Goal: Information Seeking & Learning: Learn about a topic

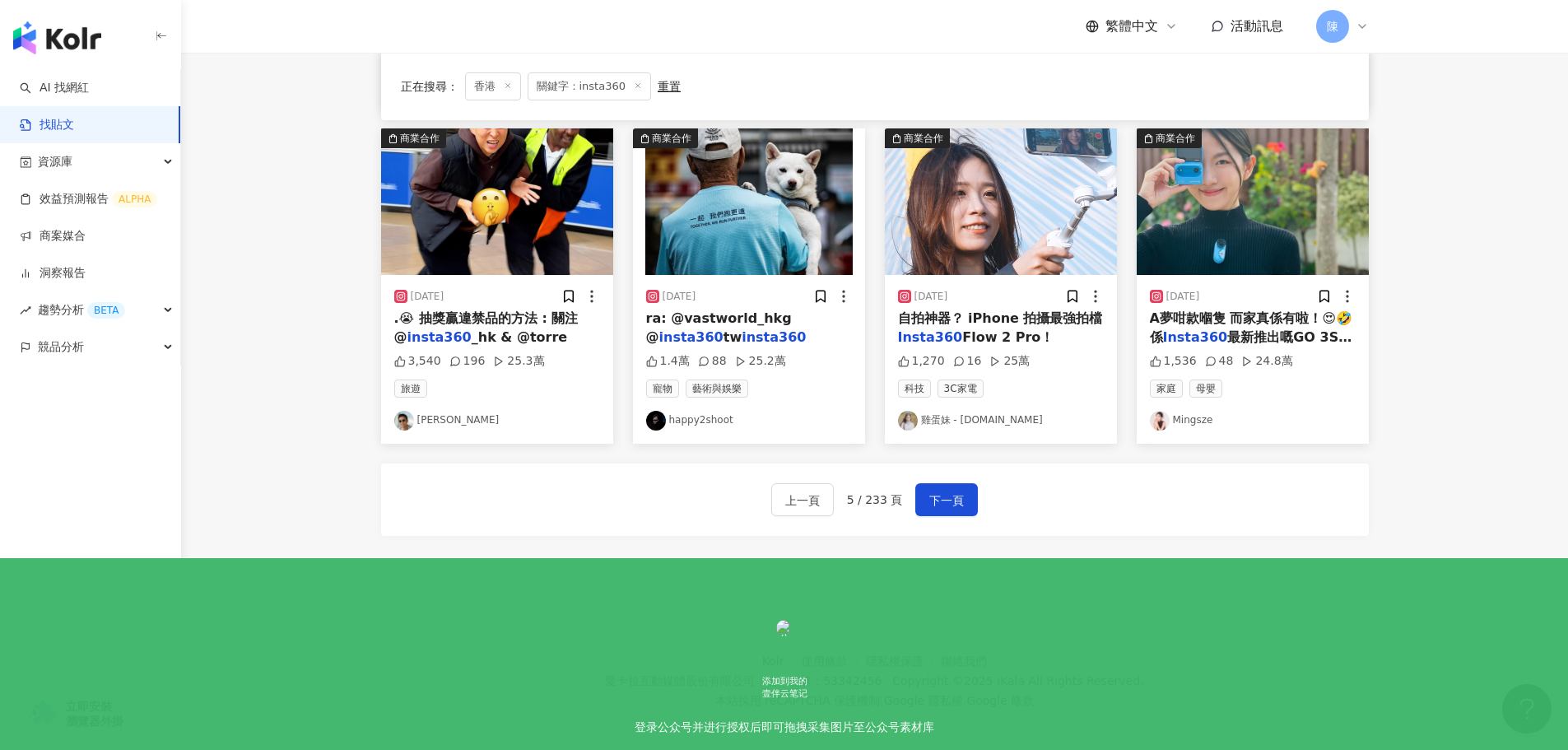
scroll to position [828, 0]
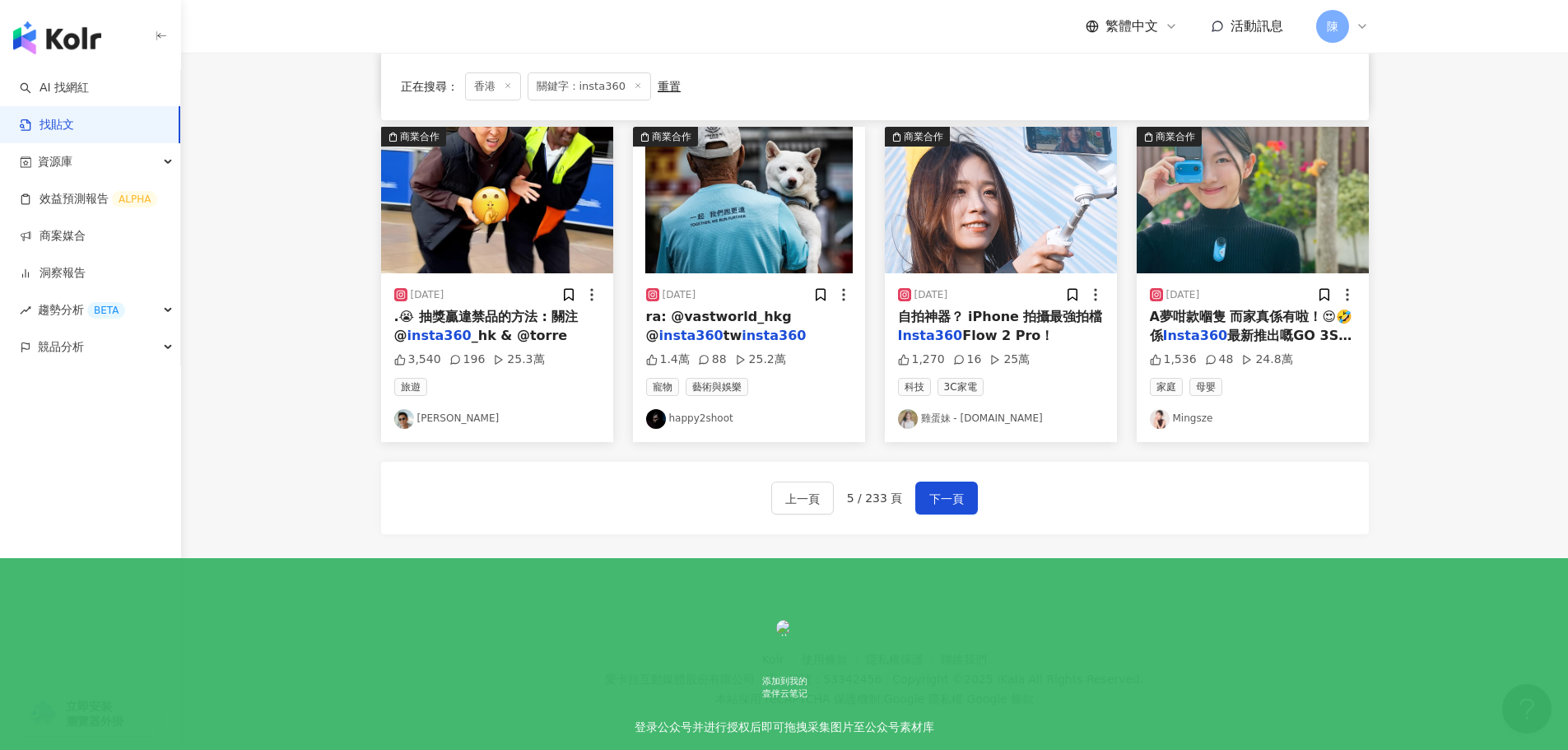
click at [1249, 328] on span "最新推出嘅GO 3S哆啦" at bounding box center [1250, 344] width 202 height 34
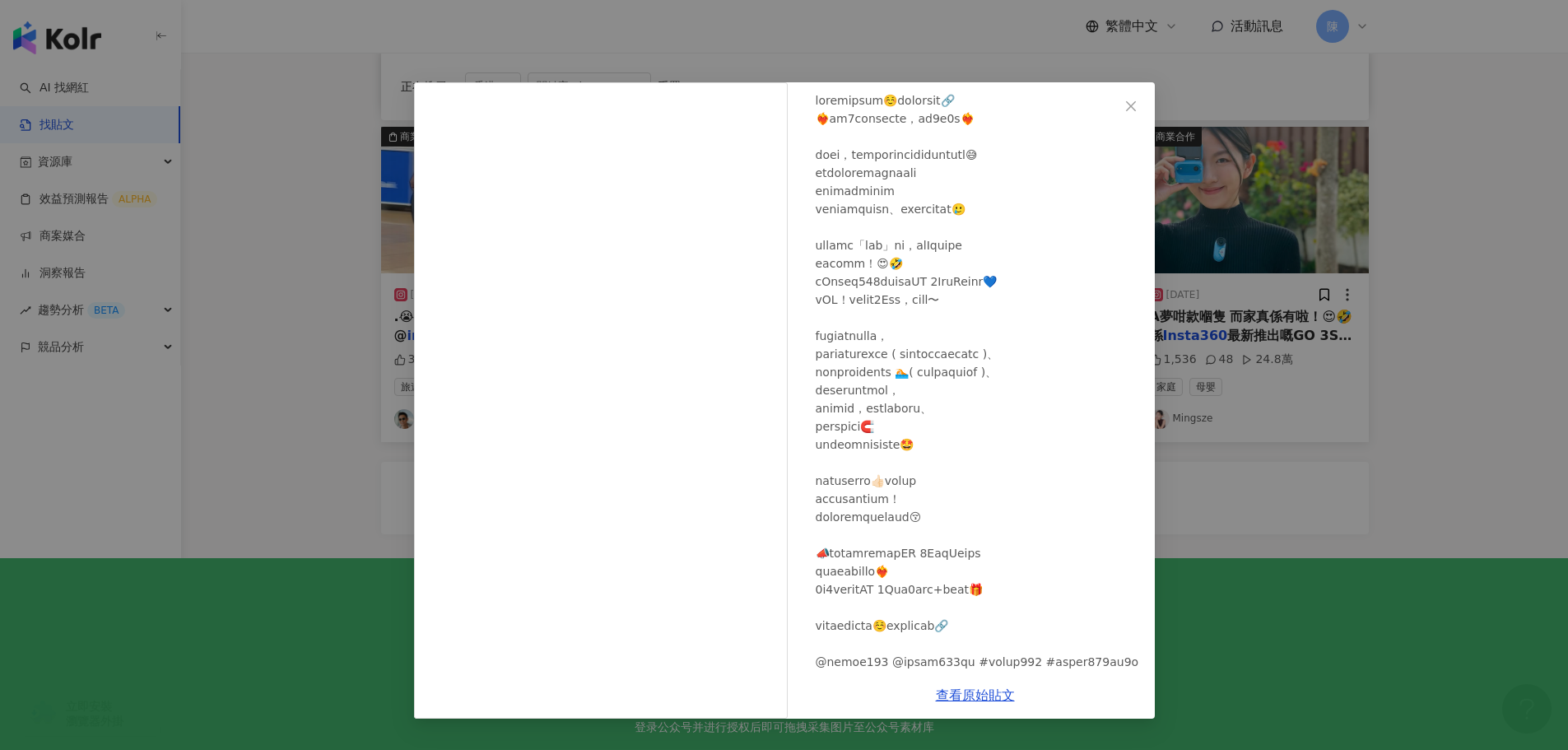
scroll to position [121, 0]
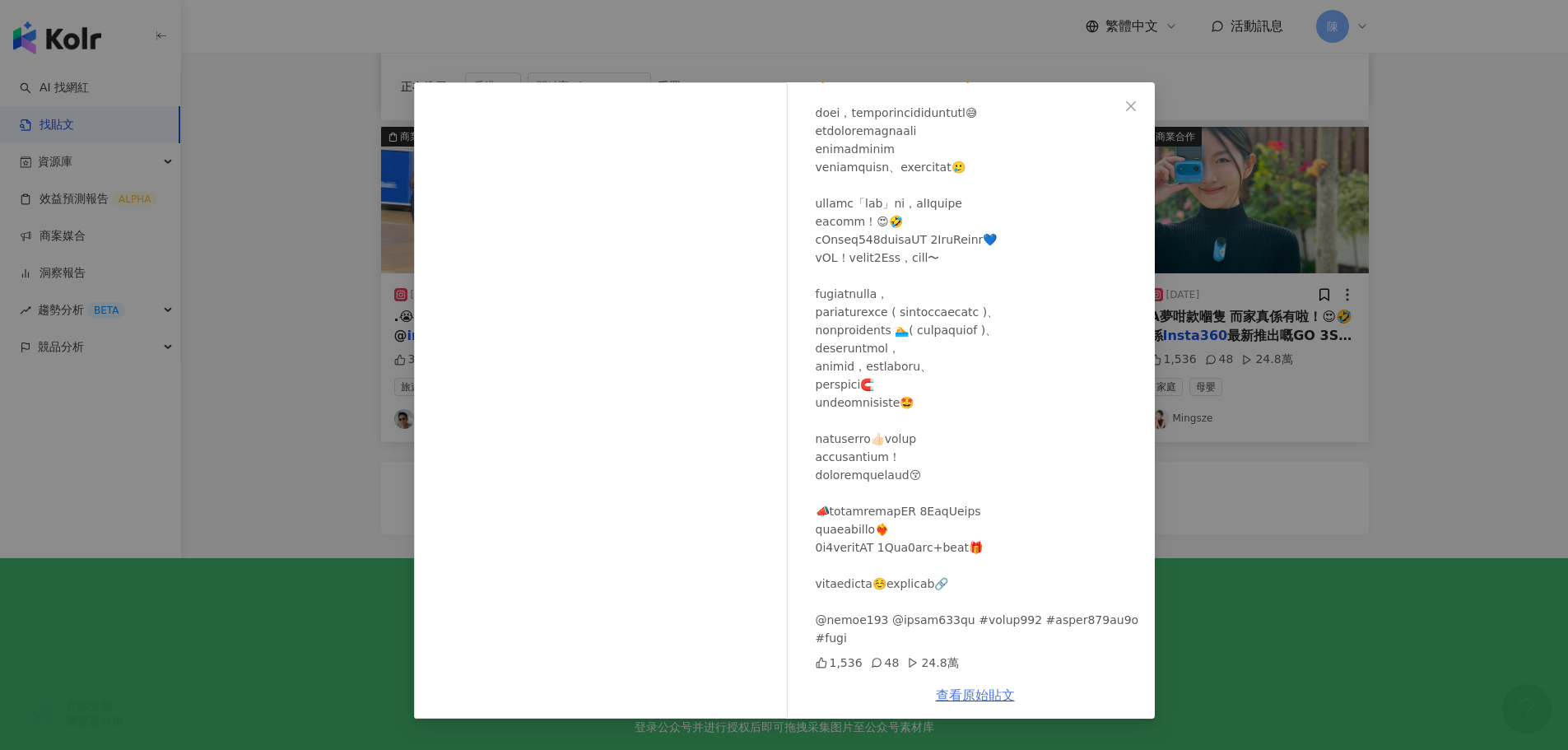
click at [983, 695] on link "查看原始貼文" at bounding box center [976, 695] width 79 height 16
click at [986, 687] on link "查看原始貼文" at bounding box center [976, 695] width 79 height 16
click at [1431, 338] on div "Mingsze 2024/12/12 1,536 48 24.8萬 查看原始貼文" at bounding box center [784, 375] width 1568 height 750
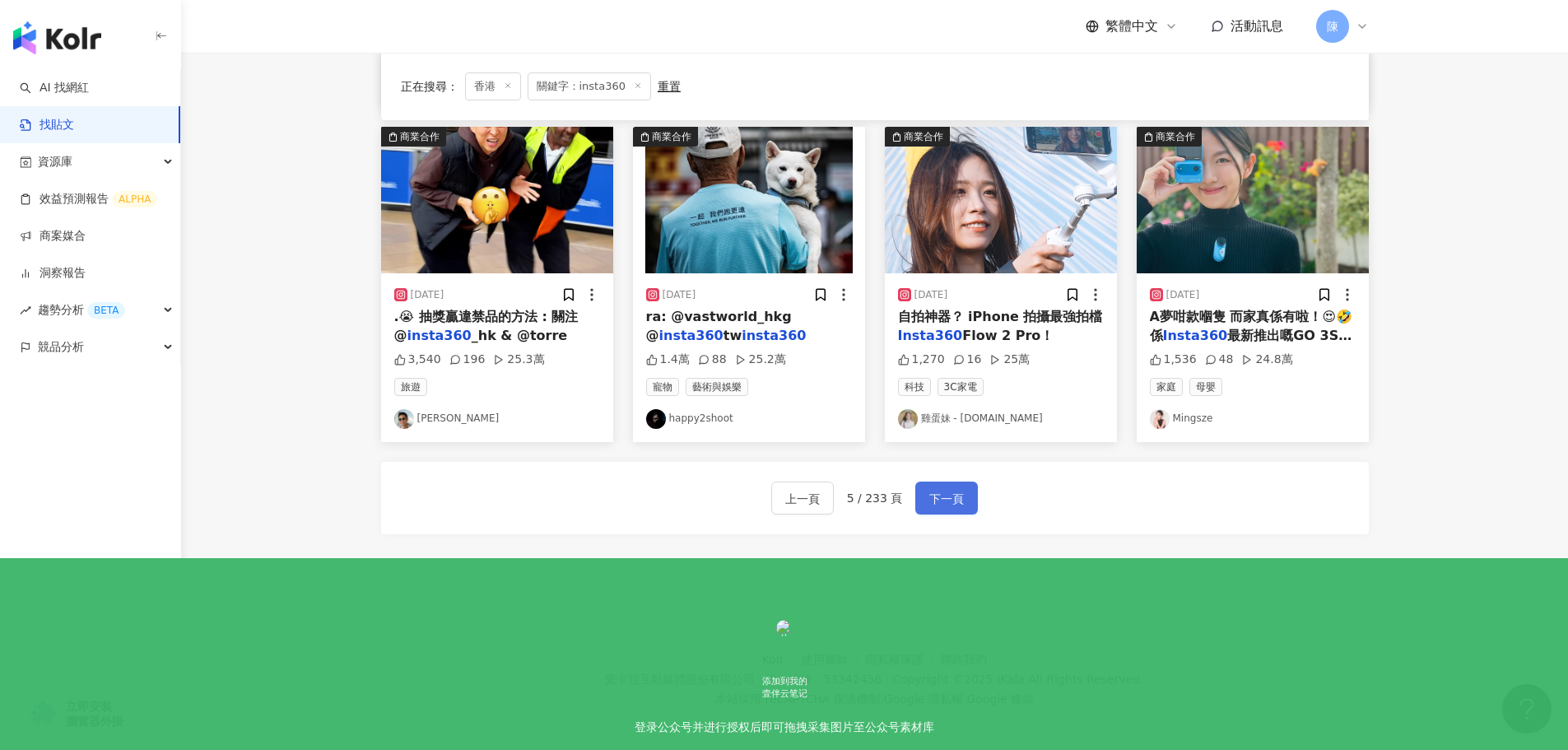
click at [948, 489] on span "下一頁" at bounding box center [947, 499] width 35 height 20
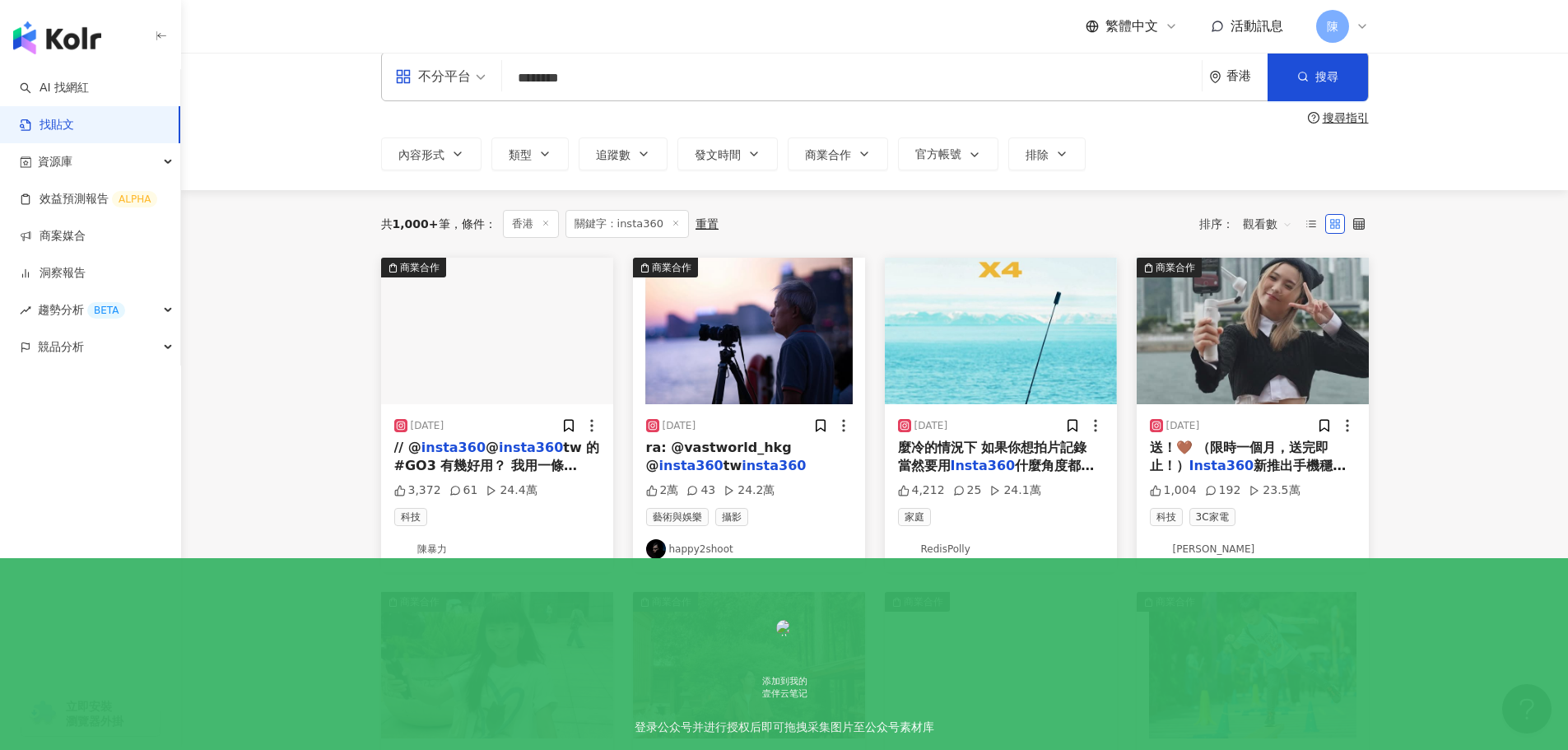
scroll to position [20, 0]
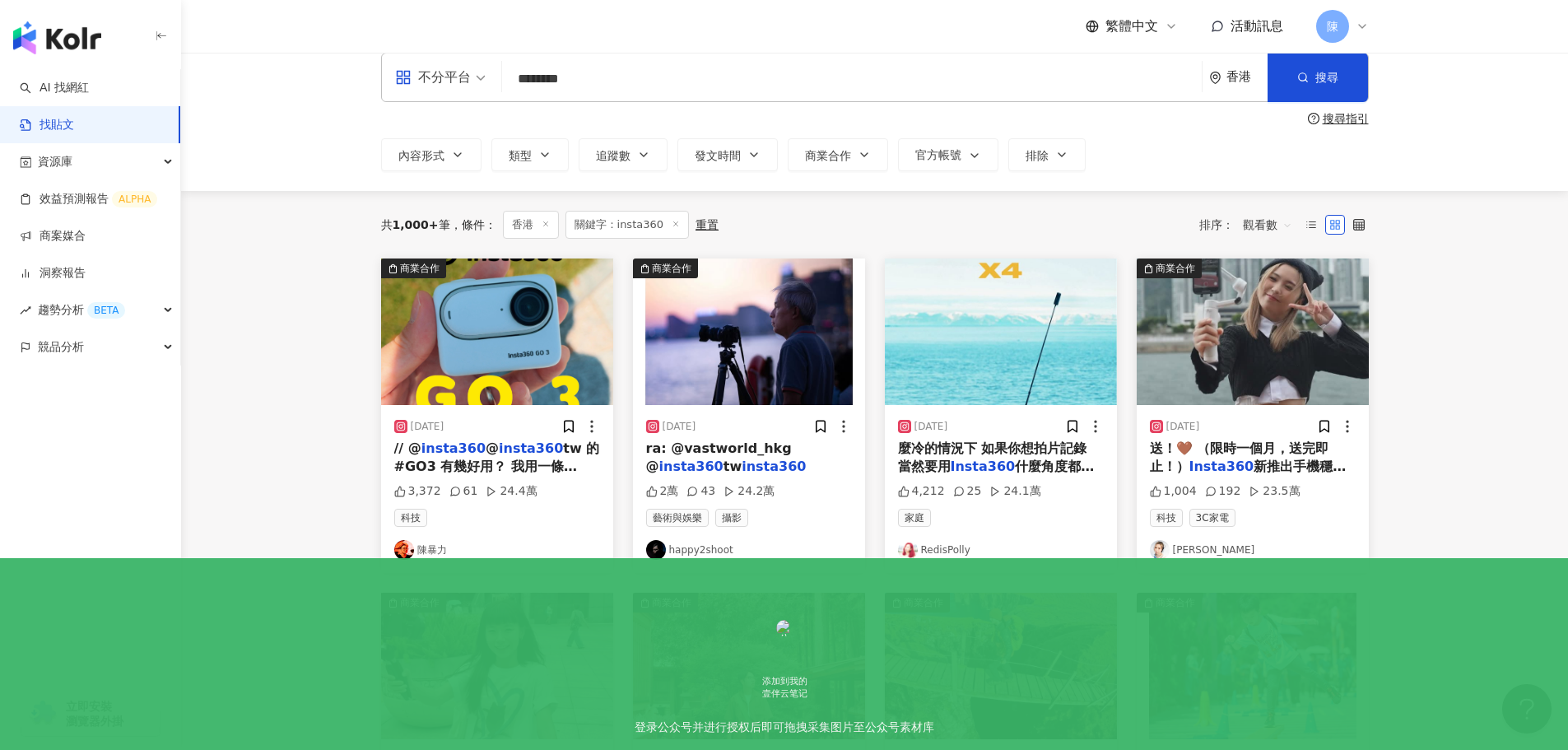
click at [431, 551] on link "陳暴力" at bounding box center [497, 550] width 205 height 20
click at [525, 342] on img at bounding box center [497, 332] width 232 height 147
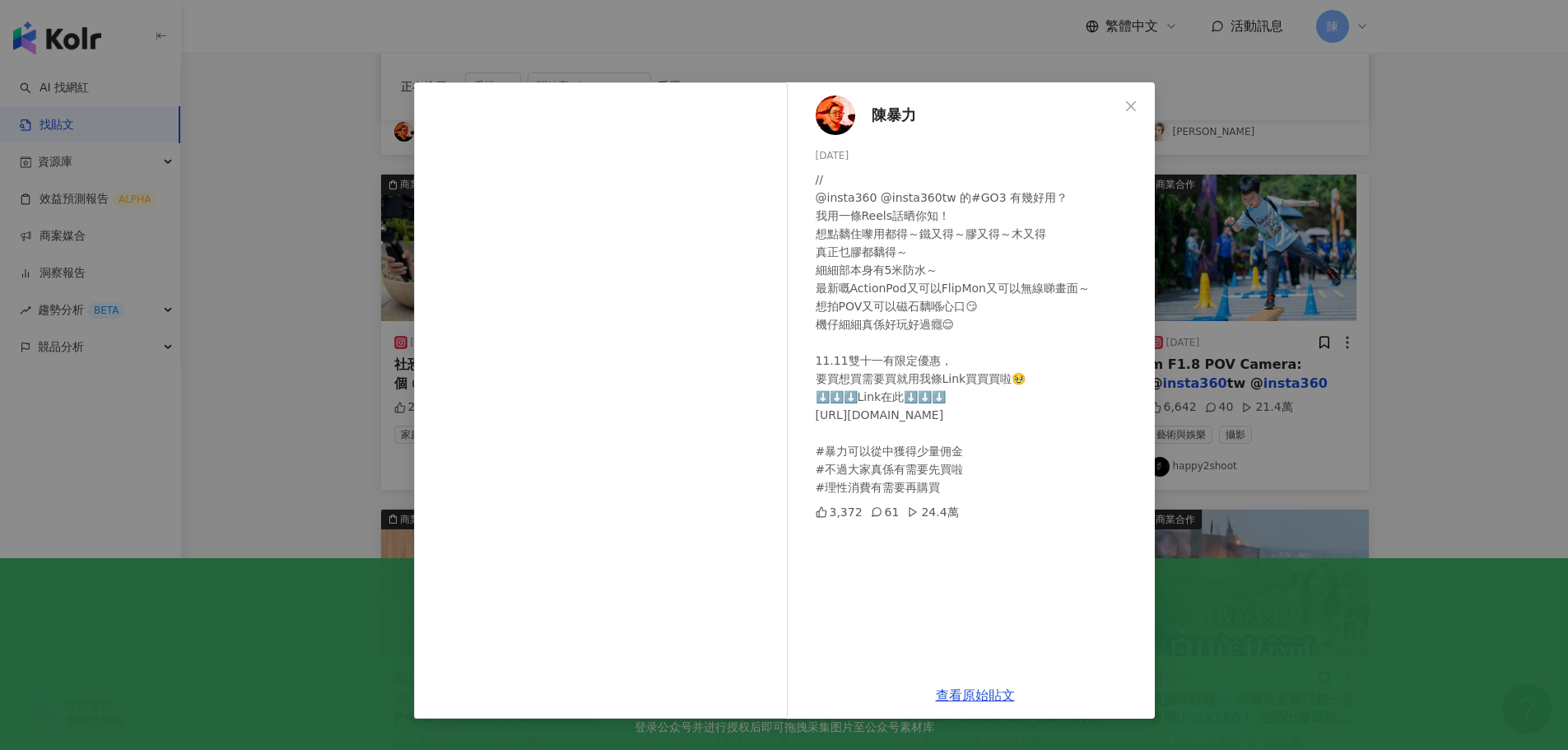
scroll to position [440, 0]
click at [960, 691] on link "查看原始貼文" at bounding box center [976, 695] width 79 height 16
click at [707, 29] on div "陳暴力 2023/11/1 // @insta360 @insta360tw 的#GO3 有幾好用？ 我用一條Reels話晒你知！ 想點黐住嚟用都得～鐵又得～…" at bounding box center [784, 375] width 1568 height 750
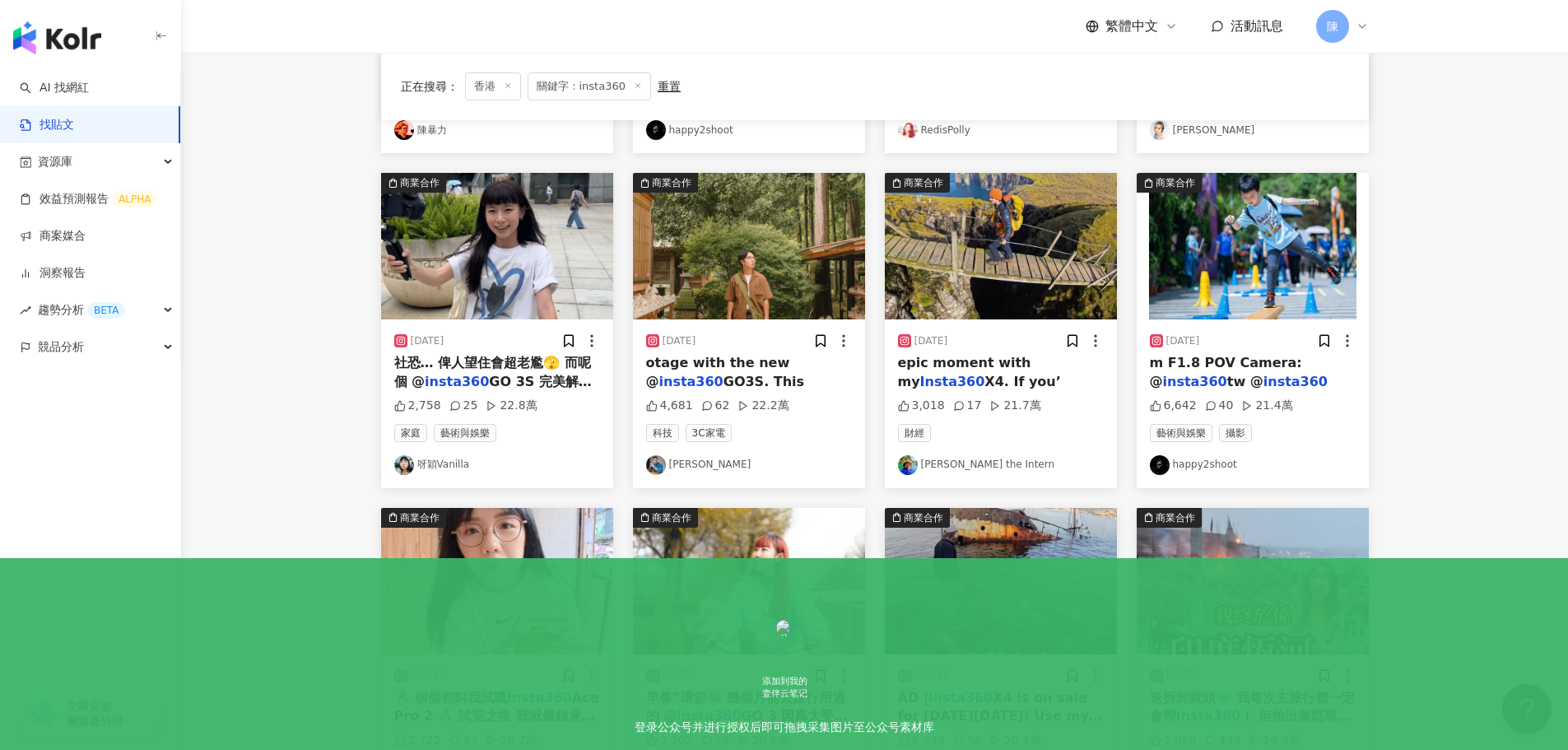
click at [713, 467] on link "Victor Cheng" at bounding box center [748, 465] width 205 height 20
click at [749, 373] on span "otage with the new @" at bounding box center [718, 371] width 144 height 34
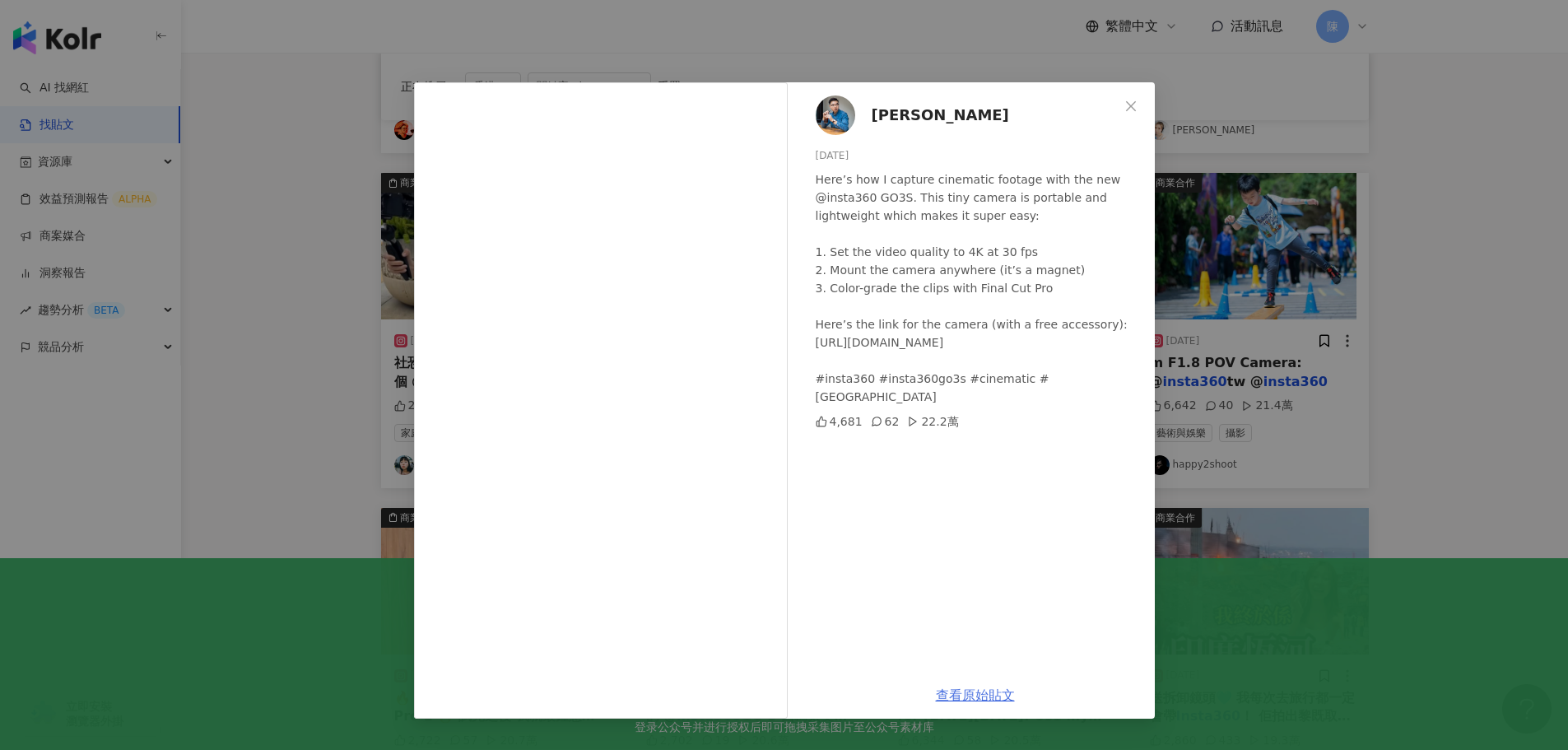
click at [966, 694] on link "查看原始貼文" at bounding box center [976, 695] width 79 height 16
click at [1283, 96] on div "Victor Cheng 2024/9/25 Here’s how I capture cinematic footage with the new @ins…" at bounding box center [784, 375] width 1568 height 750
click at [1283, 96] on div "正在搜尋 ： 香港 關鍵字：insta360 重置 排序： 觀看數" at bounding box center [875, 87] width 949 height 28
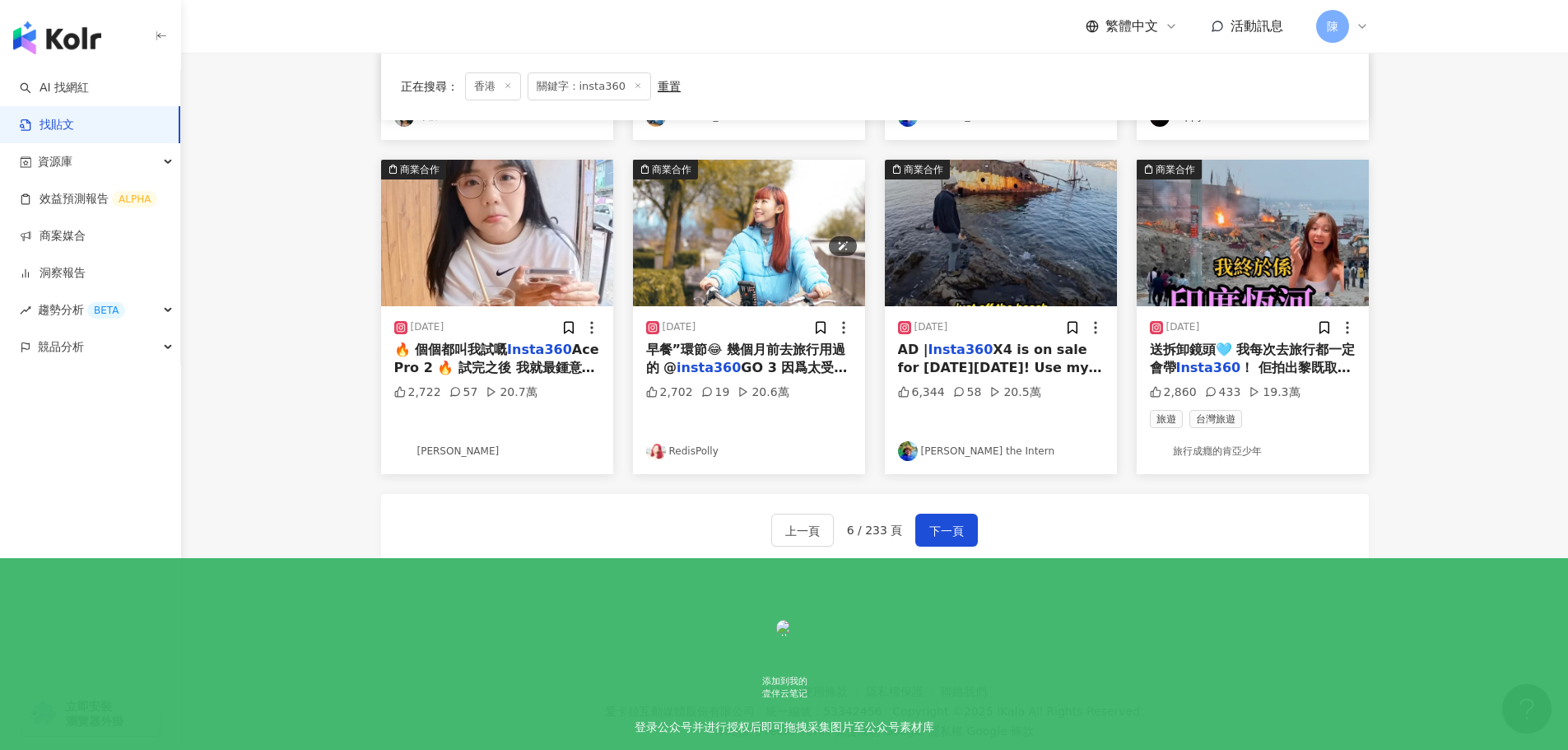
scroll to position [828, 0]
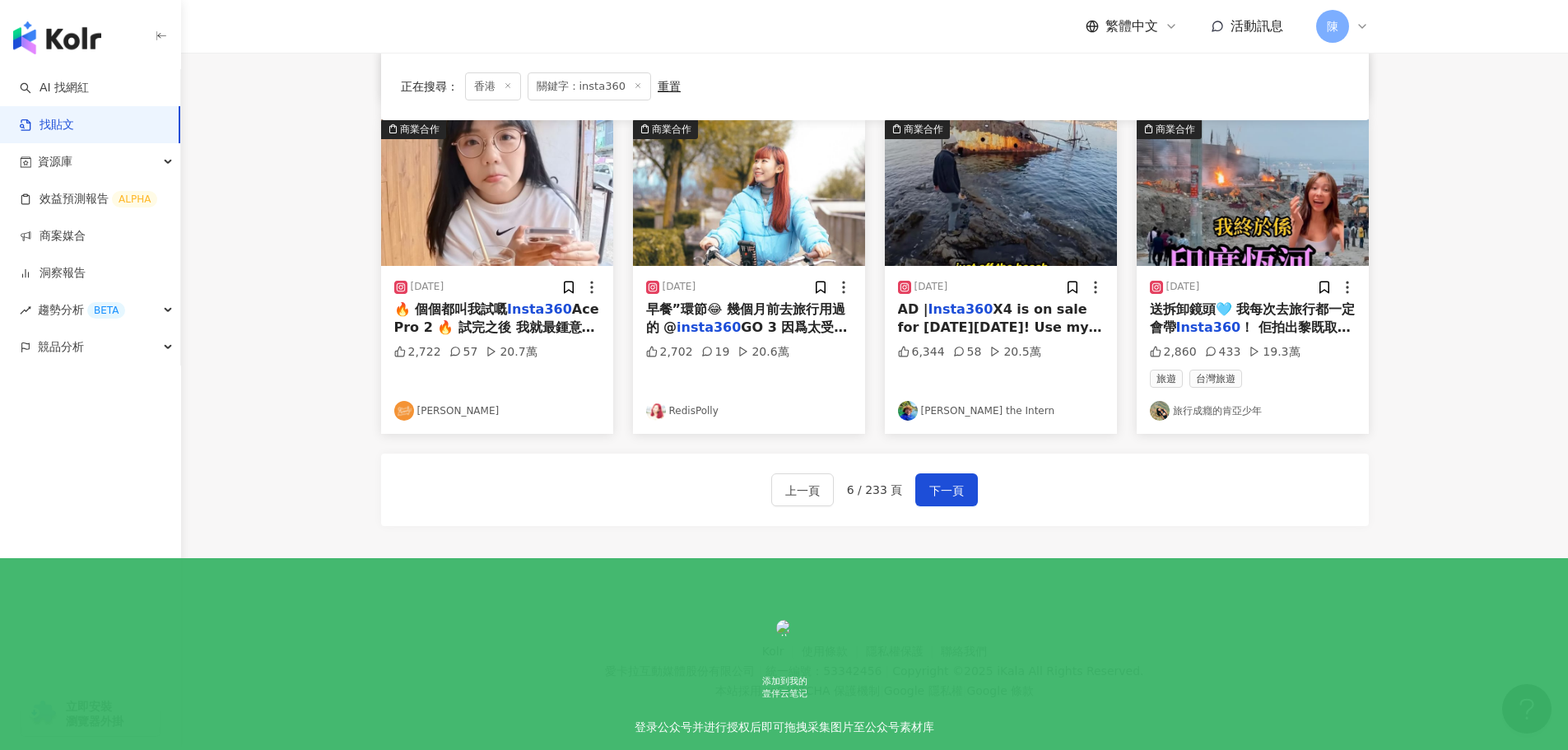
drag, startPoint x: 1264, startPoint y: 550, endPoint x: 1251, endPoint y: 564, distance: 19.1
click at [1264, 551] on div "商業合作 2023/11/1 // @ insta360 @ insta360 tw 的#GO3 有幾好用？ 我用一條Reels話晒你知！ 想點黐住嚟用都得～…" at bounding box center [874, 8] width 987 height 1117
click at [962, 492] on button "下一頁" at bounding box center [947, 490] width 63 height 33
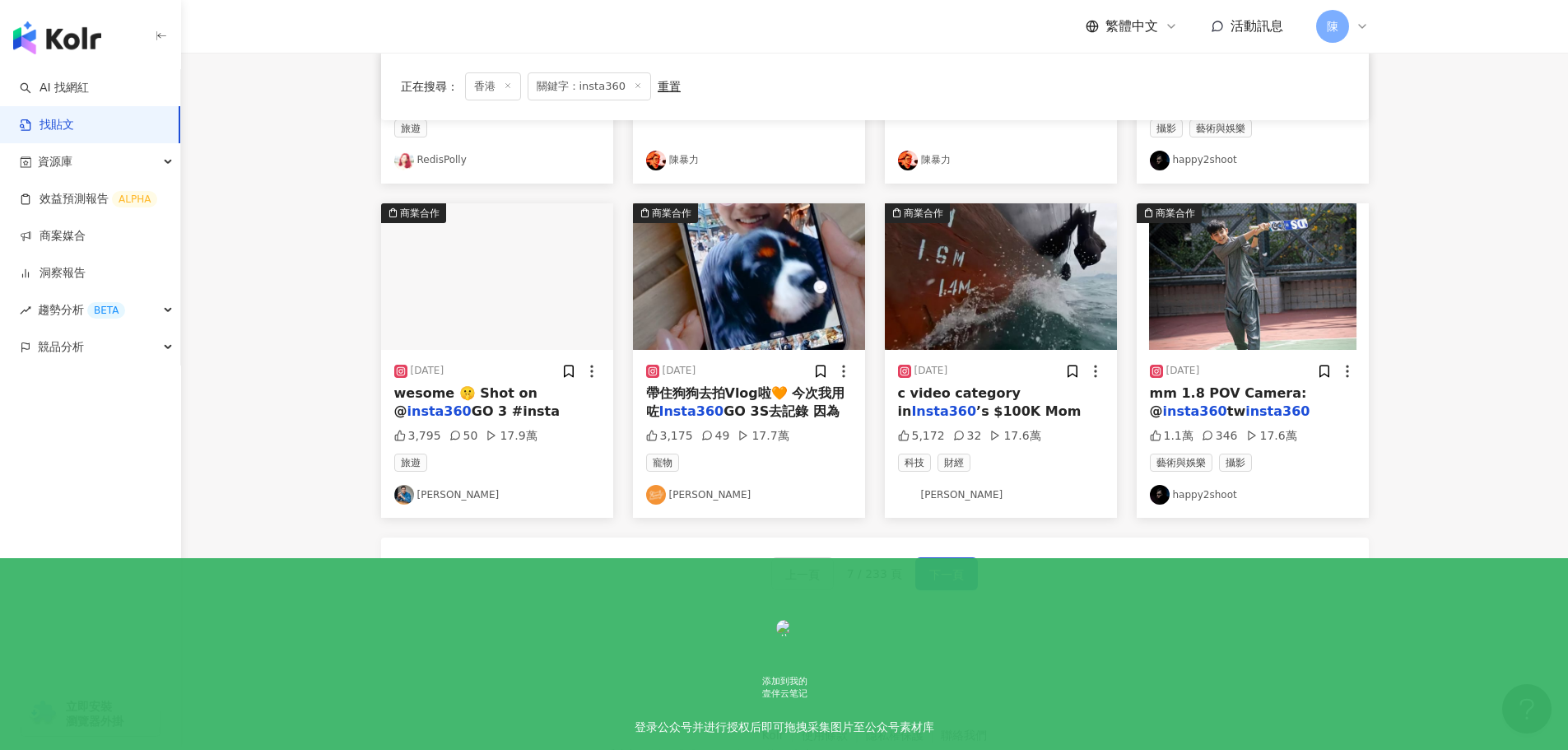
scroll to position [746, 0]
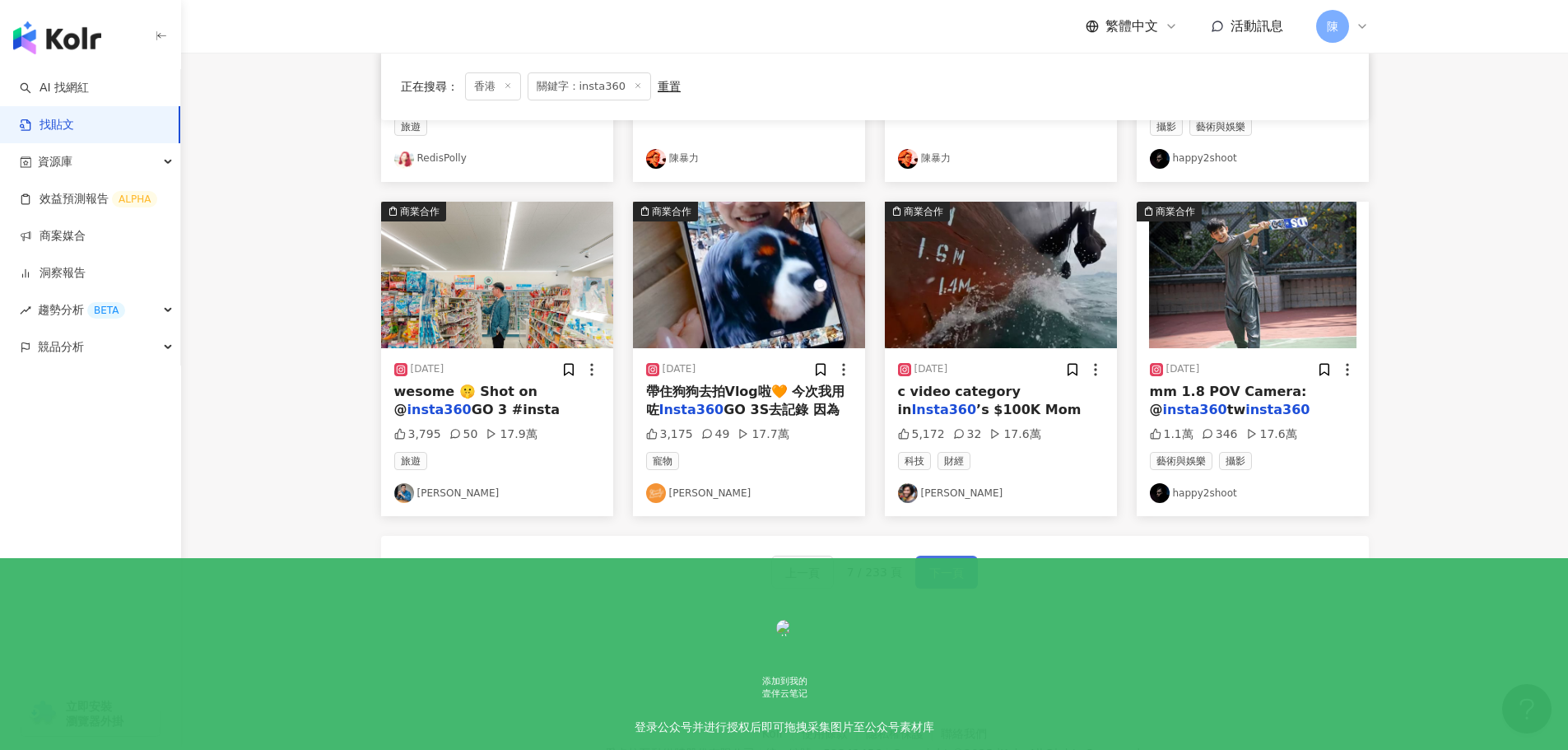
click at [955, 576] on span "下一頁" at bounding box center [947, 573] width 35 height 20
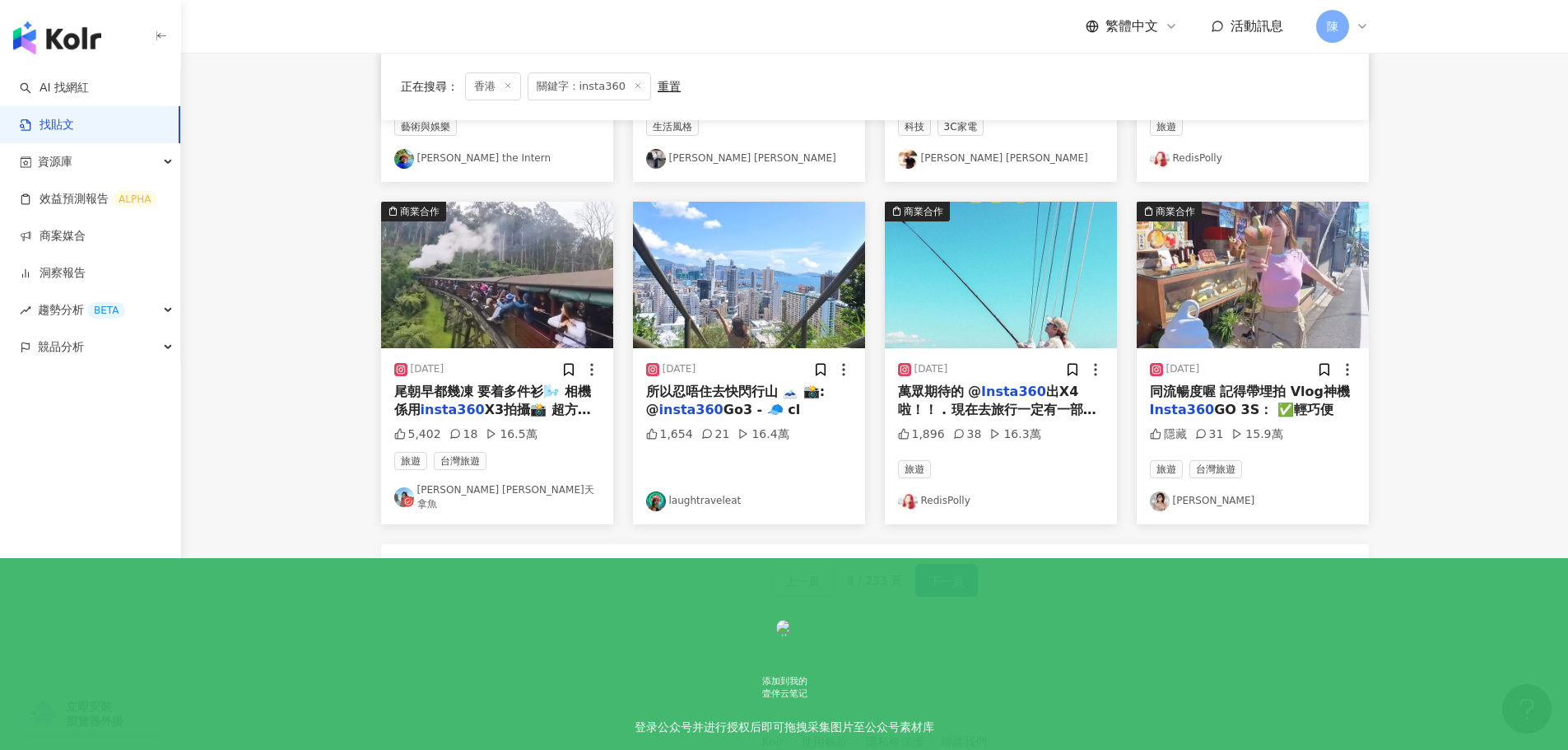
drag, startPoint x: 1188, startPoint y: 654, endPoint x: 1129, endPoint y: 651, distance: 59.1
click at [1188, 658] on footer "Kolr 使用條款 隱私權保護 聯絡我們 愛卡拉互動媒體股份有限公司 | 統一編號：53342456 | Copyright © 2025 iKala All…" at bounding box center [874, 749] width 1387 height 183
click at [947, 578] on span "下一頁" at bounding box center [947, 582] width 35 height 20
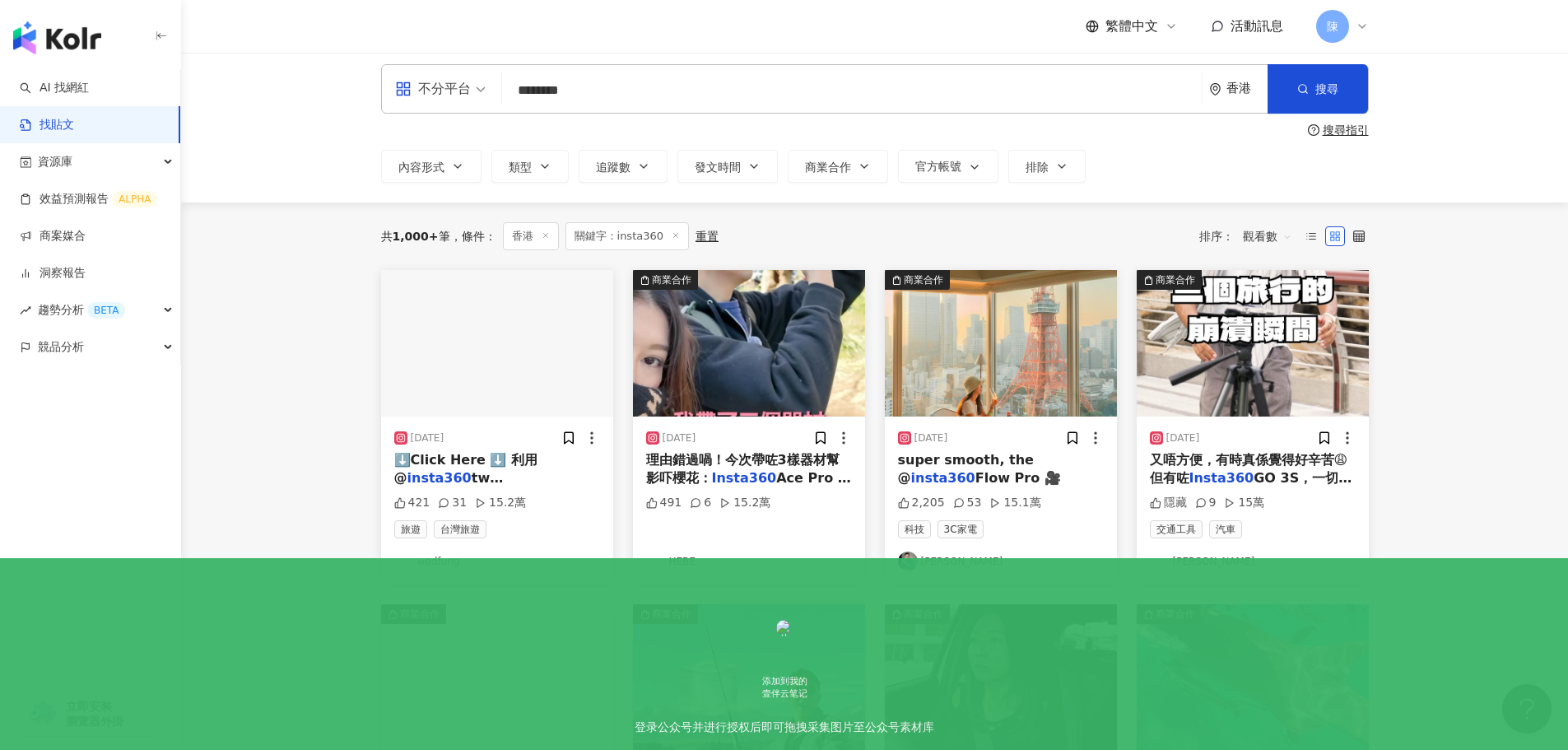
scroll to position [7, 0]
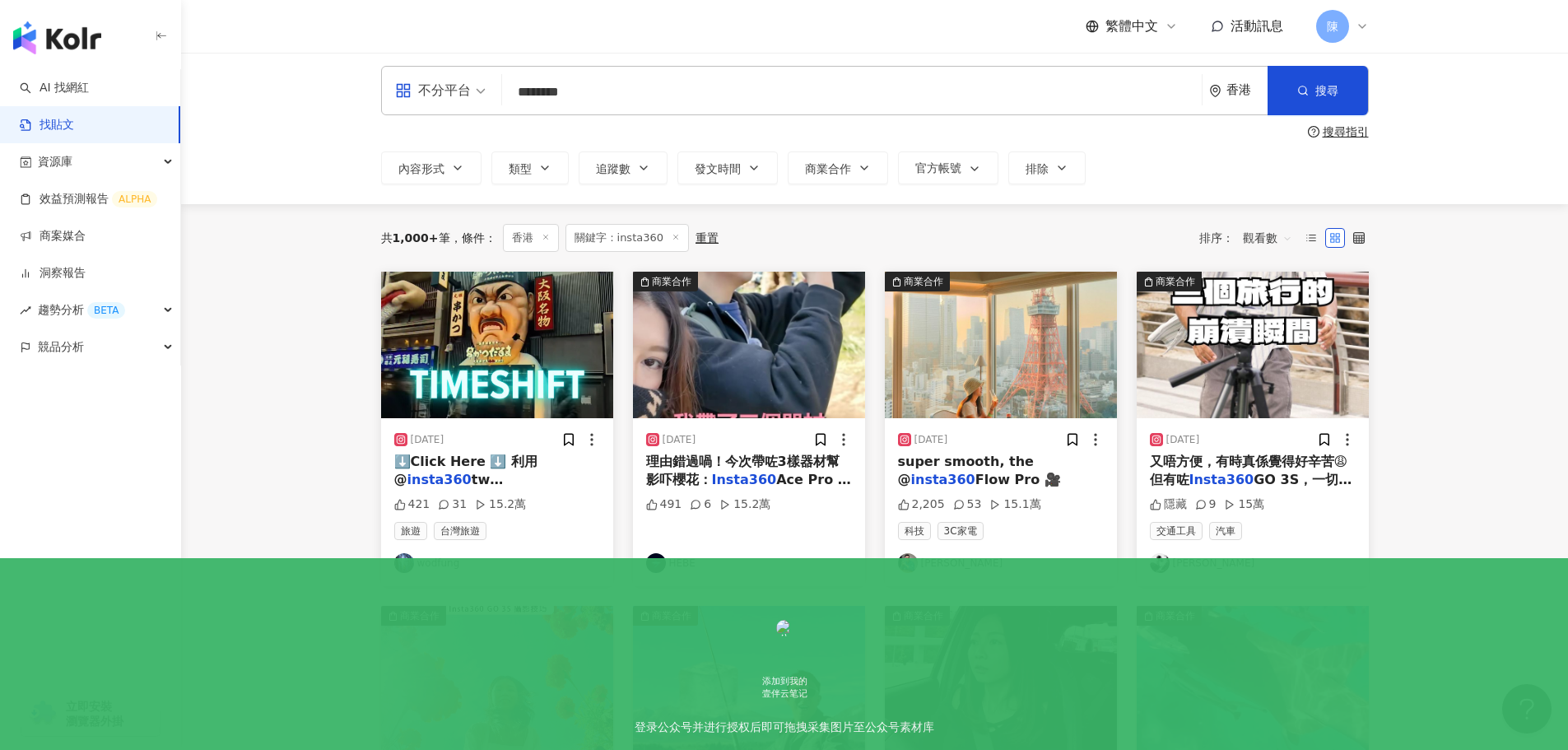
click at [1256, 474] on span "GO 3S，一切變得好" at bounding box center [1250, 488] width 202 height 34
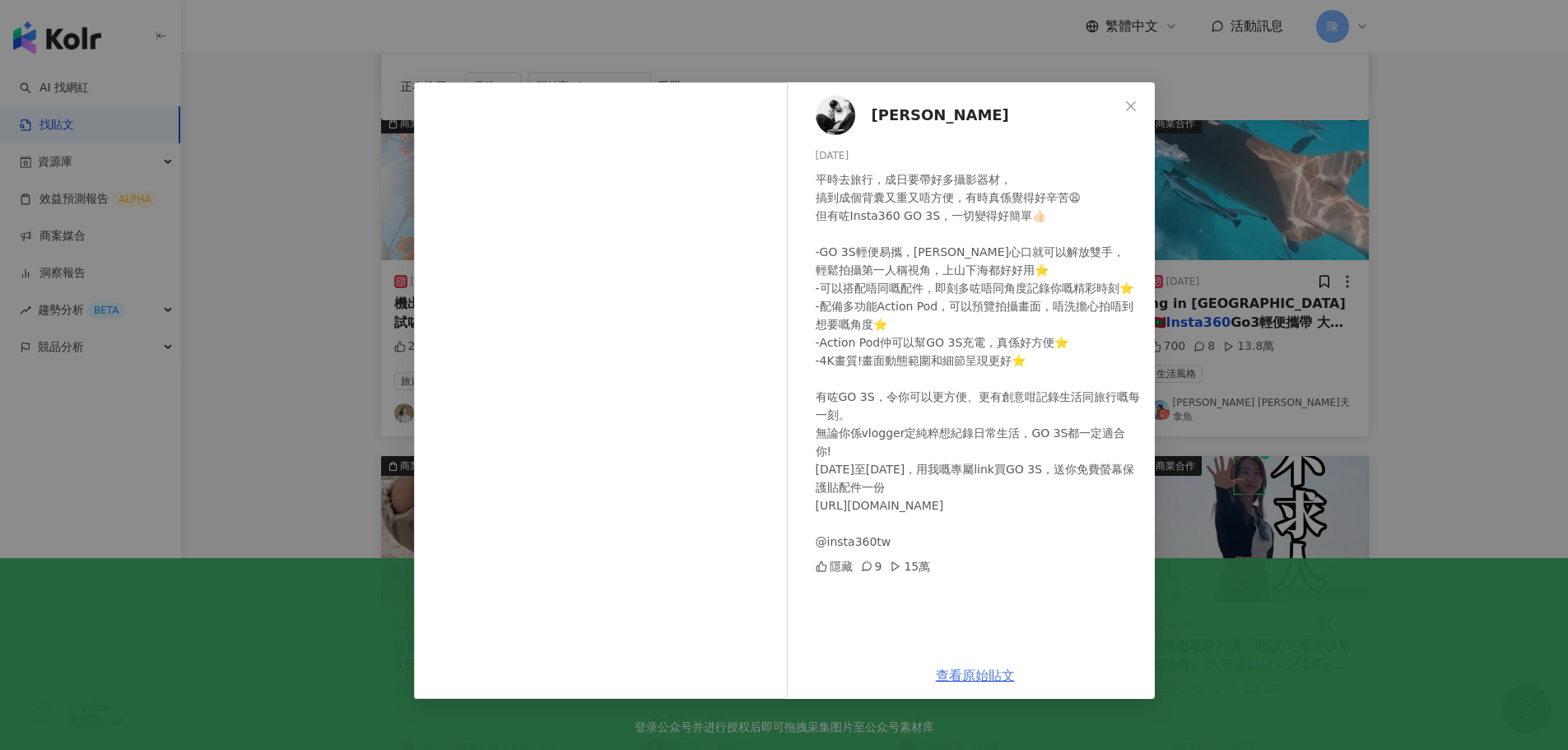
scroll to position [500, 0]
click at [988, 672] on link "查看原始貼文" at bounding box center [976, 675] width 79 height 16
click at [1522, 238] on div "Gordon Lau 2024/6/24 平時去旅行，成日要帶好多攝影器材， 搞到成個背囊又重又唔方便，有時真係覺得好辛苦😩 但有咗Insta360 GO 3…" at bounding box center [784, 375] width 1568 height 750
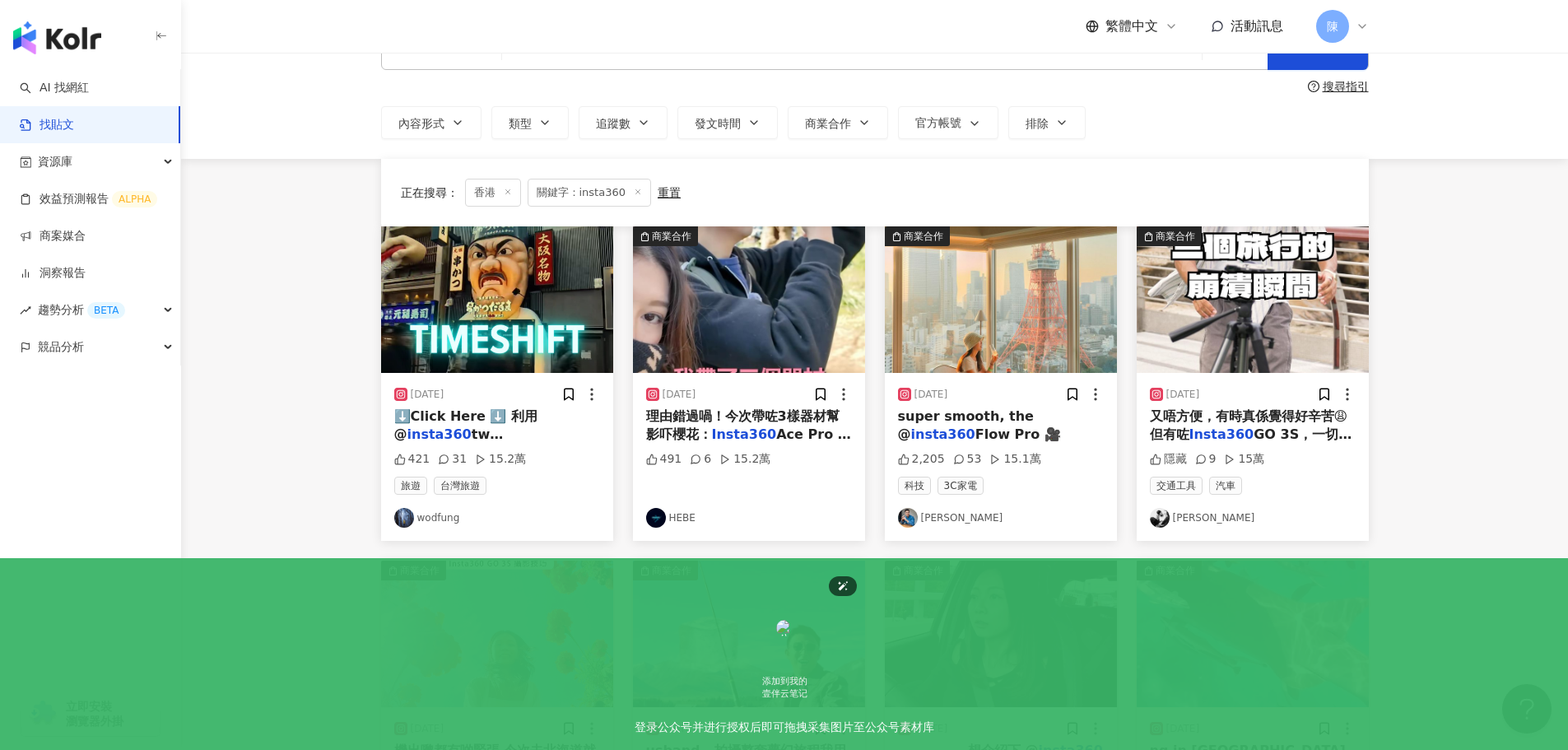
scroll to position [0, 0]
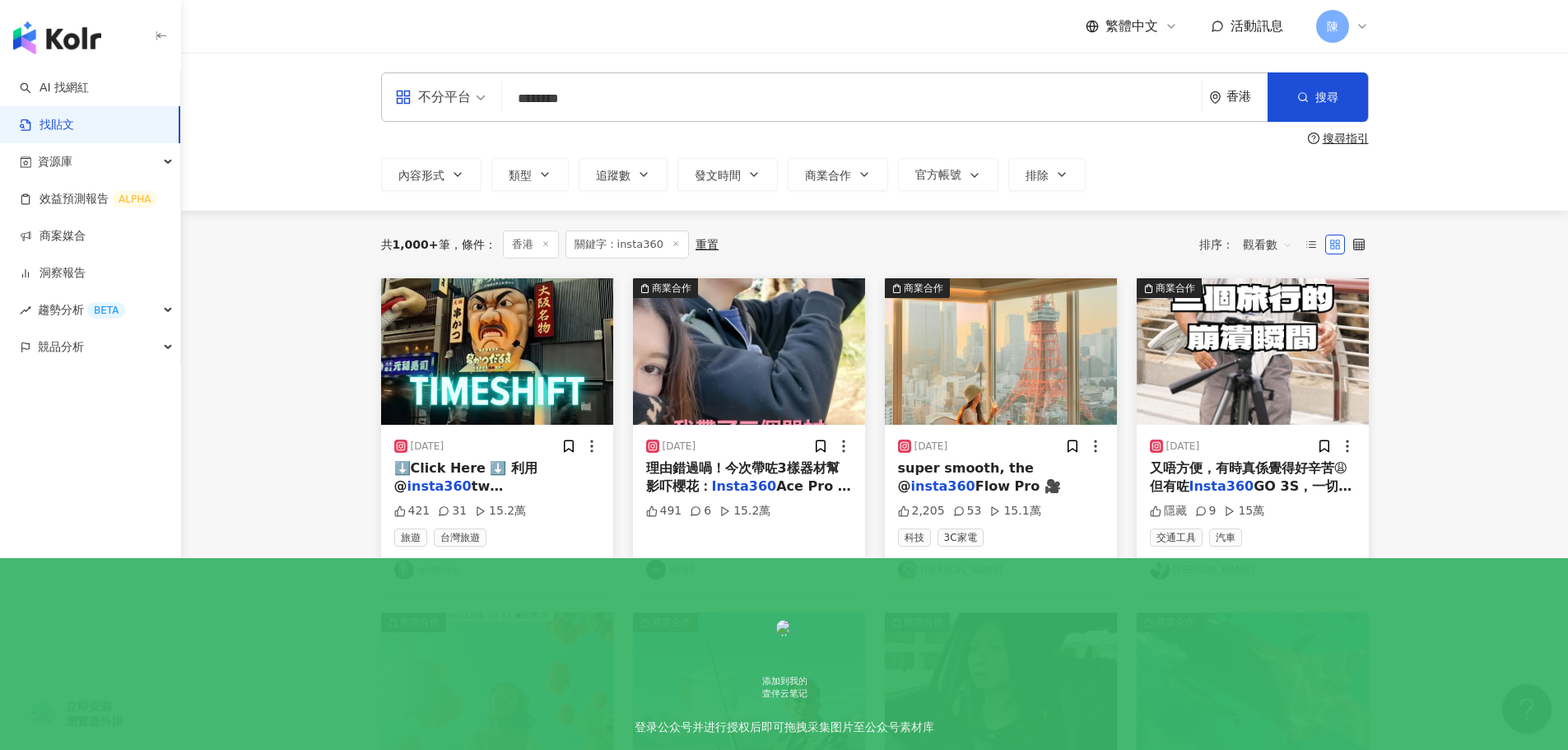
click at [743, 474] on span "理由錯過喎！今次帶咗3樣器材幫影吓櫻花：" at bounding box center [742, 477] width 194 height 34
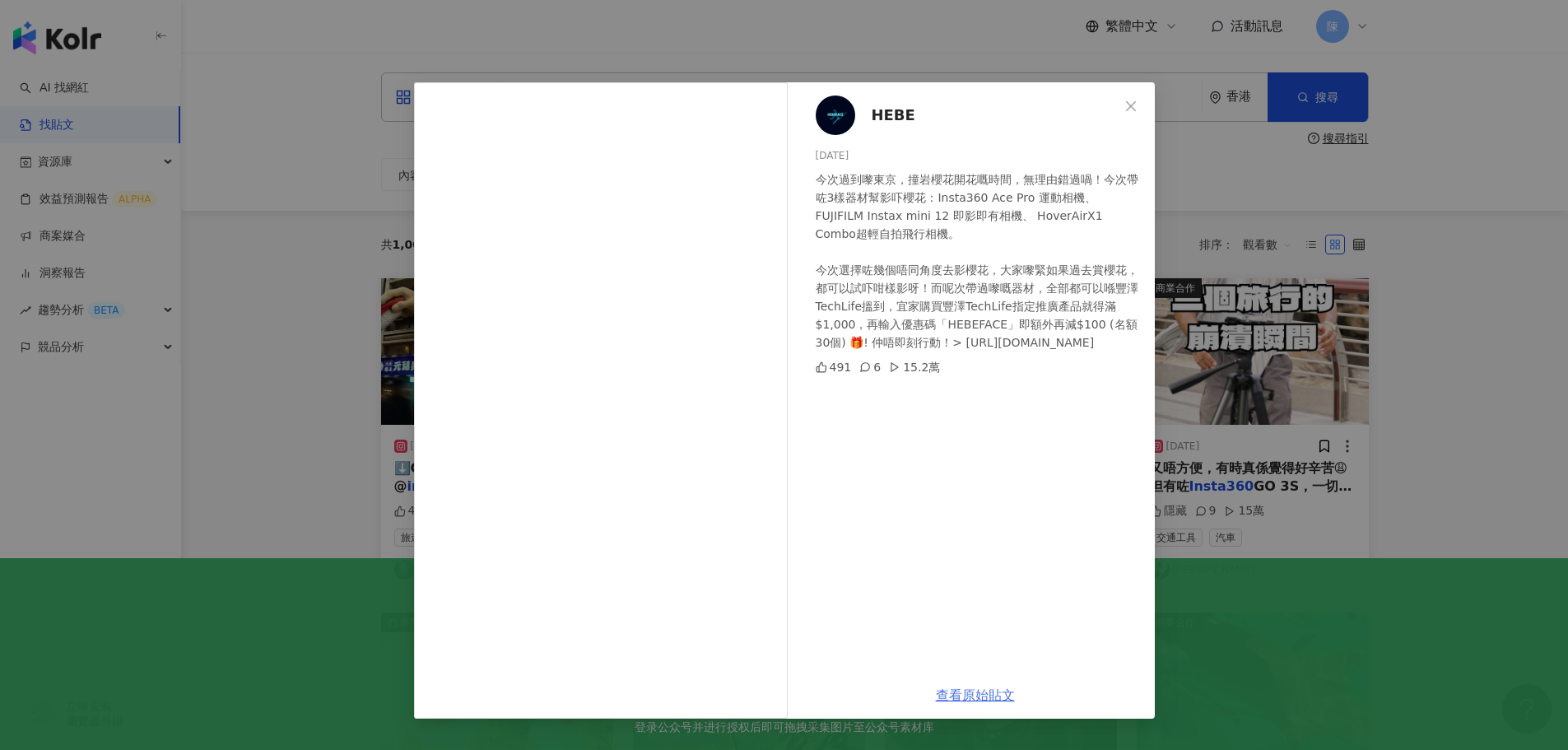
click at [970, 692] on link "查看原始貼文" at bounding box center [976, 695] width 79 height 16
click at [1448, 233] on div "HEBE 2024/3/28 今次過到嚟東京，撞岩櫻花開花嘅時間，無理由錯過喎！今次帶咗3樣器材幫影吓櫻花：Insta360 Ace Pro 運動相機、FUJ…" at bounding box center [784, 375] width 1568 height 750
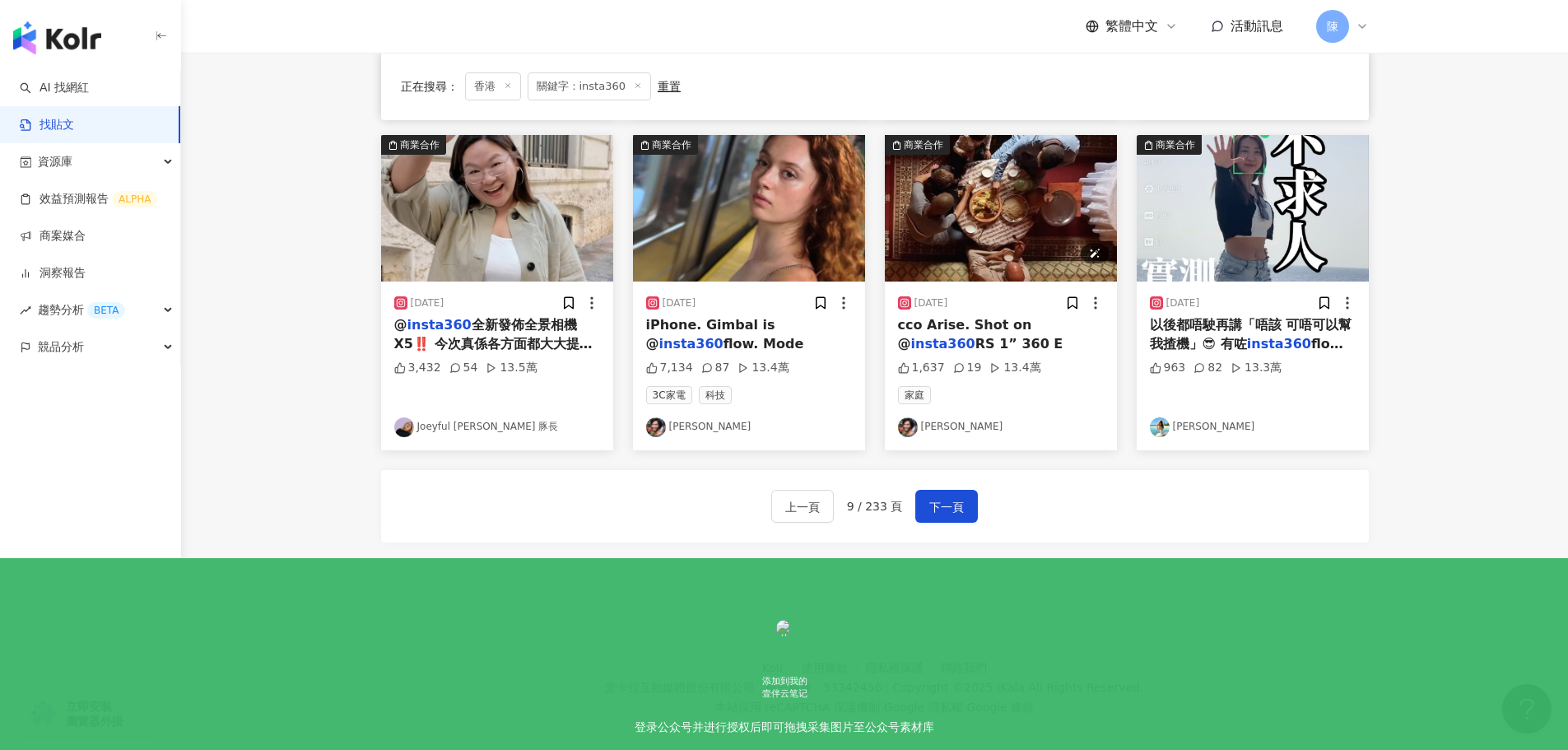
scroll to position [822, 0]
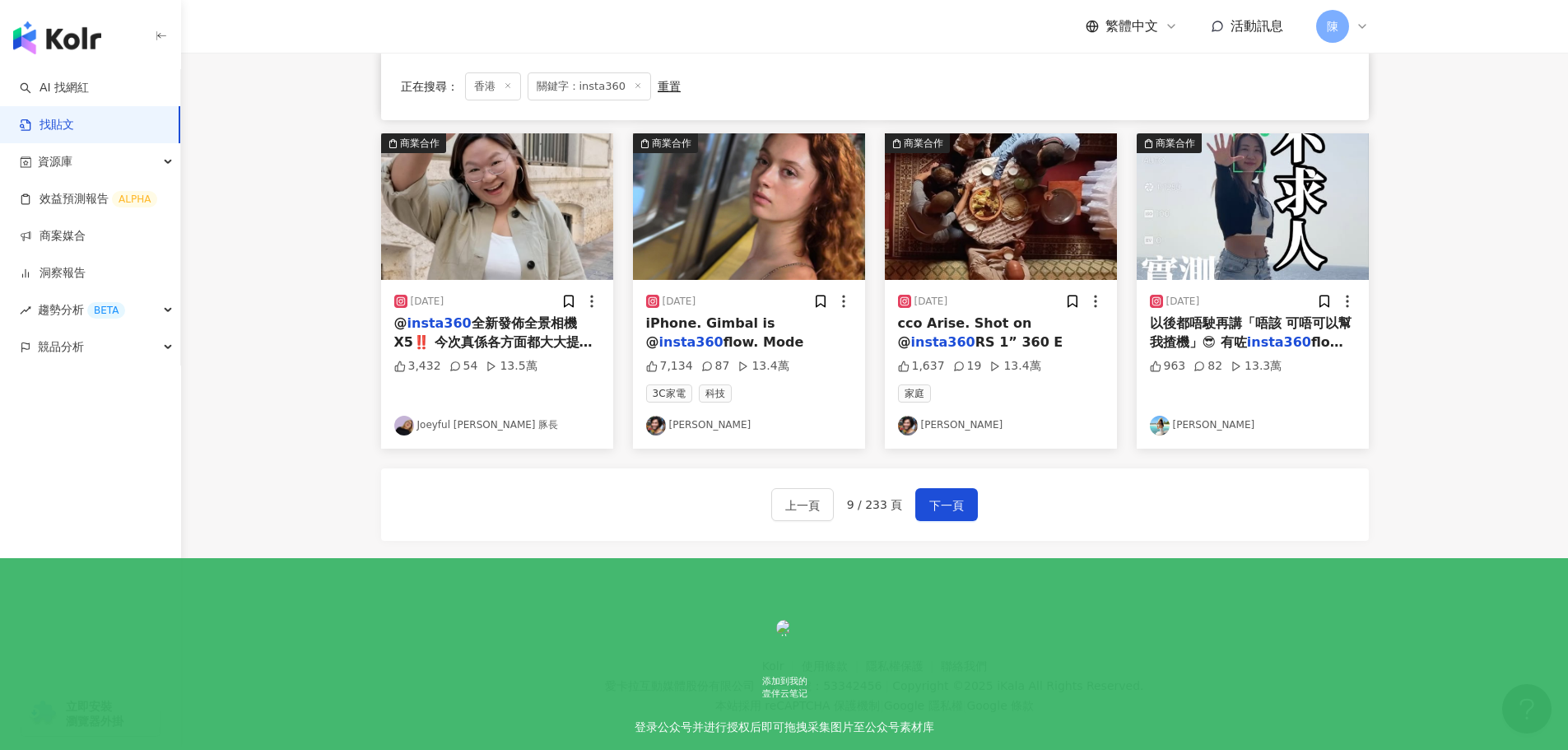
click at [1233, 330] on span "以後都唔駛再講「唔該 可唔可以幫我揸機」😎 有咗" at bounding box center [1250, 332] width 202 height 34
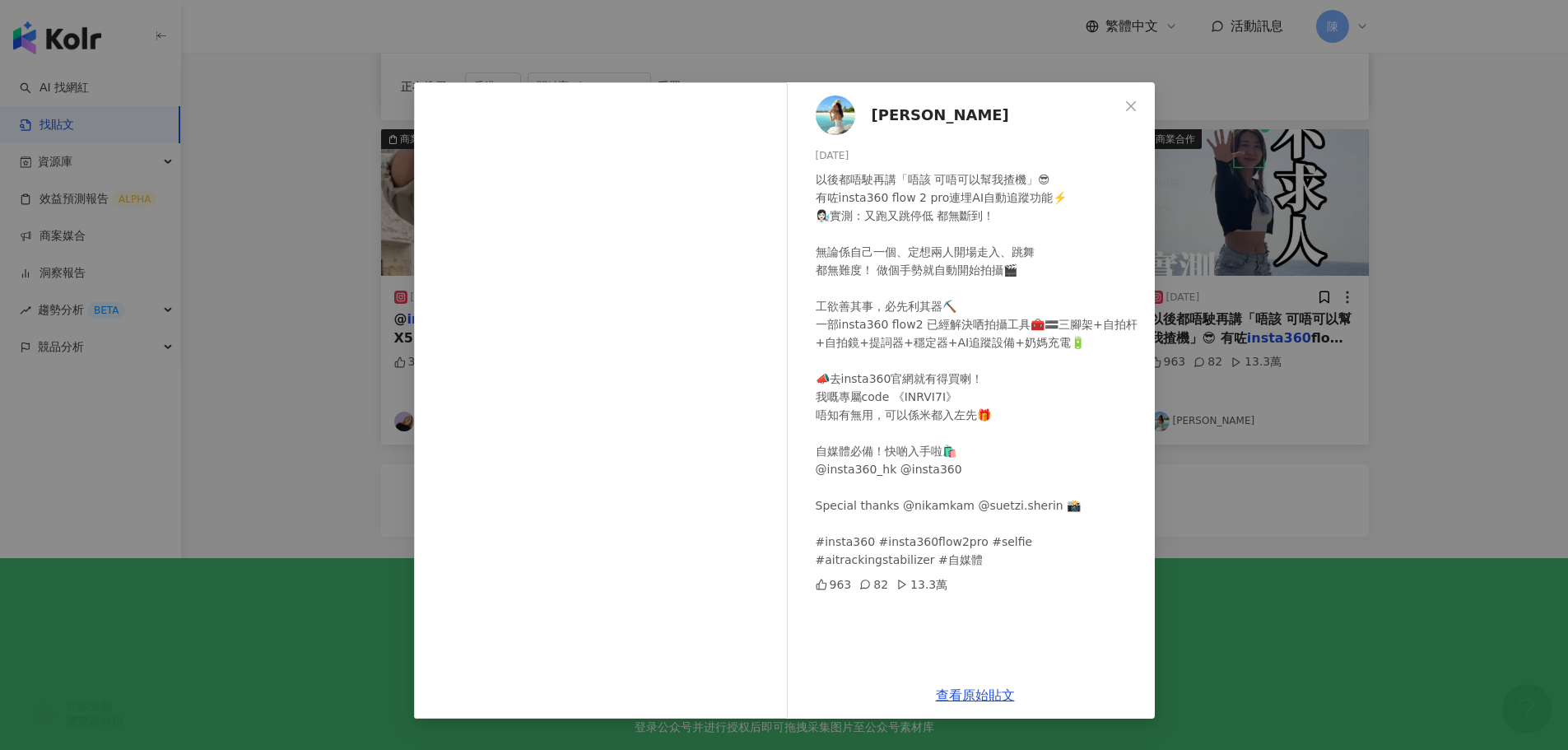
scroll to position [828, 0]
click at [988, 687] on link "查看原始貼文" at bounding box center [976, 695] width 79 height 16
click at [1412, 325] on div "Michelle Wang 2025/5/18 以後都唔駛再講「唔該 可唔可以幫我揸機」😎 有咗insta360 flow 2 pro連埋AI自動追蹤功能⚡️…" at bounding box center [784, 375] width 1568 height 750
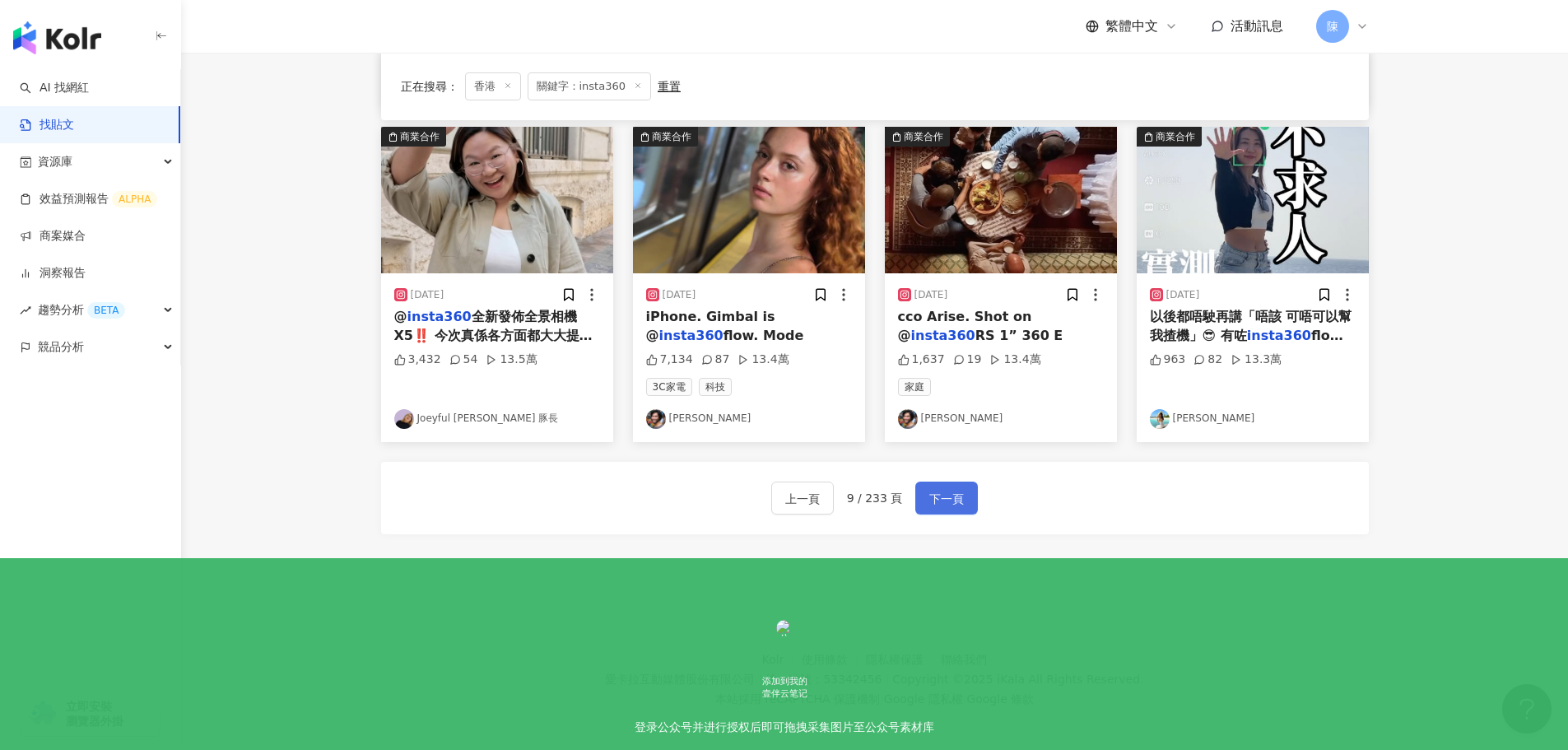
click at [953, 504] on button "下一頁" at bounding box center [947, 498] width 63 height 33
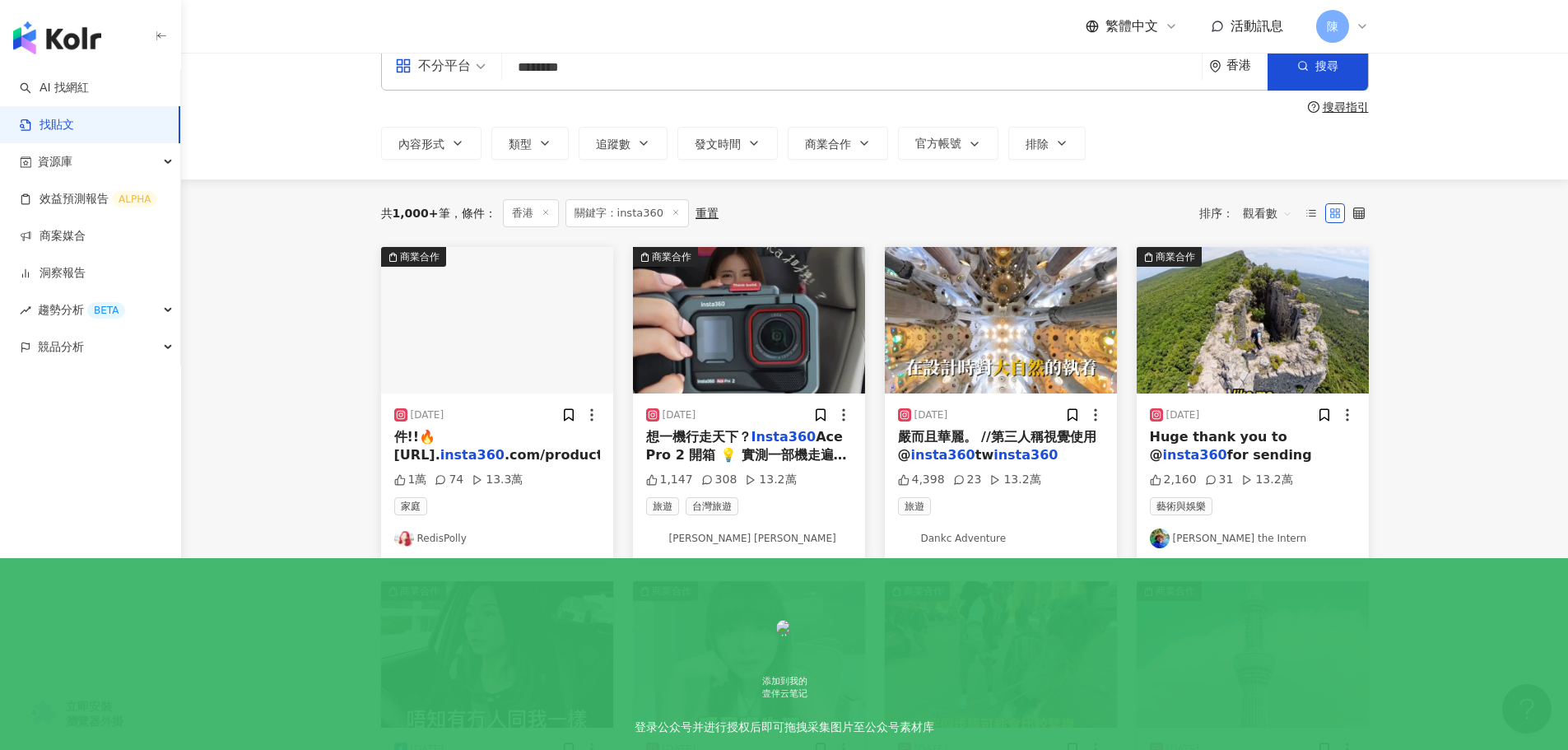
scroll to position [31, 0]
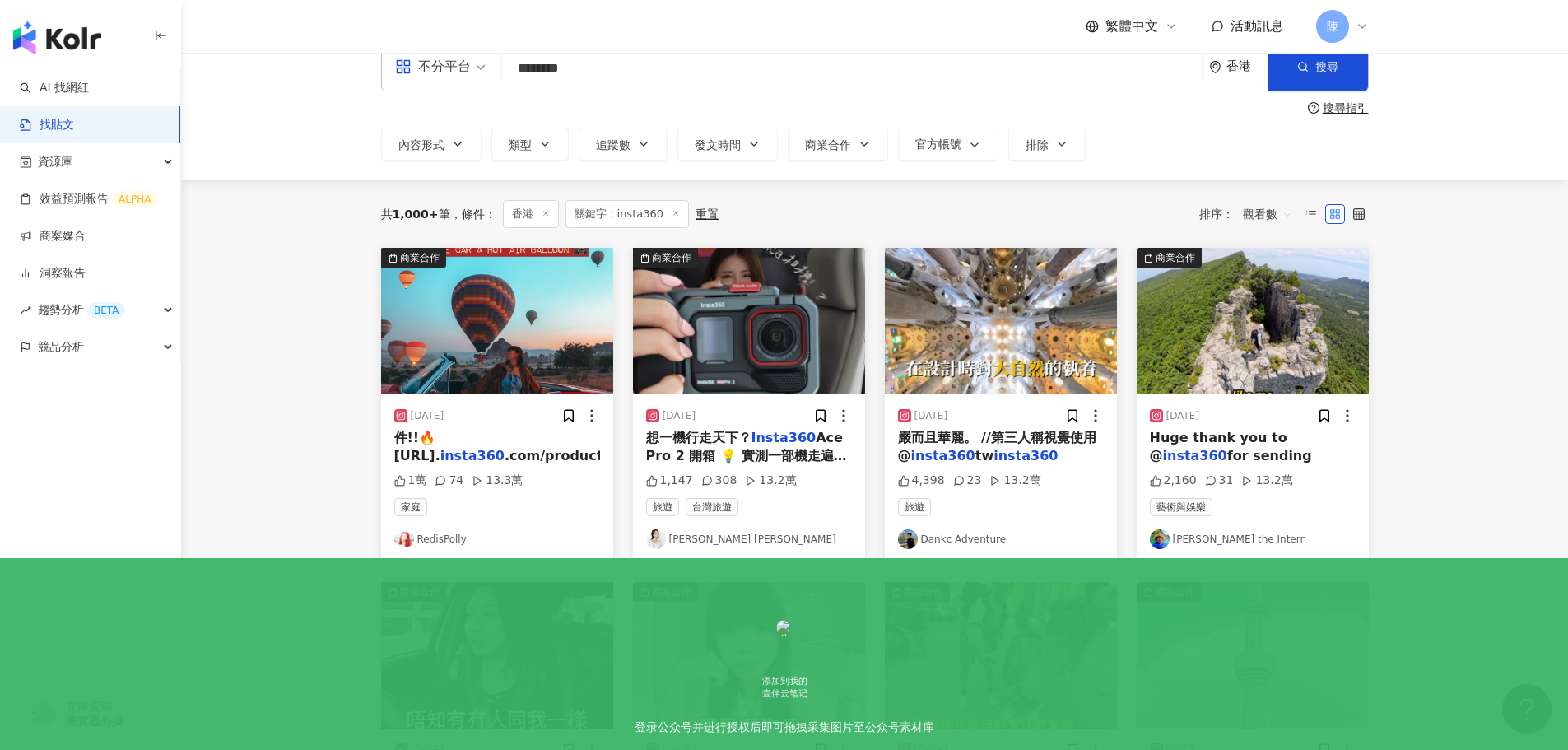
click at [770, 439] on mark "Insta360" at bounding box center [784, 437] width 65 height 16
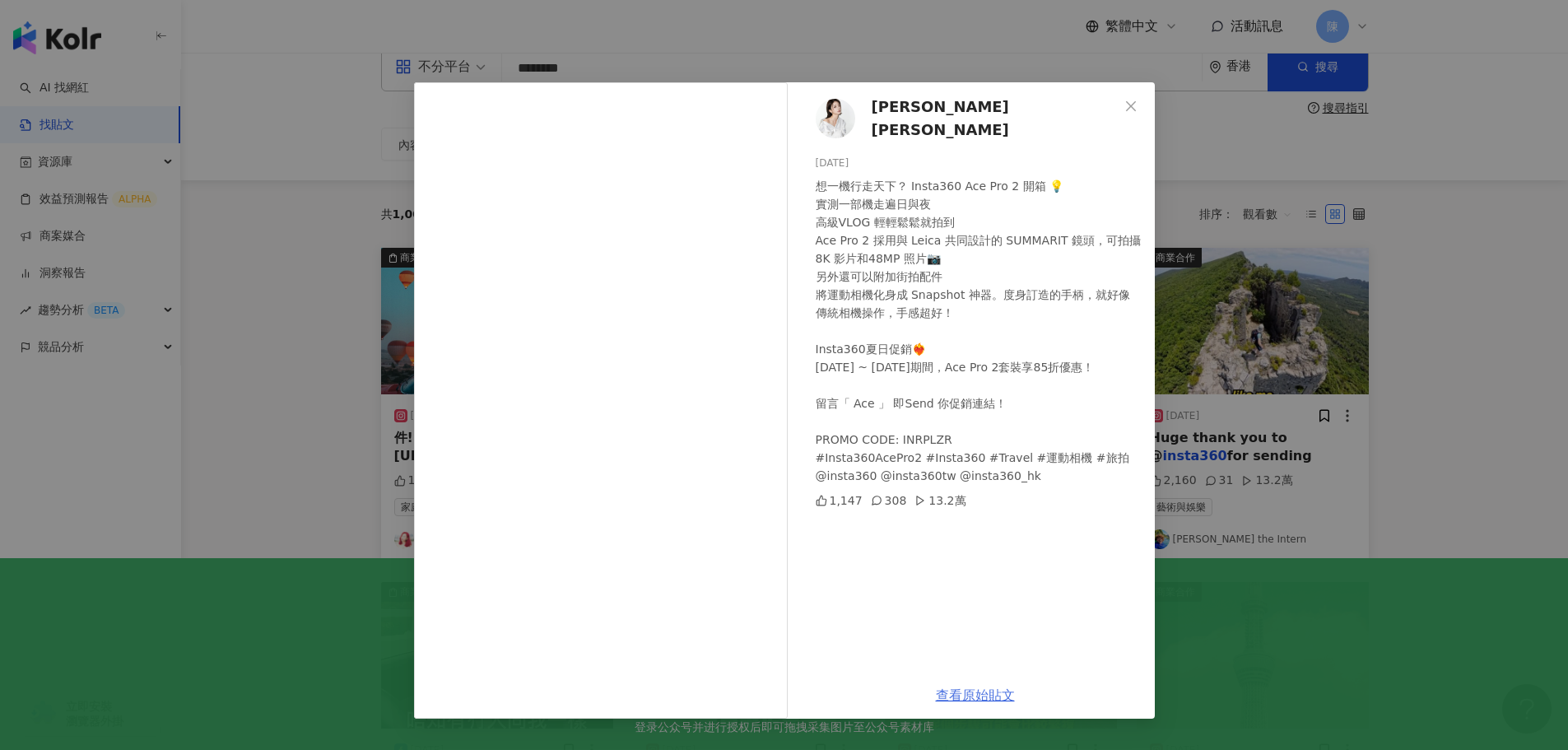
click at [995, 698] on link "查看原始貼文" at bounding box center [976, 695] width 79 height 16
click at [1481, 295] on div "Giann Chan 陳芷瑩 2025/6/16 想一機行走天下？ Insta360 Ace Pro 2 開箱 💡 實測一部機走遍日與夜 高級VLOG 輕輕鬆…" at bounding box center [784, 375] width 1568 height 750
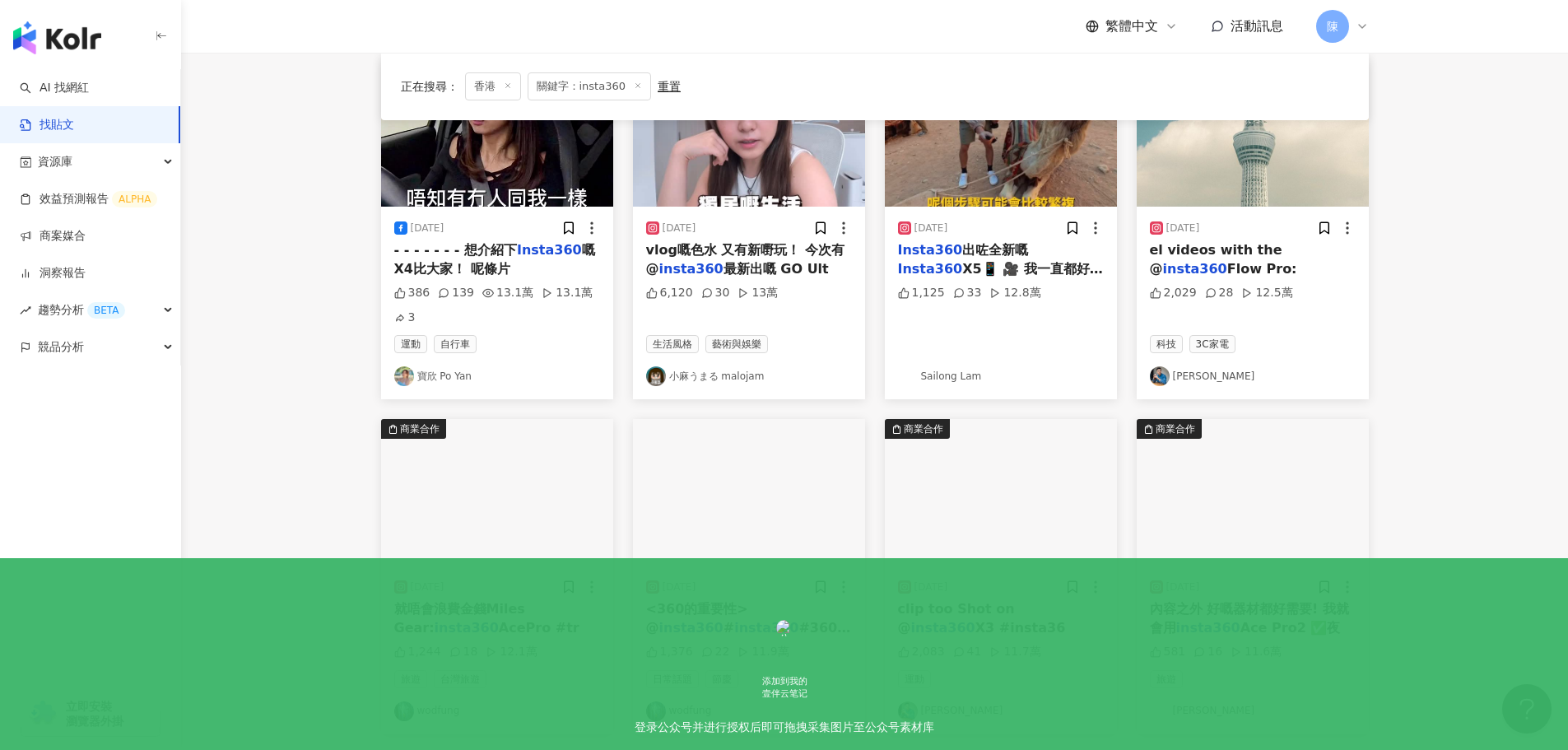
scroll to position [853, 0]
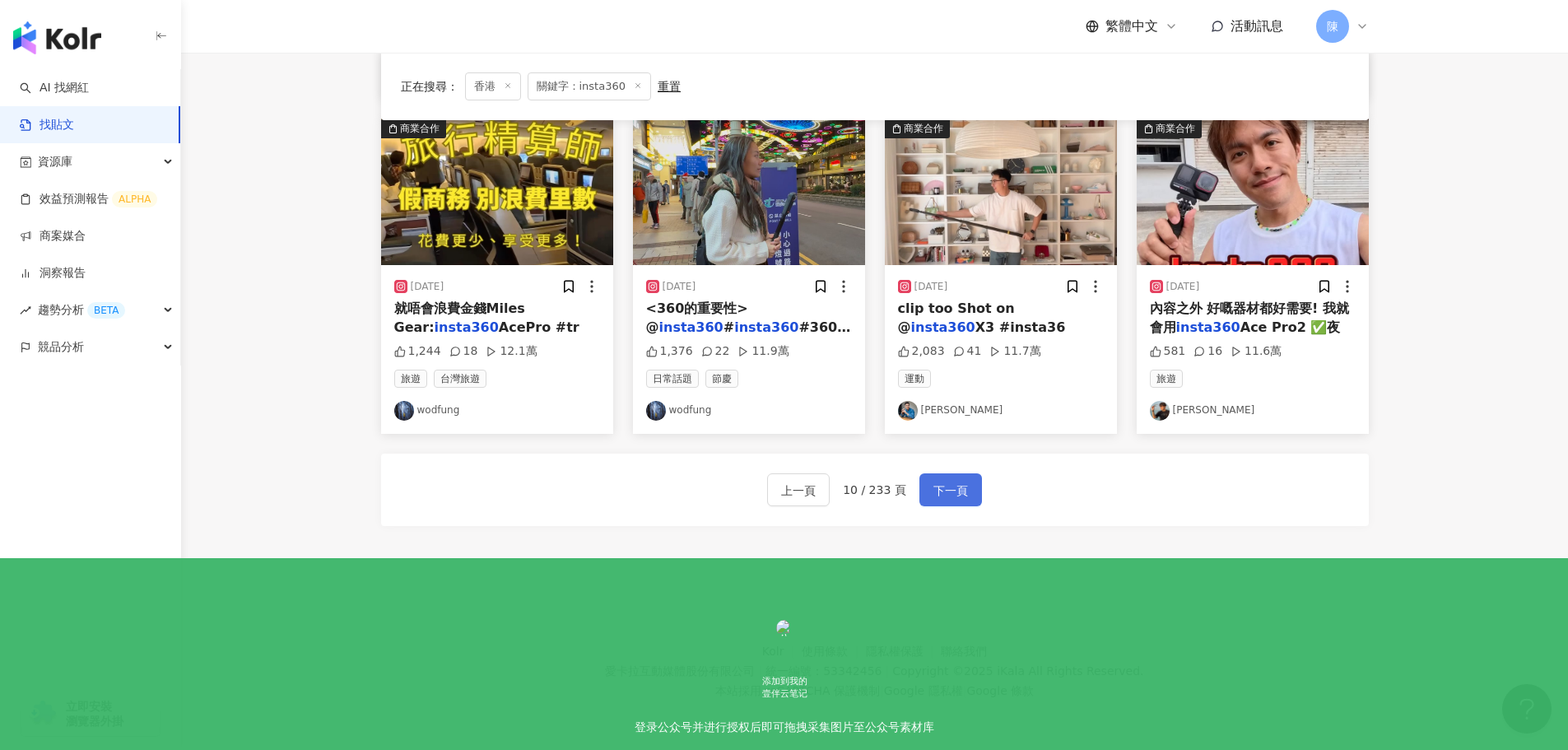
click at [945, 495] on span "下一頁" at bounding box center [951, 491] width 35 height 20
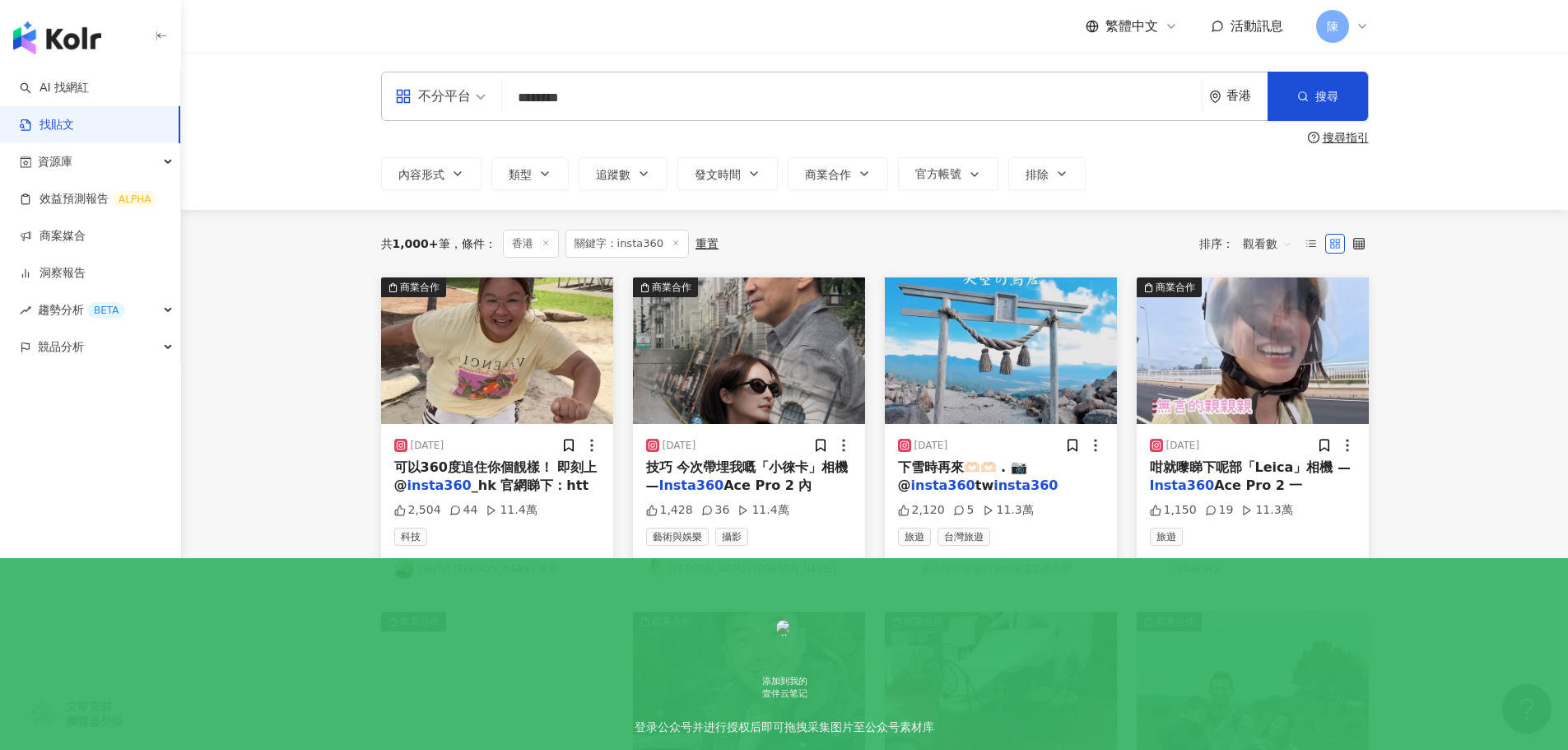
scroll to position [0, 0]
drag, startPoint x: 573, startPoint y: 97, endPoint x: 487, endPoint y: 101, distance: 86.1
click at [487, 101] on div "不分平台 insta360 ******** 香港 搜尋" at bounding box center [874, 97] width 987 height 50
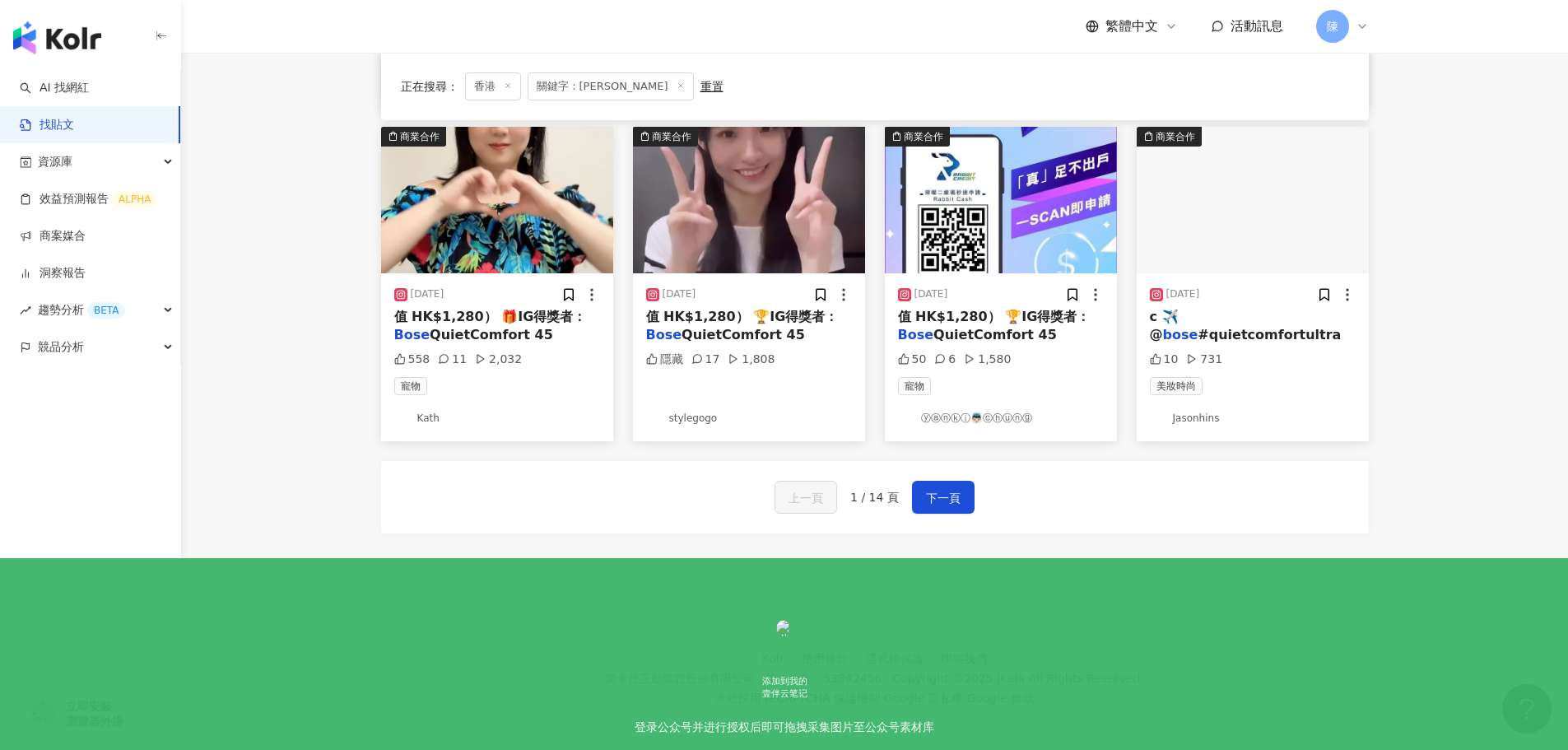
scroll to position [823, 0]
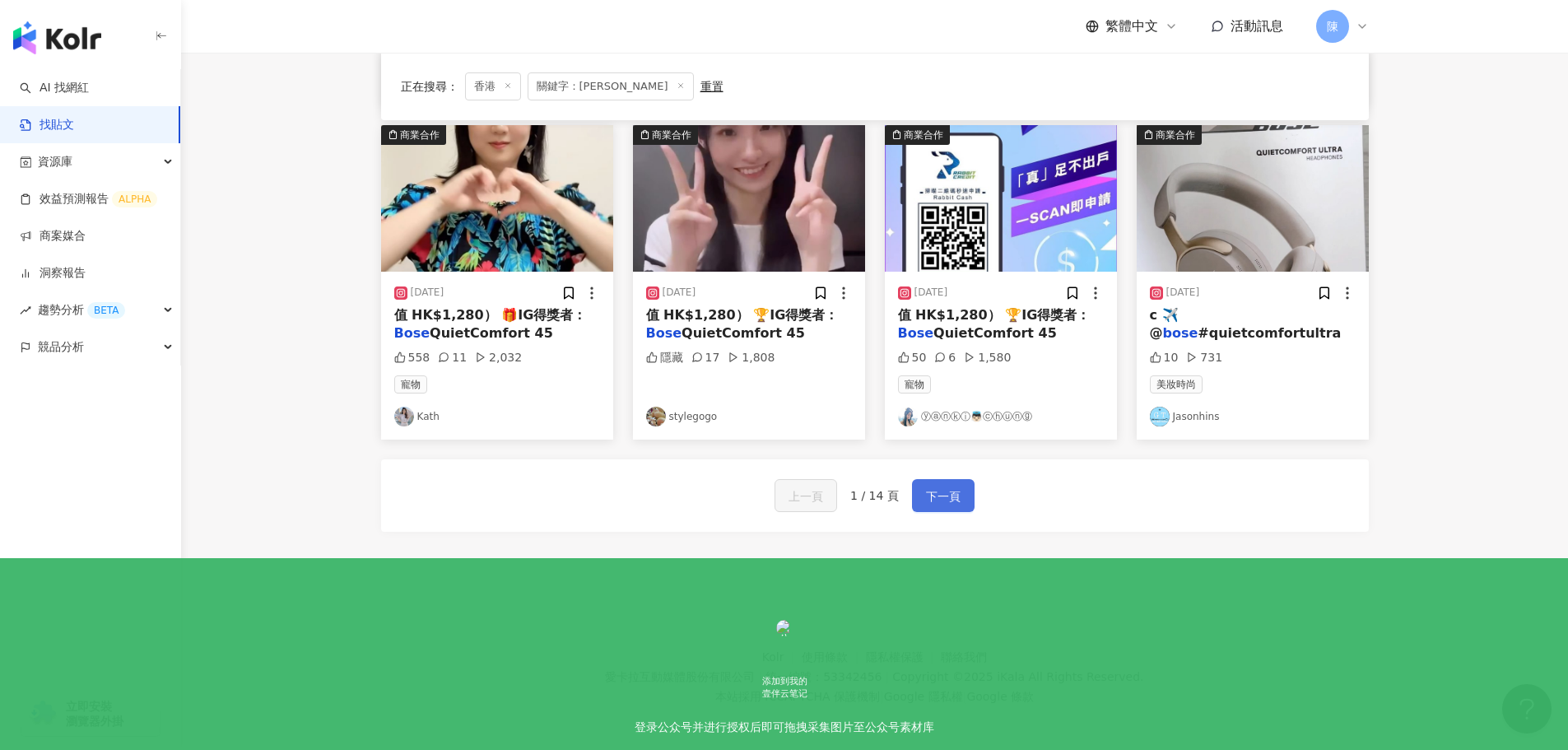
click at [950, 498] on span "下一頁" at bounding box center [944, 497] width 35 height 20
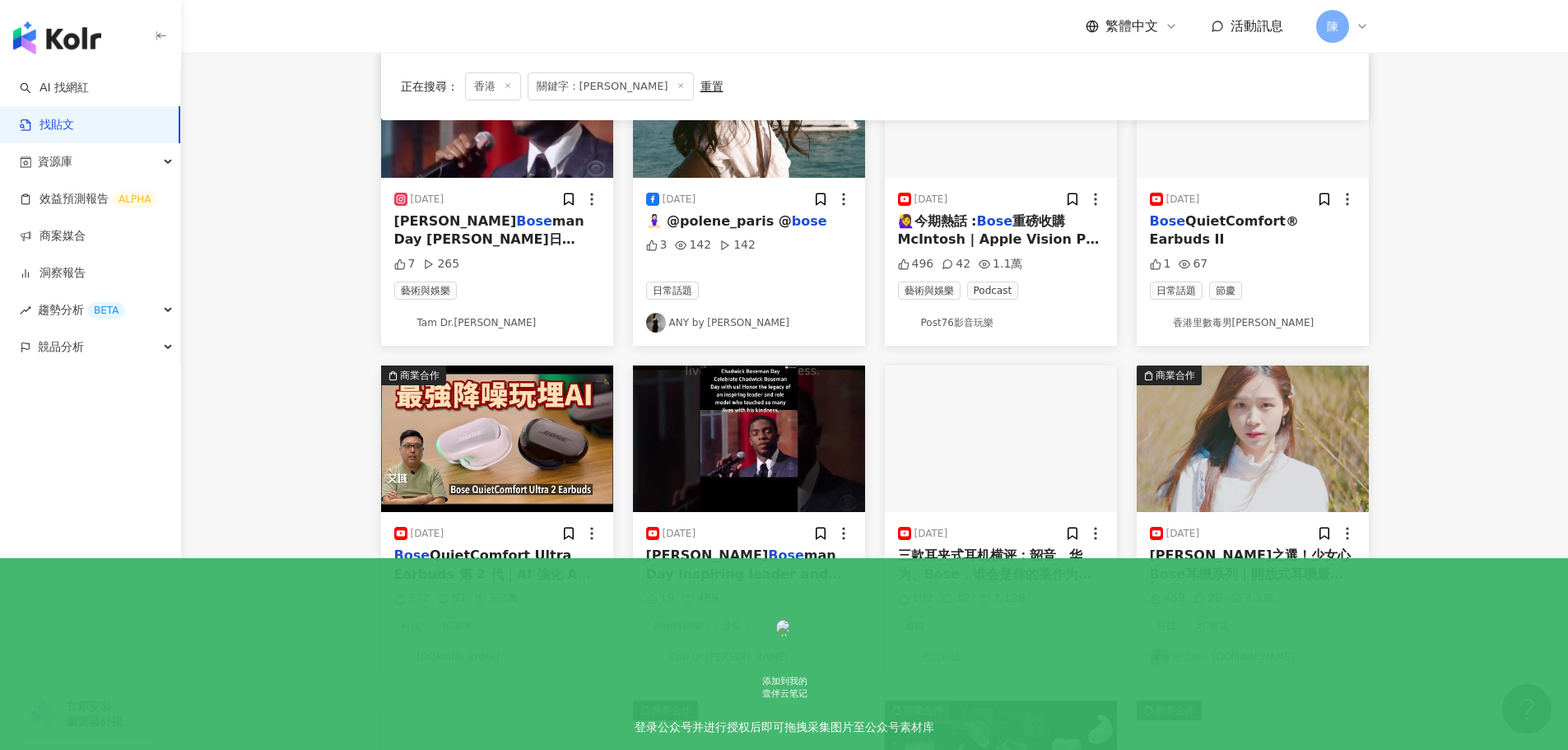
scroll to position [0, 0]
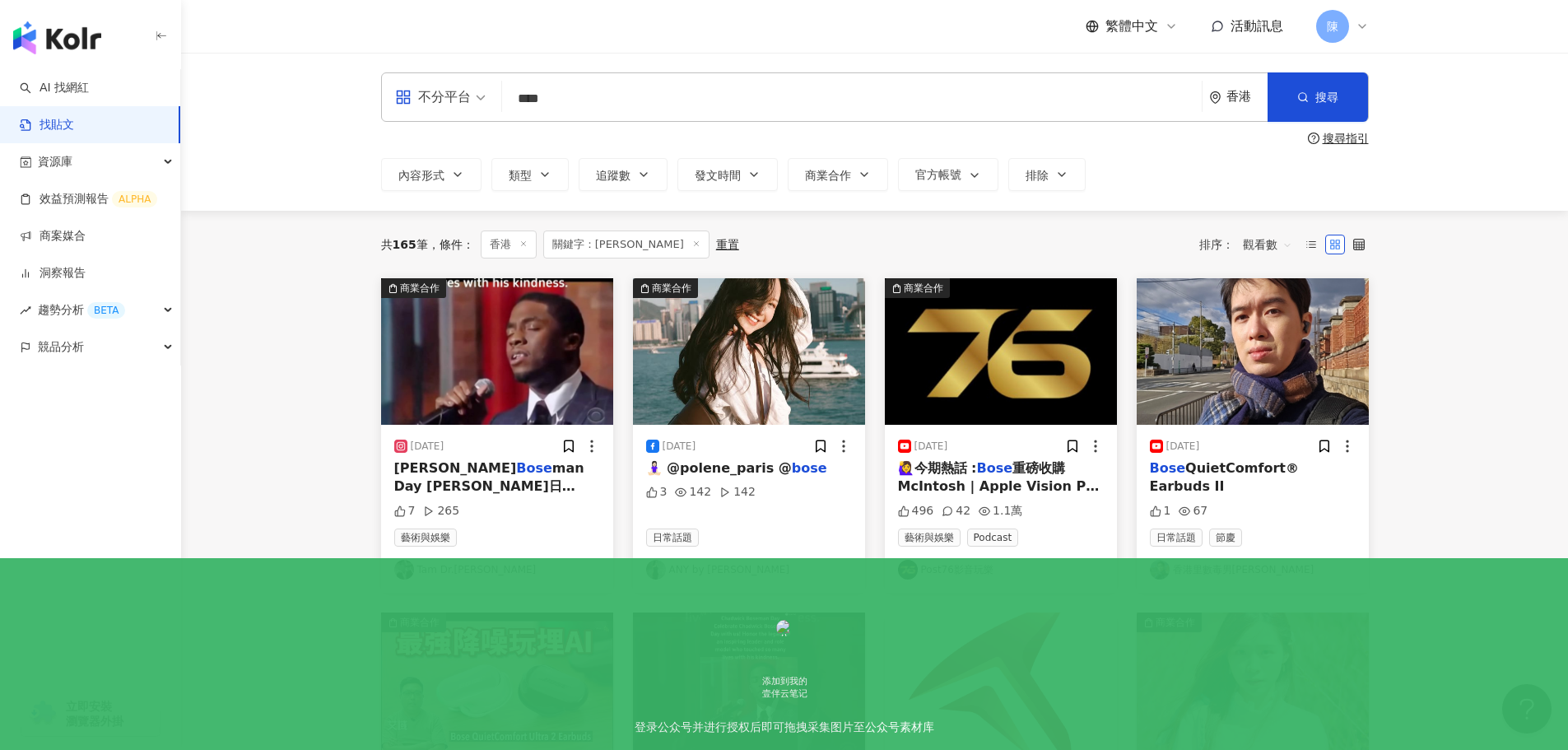
drag, startPoint x: 596, startPoint y: 110, endPoint x: 462, endPoint y: 108, distance: 134.0
click at [462, 108] on div "不分平台 bose **** 香港 搜尋" at bounding box center [874, 97] width 987 height 50
type input "*"
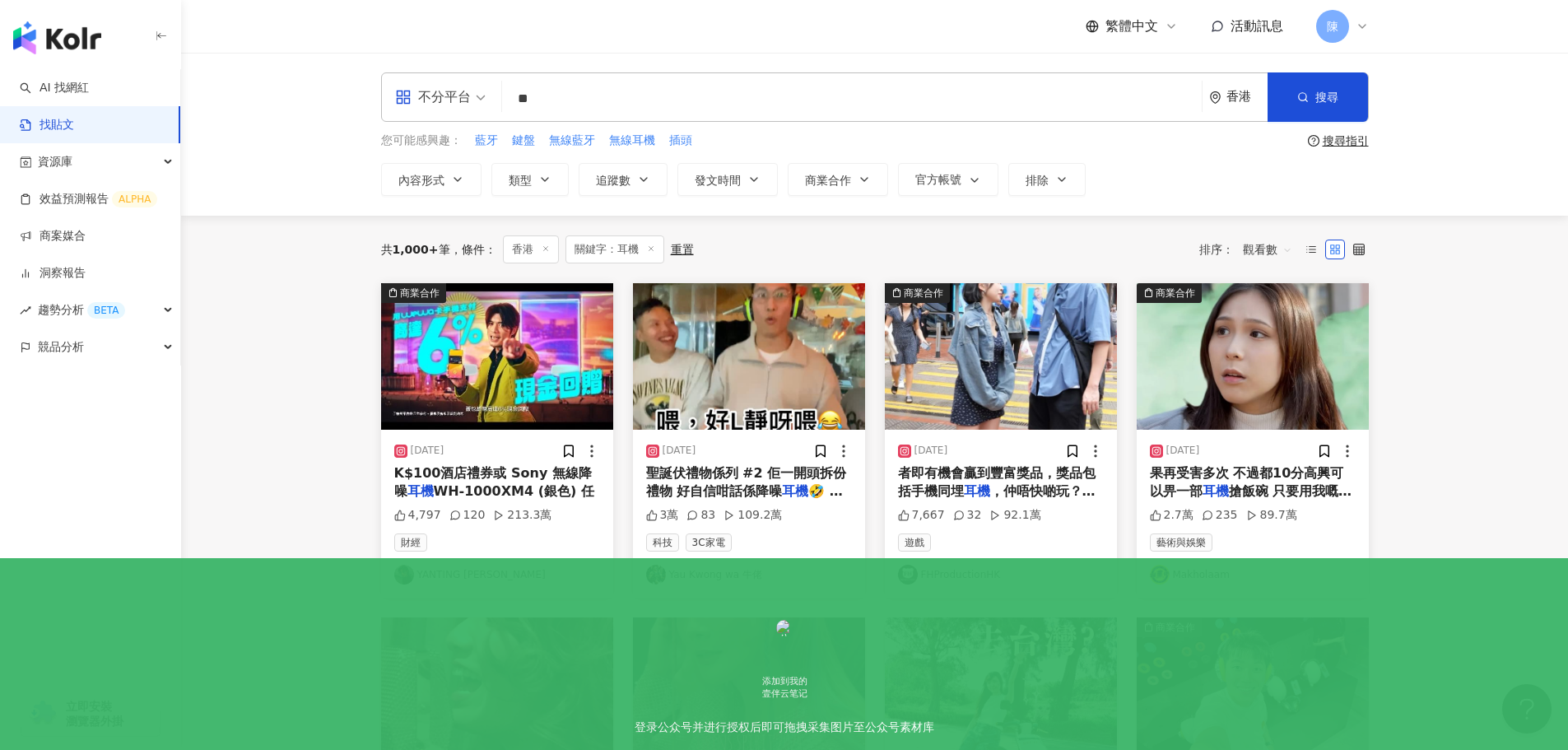
click at [742, 571] on link "Yau Kwong wa 牛佬" at bounding box center [748, 575] width 205 height 20
click at [766, 338] on img at bounding box center [748, 356] width 232 height 147
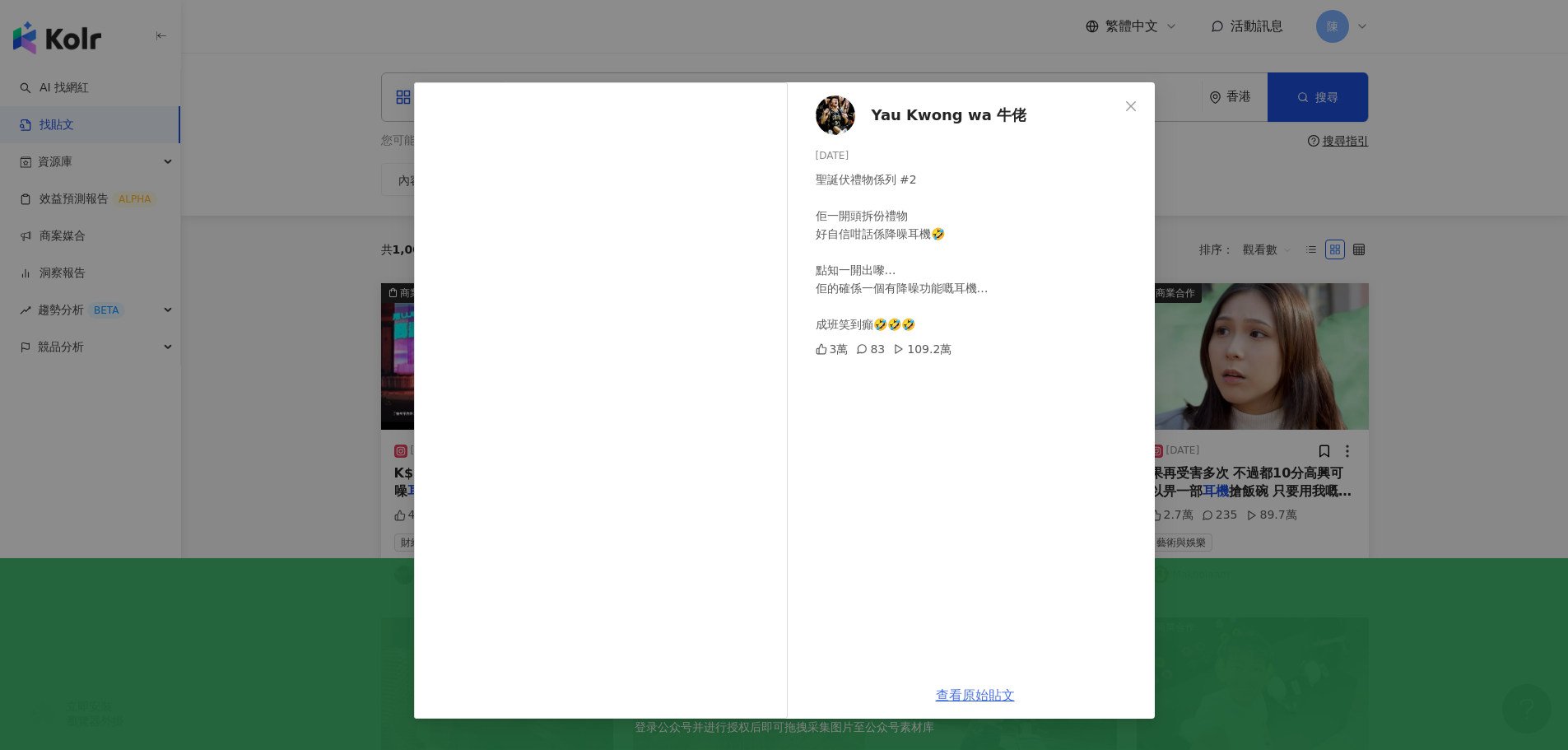
click at [962, 691] on link "查看原始貼文" at bounding box center [976, 695] width 79 height 16
click at [902, 62] on div "Yau Kwong wa 牛佬 2025/1/6 聖誕伏禮物係列 #2 佢一開頭拆份禮物 好自信咁話係降噪耳機🤣 點知一開出嚟… 佢的確係一個有降噪功能嘅耳機…" at bounding box center [784, 375] width 1568 height 750
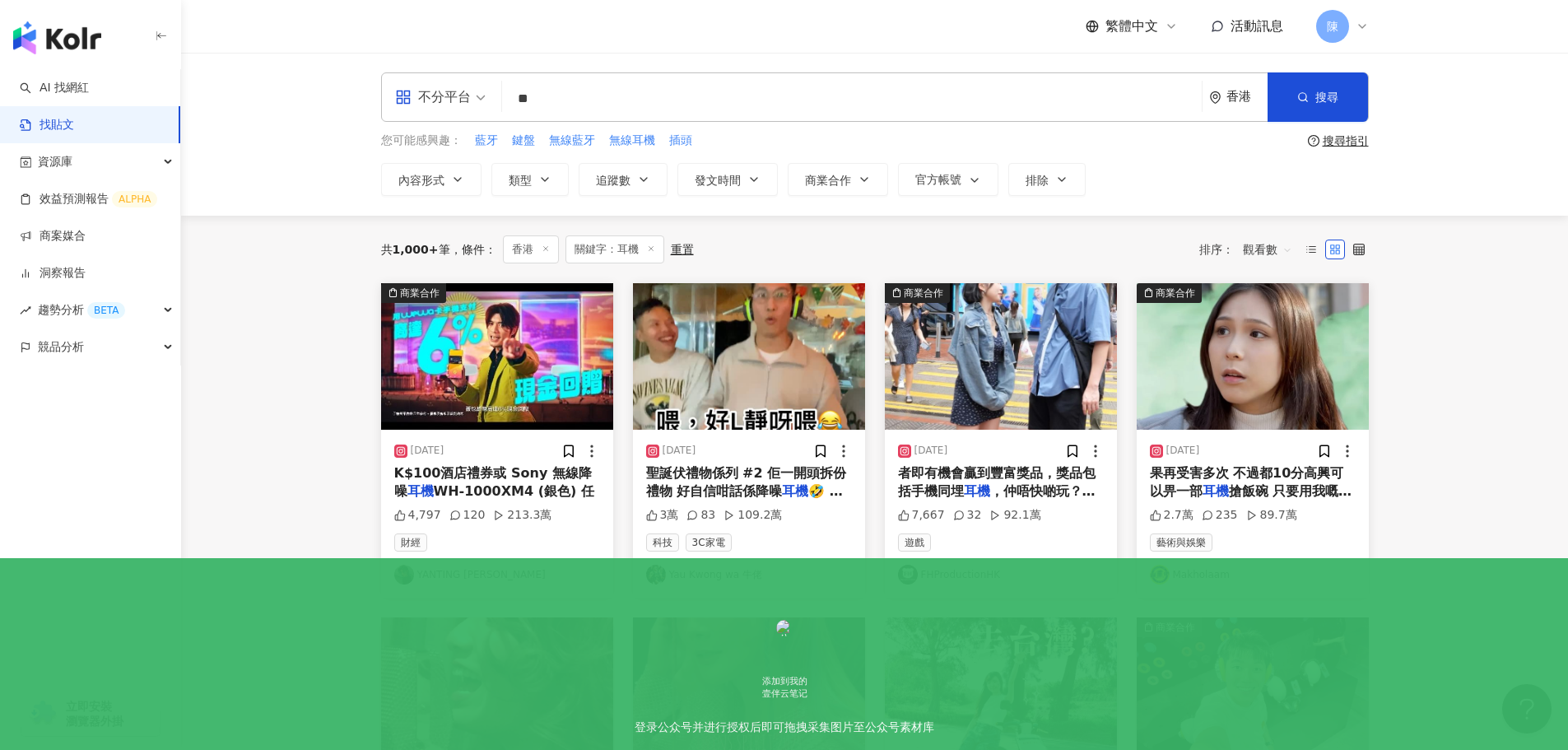
click at [1274, 483] on span "搶飯碗 只要用我嘅優惠碼「makho" at bounding box center [1250, 500] width 202 height 34
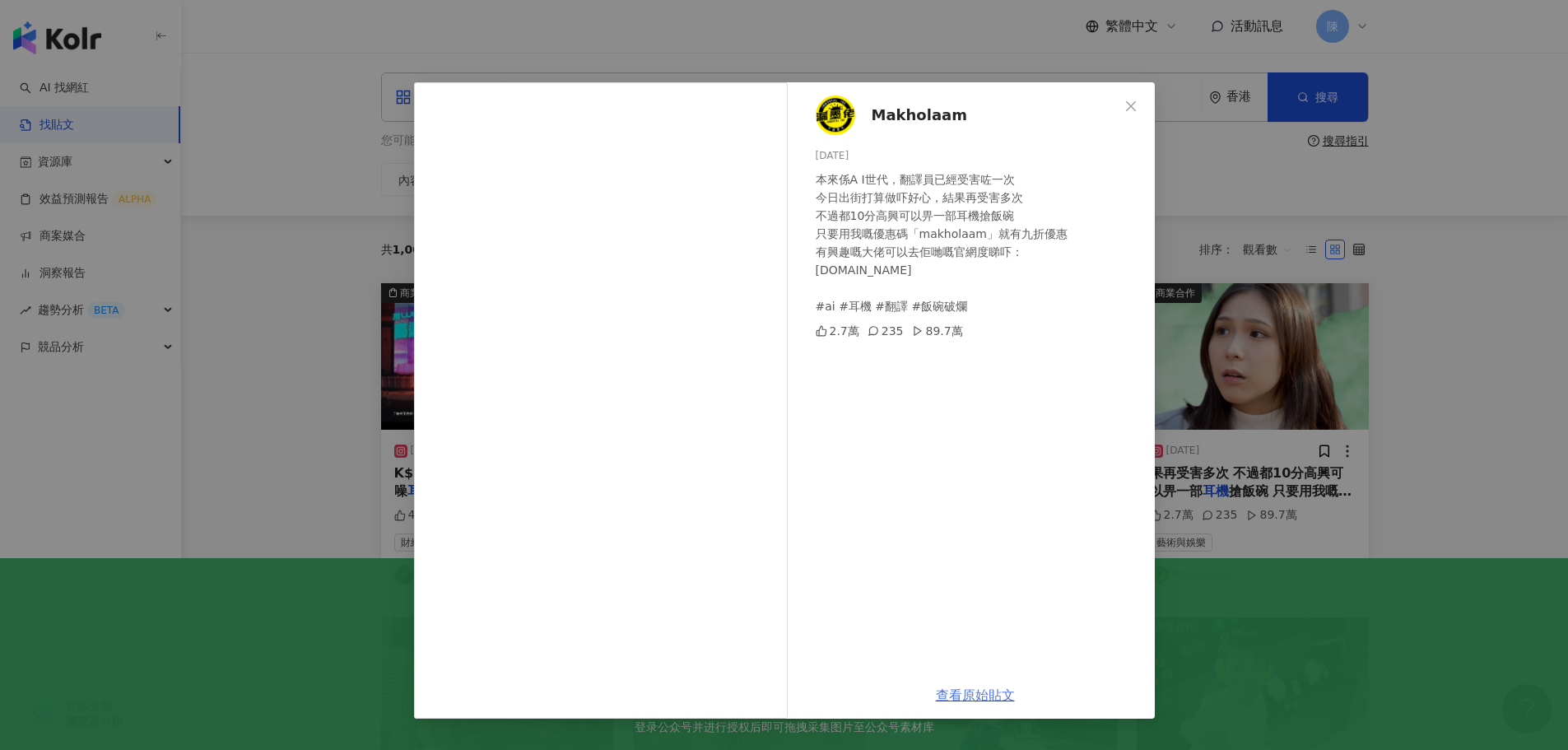
click at [982, 697] on link "查看原始貼文" at bounding box center [976, 695] width 79 height 16
click at [1352, 198] on div "Makholaam 2025/3/18 本來係A I世代，翻譯員已經受害咗一次 今日出街打算做吓好心，結果再受害多次 不過都10分高興可以畀一部耳機搶飯碗 只…" at bounding box center [784, 375] width 1568 height 750
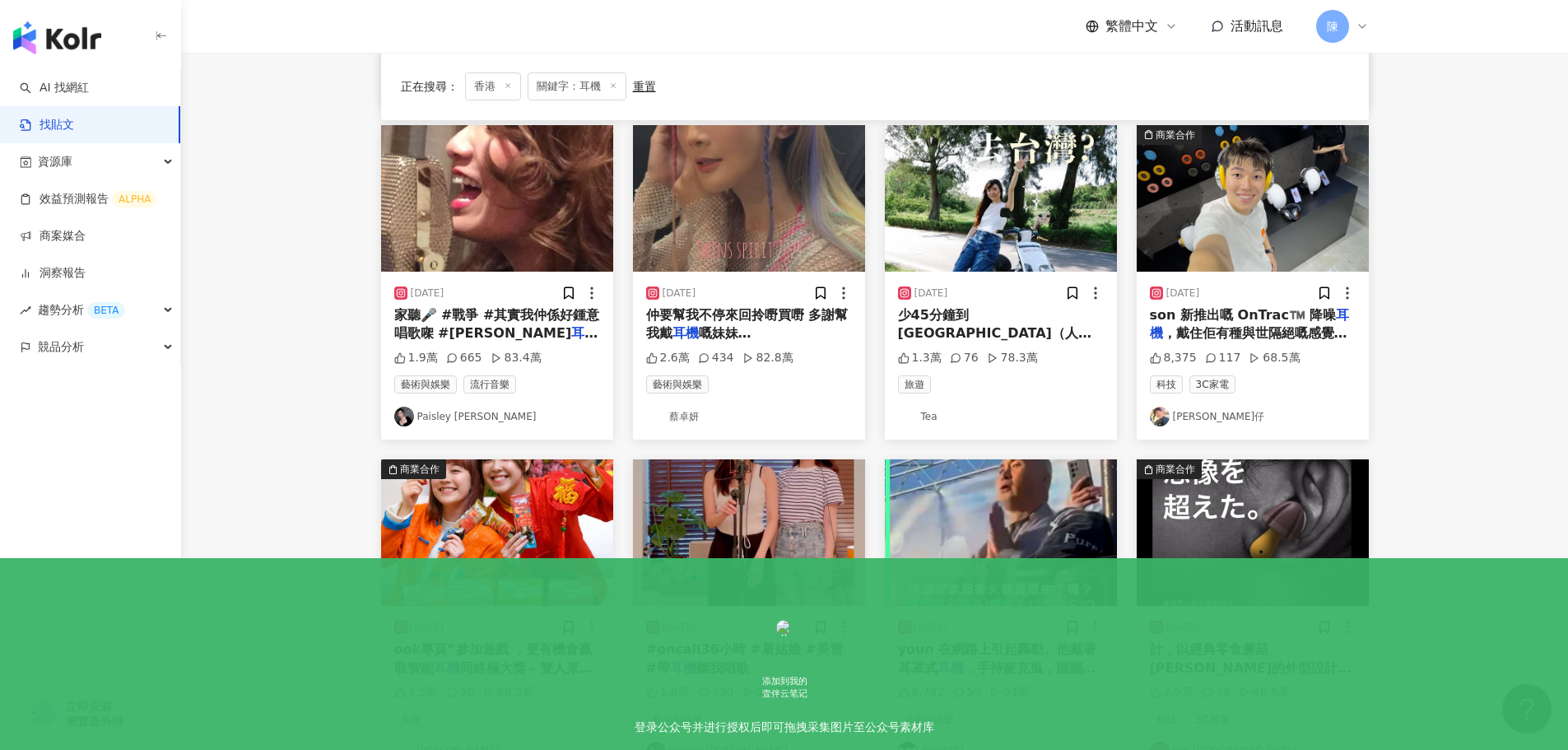
scroll to position [493, 0]
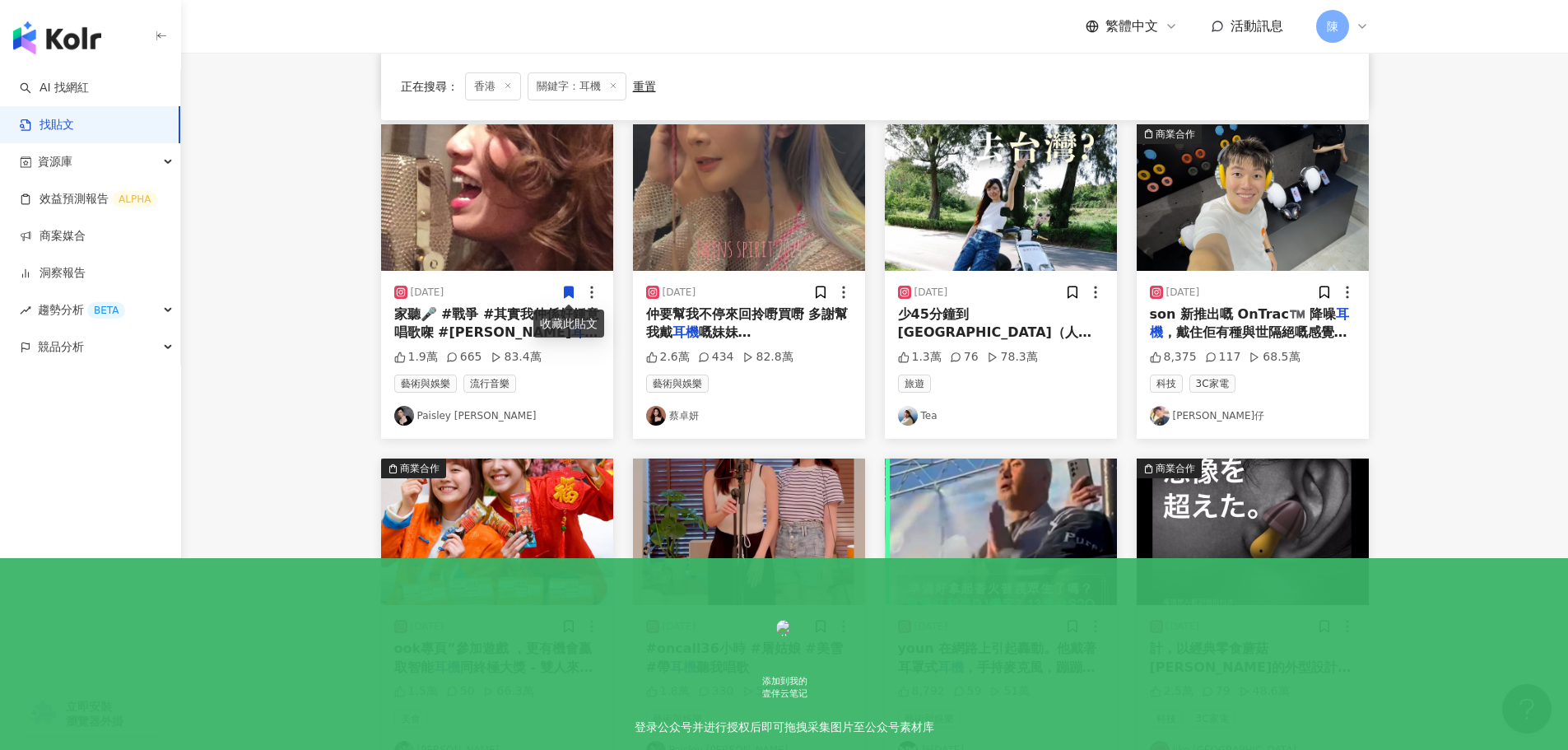
click at [299, 331] on main "不分平台 ** 香港 搜尋 您可能感興趣： 藍牙 鍵盤 無線藍牙 無線耳機 插頭 搜尋指引 內容形式 類型 追蹤數 發文時間 商業合作 官方帳號 排除 正在搜…" at bounding box center [874, 233] width 1387 height 1348
click at [1258, 327] on span "，戴住佢有種與世隔絕嘅感覺，可以喺飛" at bounding box center [1248, 341] width 197 height 34
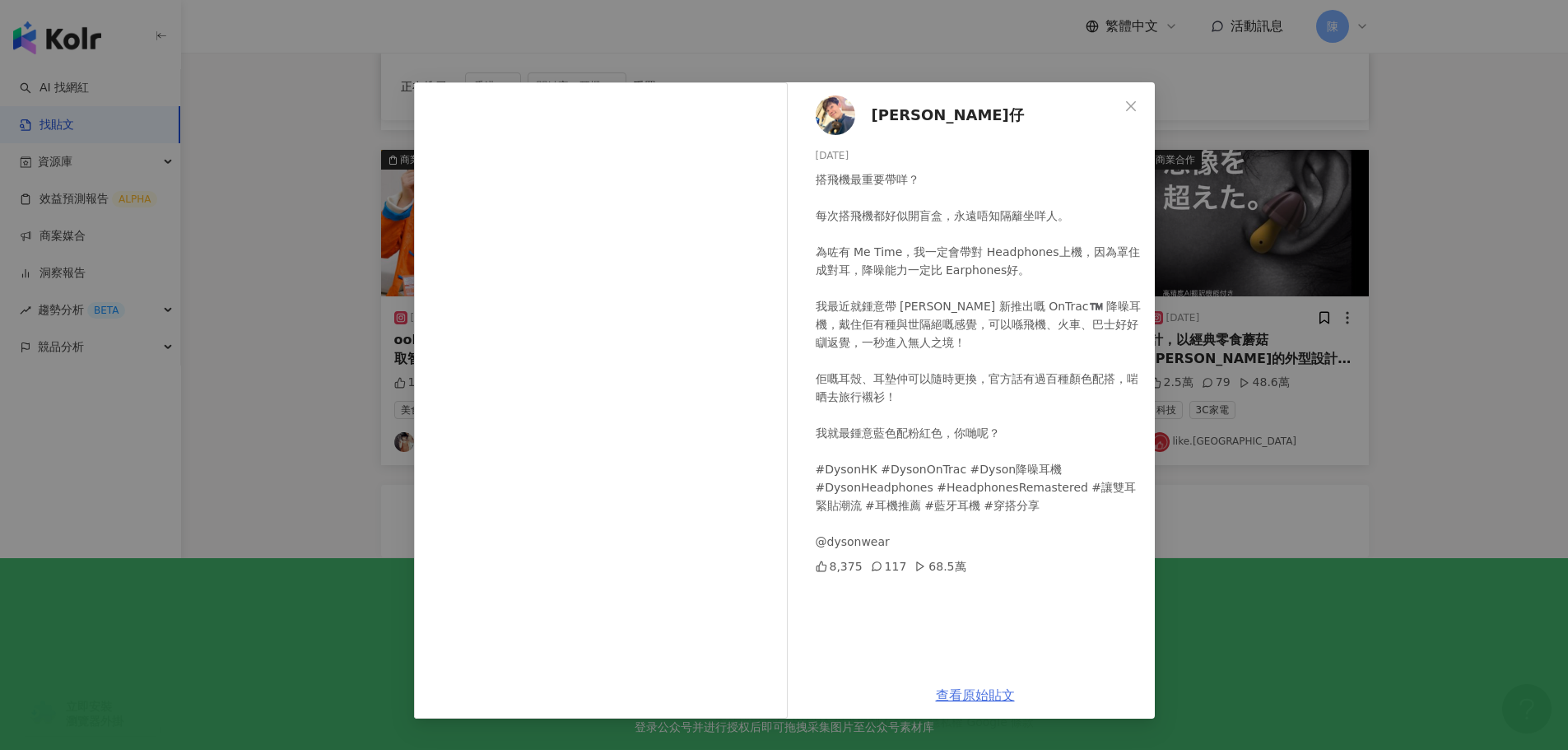
scroll to position [833, 0]
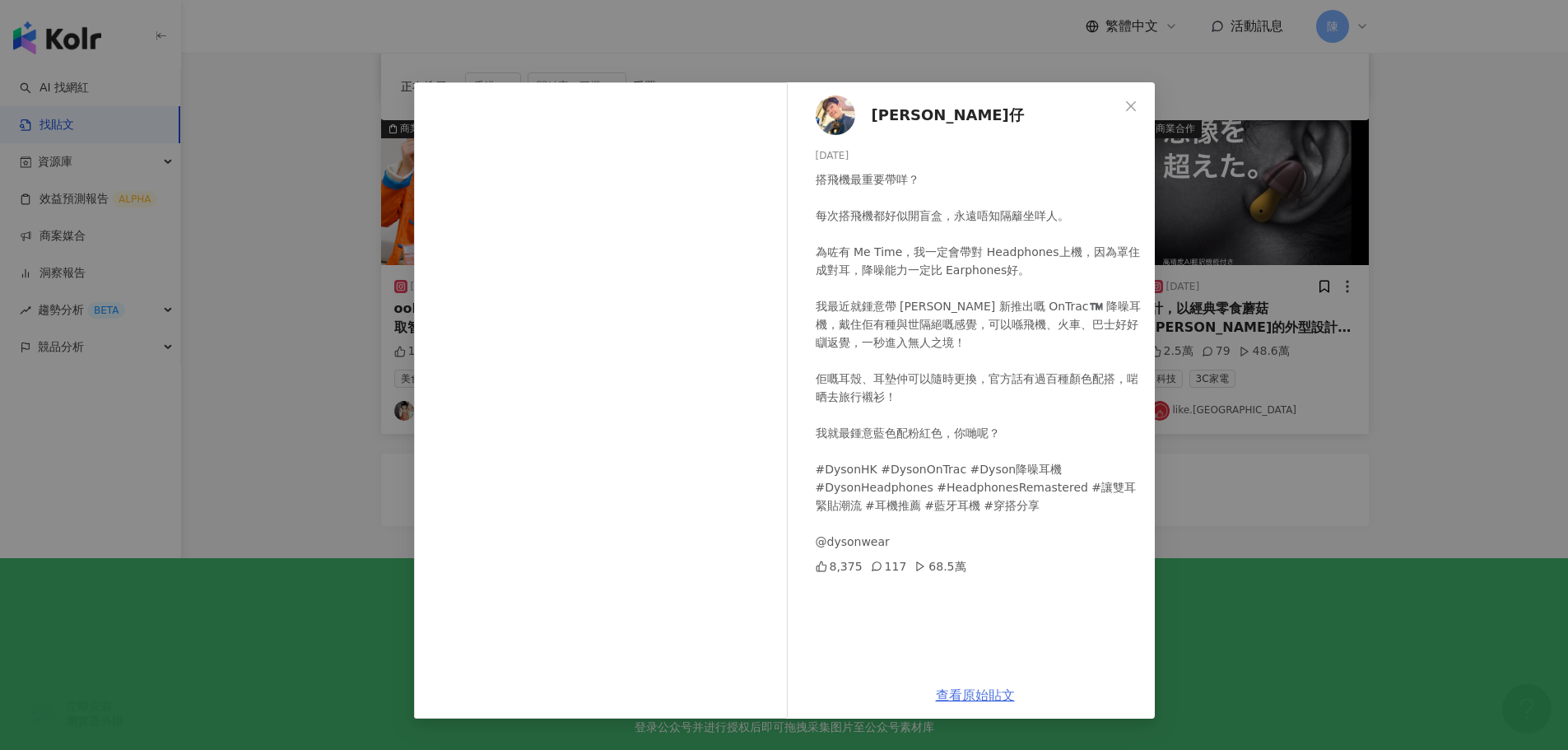
click at [981, 695] on link "查看原始貼文" at bounding box center [976, 695] width 79 height 16
click at [970, 695] on link "查看原始貼文" at bounding box center [976, 695] width 79 height 16
click at [968, 696] on link "查看原始貼文" at bounding box center [976, 695] width 79 height 16
click at [1128, 107] on icon "close" at bounding box center [1131, 106] width 13 height 13
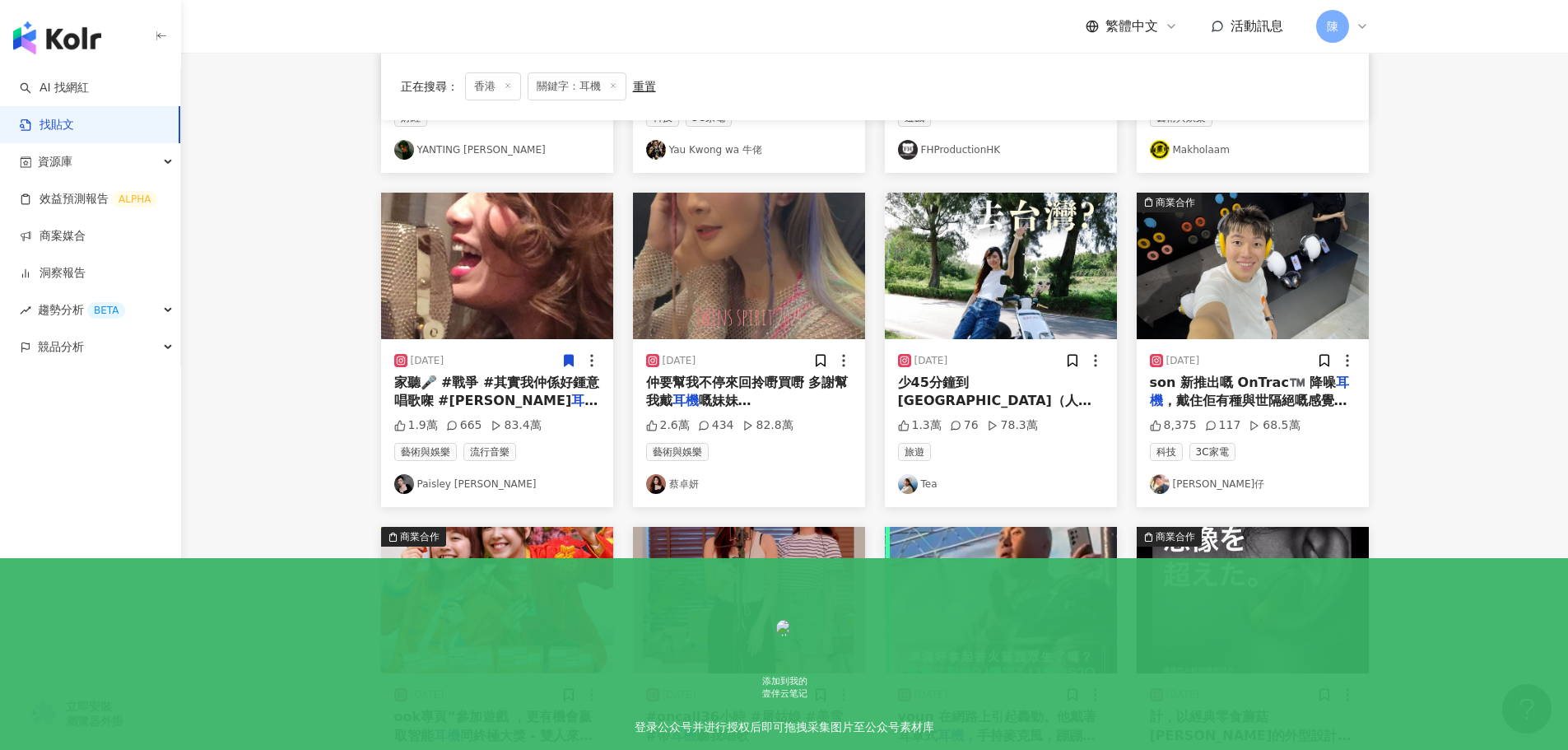
scroll to position [422, 0]
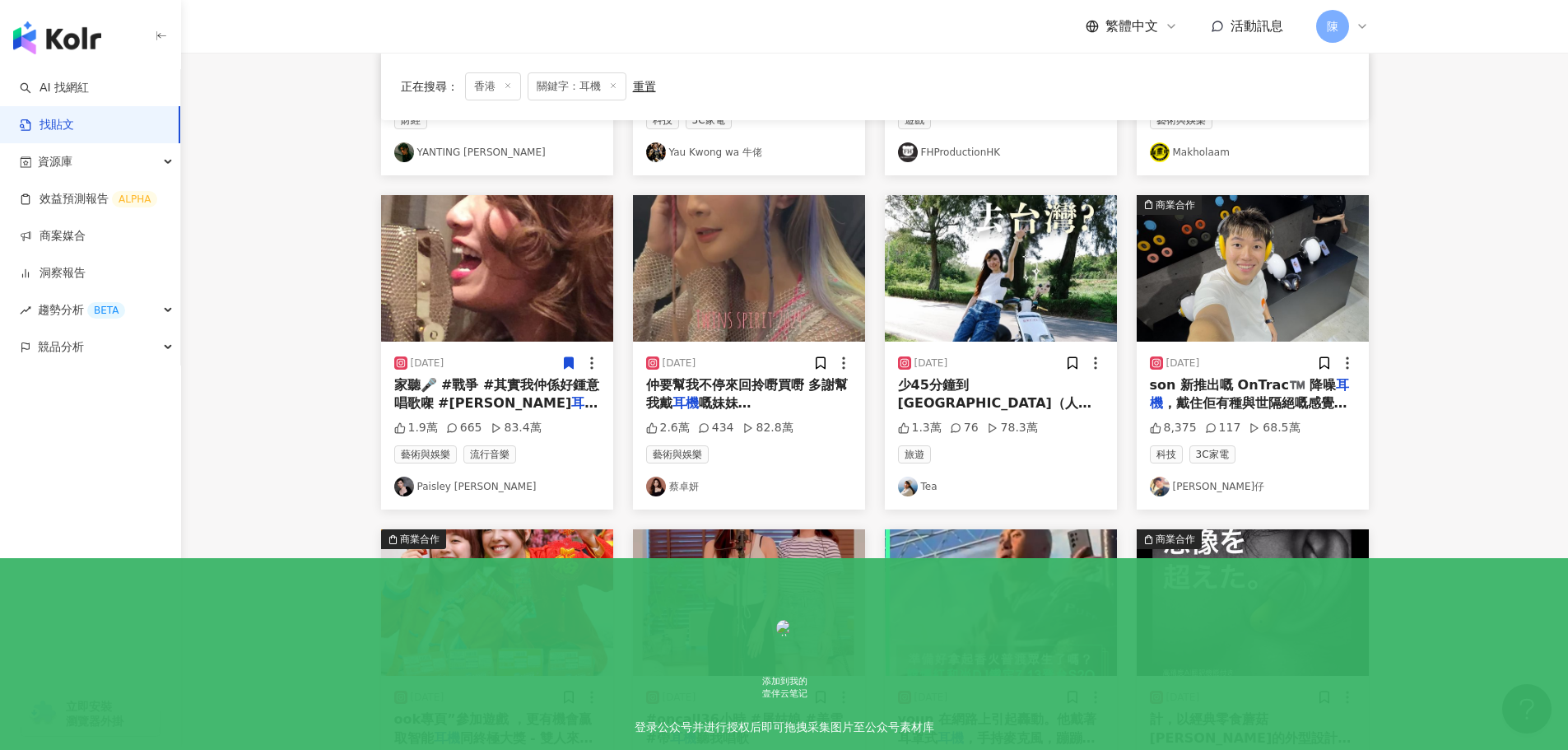
drag, startPoint x: 1469, startPoint y: 399, endPoint x: 1319, endPoint y: 452, distance: 159.1
click at [1469, 399] on main "不分平台 ** 香港 搜尋 您可能感興趣： 藍牙 鍵盤 無線藍牙 無線耳機 插頭 搜尋指引 內容形式 類型 追蹤數 發文時間 商業合作 官方帳號 排除 正在搜…" at bounding box center [874, 304] width 1387 height 1348
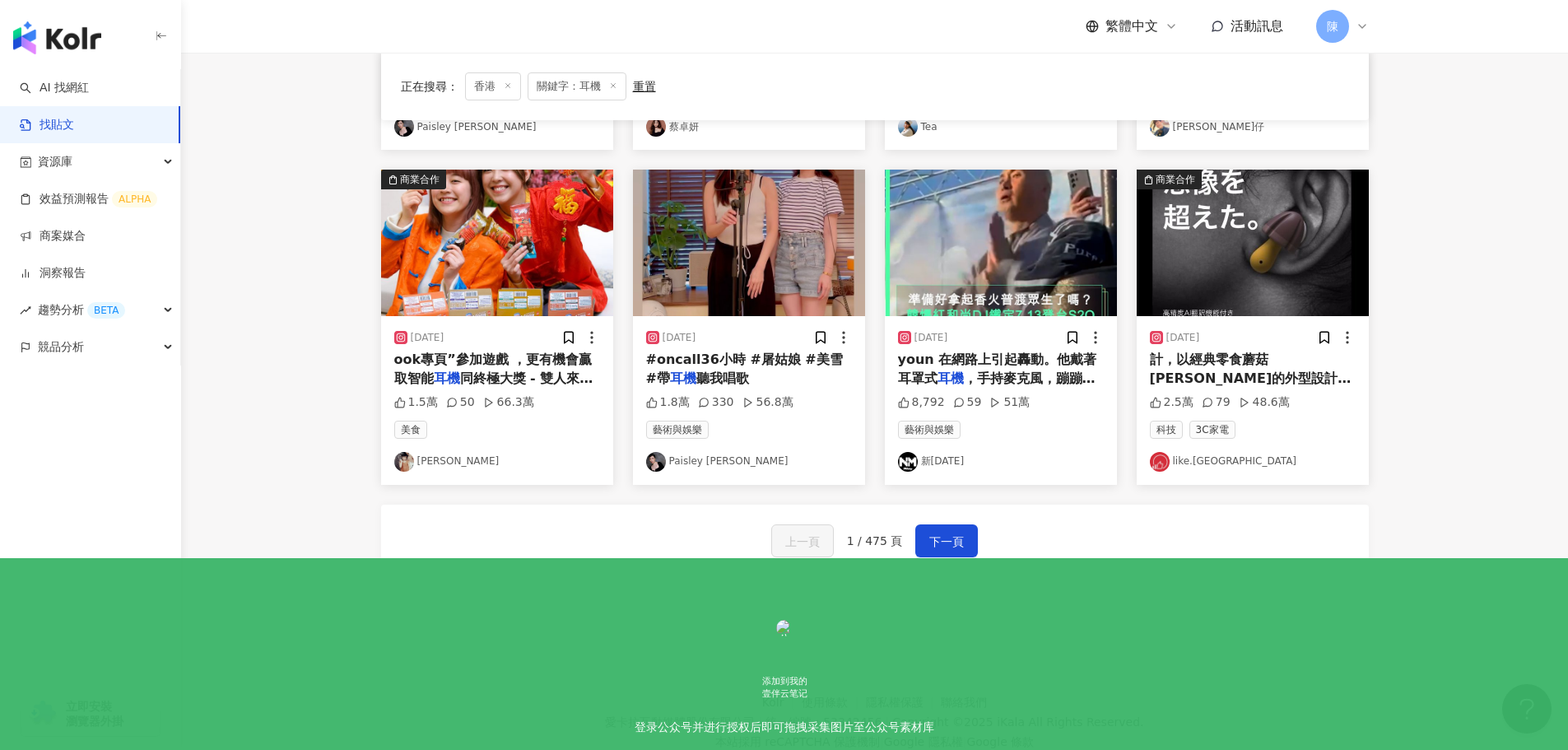
scroll to position [833, 0]
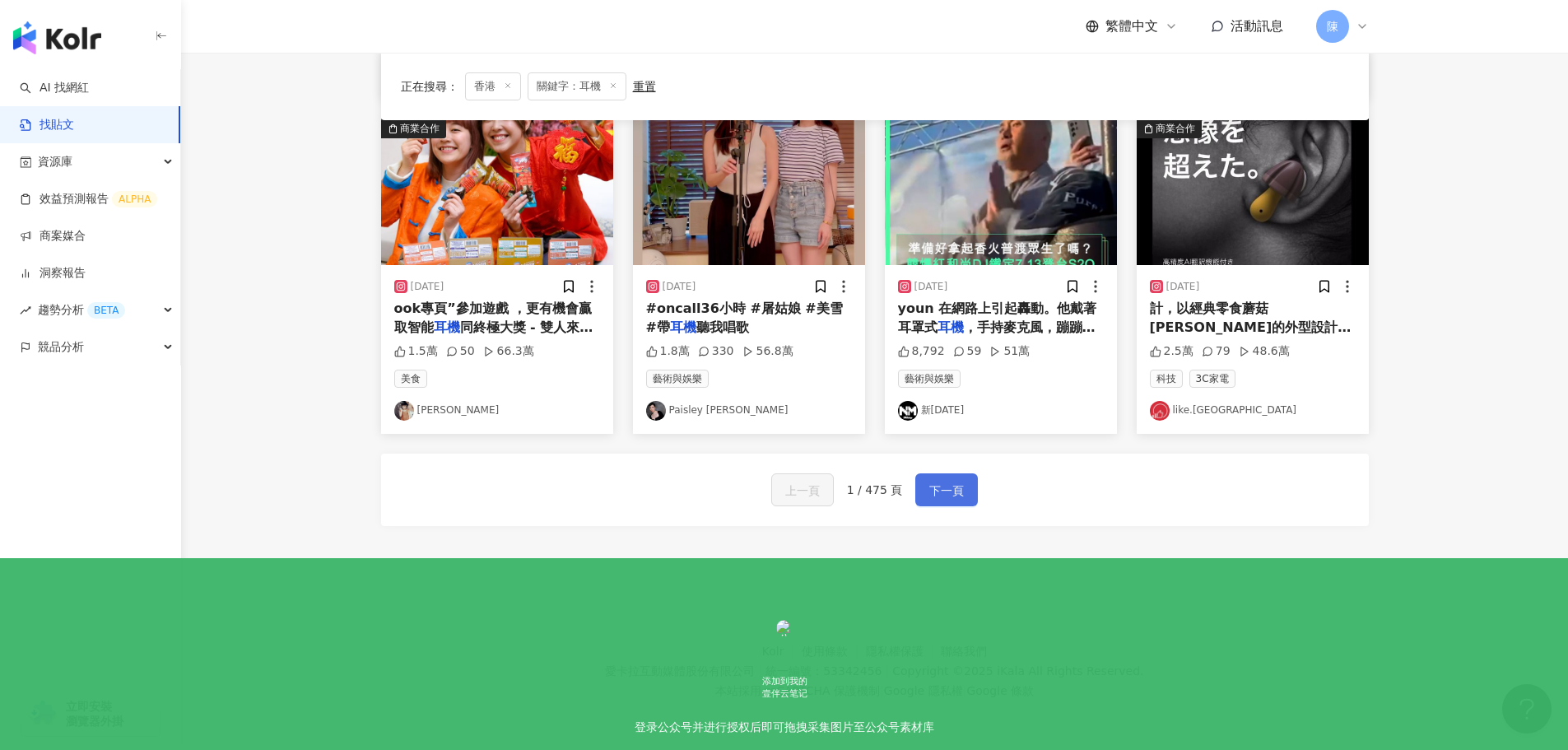
click at [958, 494] on span "下一頁" at bounding box center [947, 491] width 35 height 20
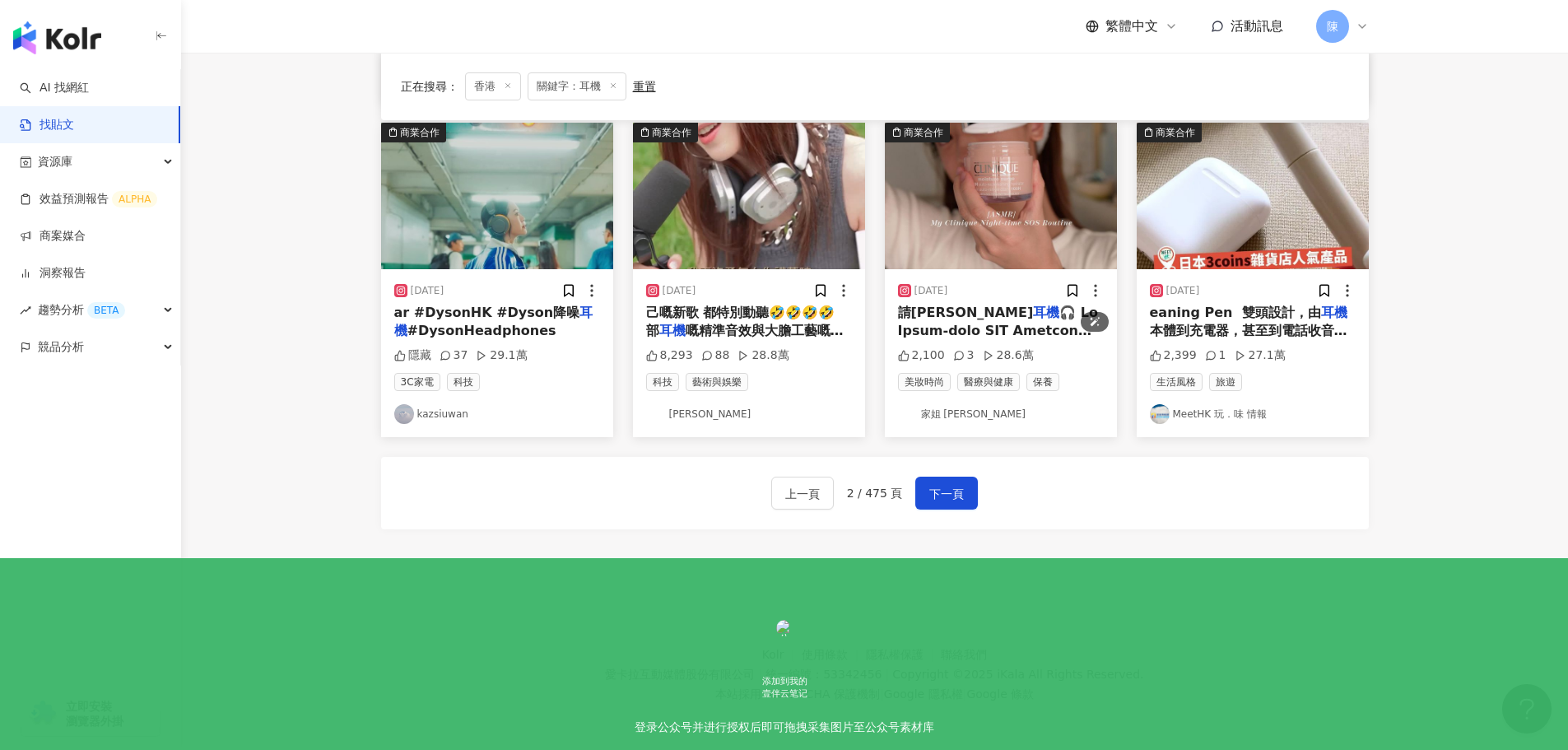
scroll to position [841, 0]
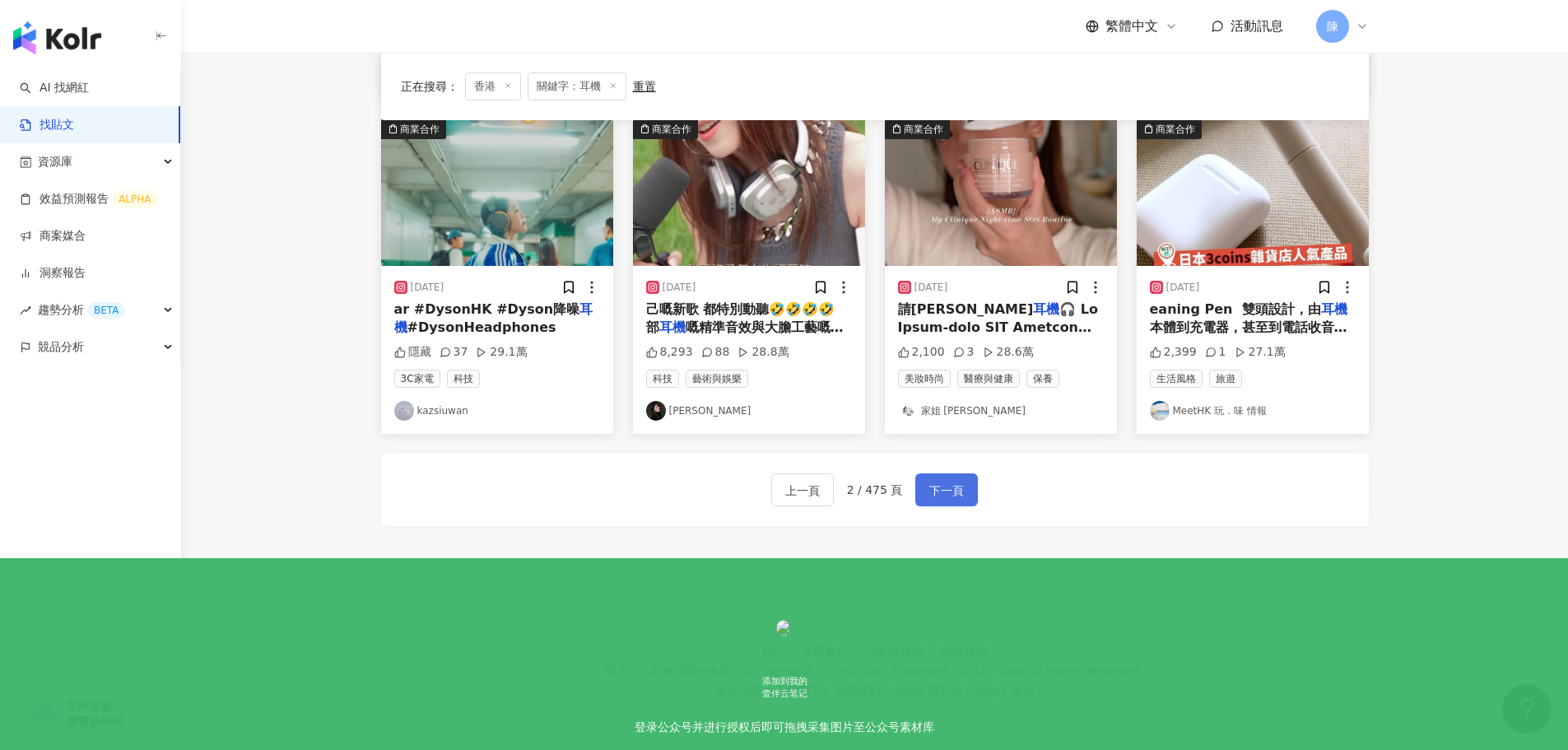
click at [944, 493] on span "下一頁" at bounding box center [947, 491] width 35 height 20
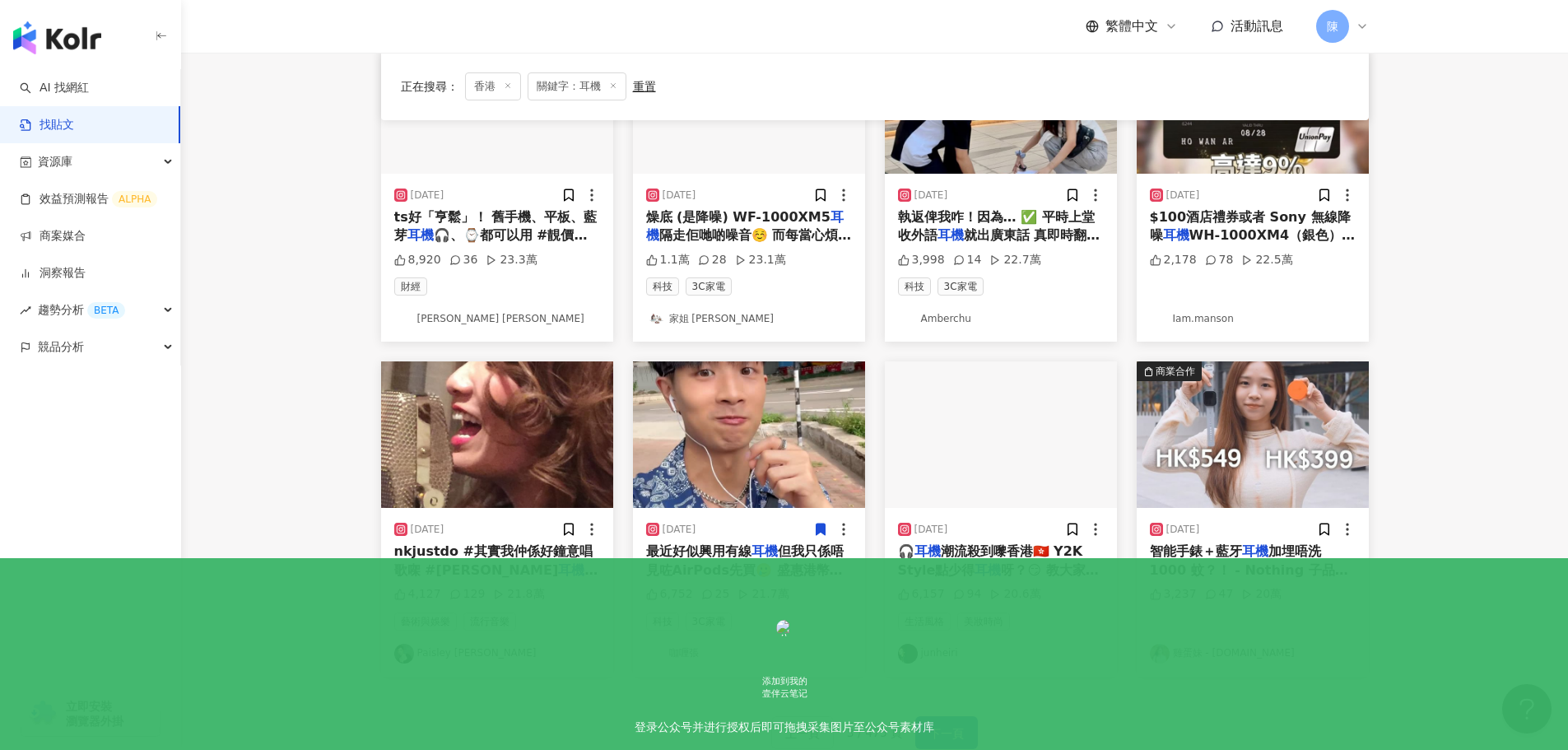
scroll to position [588, 0]
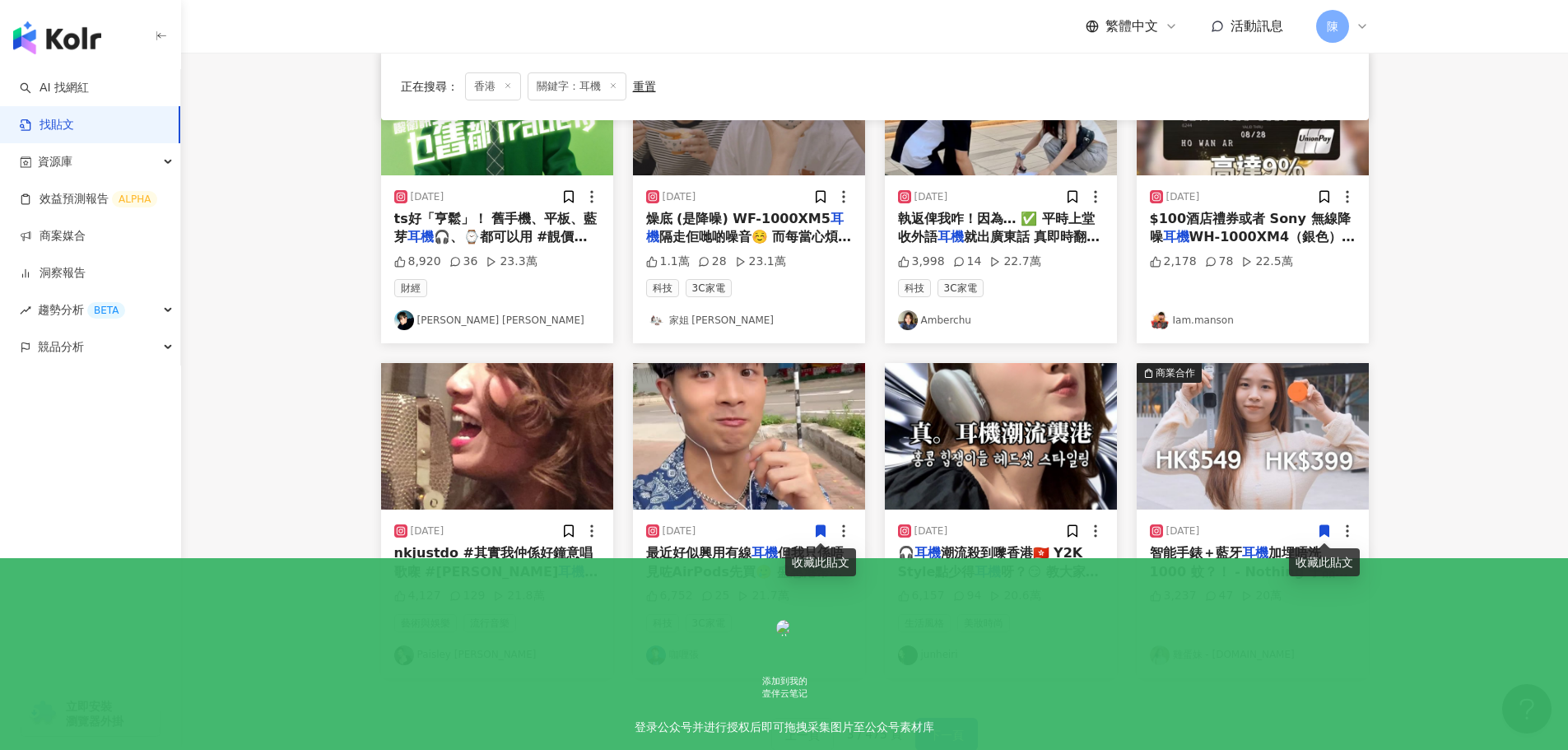
click at [942, 731] on span "下一頁" at bounding box center [947, 735] width 35 height 20
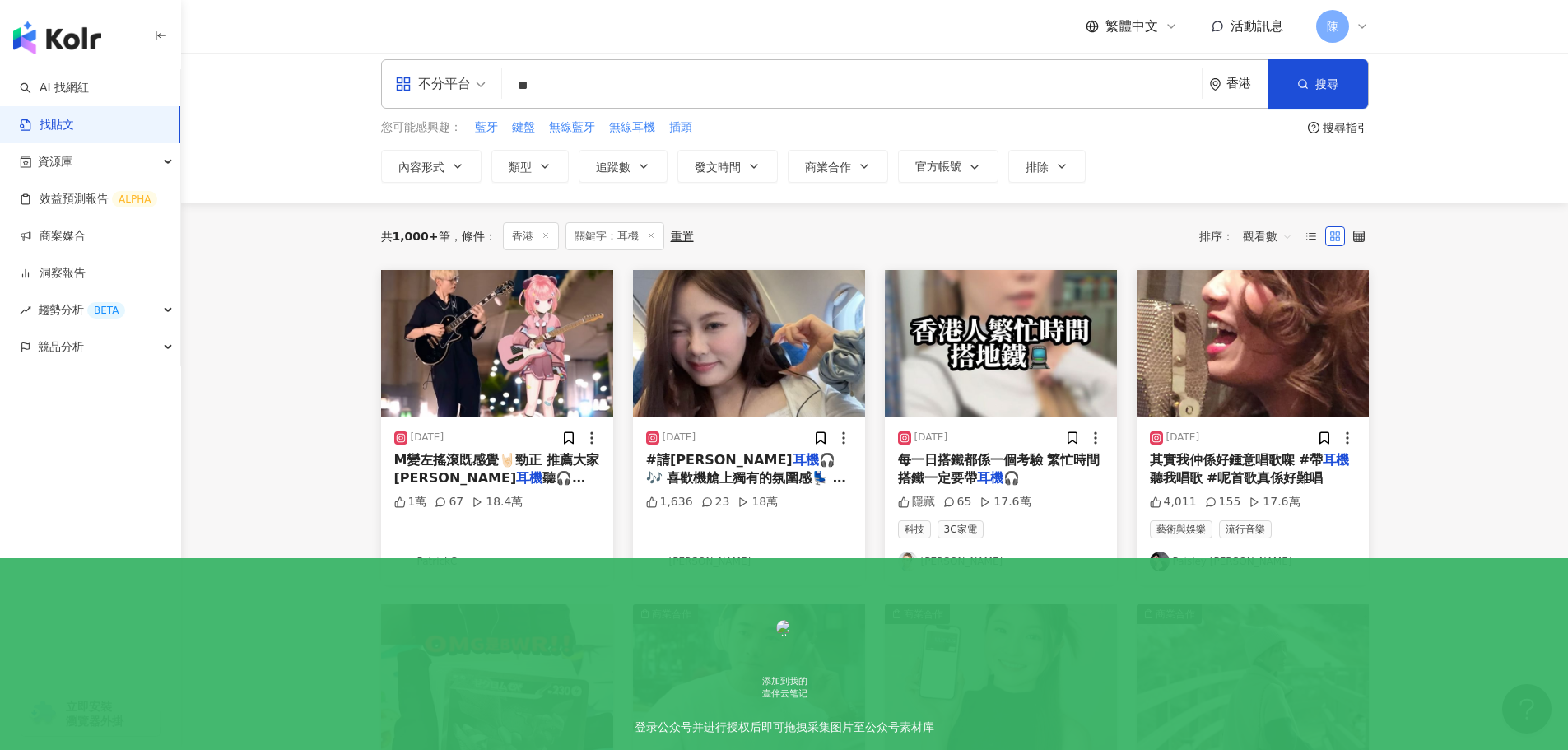
scroll to position [12, 0]
click at [514, 464] on span "M變左搖滾既感覺🤘🏻勁正 推薦大家戴" at bounding box center [497, 469] width 205 height 34
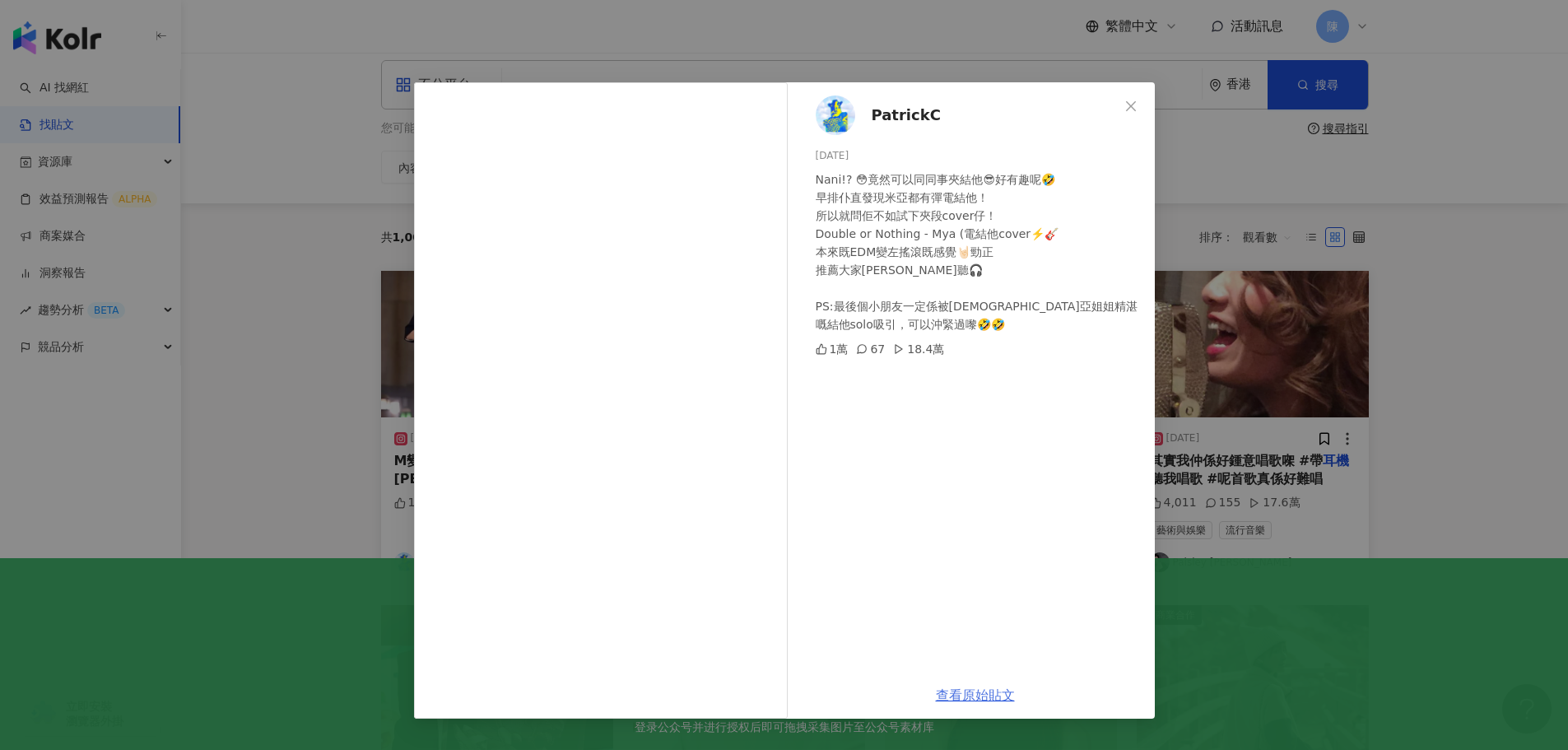
click at [960, 691] on link "查看原始貼文" at bounding box center [976, 695] width 79 height 16
click at [1129, 100] on icon "close" at bounding box center [1131, 106] width 13 height 13
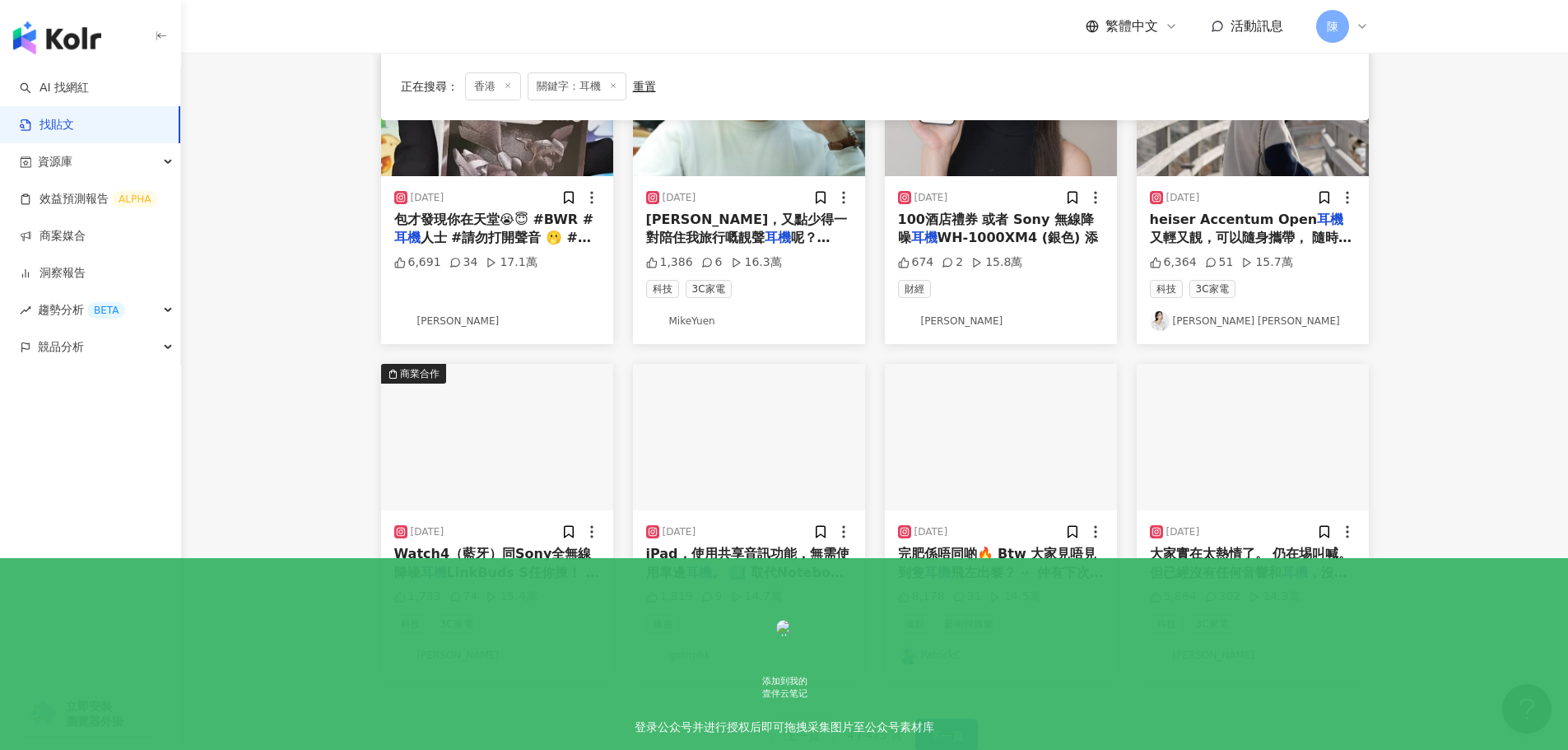
scroll to position [588, 0]
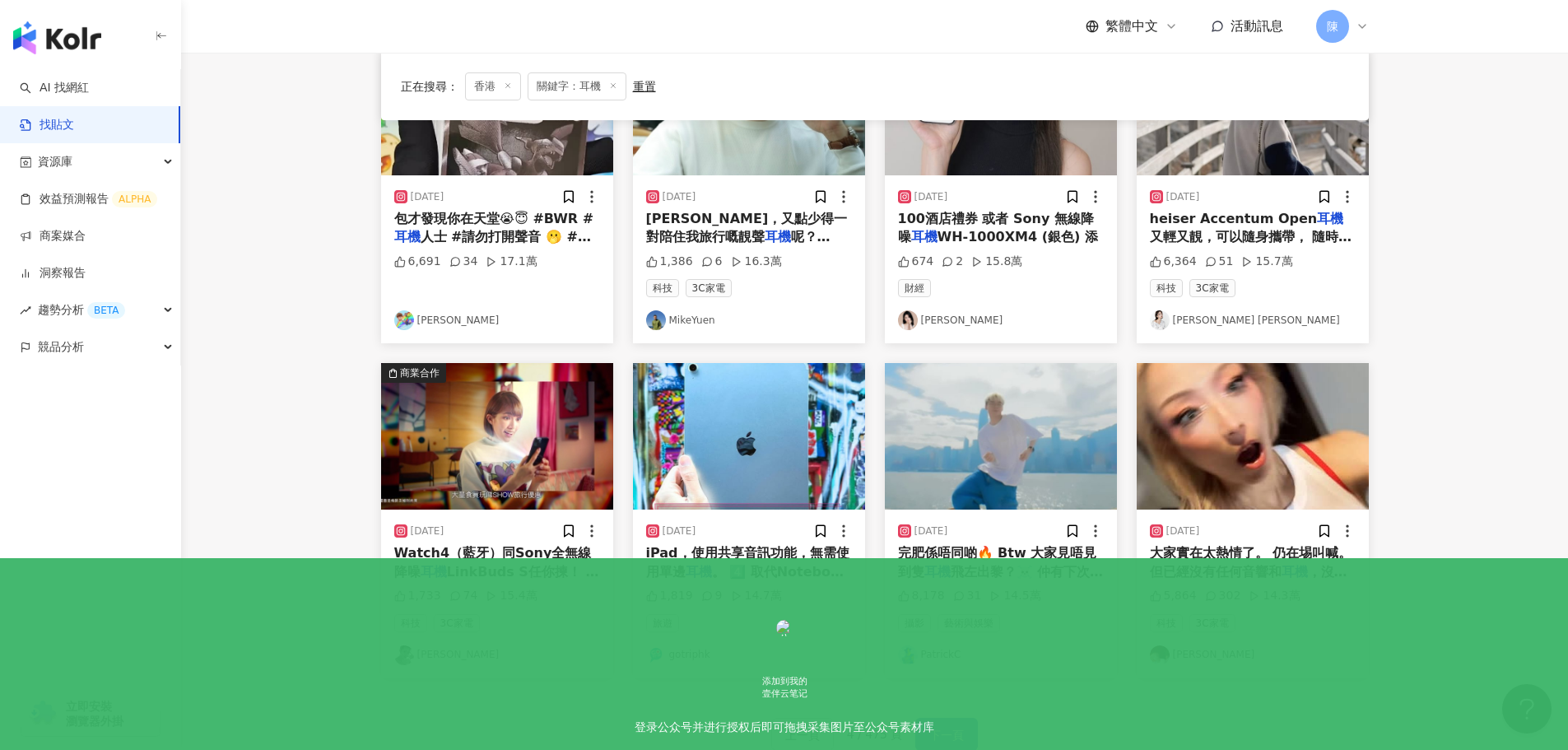
click at [926, 739] on button "下一頁" at bounding box center [947, 734] width 63 height 33
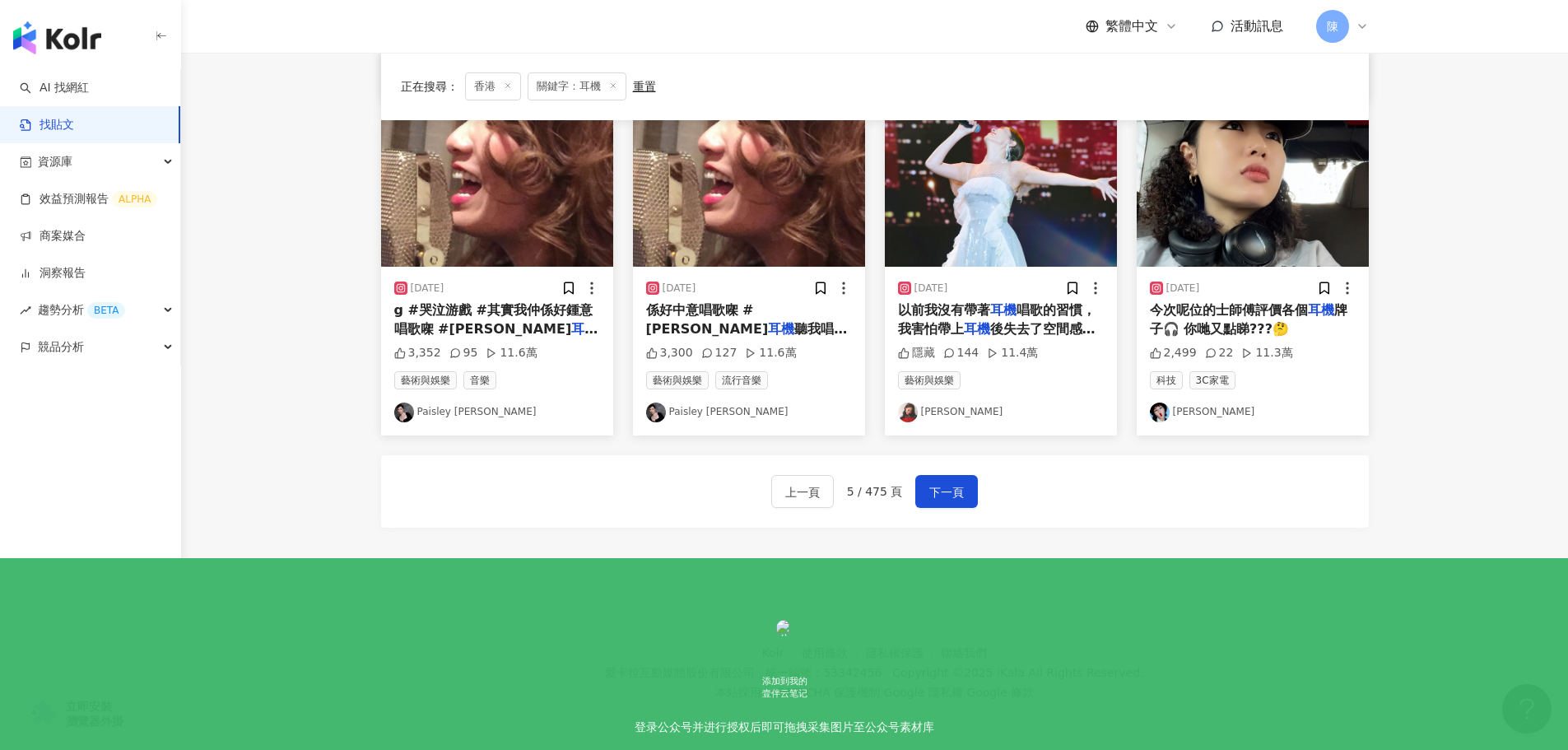
scroll to position [833, 0]
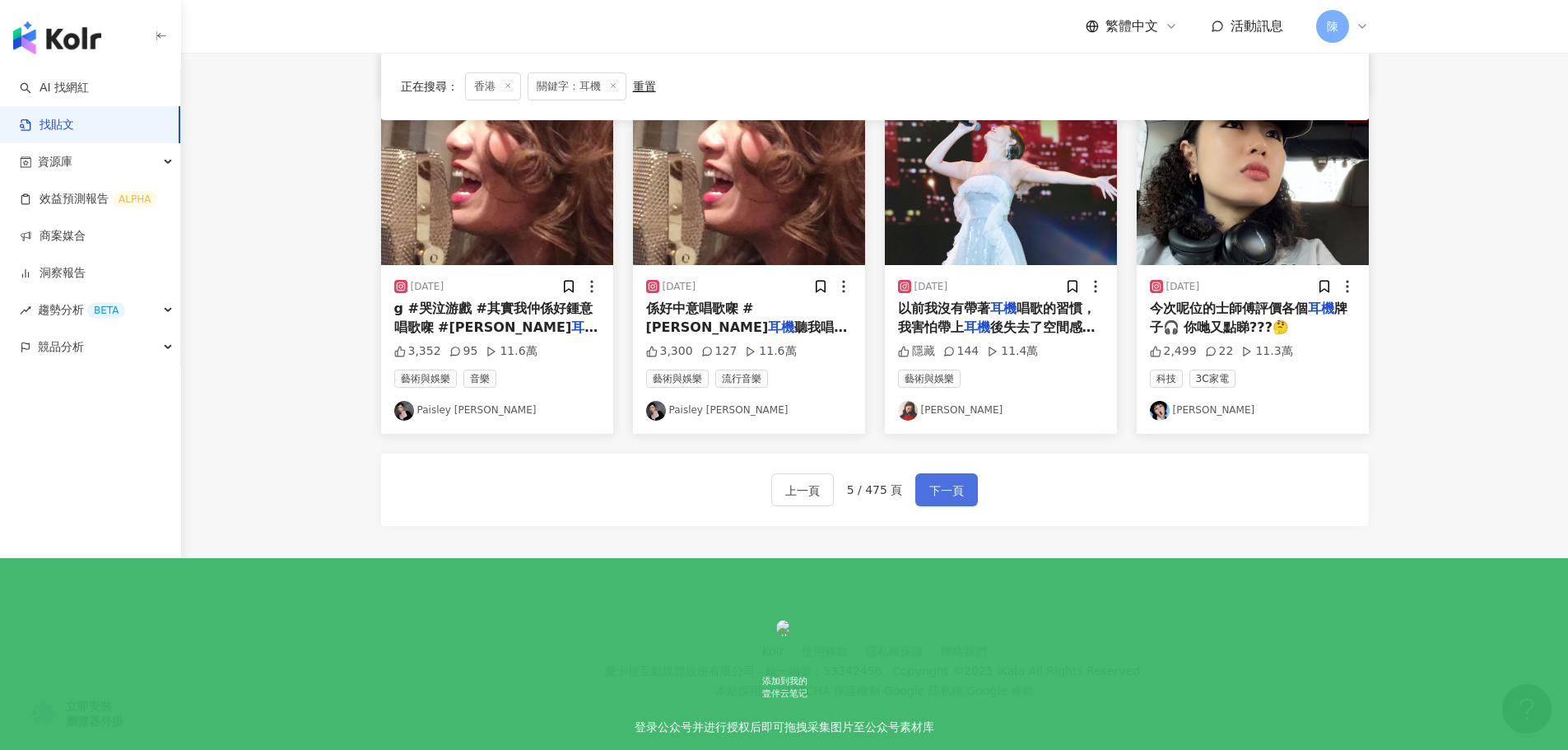
click at [946, 496] on span "下一頁" at bounding box center [947, 491] width 35 height 20
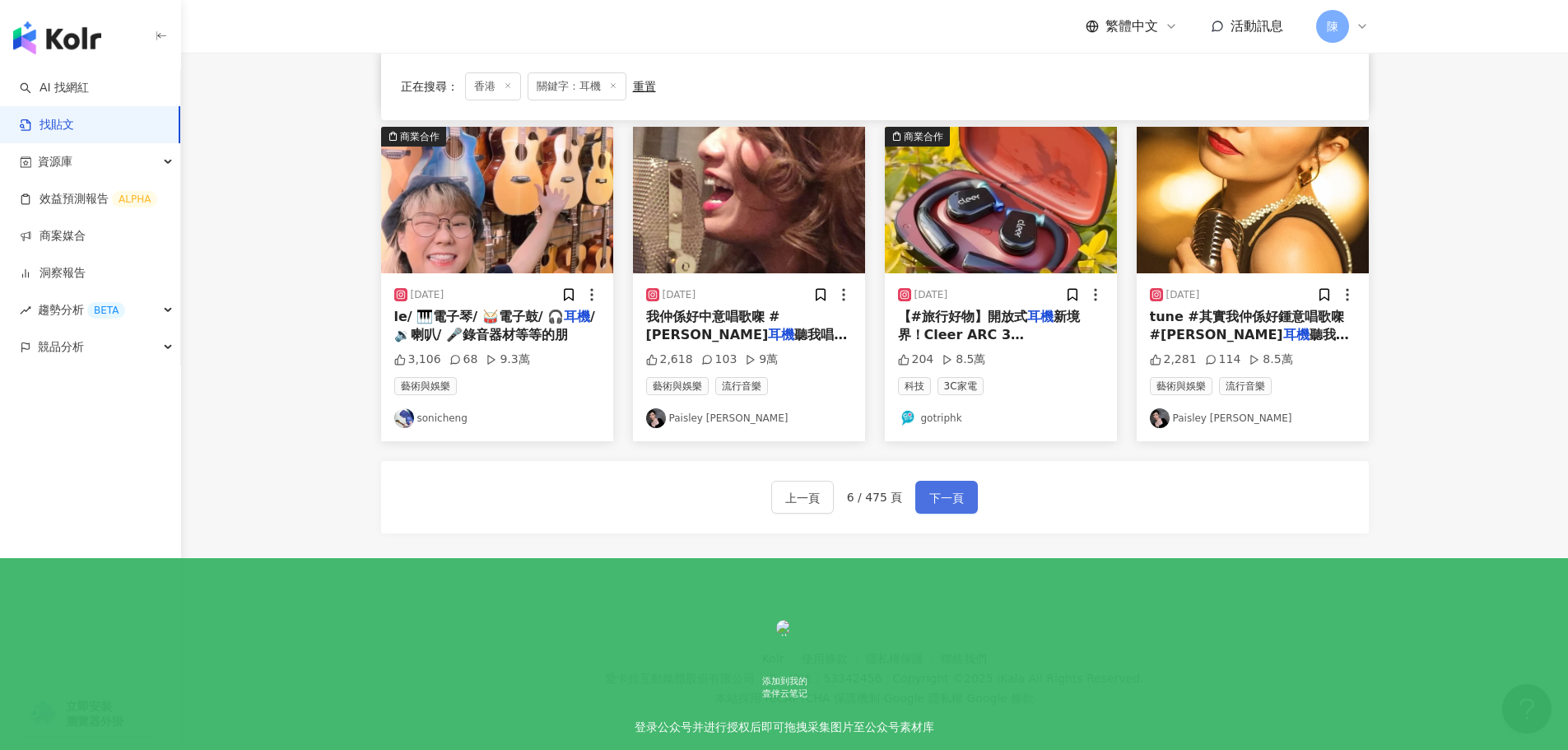
click at [950, 498] on span "下一頁" at bounding box center [947, 498] width 35 height 20
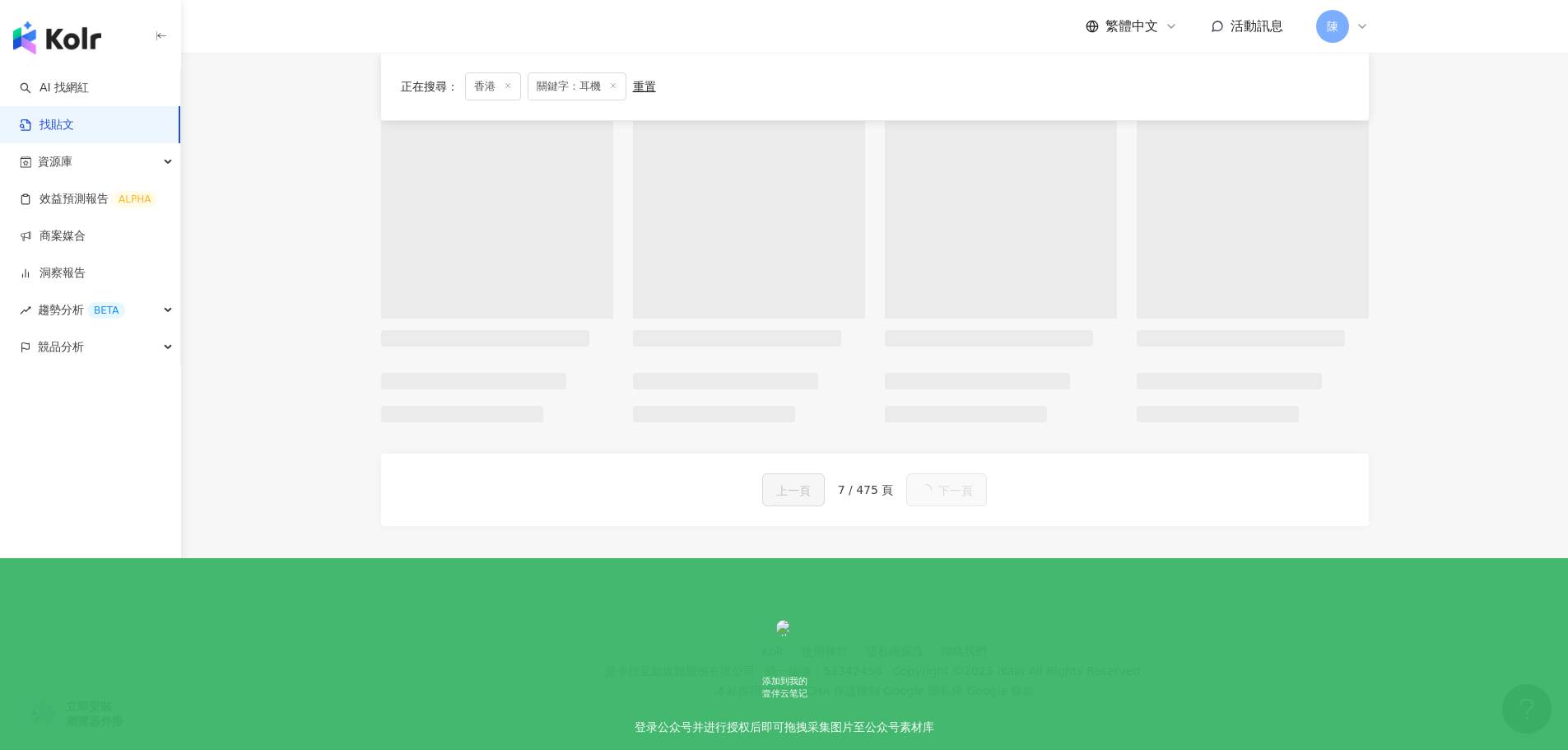
scroll to position [857, 0]
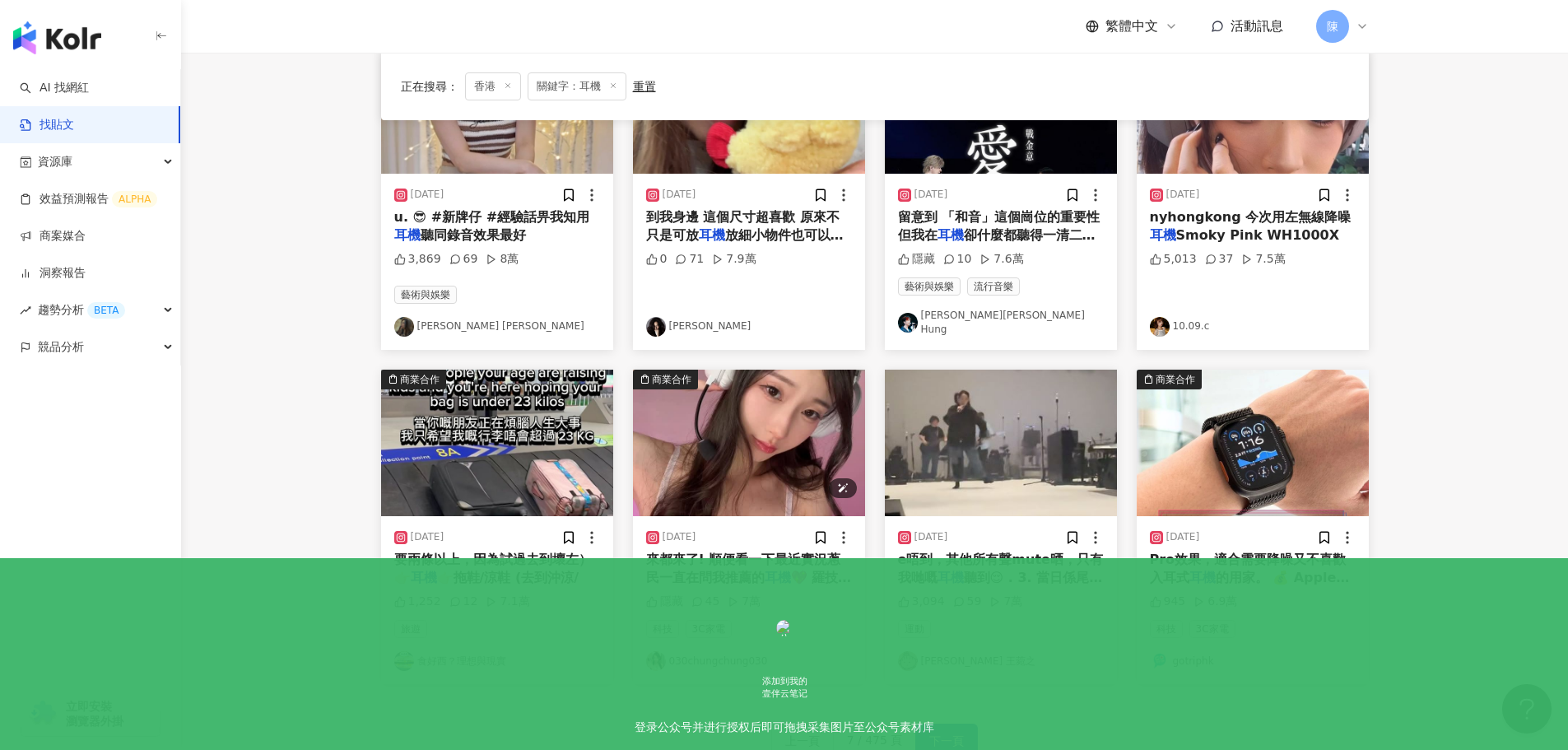
scroll to position [616, 0]
click at [942, 730] on span "下一頁" at bounding box center [947, 740] width 35 height 20
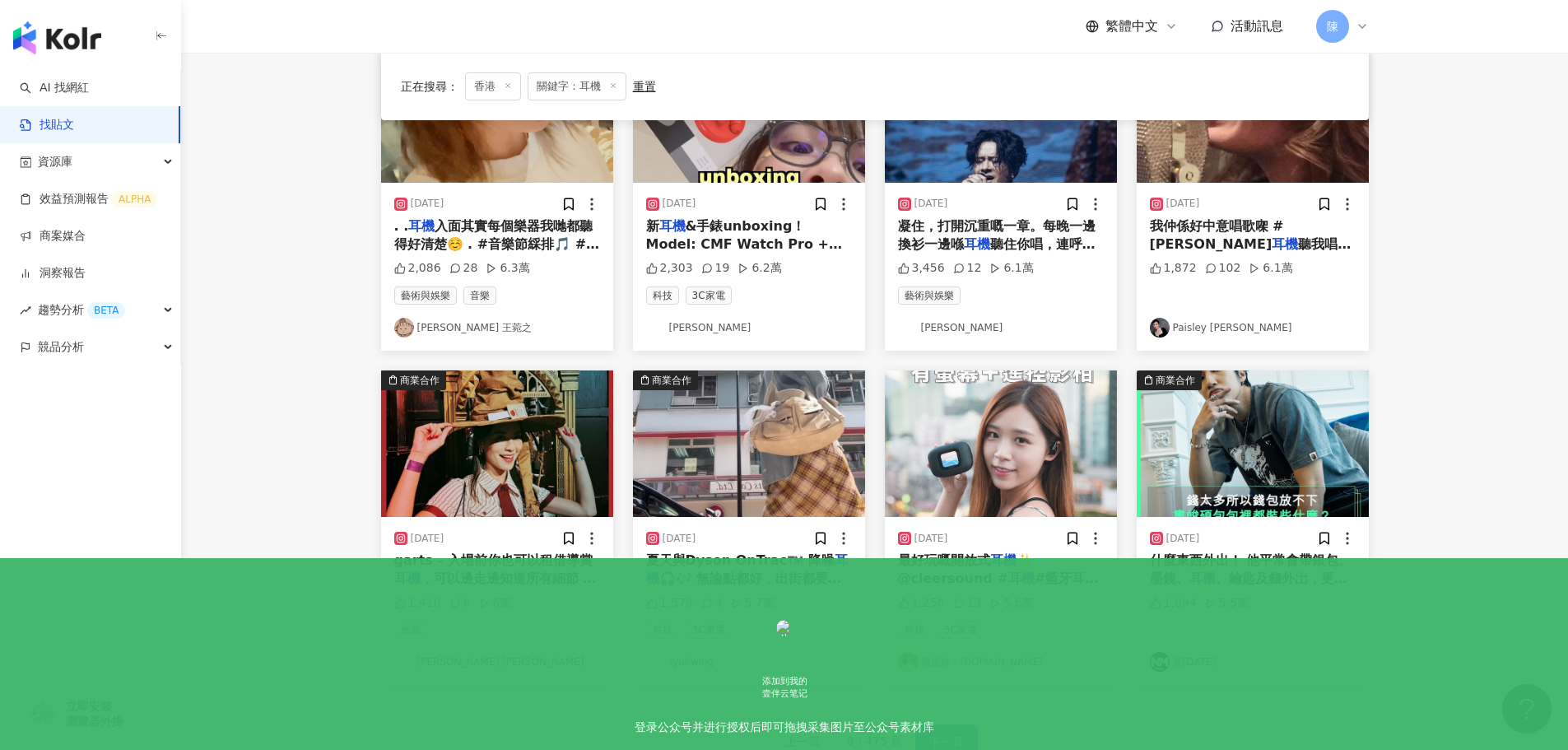
scroll to position [592, 0]
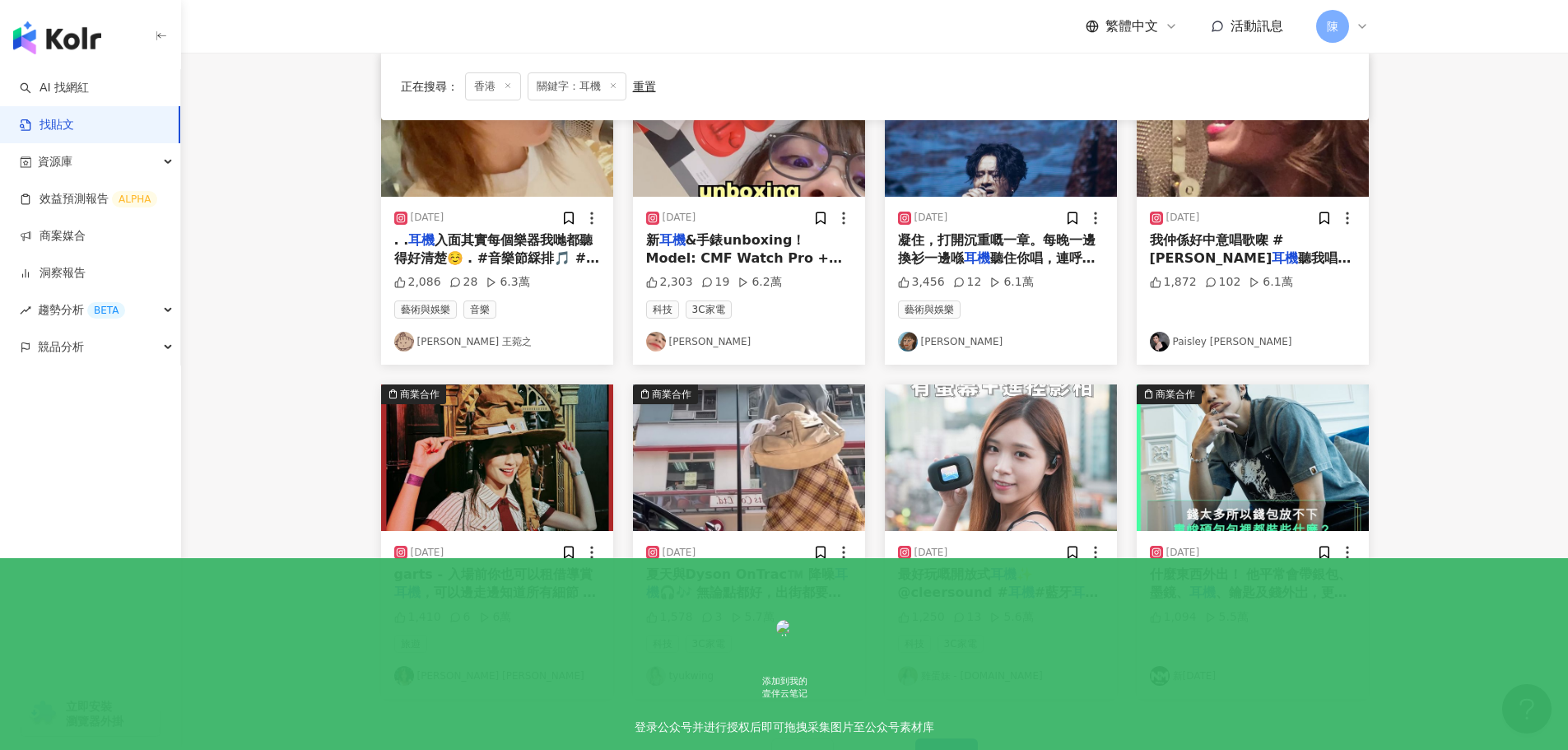
click at [728, 584] on span "🎧🎶 無論點都好，出街都要聽歌😗🤍除咗要音質好之外，" at bounding box center [743, 601] width 195 height 34
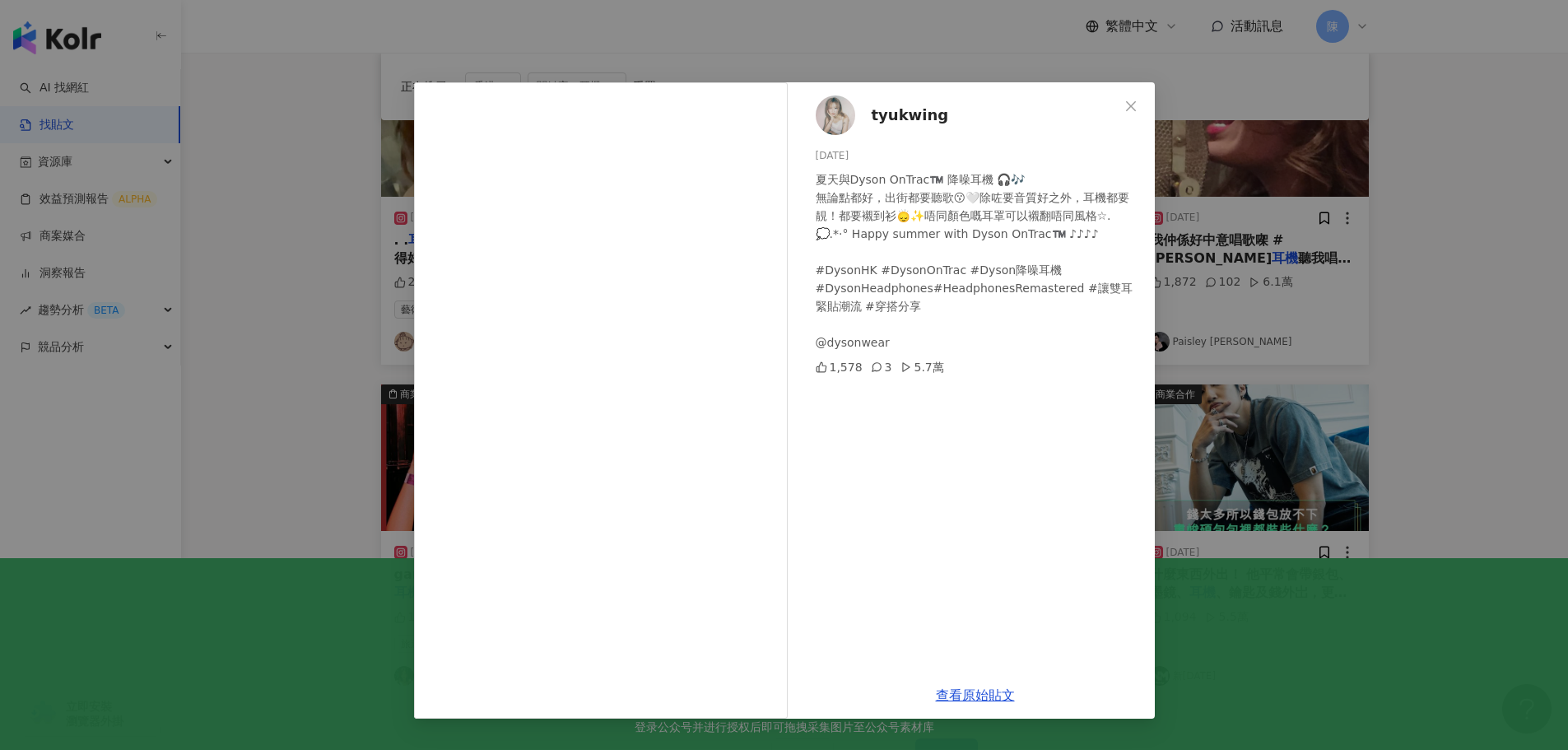
click at [1429, 394] on div "tyukwing 2024/8/12 夏天與Dyson OnTrac™️ 降噪耳機 🎧🎶 無論點都好，出街都要聽歌😗🤍除咗要音質好之外，耳機都要靚！都要襯到衫…" at bounding box center [784, 375] width 1568 height 750
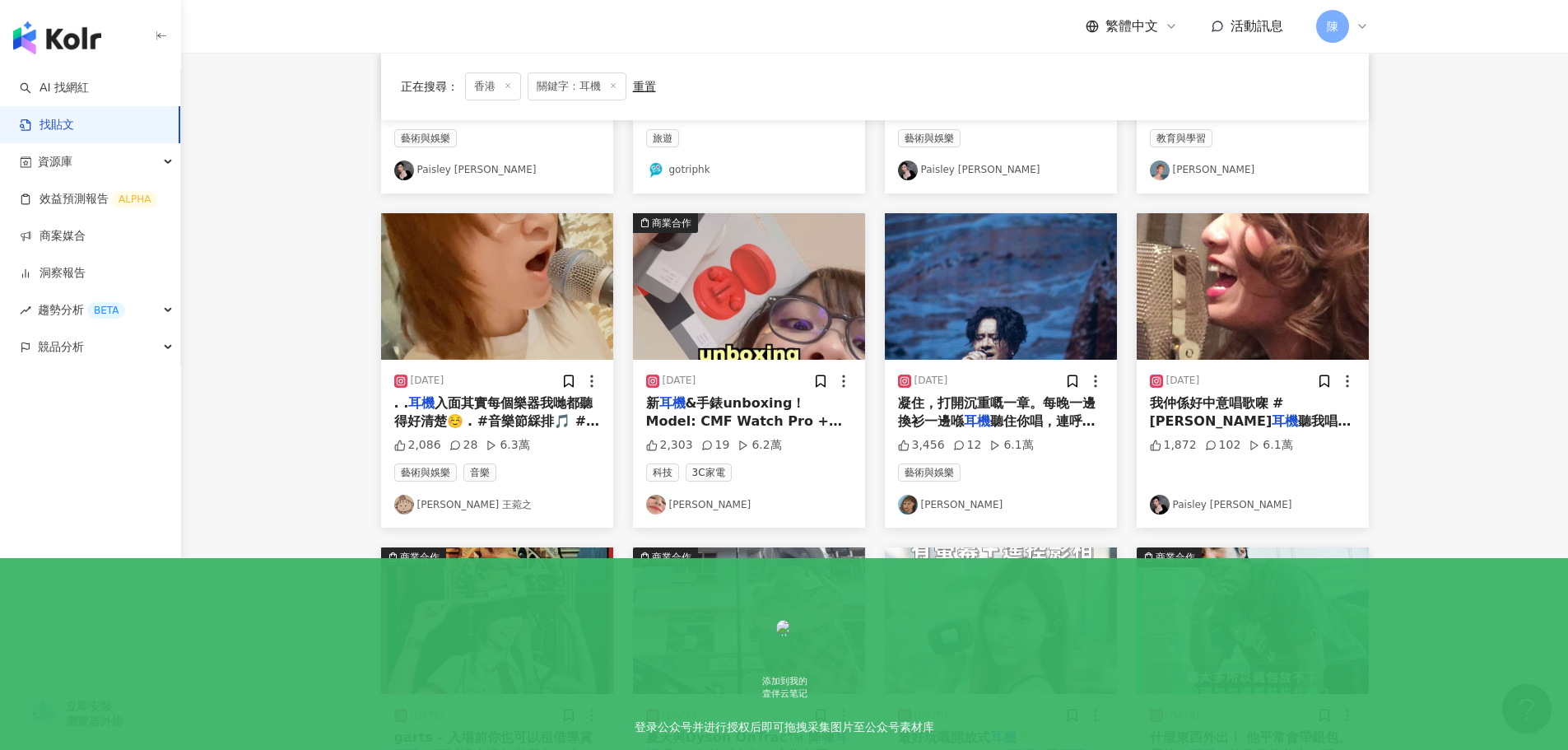
scroll to position [428, 0]
click at [505, 396] on span "入面其實每個樂器我哋都聽得好清楚☺️ . #音樂節綵排🎵 #😬 ." at bounding box center [497, 422] width 205 height 53
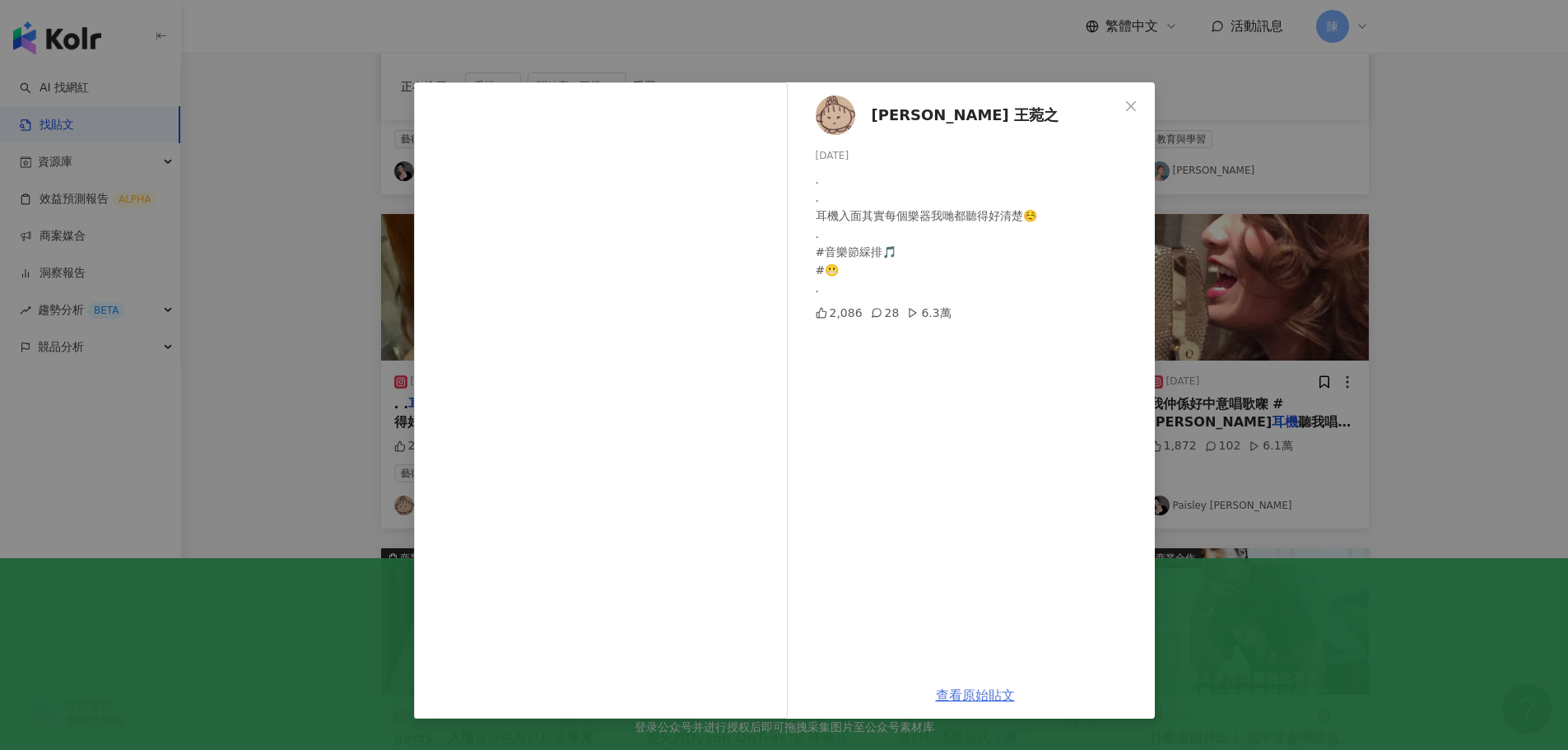
click at [987, 696] on link "查看原始貼文" at bounding box center [976, 695] width 79 height 16
click at [1379, 225] on div "Ivana Wong 王菀之 2024/3/15 . . 耳機入面其實每個樂器我哋都聽得好清楚☺️ . #音樂節綵排🎵 #😬 . 2,086 28 6.3萬 …" at bounding box center [784, 375] width 1568 height 750
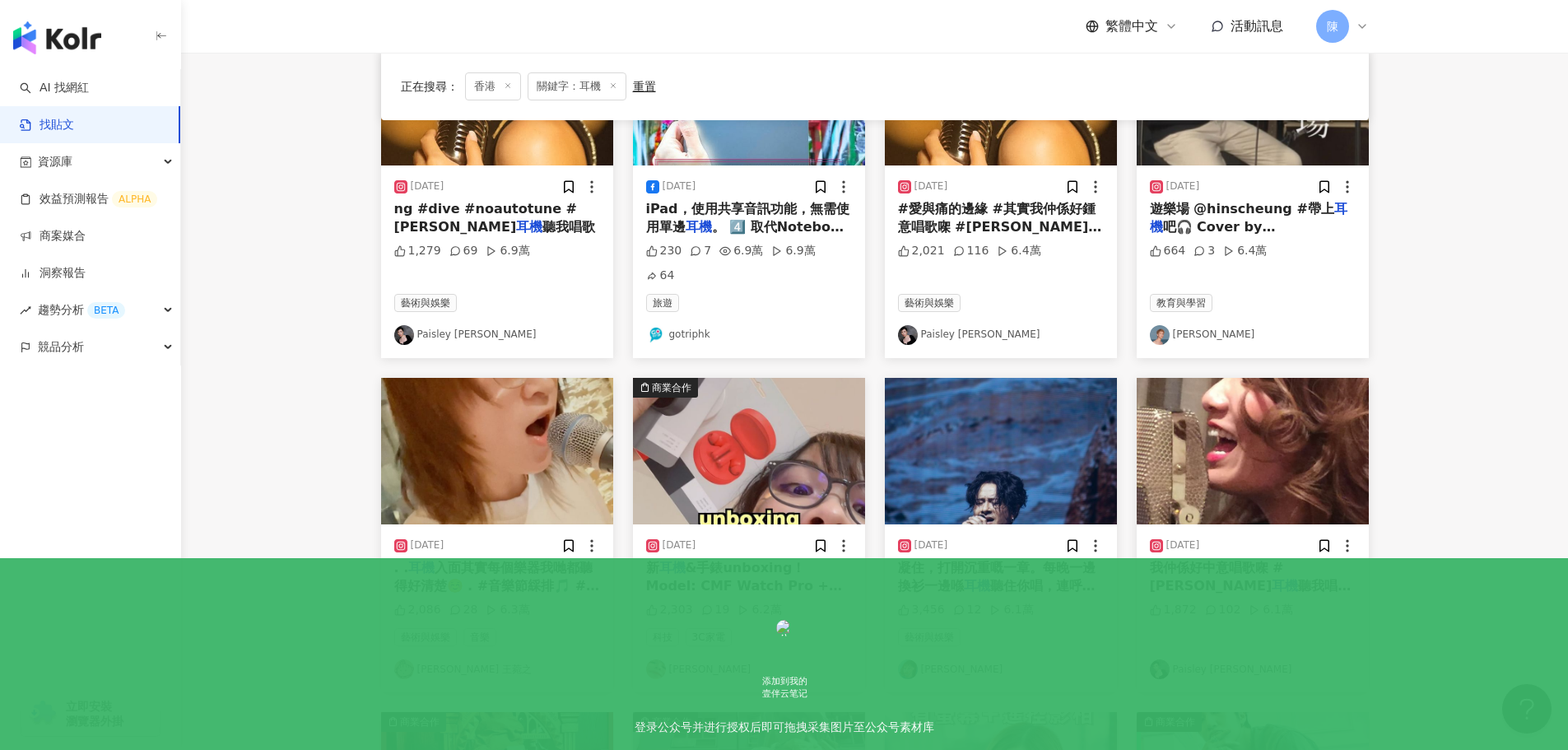
scroll to position [263, 0]
click at [733, 561] on span "&手錶unboxing！ Model: CMF Watch Pro + CMF Buds Pro @nothing @synergy_technologies…" at bounding box center [743, 634] width 195 height 145
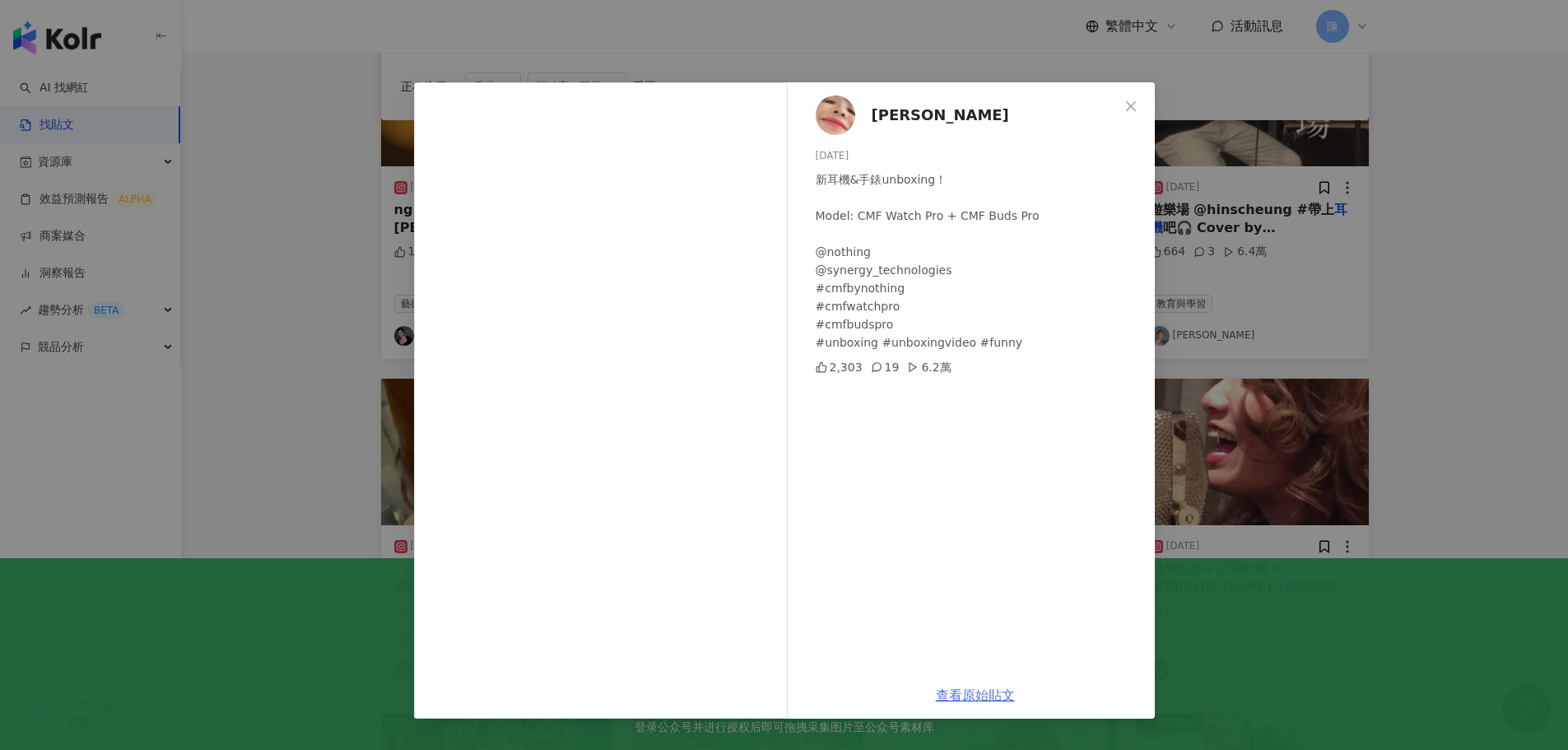
click at [985, 696] on link "查看原始貼文" at bounding box center [976, 695] width 79 height 16
click at [968, 696] on link "查看原始貼文" at bounding box center [976, 695] width 79 height 16
click at [1476, 323] on div "小悠 2024/3/3 新耳機&手錶unboxing！ Model: CMF Watch Pro + CMF Buds Pro @nothing @syner…" at bounding box center [784, 375] width 1568 height 750
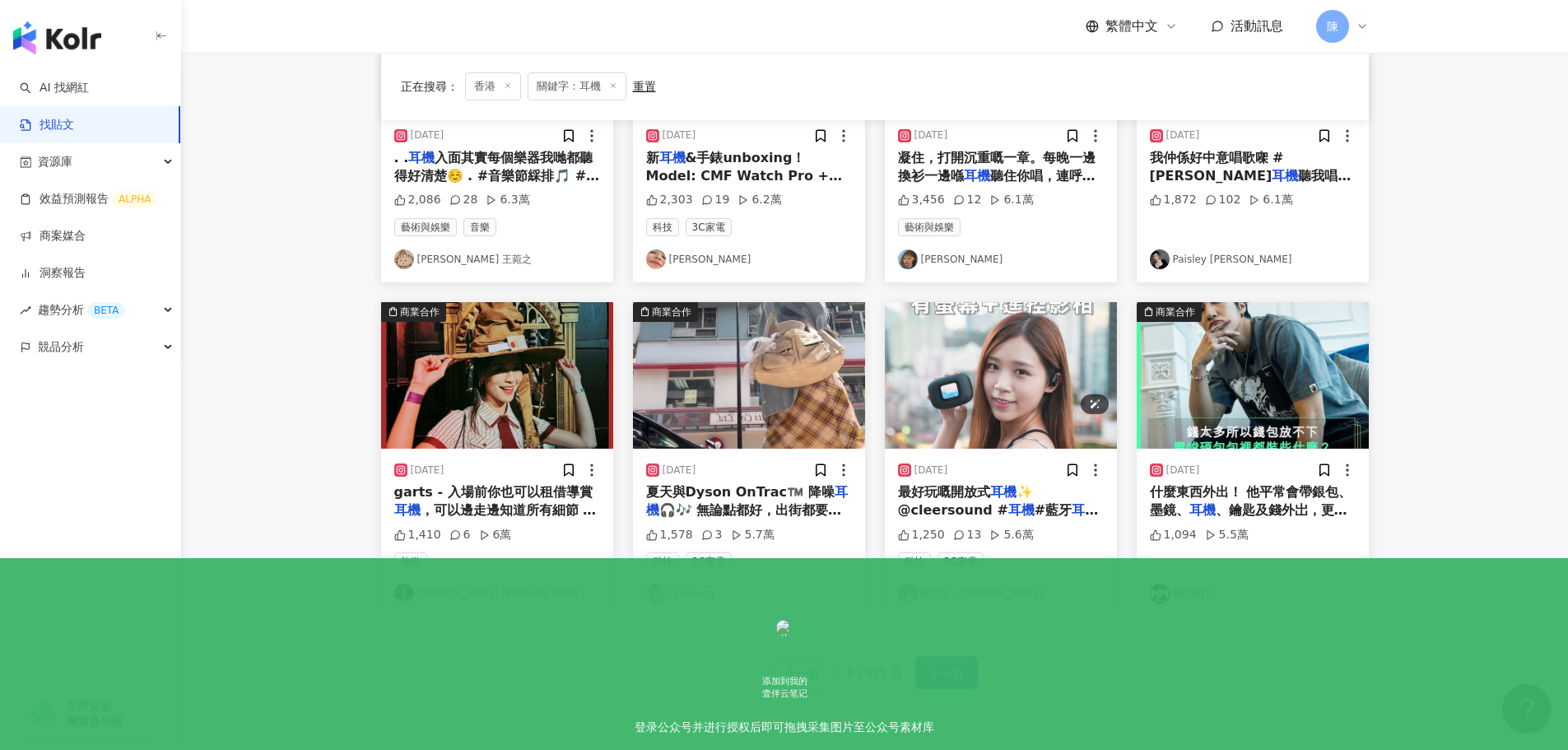
scroll to position [675, 0]
click at [964, 658] on button "下一頁" at bounding box center [947, 672] width 63 height 33
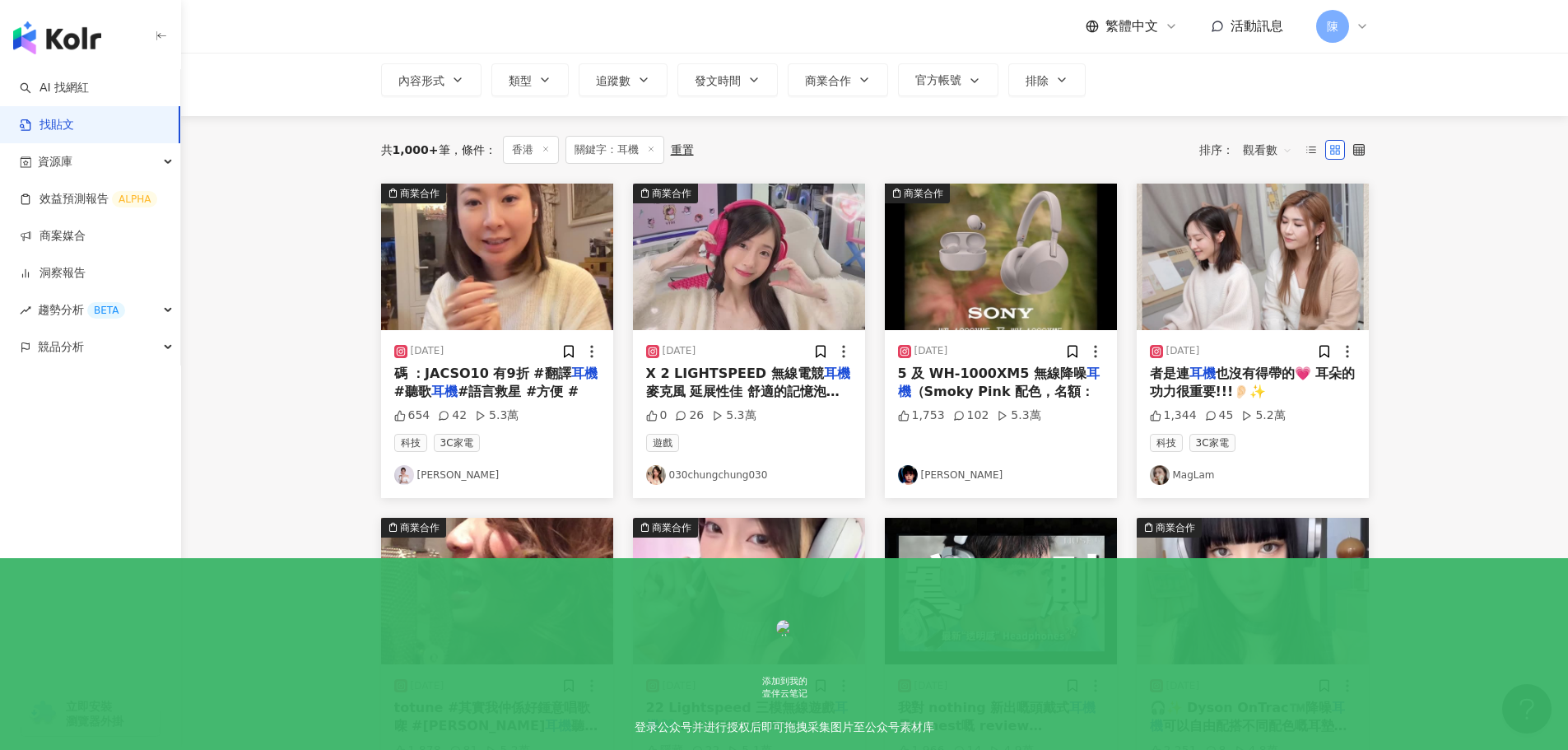
scroll to position [99, 0]
click at [1203, 377] on mark "耳機" at bounding box center [1203, 374] width 26 height 16
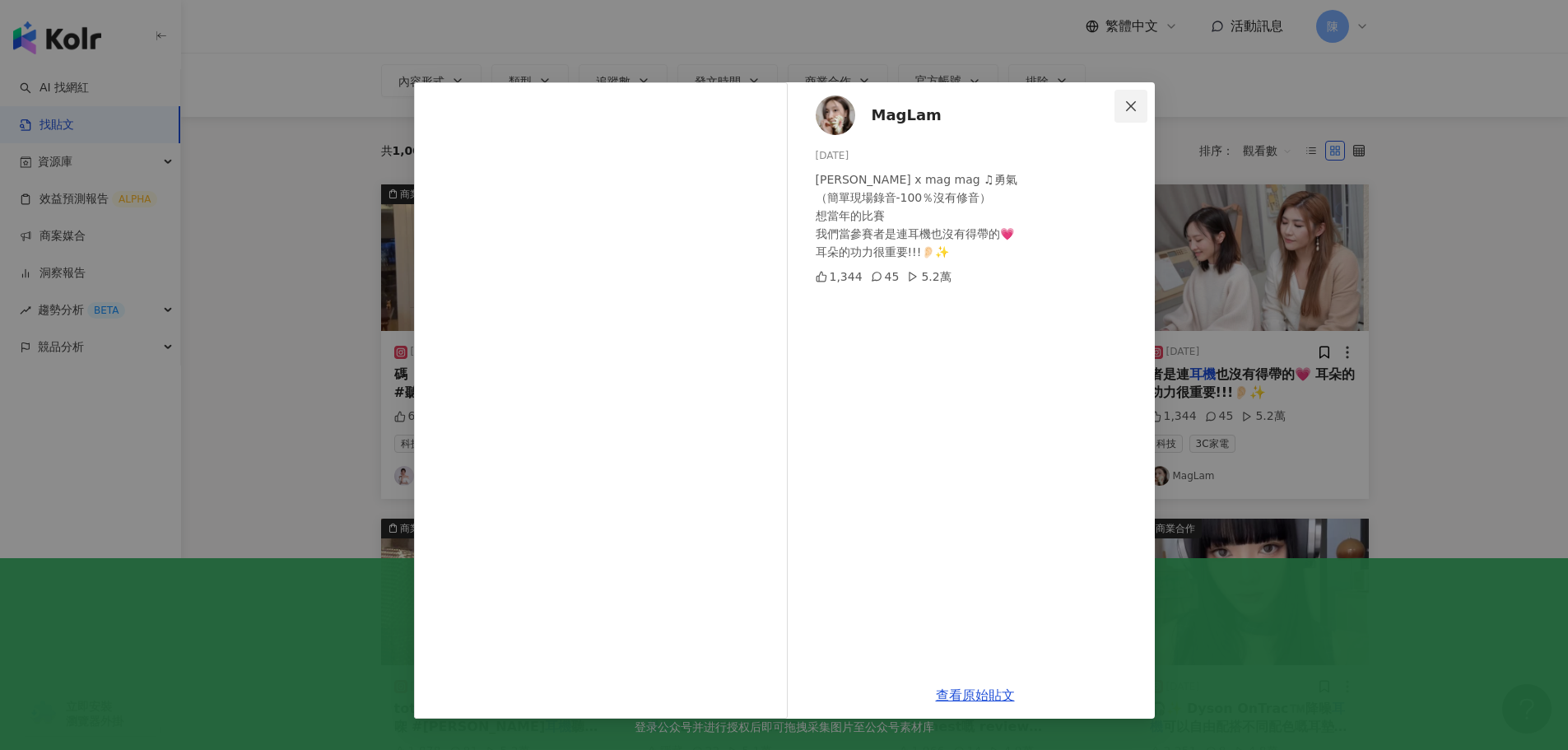
click at [1132, 98] on button "Close" at bounding box center [1131, 106] width 33 height 33
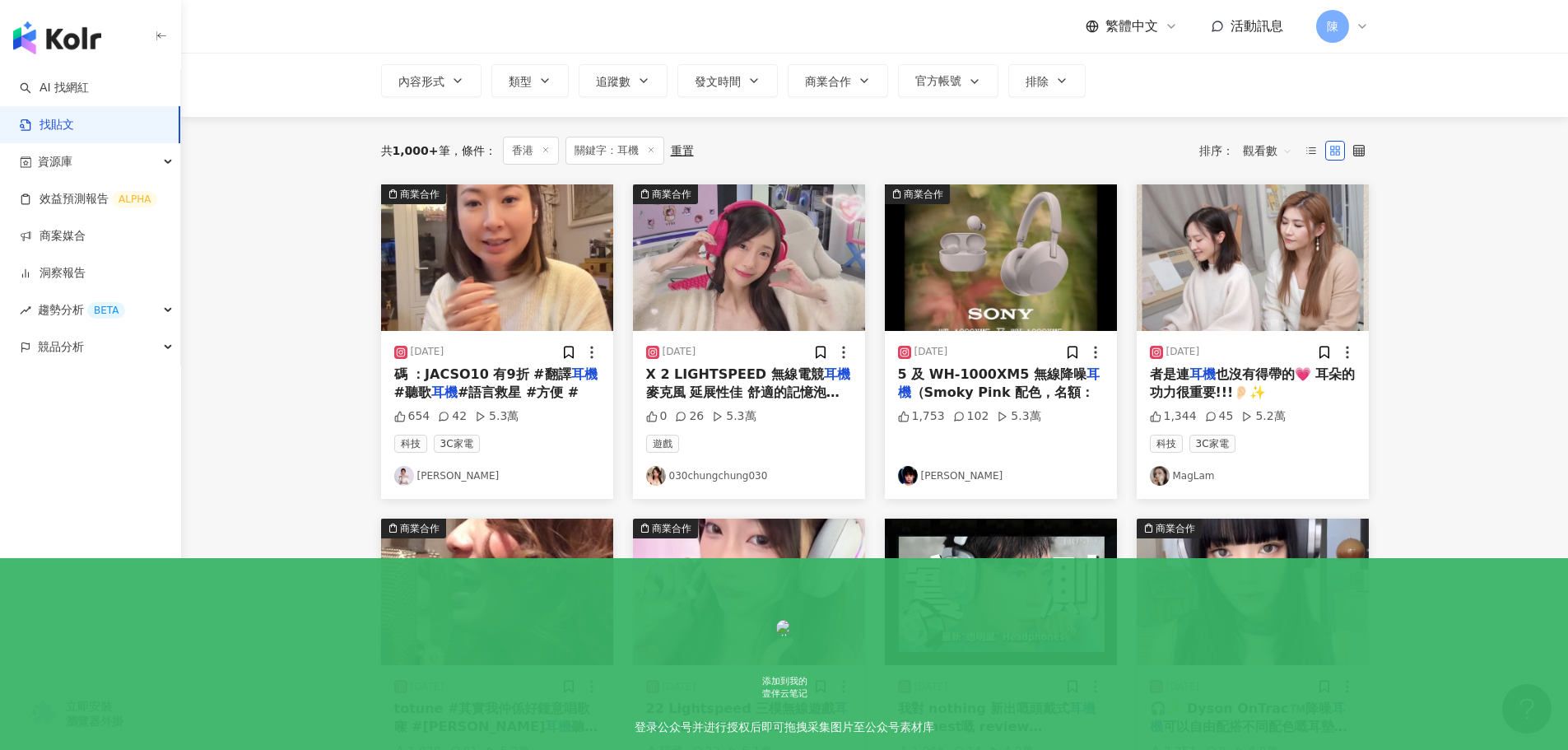
drag, startPoint x: 326, startPoint y: 354, endPoint x: 334, endPoint y: 347, distance: 10.6
click at [326, 354] on main "不分平台 ** 香港 搜尋 您可能感興趣： 藍牙 鍵盤 無線藍牙 無線耳機 插頭 搜尋指引 內容形式 類型 追蹤數 發文時間 商業合作 官方帳號 排除 共 1…" at bounding box center [874, 628] width 1387 height 1348
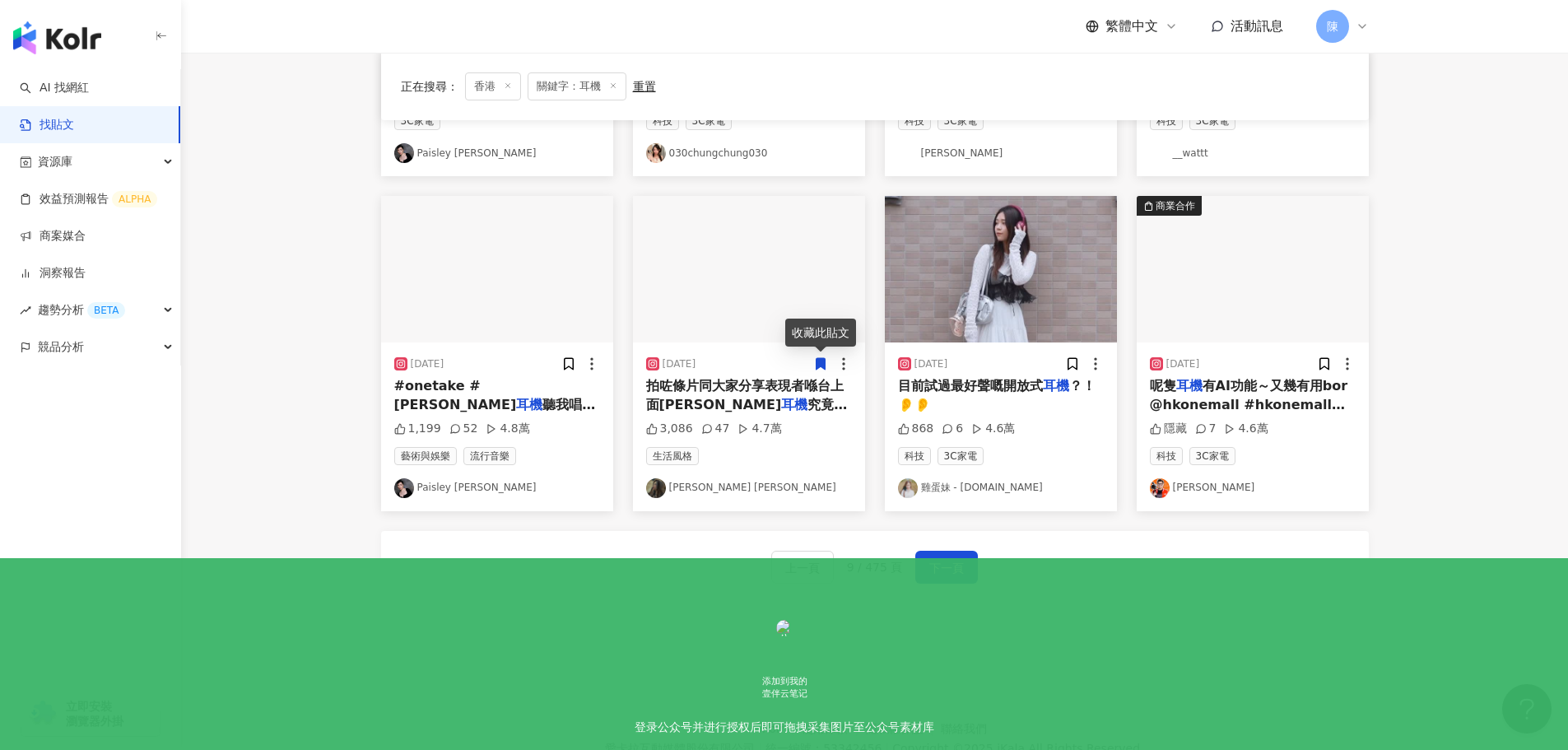
scroll to position [757, 0]
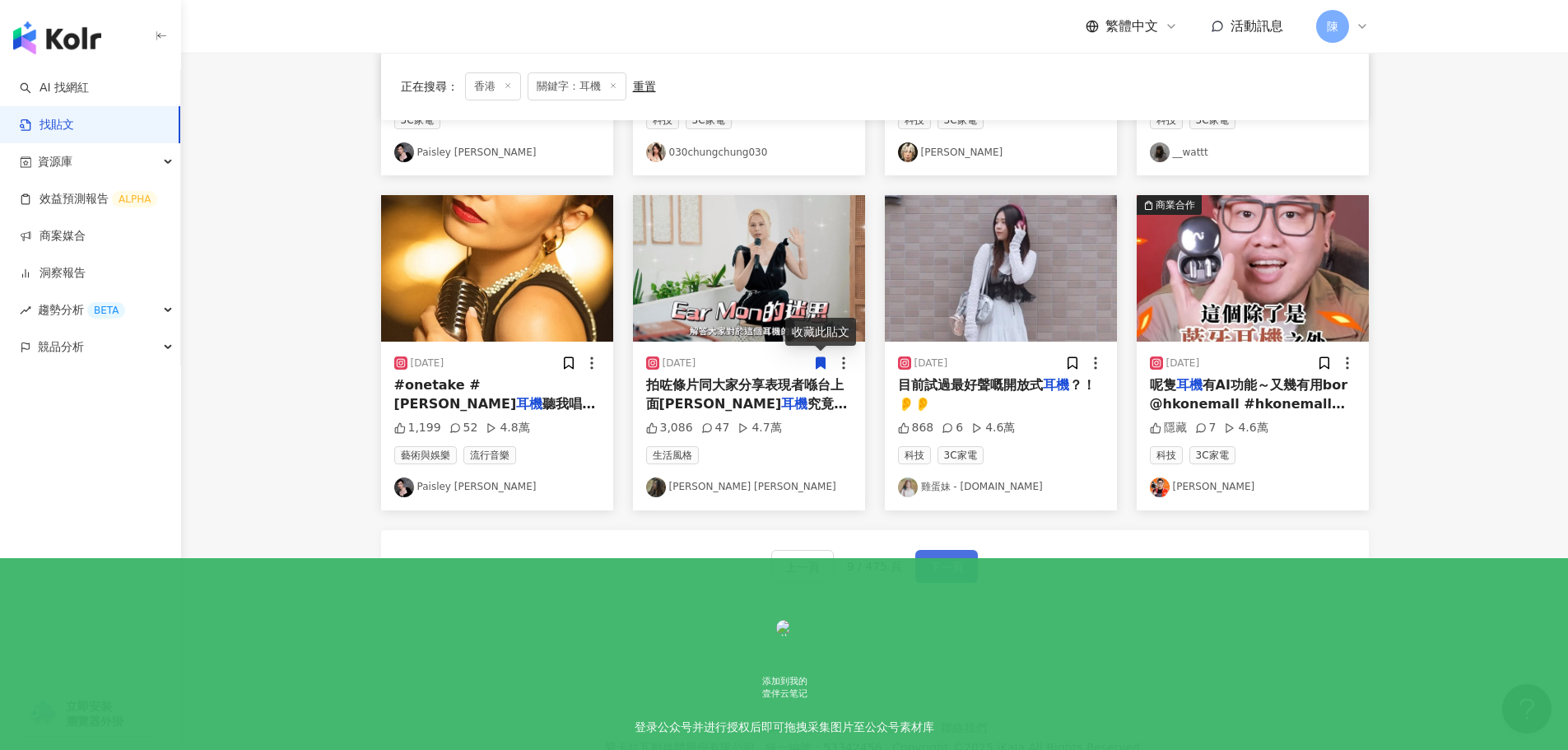
click at [944, 566] on span "下一頁" at bounding box center [947, 568] width 35 height 20
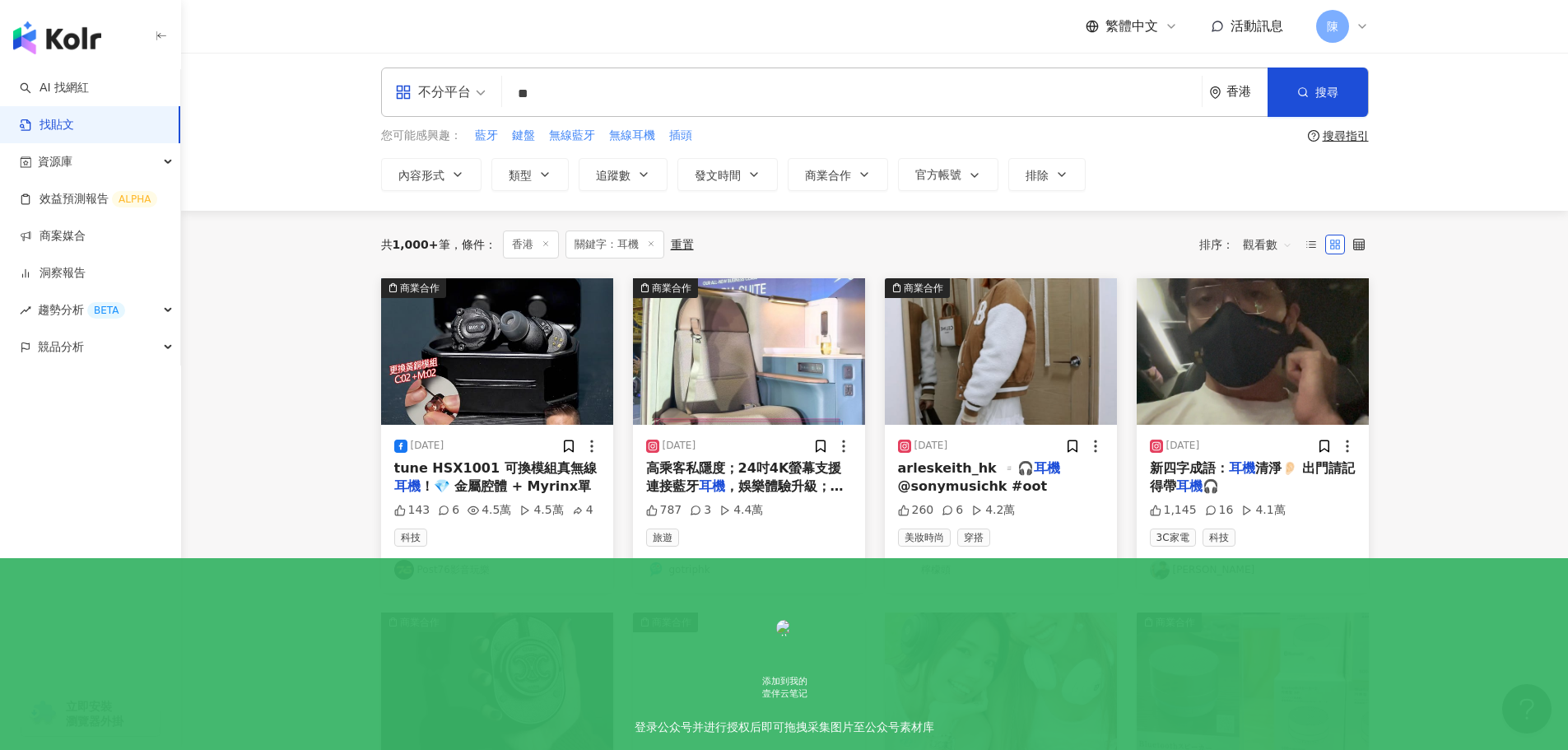
scroll to position [0, 0]
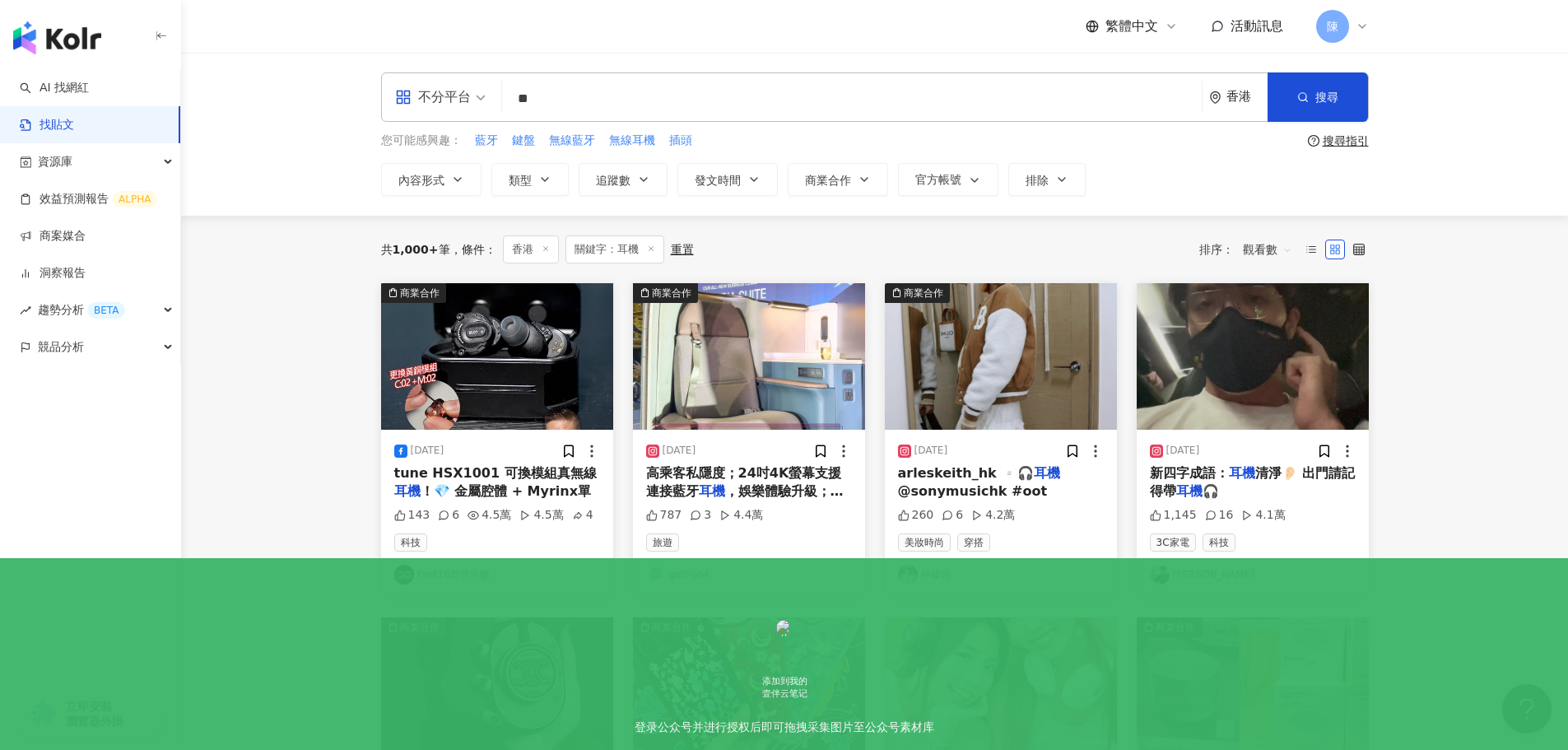
click at [1229, 481] on mark "耳機" at bounding box center [1242, 473] width 26 height 16
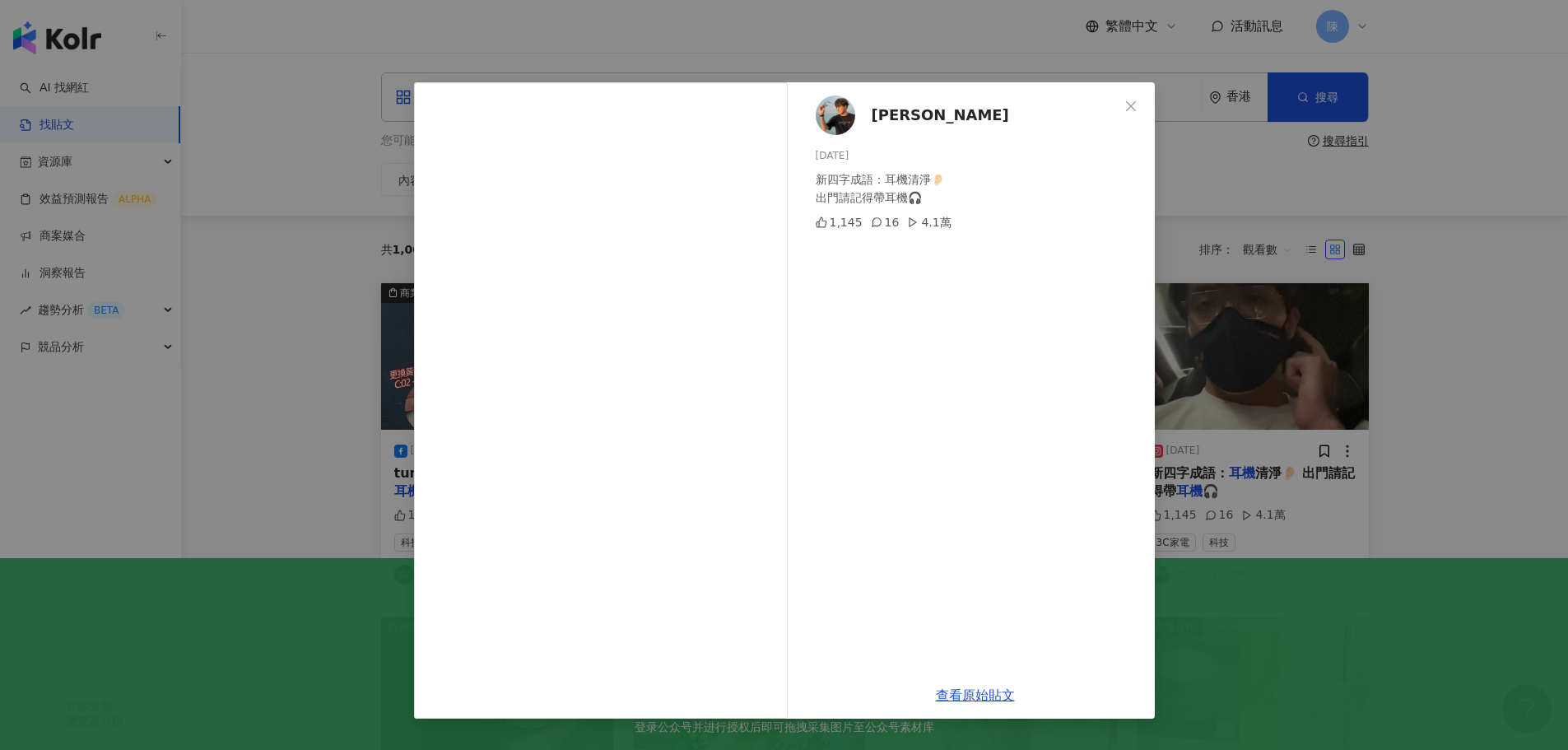
click at [1514, 479] on div "華浚 Wachon 2023/10/18 新四字成語：耳機清淨👂🏻 出門請記得帶耳機🎧 1,145 16 4.1萬 查看原始貼文" at bounding box center [784, 375] width 1568 height 750
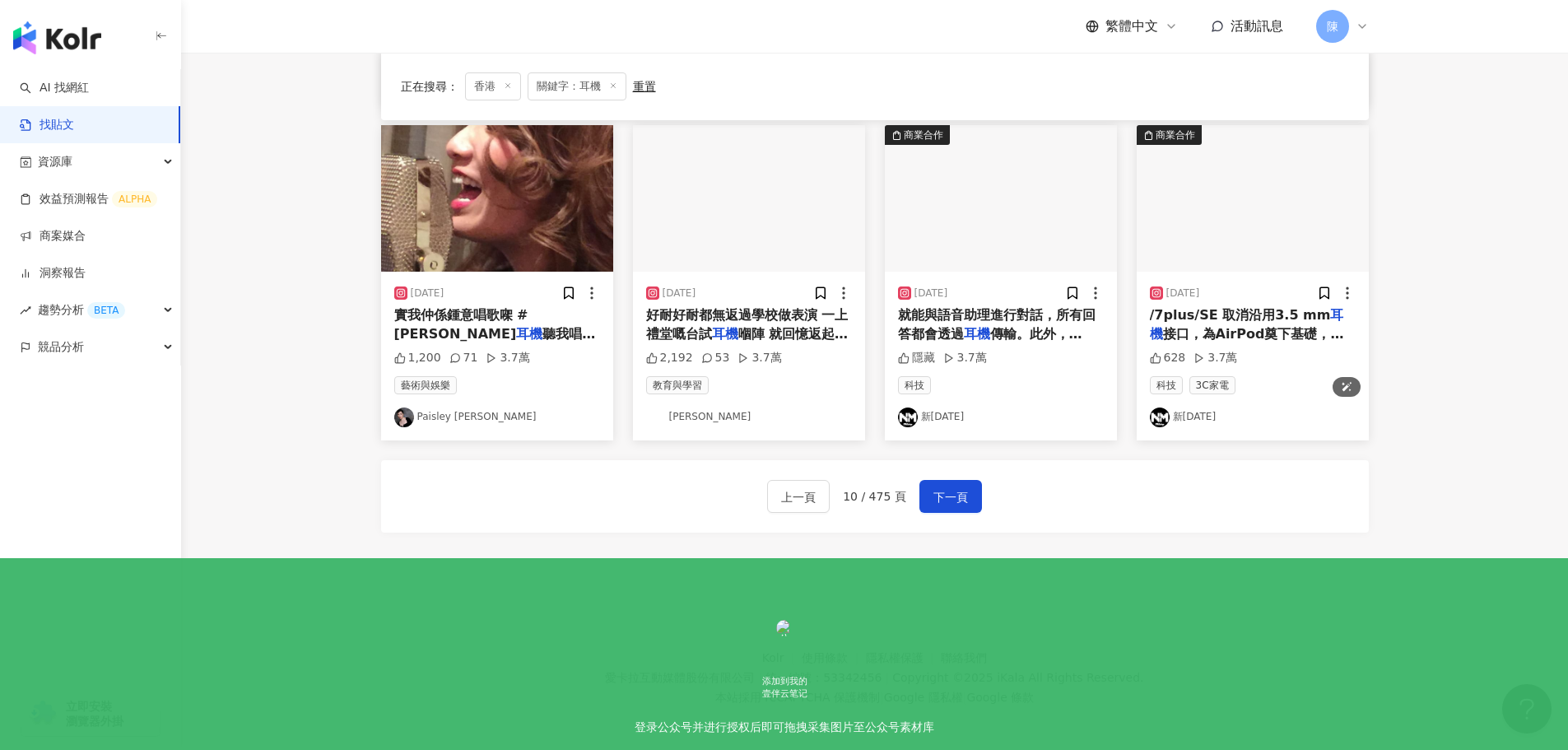
scroll to position [833, 0]
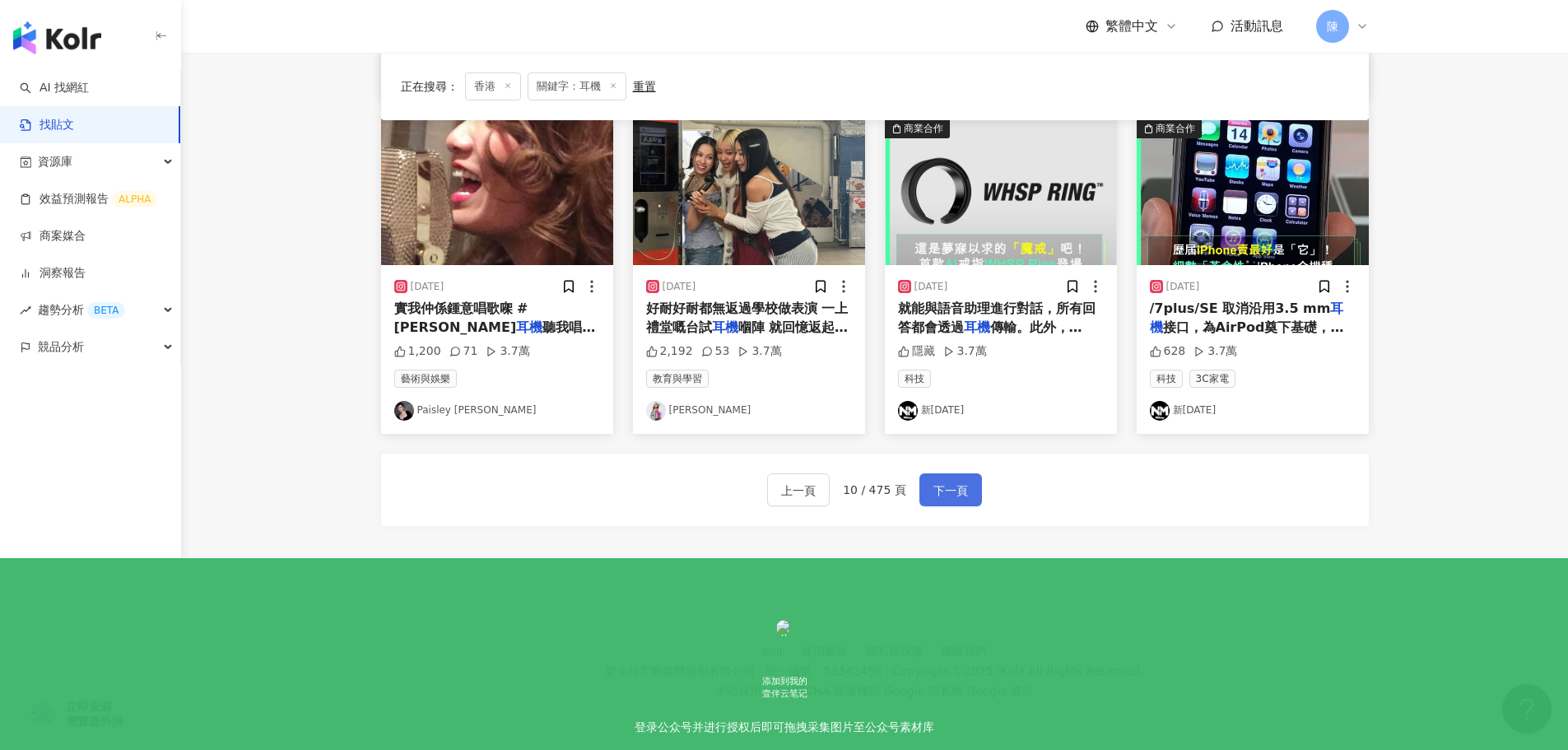
click at [944, 493] on span "下一頁" at bounding box center [951, 491] width 35 height 20
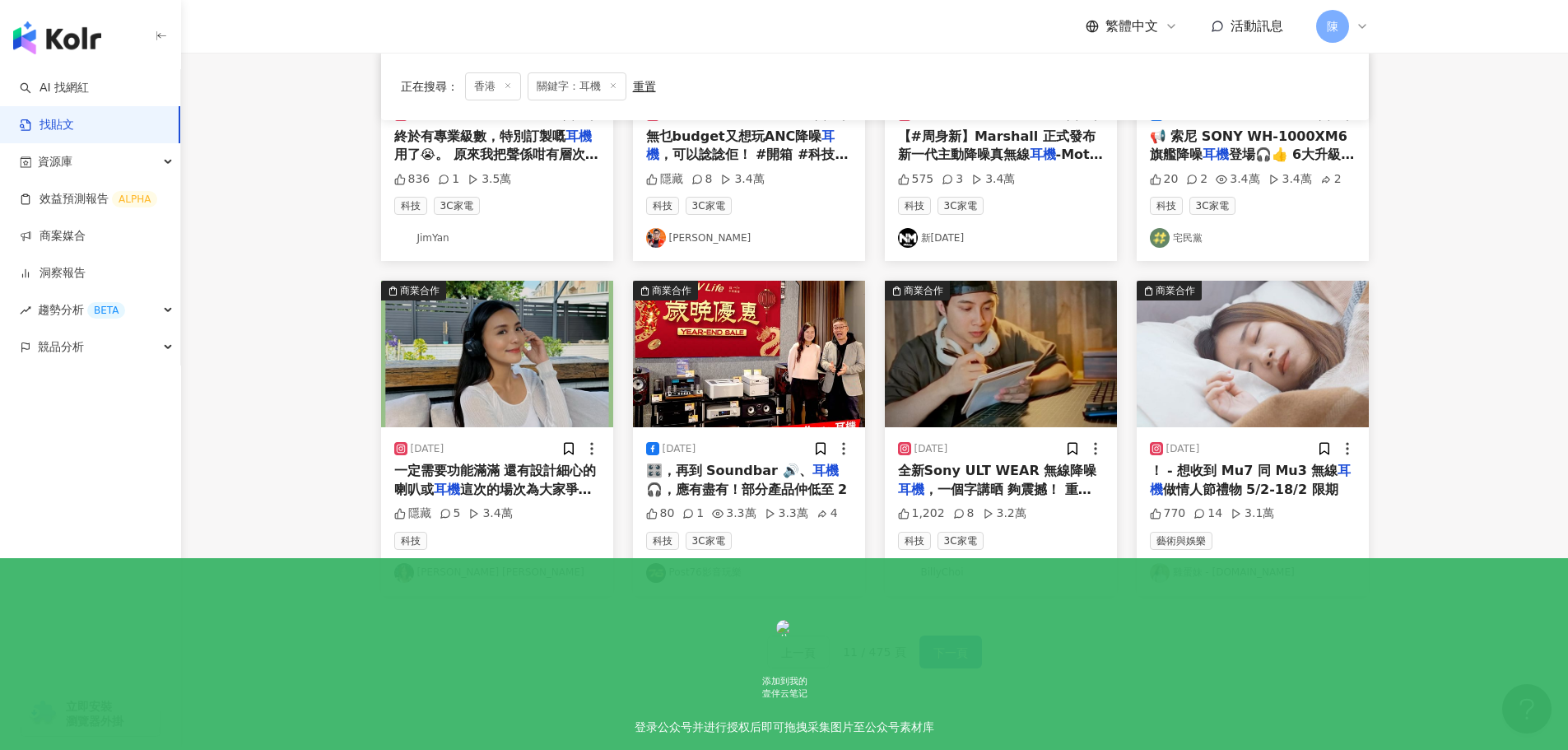
scroll to position [670, 0]
click at [947, 479] on span "全新Sony ULT WEAR 無線降噪" at bounding box center [997, 471] width 199 height 16
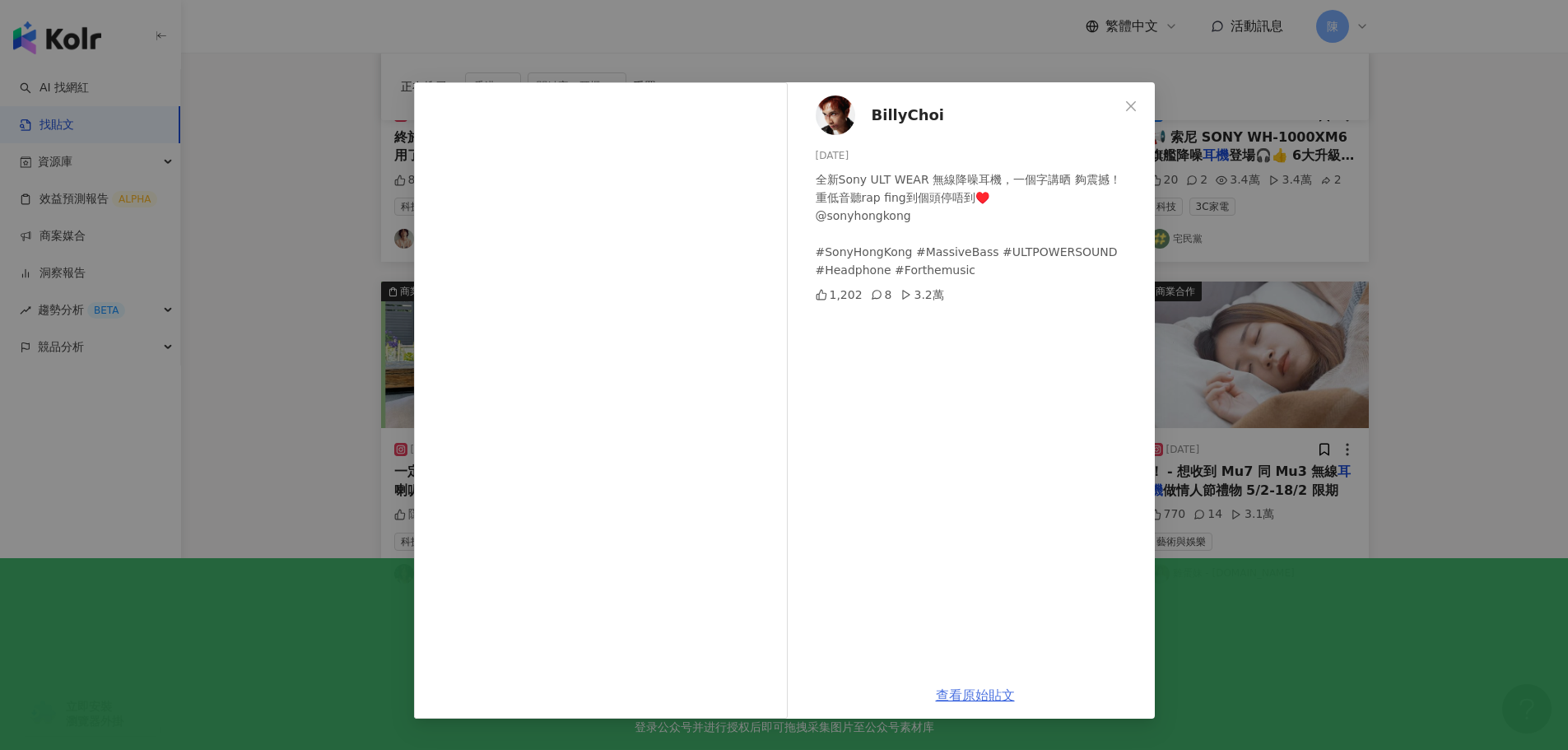
click at [967, 691] on link "查看原始貼文" at bounding box center [976, 695] width 79 height 16
click at [300, 283] on div "BillyChoi 2024/5/24 全新Sony ULT WEAR 無線降噪耳機，一個字講晒 夠震撼！ 重低音聽rap fing到個頭停唔到♥️ @son…" at bounding box center [784, 375] width 1568 height 750
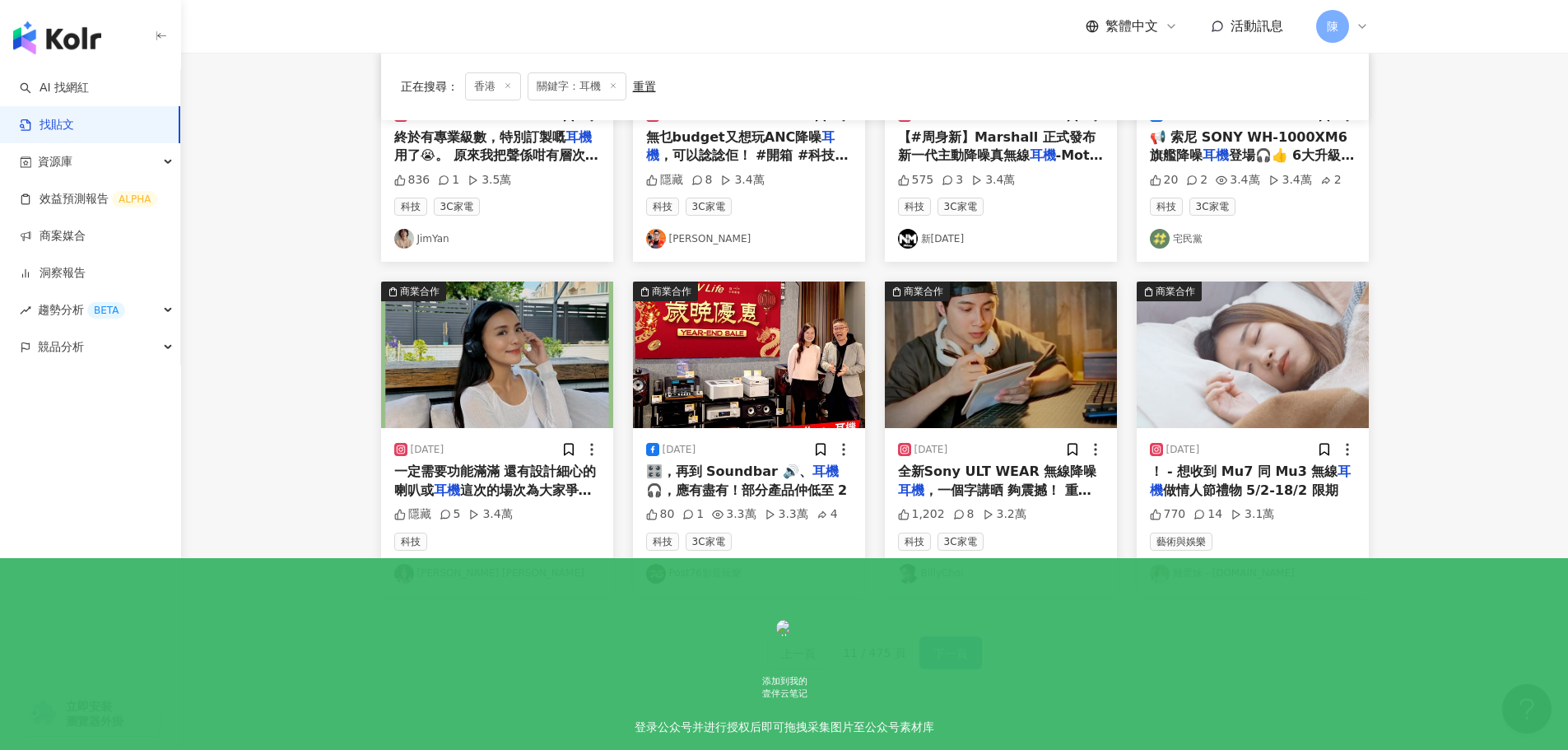
click at [958, 637] on button "下一頁" at bounding box center [951, 653] width 63 height 33
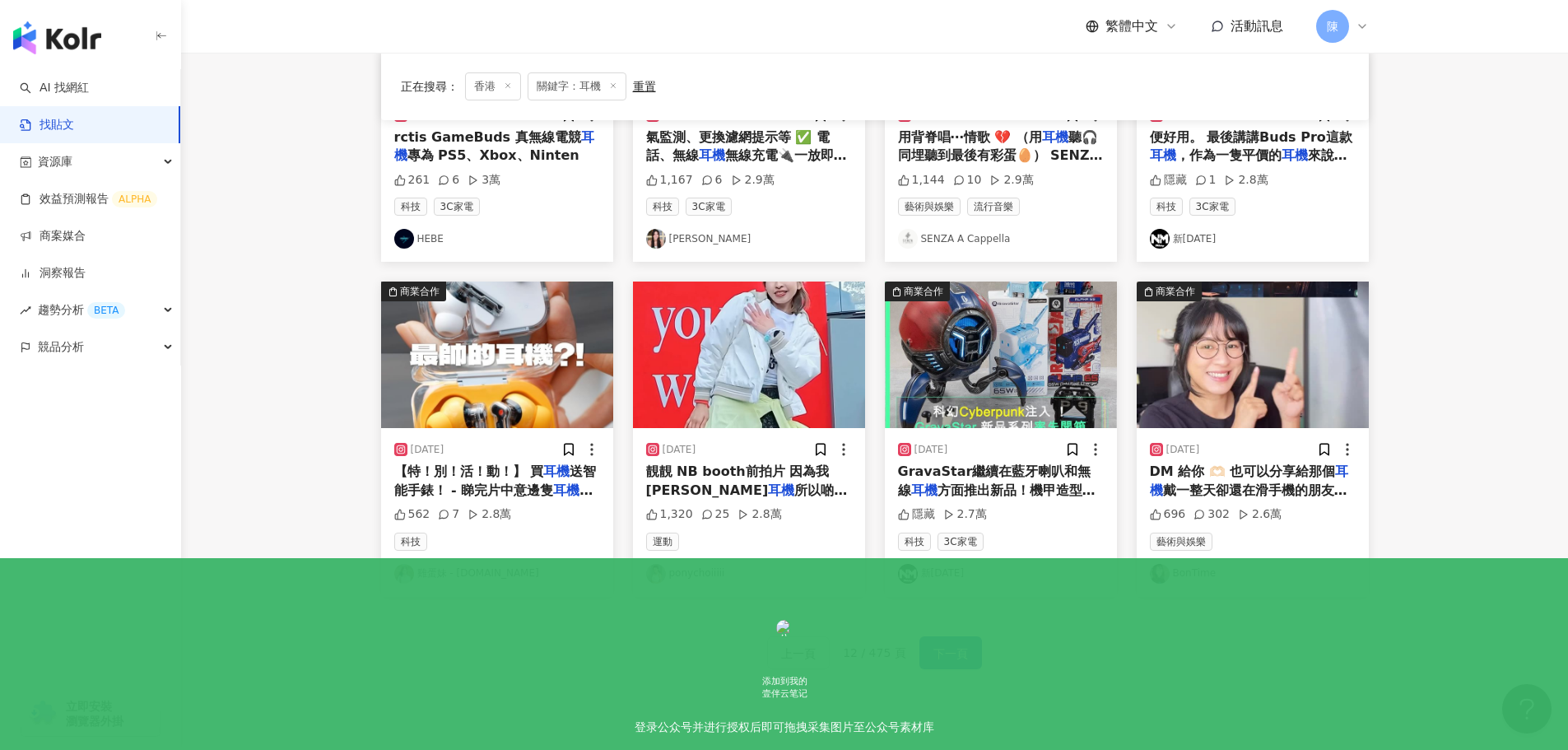
click at [331, 268] on main "不分平台 ** 香港 搜尋 您可能感興趣： 藍牙 鍵盤 無線藍牙 無線耳機 插頭 搜尋指引 內容形式 類型 追蹤數 發文時間 商業合作 官方帳號 排除 正在搜…" at bounding box center [874, 57] width 1387 height 1348
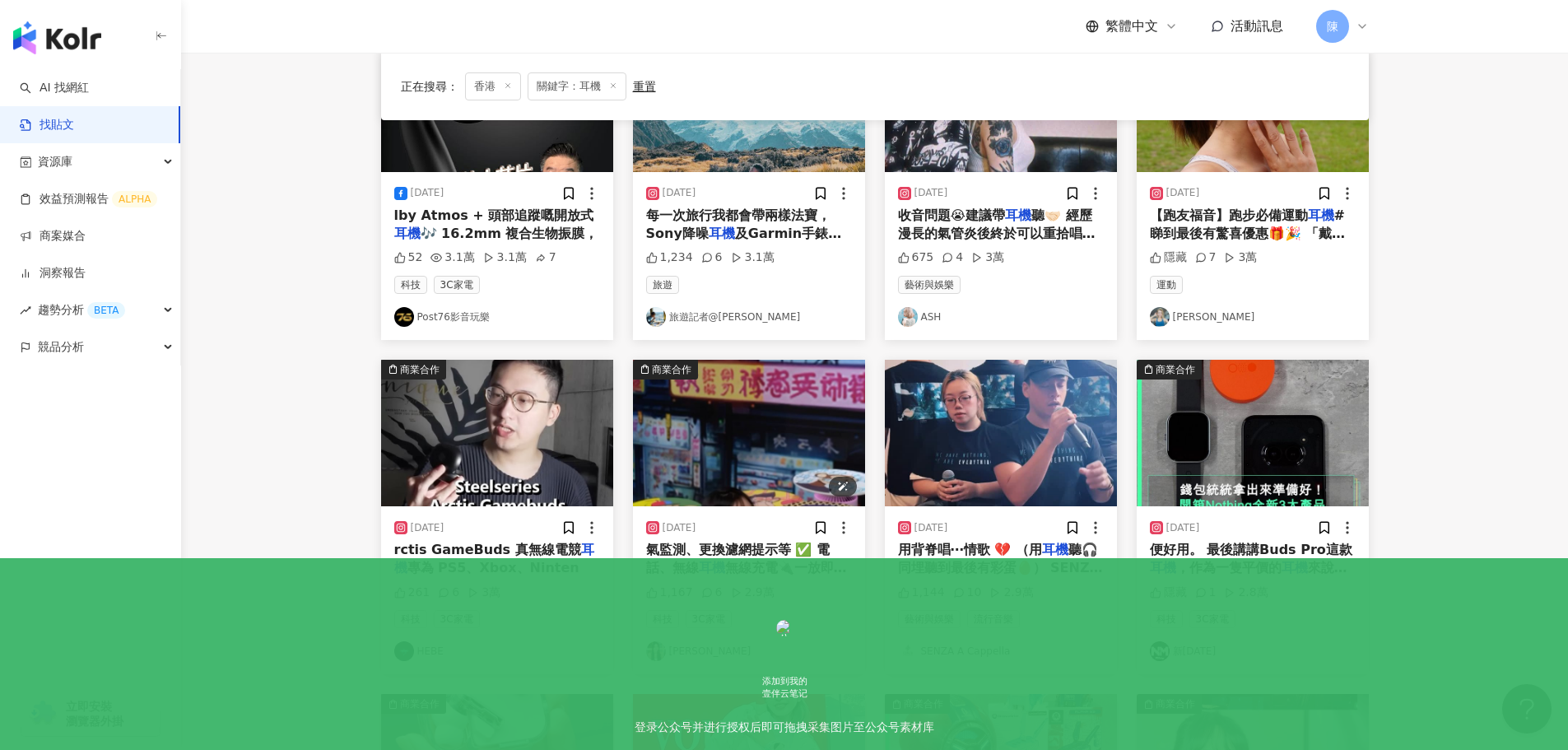
scroll to position [258, 0]
click at [986, 559] on span "聽🎧同埋聽到最後有彩蛋🥚） SENZA tee係咪好靚 ⌯ᐢᗜᐢ⌯ಣ 曲：湯令山 @gareth_tong 詞：黃偉文 @concertyy #用背脊唱情歌 …" at bounding box center [1010, 623] width 225 height 163
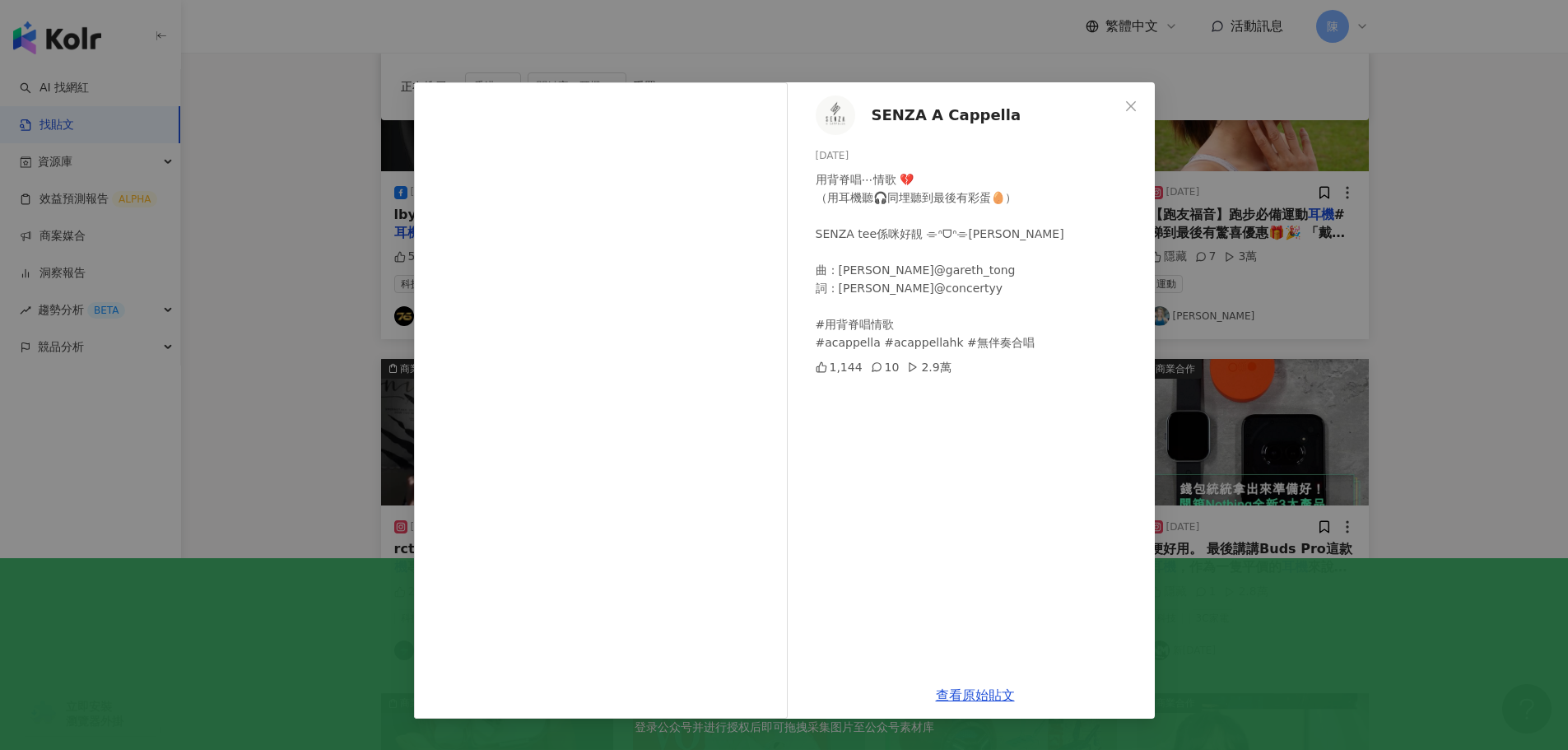
click at [256, 394] on div "SENZA A Cappella 2025/6/19 用背脊唱⋯情歌 💔 （用耳機聽🎧同埋聽到最後有彩蛋🥚） SENZA tee係咪好靚 ⌯ᐢᗜᐢ⌯ಣ 曲：湯…" at bounding box center [784, 375] width 1568 height 750
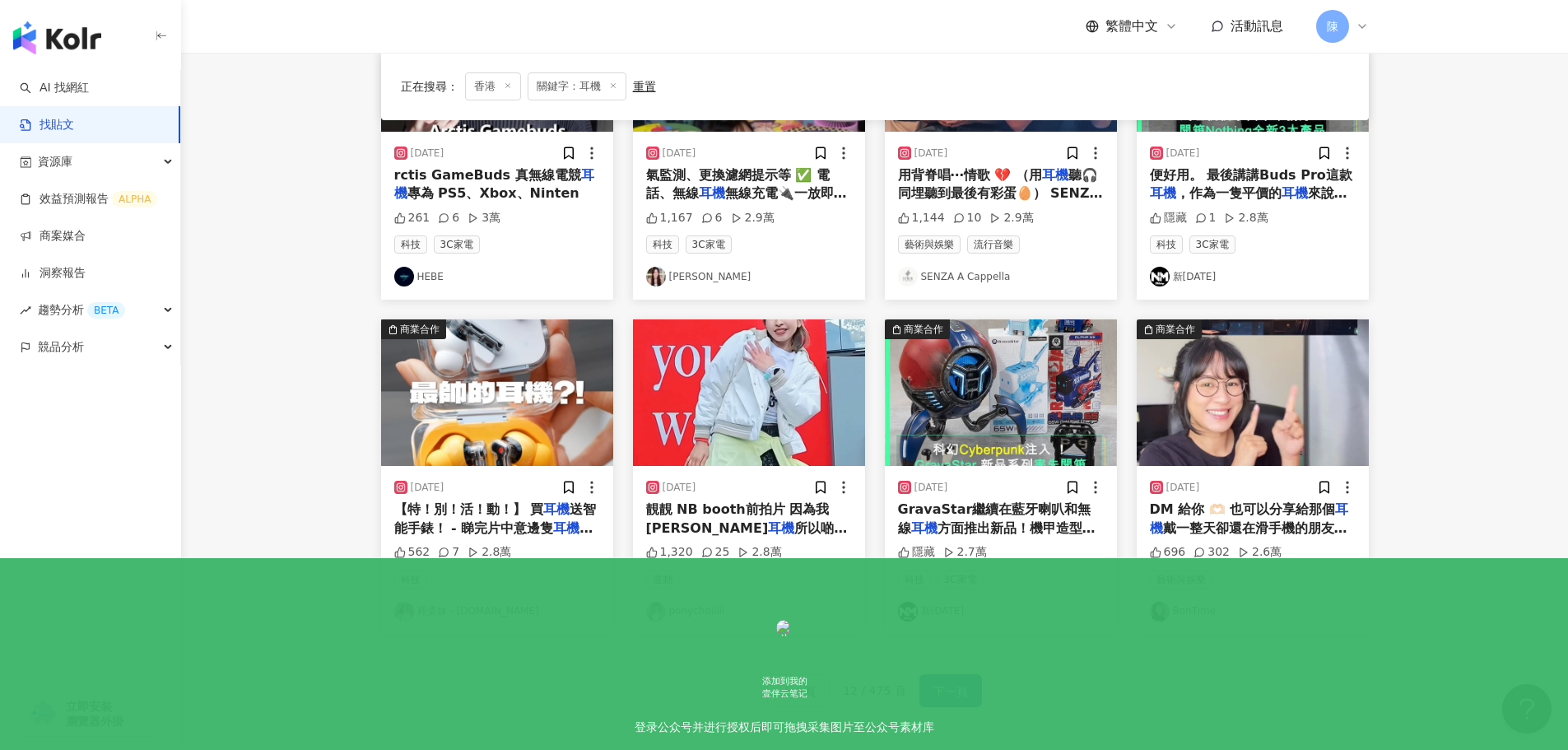
scroll to position [833, 0]
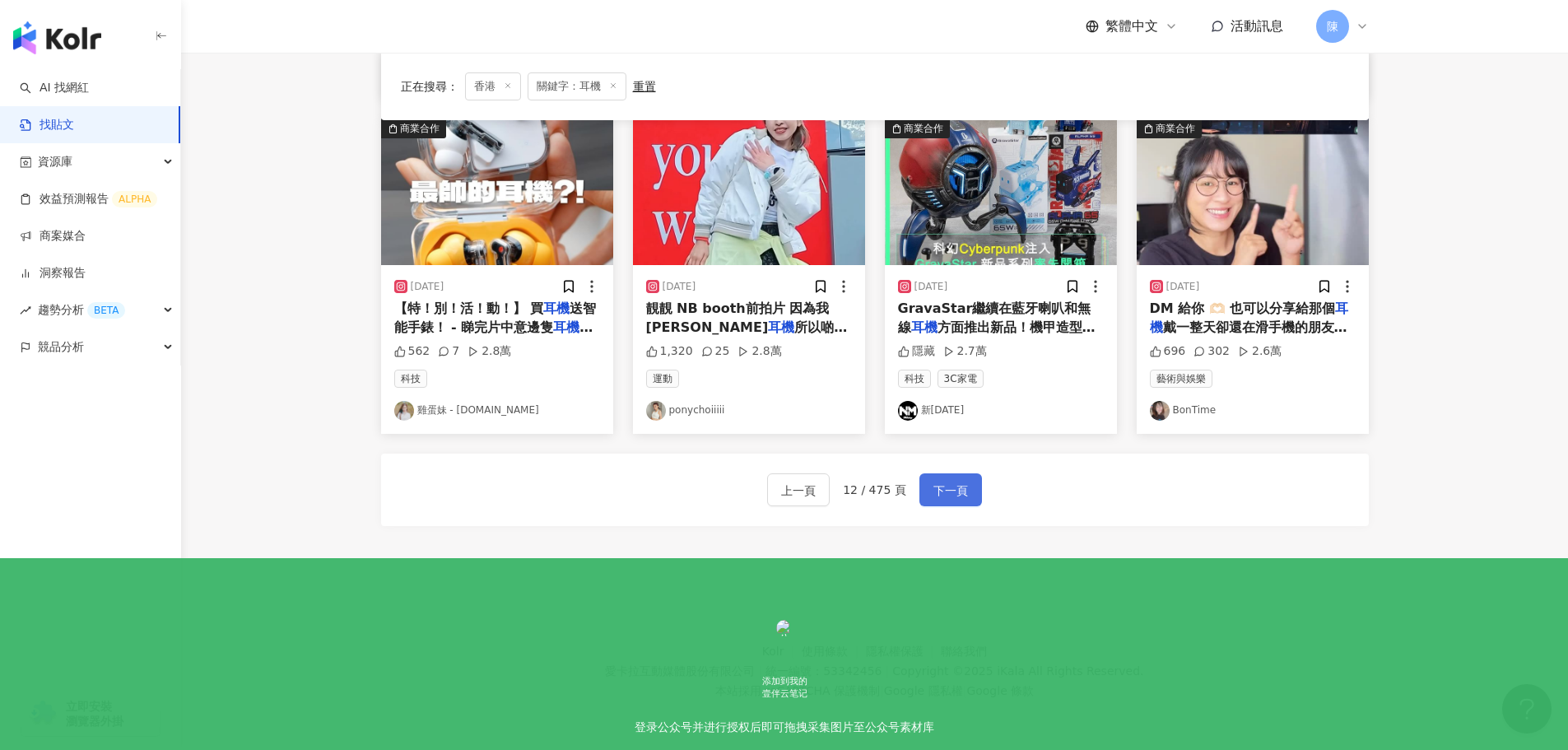
click at [971, 487] on button "下一頁" at bounding box center [951, 490] width 63 height 33
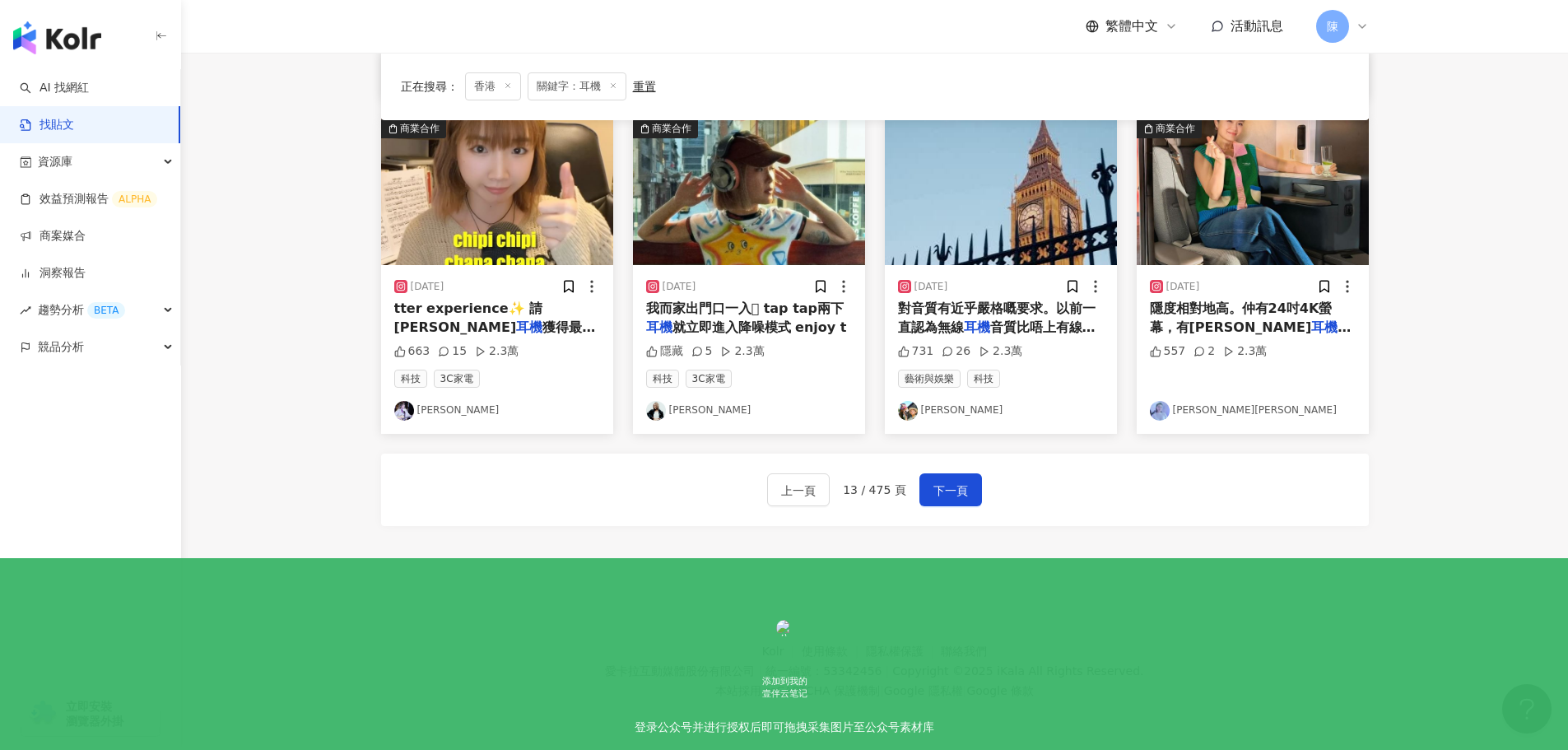
drag, startPoint x: 513, startPoint y: 611, endPoint x: 556, endPoint y: 584, distance: 50.8
click at [512, 611] on footer "Kolr 使用條款 隱私權保護 聯絡我們 愛卡拉互動媒體股份有限公司 | 統一編號：53342456 | Copyright © 2025 iKala All…" at bounding box center [874, 659] width 1387 height 183
click at [929, 494] on button "下一頁" at bounding box center [951, 490] width 63 height 33
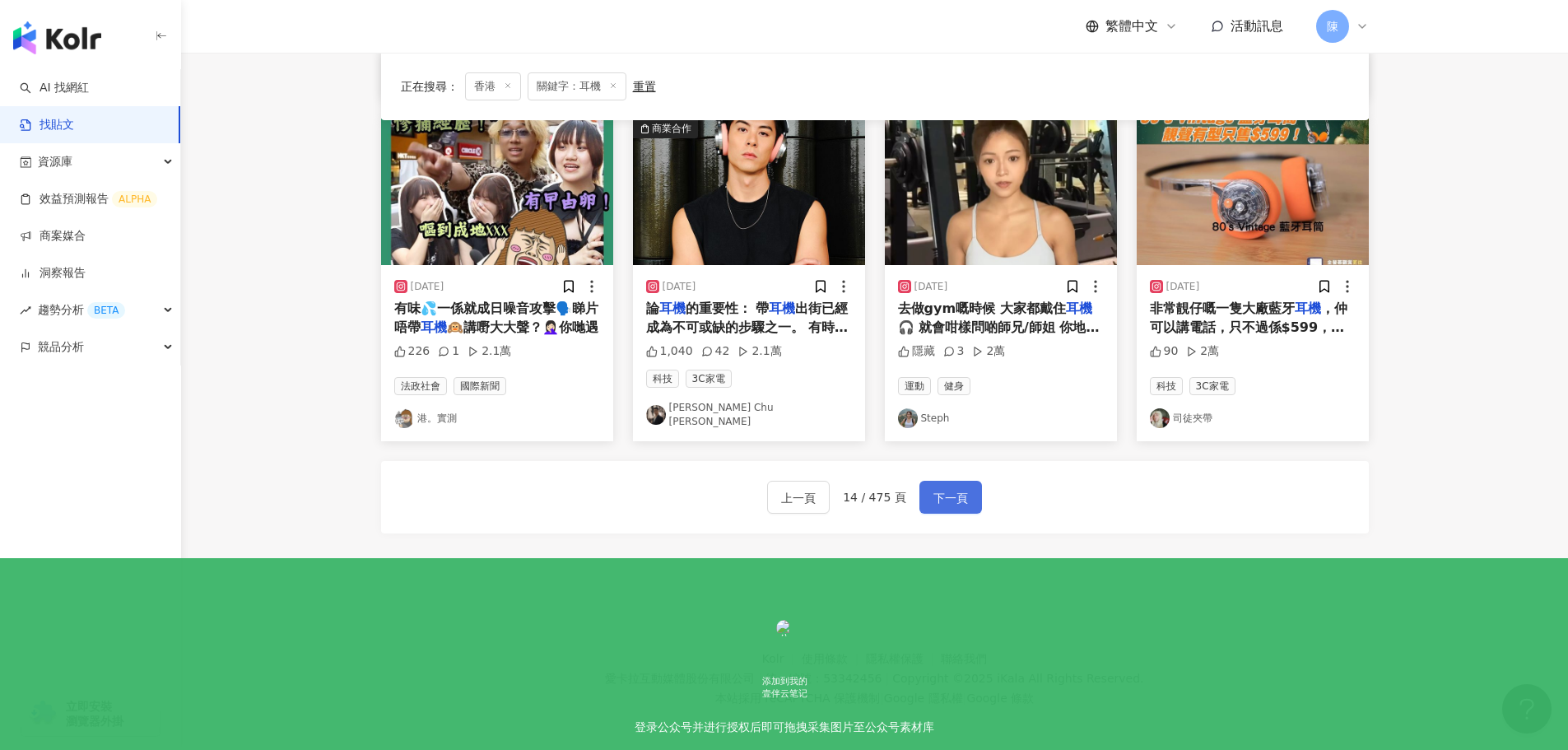
click at [966, 484] on button "下一頁" at bounding box center [951, 498] width 63 height 33
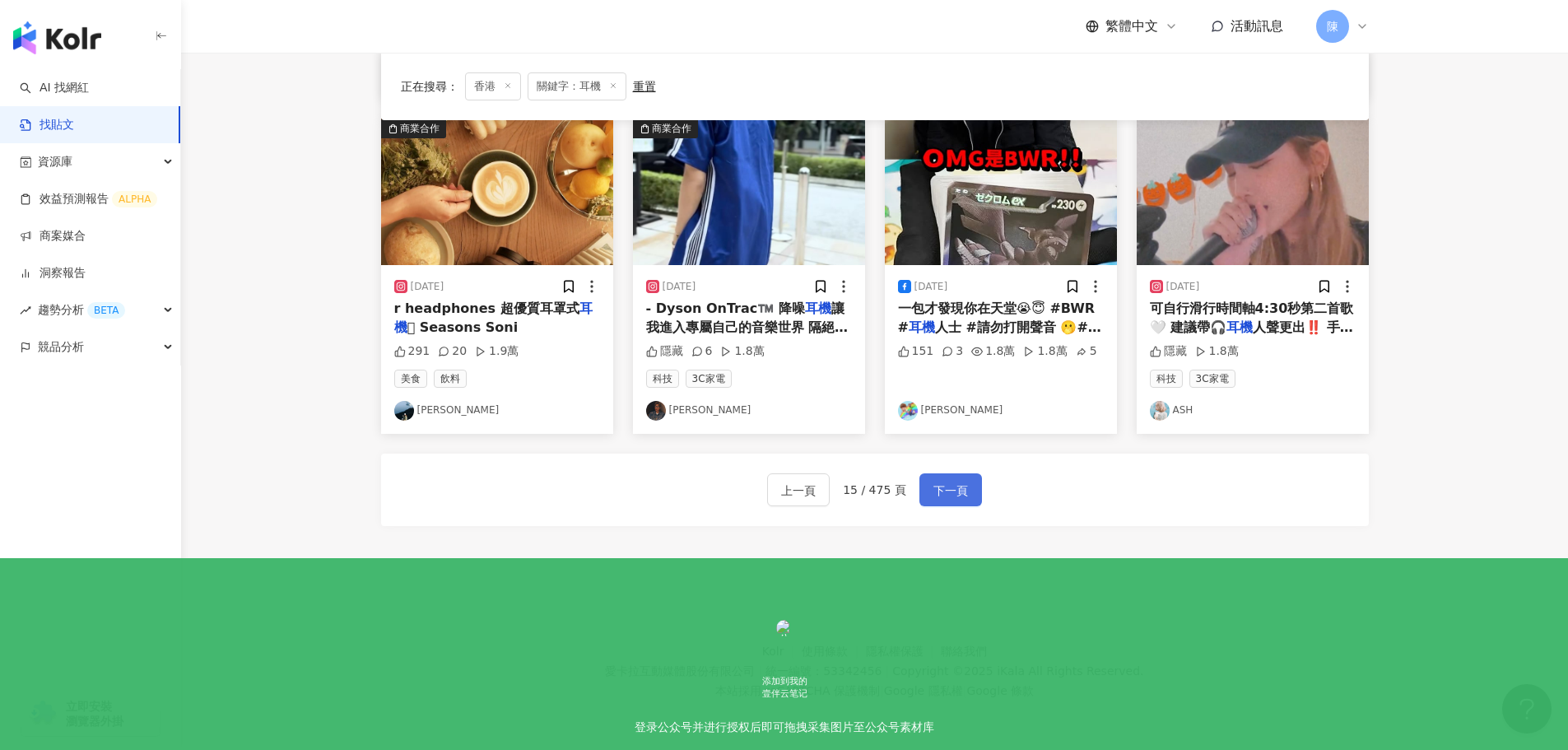
click at [946, 496] on span "下一頁" at bounding box center [951, 491] width 35 height 20
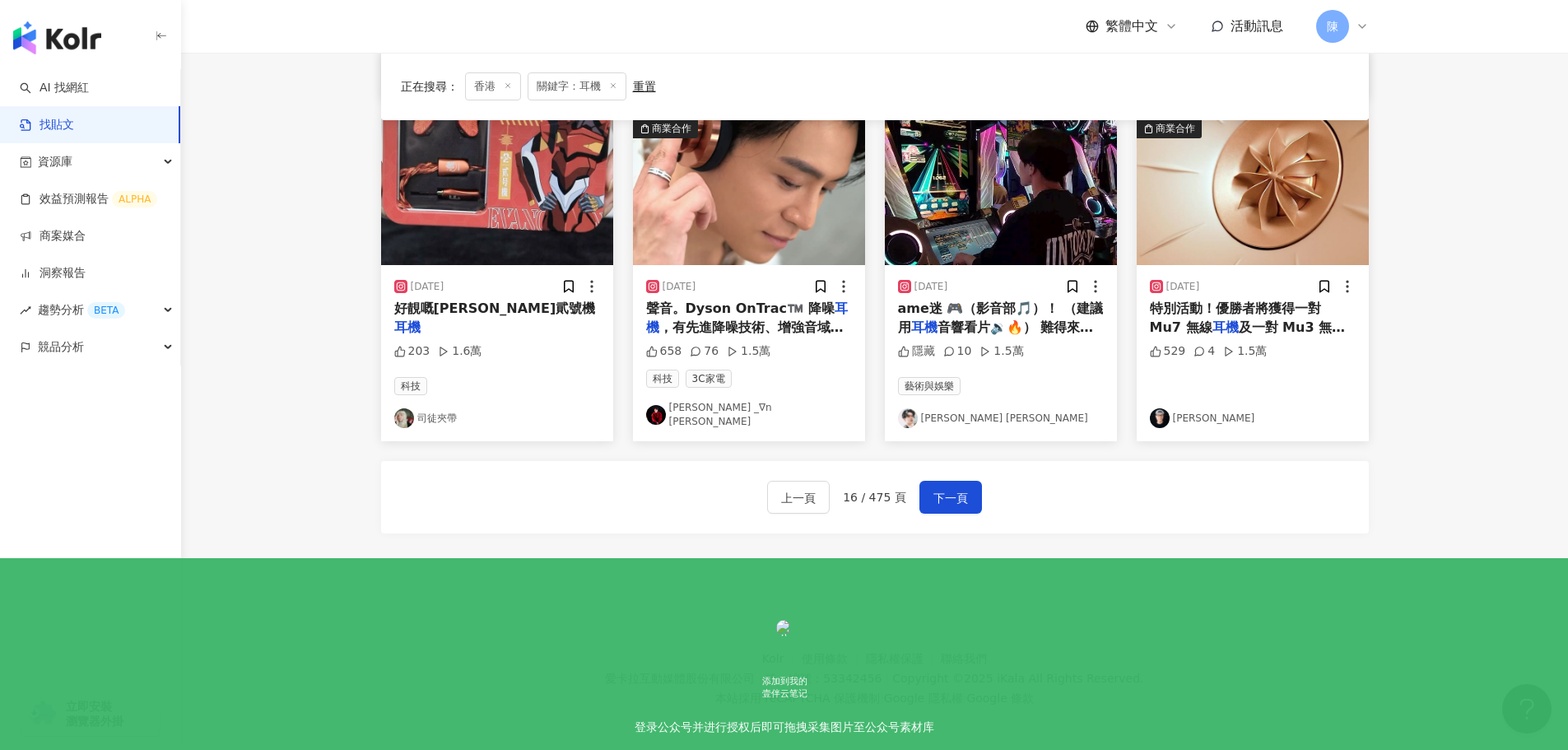
click at [506, 567] on div "2024/10/26 排版的香蕉蛋糕和半條cover🍰🎤 用 耳機 聽最好！>< 480 3 1.8萬 美食 諾 商業合作 2025/4/20 *，全部免運！…" at bounding box center [874, 12] width 987 height 1125
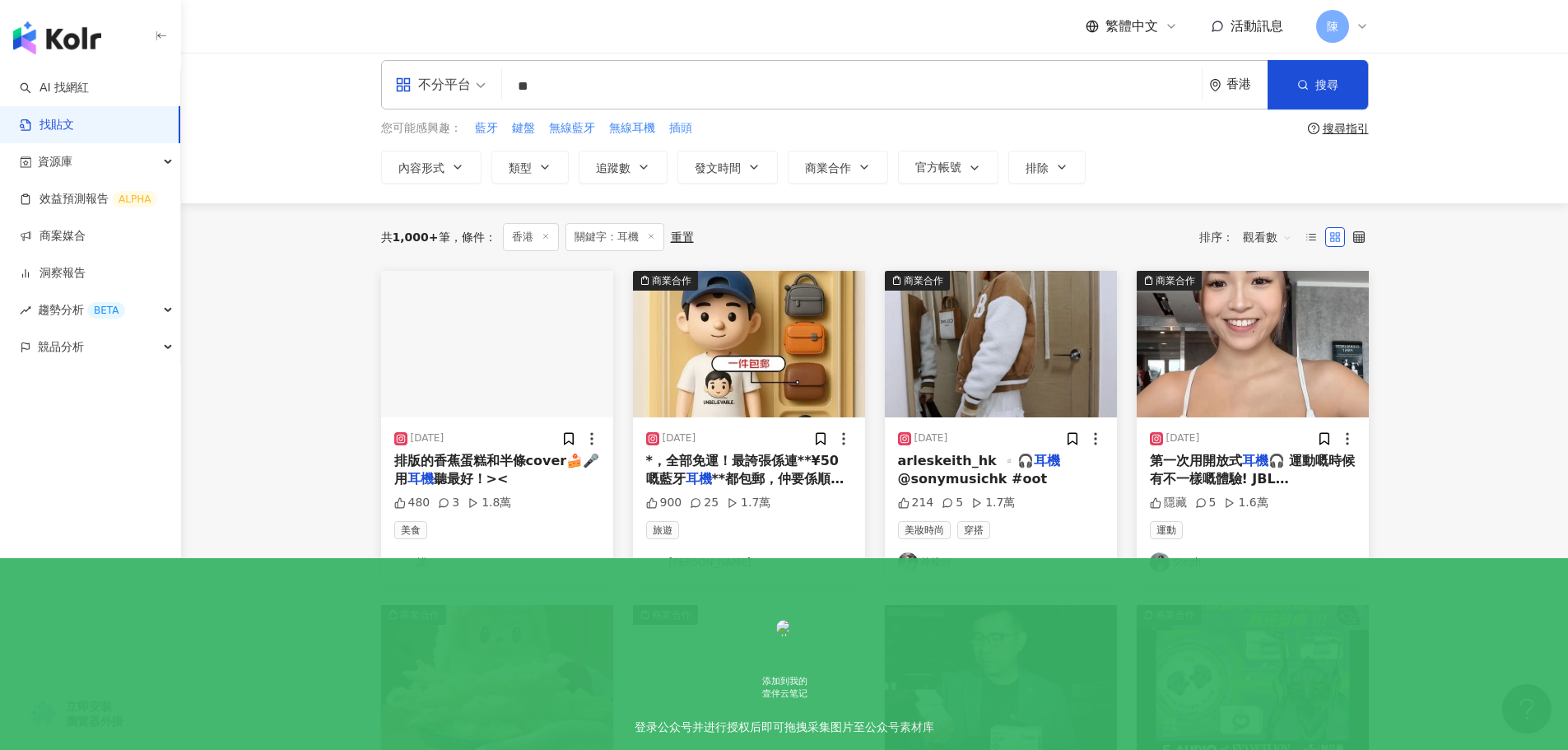
scroll to position [12, 0]
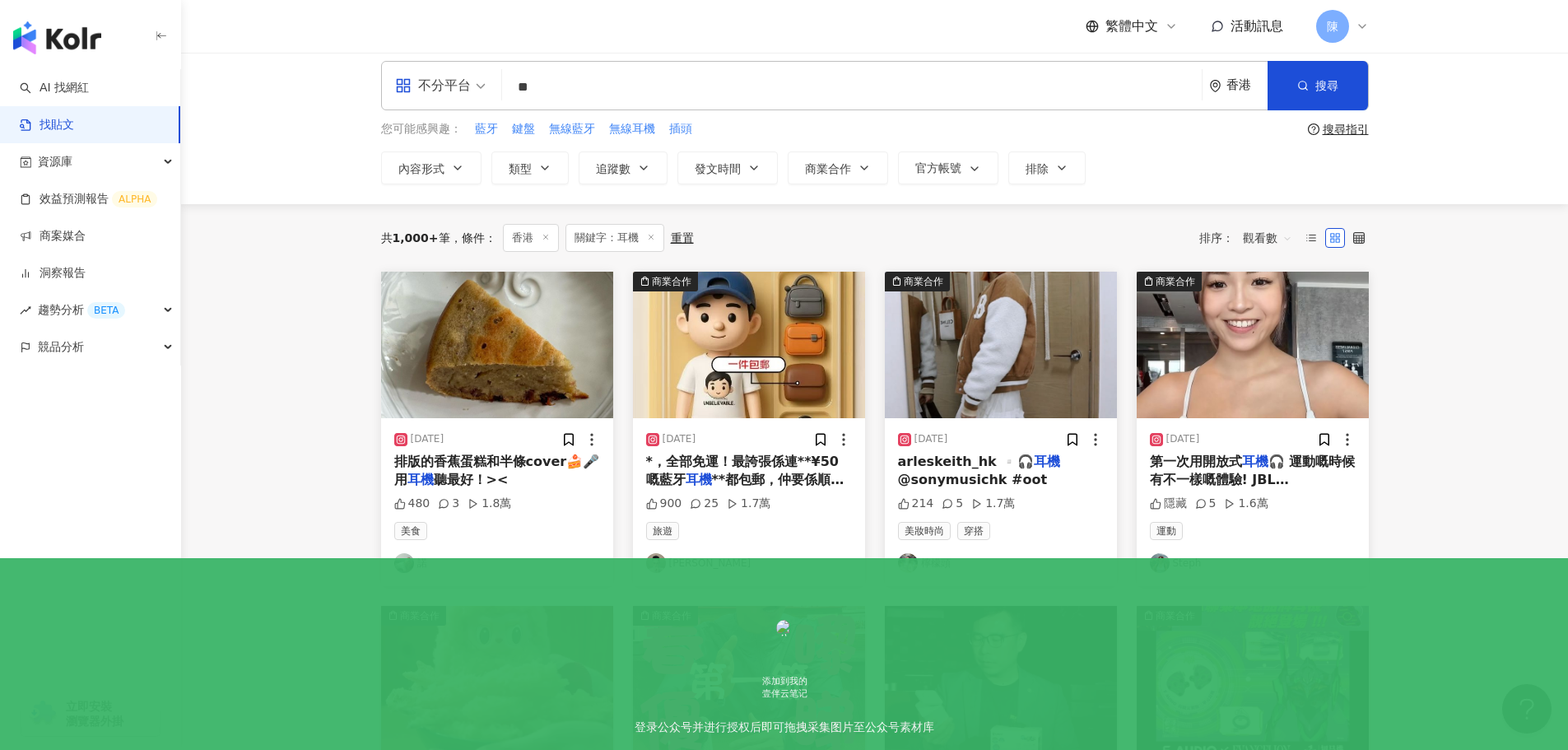
click at [685, 475] on mark "耳機" at bounding box center [699, 479] width 26 height 16
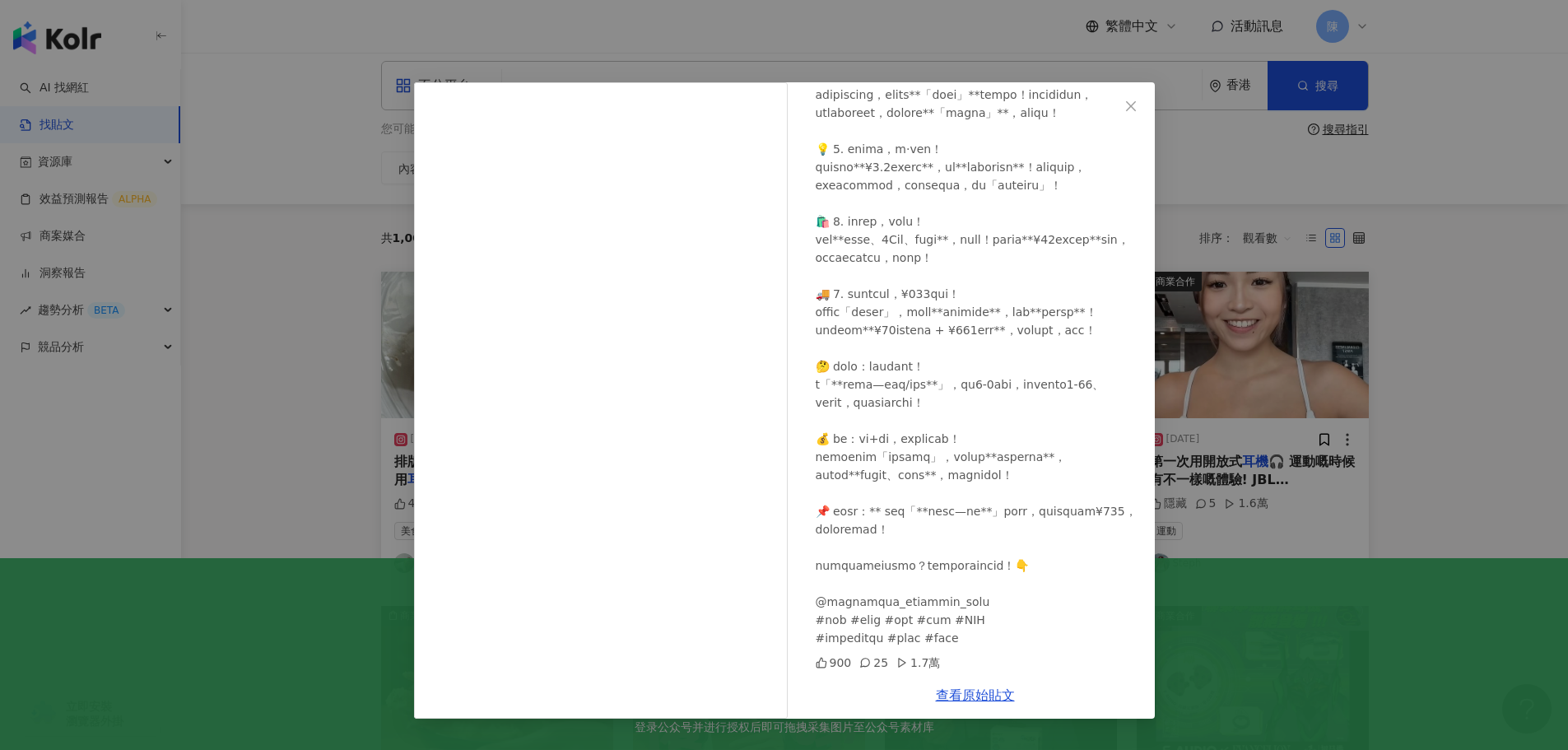
scroll to position [248, 0]
click at [951, 696] on link "查看原始貼文" at bounding box center [976, 695] width 79 height 16
click at [300, 267] on div "Caval Cho 辰于楓 2025/4/20 900 25 1.7萬 查看原始貼文" at bounding box center [784, 375] width 1568 height 750
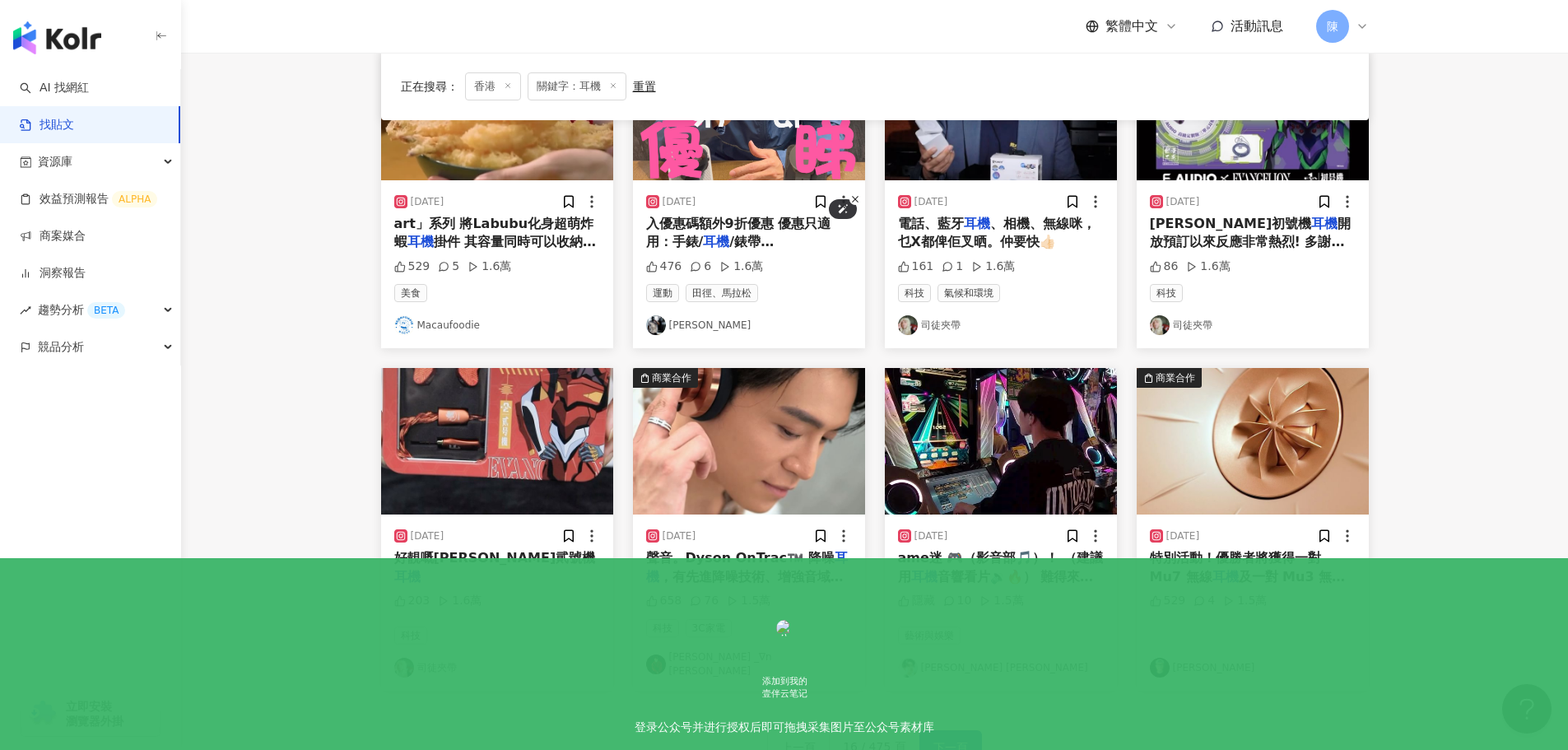
scroll to position [833, 0]
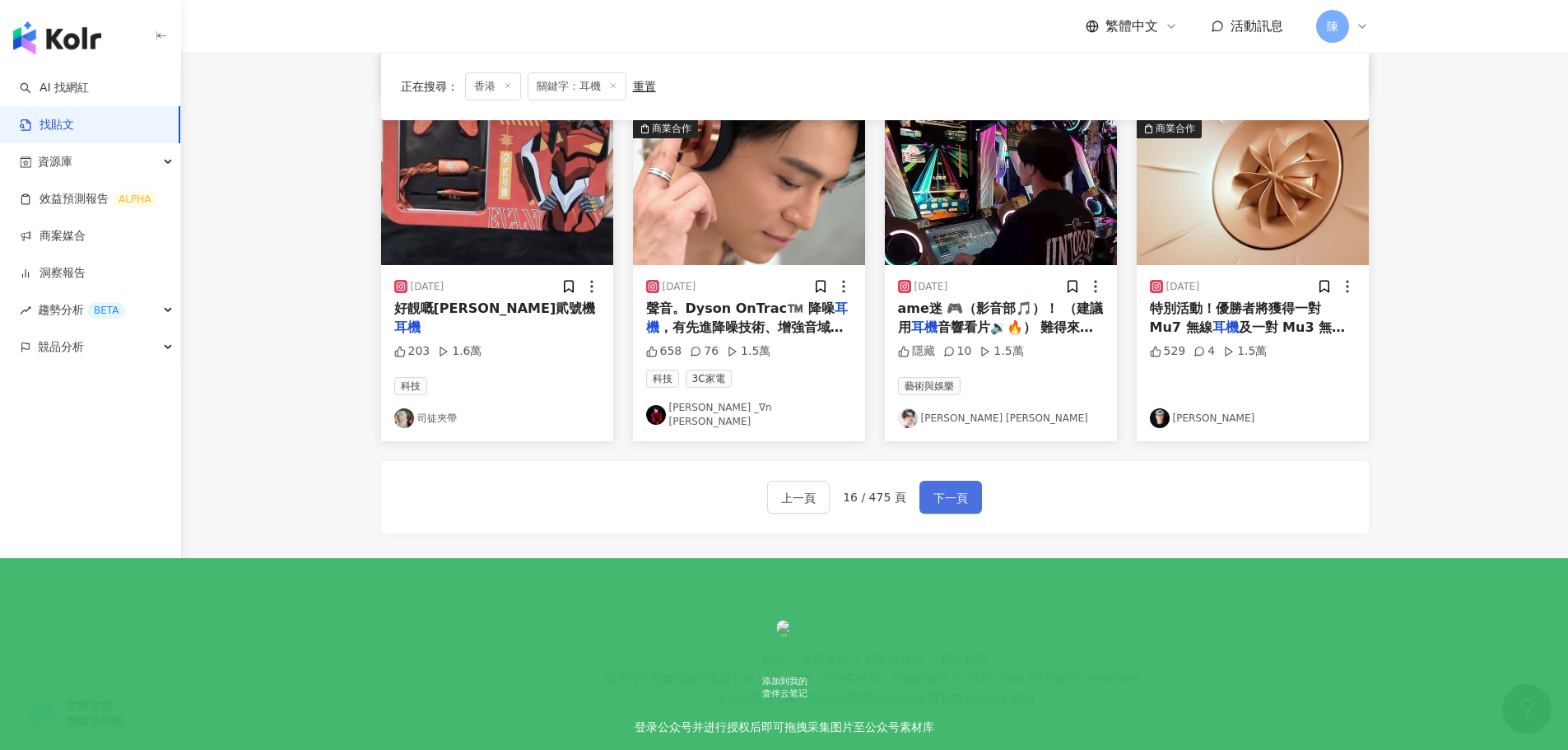
click at [965, 503] on button "下一頁" at bounding box center [951, 498] width 63 height 33
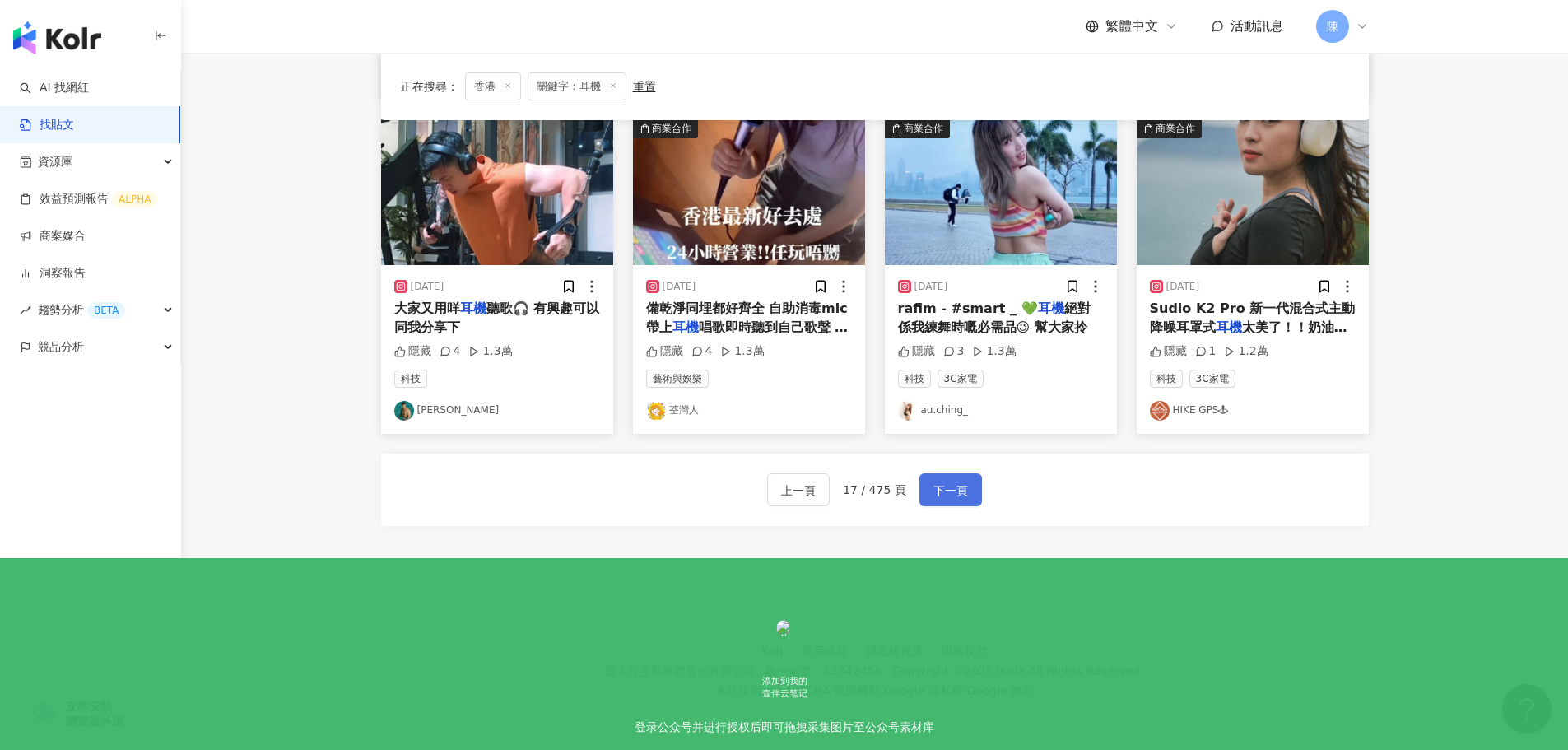
click at [951, 491] on span "下一頁" at bounding box center [951, 491] width 35 height 20
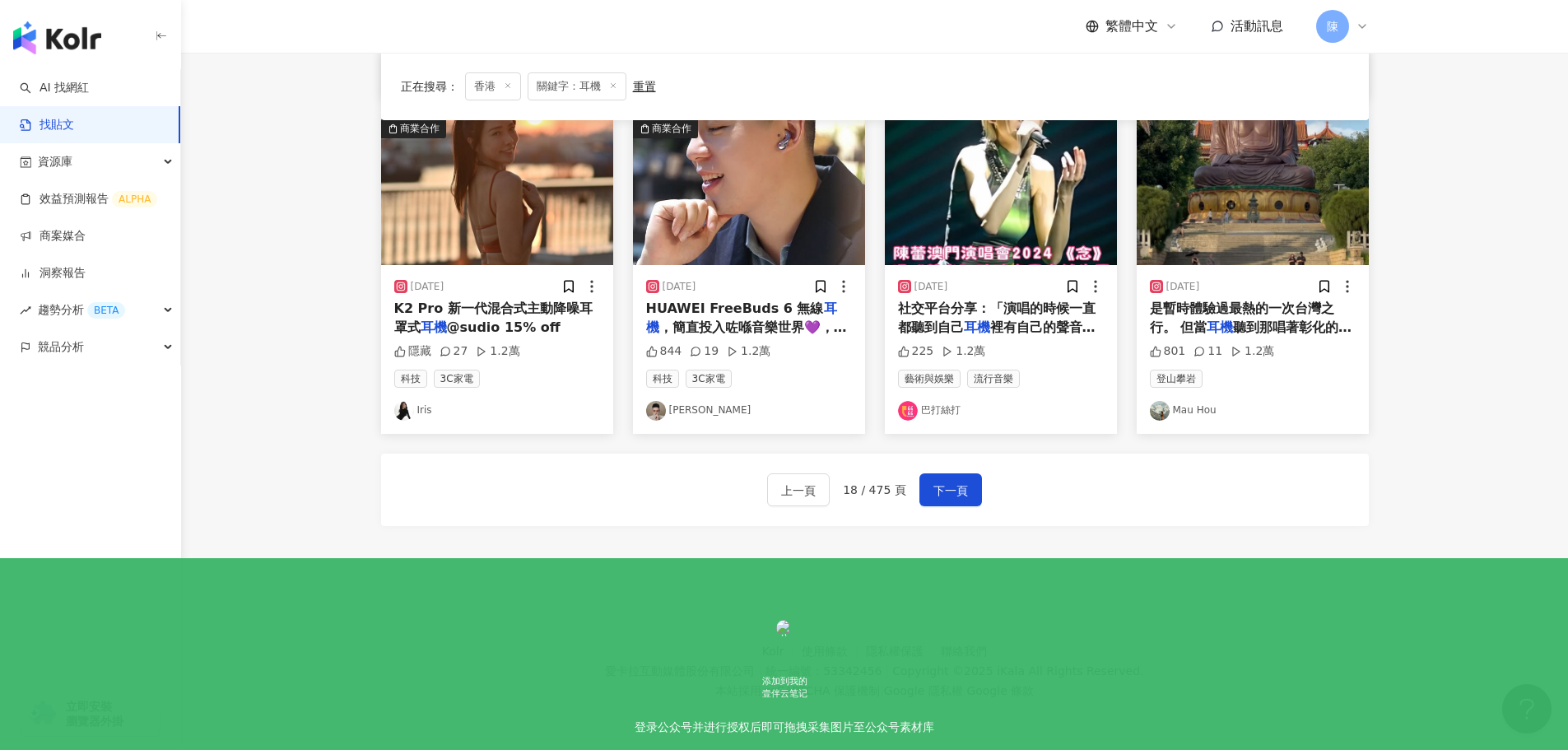
click at [953, 510] on div "上一頁 18 / 475 頁 下一頁" at bounding box center [874, 490] width 987 height 73
click at [949, 499] on span "下一頁" at bounding box center [951, 491] width 35 height 20
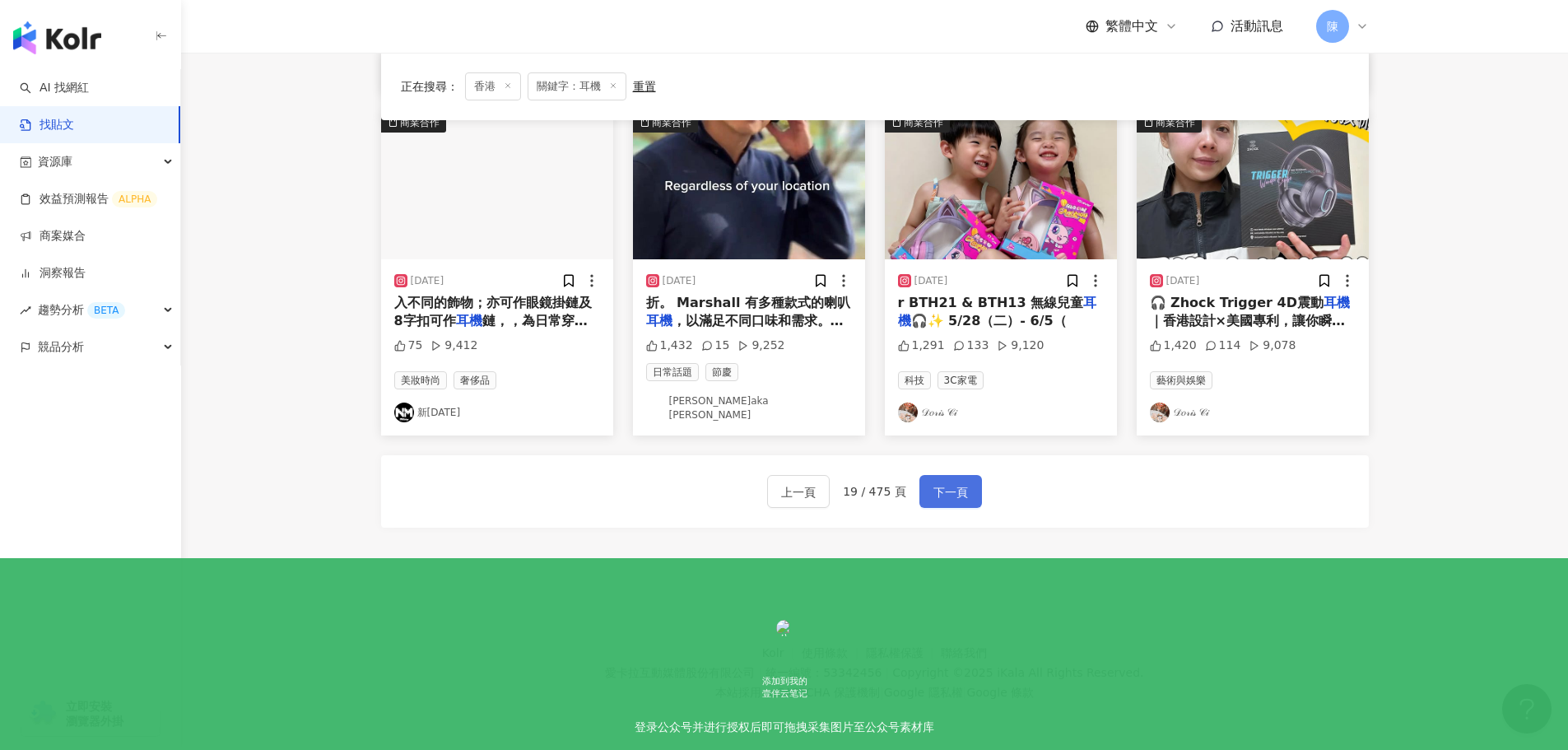
scroll to position [841, 0]
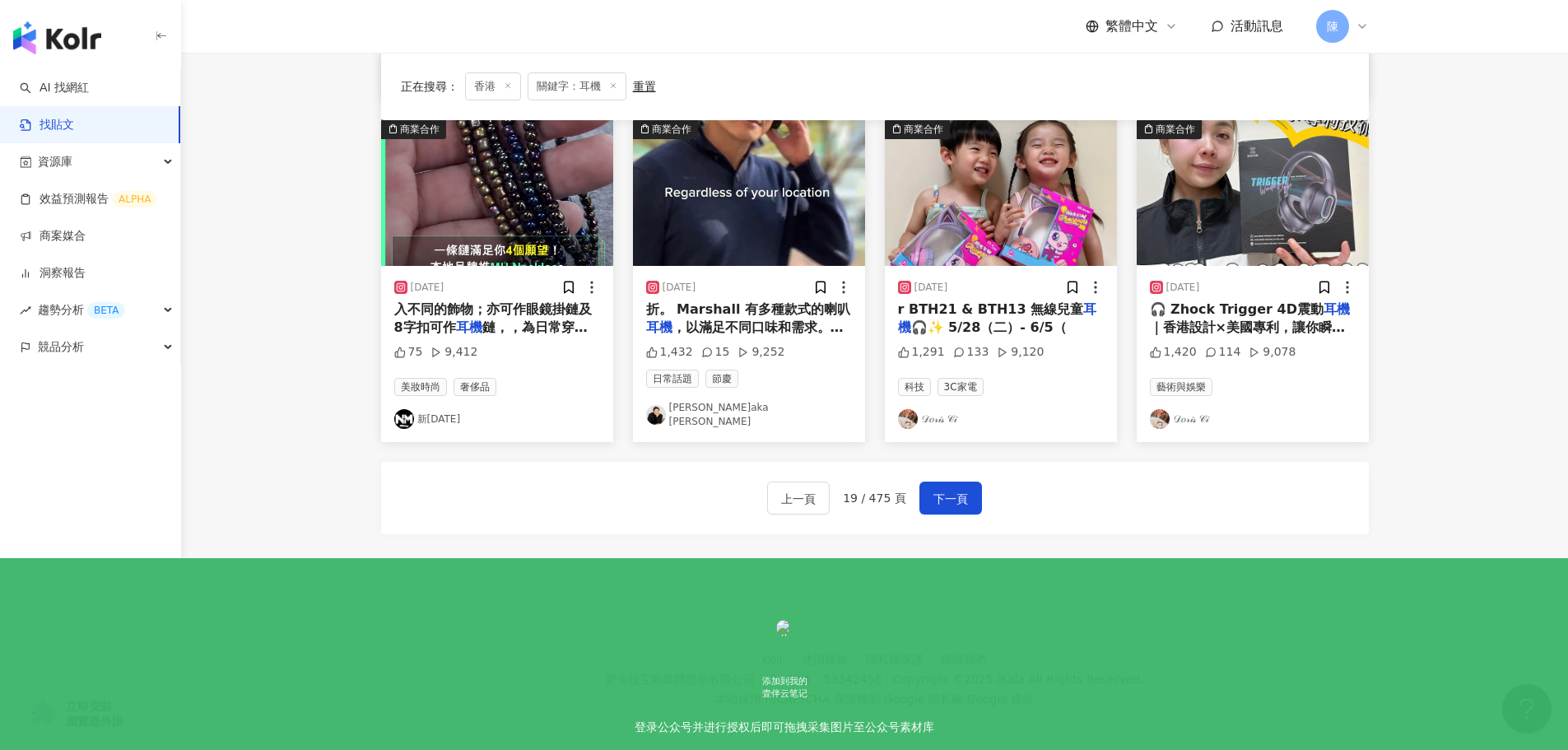
click at [1194, 311] on span "🎧 Zhock Trigger 4D震動" at bounding box center [1236, 309] width 174 height 16
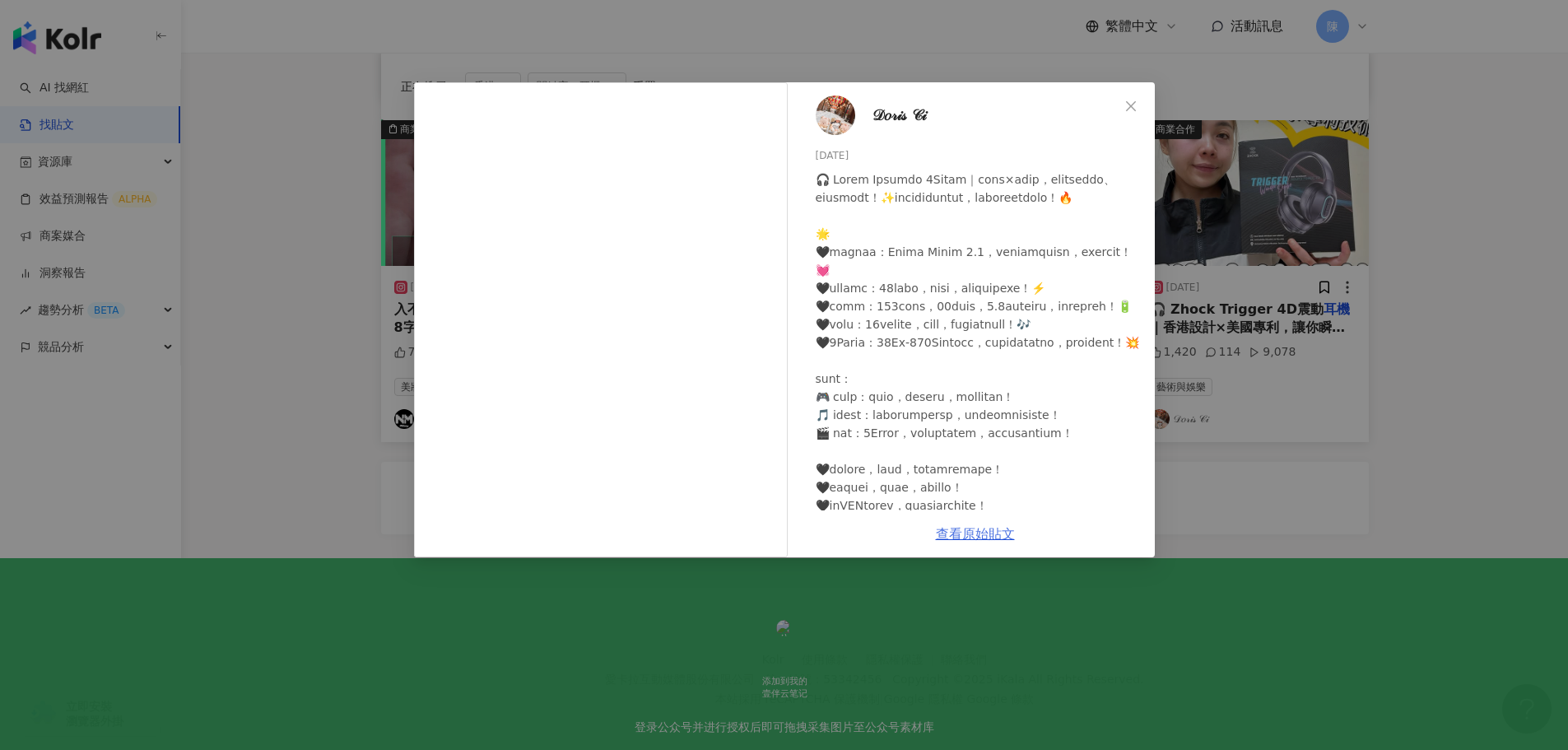
click at [968, 529] on link "查看原始貼文" at bounding box center [976, 534] width 79 height 16
click at [891, 117] on span "𝒟𝑜𝓇𝒾𝓈 𝒞𝒾" at bounding box center [899, 116] width 54 height 23
click at [1476, 221] on div "𝒟𝑜𝓇𝒾𝓈 𝒞𝒾 2025/5/17 1,420 114 9,078 查看原始貼文" at bounding box center [784, 375] width 1568 height 750
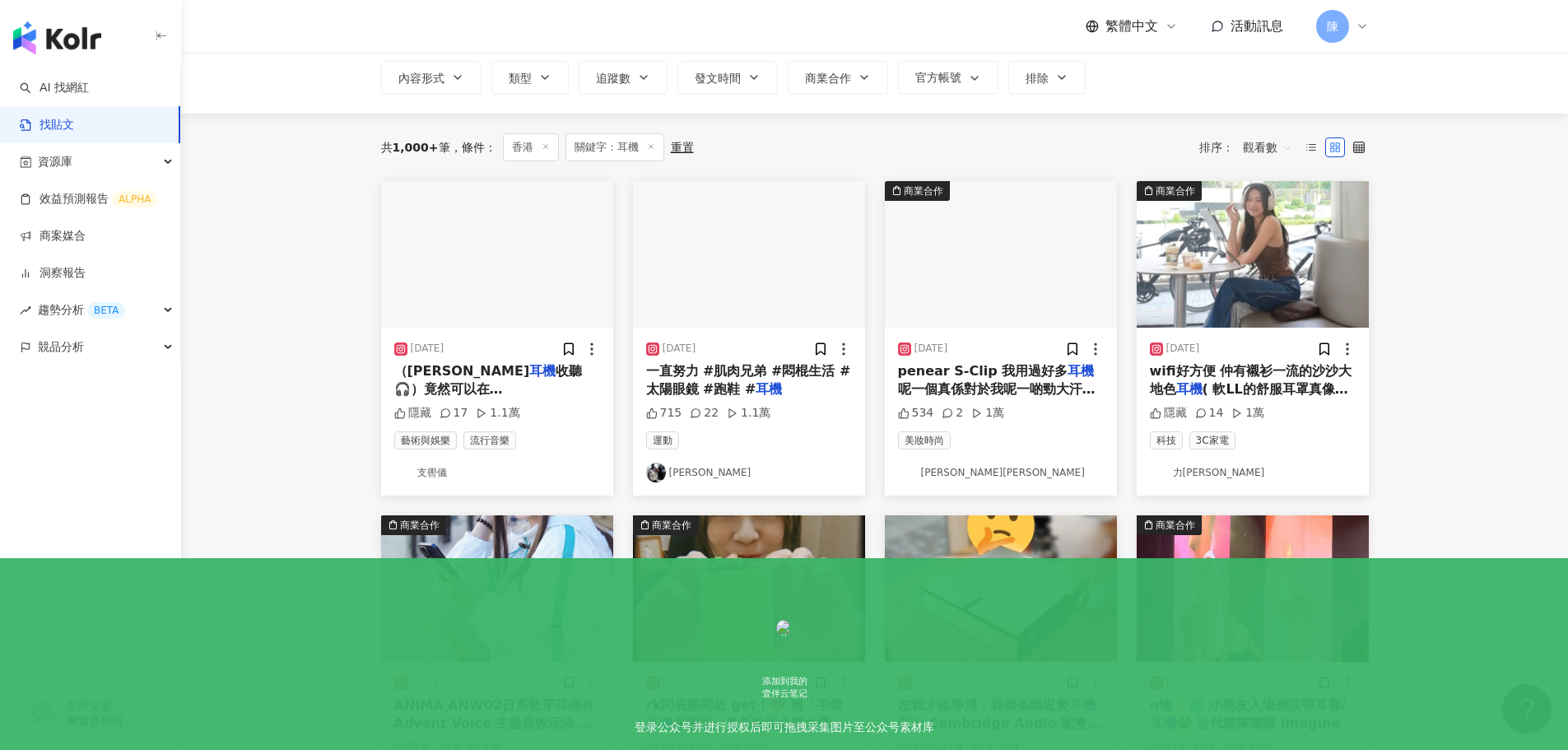
scroll to position [101, 0]
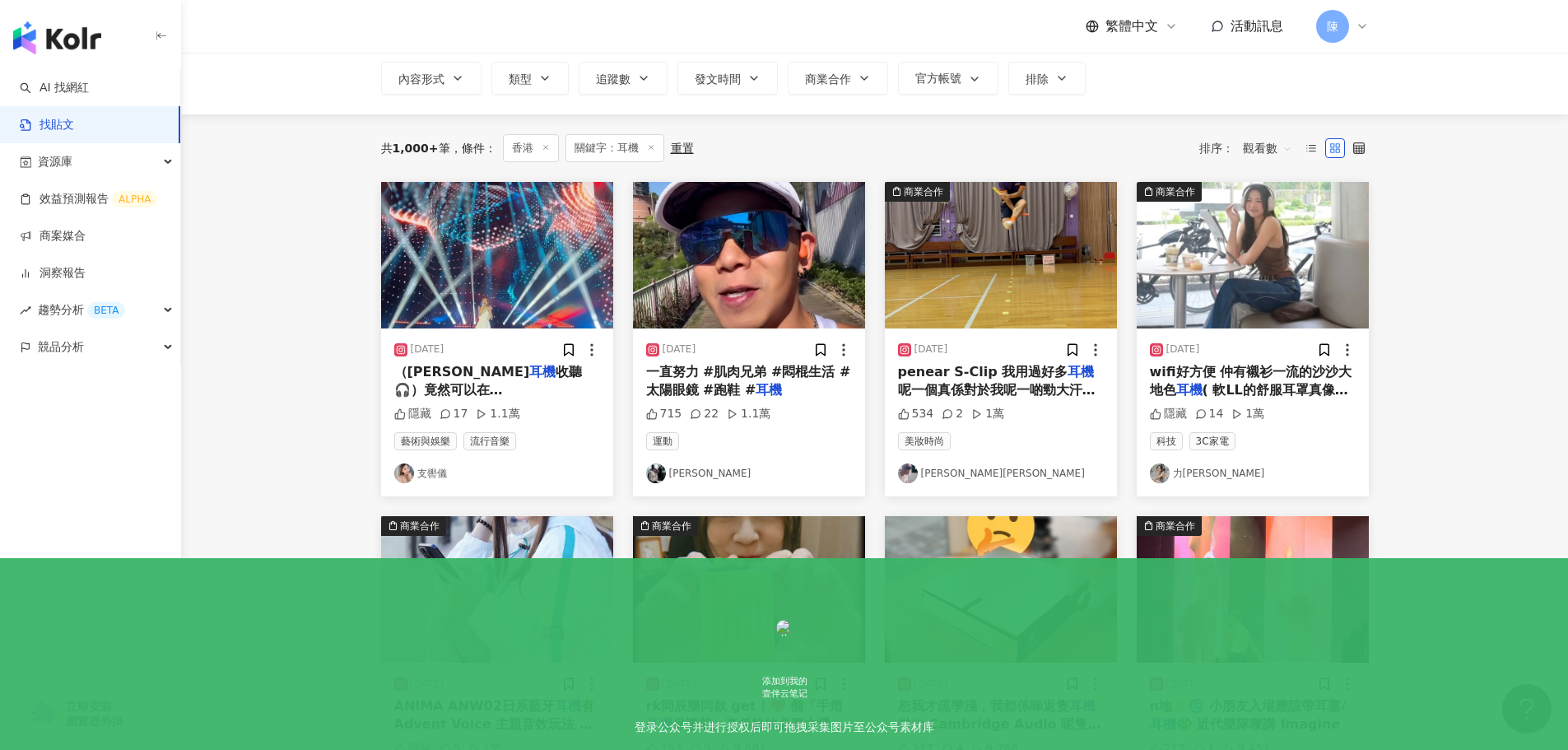
drag, startPoint x: 258, startPoint y: 472, endPoint x: 265, endPoint y: 494, distance: 23.1
click at [258, 472] on main "不分平台 ** 香港 搜尋 您可能感興趣： 藍牙 鍵盤 無線藍牙 無線耳機 插頭 搜尋指引 內容形式 類型 追蹤數 發文時間 商業合作 官方帳號 排除 共 1…" at bounding box center [874, 633] width 1387 height 1363
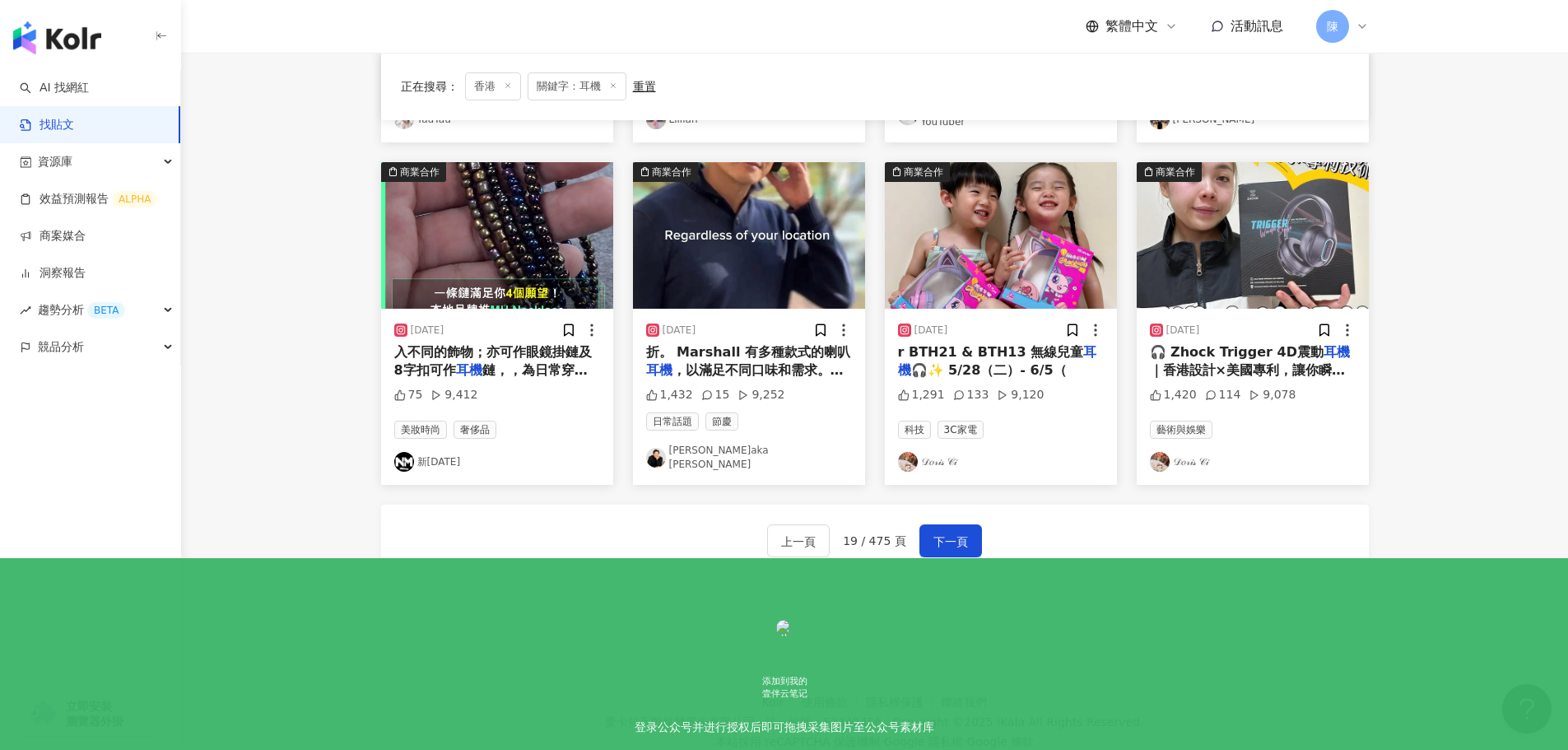
scroll to position [841, 0]
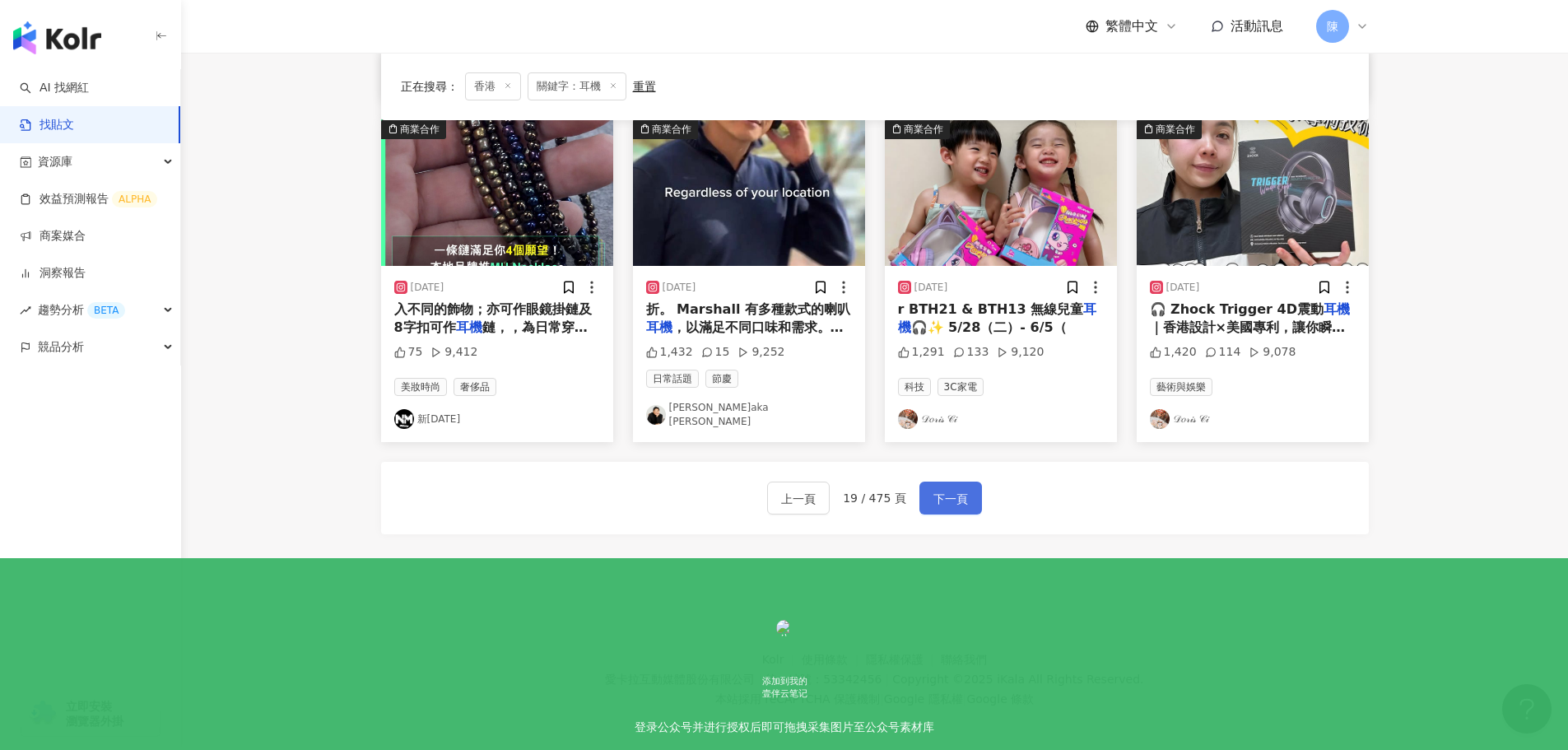
click at [948, 490] on span "下一頁" at bounding box center [951, 499] width 35 height 20
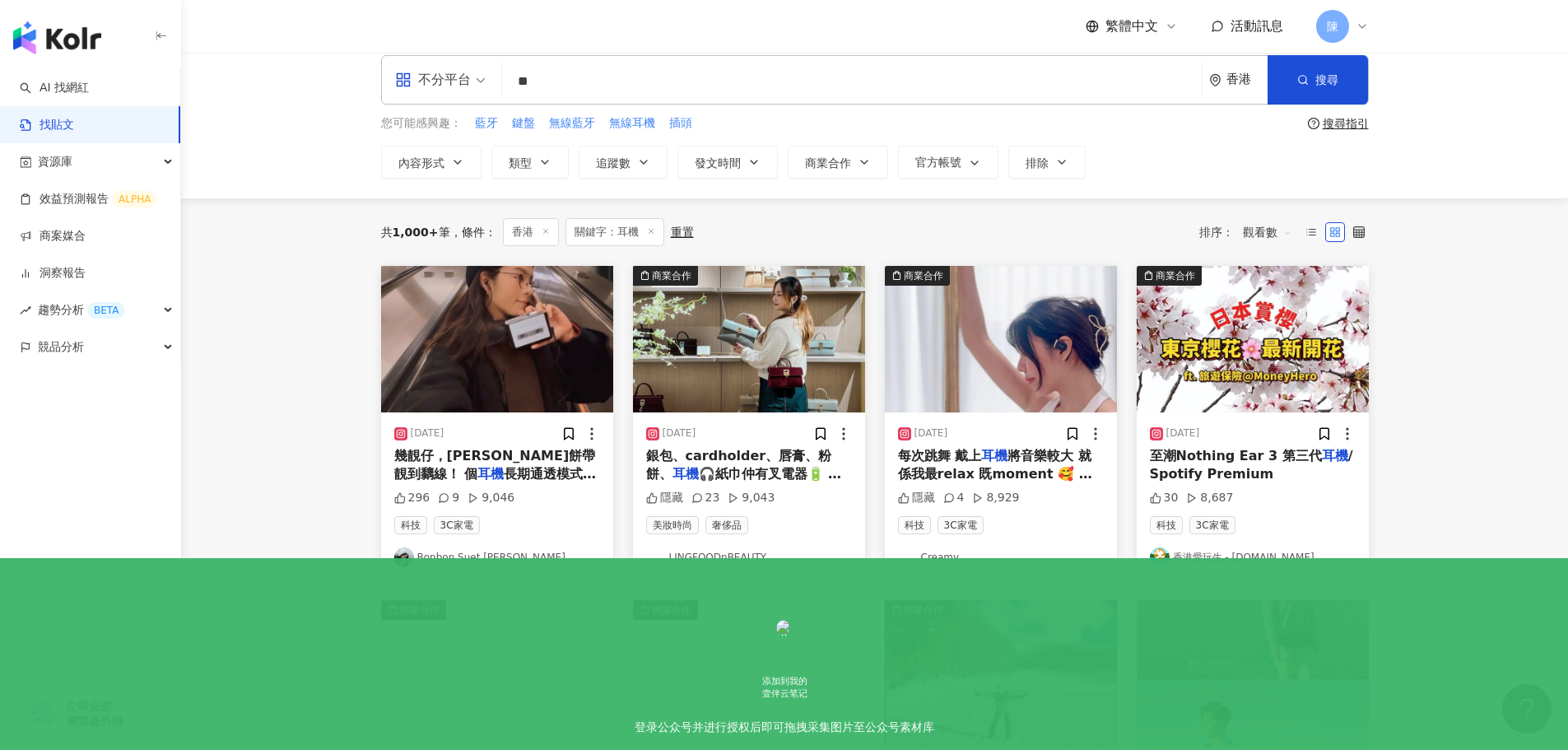
scroll to position [0, 0]
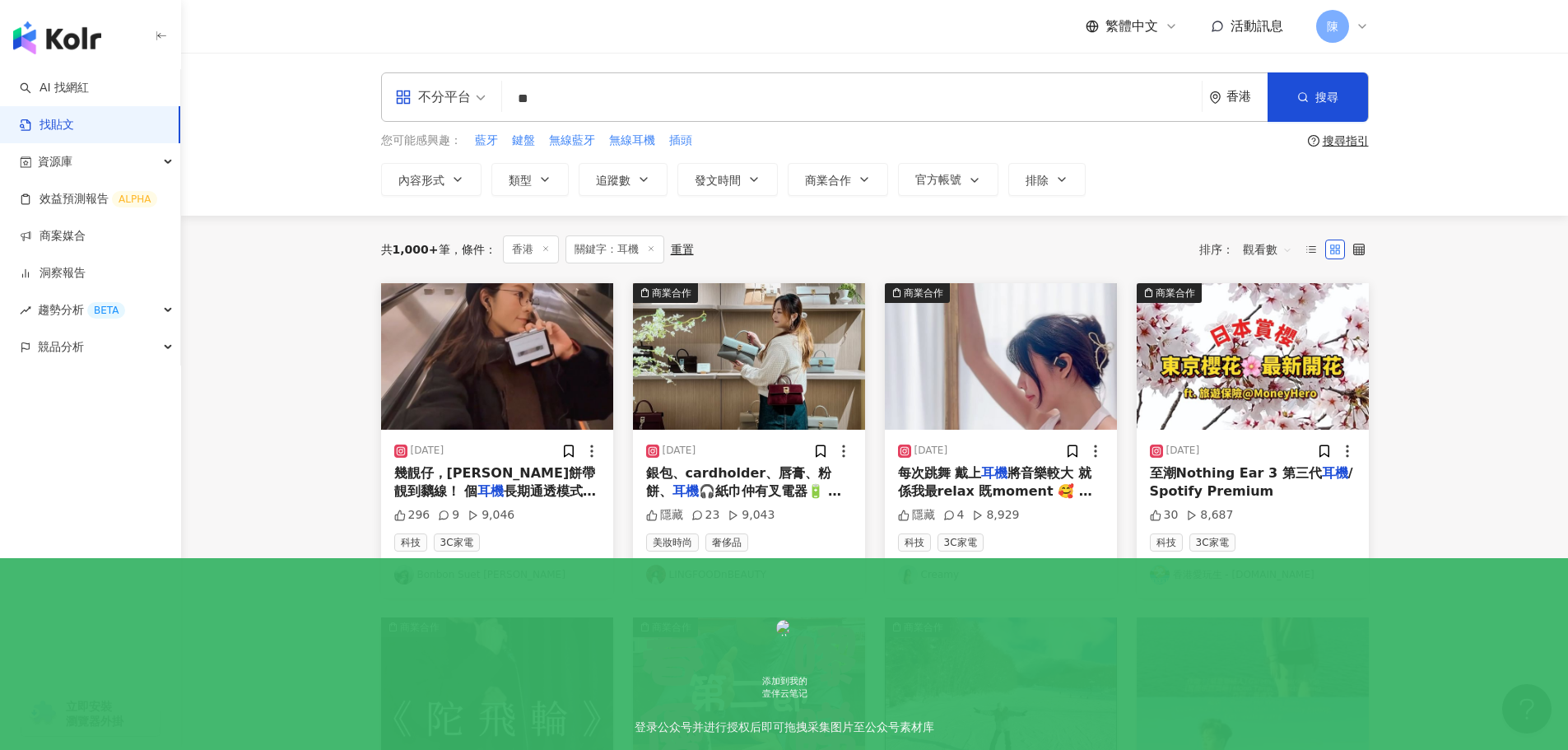
click at [469, 479] on span "幾靚仔，AURORA餅帶靚到黐線！ 個" at bounding box center [495, 482] width 201 height 34
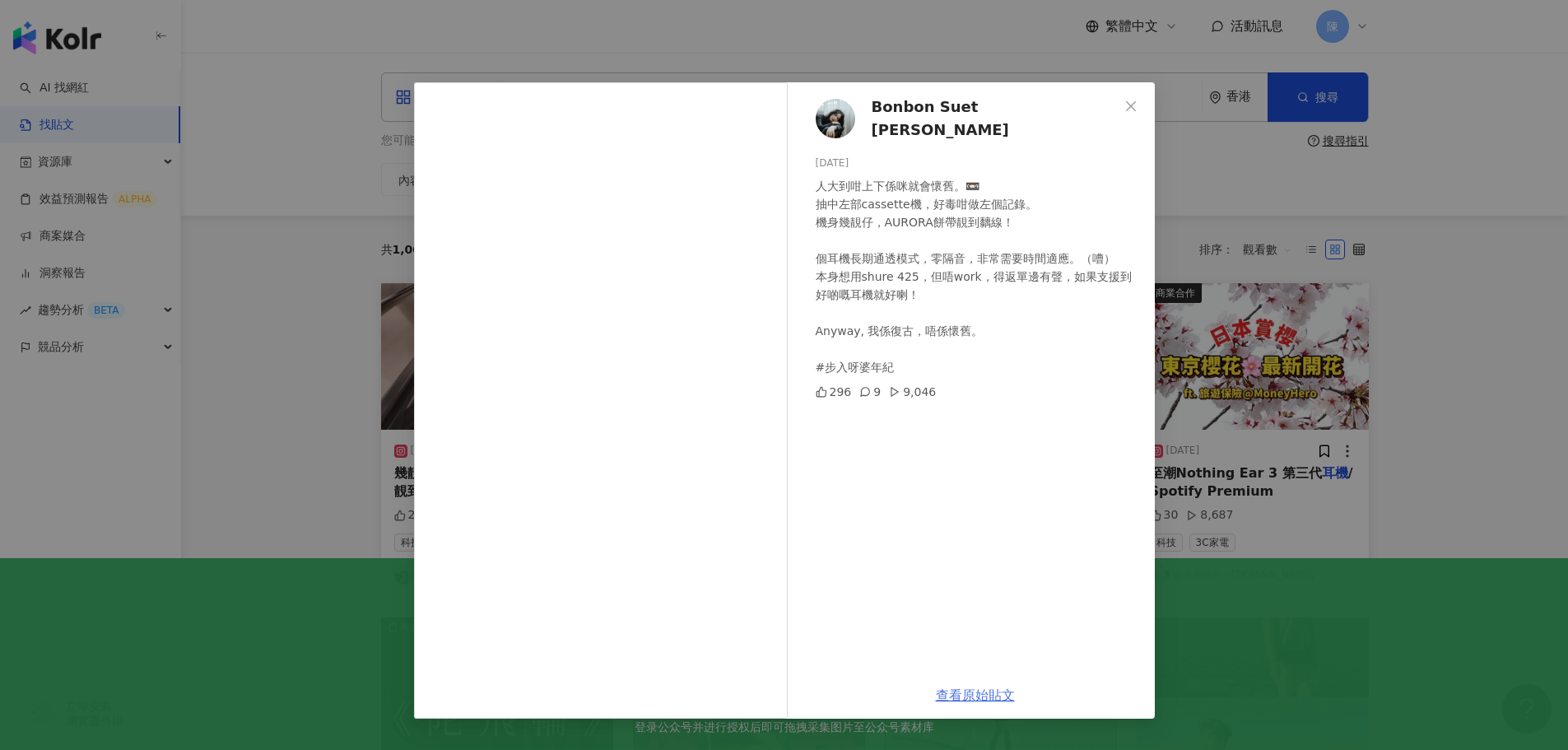
click at [995, 700] on link "查看原始貼文" at bounding box center [976, 695] width 79 height 16
click at [1484, 265] on div "Bonbon Suet 黃雪燁 2024/1/24 人大到咁上下係咪就會懷舊。📼 抽中左部cassette機，好毒咁做左個記錄。 機身幾靚仔，AURORA餅帶…" at bounding box center [784, 375] width 1568 height 750
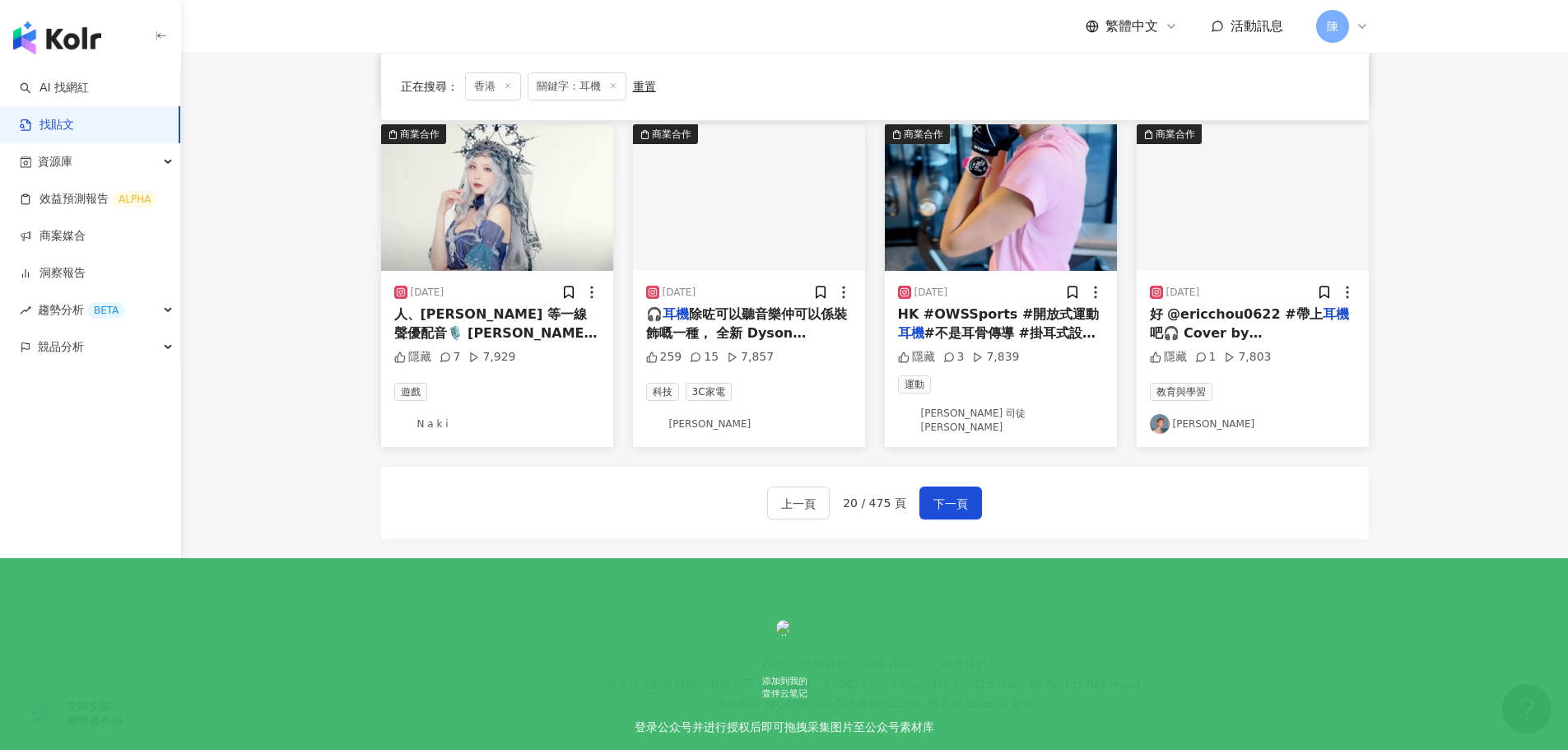
scroll to position [833, 0]
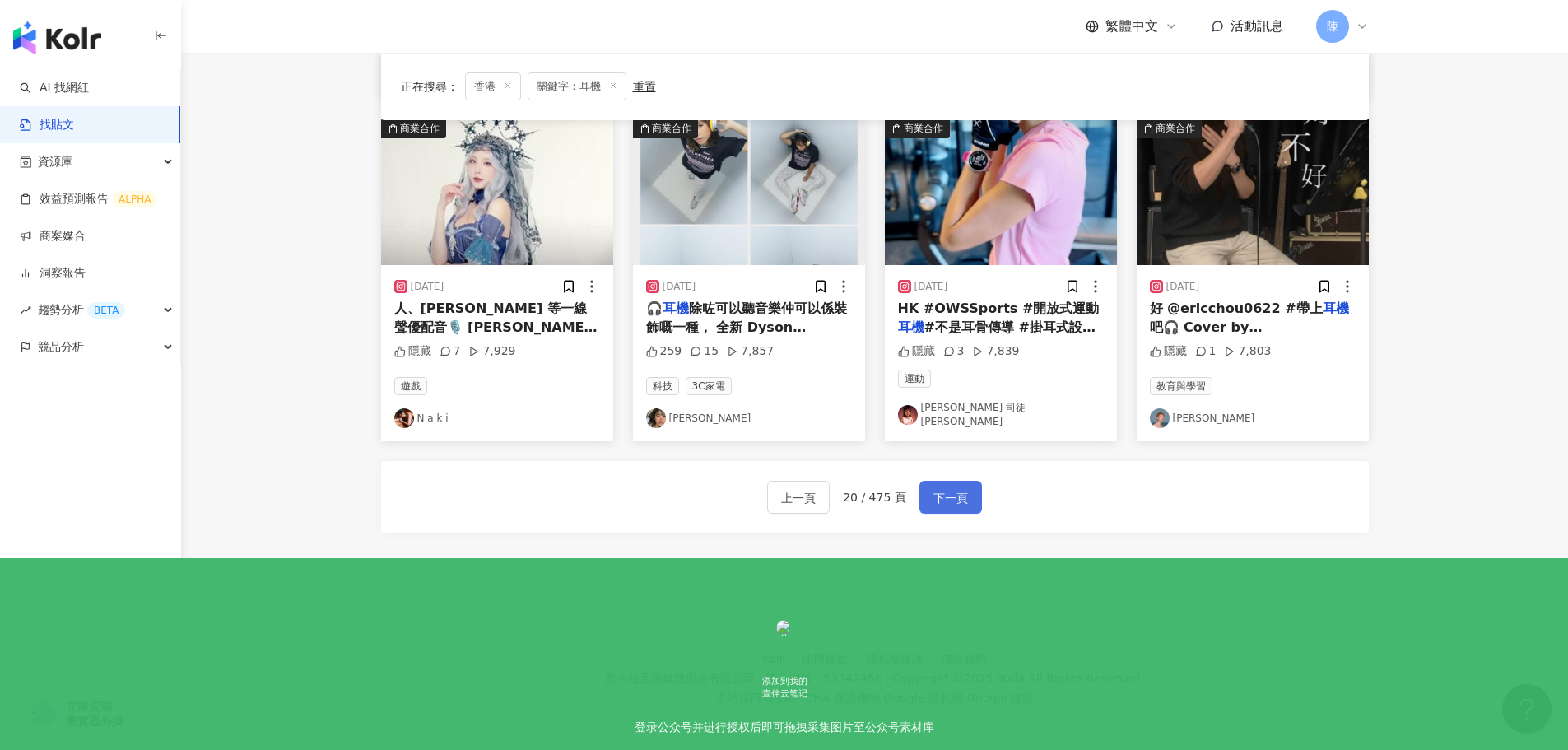
click at [967, 494] on button "下一頁" at bounding box center [951, 498] width 63 height 33
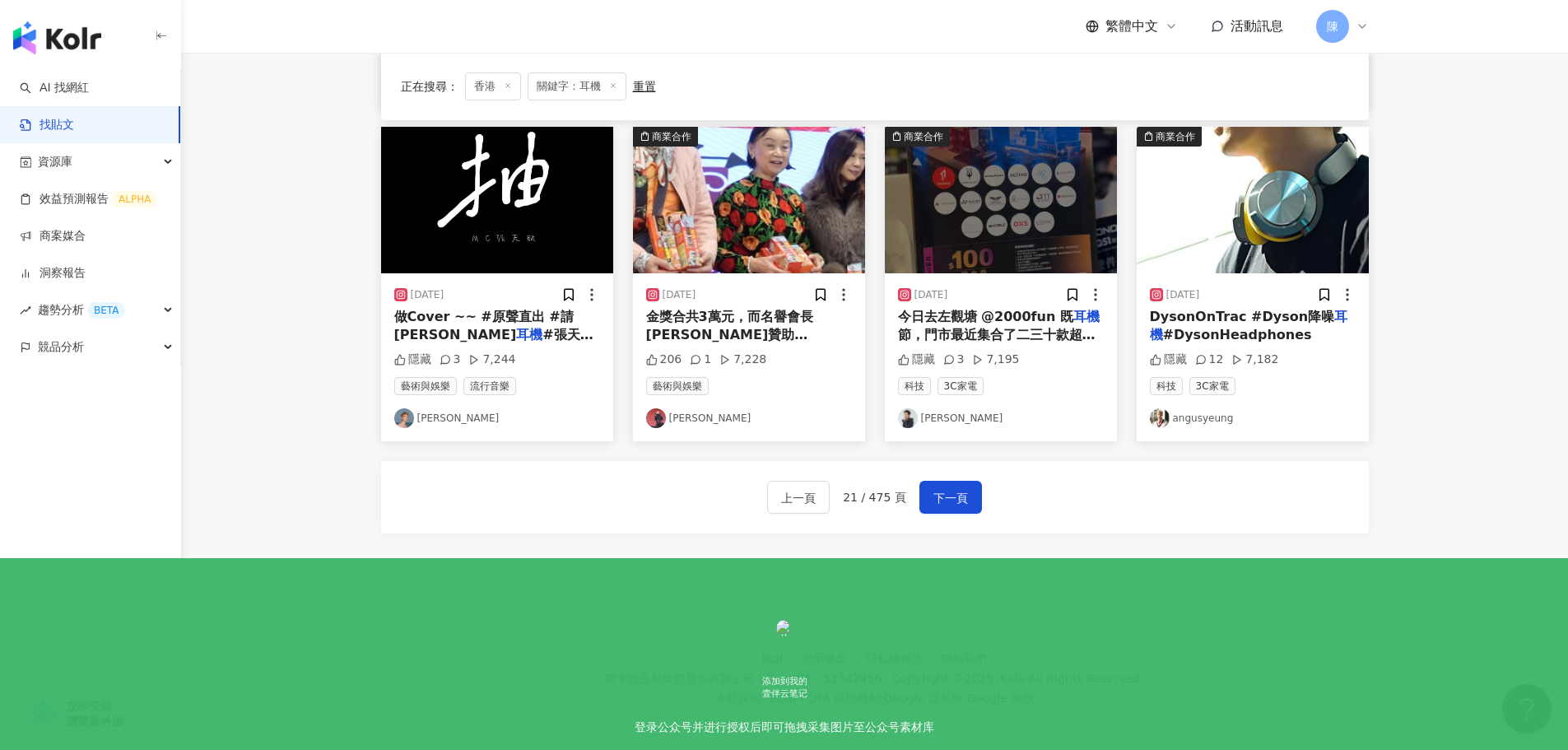
click at [563, 631] on footer "Kolr 使用條款 隱私權保護 聯絡我們 愛卡拉互動媒體股份有限公司 | 統一編號：53342456 | Copyright © 2025 iKala All…" at bounding box center [874, 667] width 1387 height 183
click at [958, 488] on span "下一頁" at bounding box center [951, 498] width 35 height 20
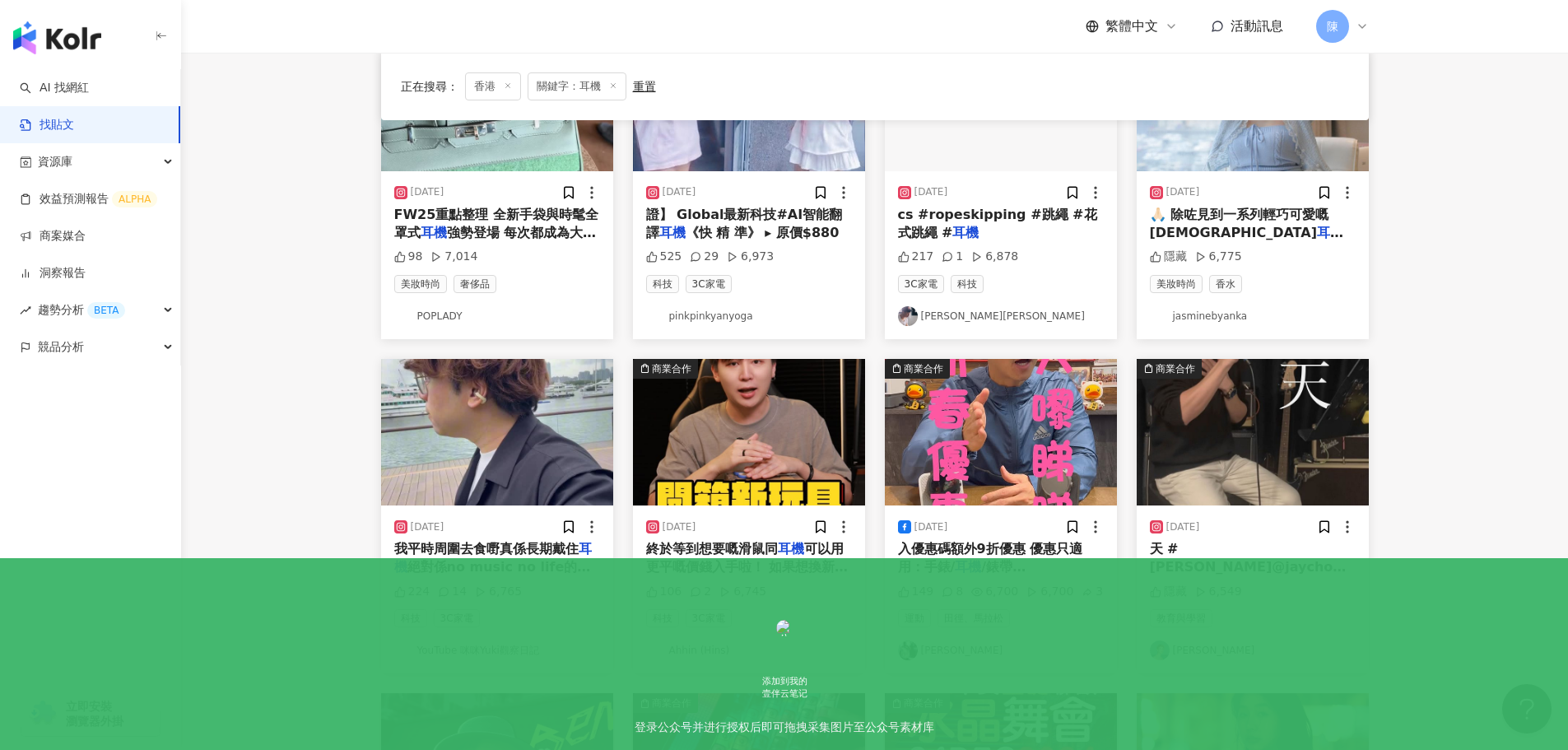
scroll to position [257, 0]
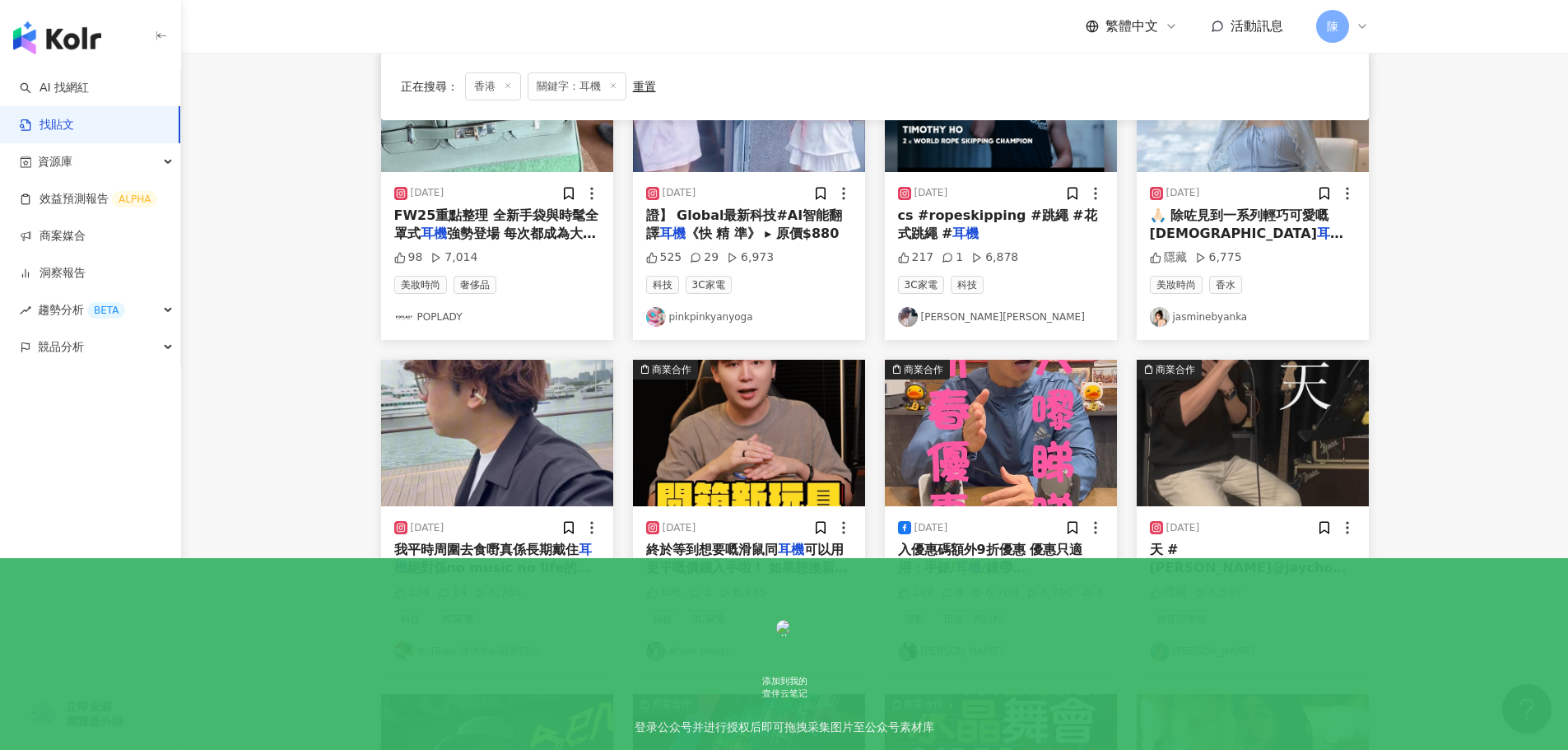
click at [736, 559] on span "可以用更平嘅價錢入手啦！ 如果想換新設備就真係要食住今次活動去掃貨啊！ 👉🏻京東攻略 ✅ Alipay滿$500減$40｜跨店滿￥200減￥30 ✅ 沙田專屬…" at bounding box center [747, 660] width 203 height 237
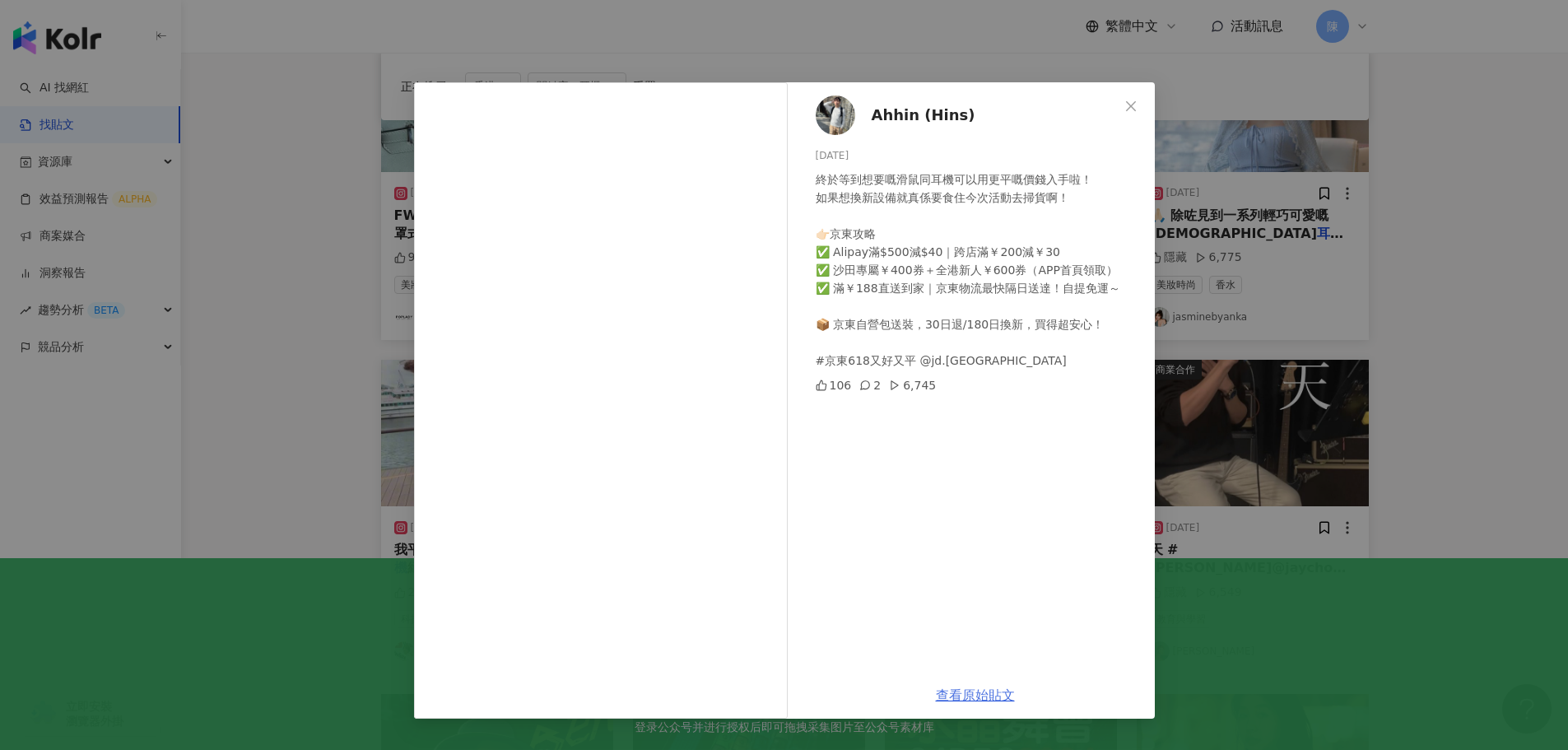
click at [958, 690] on link "查看原始貼文" at bounding box center [976, 695] width 79 height 16
click at [263, 304] on div "Ahhin (Hins) 2025/6/12 終於等到想要嘅滑鼠同耳機可以用更平嘅價錢入手啦！ 如果想換新設備就真係要食住今次活動去掃貨啊！ 👉🏻京東攻略 ✅…" at bounding box center [784, 375] width 1568 height 750
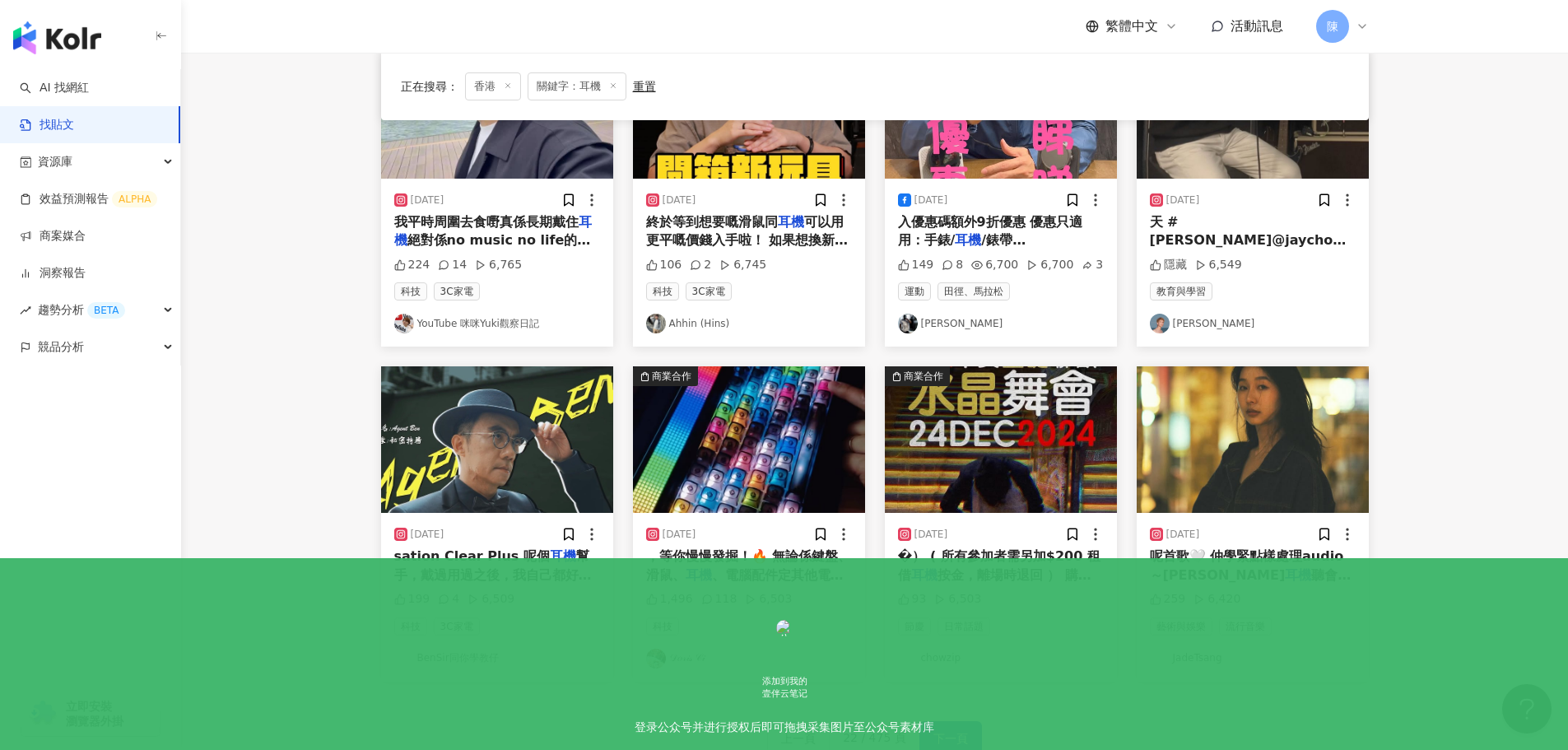
scroll to position [587, 0]
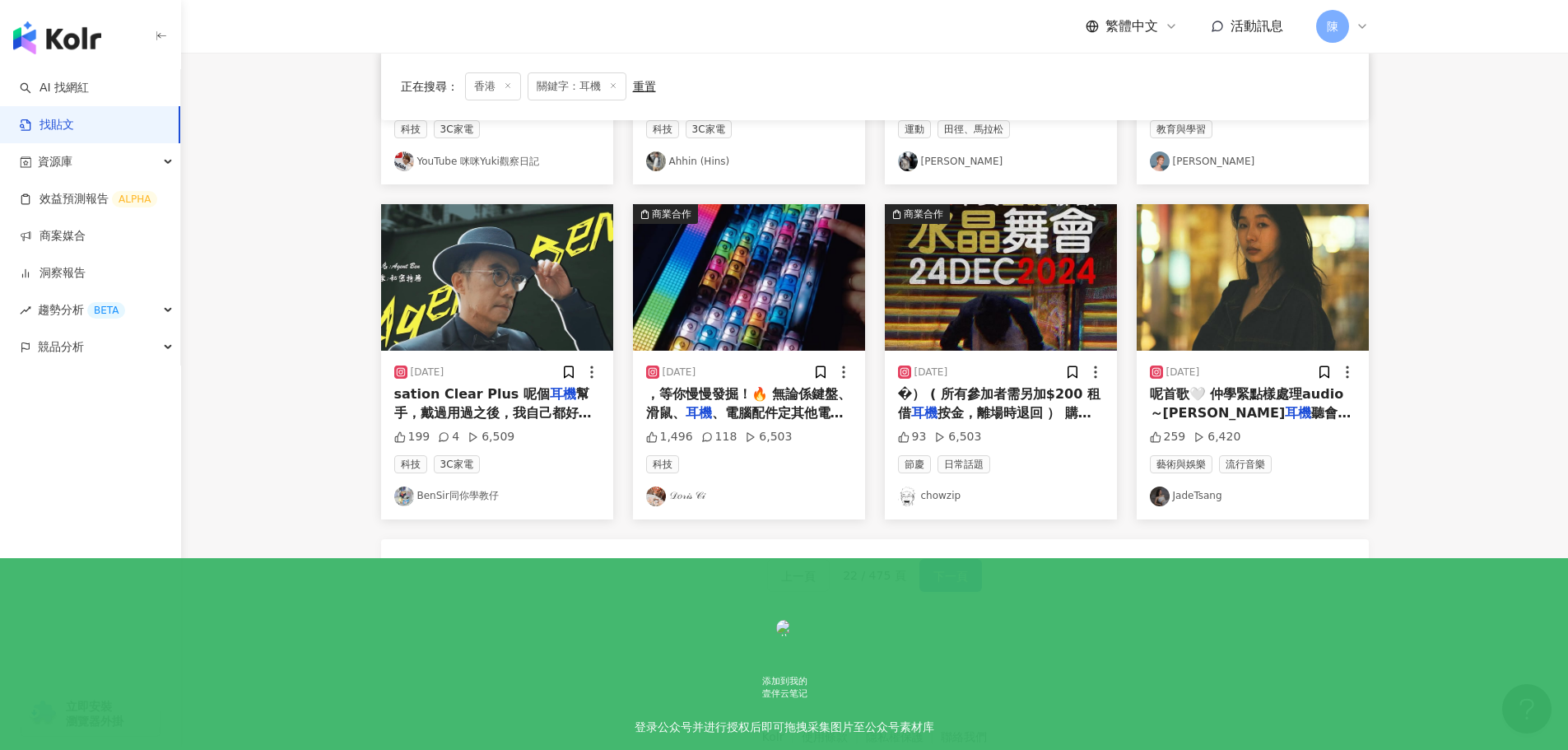
click at [950, 582] on span "下一頁" at bounding box center [951, 577] width 35 height 20
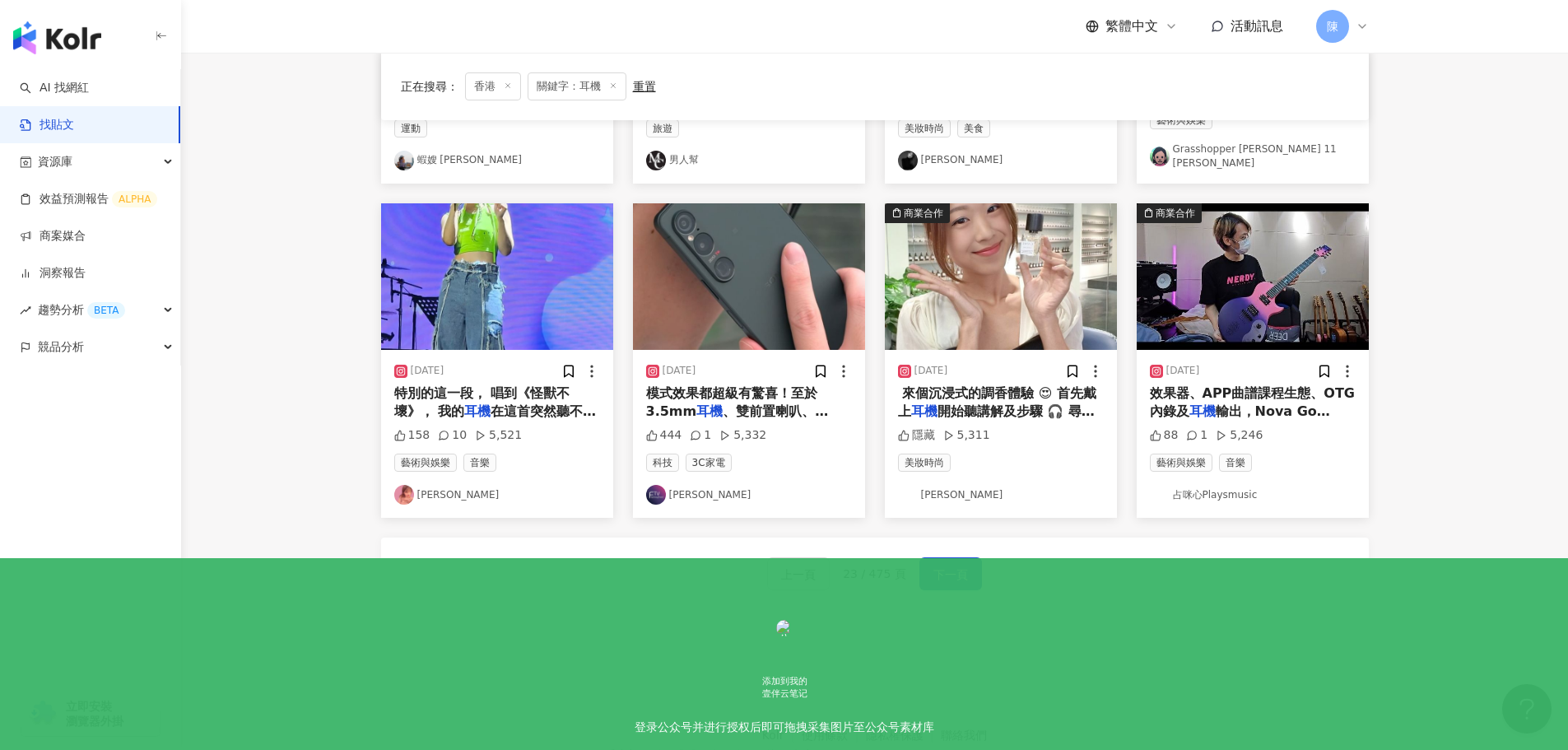
scroll to position [751, 0]
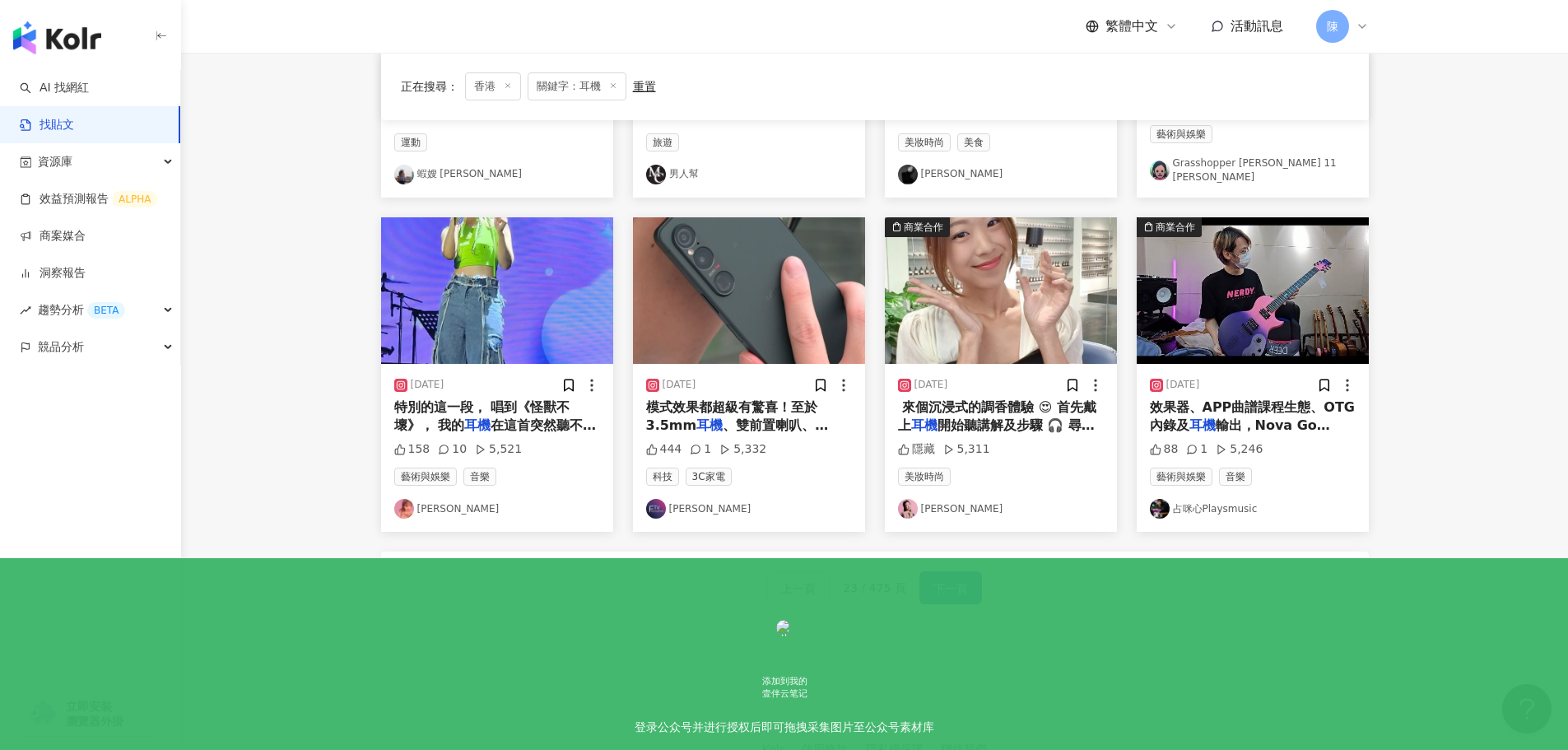
click at [731, 417] on span "、雙前置喇叭、MicroSD 插卡得" at bounding box center [737, 434] width 183 height 34
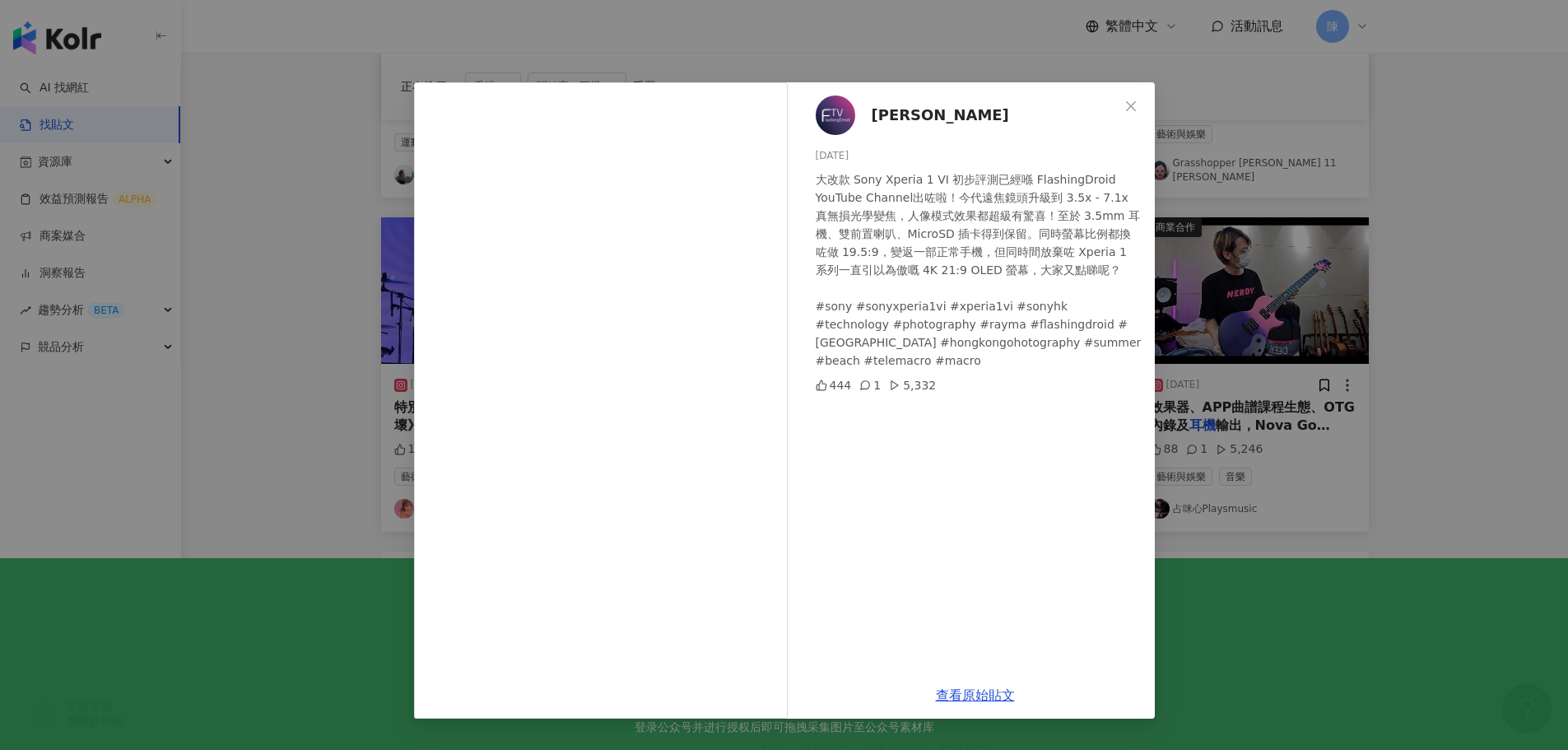
click at [252, 248] on div "Ray Ma 2024/5/19 大改款 Sony Xperia 1 VI 初步評測已經喺 FlashingDroid YouTube Channel出咗啦！…" at bounding box center [784, 375] width 1568 height 750
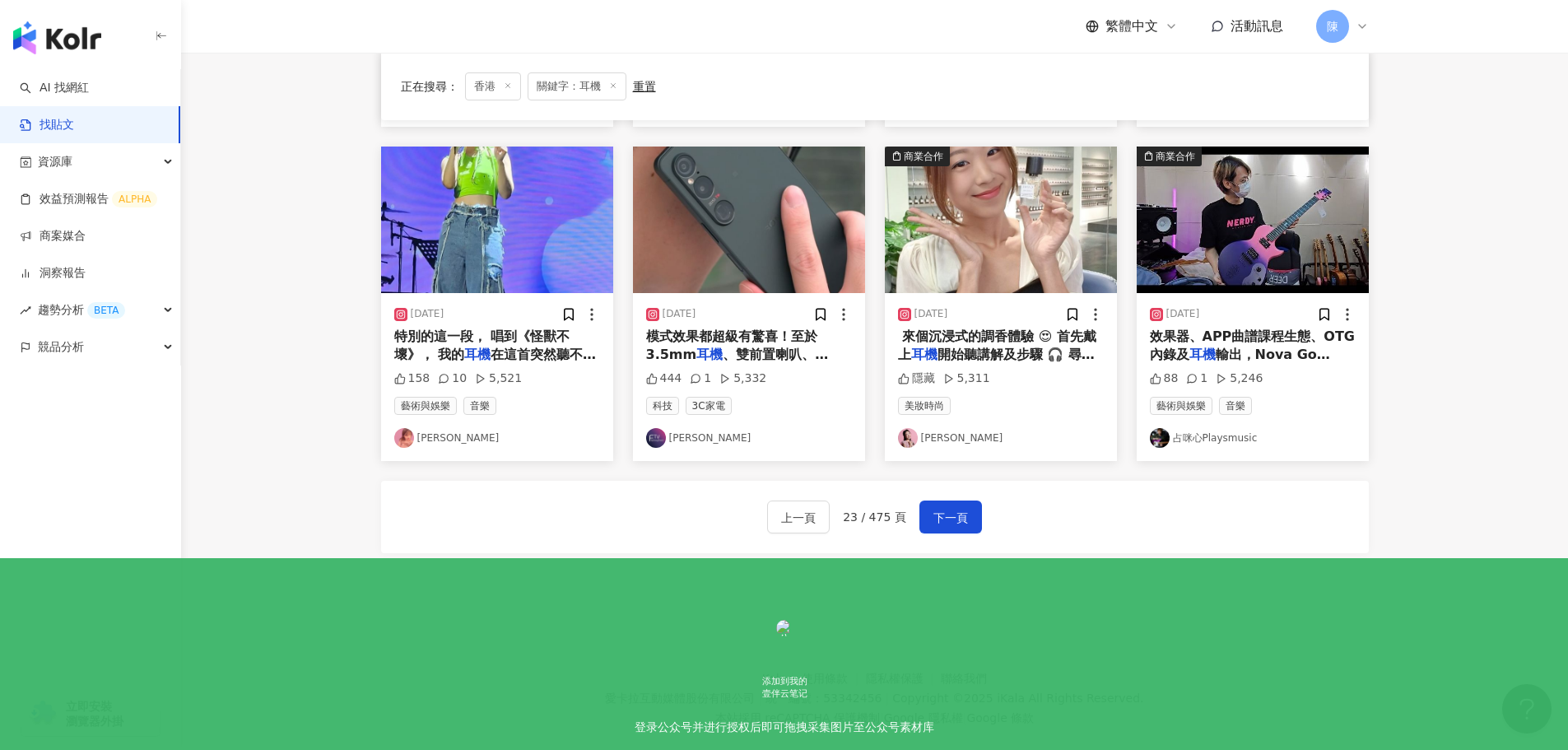
scroll to position [833, 0]
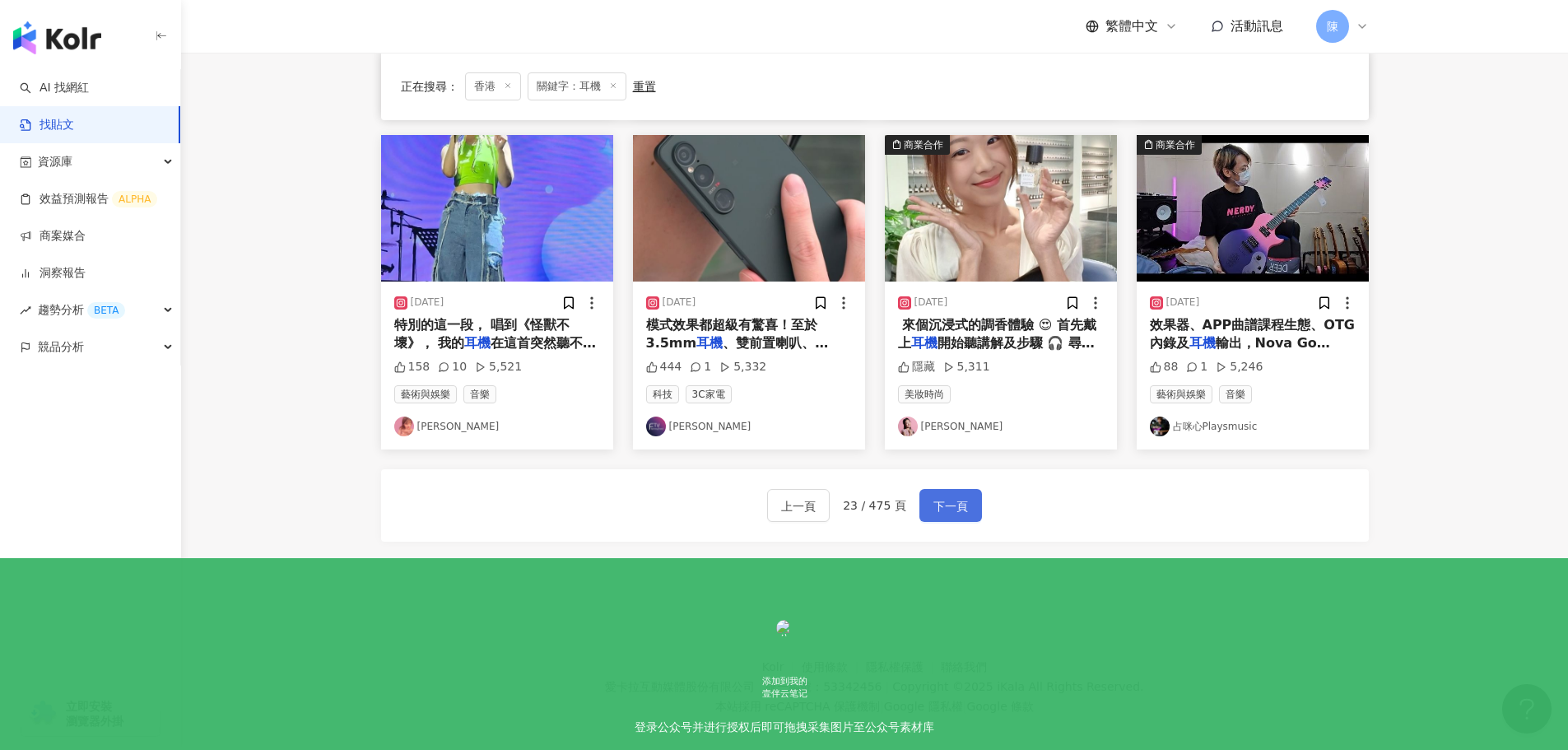
click at [954, 497] on span "下一頁" at bounding box center [951, 507] width 35 height 20
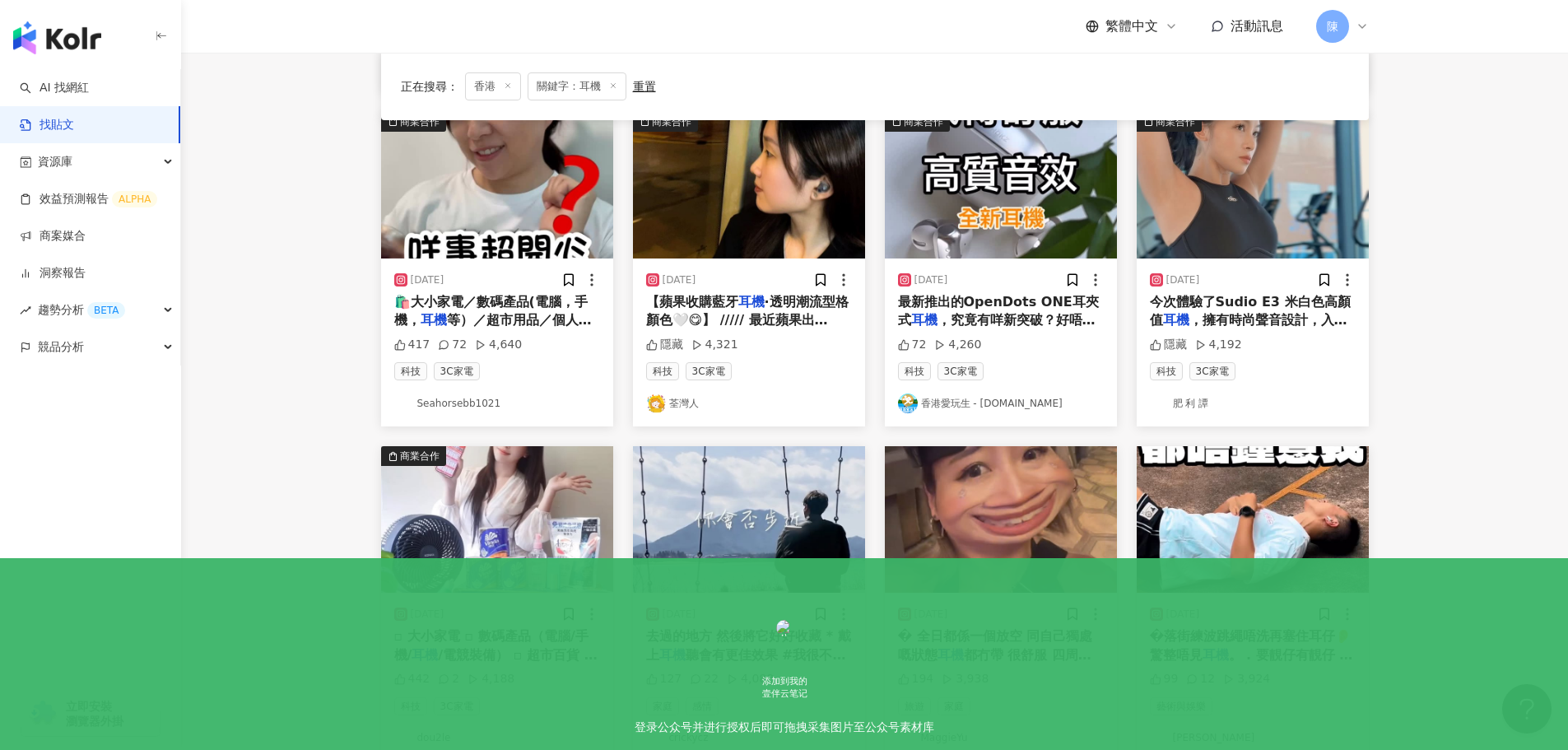
scroll to position [505, 0]
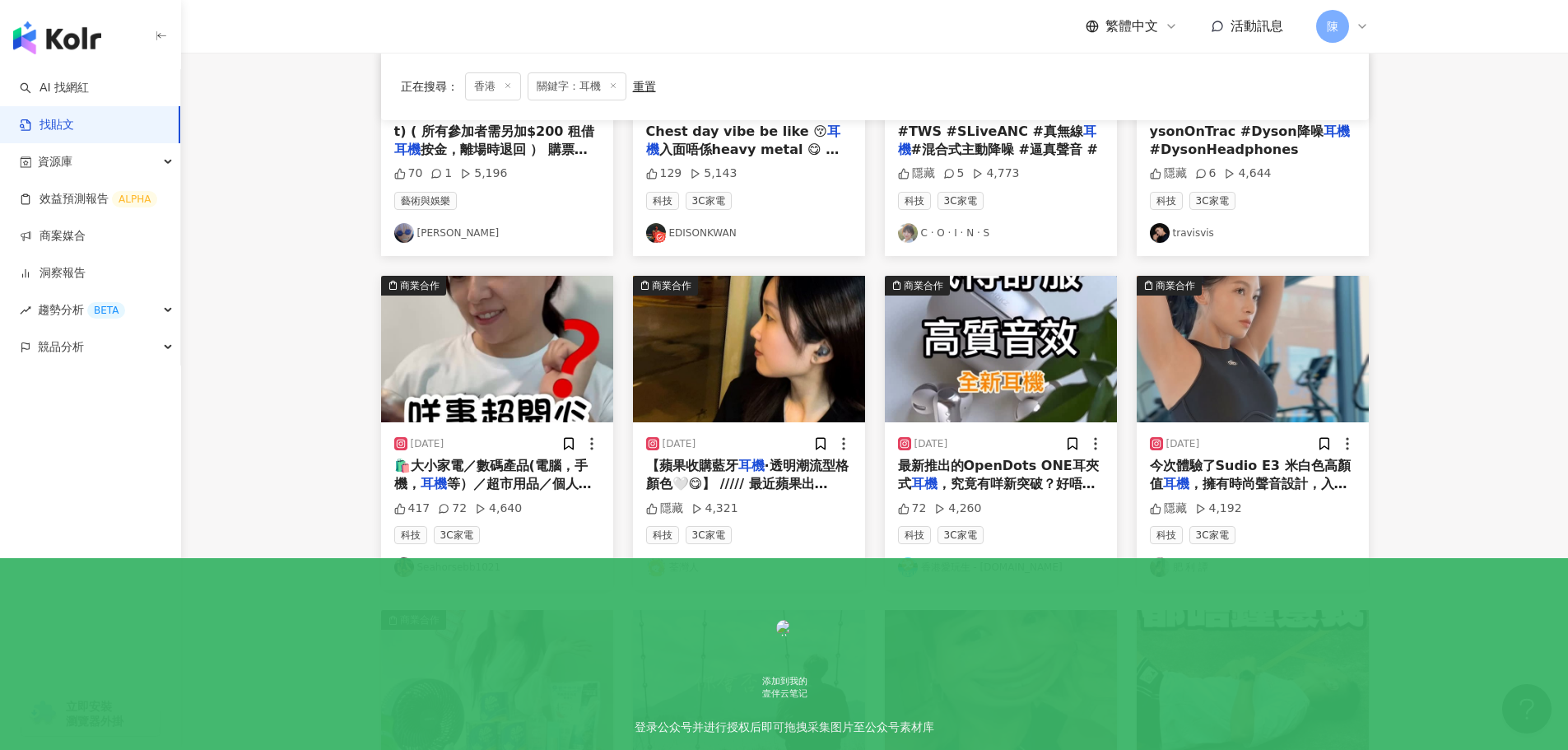
click at [497, 471] on span "🛍️大小家電／數碼產品(電腦，手機，" at bounding box center [491, 474] width 194 height 34
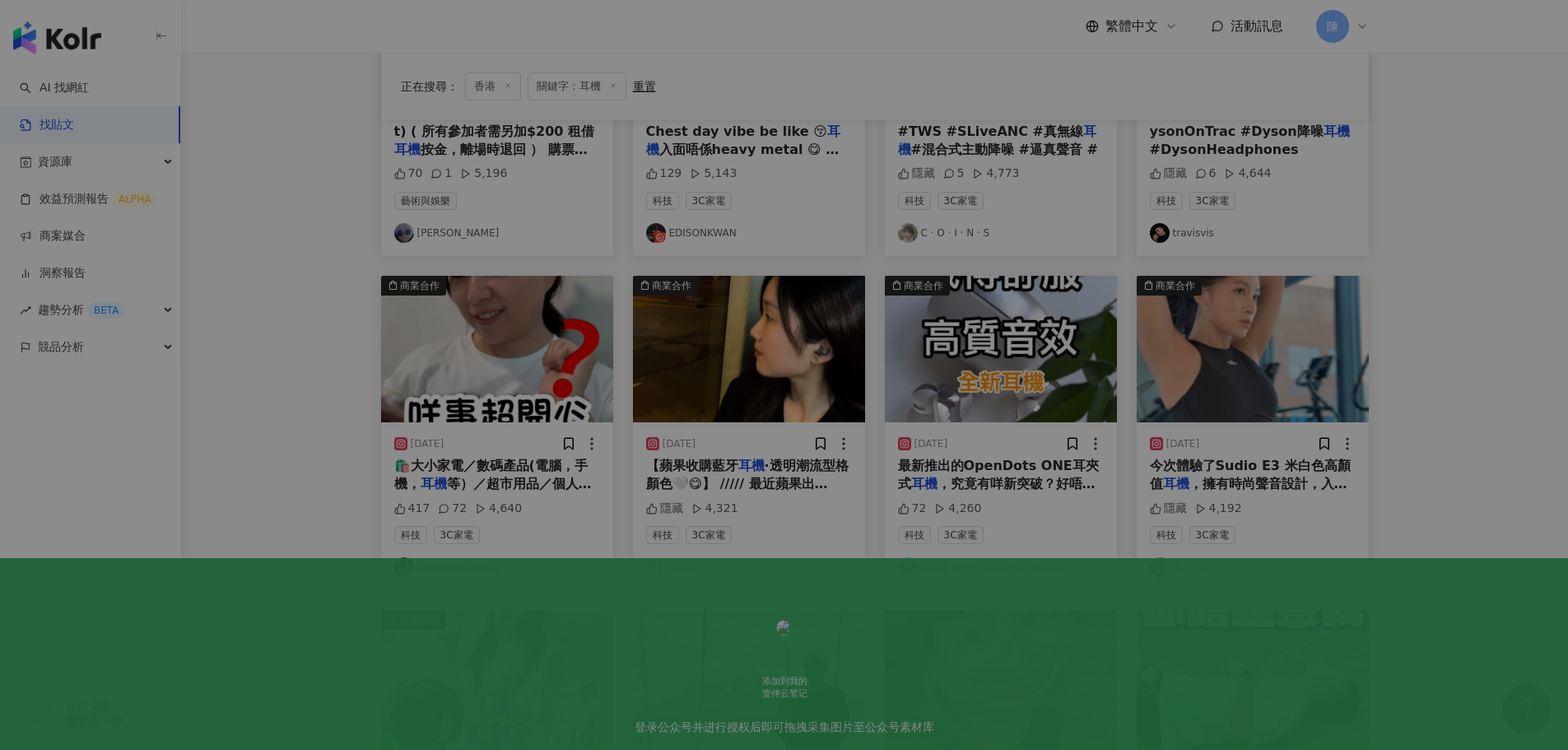
scroll to position [341, 0]
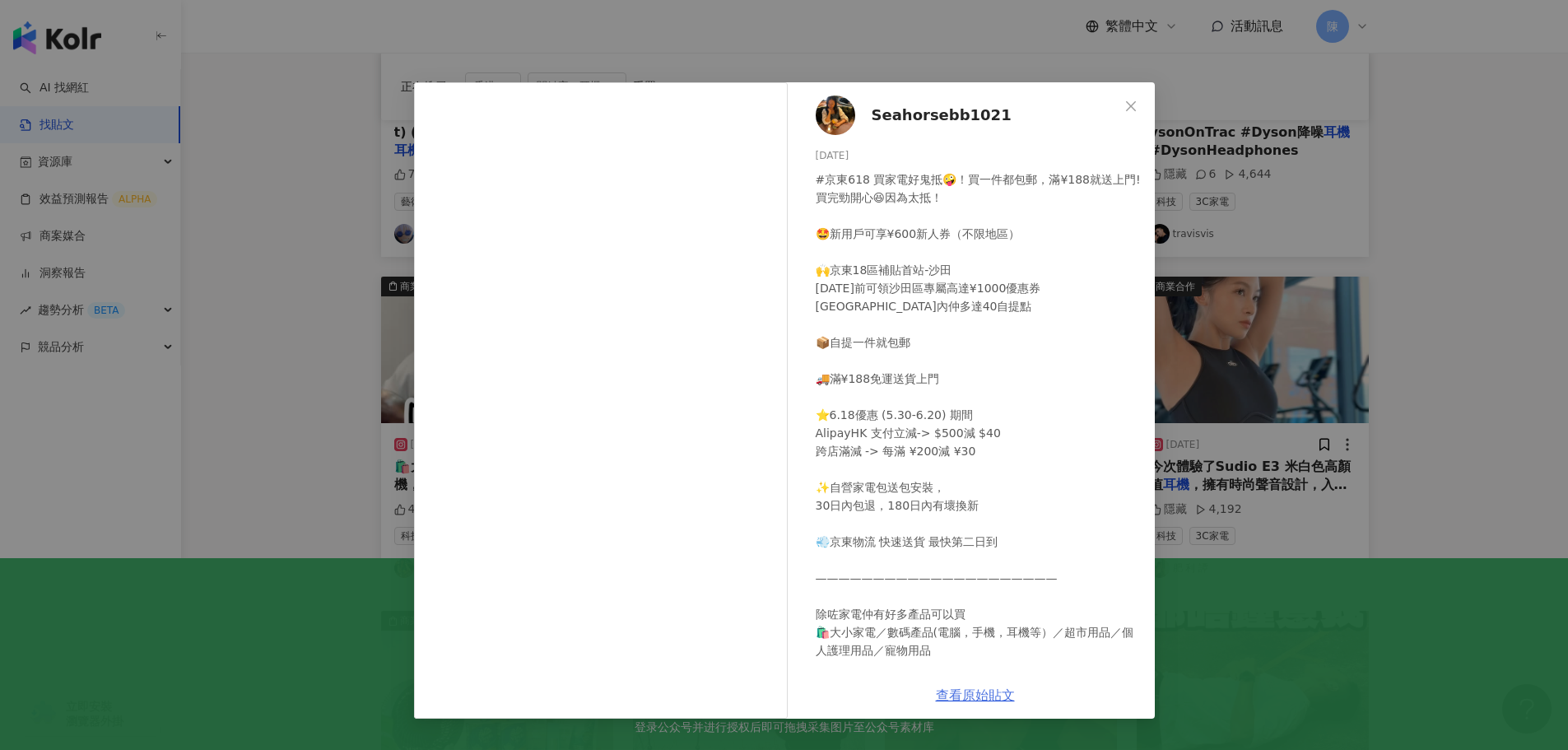
click at [959, 700] on link "查看原始貼文" at bounding box center [976, 695] width 79 height 16
click at [1461, 269] on div "Seahorsebb1021 2025/6/13 #京東618 買家電好鬼抵🤪！買一件都包郵，滿¥188就送上門! 買完勁開心😆因為太抵！ 🤩新用戶可享¥60…" at bounding box center [784, 375] width 1568 height 750
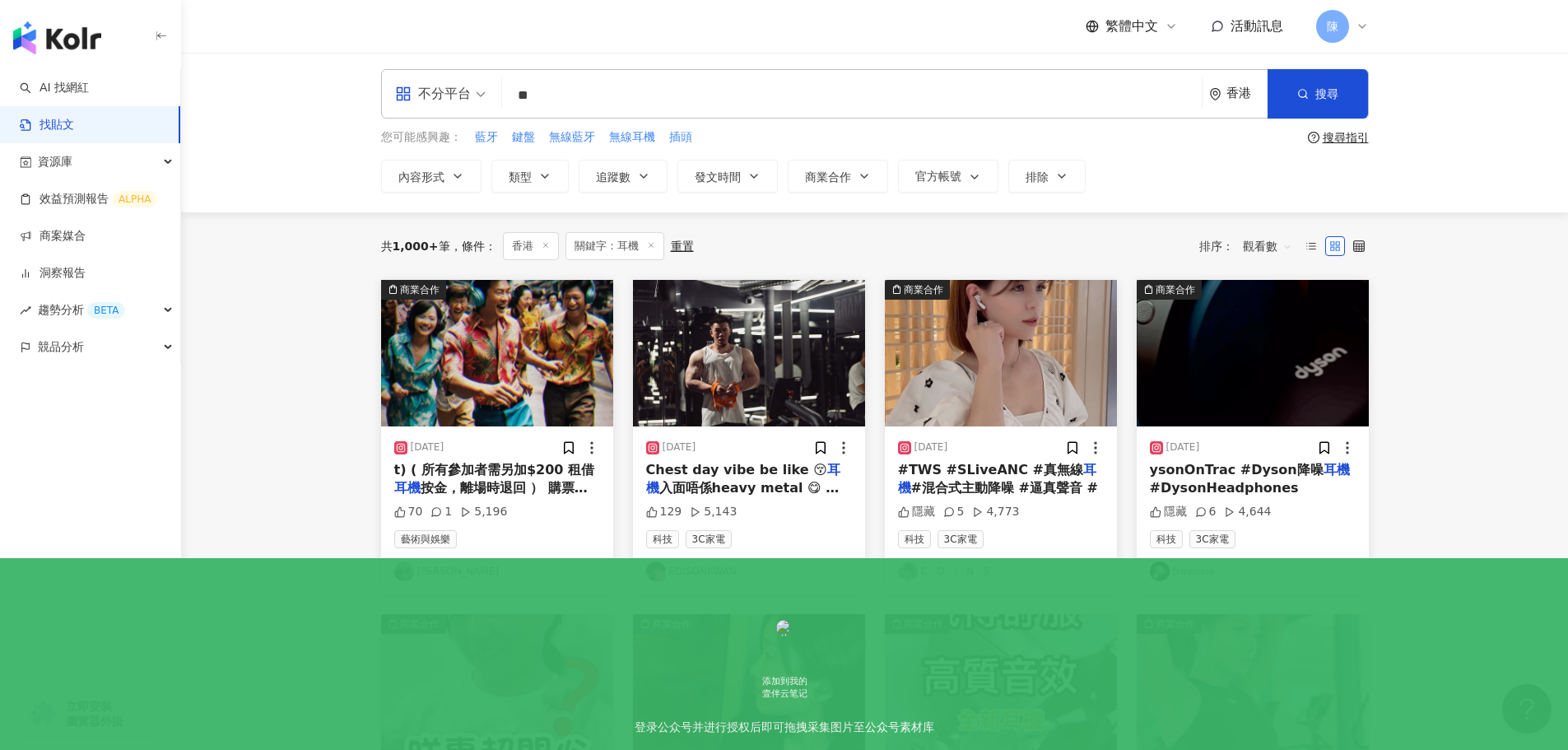
scroll to position [0, 0]
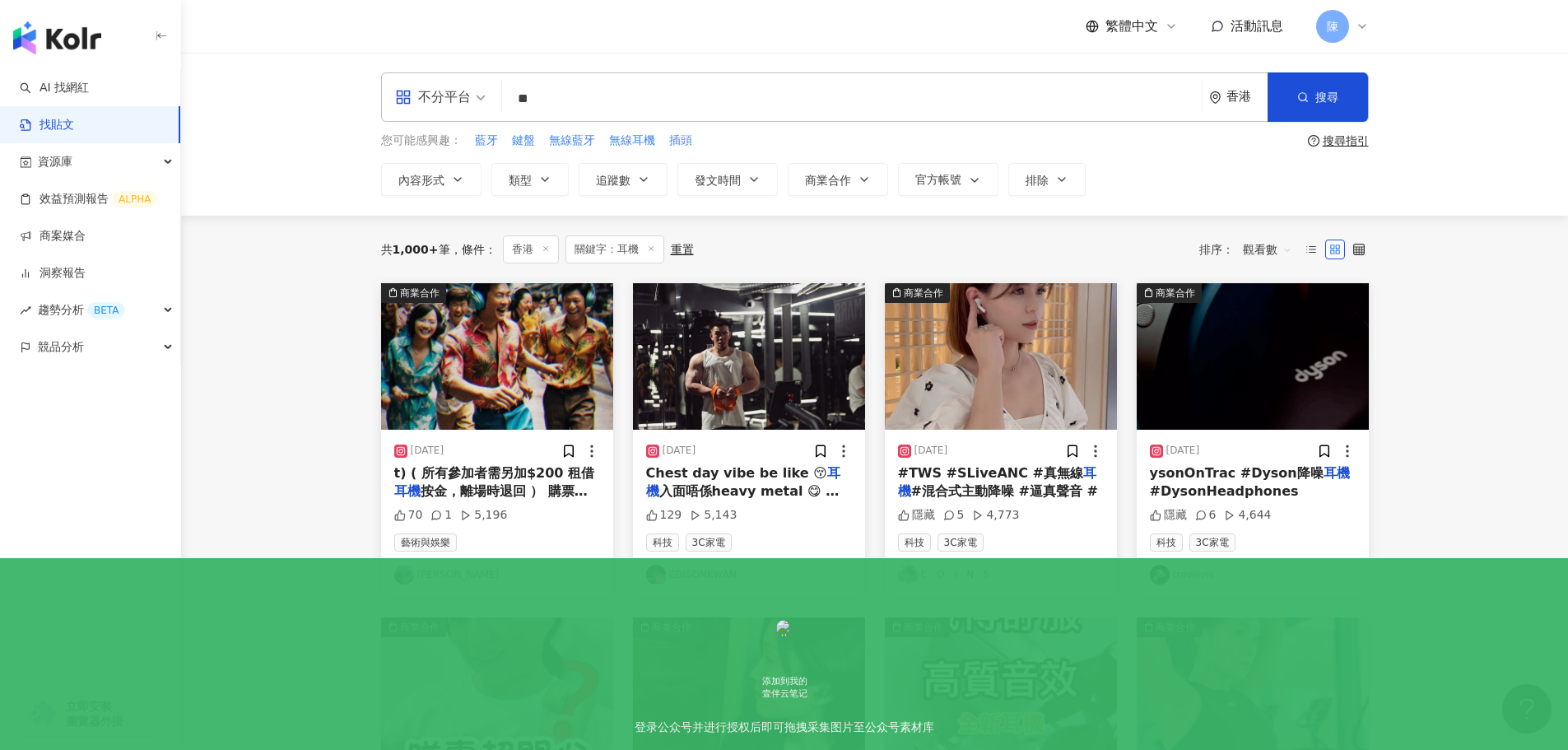
click at [1281, 252] on span "觀看數" at bounding box center [1268, 249] width 49 height 26
click at [1251, 314] on div "互動數" at bounding box center [1270, 311] width 46 height 18
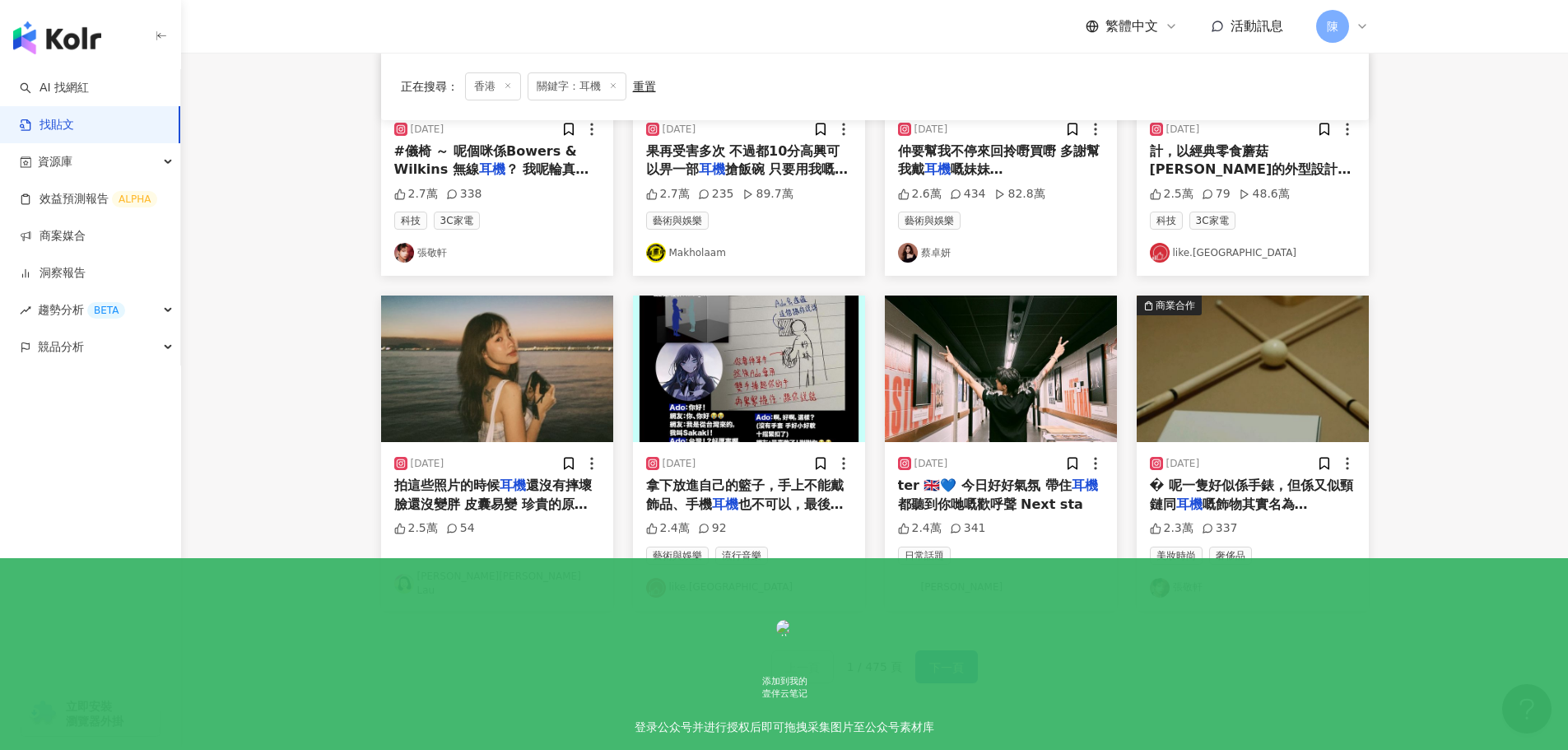
scroll to position [657, 0]
click at [1289, 504] on span "嘅飾物其實名為 Chanel Pre" at bounding box center [1229, 512] width 158 height 34
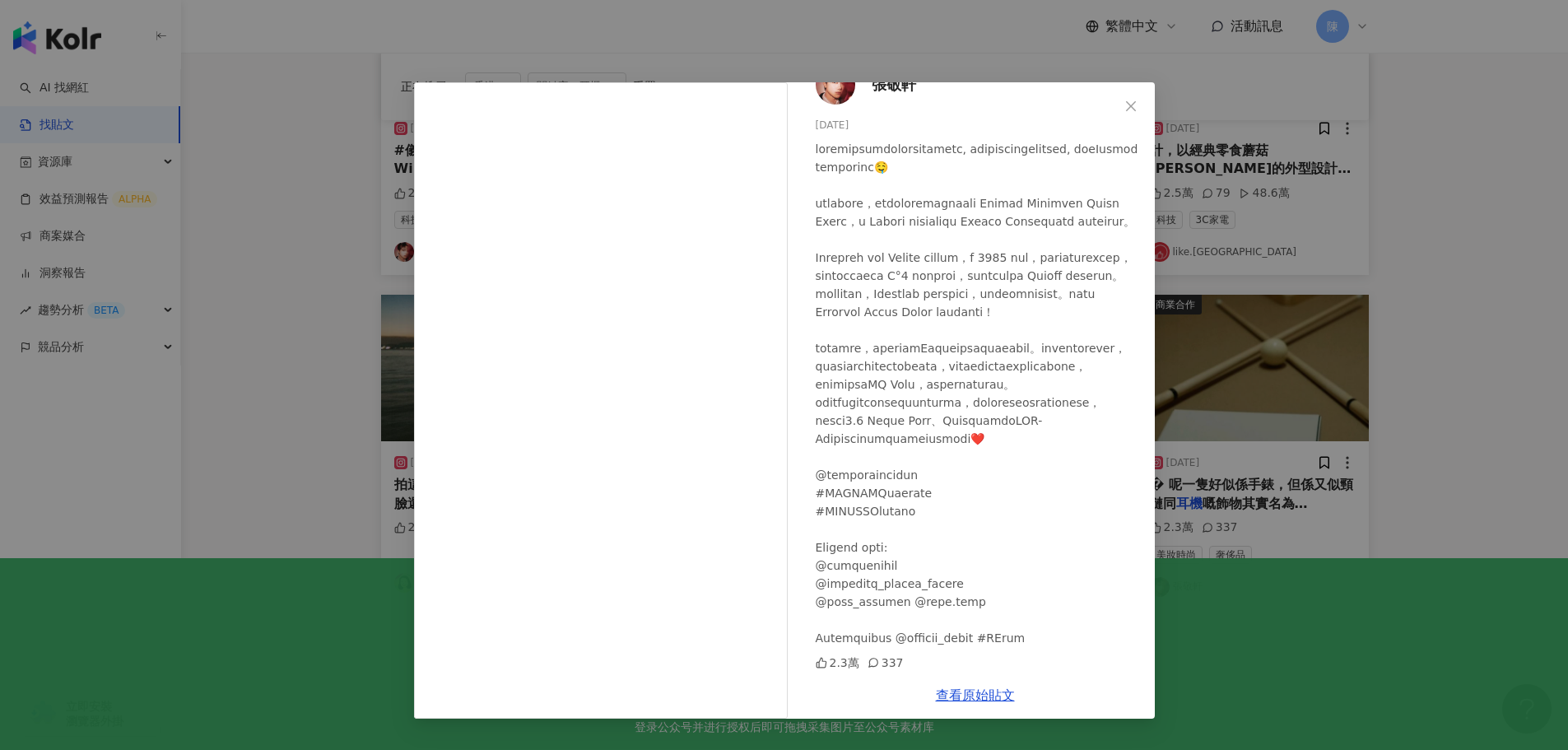
scroll to position [139, 0]
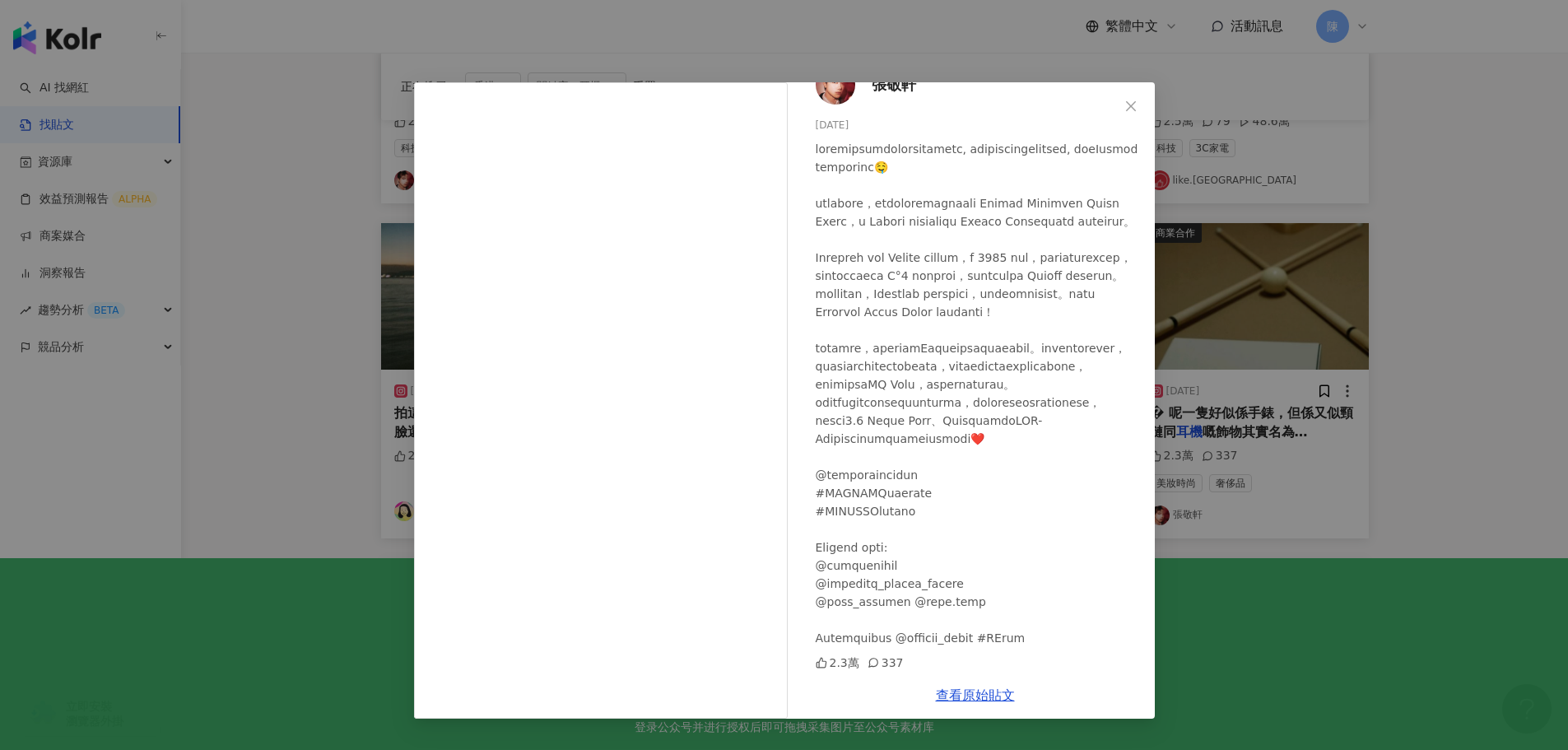
click at [1405, 342] on div "張敬軒 2024/8/7 2.3萬 337 查看原始貼文" at bounding box center [784, 375] width 1568 height 750
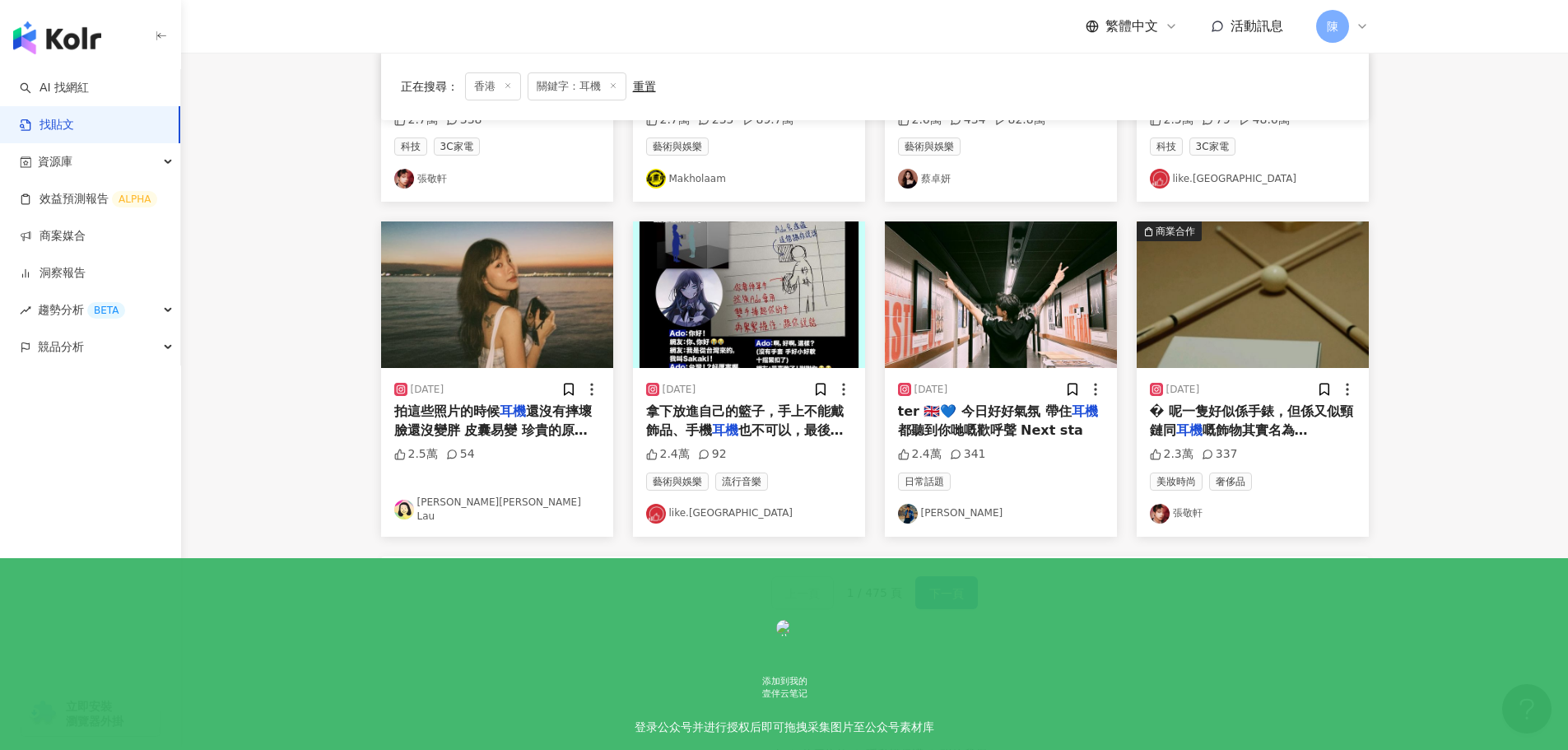
scroll to position [731, 0]
click at [941, 599] on span "下一頁" at bounding box center [947, 592] width 35 height 20
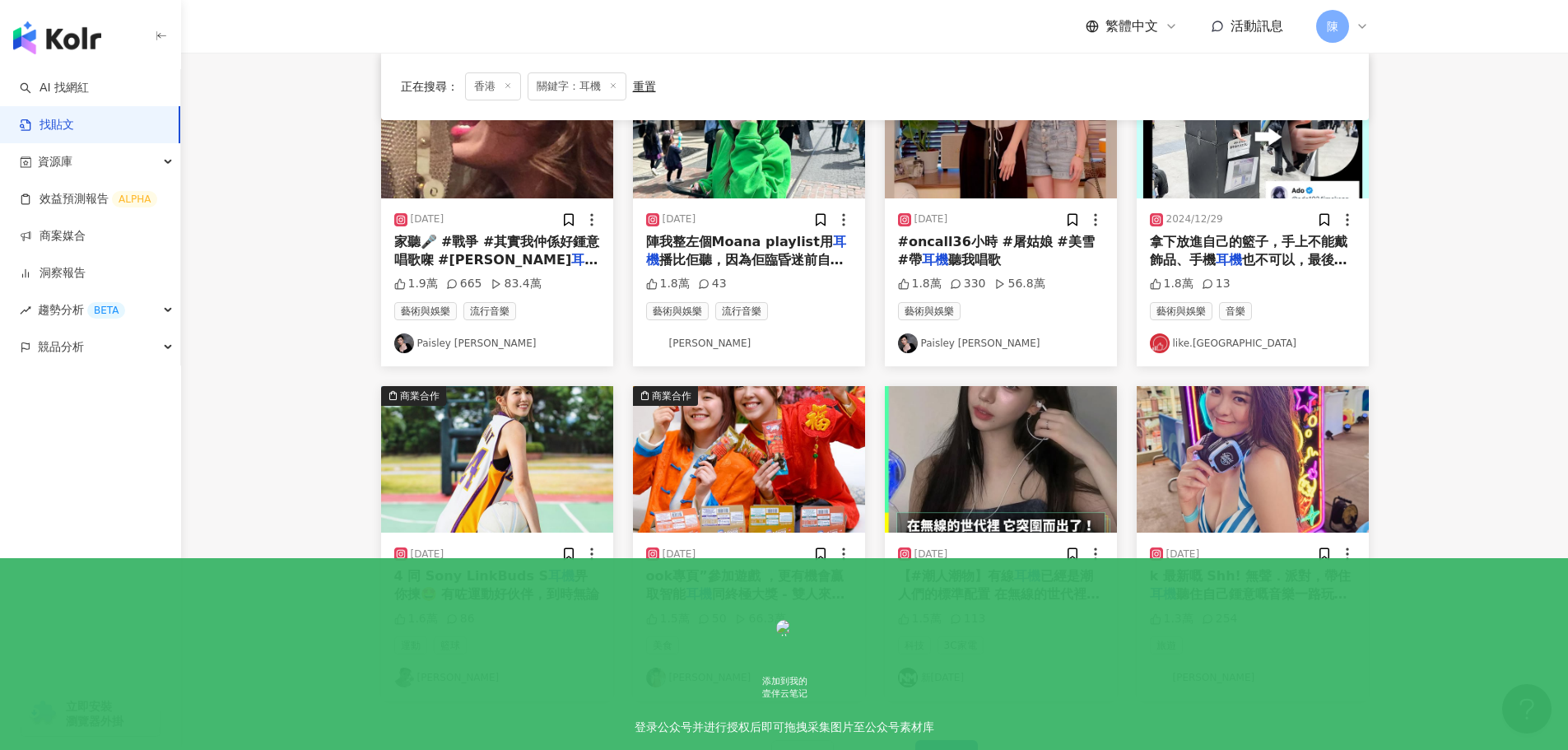
scroll to position [576, 0]
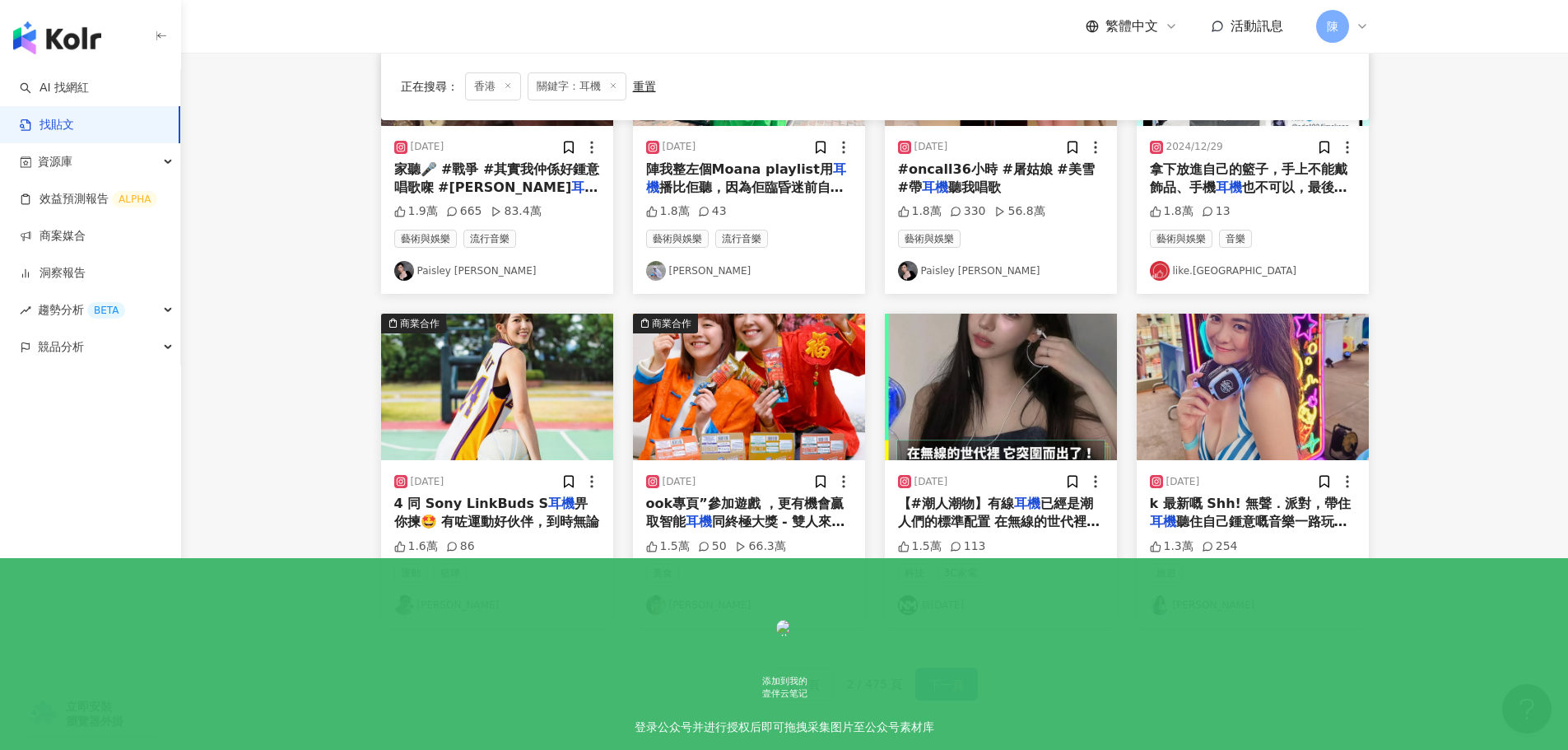
click at [944, 693] on div "上一頁 2 / 475 頁 下一頁" at bounding box center [874, 684] width 987 height 73
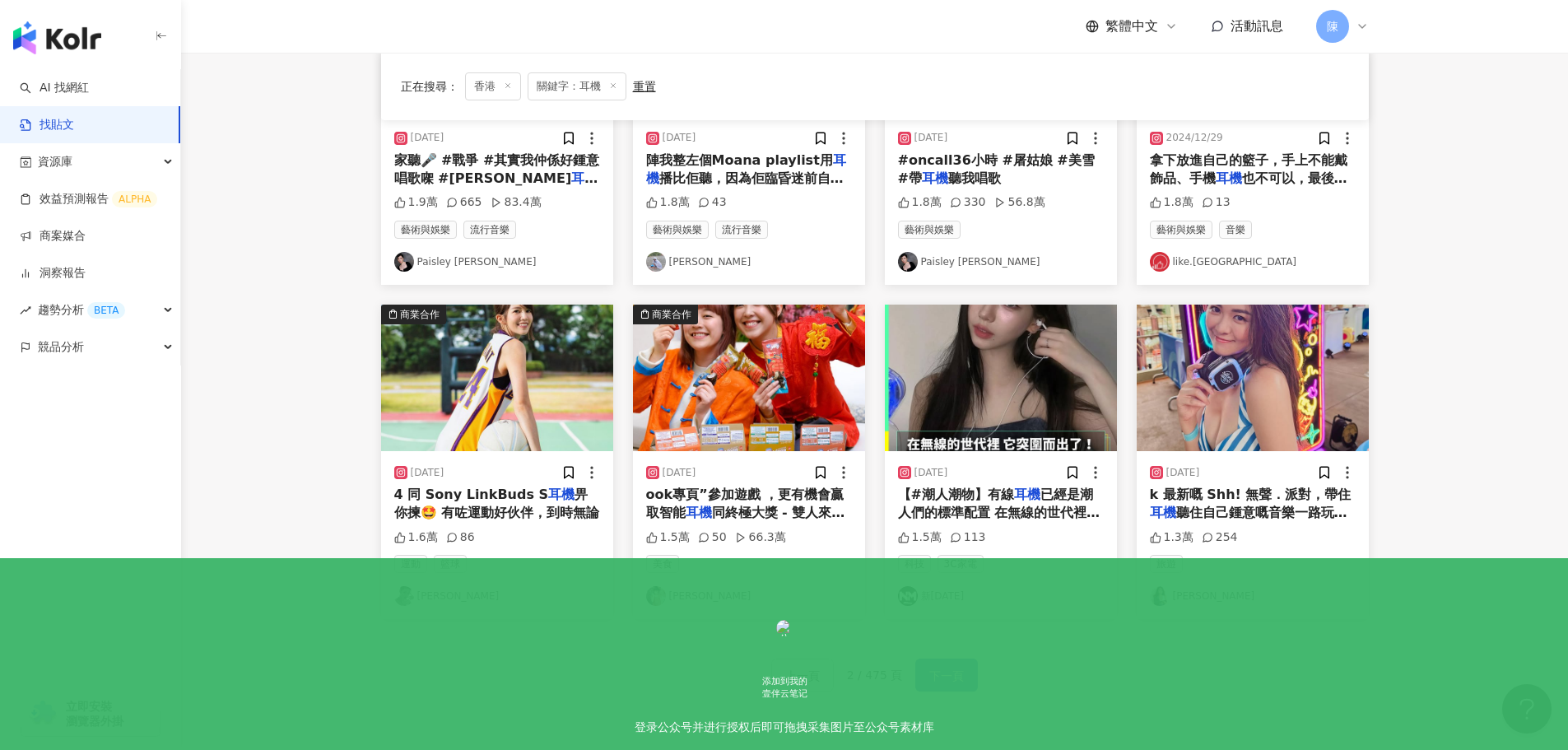
scroll to position [656, 0]
click at [930, 665] on span "下一頁" at bounding box center [947, 675] width 35 height 20
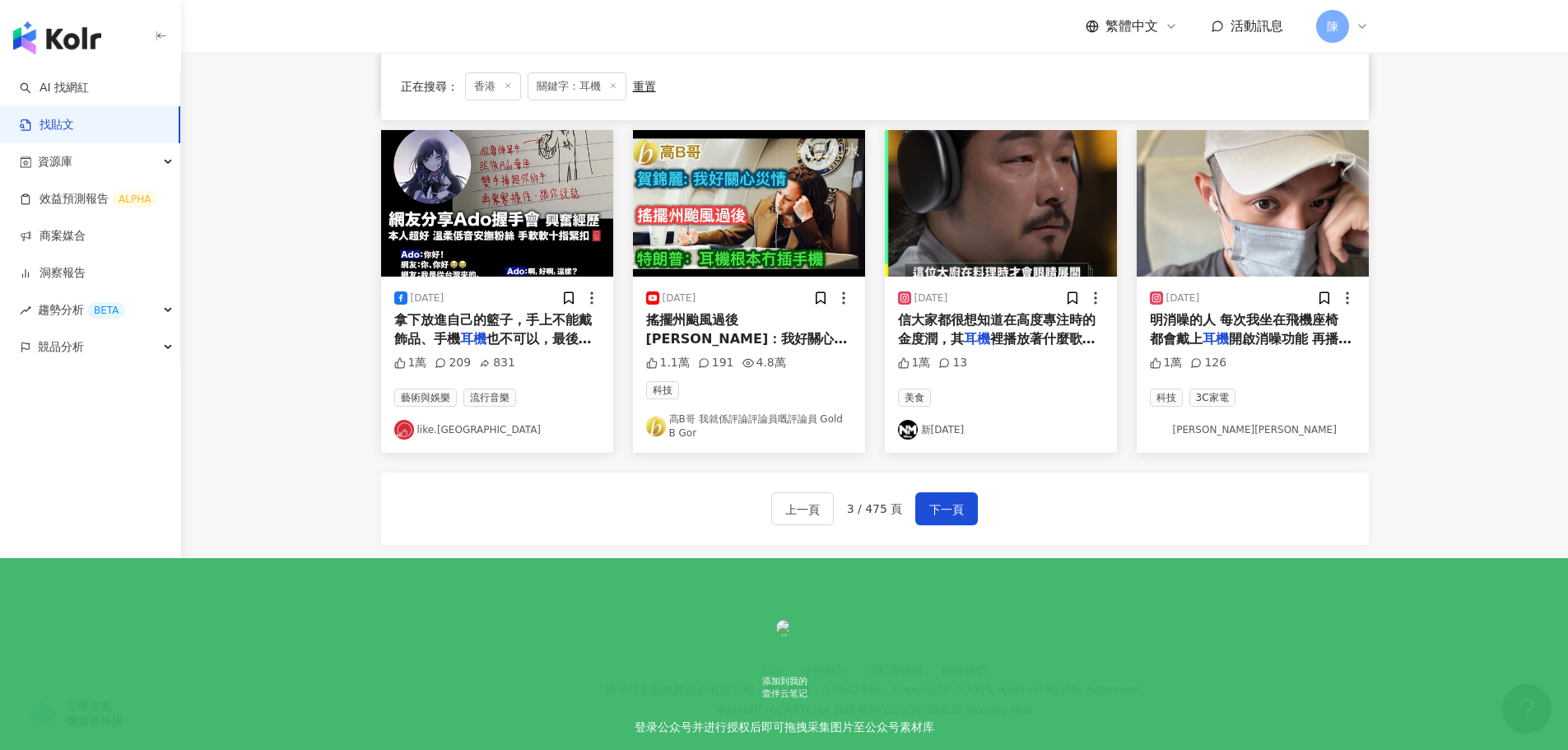
scroll to position [841, 0]
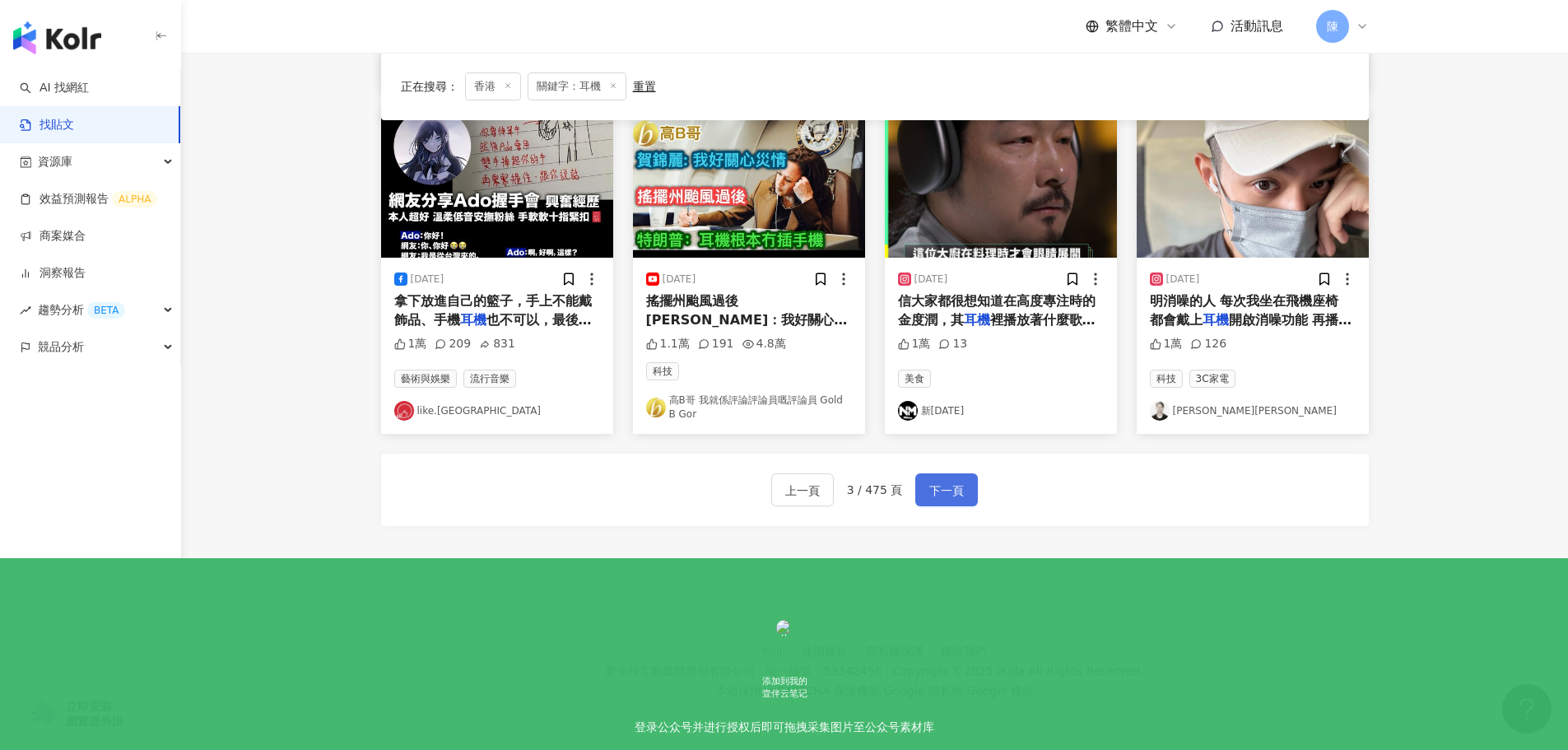
click at [939, 498] on span "下一頁" at bounding box center [947, 491] width 35 height 20
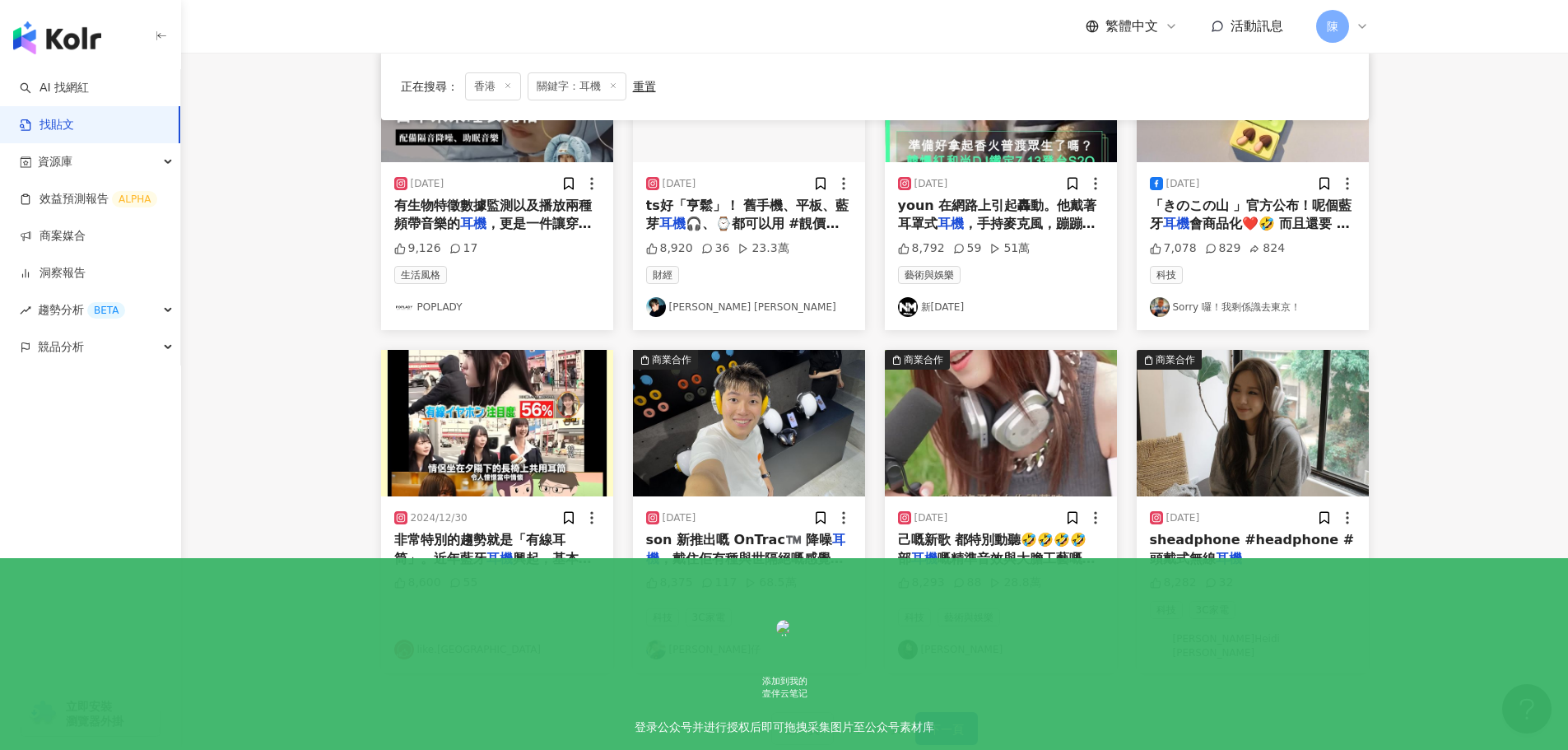
scroll to position [833, 0]
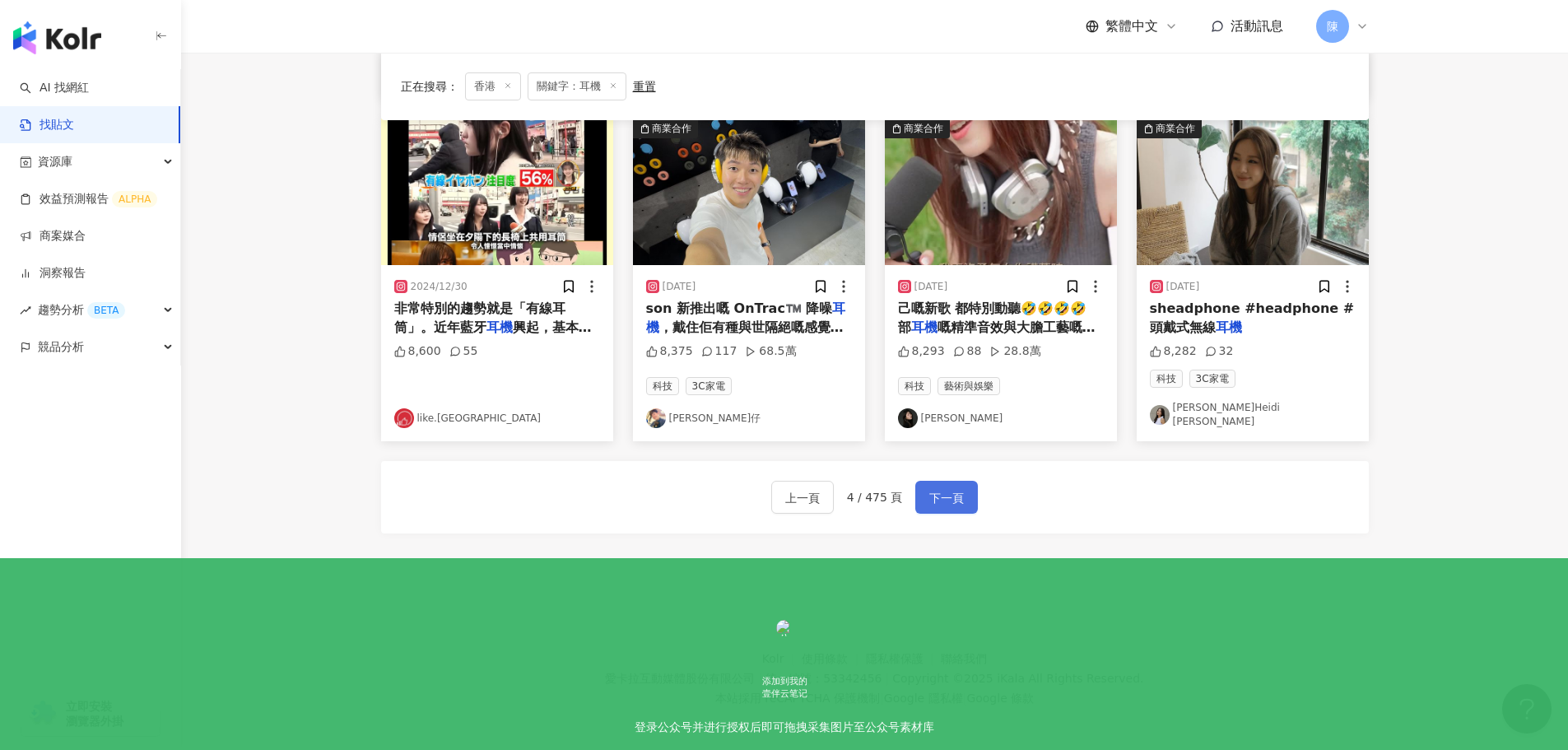
click at [939, 501] on button "下一頁" at bounding box center [947, 498] width 63 height 33
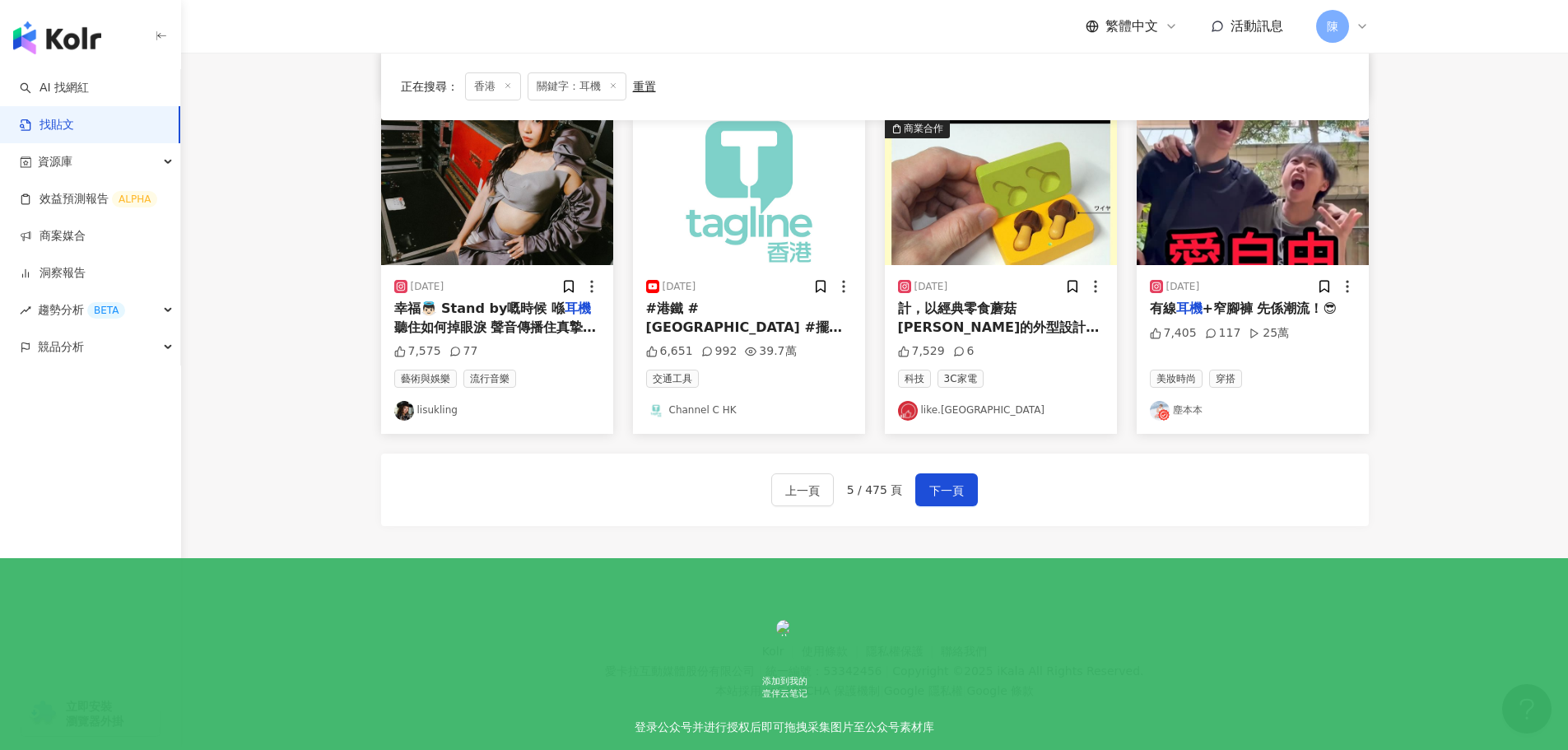
click at [982, 502] on div "上一頁 5 / 475 頁 下一頁" at bounding box center [874, 490] width 987 height 73
click at [949, 486] on span "下一頁" at bounding box center [947, 491] width 35 height 20
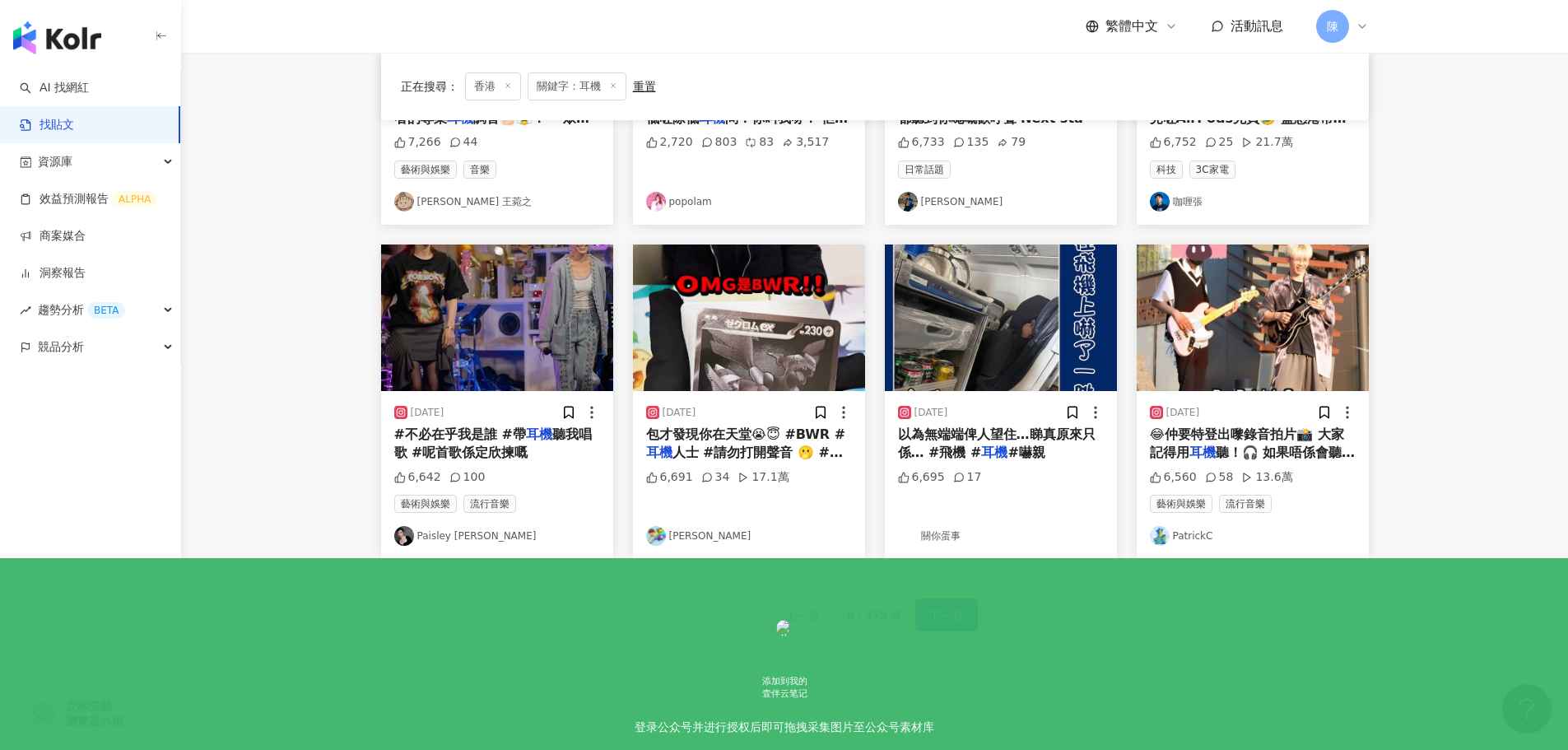
scroll to position [841, 0]
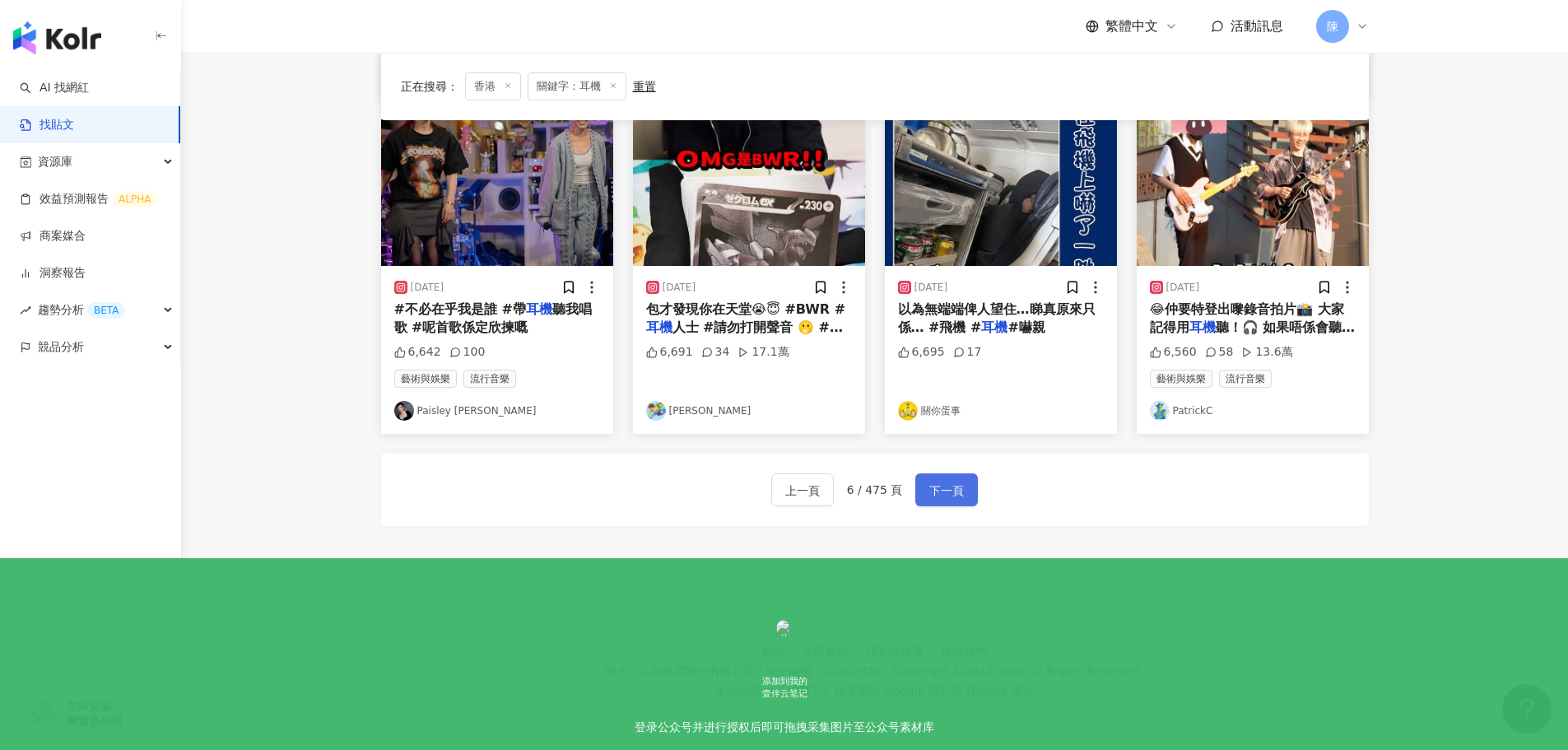
click at [935, 490] on span "下一頁" at bounding box center [947, 491] width 35 height 20
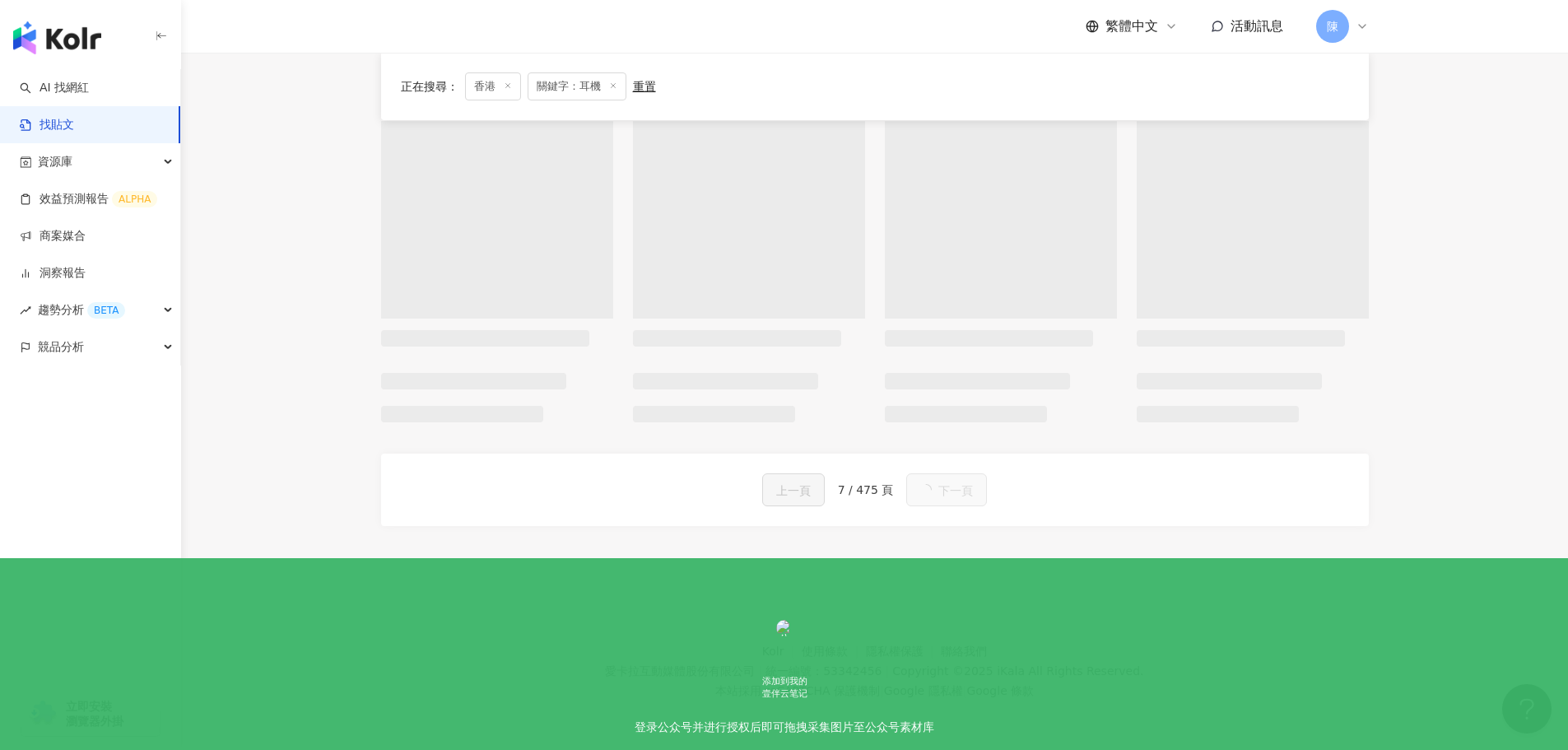
scroll to position [833, 0]
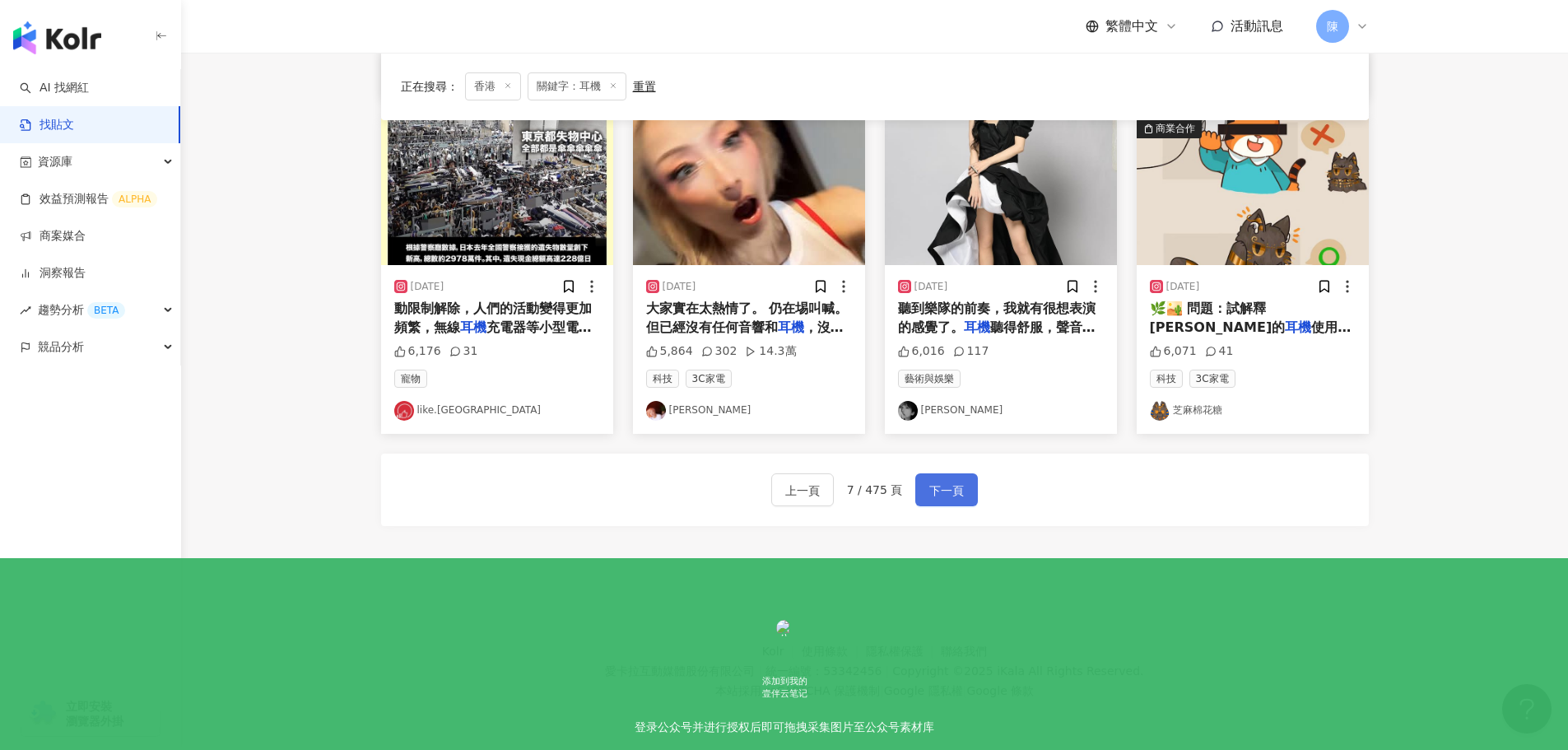
click at [960, 490] on span "下一頁" at bounding box center [947, 491] width 35 height 20
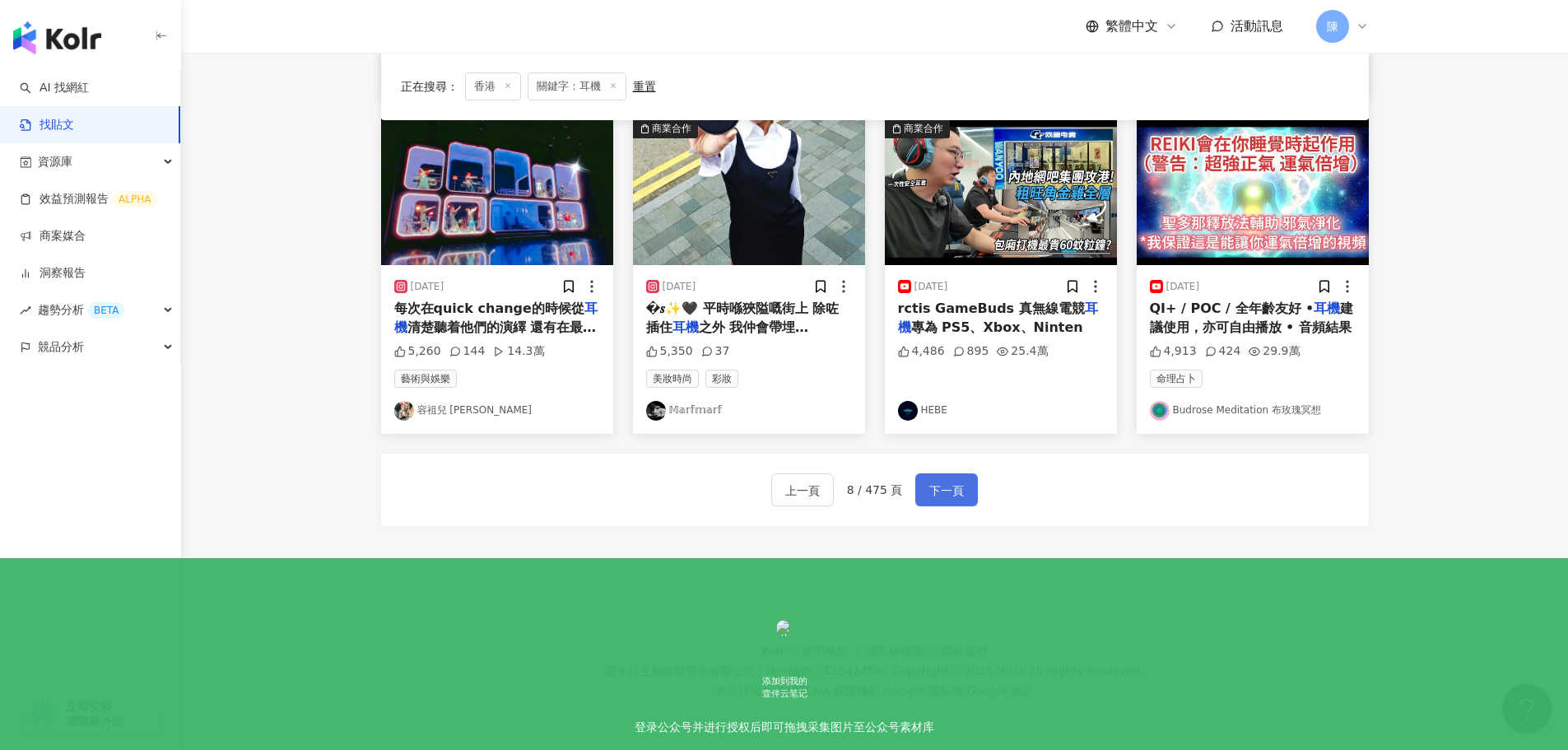
click at [939, 499] on span "下一頁" at bounding box center [947, 491] width 35 height 20
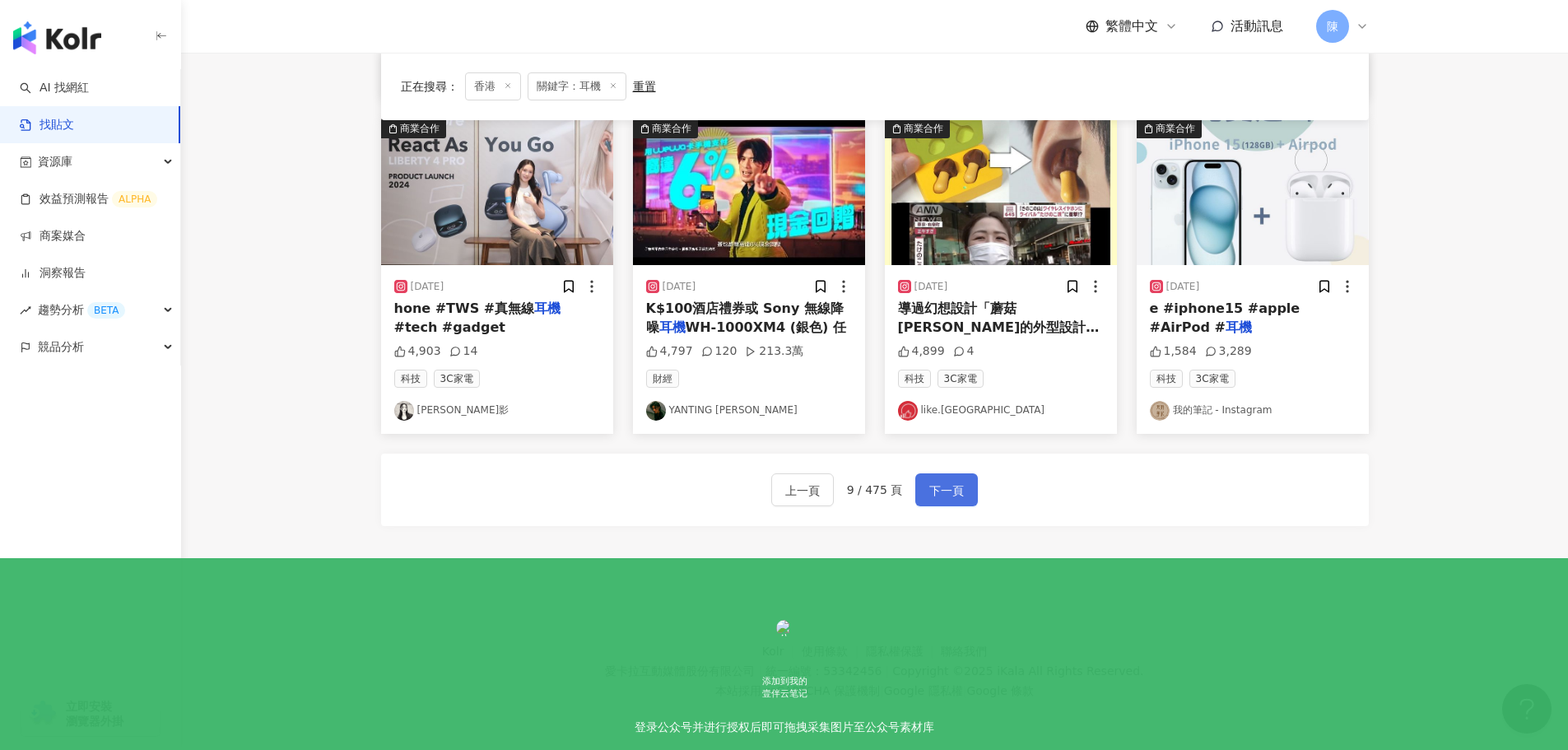
click at [958, 496] on span "下一頁" at bounding box center [947, 491] width 35 height 20
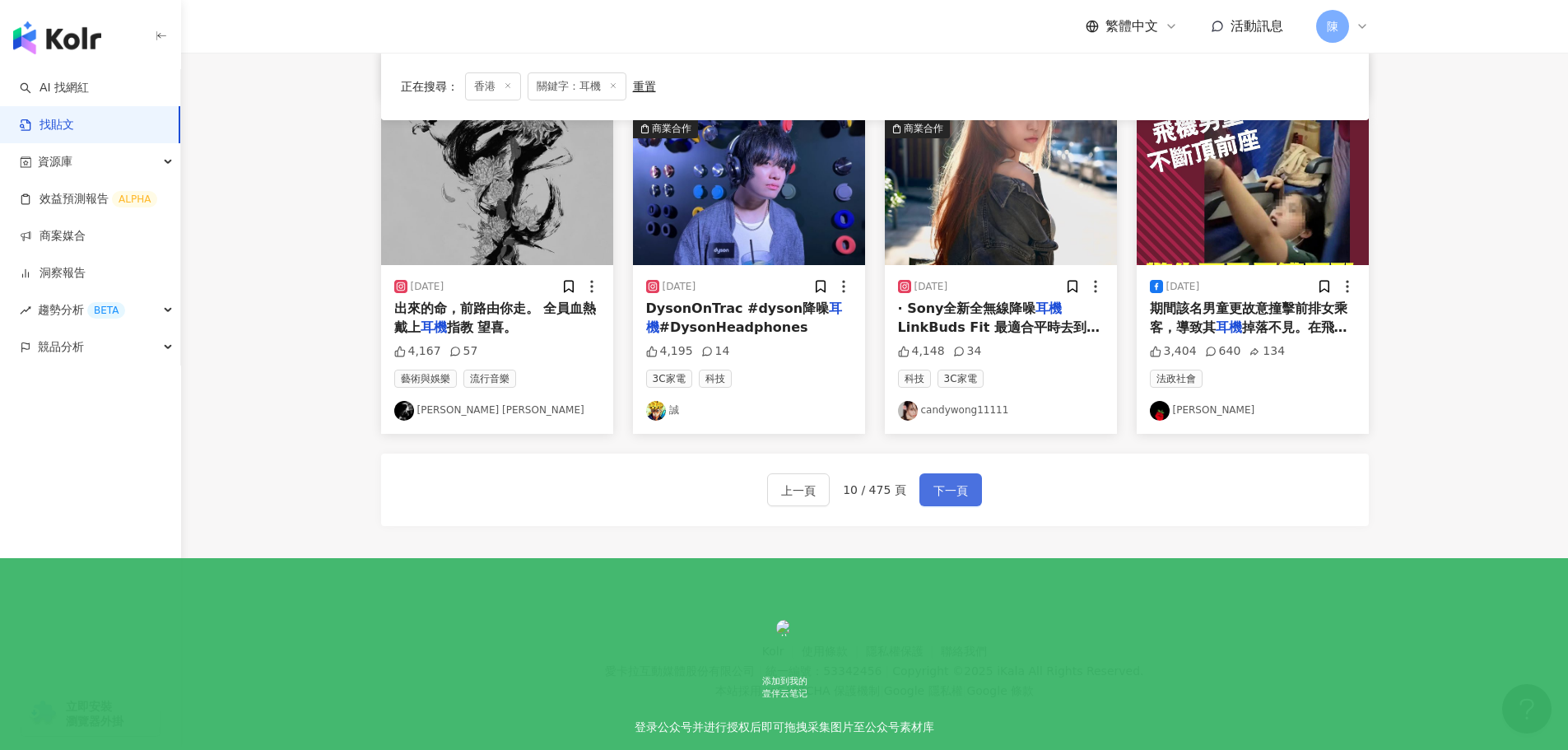
click at [945, 488] on span "下一頁" at bounding box center [951, 491] width 35 height 20
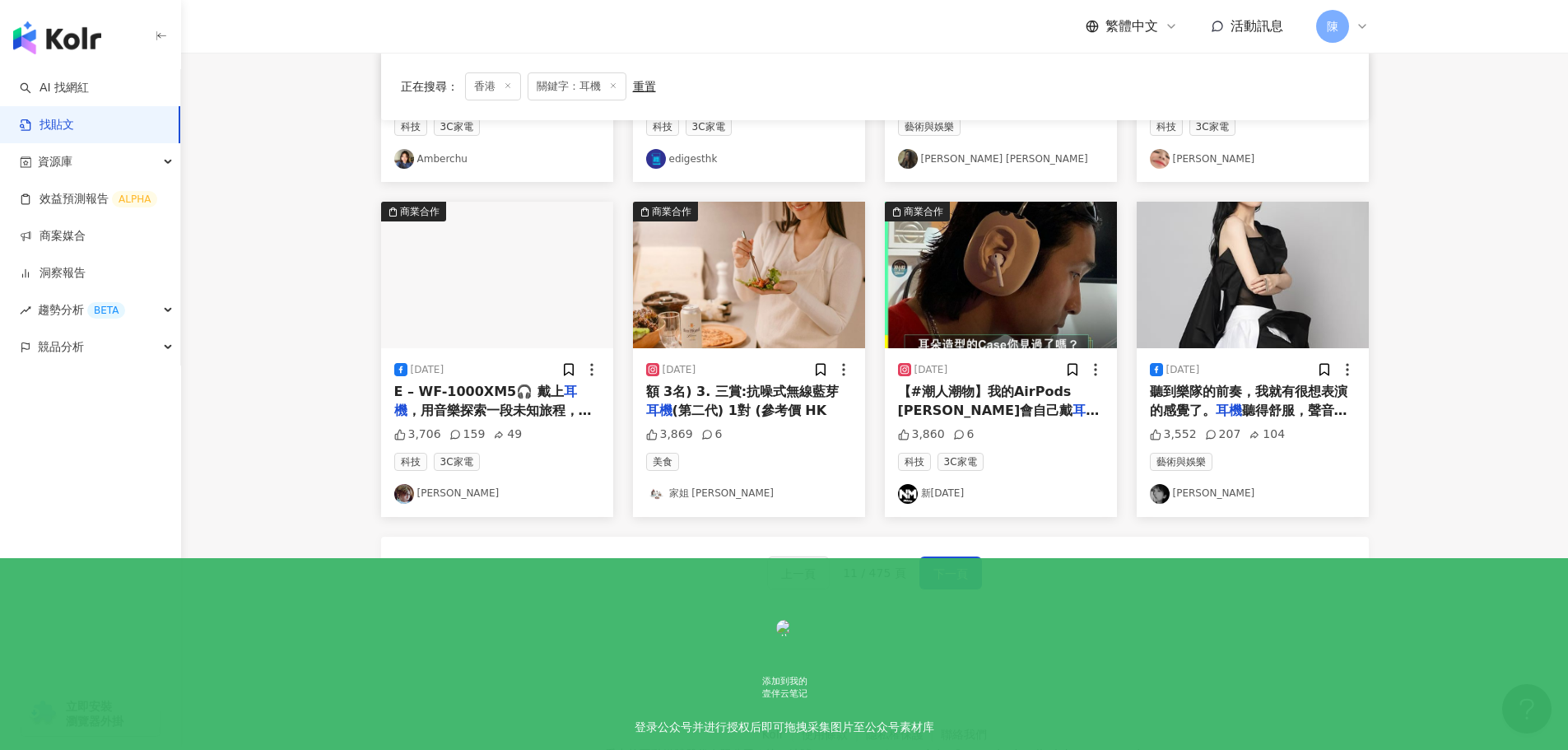
scroll to position [751, 0]
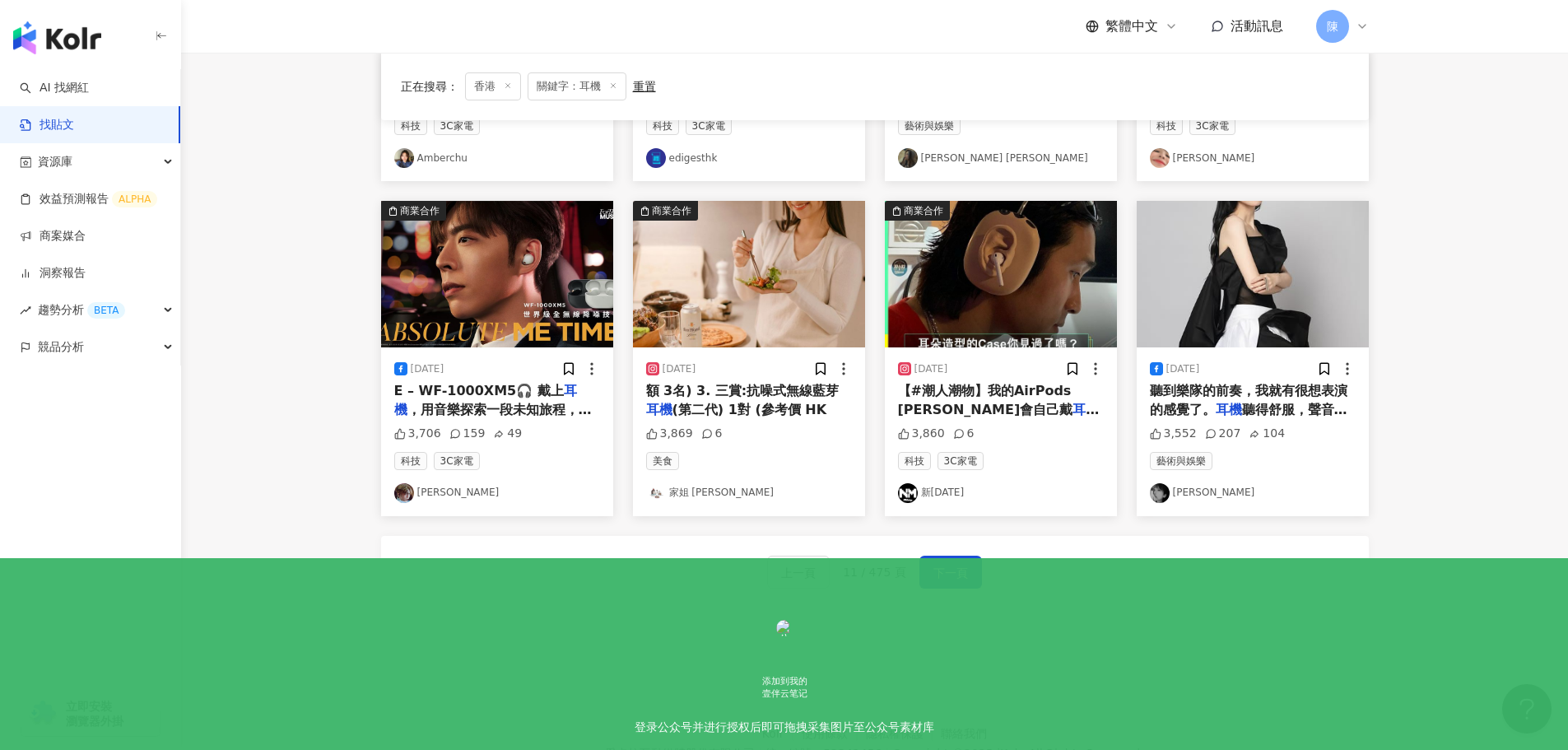
click at [965, 552] on div "上一頁 11 / 475 頁 下一頁" at bounding box center [874, 573] width 987 height 73
click at [957, 568] on span "下一頁" at bounding box center [951, 573] width 35 height 20
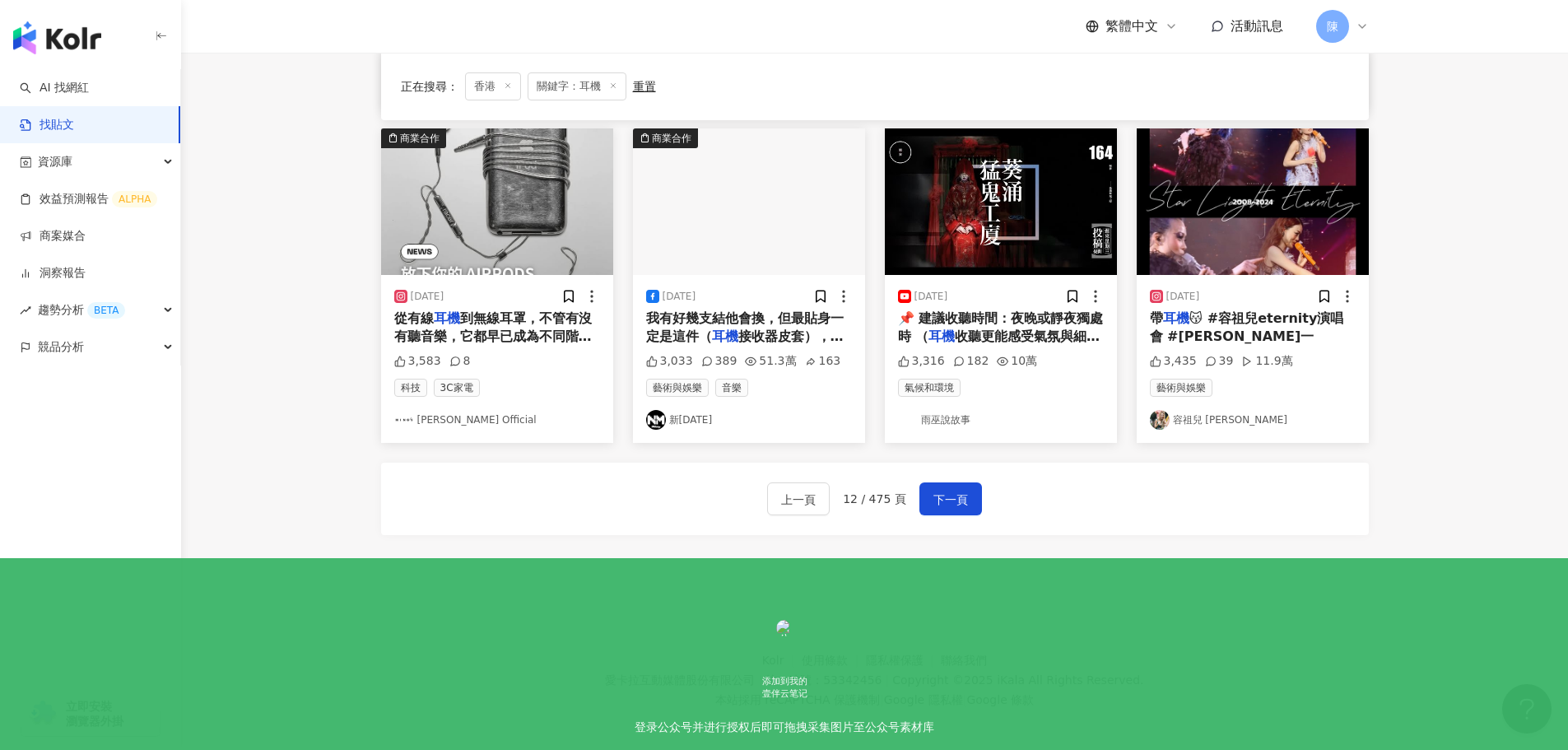
scroll to position [833, 0]
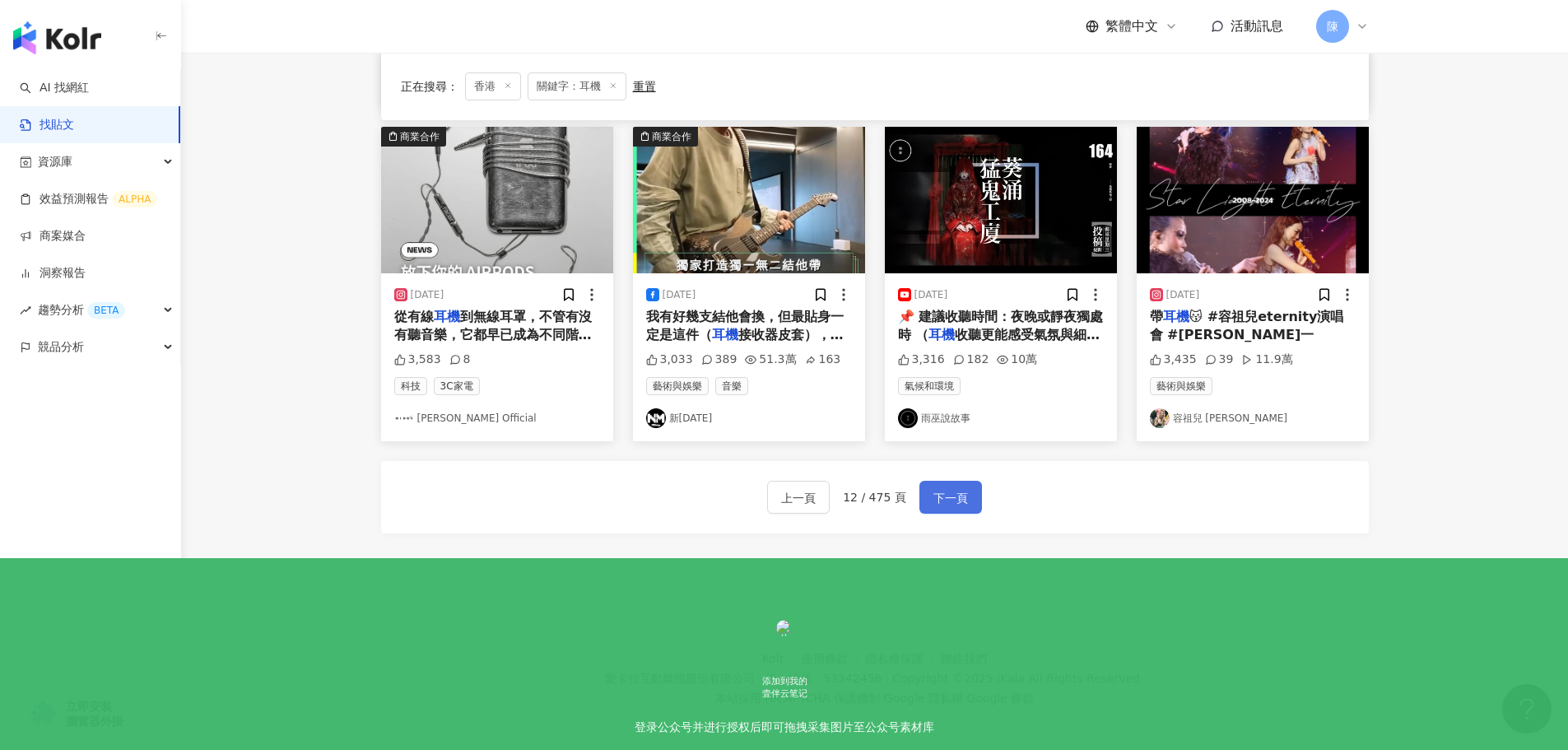
click at [946, 501] on button "下一頁" at bounding box center [951, 498] width 63 height 33
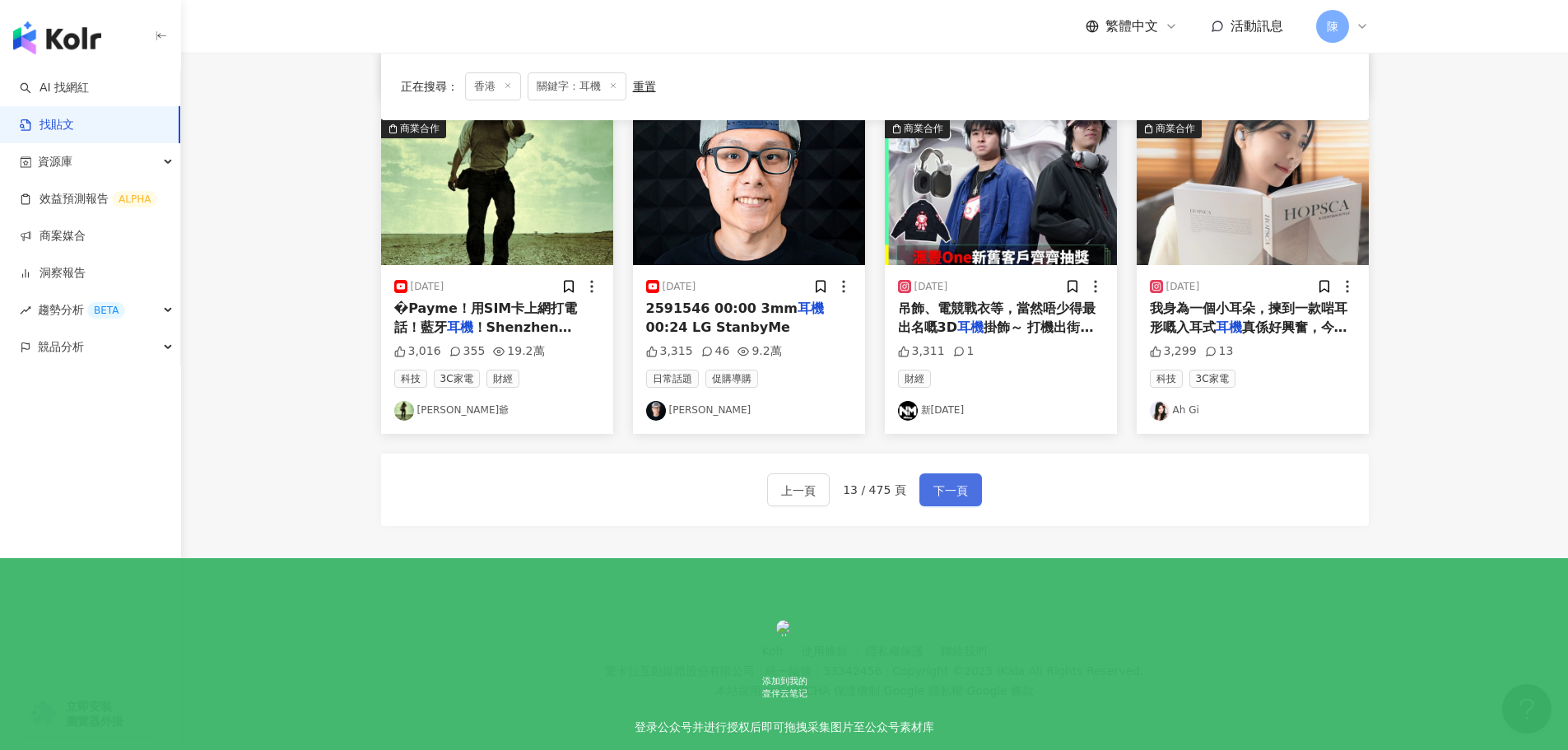
click at [950, 483] on span "下一頁" at bounding box center [951, 491] width 35 height 20
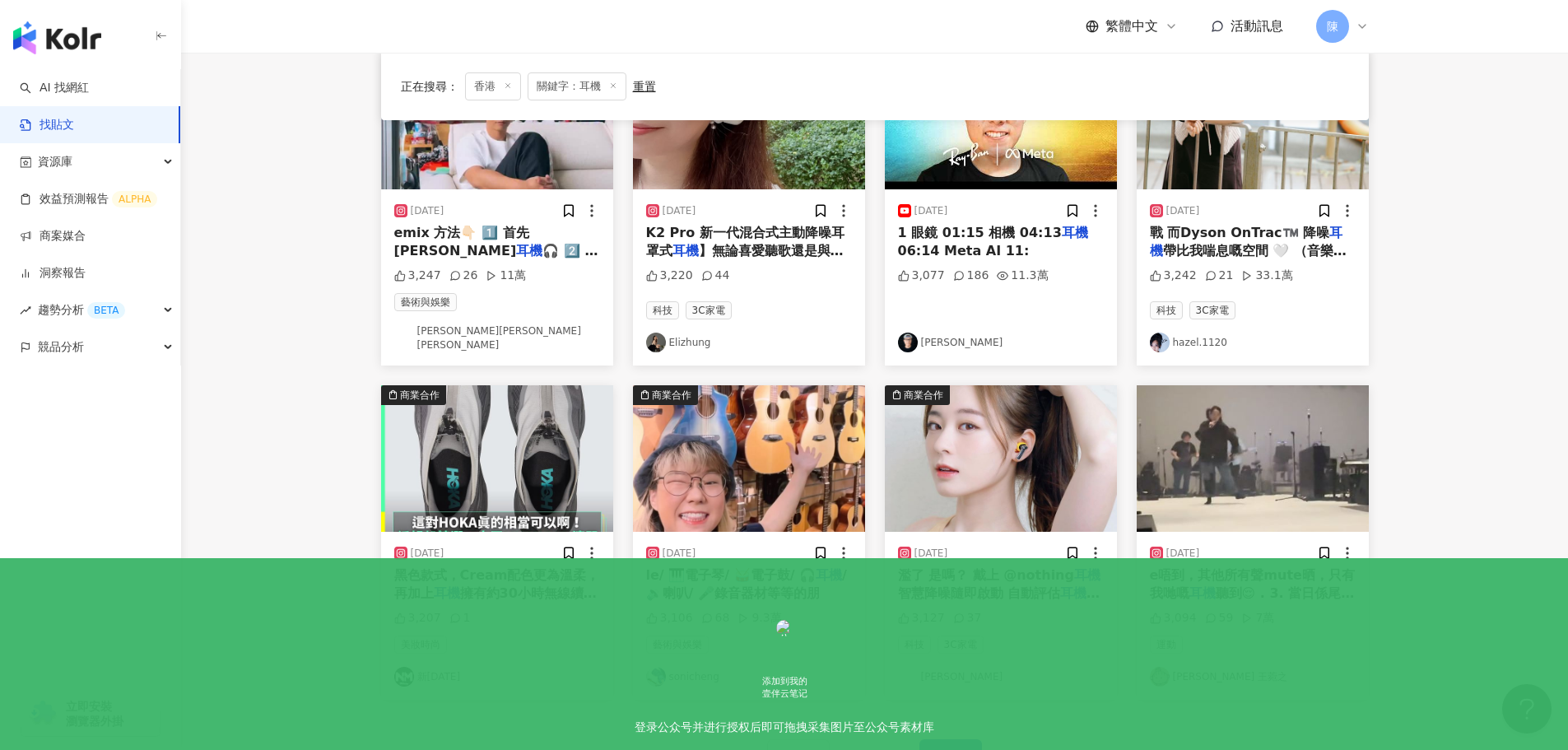
scroll to position [576, 0]
click at [956, 738] on button "下一頁" at bounding box center [951, 755] width 63 height 33
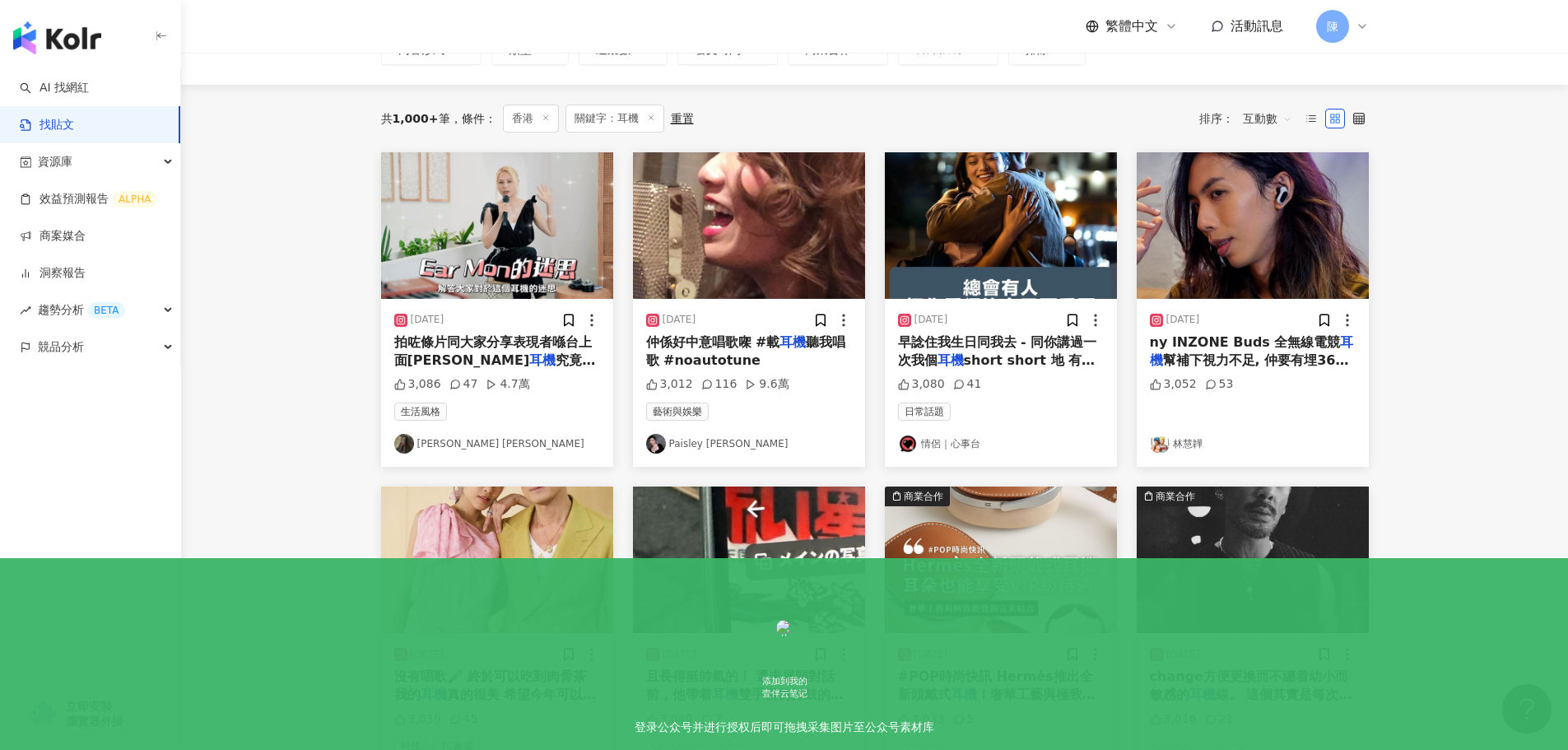
scroll to position [0, 0]
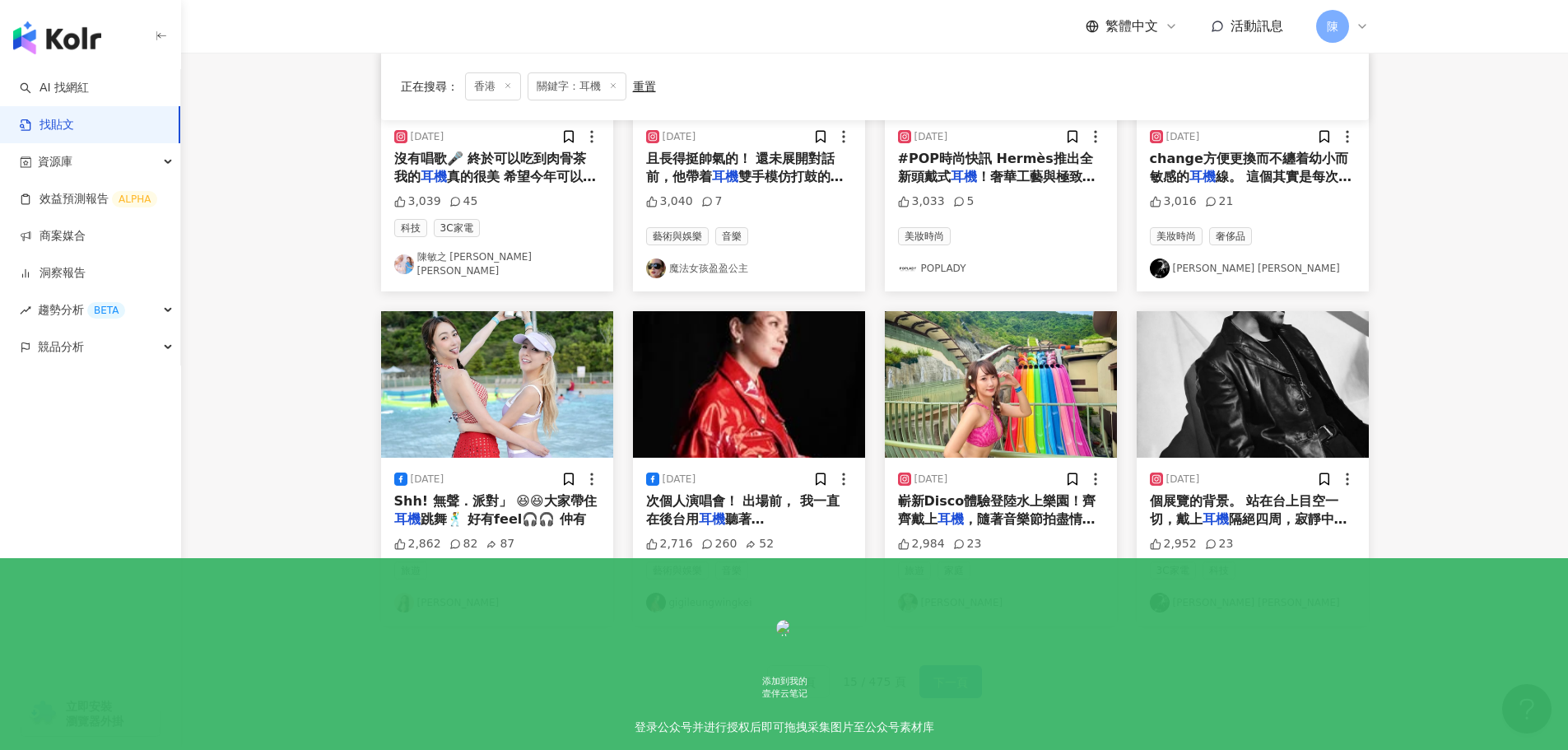
click at [942, 672] on span "下一頁" at bounding box center [951, 682] width 35 height 20
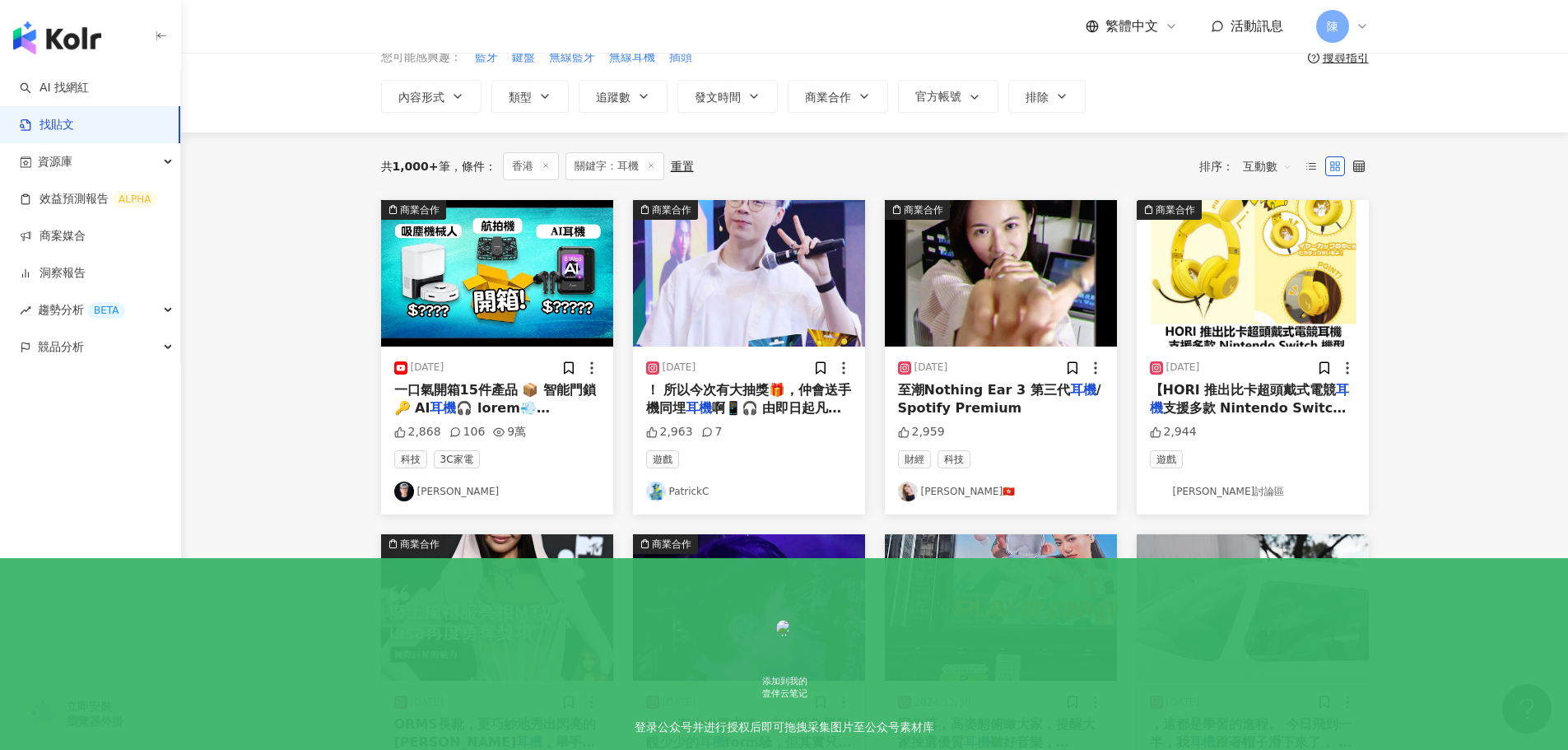
scroll to position [83, 0]
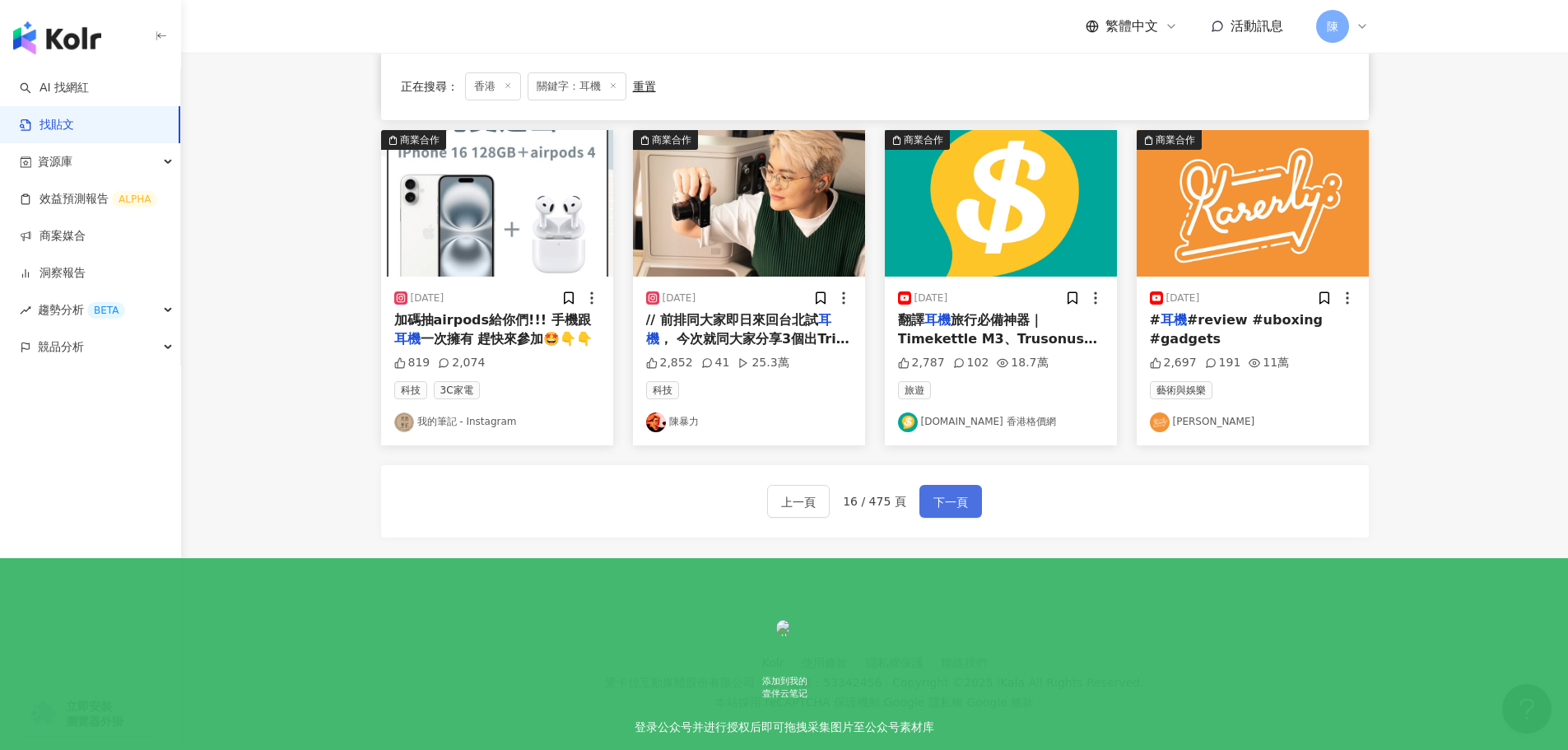
click at [947, 506] on span "下一頁" at bounding box center [951, 502] width 35 height 20
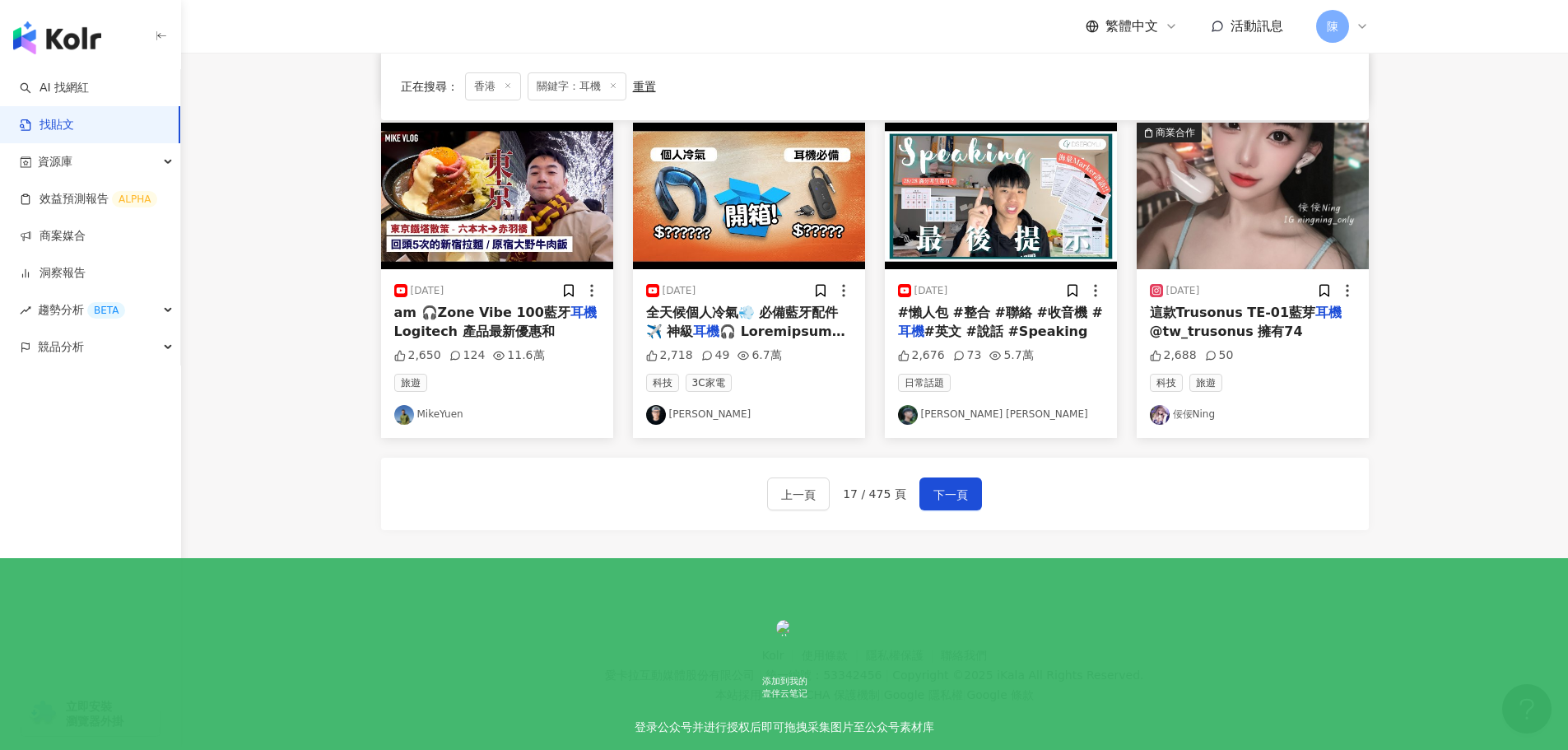
scroll to position [833, 0]
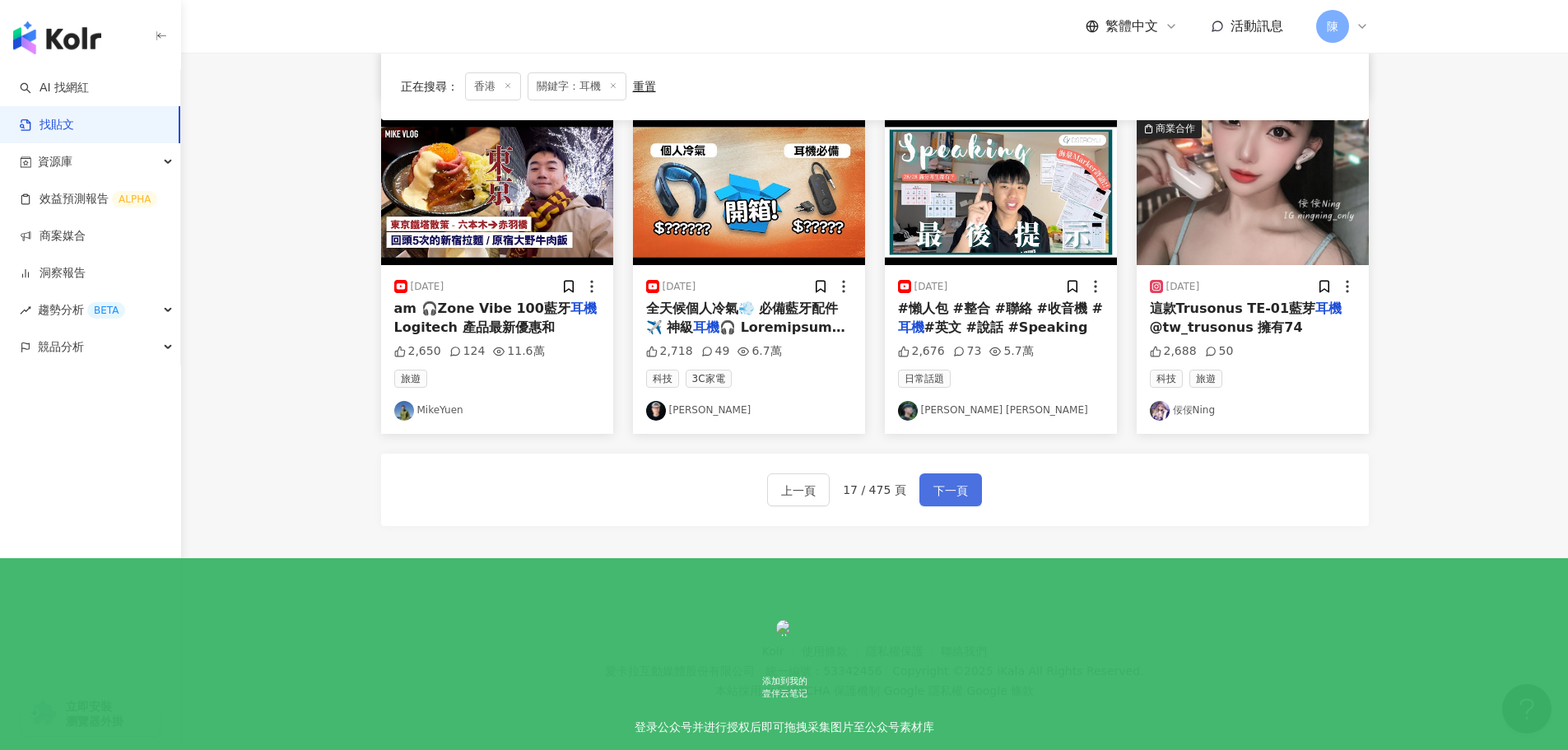
click at [929, 493] on button "下一頁" at bounding box center [951, 490] width 63 height 33
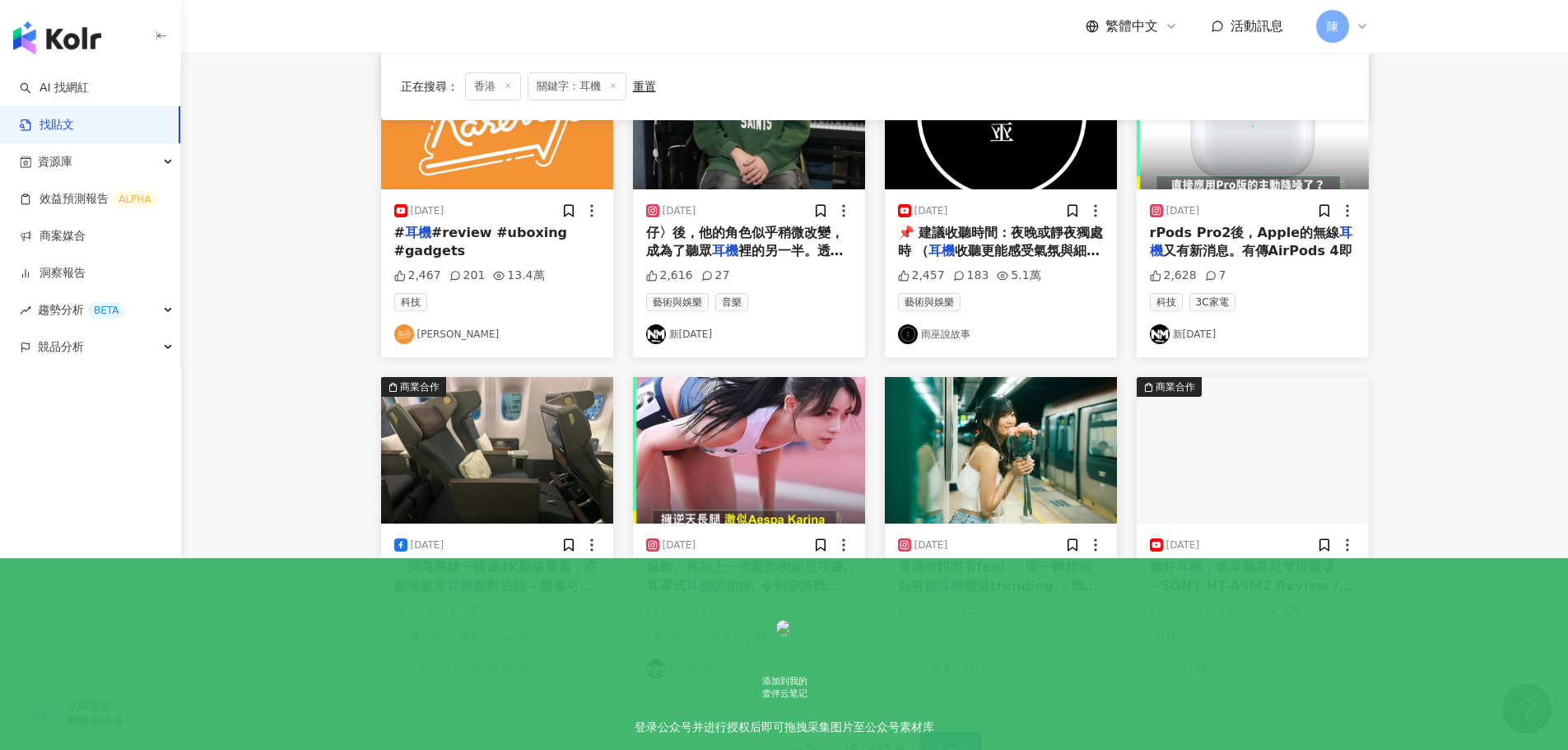
scroll to position [576, 0]
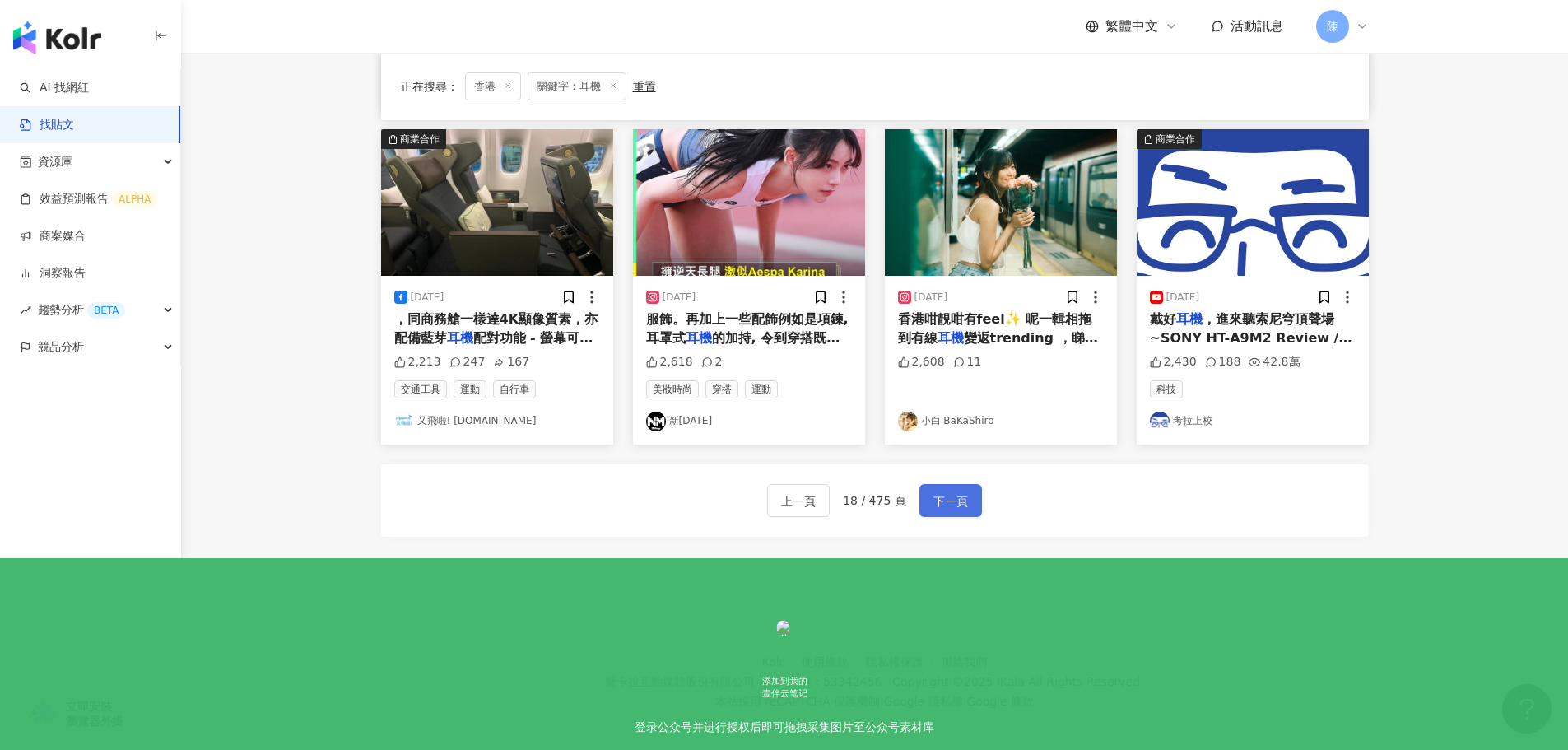
click at [940, 493] on span "下一頁" at bounding box center [951, 502] width 35 height 20
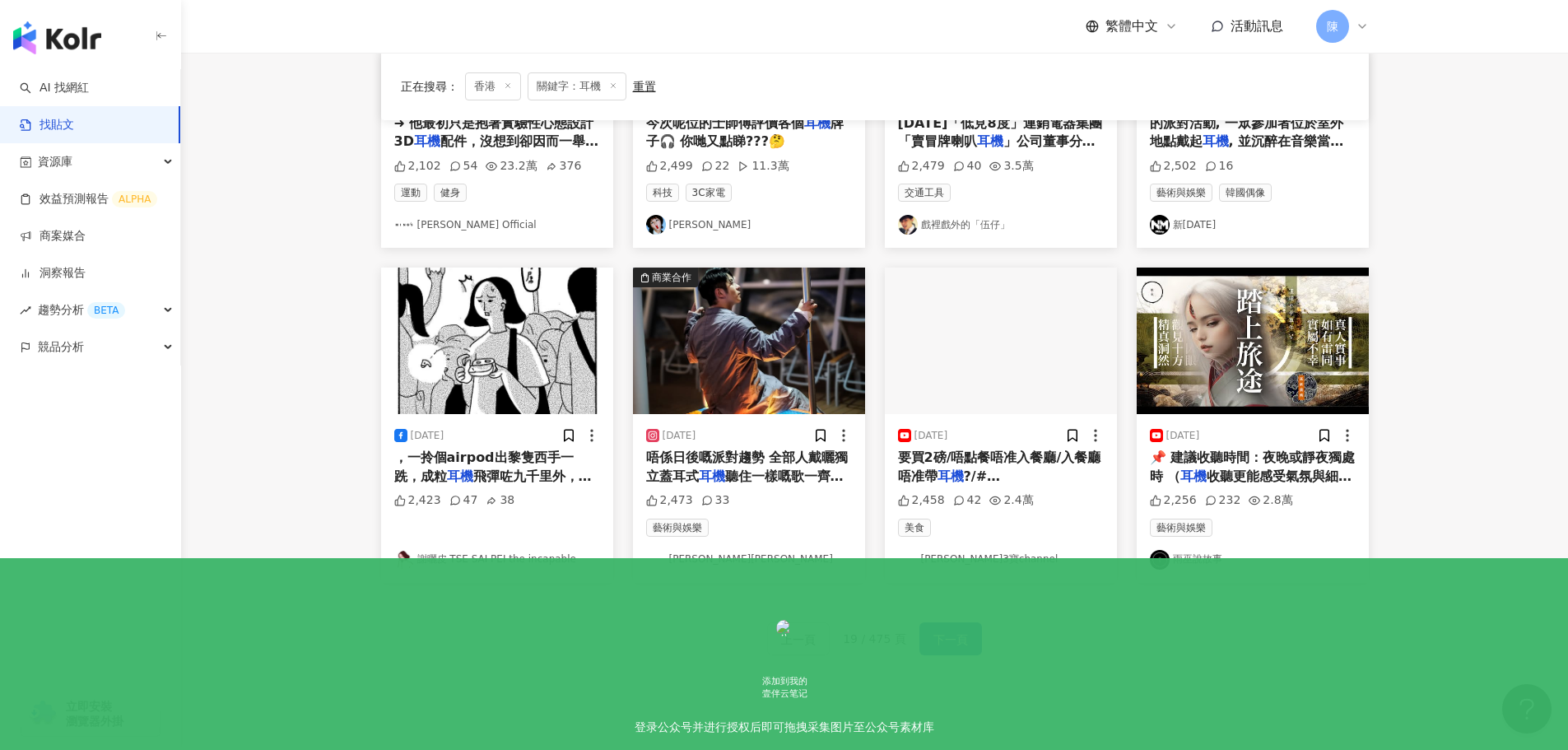
scroll to position [833, 0]
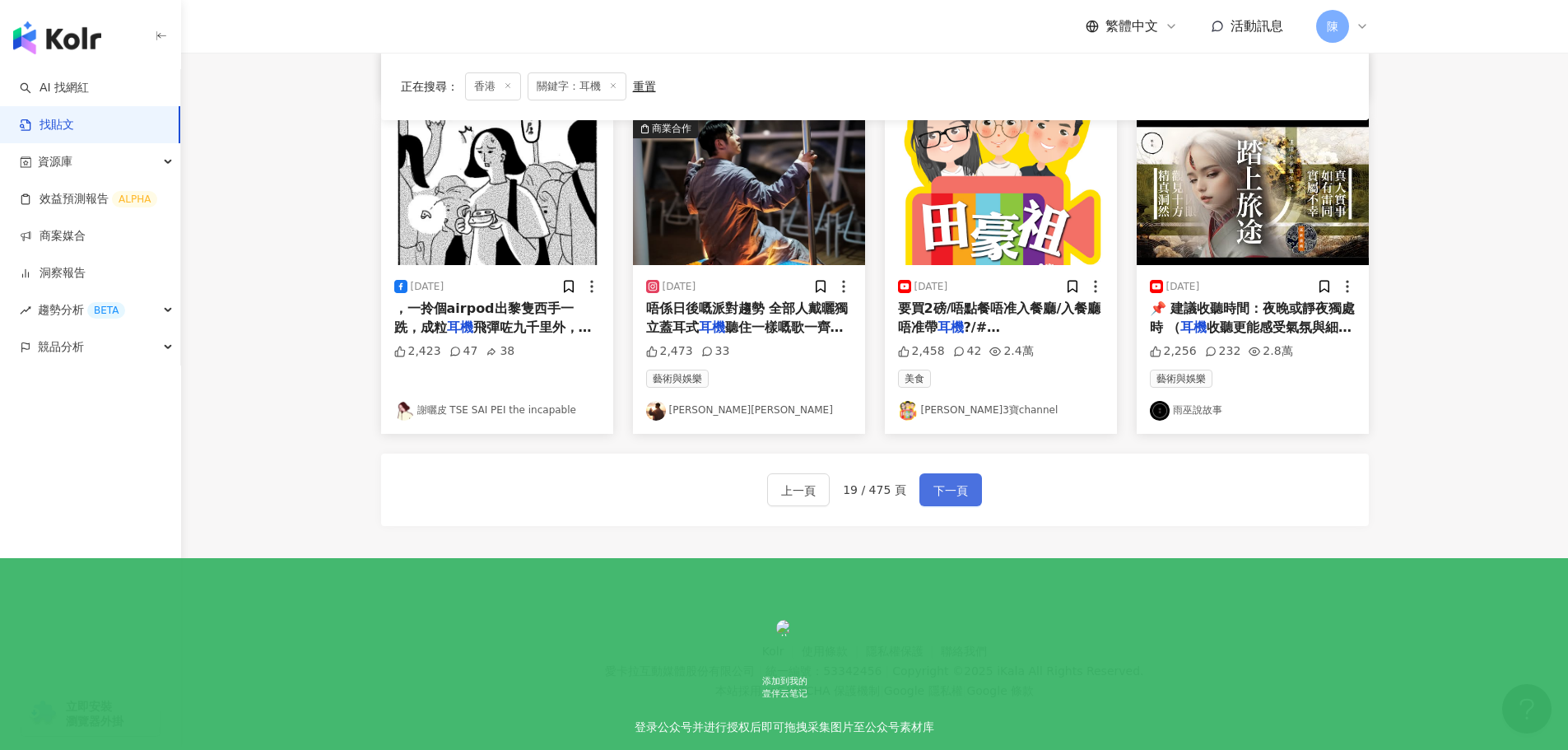
click at [950, 490] on span "下一頁" at bounding box center [951, 491] width 35 height 20
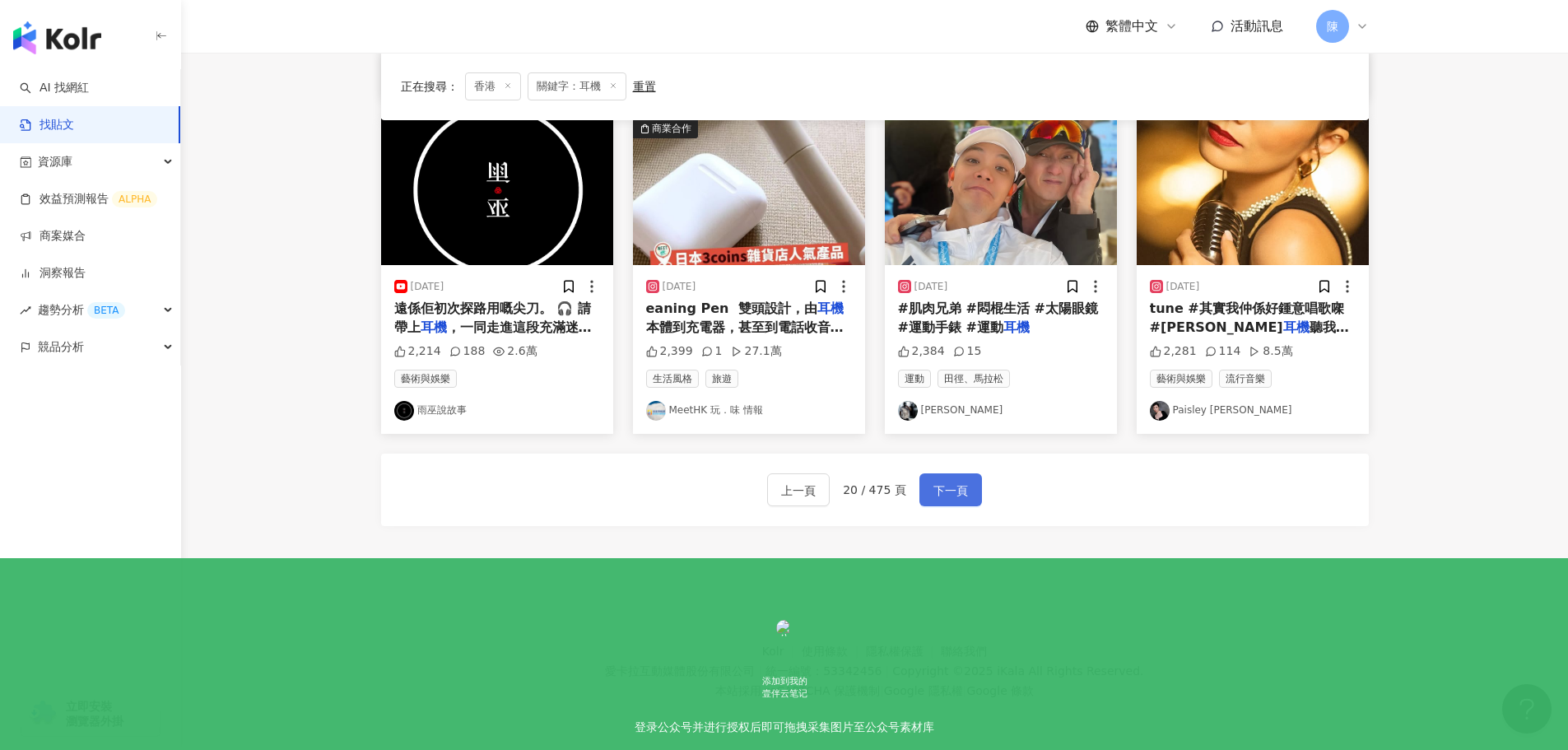
click at [948, 494] on span "下一頁" at bounding box center [951, 491] width 35 height 20
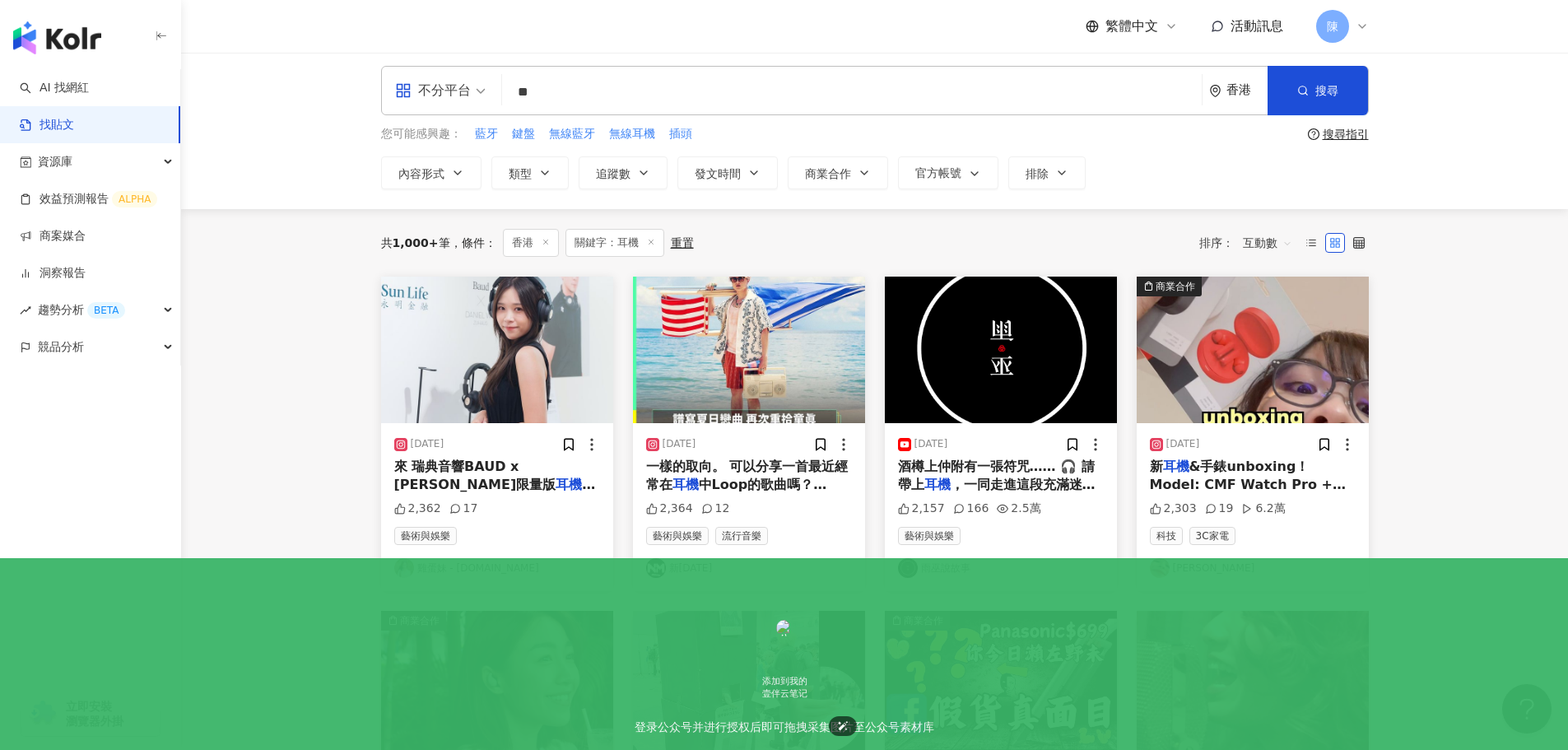
scroll to position [0, 0]
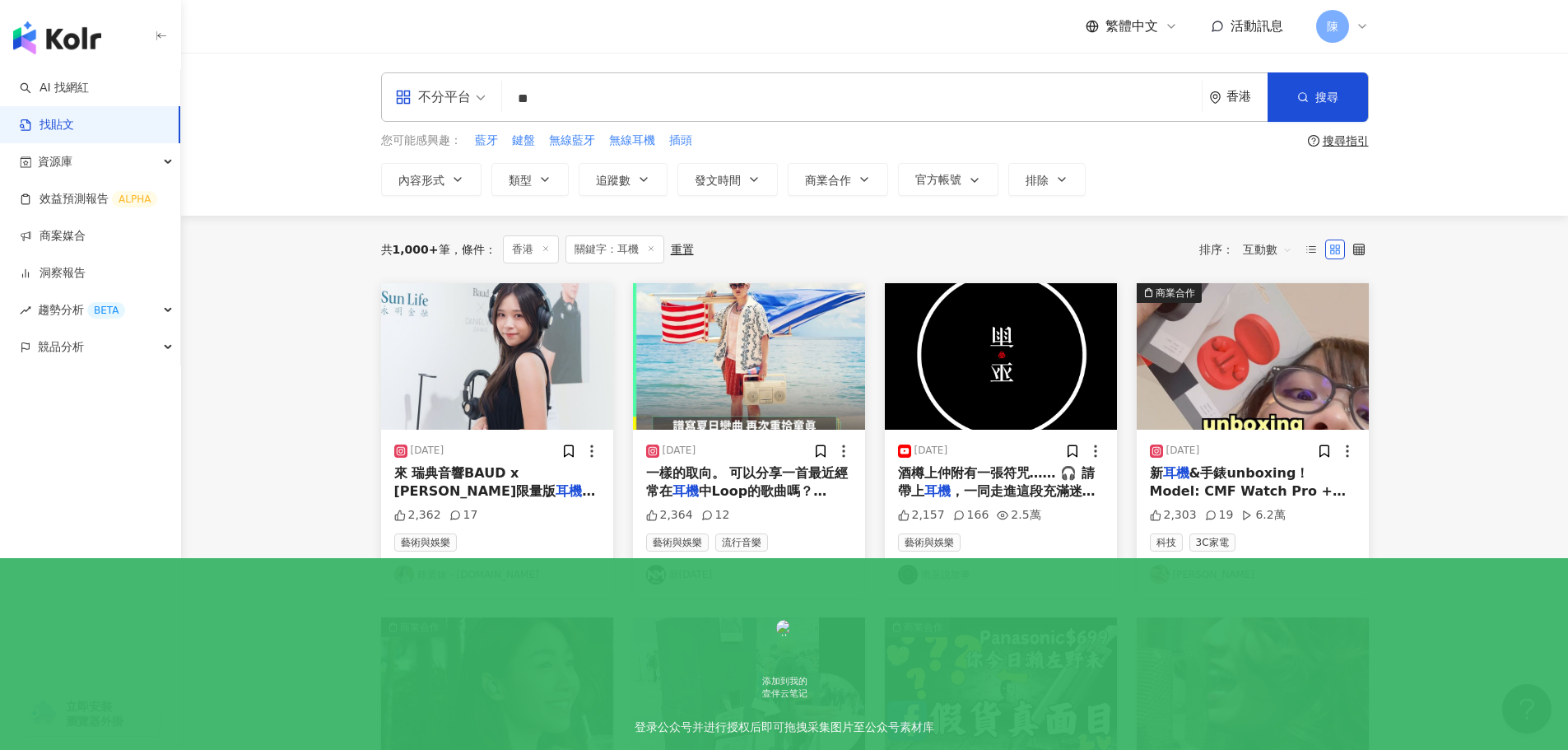
click at [1306, 486] on span "&手錶unboxing！ Model: CMF Watch Pro + CMF Buds Pro @nothing @synergy_technologies…" at bounding box center [1247, 538] width 195 height 145
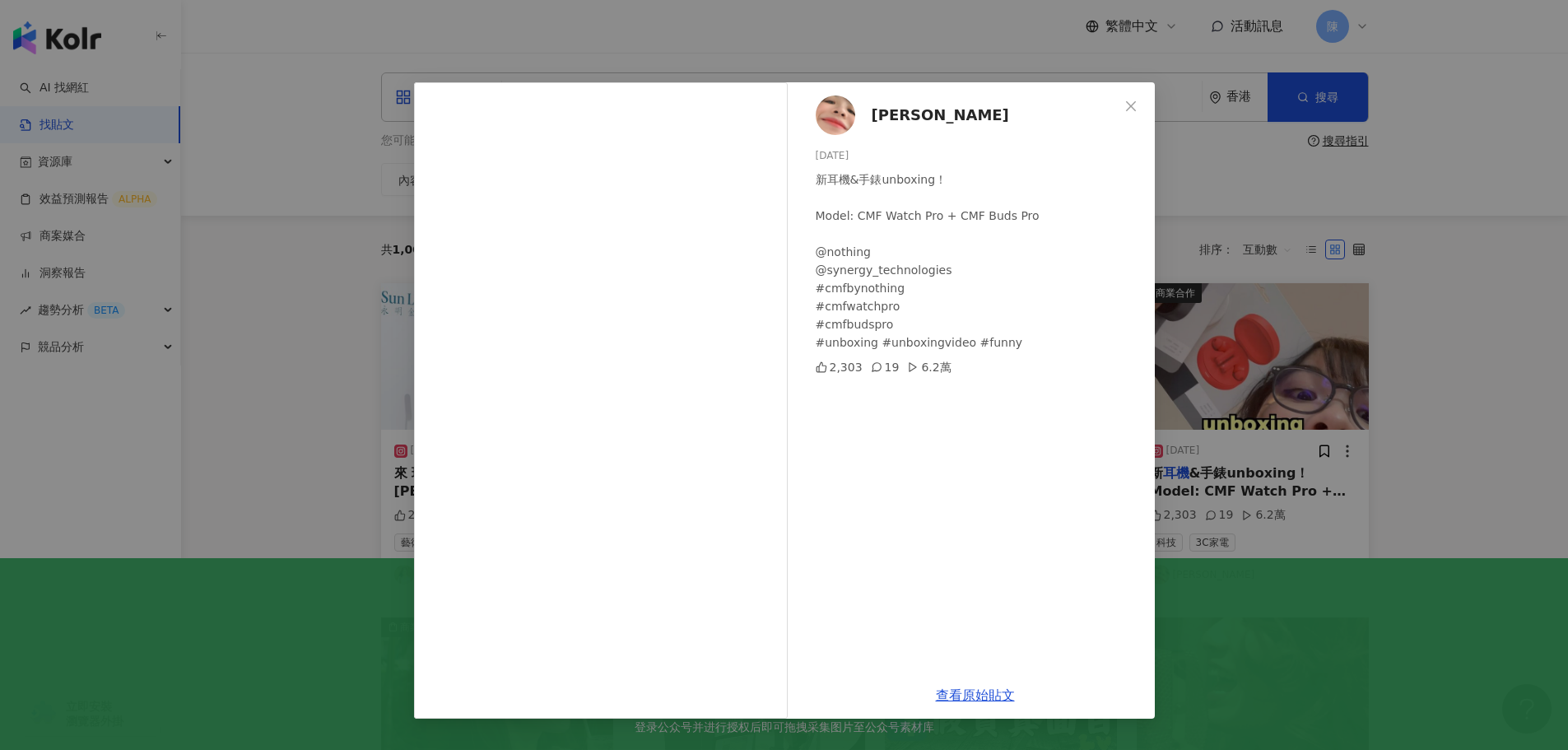
click at [1461, 229] on div "小悠 2024/3/3 新耳機&手錶unboxing！ Model: CMF Watch Pro + CMF Buds Pro @nothing @syner…" at bounding box center [784, 375] width 1568 height 750
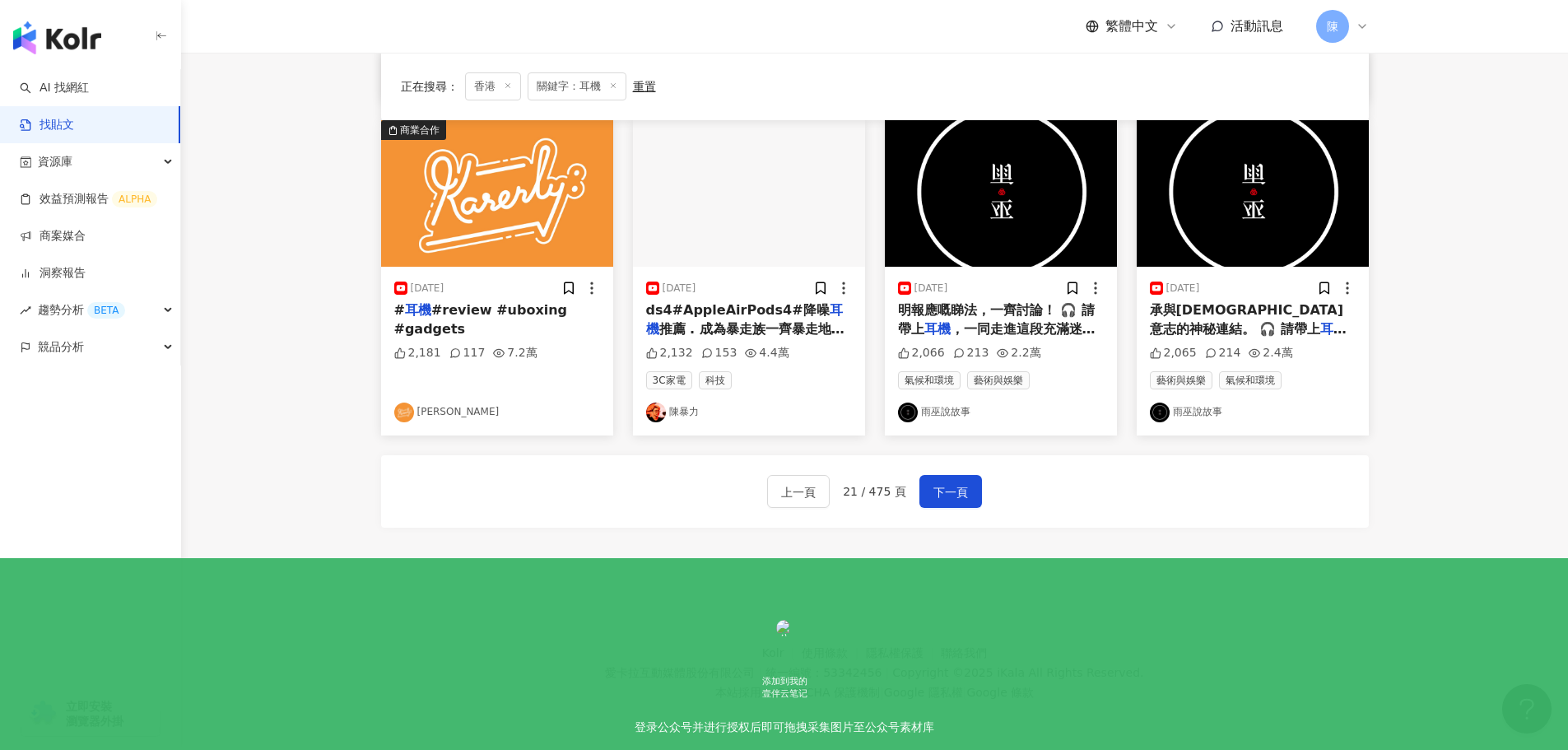
scroll to position [833, 0]
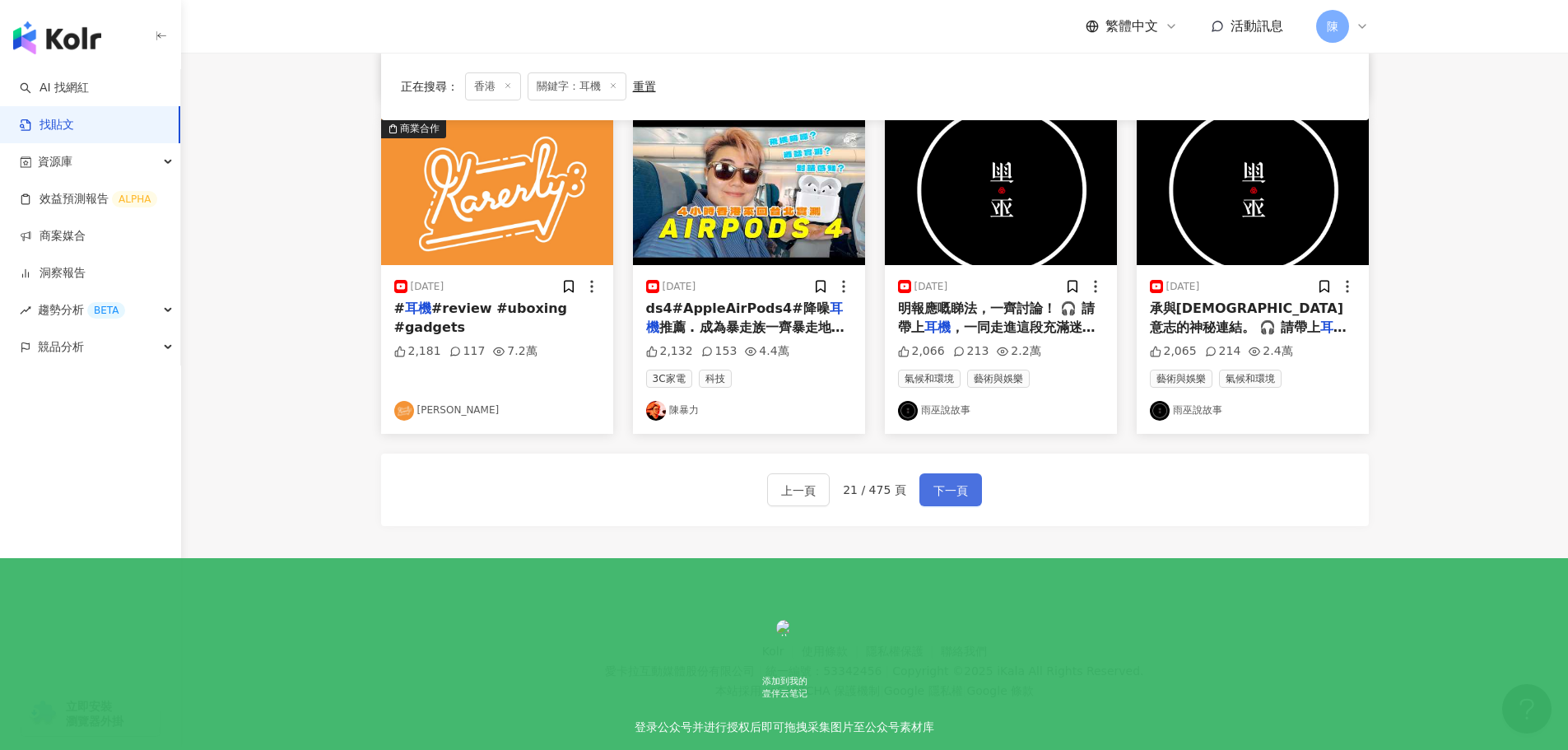
click at [970, 492] on button "下一頁" at bounding box center [951, 490] width 63 height 33
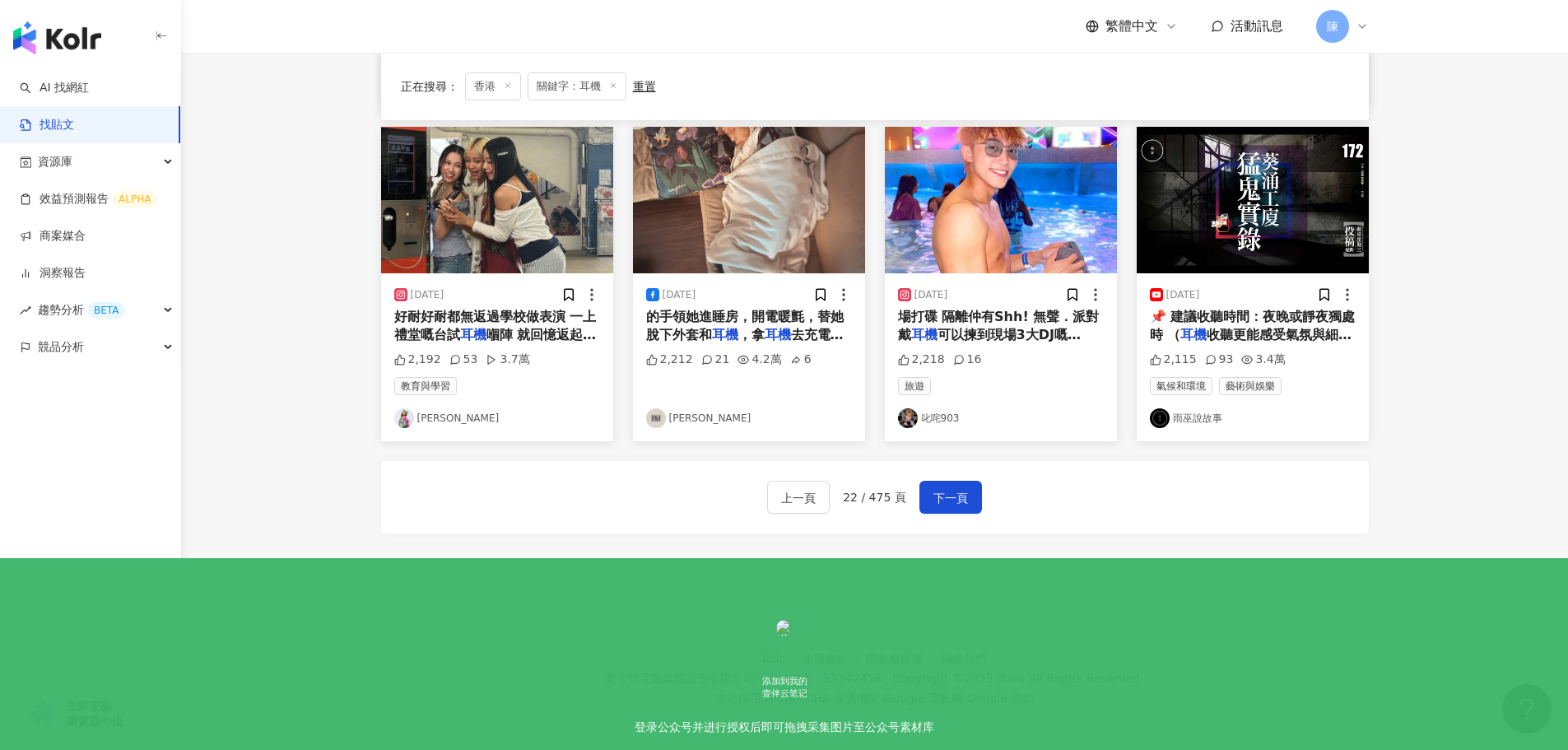
click at [1038, 313] on span "場打碟 隔離仲有Shh! 無聲．派對 戴" at bounding box center [999, 325] width 201 height 34
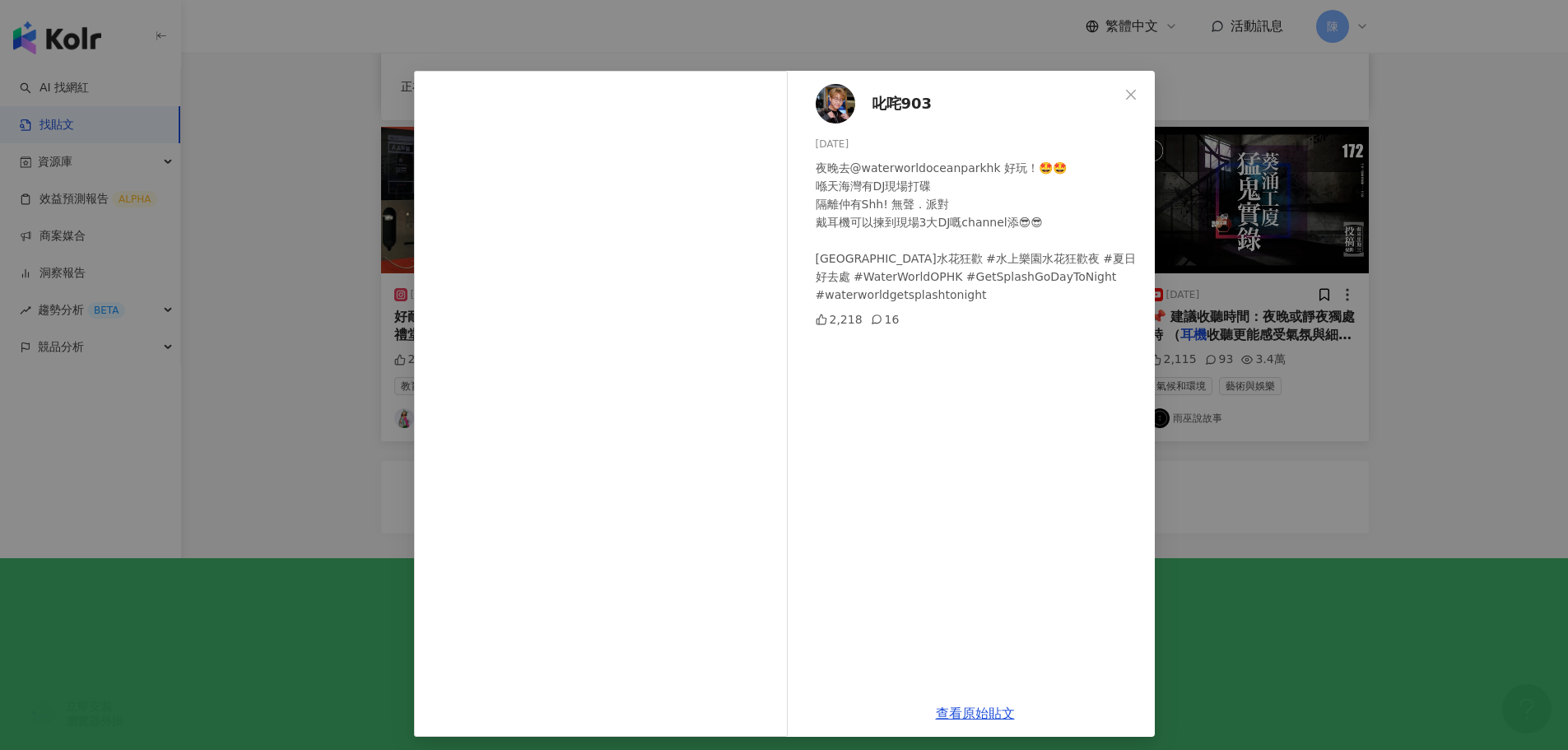
scroll to position [18, 0]
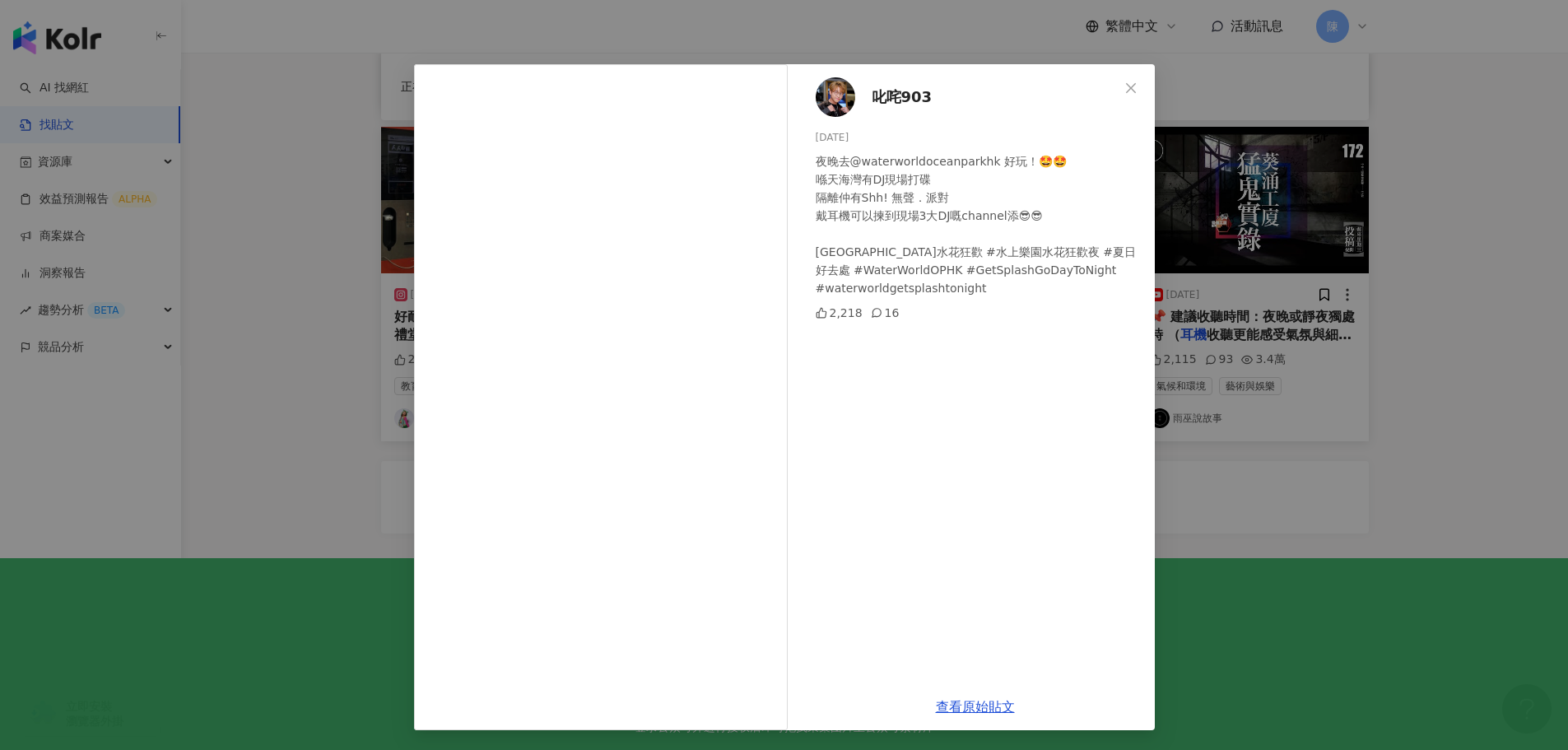
click at [1295, 531] on div "叱咤903 2025/7/5 夜晚去@waterworldoceanparkhk 好玩！🤩🤩 喺天海灣有DJ現場打碟 隔離仲有Shh! 無聲．派對 戴耳機可以…" at bounding box center [784, 375] width 1568 height 750
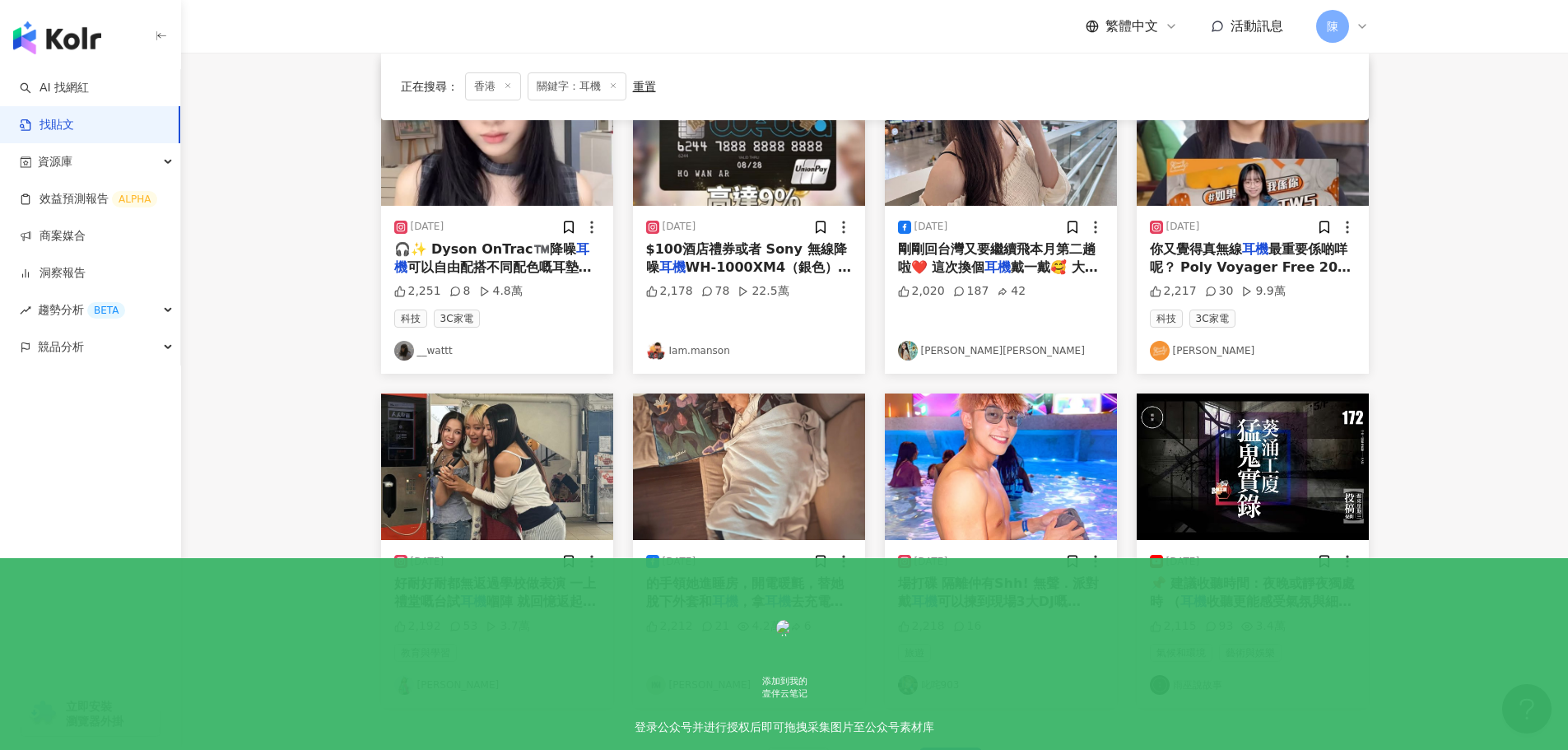
scroll to position [833, 0]
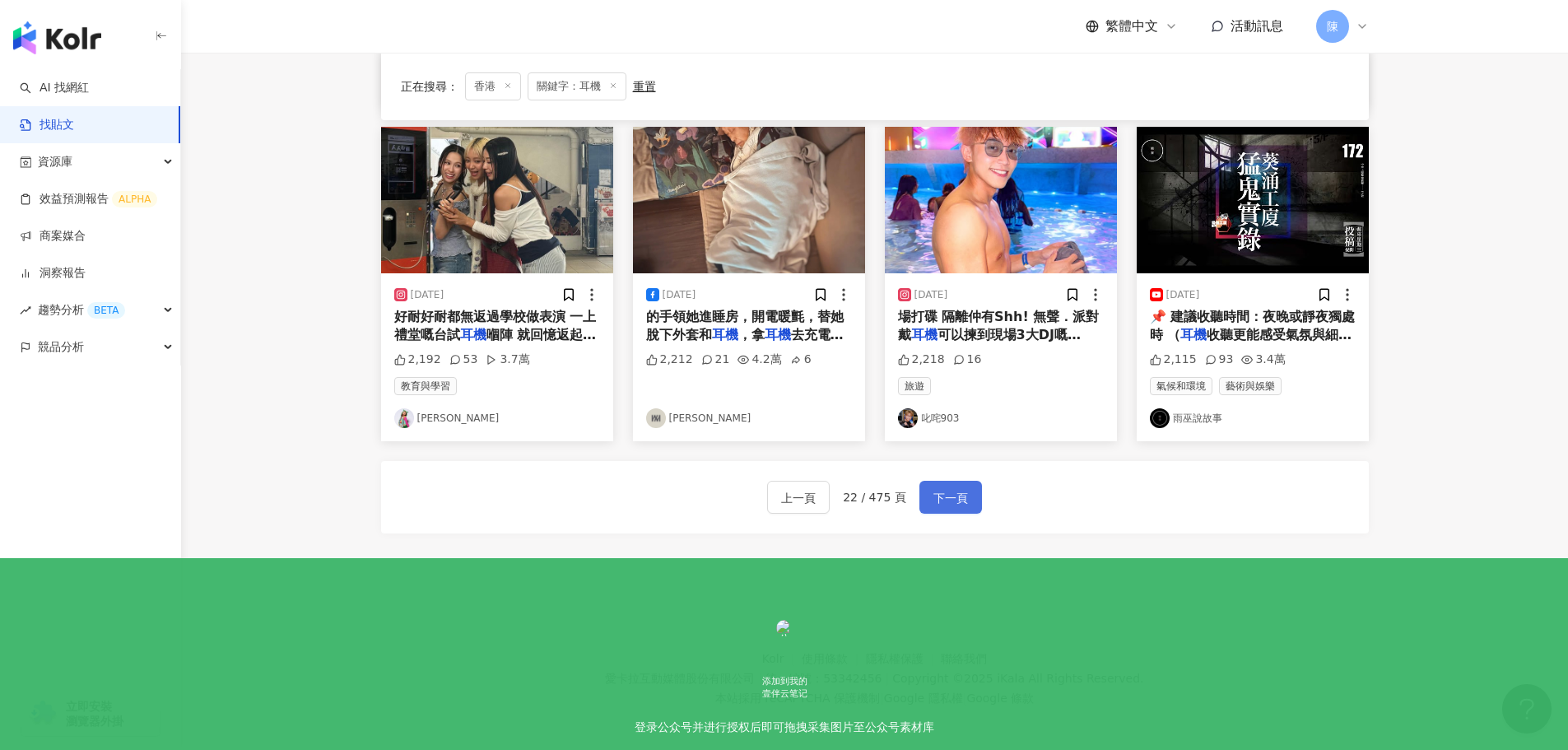
click at [940, 497] on span "下一頁" at bounding box center [951, 498] width 35 height 20
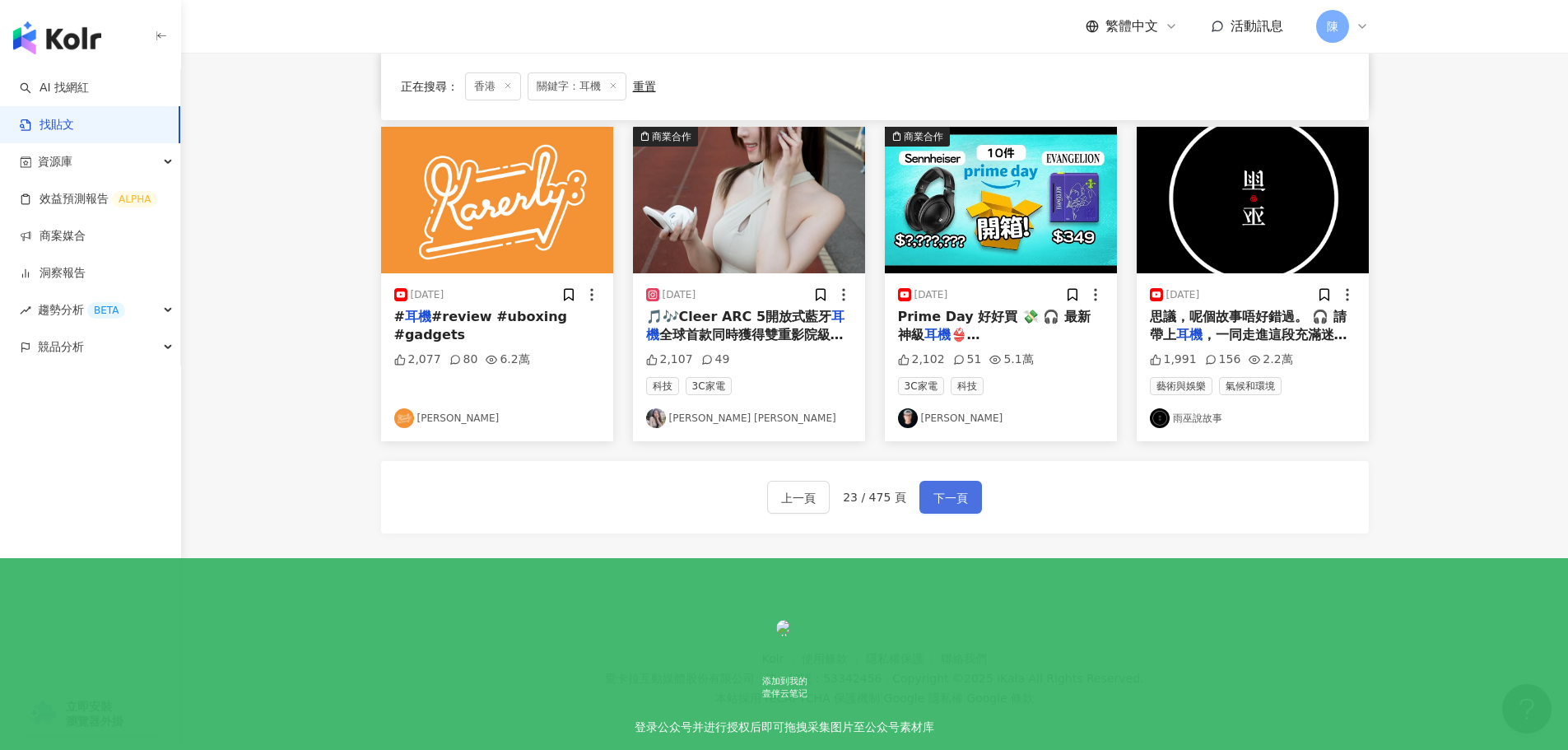
click at [934, 488] on span "下一頁" at bounding box center [951, 498] width 35 height 20
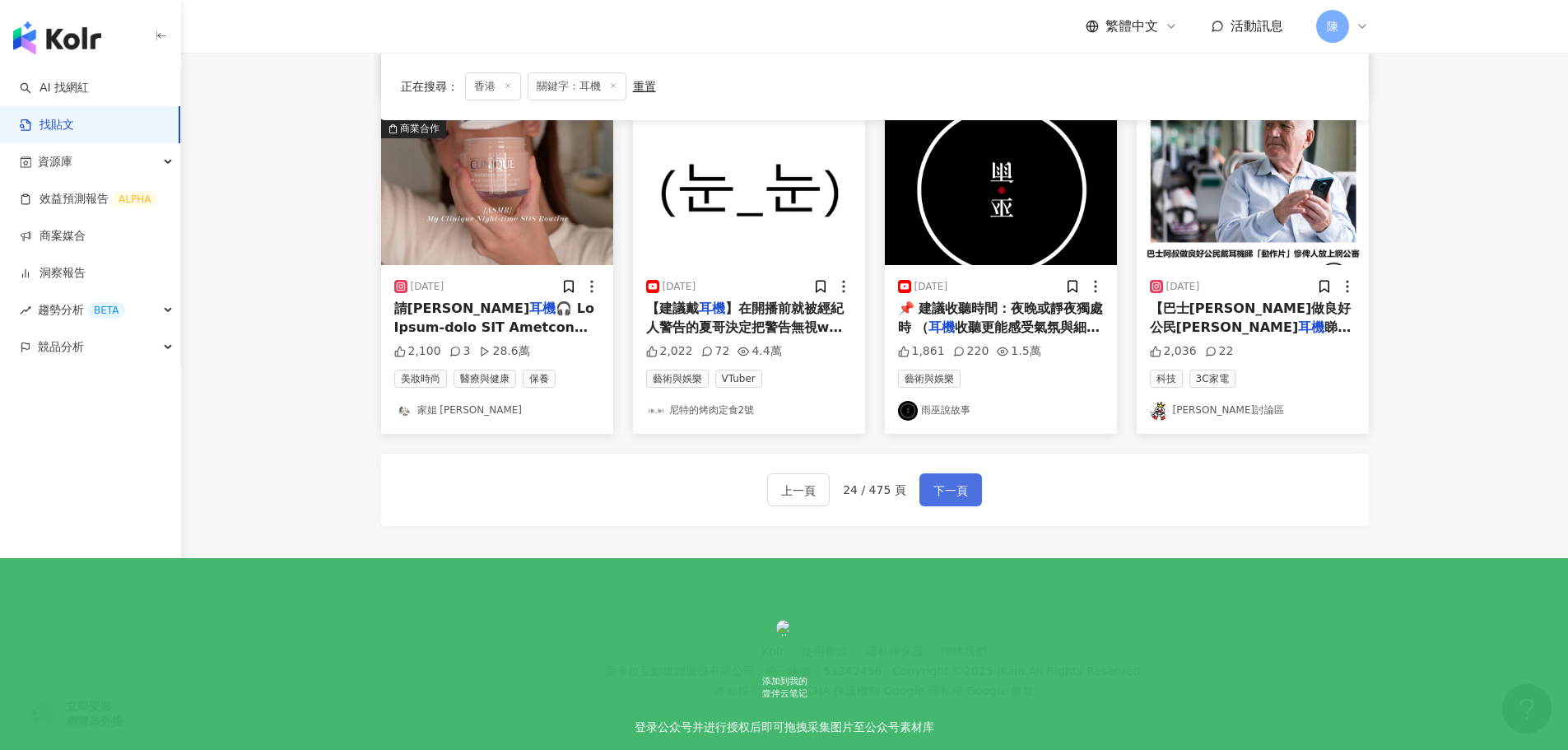
click at [944, 475] on button "下一頁" at bounding box center [951, 490] width 63 height 33
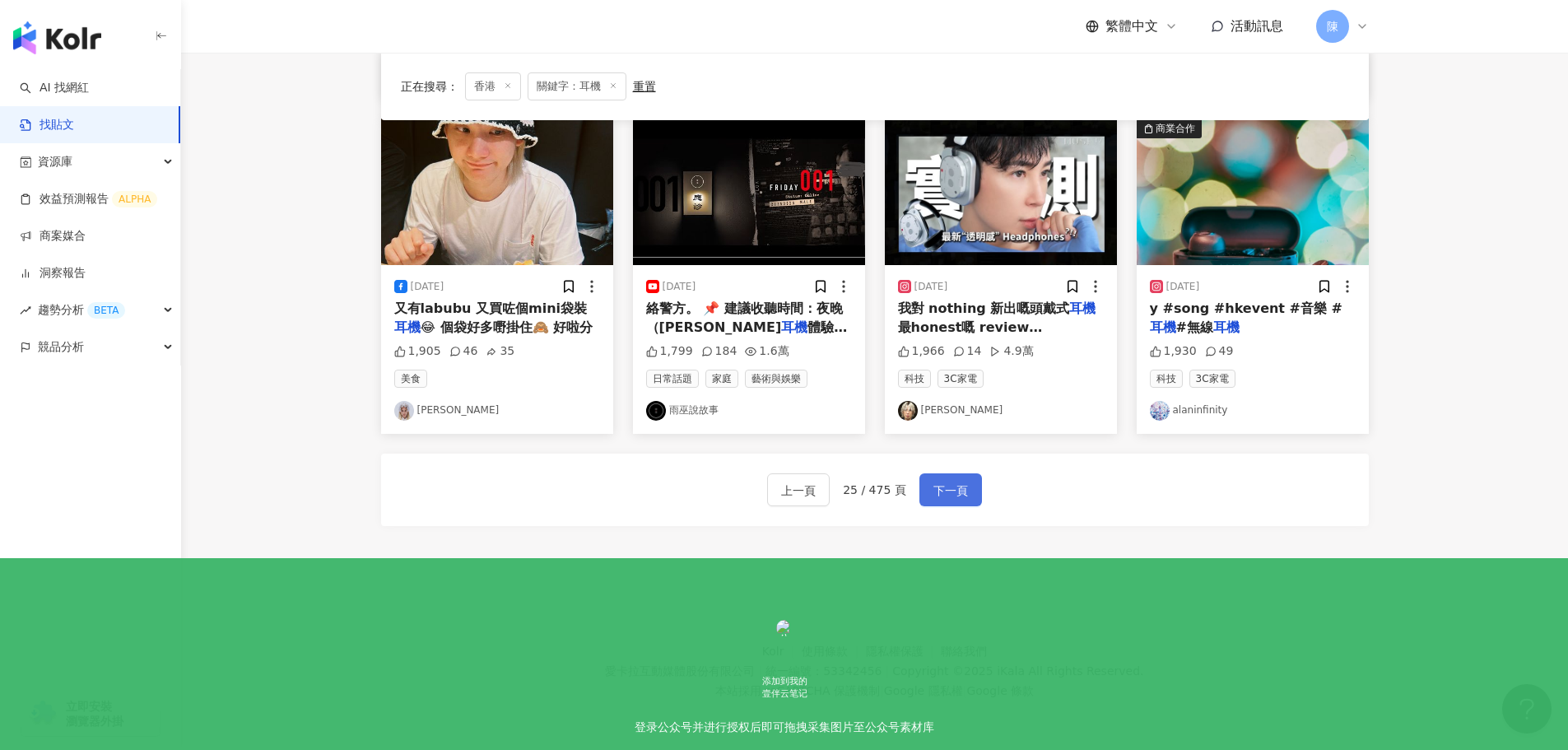
click at [961, 493] on span "下一頁" at bounding box center [951, 491] width 35 height 20
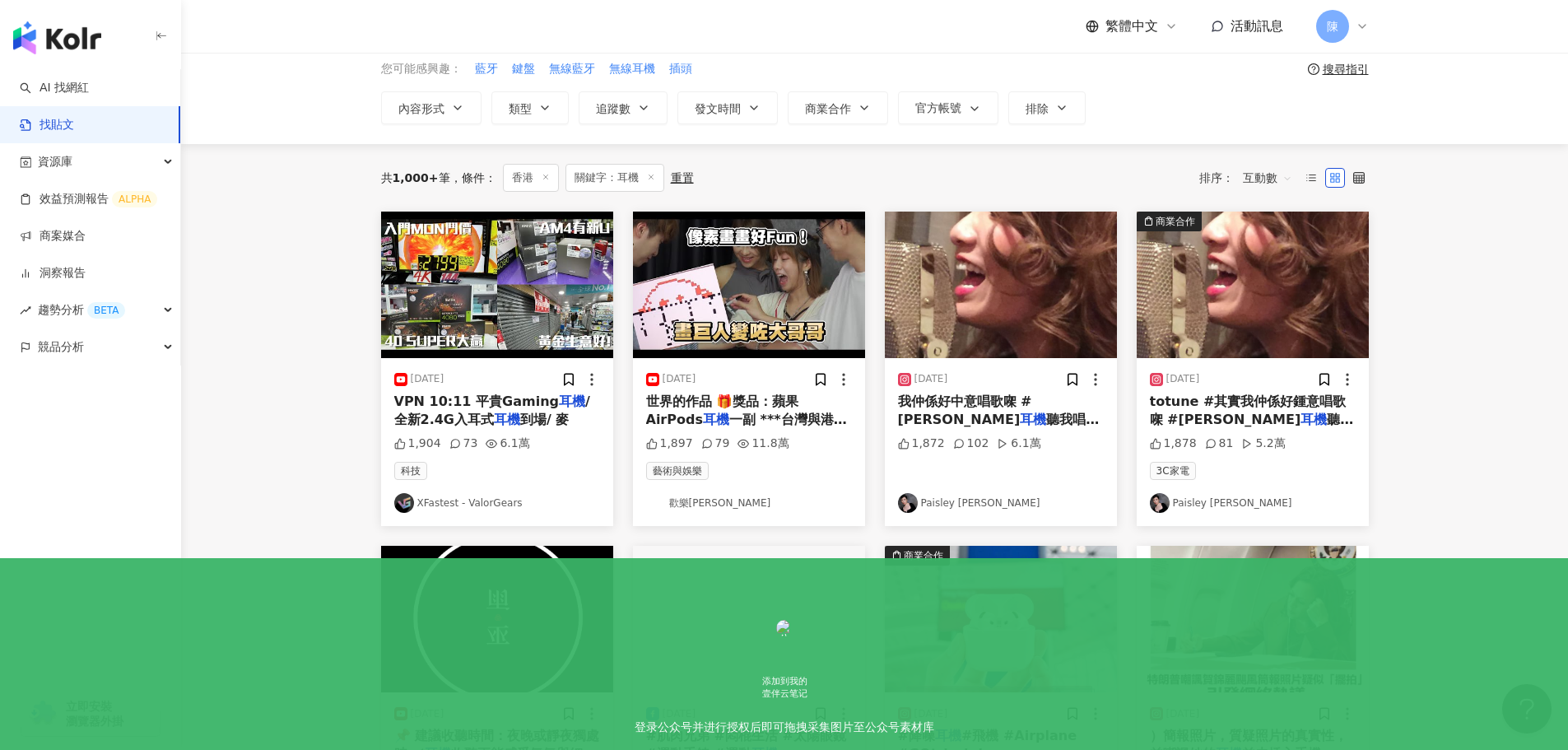
scroll to position [0, 0]
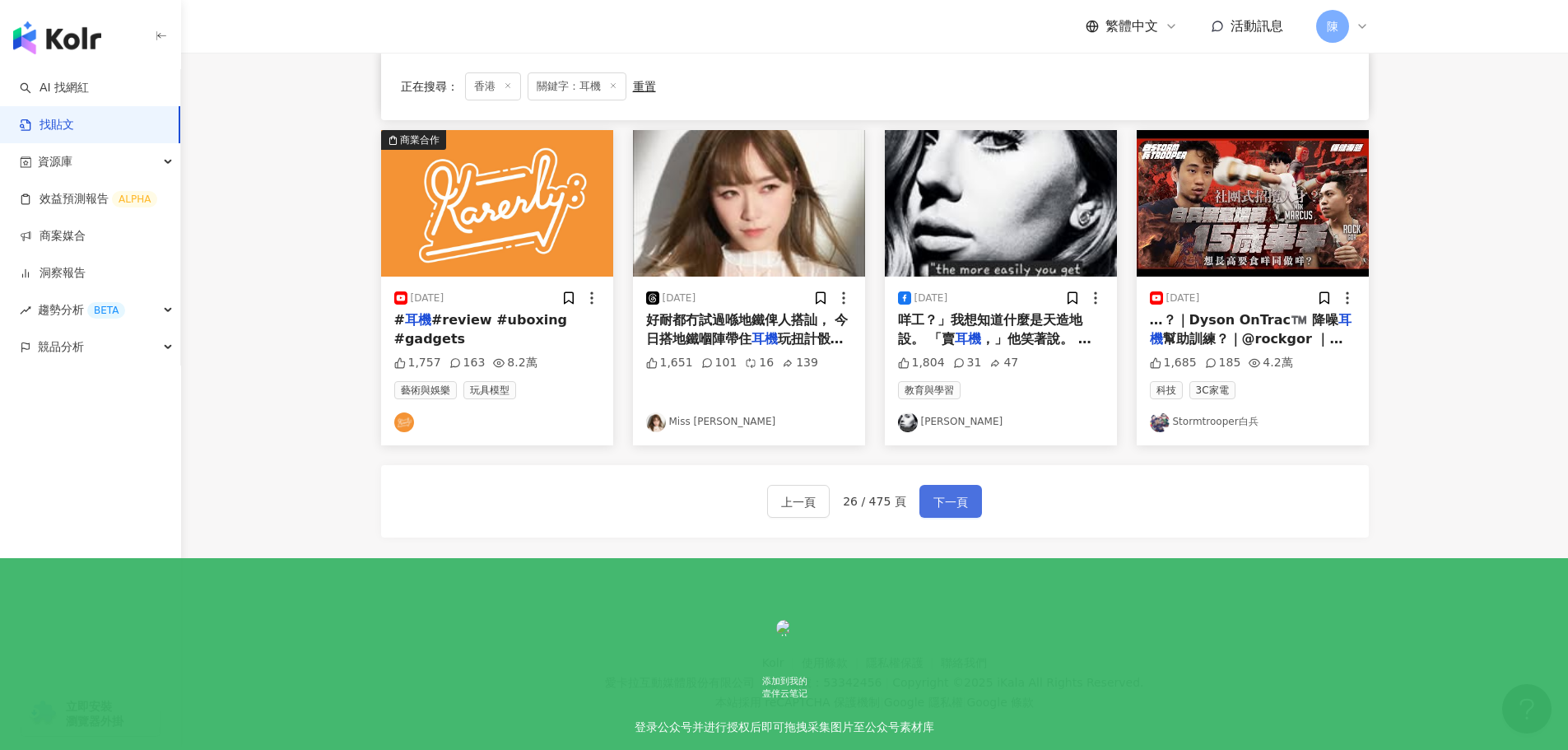
click at [963, 514] on button "下一頁" at bounding box center [951, 502] width 63 height 33
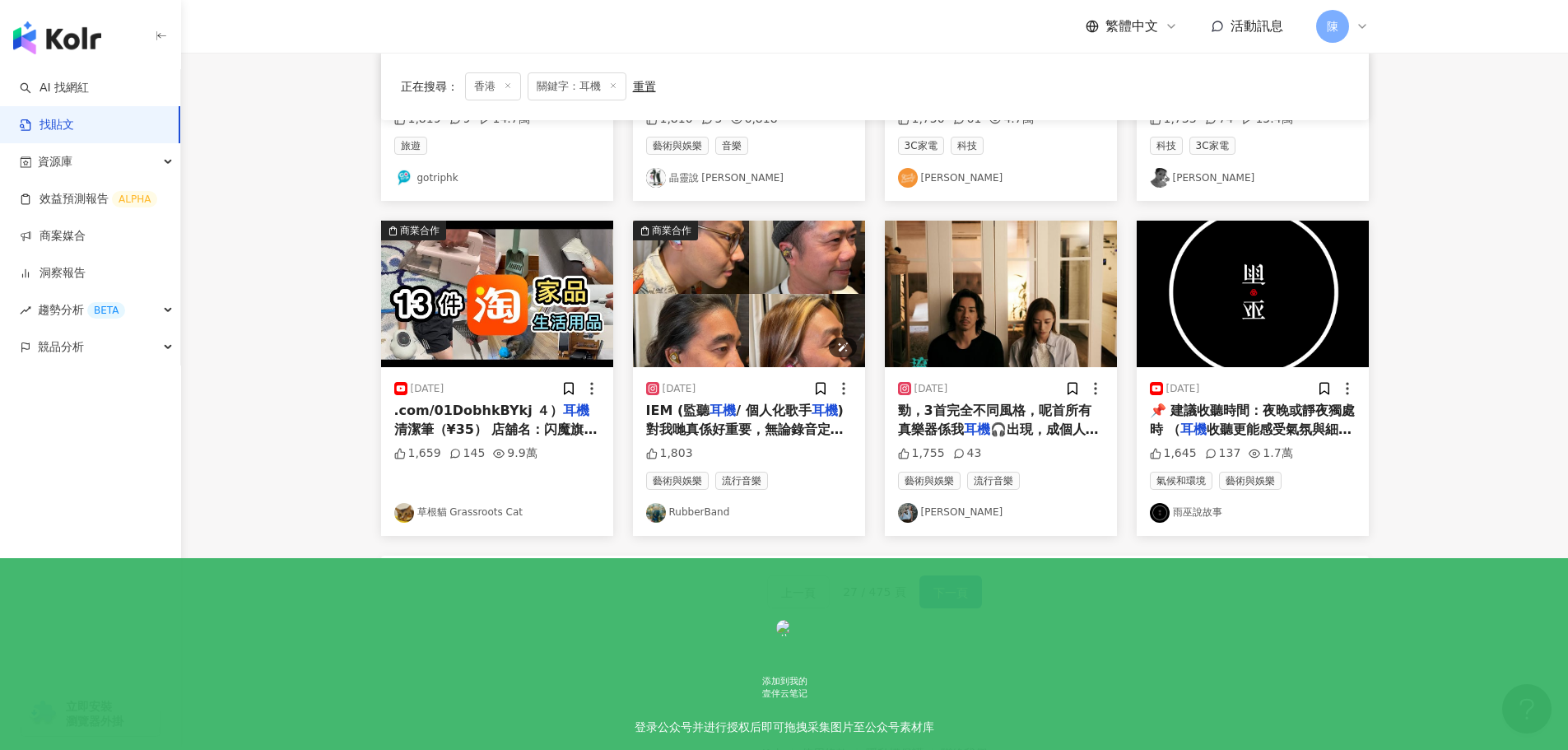
scroll to position [833, 0]
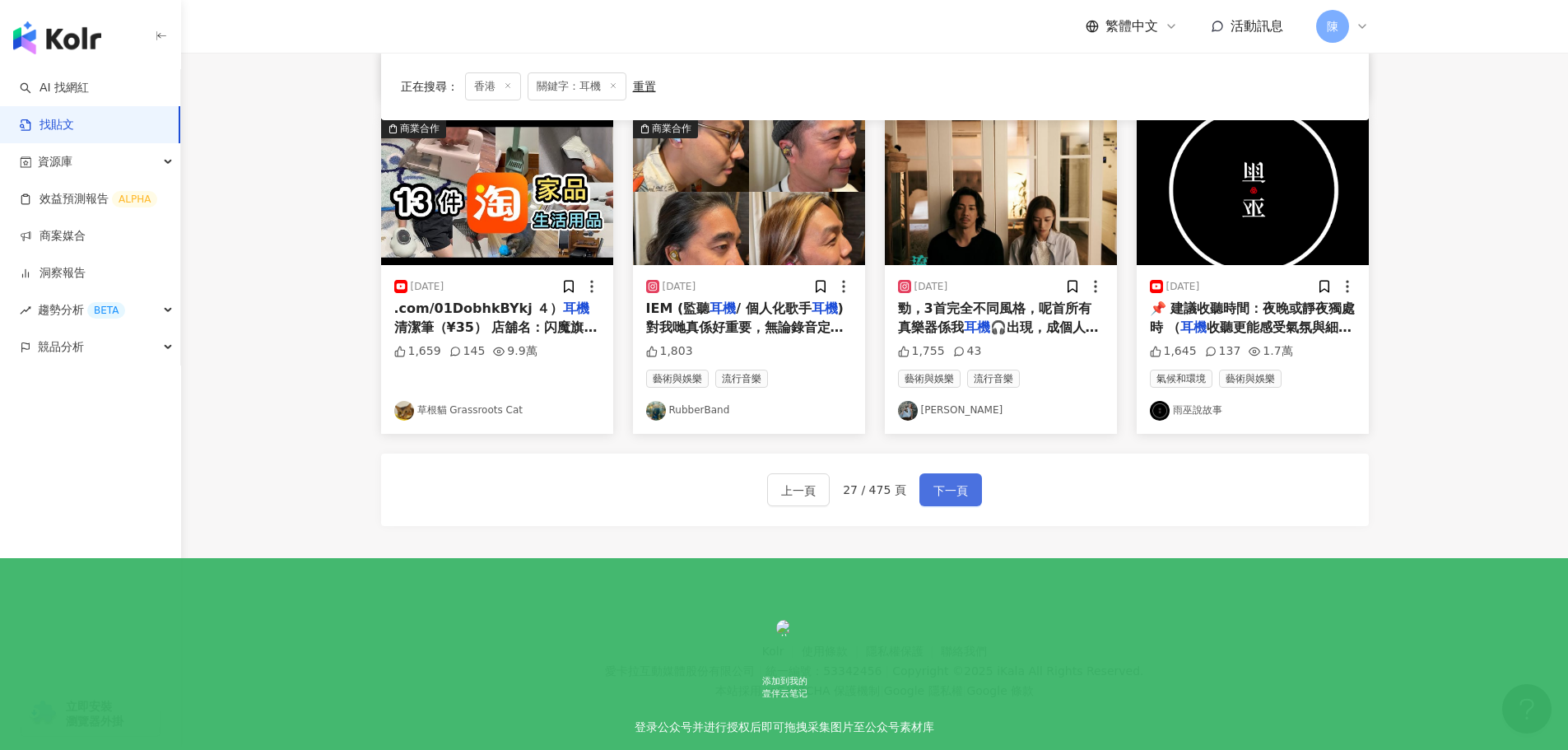
click at [958, 493] on span "下一頁" at bounding box center [951, 491] width 35 height 20
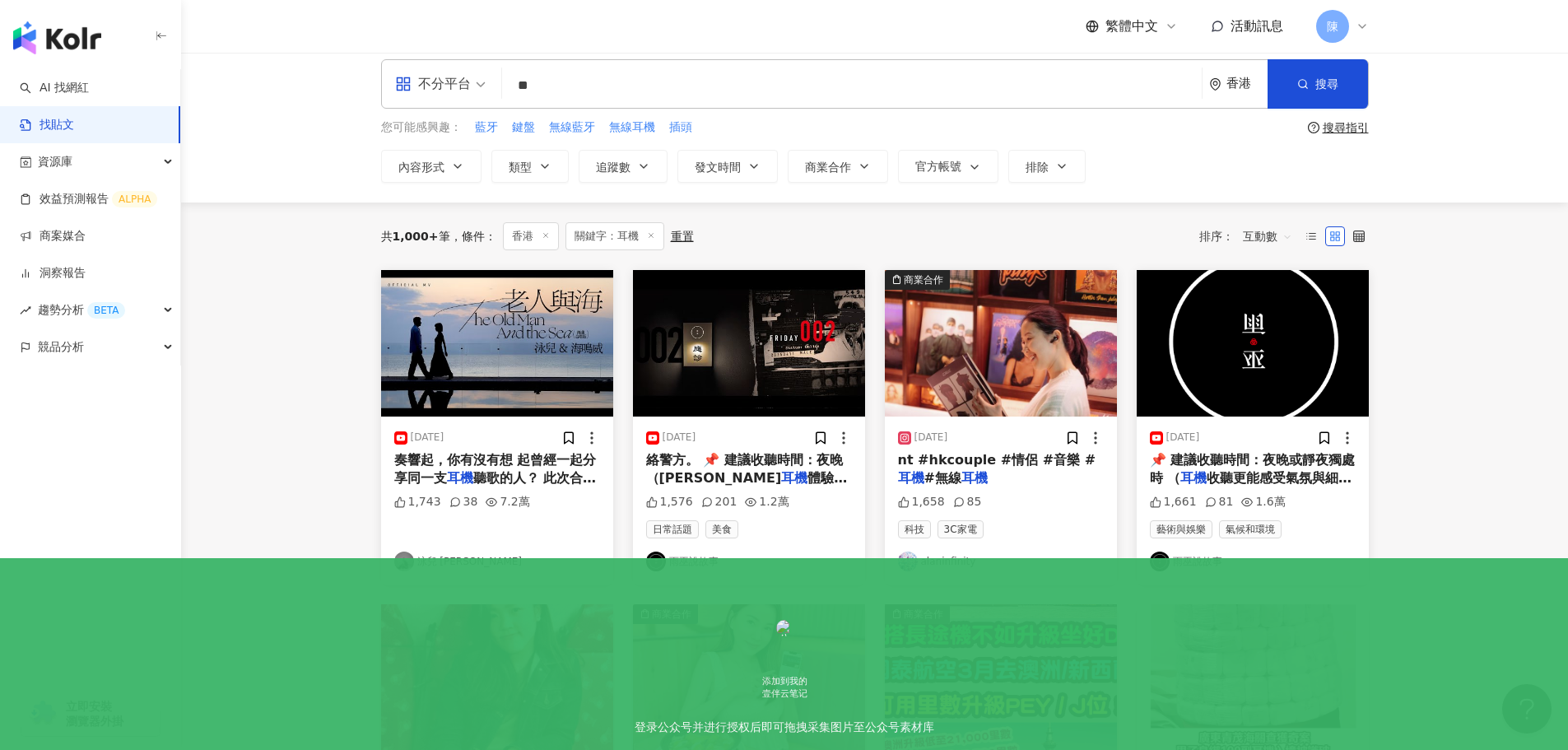
scroll to position [0, 0]
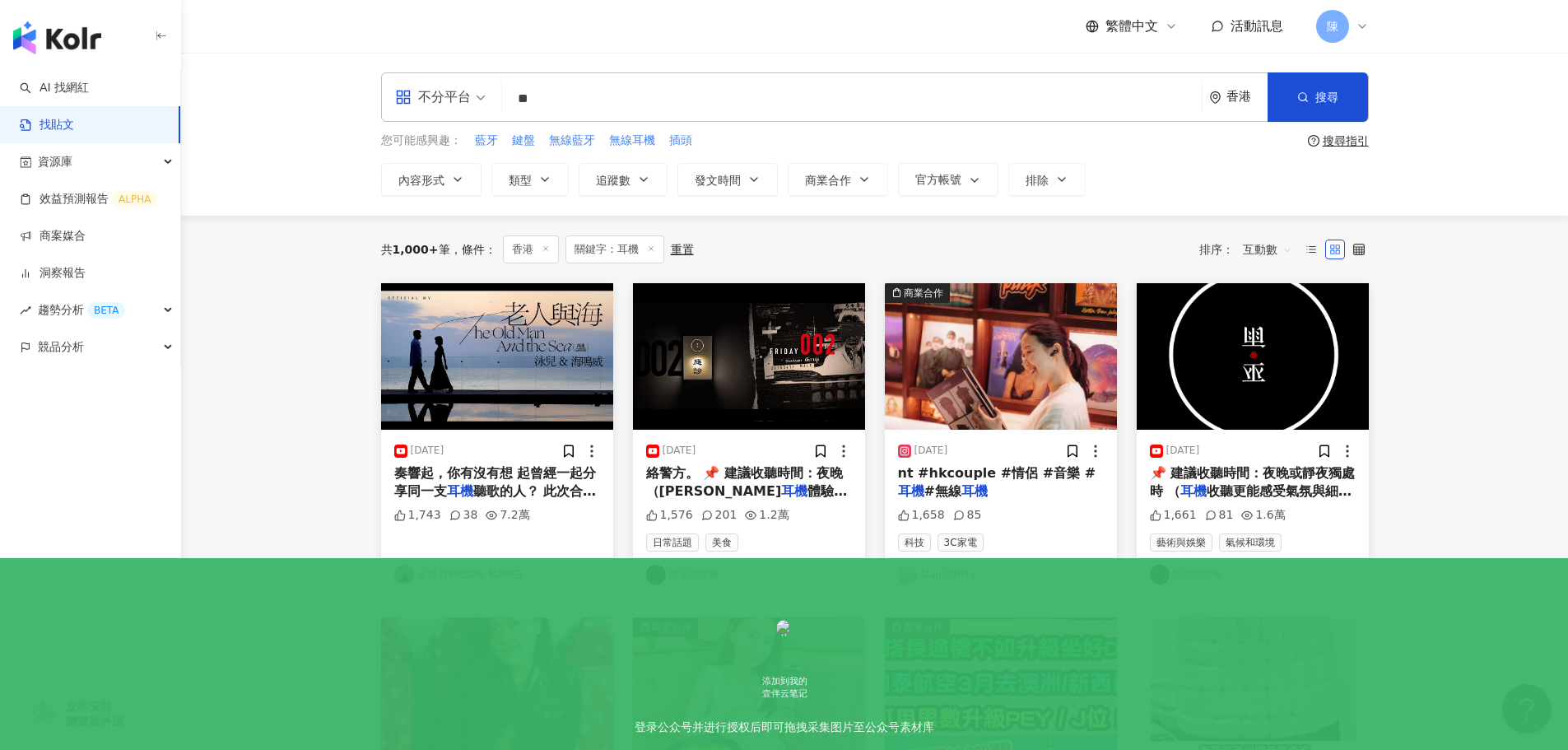
drag, startPoint x: 580, startPoint y: 97, endPoint x: 508, endPoint y: 98, distance: 72.0
click at [509, 98] on input "**" at bounding box center [852, 98] width 686 height 35
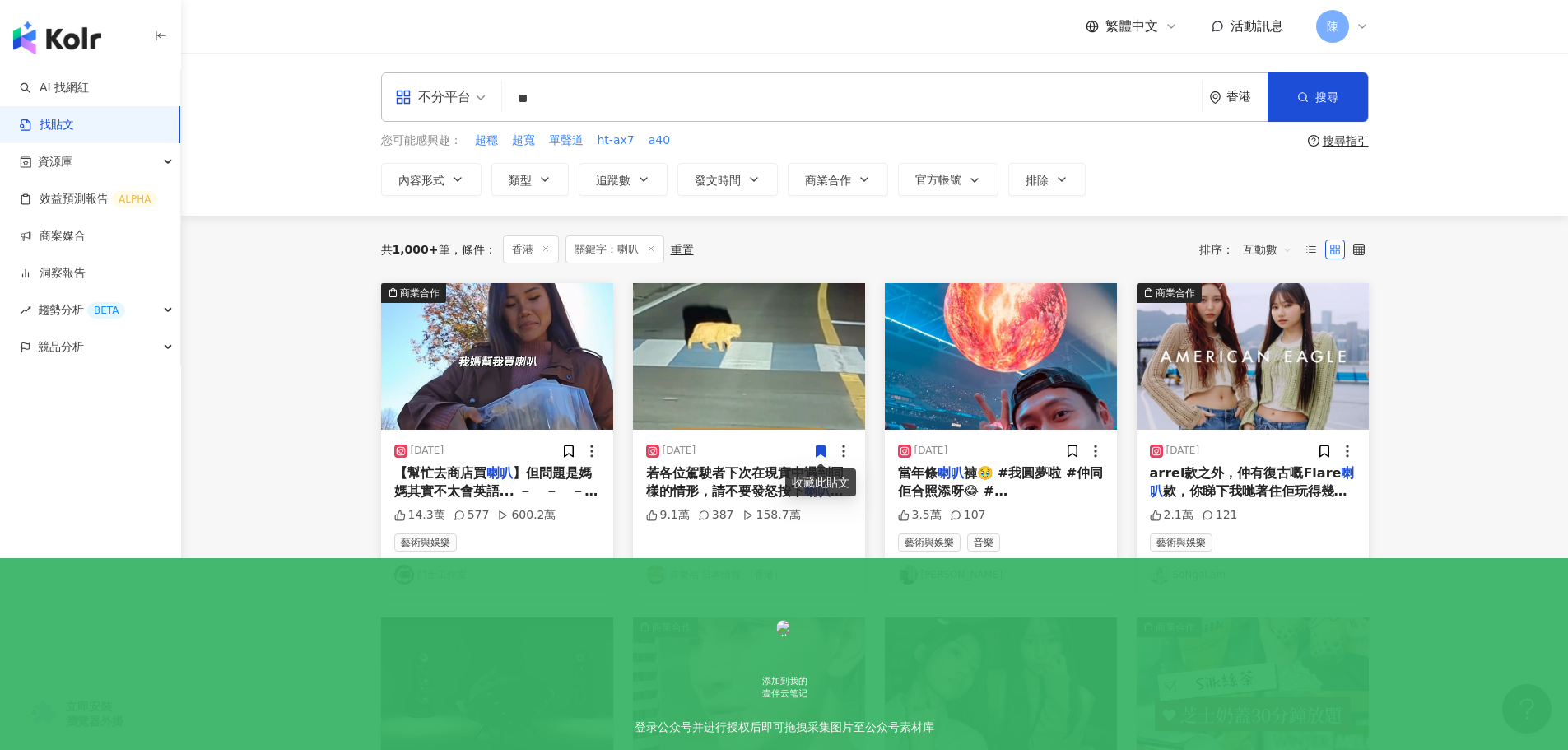
drag, startPoint x: 593, startPoint y: 101, endPoint x: 484, endPoint y: 100, distance: 109.0
click at [484, 100] on div "不分平台 喇叭 ** 香港 搜尋" at bounding box center [874, 97] width 987 height 50
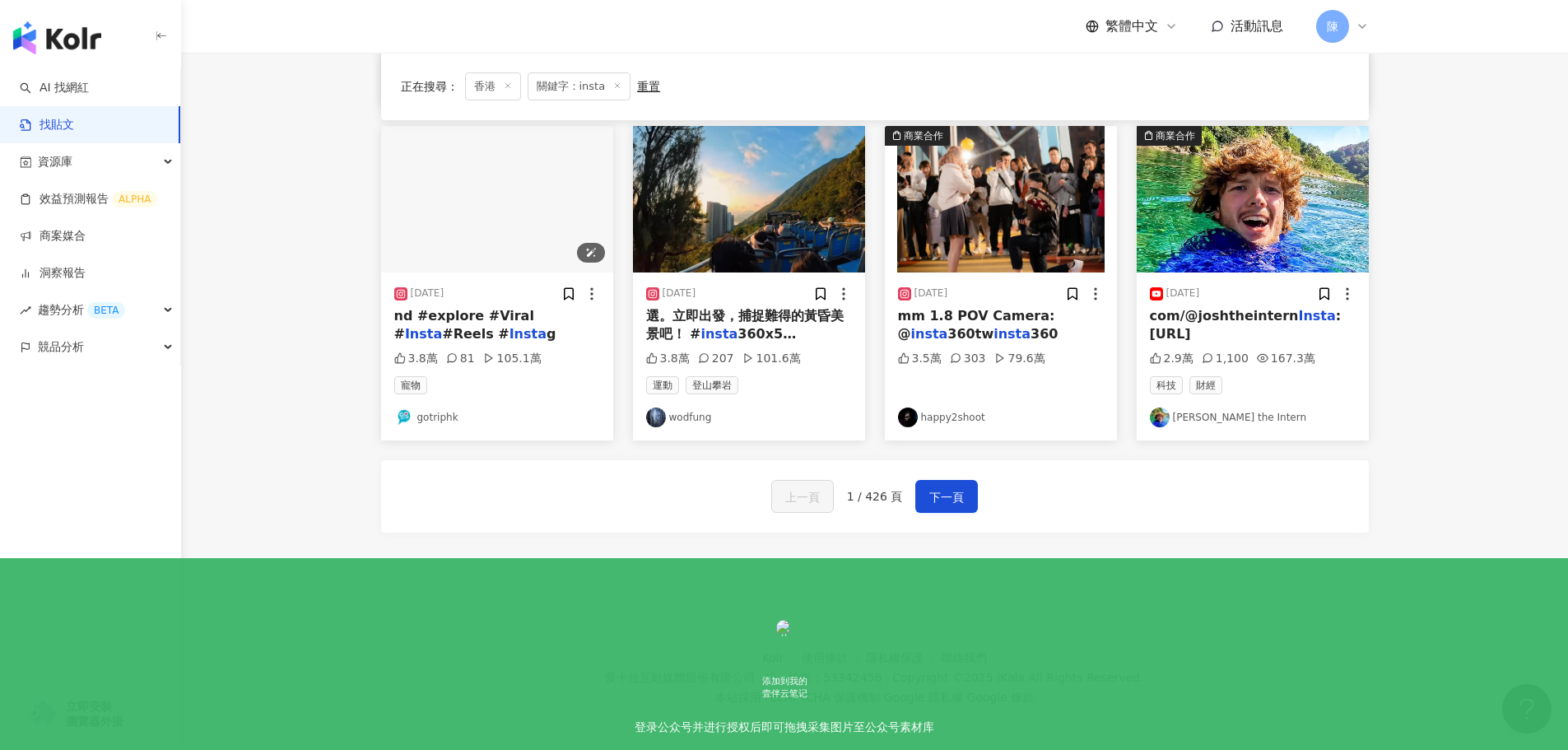
scroll to position [823, 0]
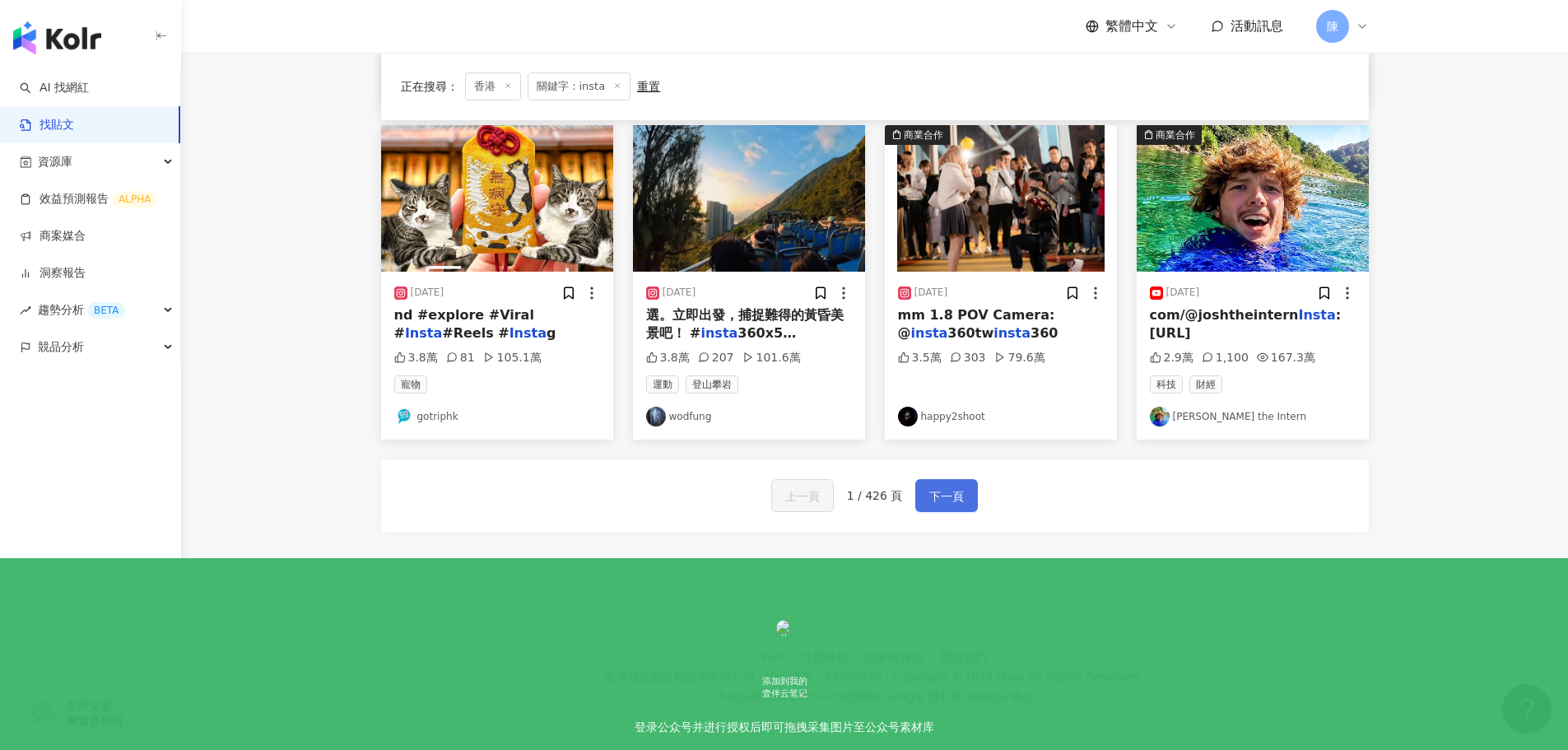
click at [944, 494] on span "下一頁" at bounding box center [947, 497] width 35 height 20
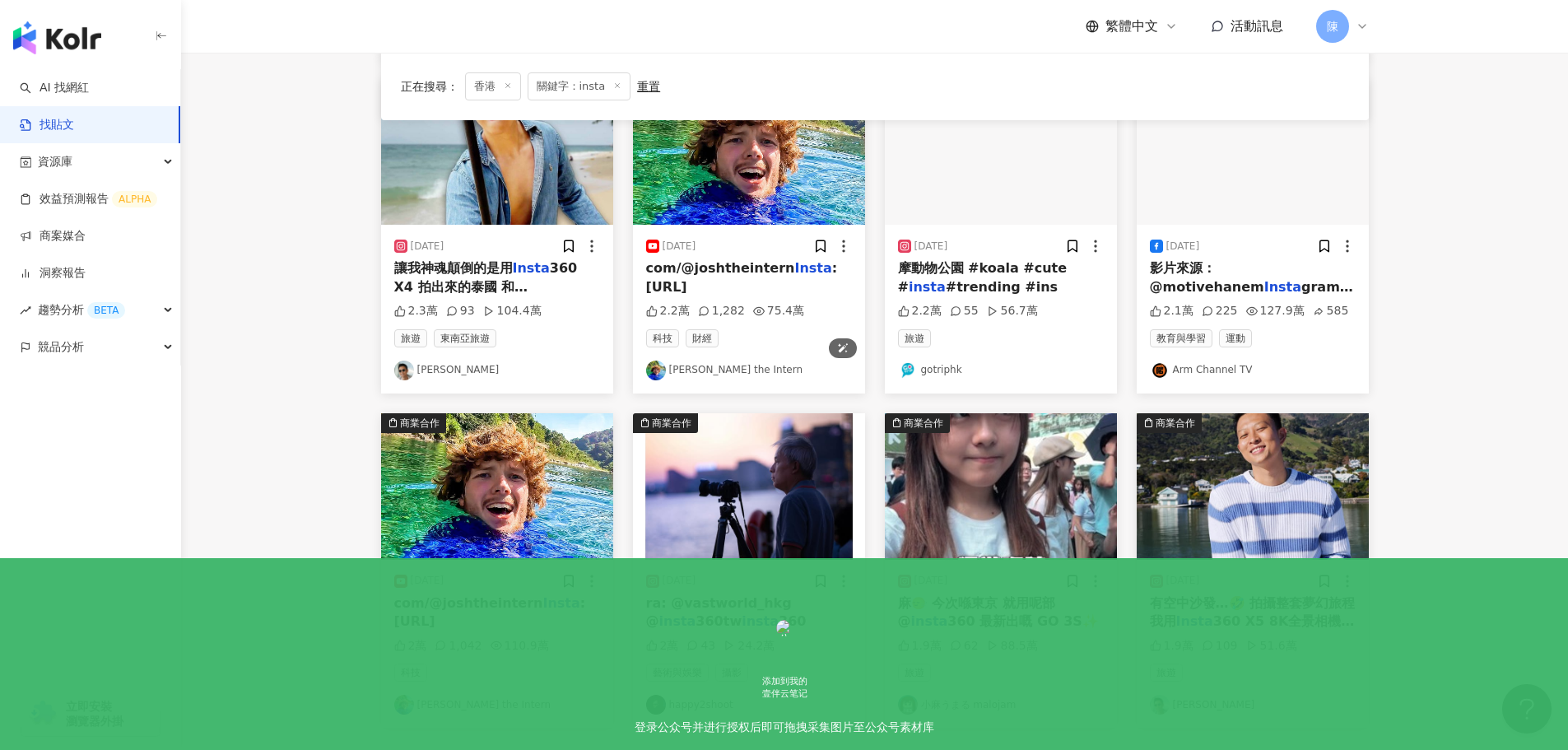
scroll to position [828, 0]
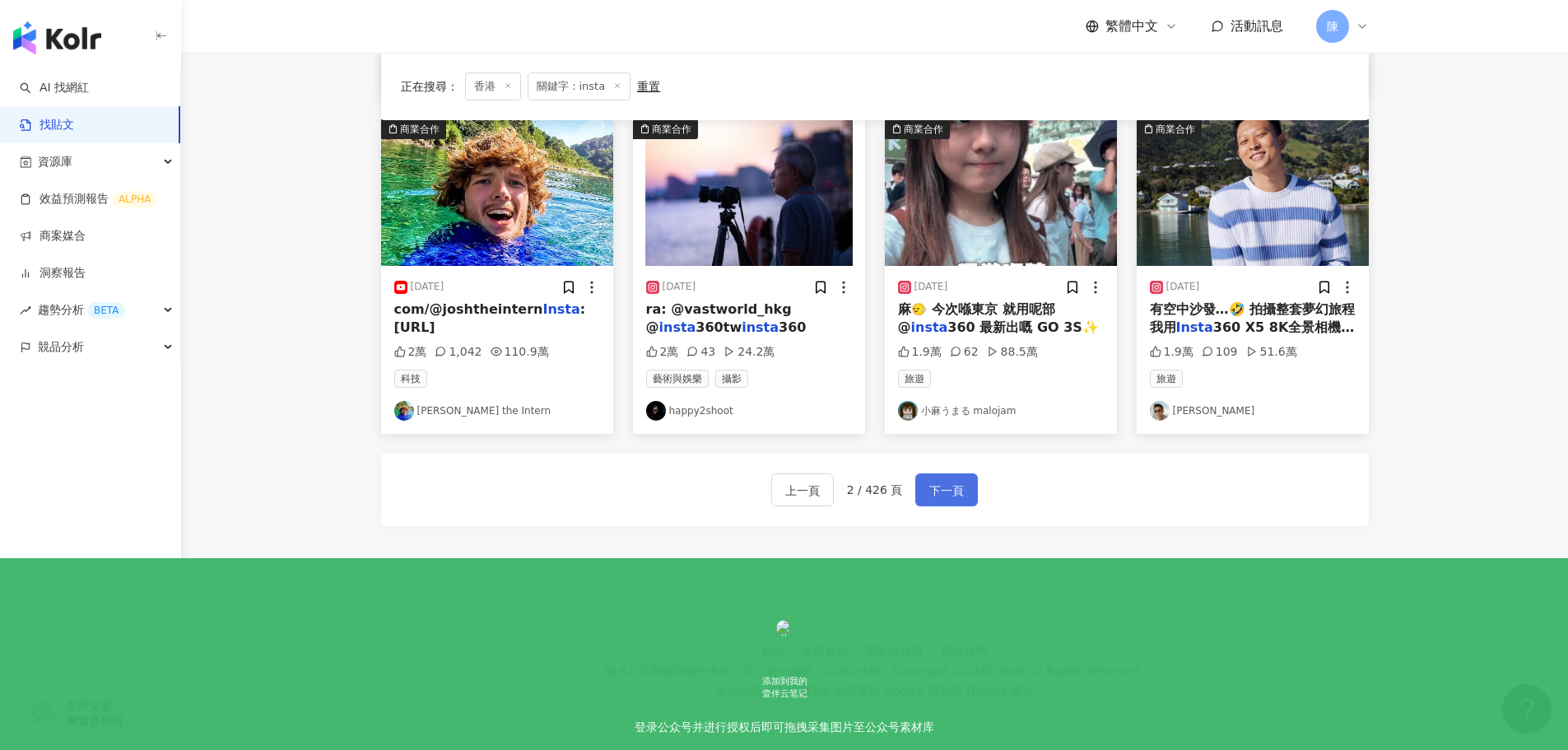
click at [948, 493] on span "下一頁" at bounding box center [947, 491] width 35 height 20
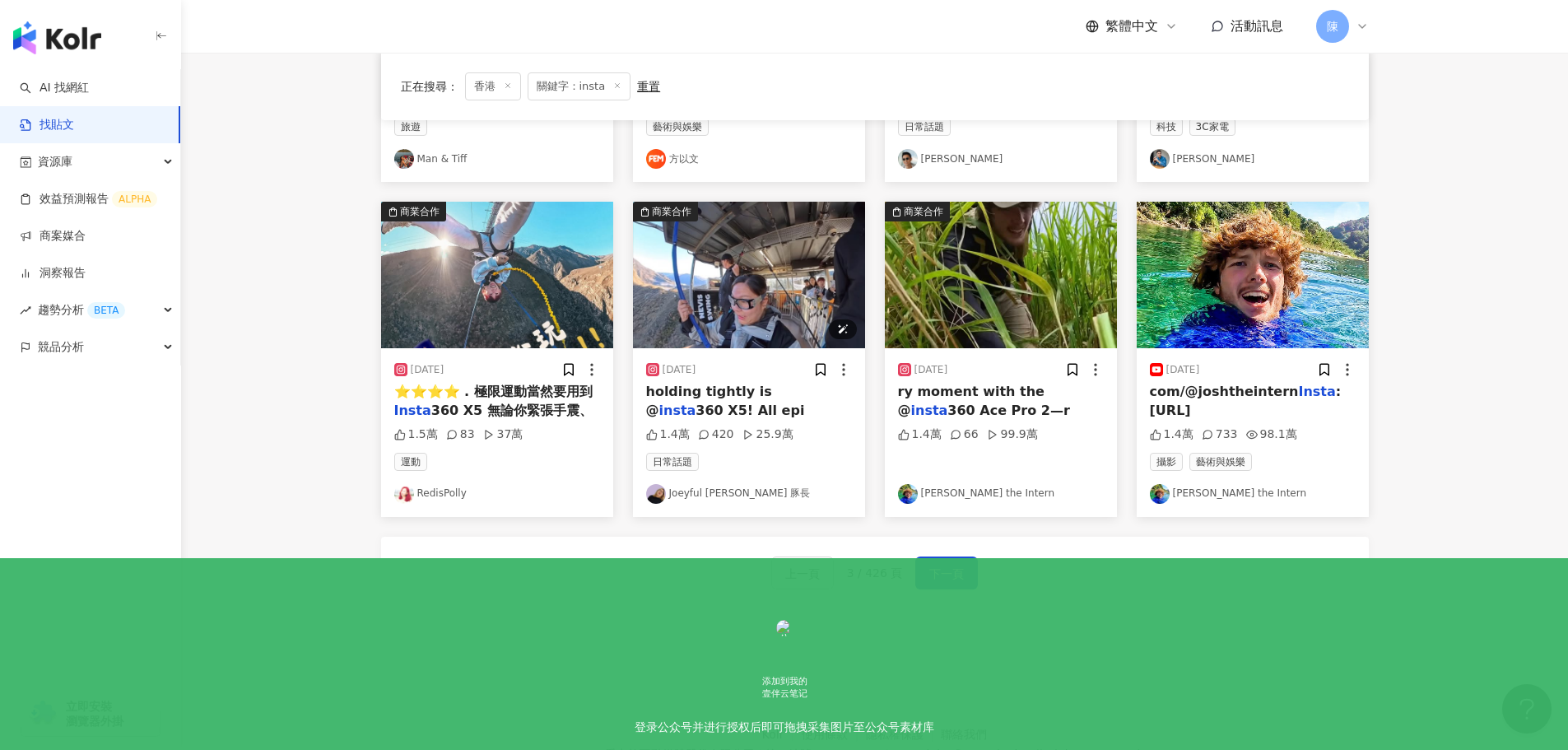
scroll to position [771, 0]
click at [952, 574] on span "下一頁" at bounding box center [947, 573] width 35 height 20
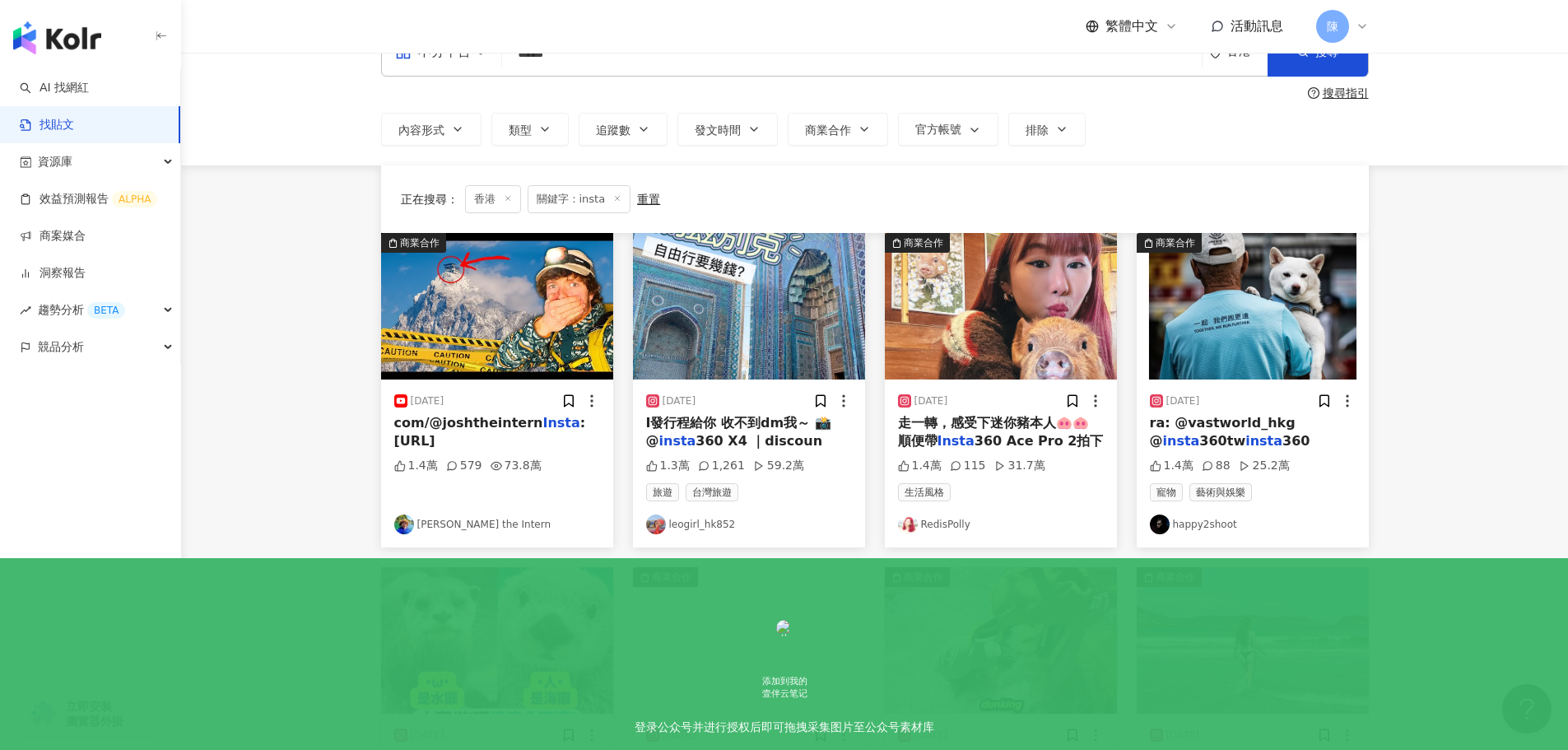
scroll to position [0, 0]
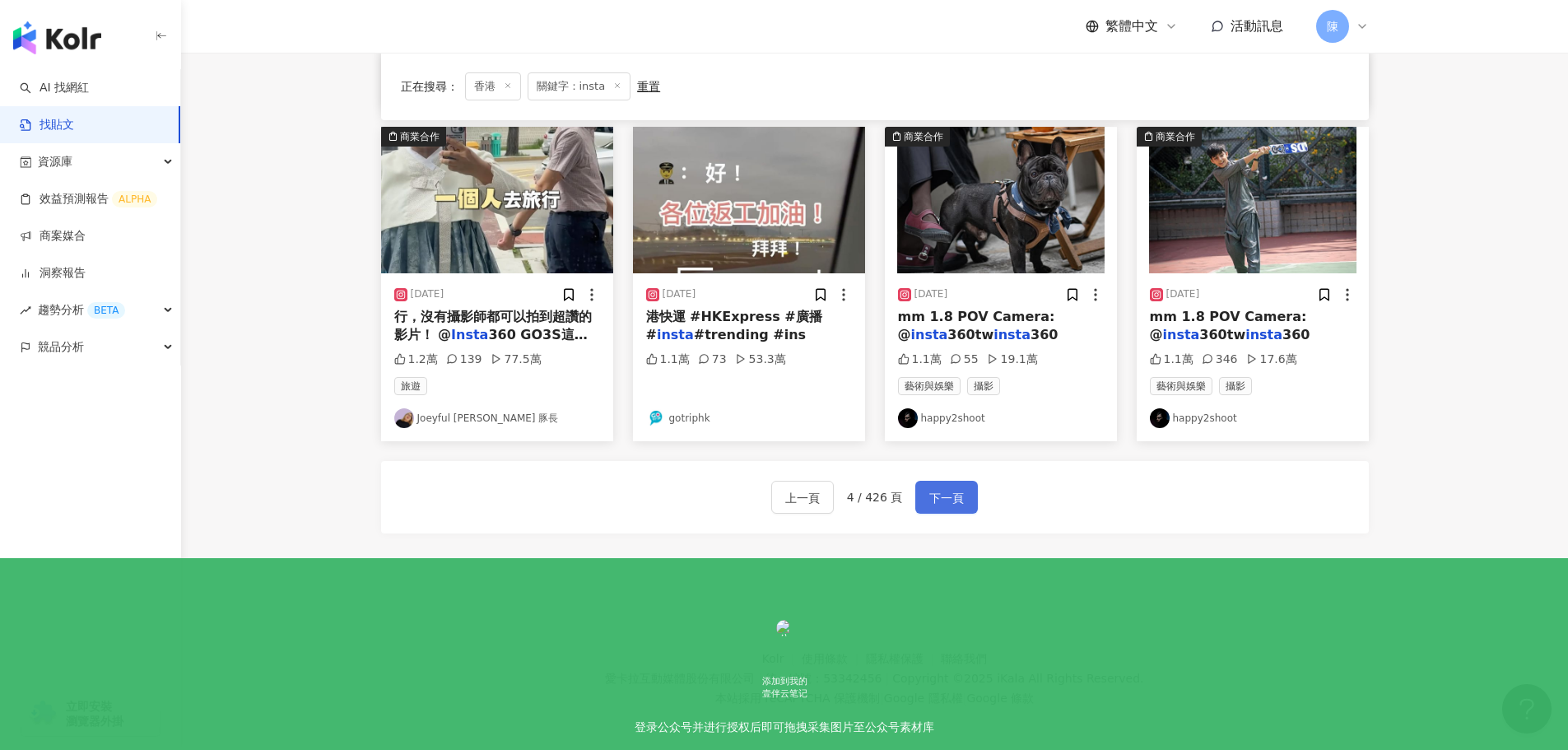
click at [963, 498] on button "下一頁" at bounding box center [947, 498] width 63 height 33
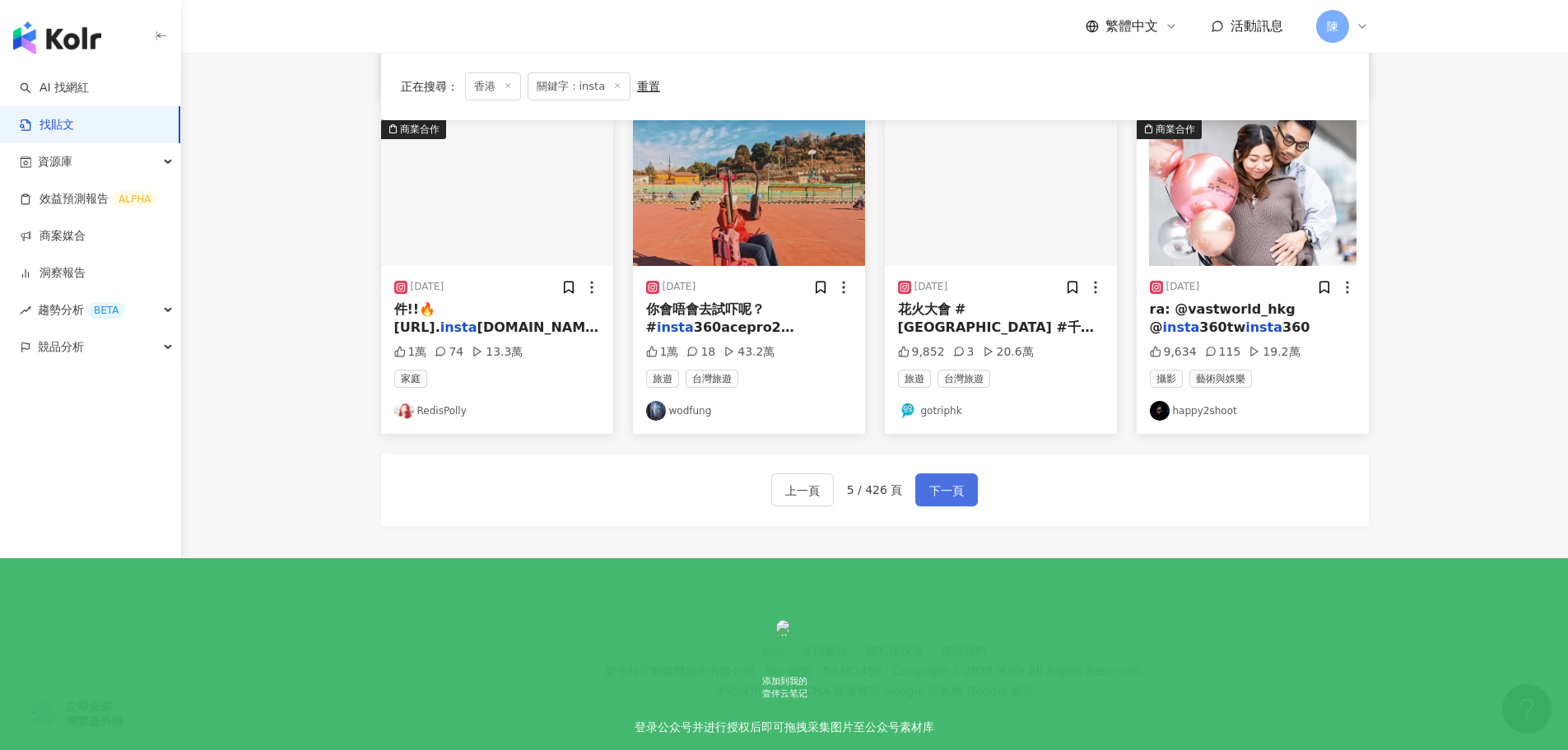
scroll to position [821, 0]
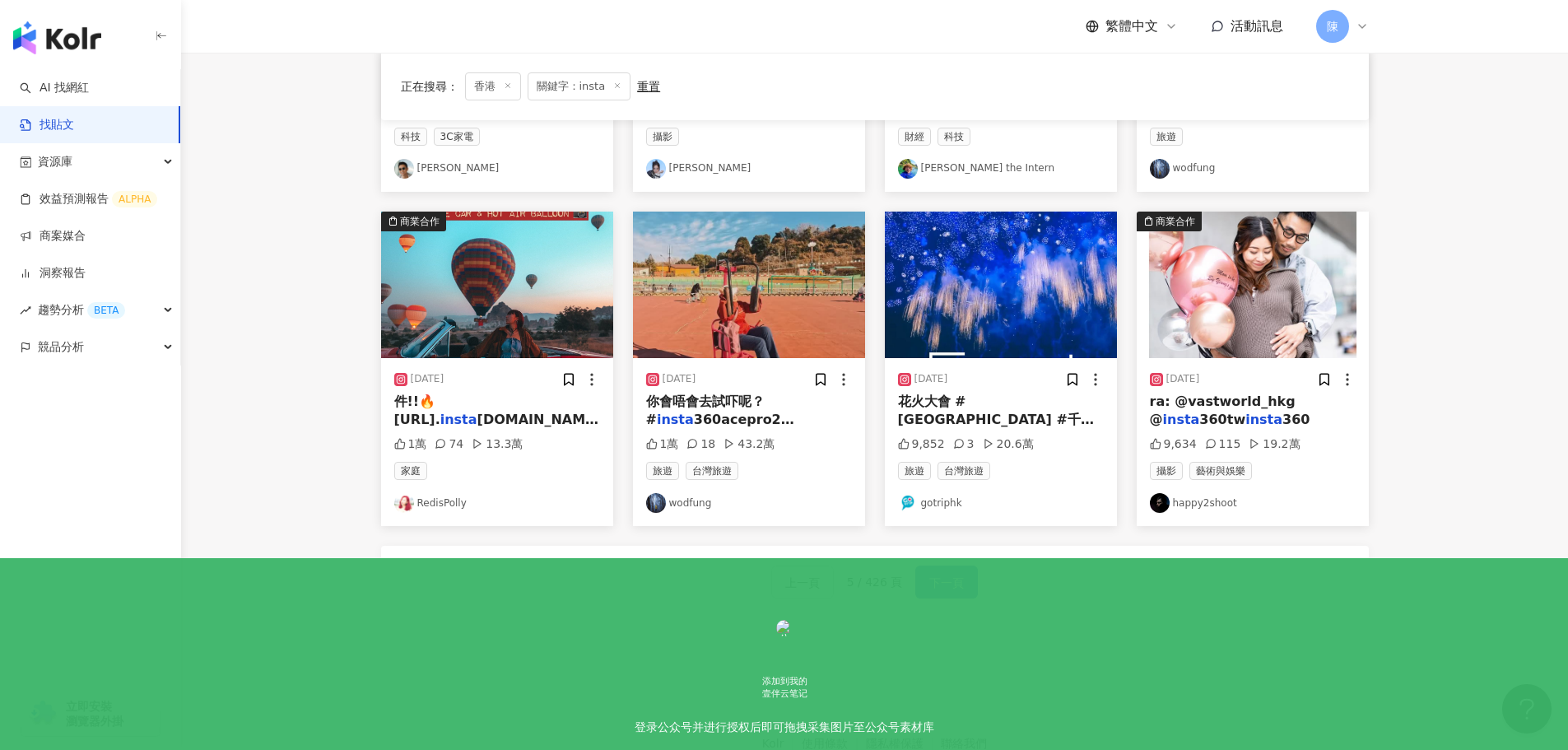
click at [930, 587] on span "下一頁" at bounding box center [947, 583] width 35 height 20
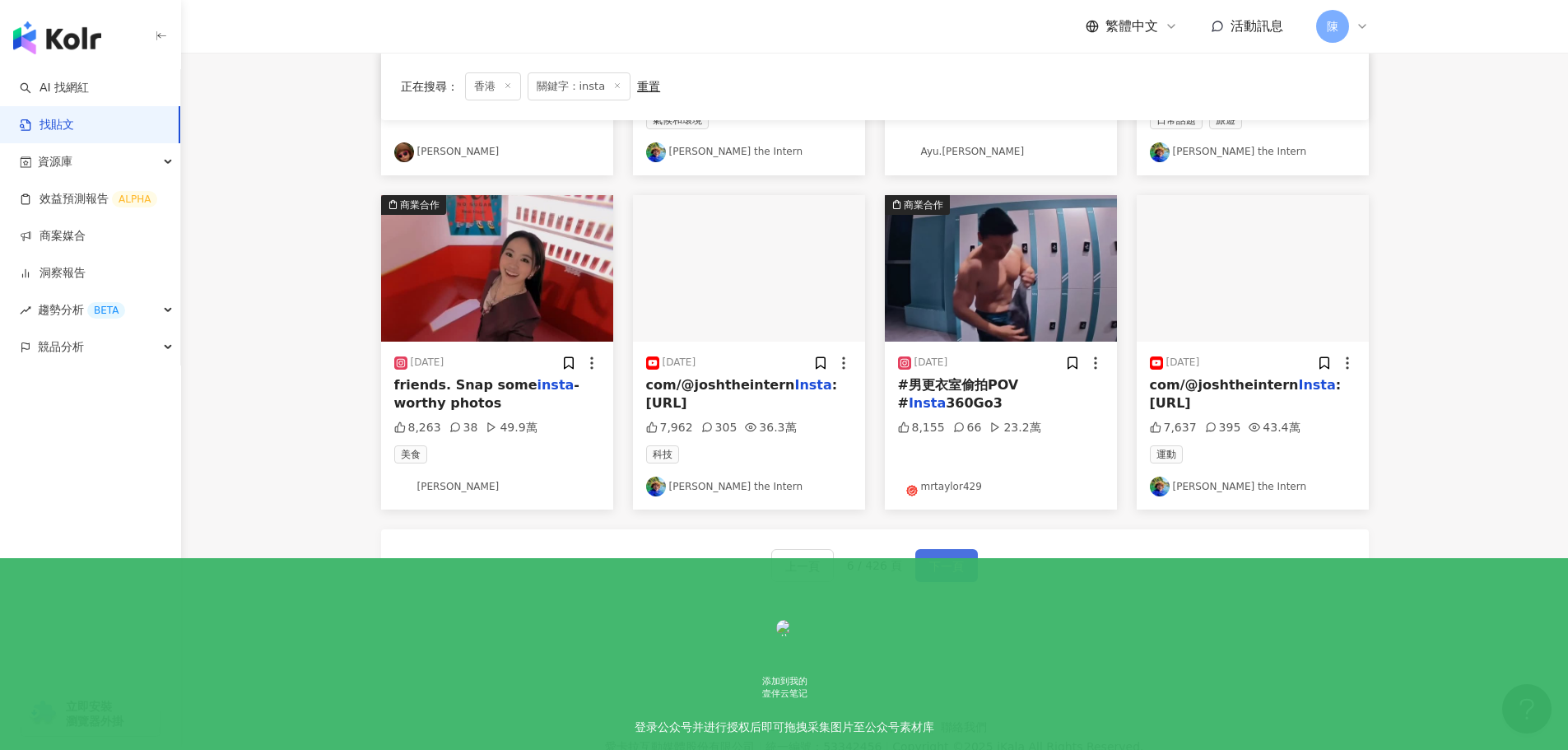
scroll to position [738, 0]
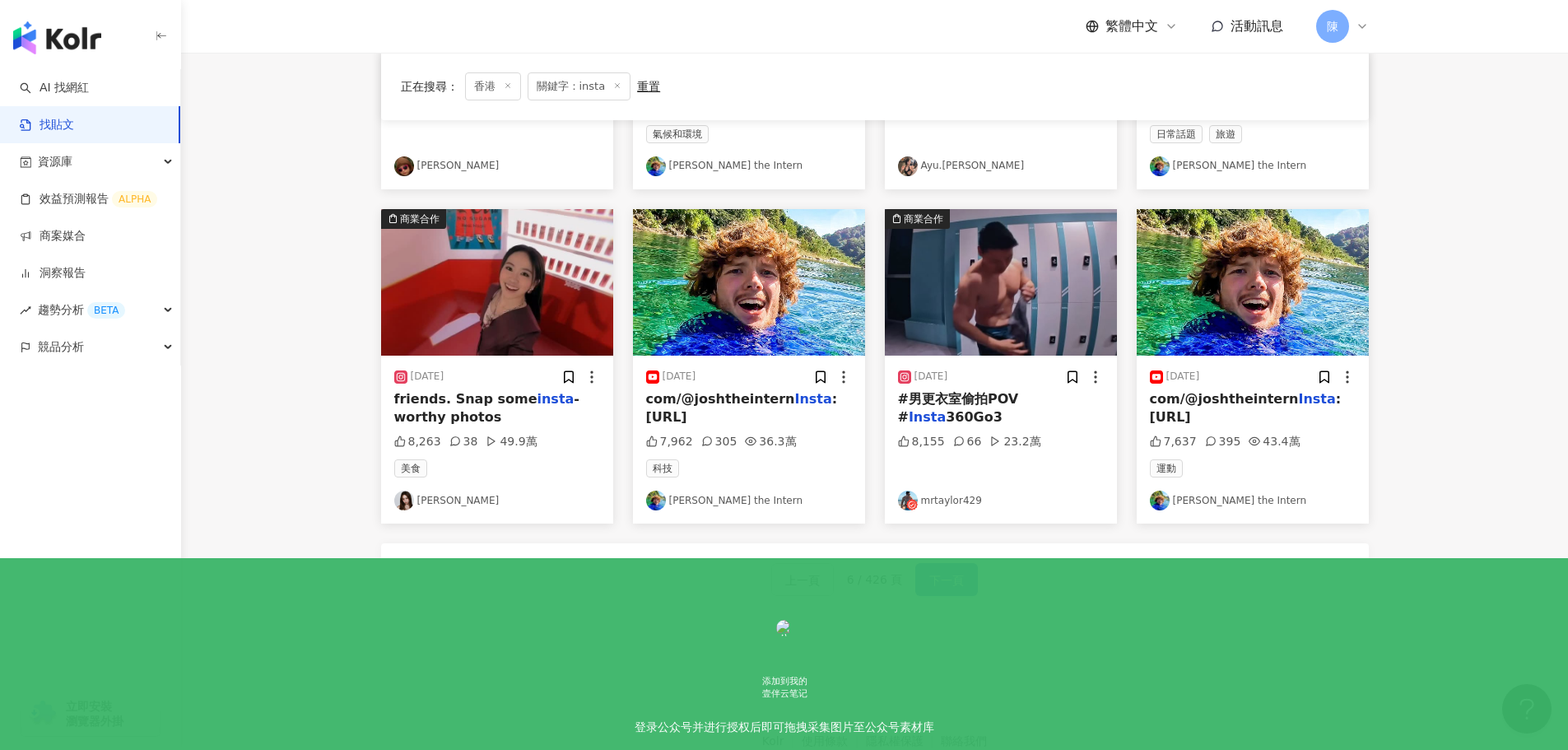
click at [952, 576] on span "下一頁" at bounding box center [947, 581] width 35 height 20
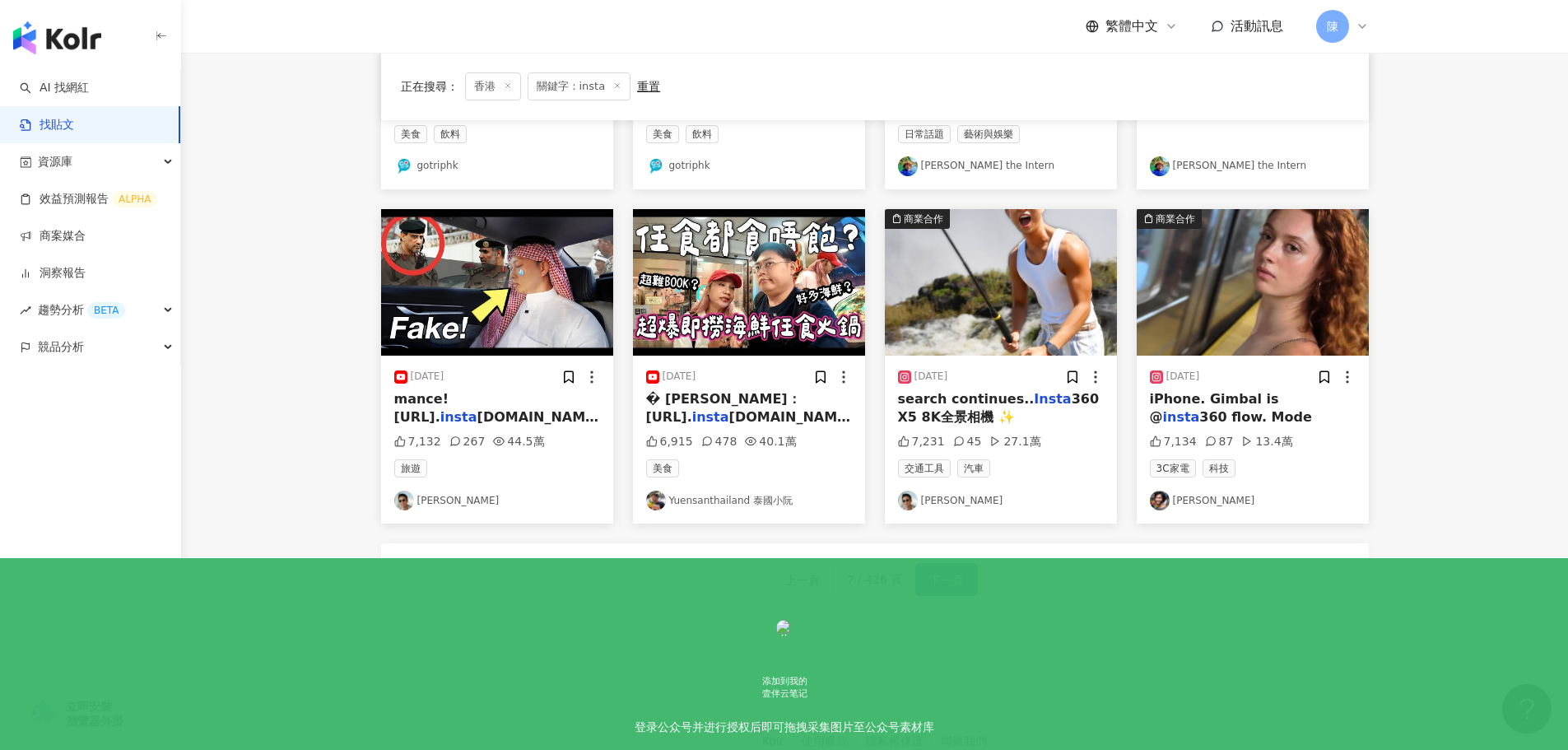
click at [949, 580] on span "下一頁" at bounding box center [947, 581] width 35 height 20
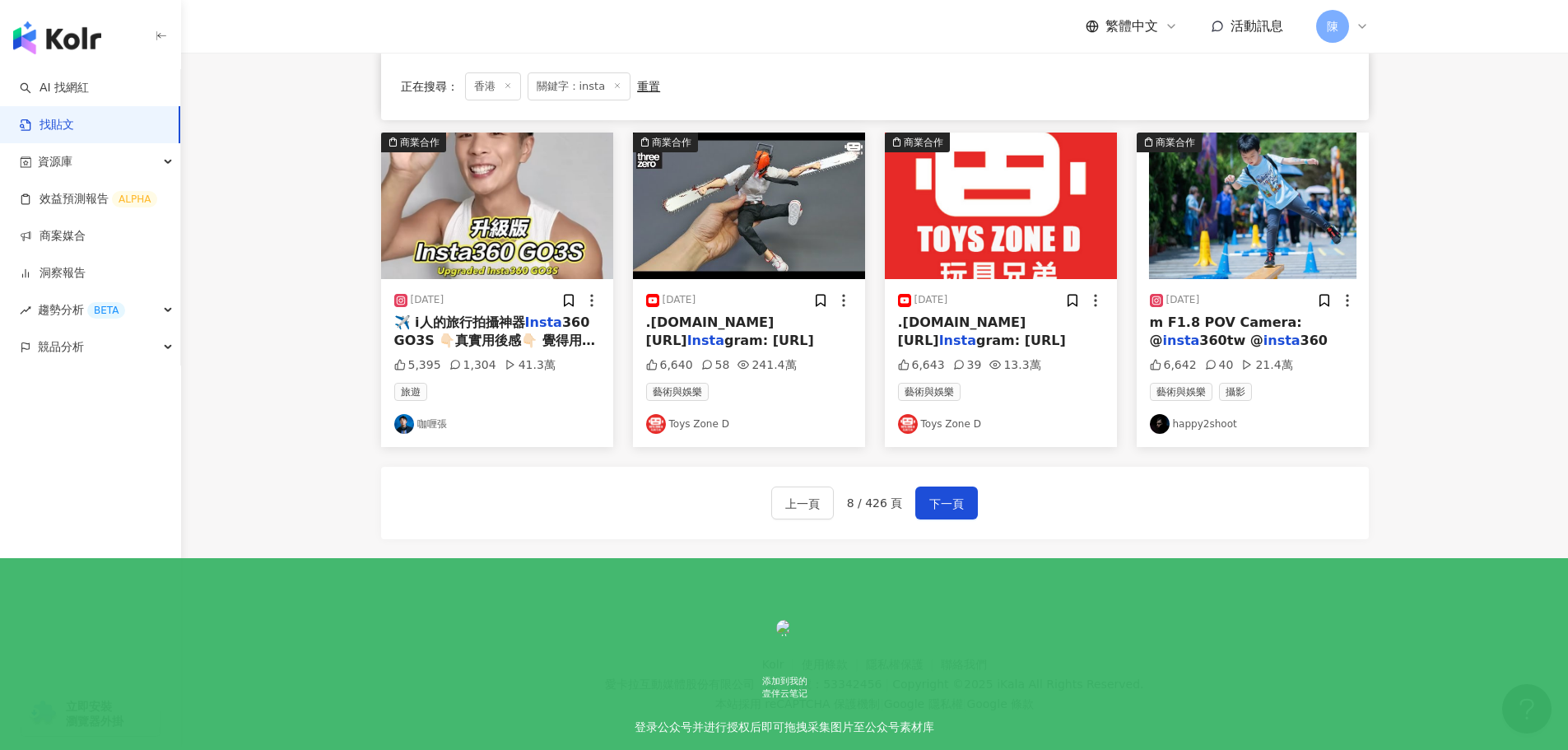
scroll to position [828, 0]
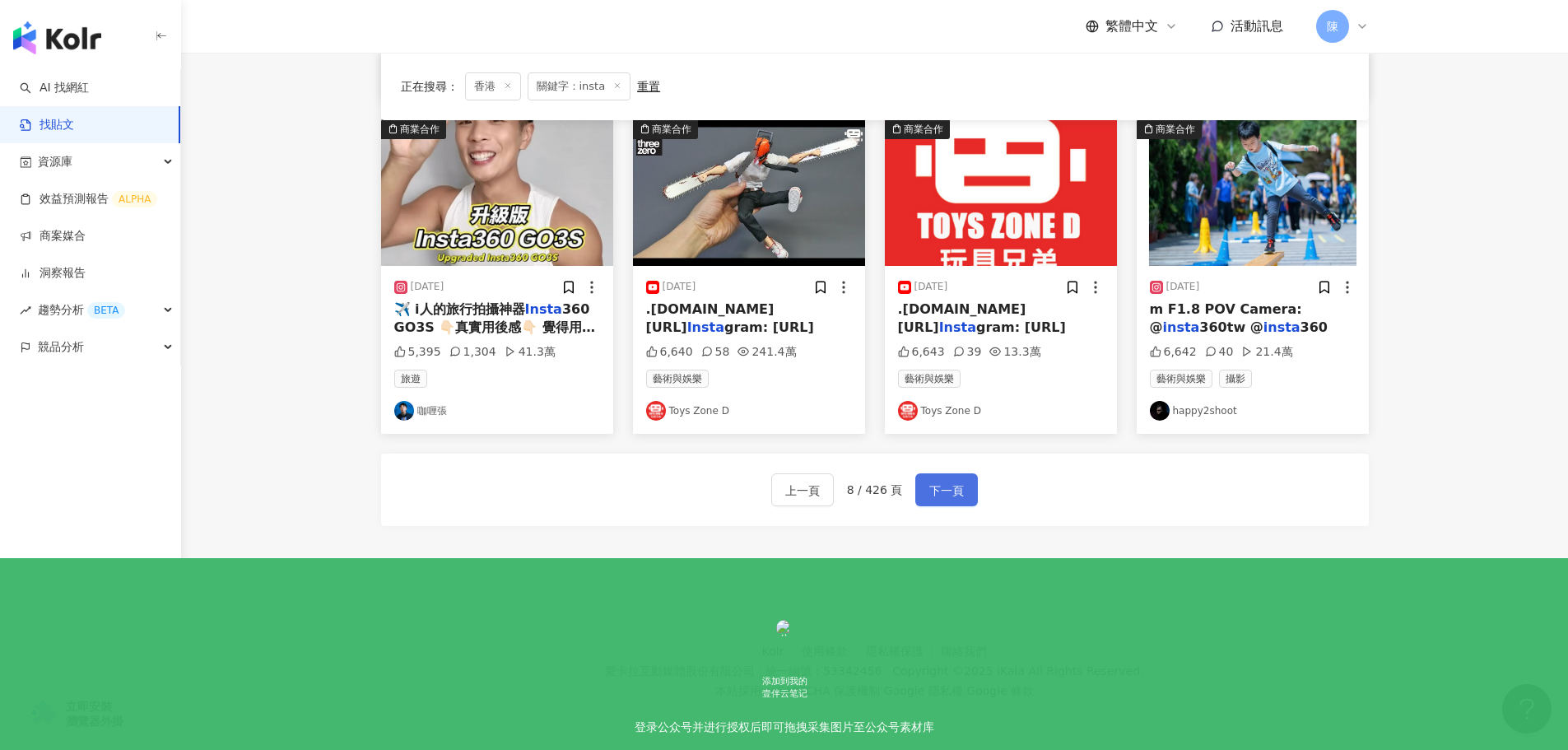
click at [941, 502] on button "下一頁" at bounding box center [947, 490] width 63 height 33
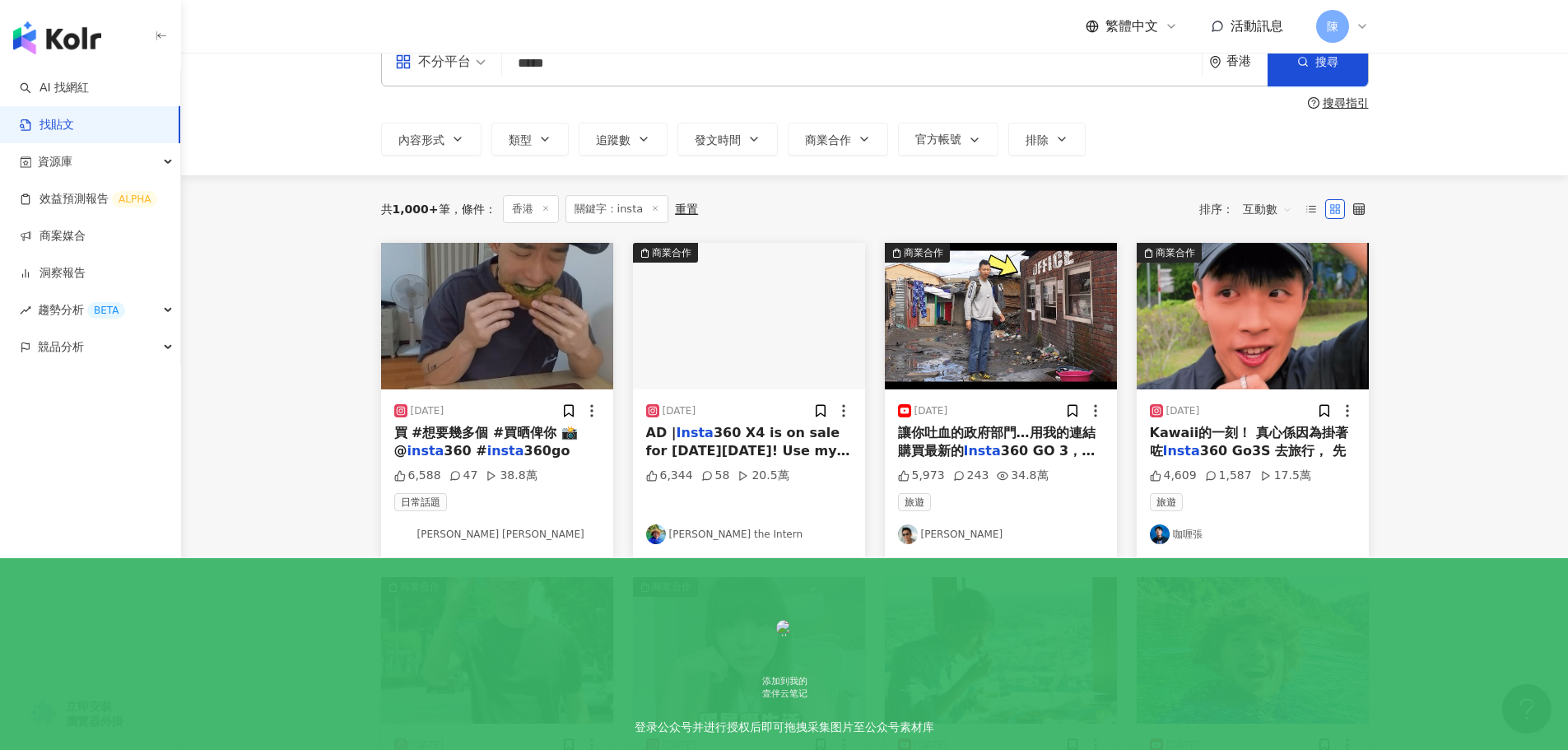
scroll to position [0, 0]
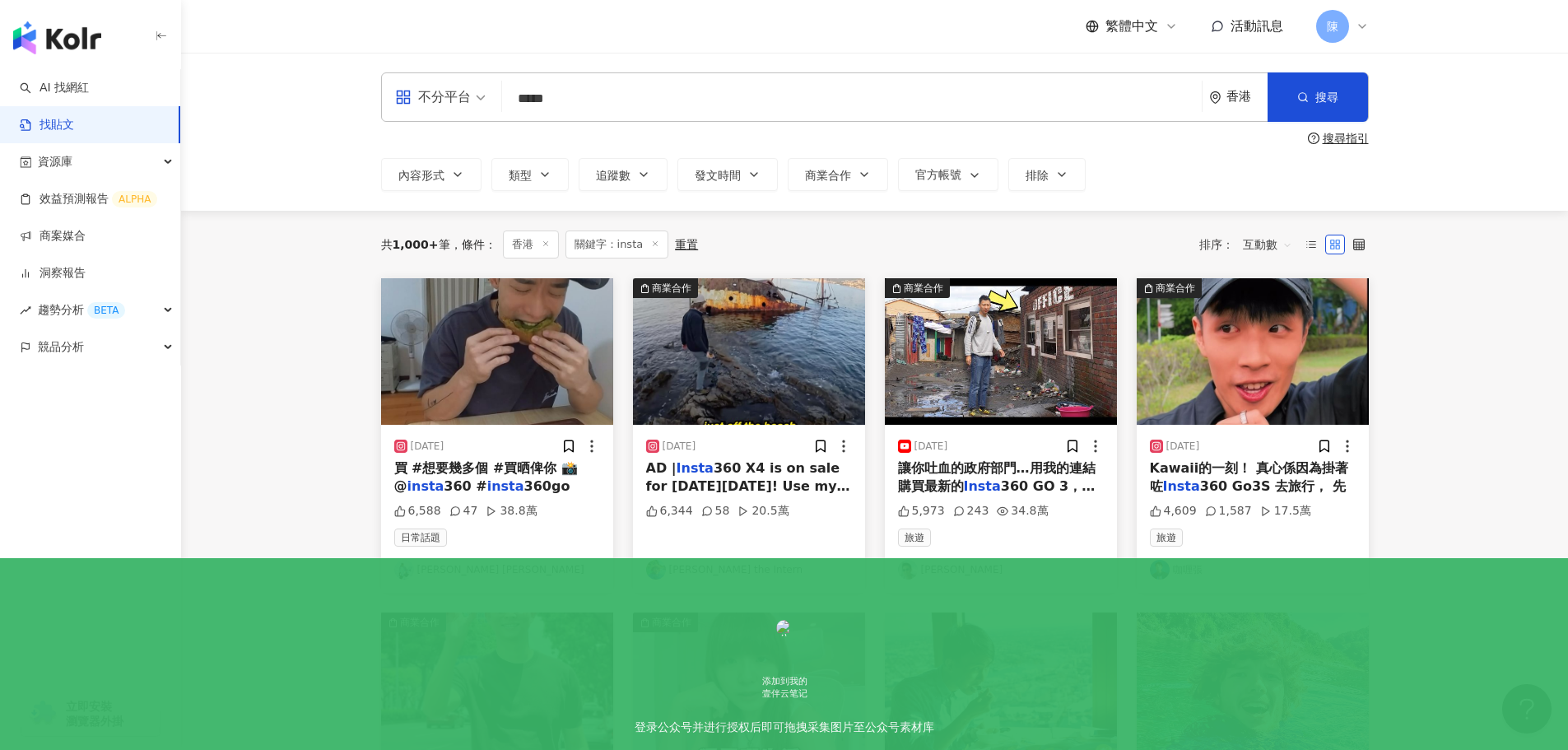
drag, startPoint x: 572, startPoint y: 103, endPoint x: 452, endPoint y: 101, distance: 120.0
click at [452, 101] on div "不分平台 insta ***** 香港 搜尋" at bounding box center [874, 97] width 987 height 50
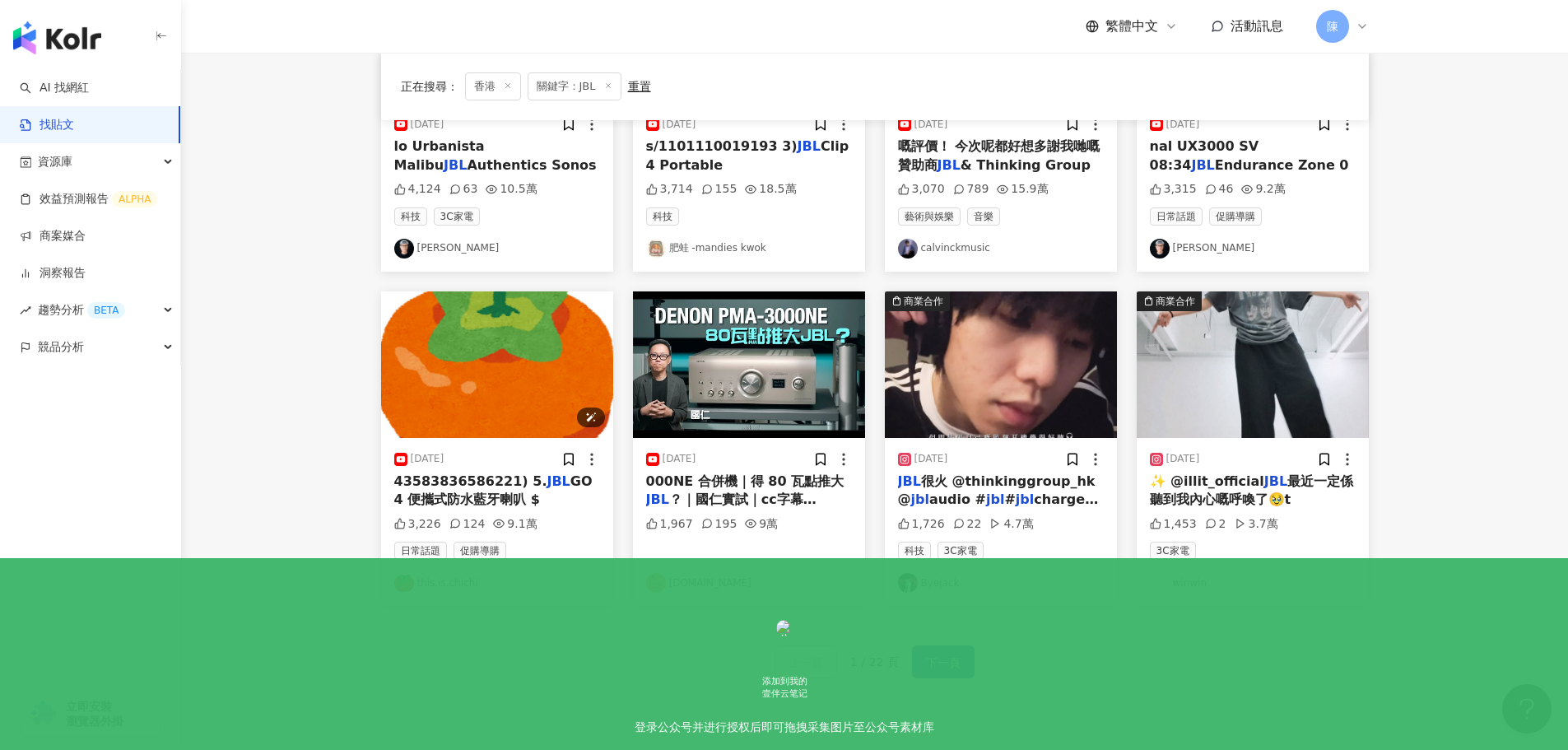
scroll to position [657, 0]
click at [944, 659] on span "下一頁" at bounding box center [944, 662] width 35 height 20
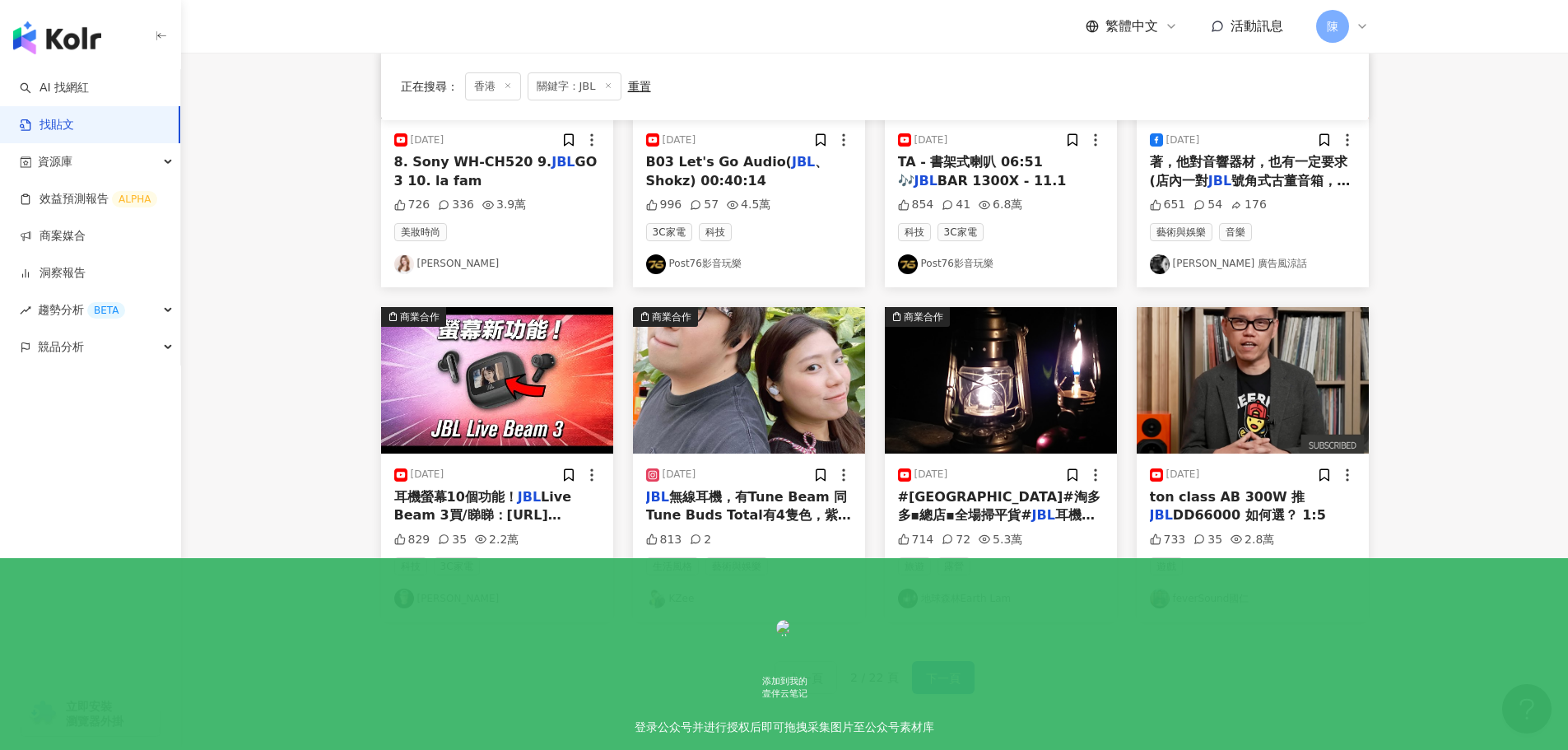
scroll to position [828, 0]
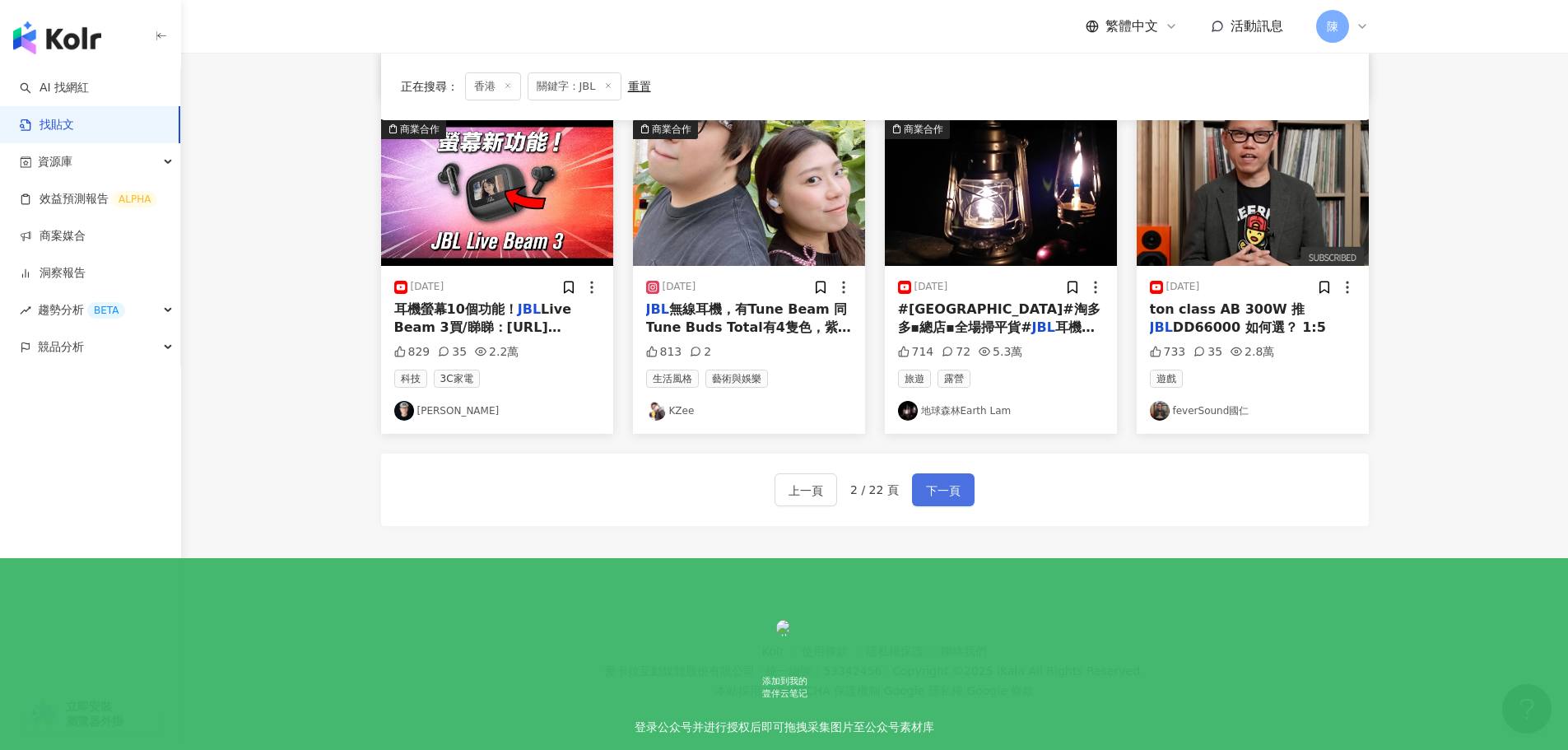
click at [966, 483] on button "下一頁" at bounding box center [944, 490] width 63 height 33
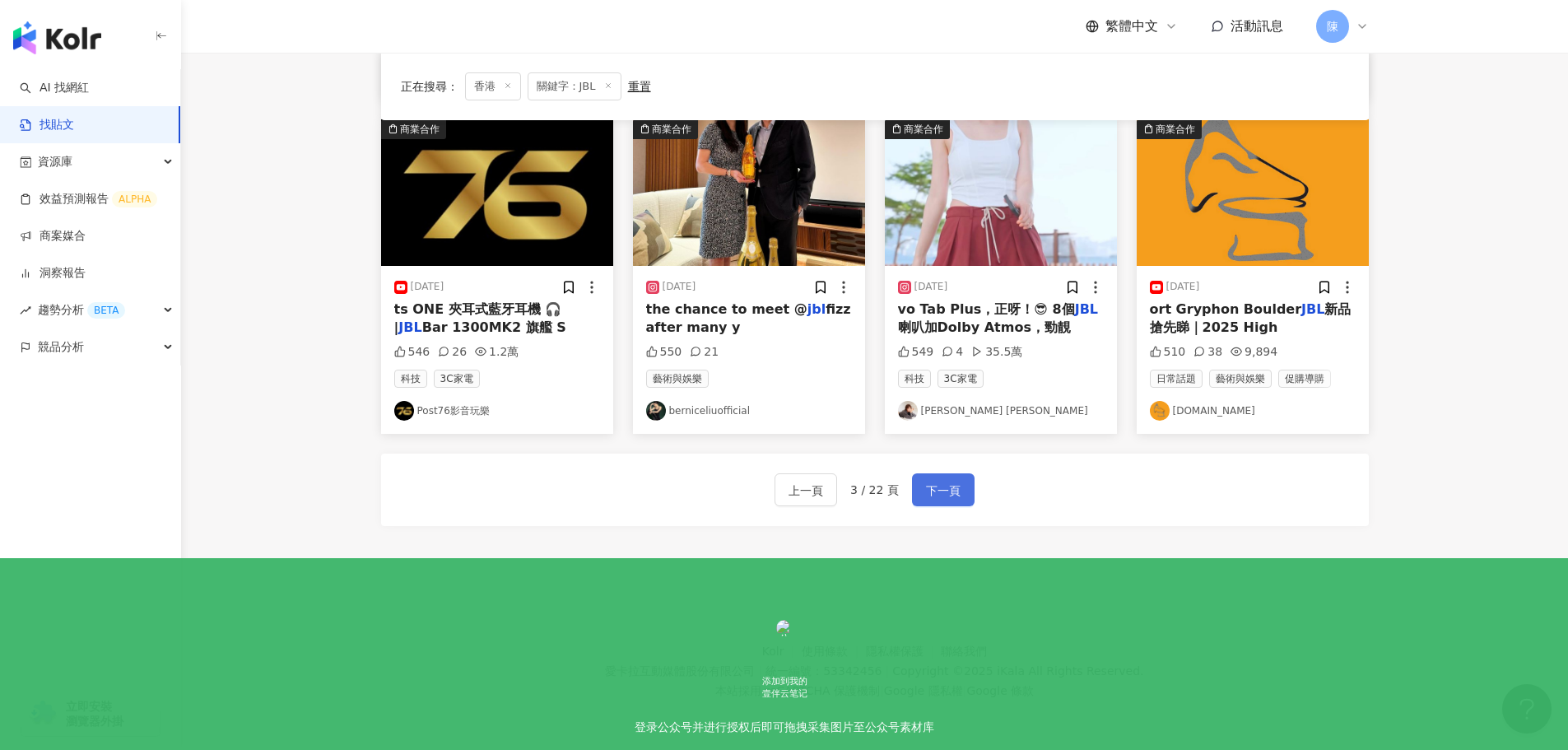
click at [929, 496] on span "下一頁" at bounding box center [944, 491] width 35 height 20
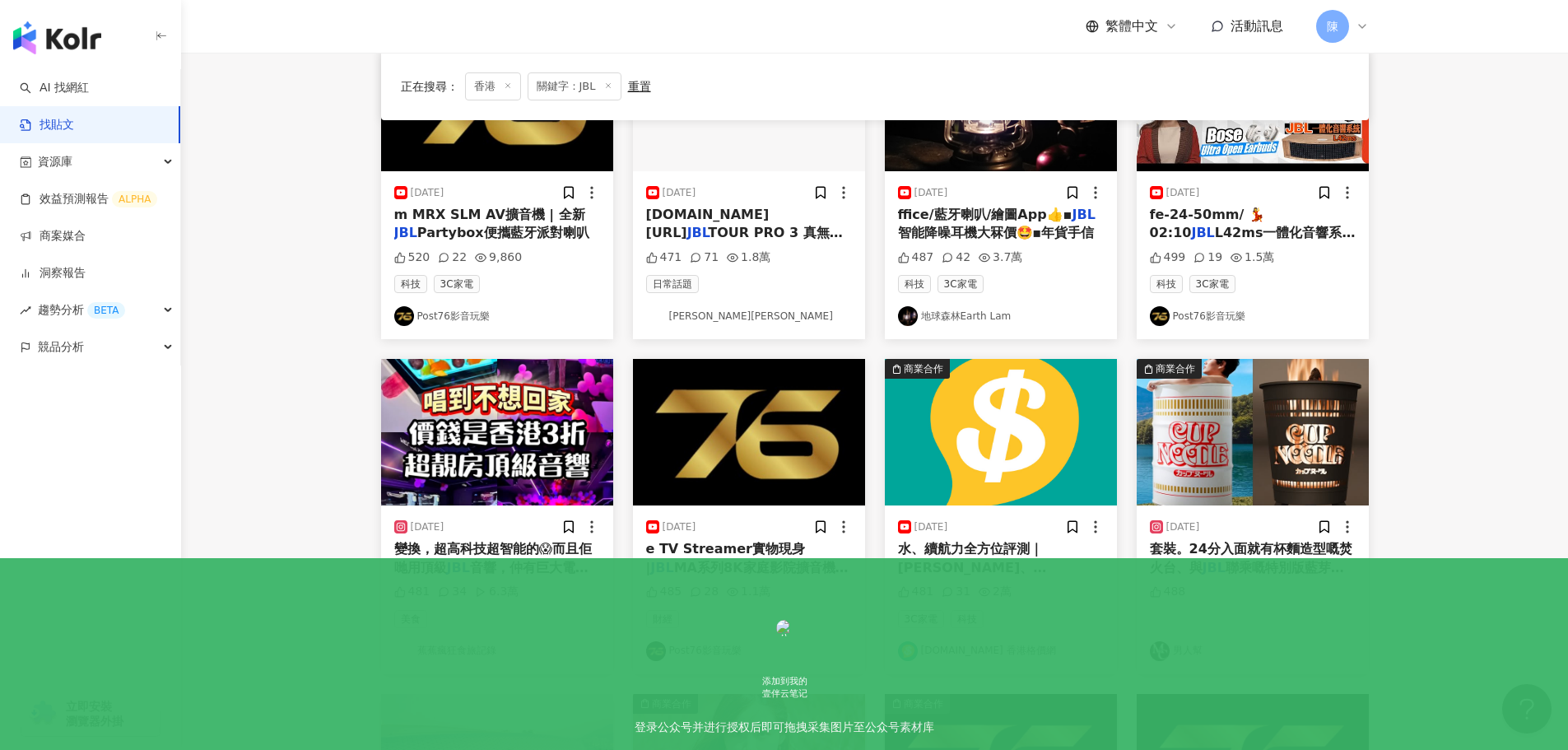
scroll to position [252, 0]
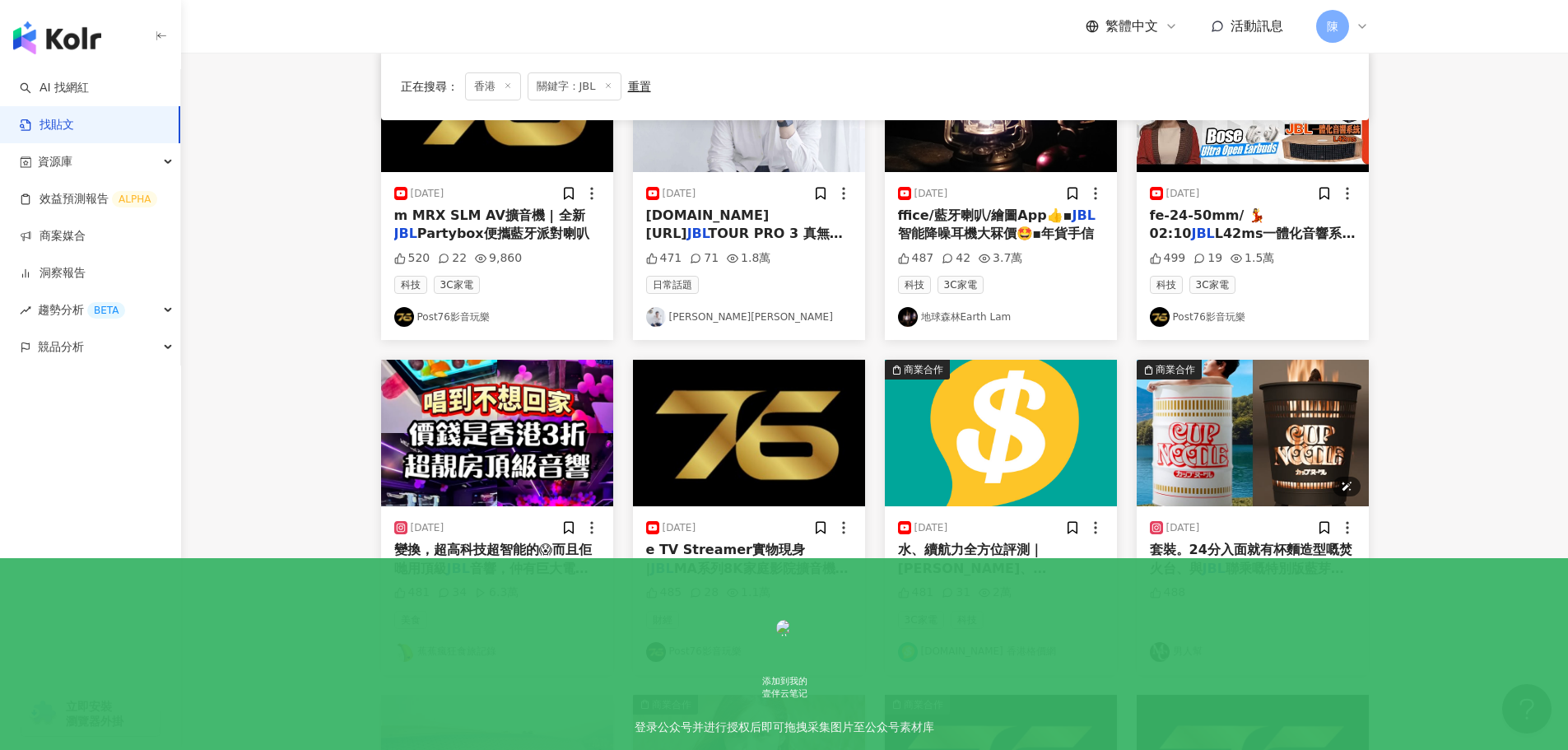
click at [1245, 491] on img at bounding box center [1252, 433] width 232 height 147
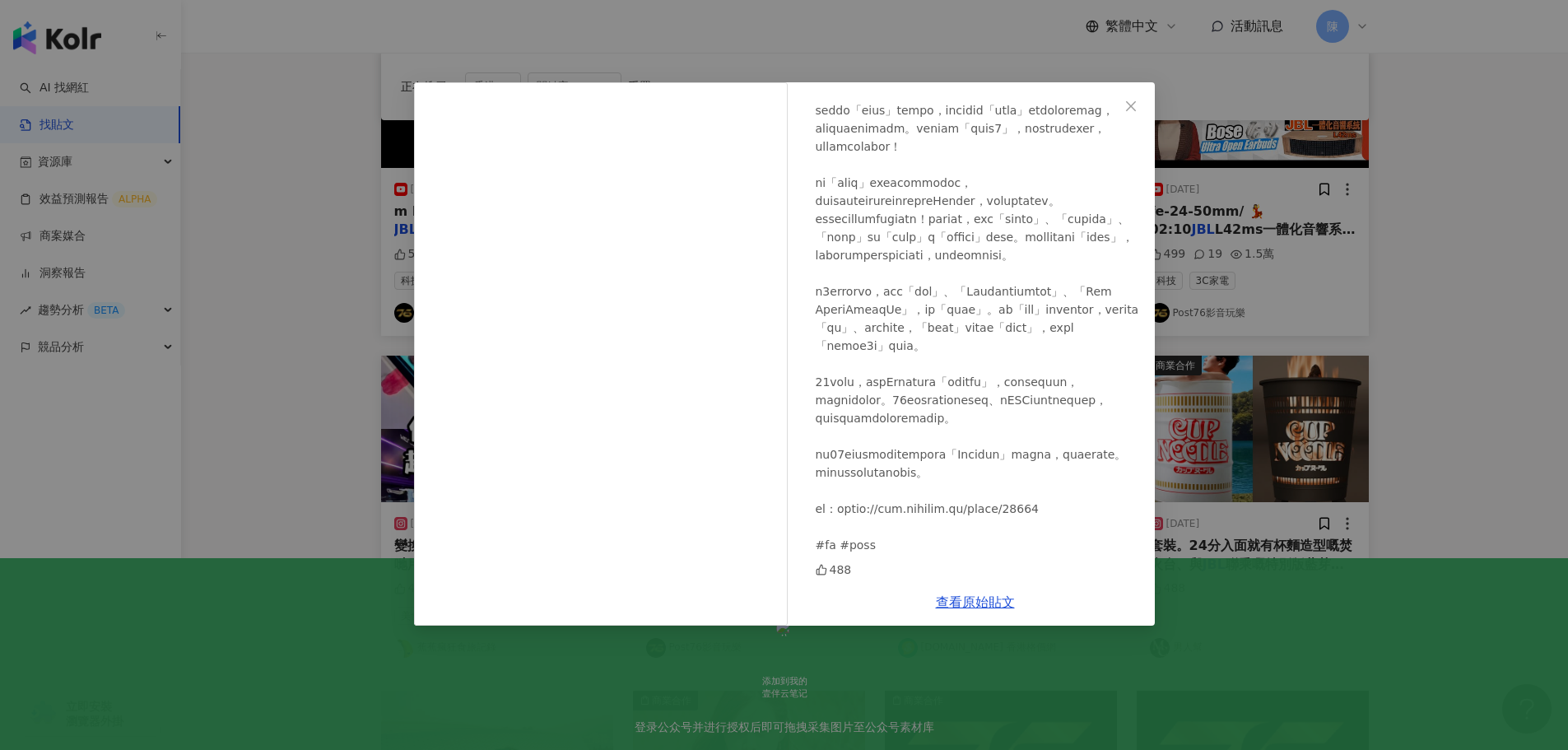
scroll to position [257, 0]
click at [1434, 258] on div "男人幫 2025/1/2 488 查看原始貼文" at bounding box center [784, 375] width 1568 height 750
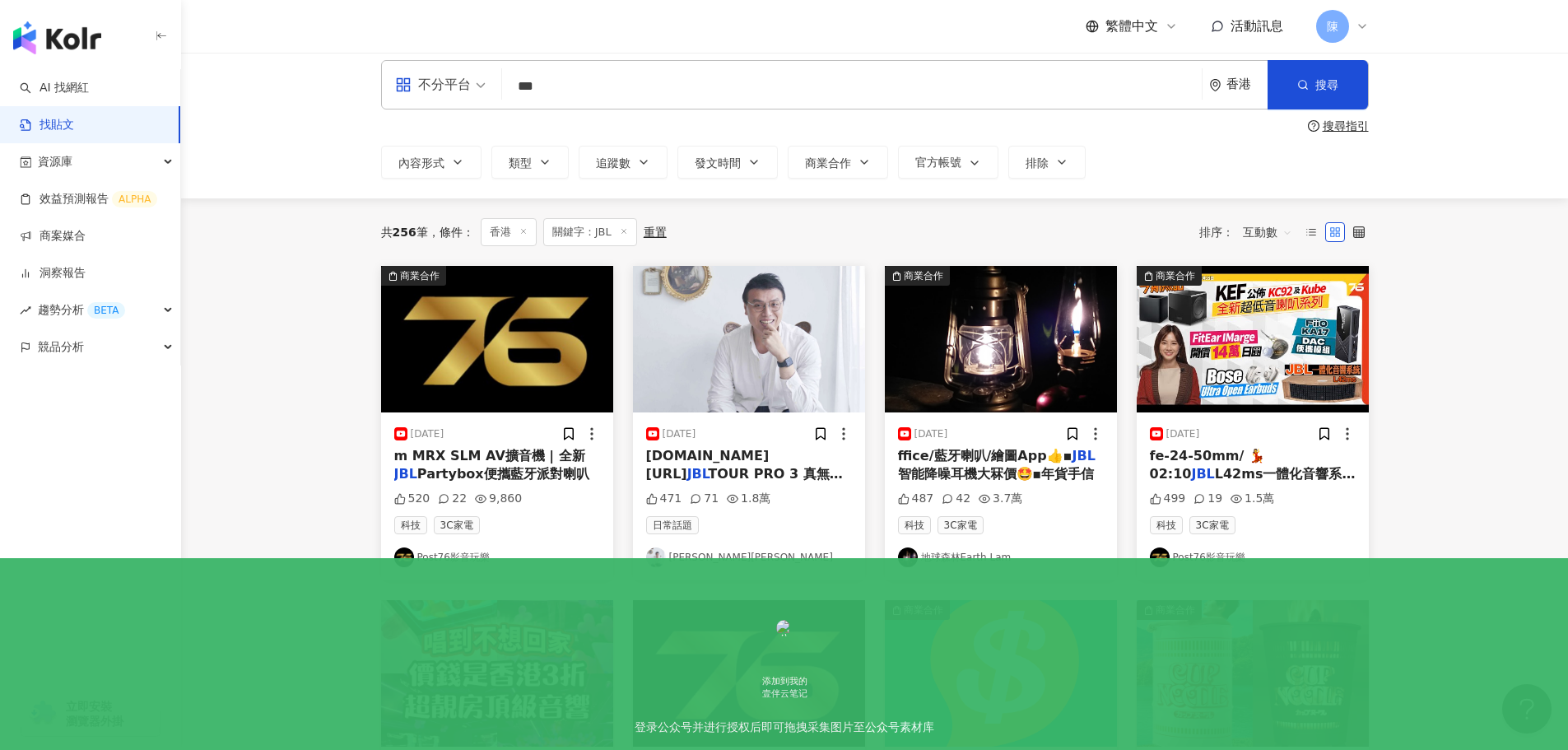
scroll to position [12, 0]
click at [1263, 233] on span "互動數" at bounding box center [1268, 233] width 49 height 26
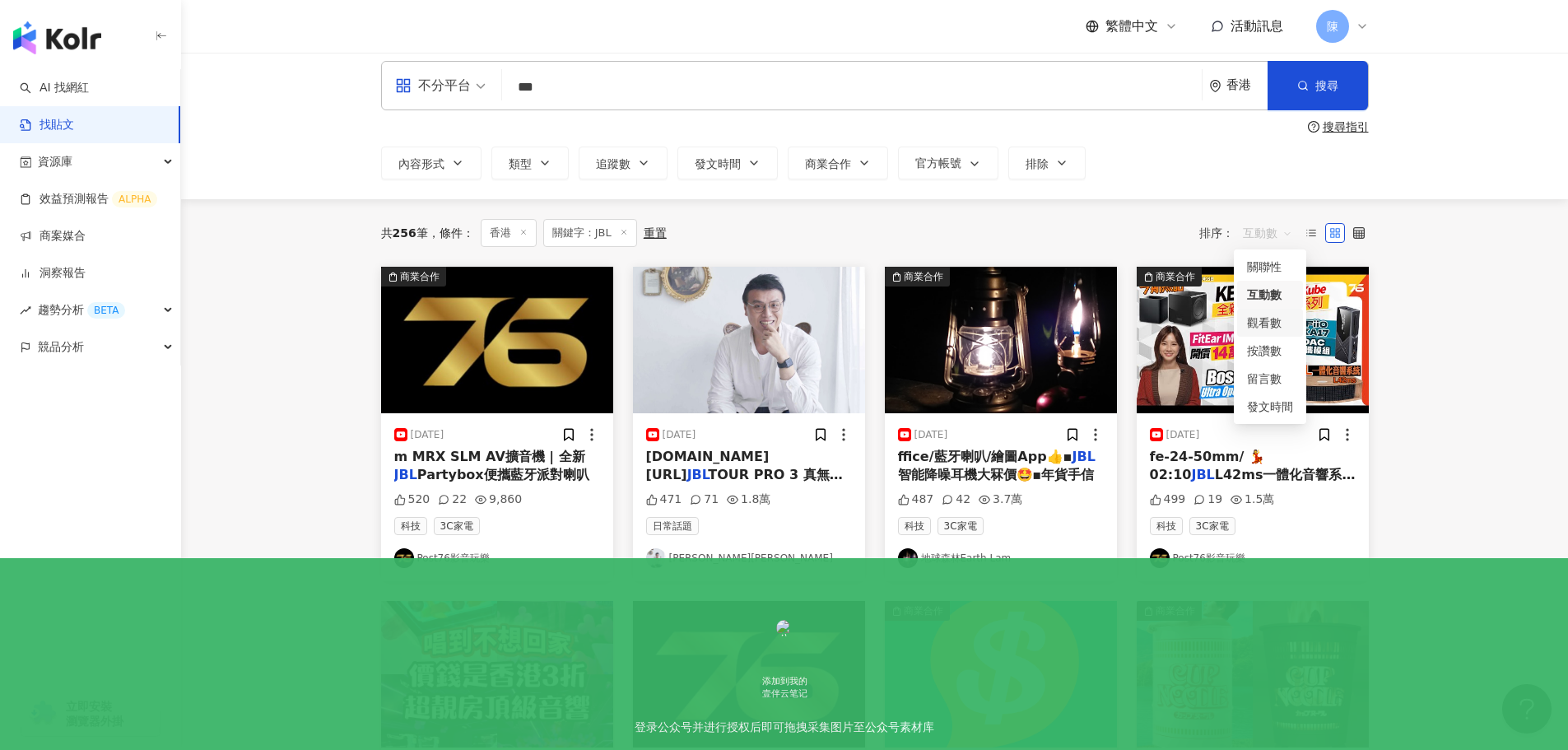
click at [1264, 312] on div "觀看數" at bounding box center [1270, 323] width 66 height 28
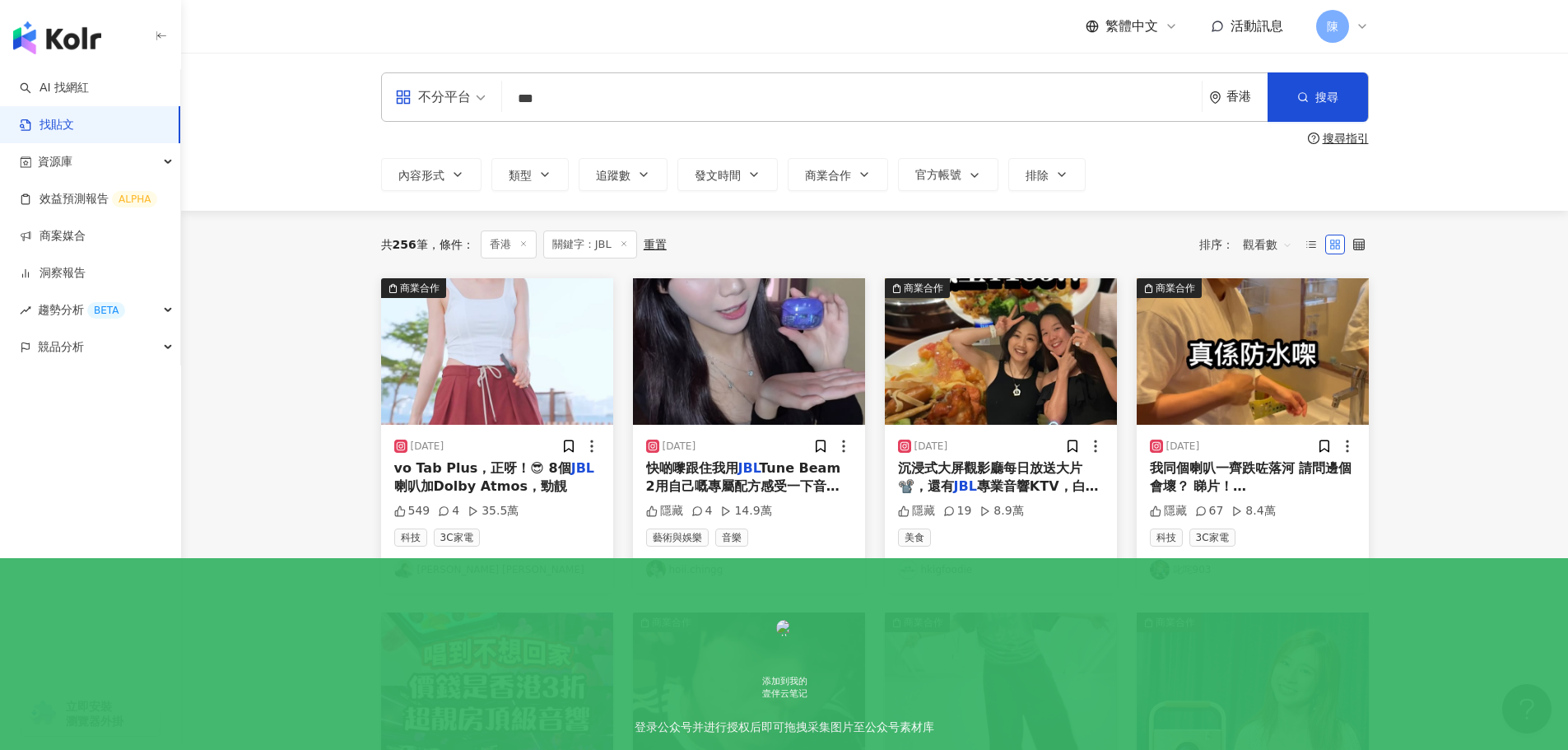
click at [495, 480] on span "喇叭加Dolby Atmos，勁靚" at bounding box center [481, 486] width 173 height 16
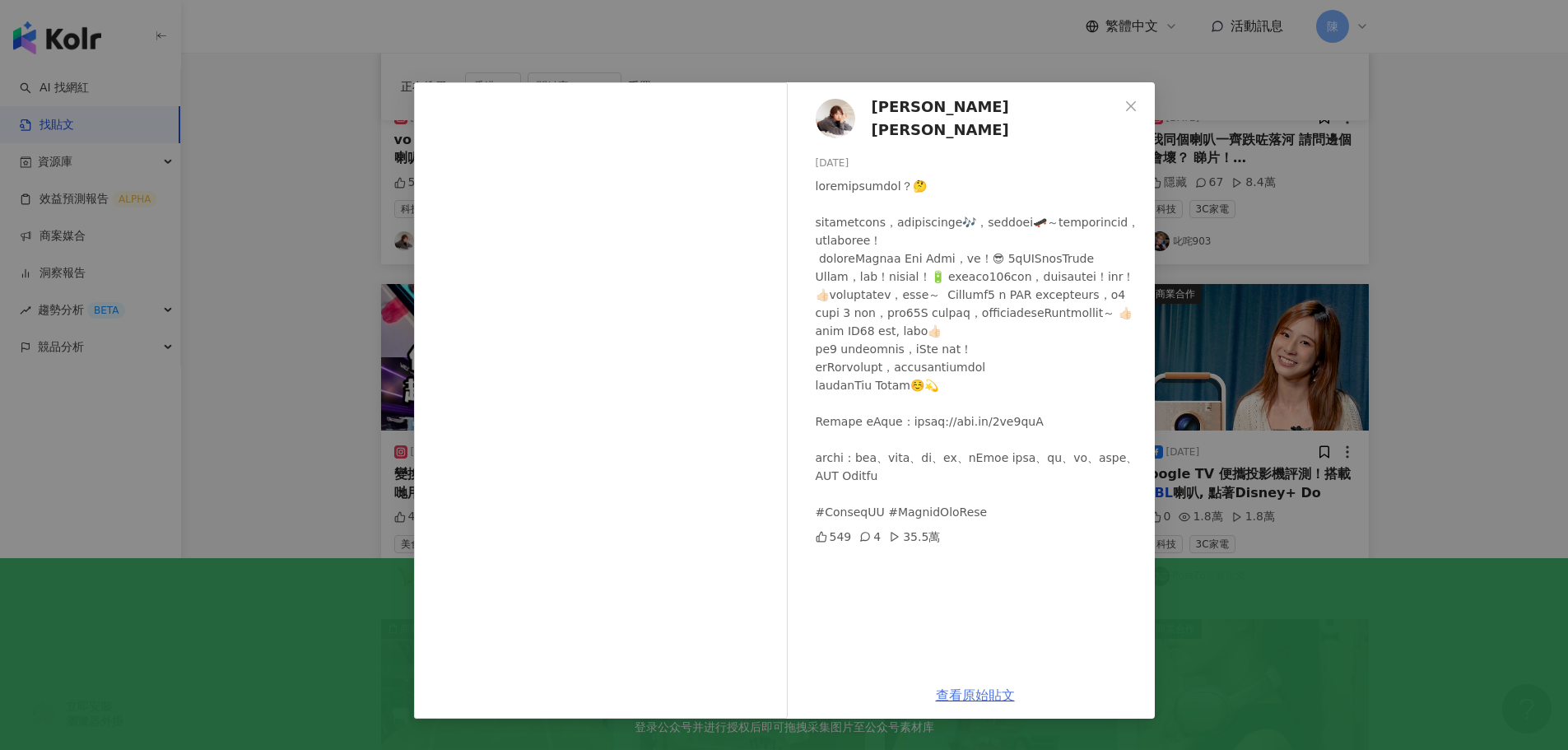
scroll to position [329, 0]
click at [968, 691] on link "查看原始貼文" at bounding box center [976, 695] width 79 height 16
click at [1460, 310] on div "Suey Kwok 郭思 2024/10/24 549 4 35.5萬 查看原始貼文" at bounding box center [784, 375] width 1568 height 750
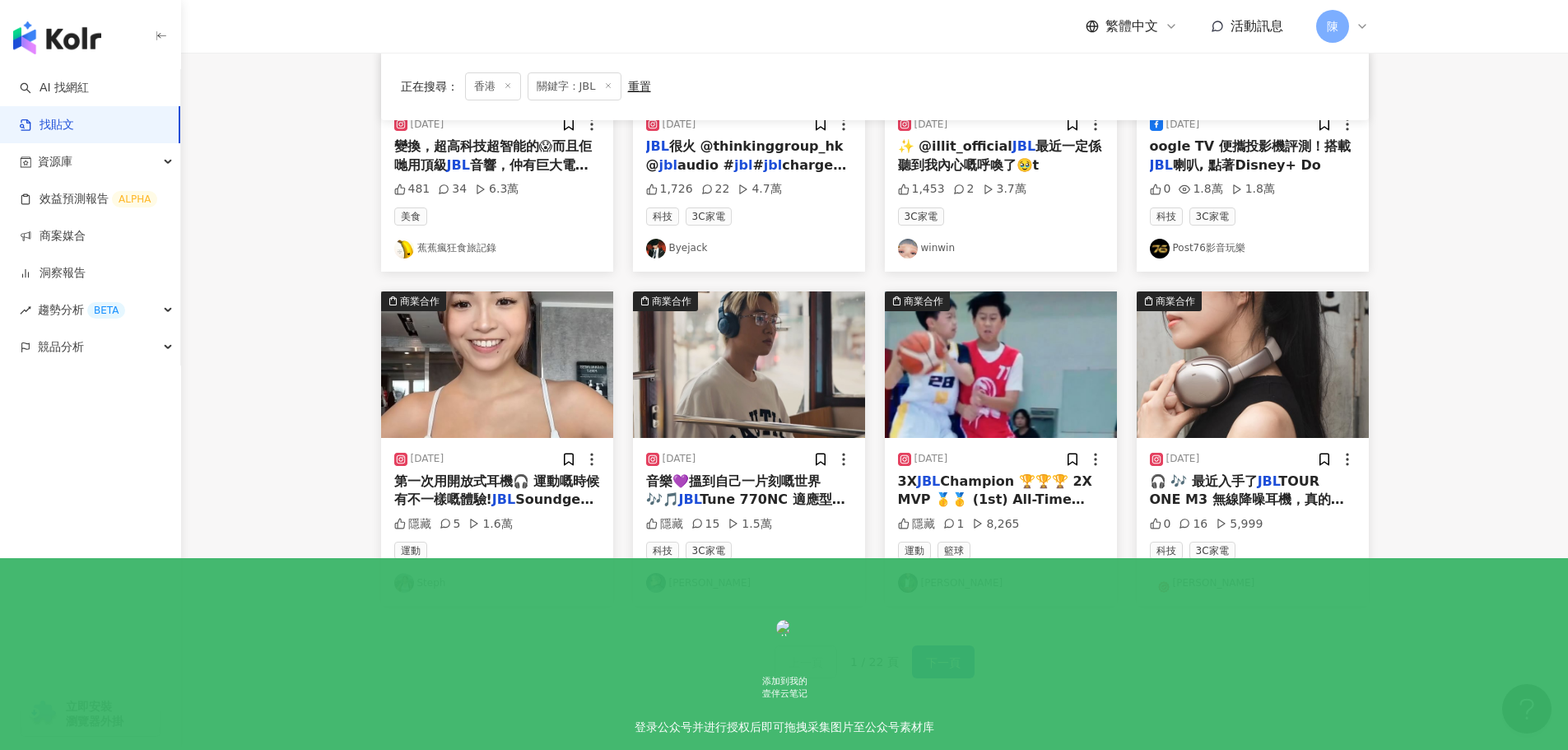
scroll to position [657, 0]
click at [765, 491] on span "Tune 770NC 適應型降噪" at bounding box center [745, 507] width 199 height 34
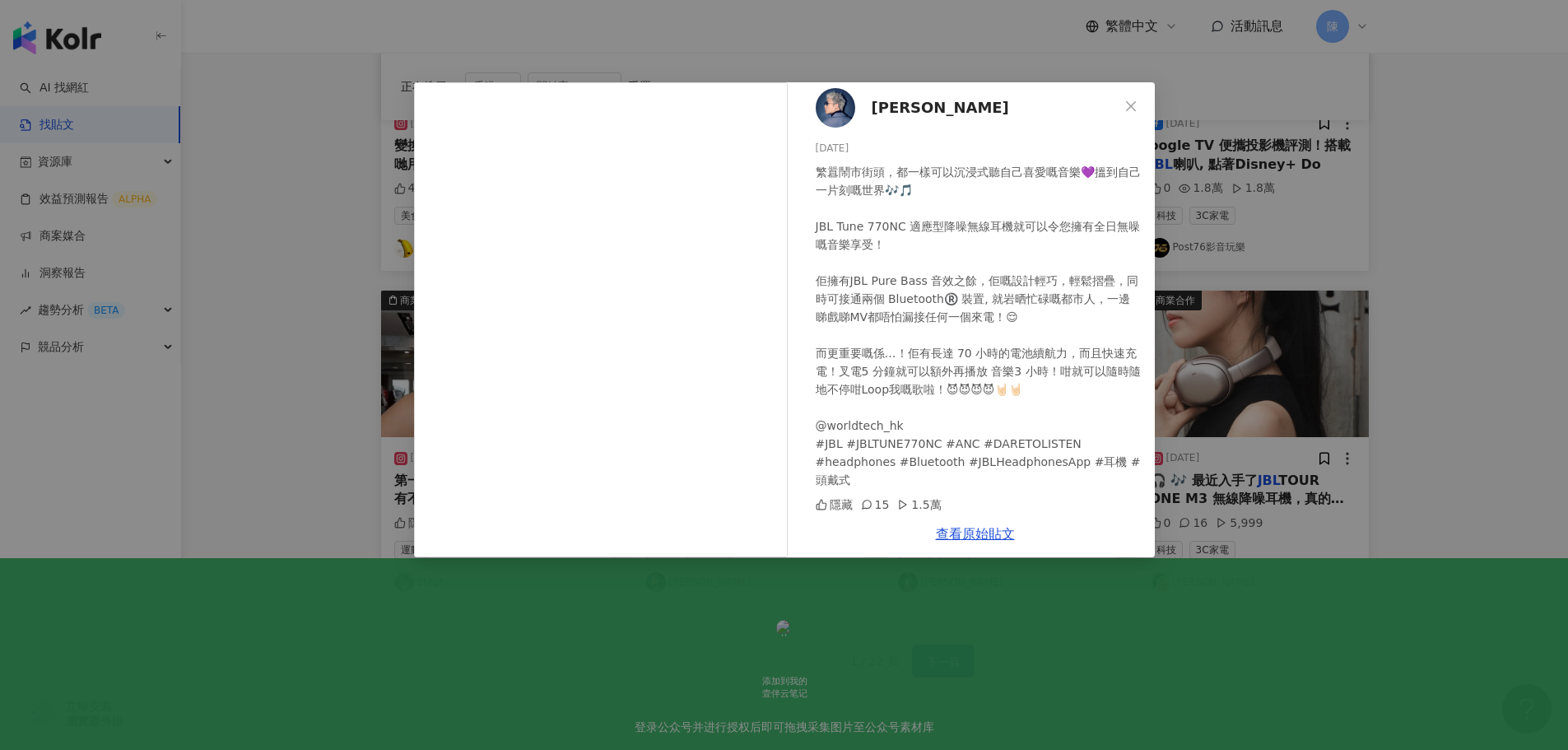
scroll to position [11, 0]
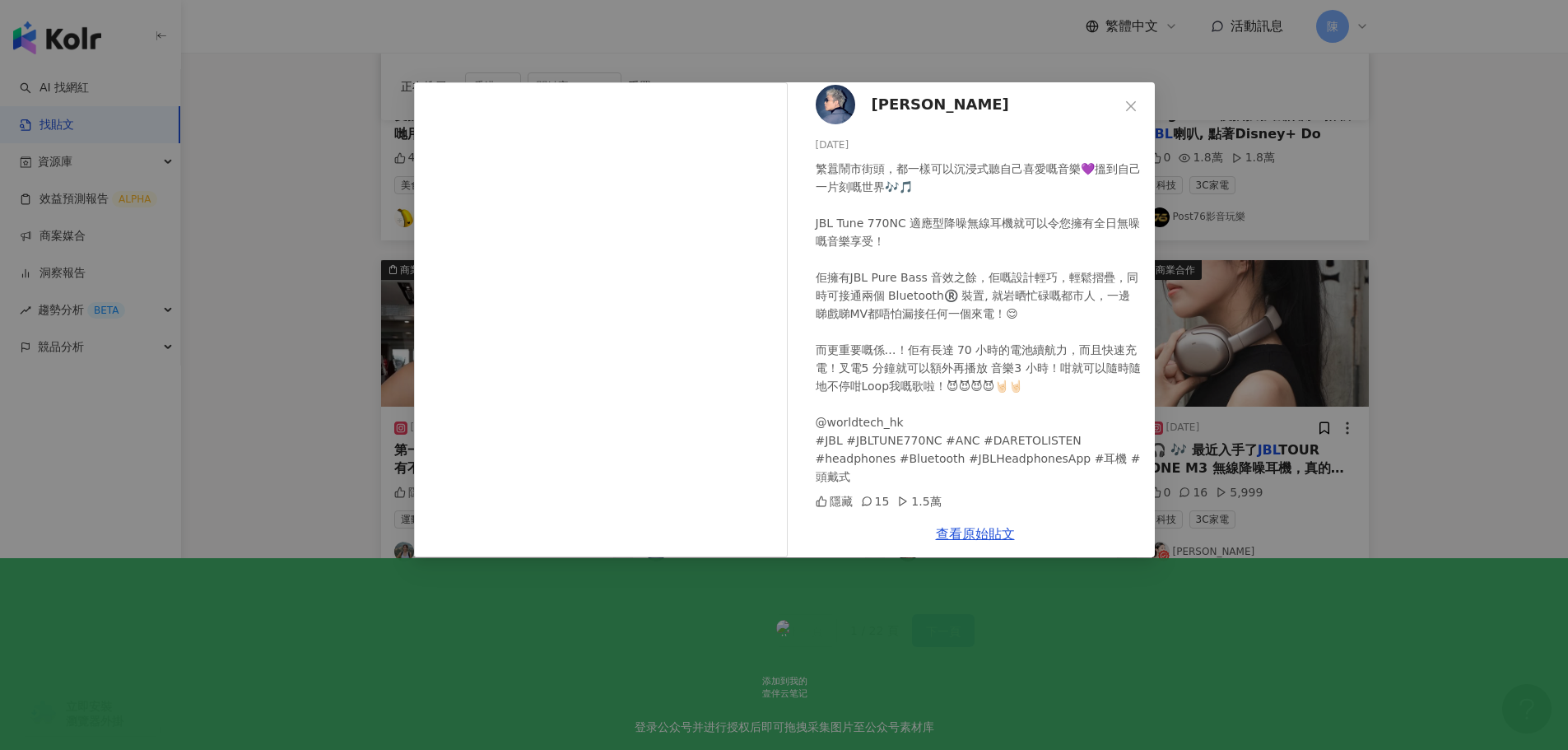
click at [1117, 659] on div "陳澤言 CY 2023/9/29 繁囂鬧市街頭，都一樣可以沉浸式聽自己喜愛嘅音樂💜搵到自己一片刻嘅世界🎶🎵 JBL Tune 770NC 適應型降噪無線耳機就…" at bounding box center [784, 375] width 1568 height 750
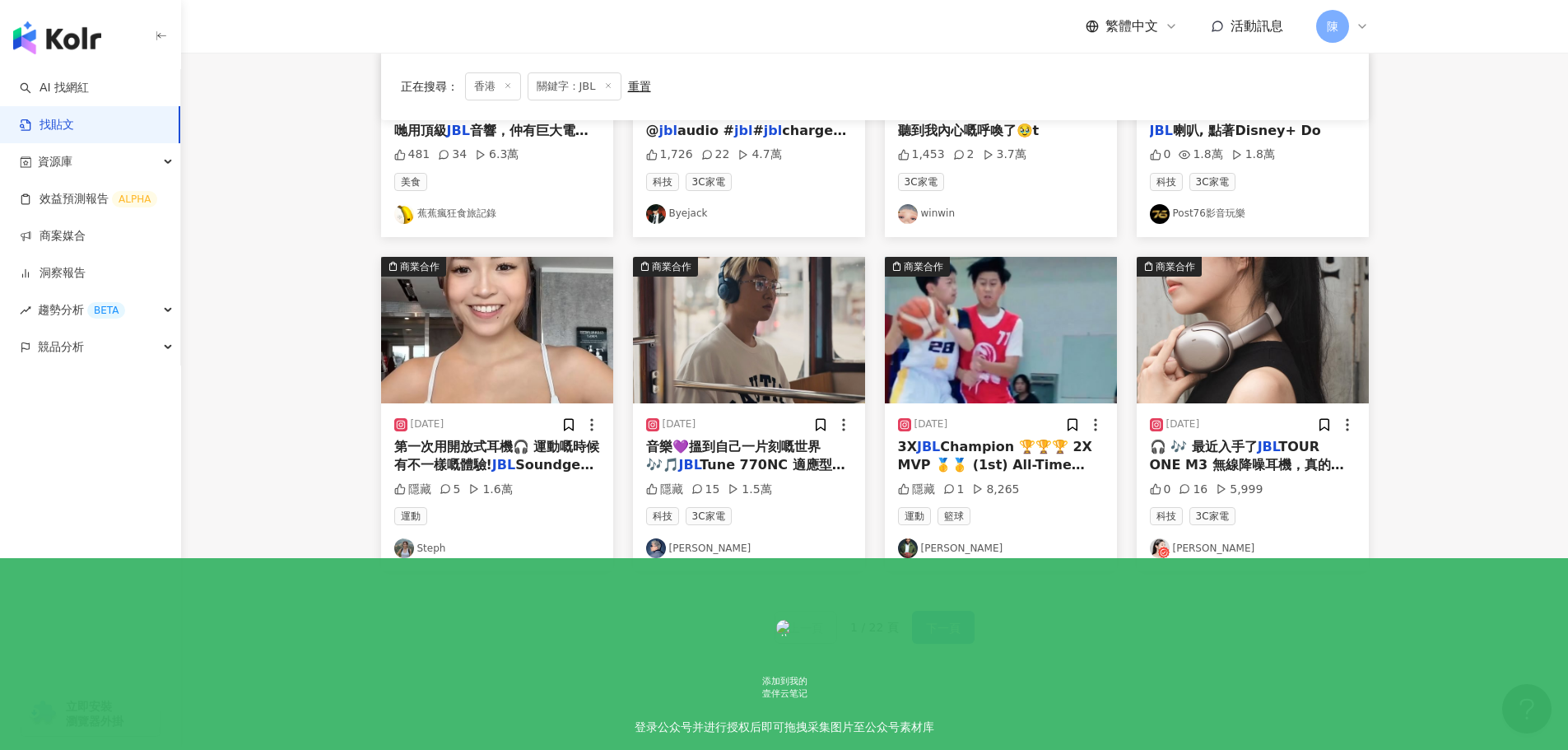
click at [939, 626] on span "下一頁" at bounding box center [944, 628] width 35 height 20
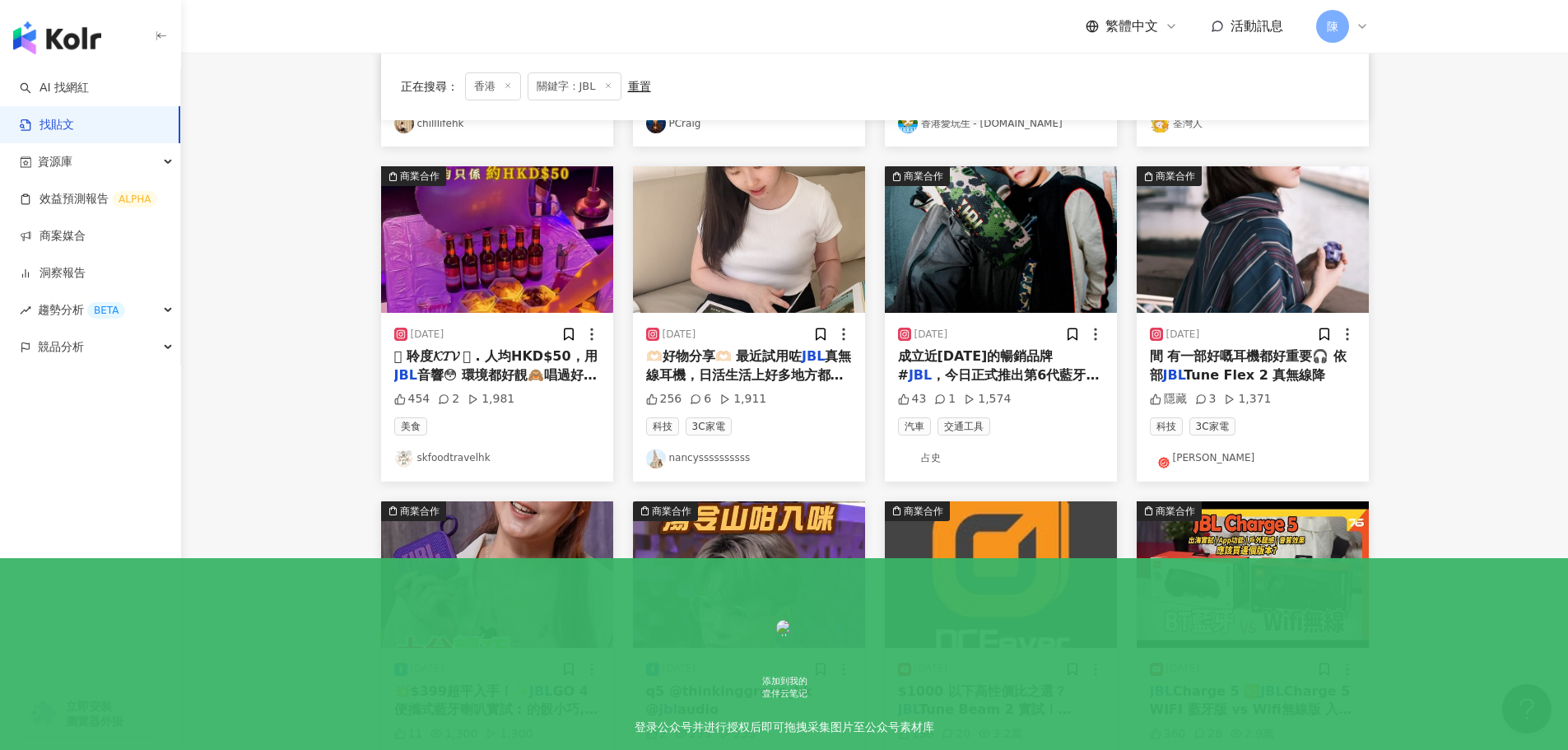
scroll to position [446, 0]
click at [793, 363] on span "🫶🏻好物分享🫶🏻 最近試用咗" at bounding box center [724, 356] width 157 height 16
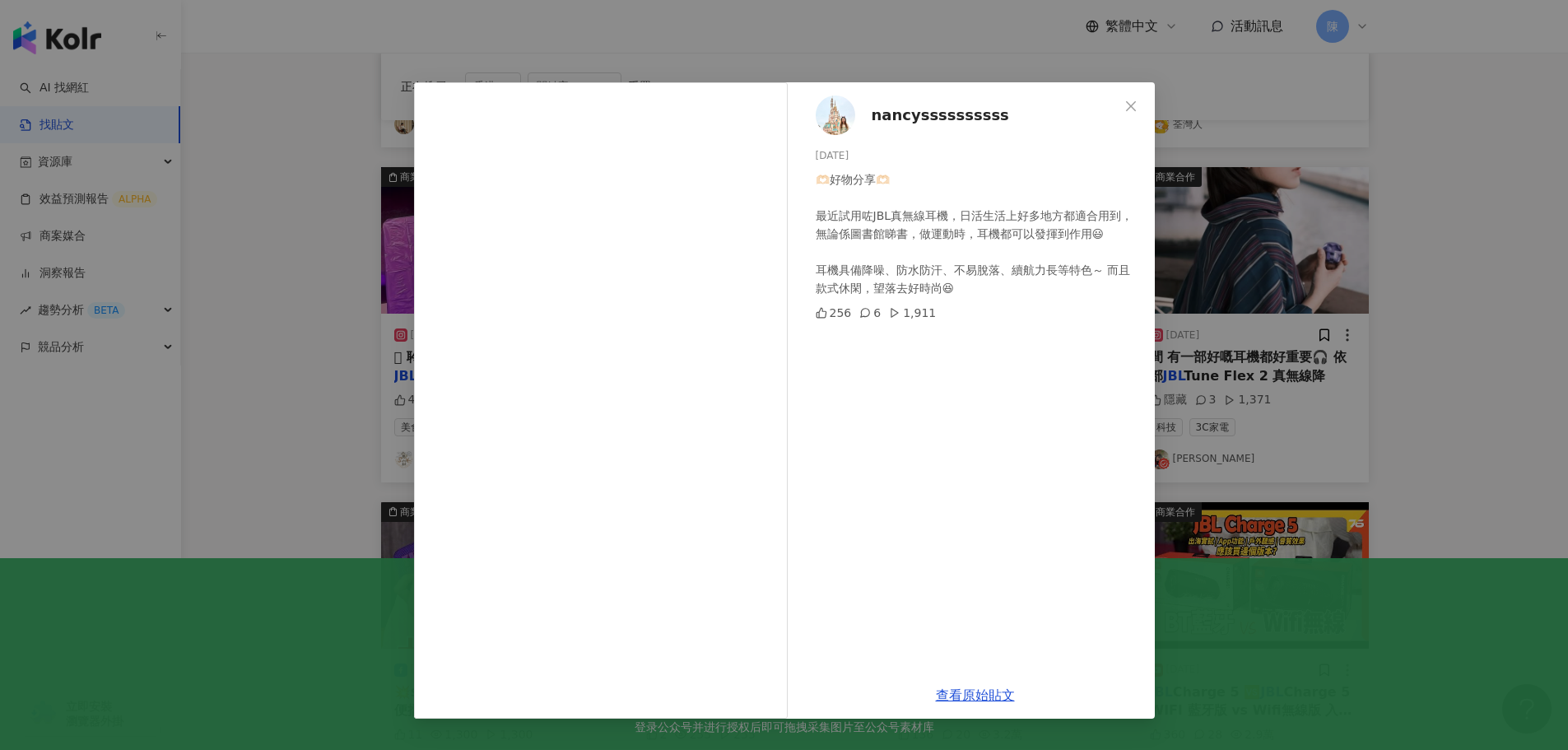
click at [1512, 313] on div "nancyssssssssss 2023/11/6 🫶🏻好物分享🫶🏻 最近試用咗JBL真無線耳機，日活生活上好多地方都適合用到，無論係圖書館睇書，做運動時，耳…" at bounding box center [784, 375] width 1568 height 750
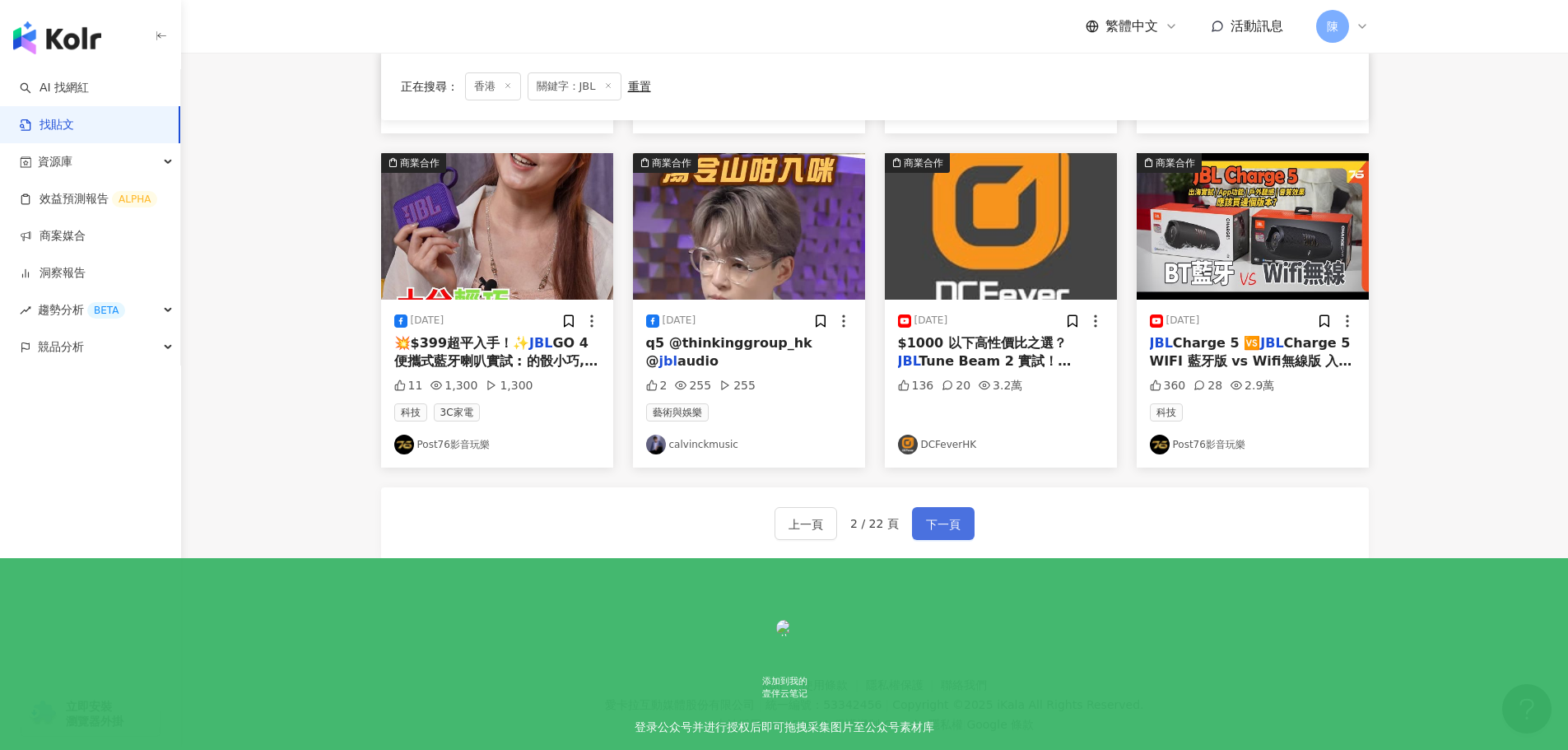
scroll to position [828, 0]
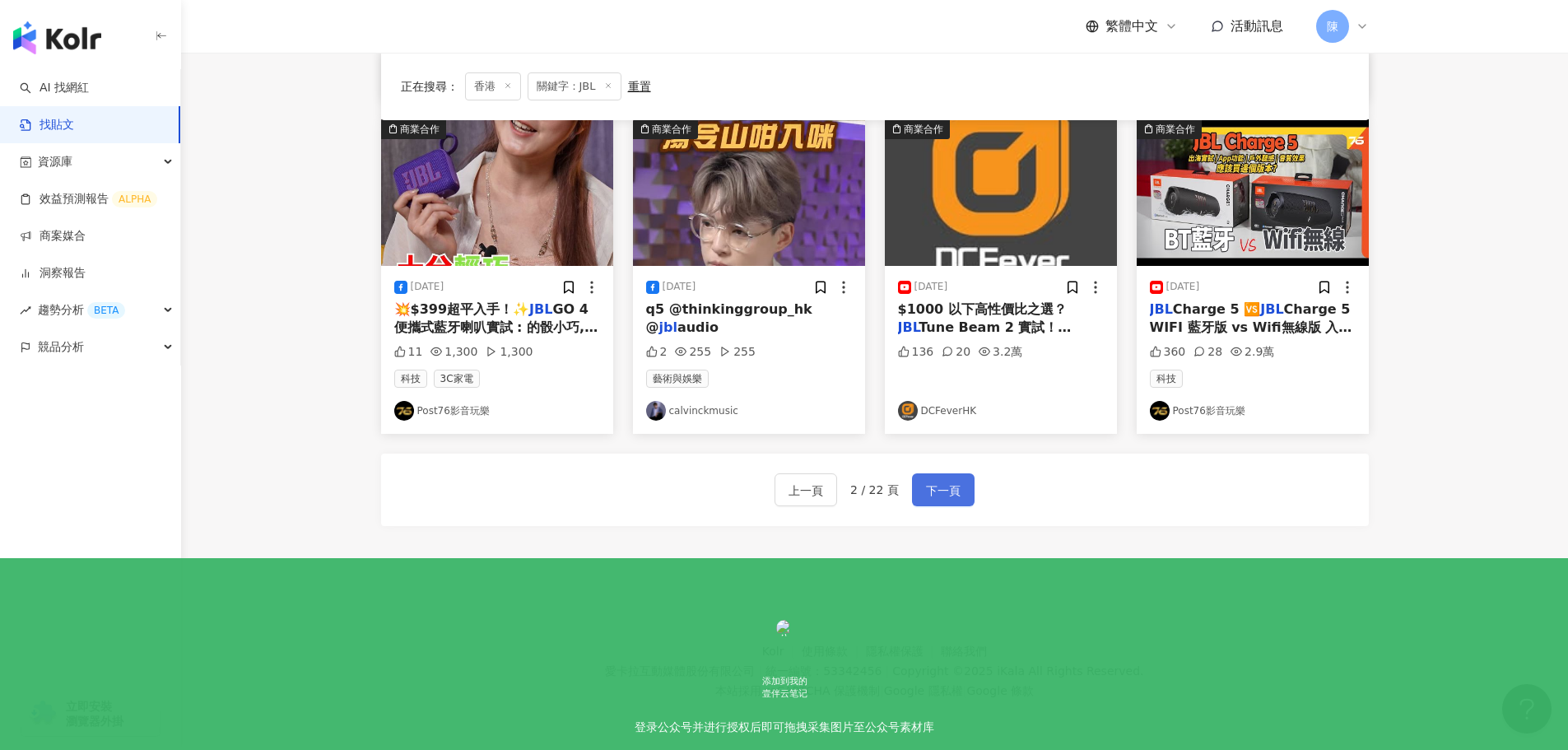
click at [946, 499] on span "下一頁" at bounding box center [944, 491] width 35 height 20
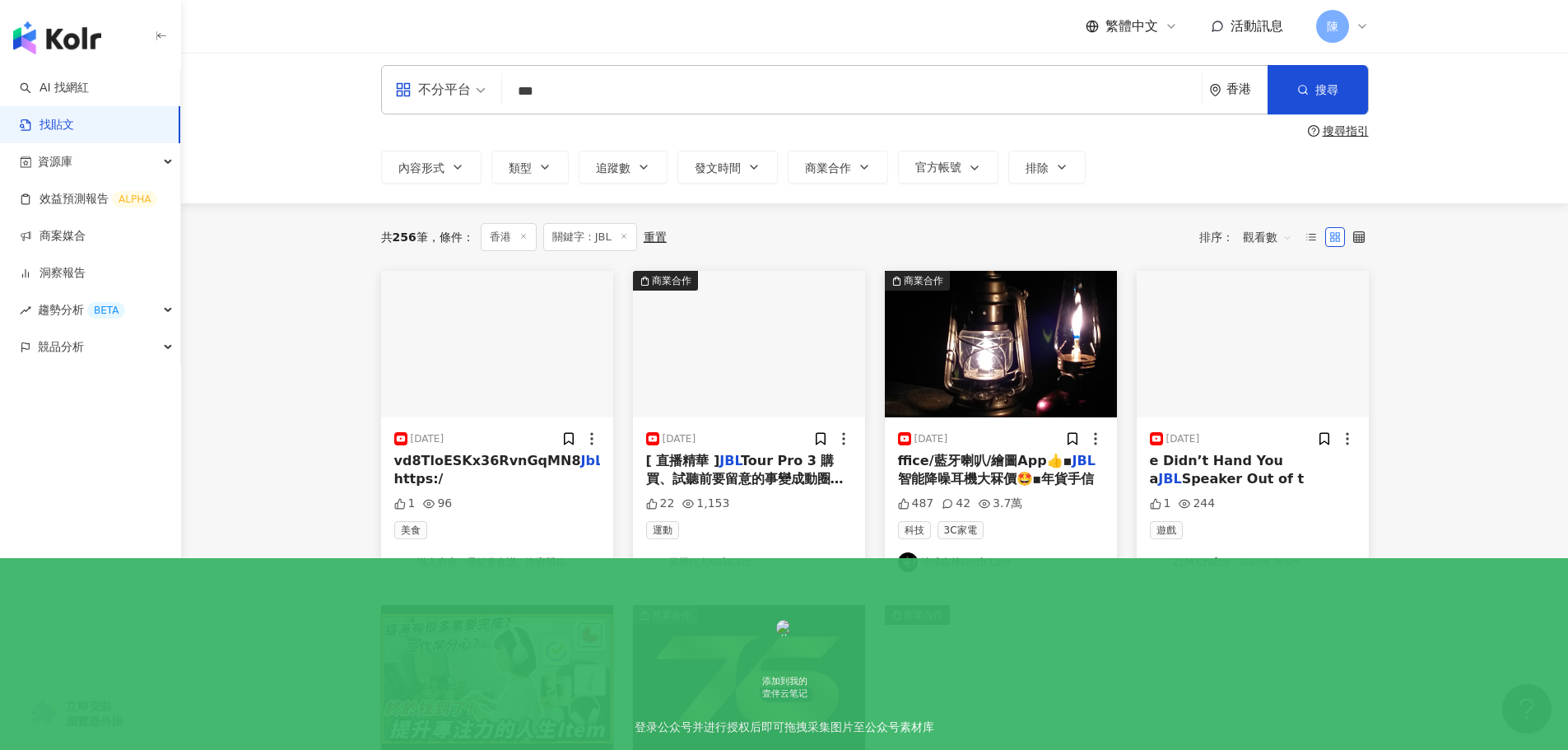
scroll to position [7, 0]
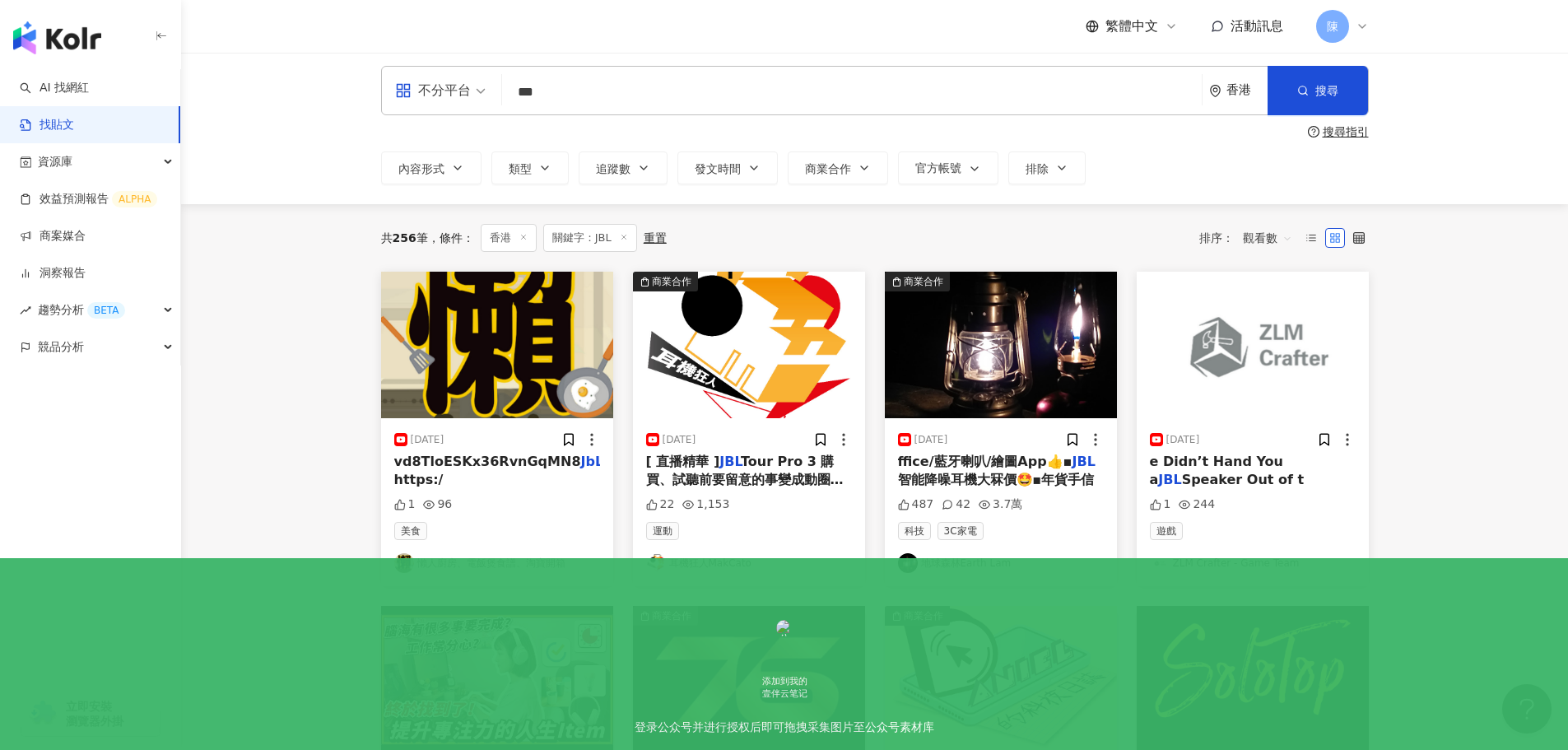
click at [988, 460] on span "ffice/藍牙喇叭/繪圖App👍▪︎" at bounding box center [986, 461] width 175 height 16
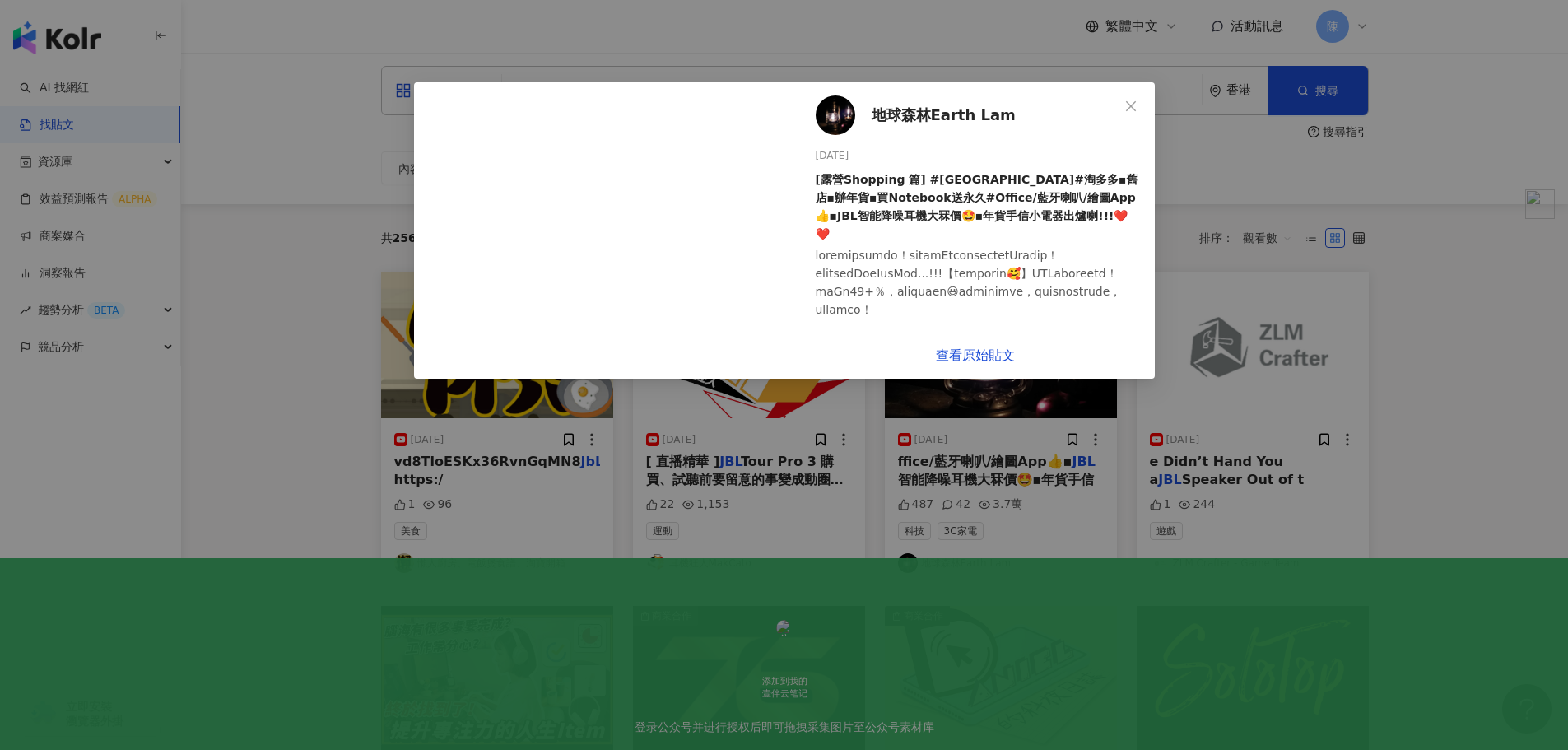
click at [1546, 246] on div "地球森林Earth Lam 2024/1/27 [露營Shopping 篇] #深水埗#淘多多▪︎舊店▪︎辦年貨▪︎買Notebook送永久#Office/藍…" at bounding box center [784, 375] width 1568 height 750
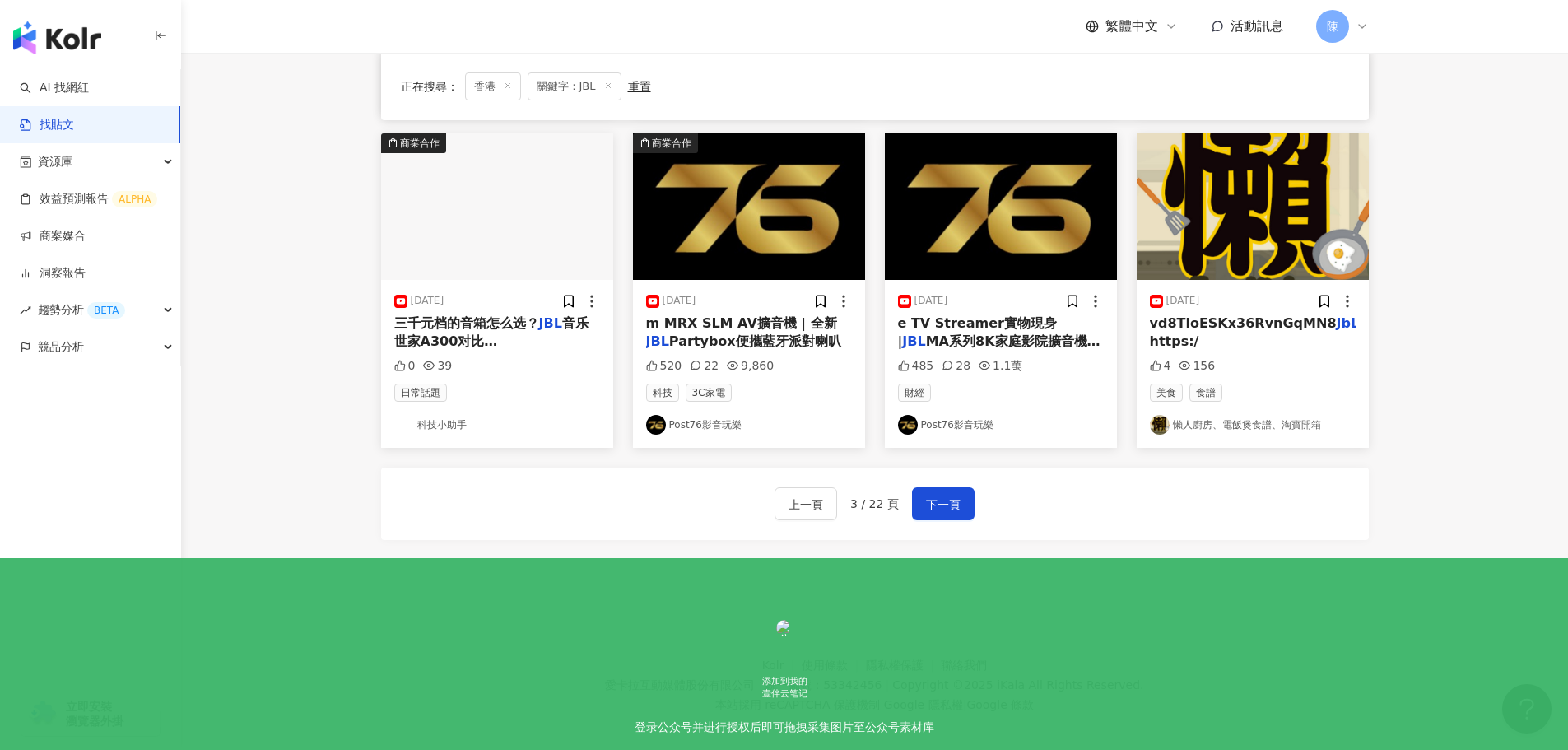
scroll to position [828, 0]
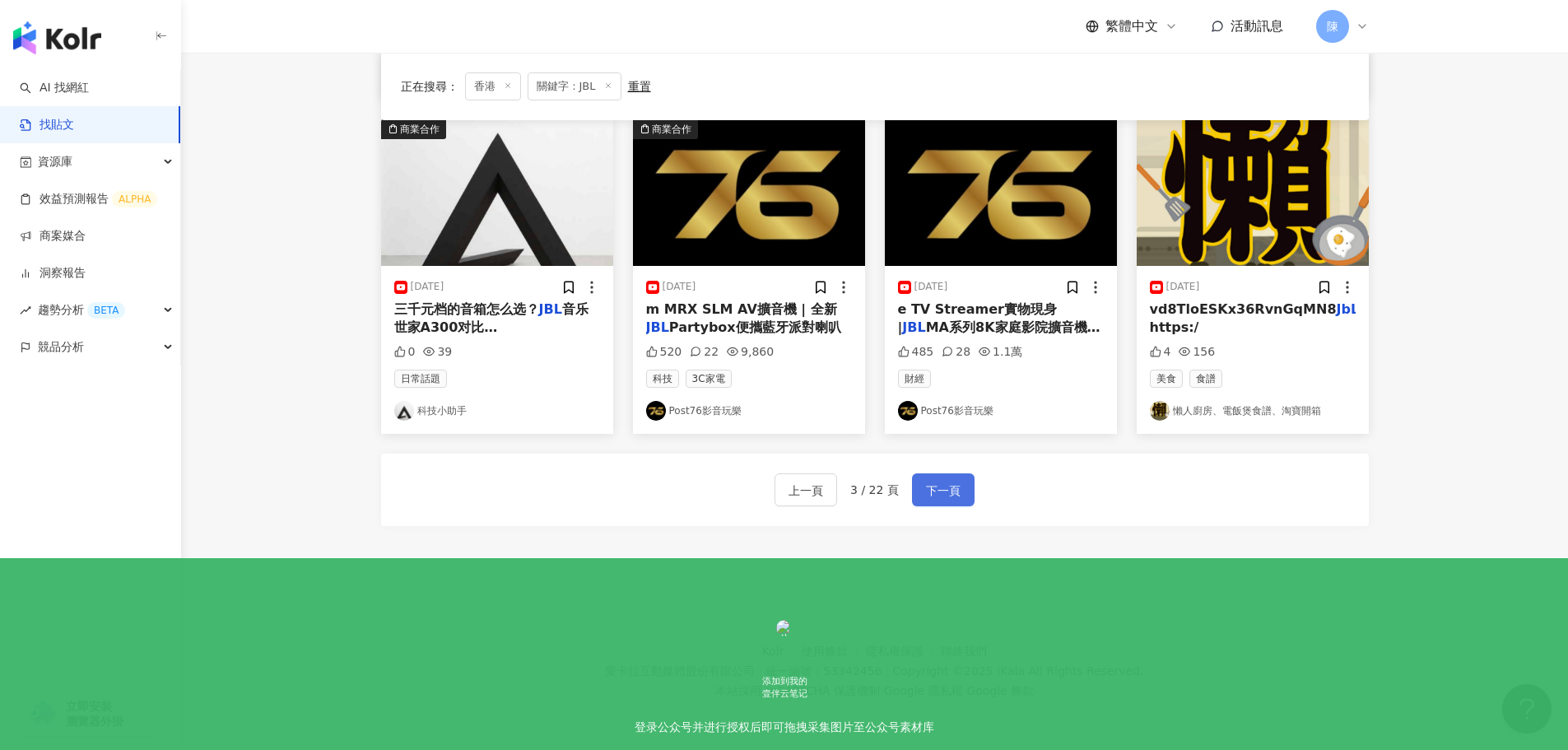
click at [948, 487] on span "下一頁" at bounding box center [944, 491] width 35 height 20
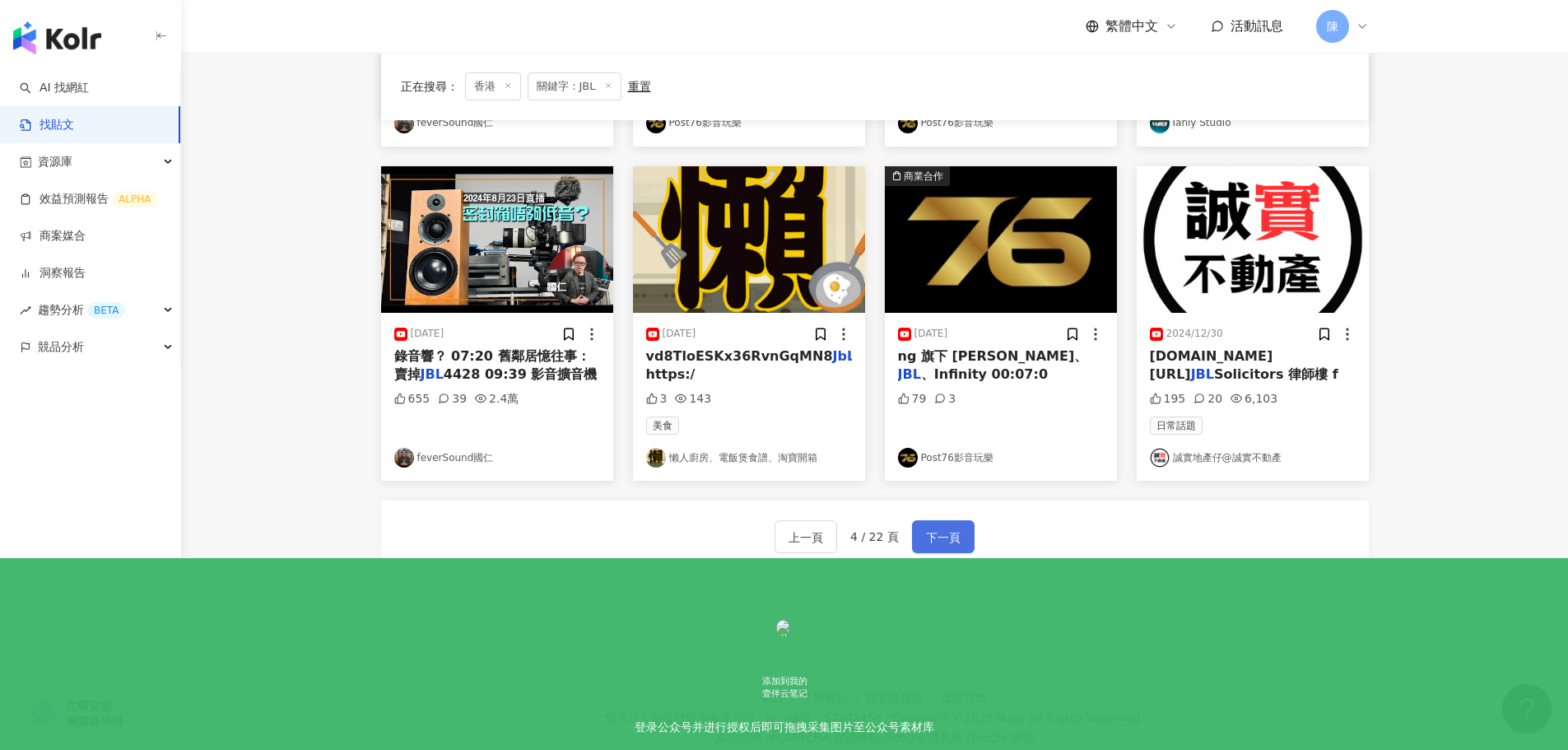
scroll to position [782, 0]
click at [947, 539] on span "下一頁" at bounding box center [944, 537] width 35 height 20
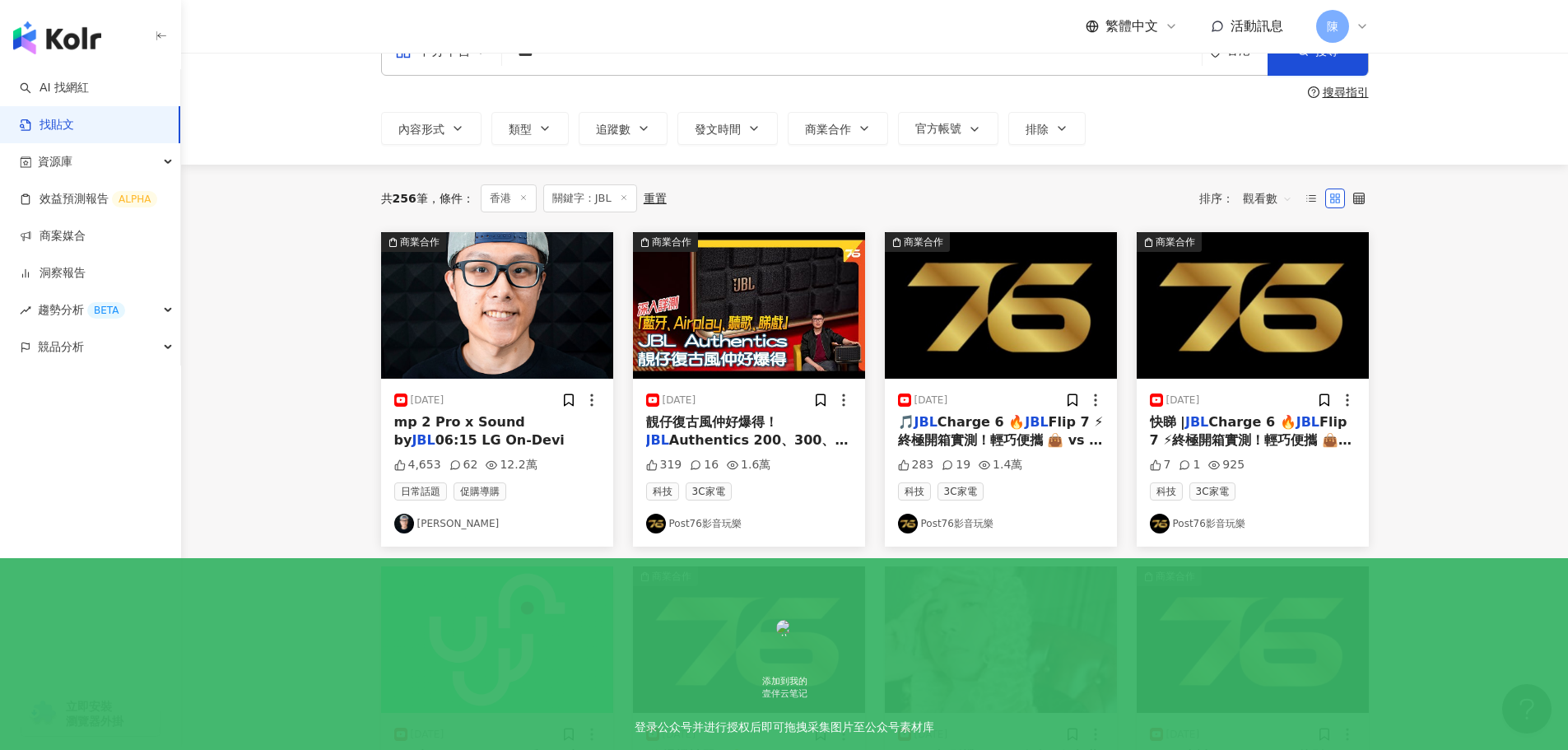
scroll to position [45, 0]
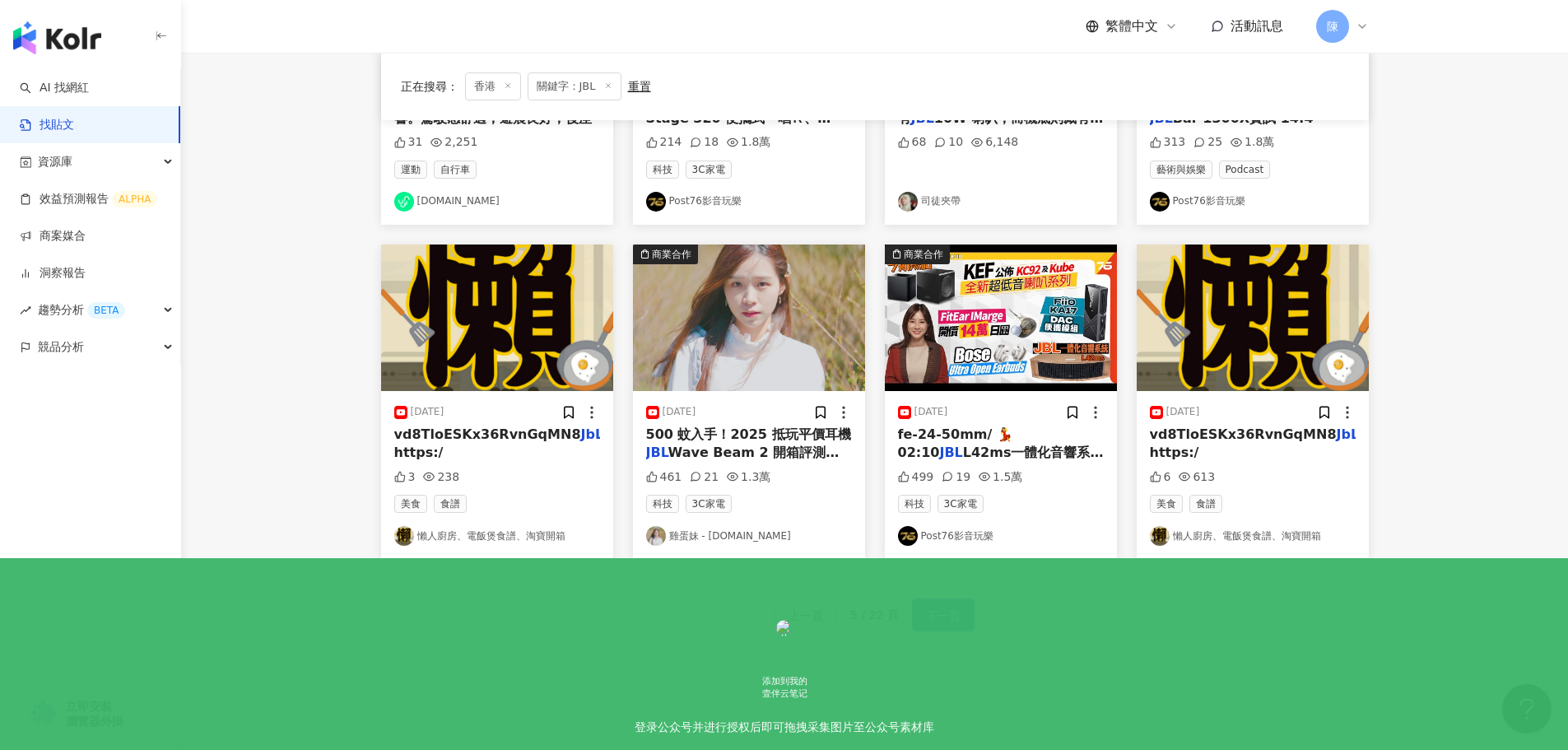
click at [954, 625] on span "下一頁" at bounding box center [944, 616] width 35 height 20
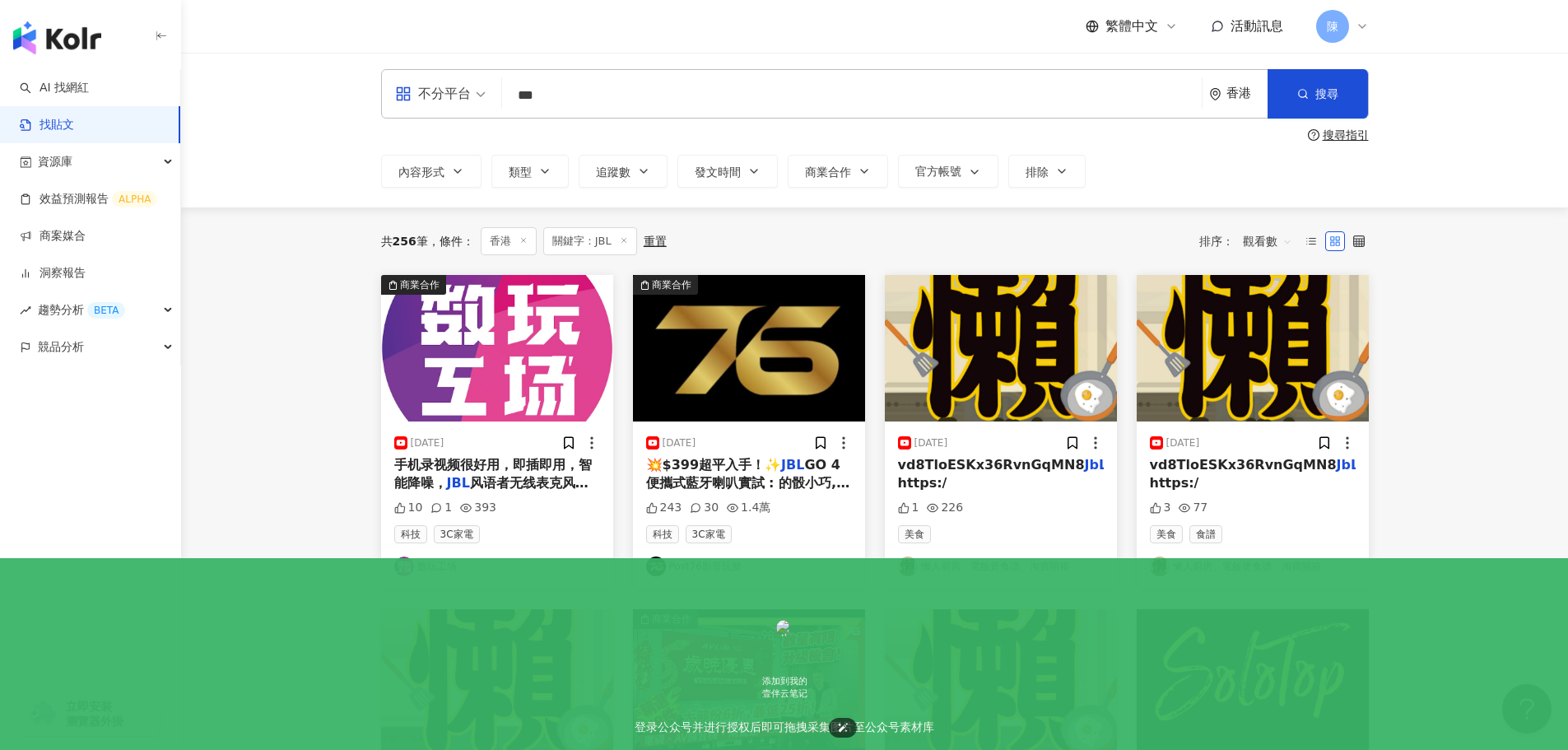
scroll to position [0, 0]
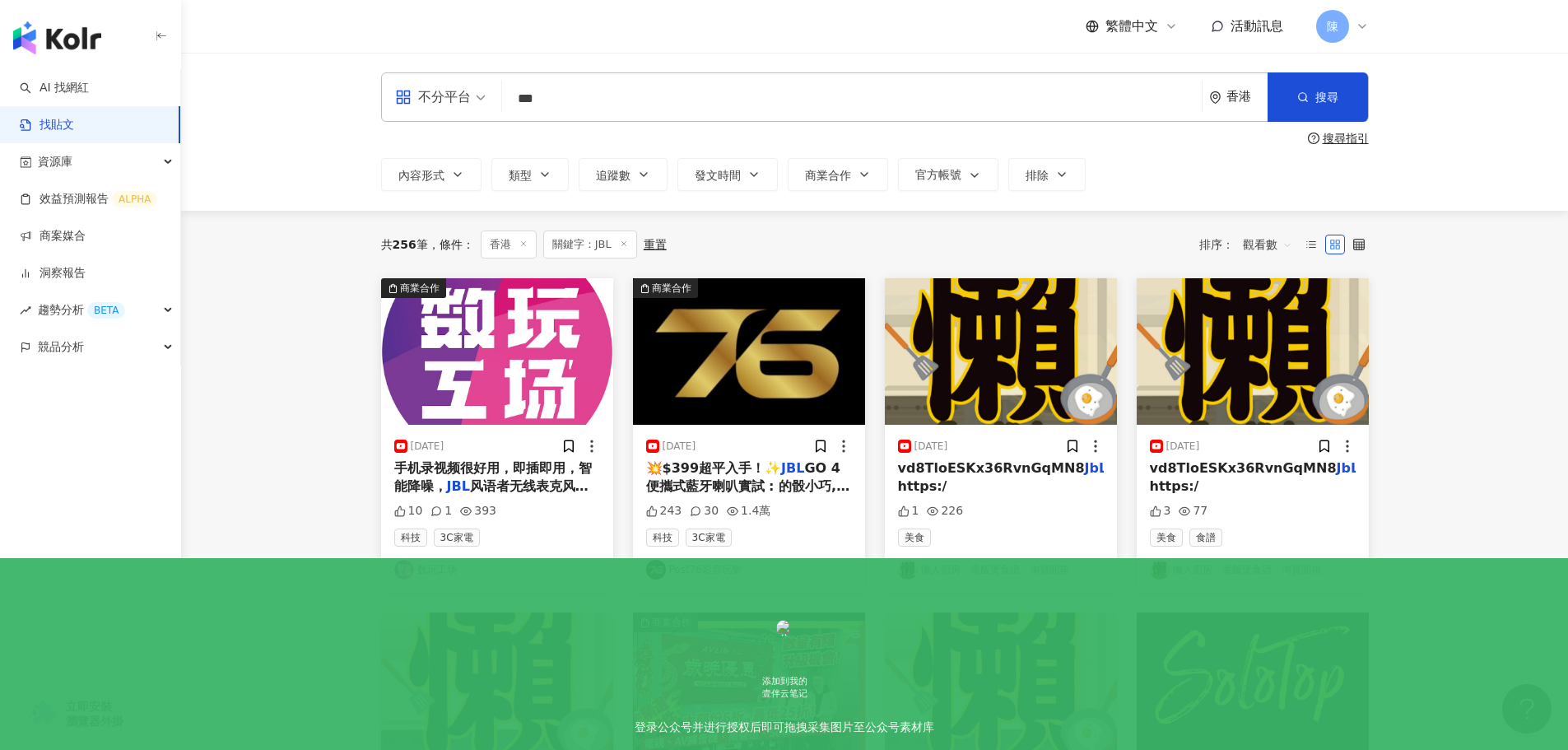
drag, startPoint x: 558, startPoint y: 111, endPoint x: 624, endPoint y: 81, distance: 72.5
click at [483, 97] on div "不分平台 JBL *** 香港 搜尋" at bounding box center [874, 97] width 987 height 50
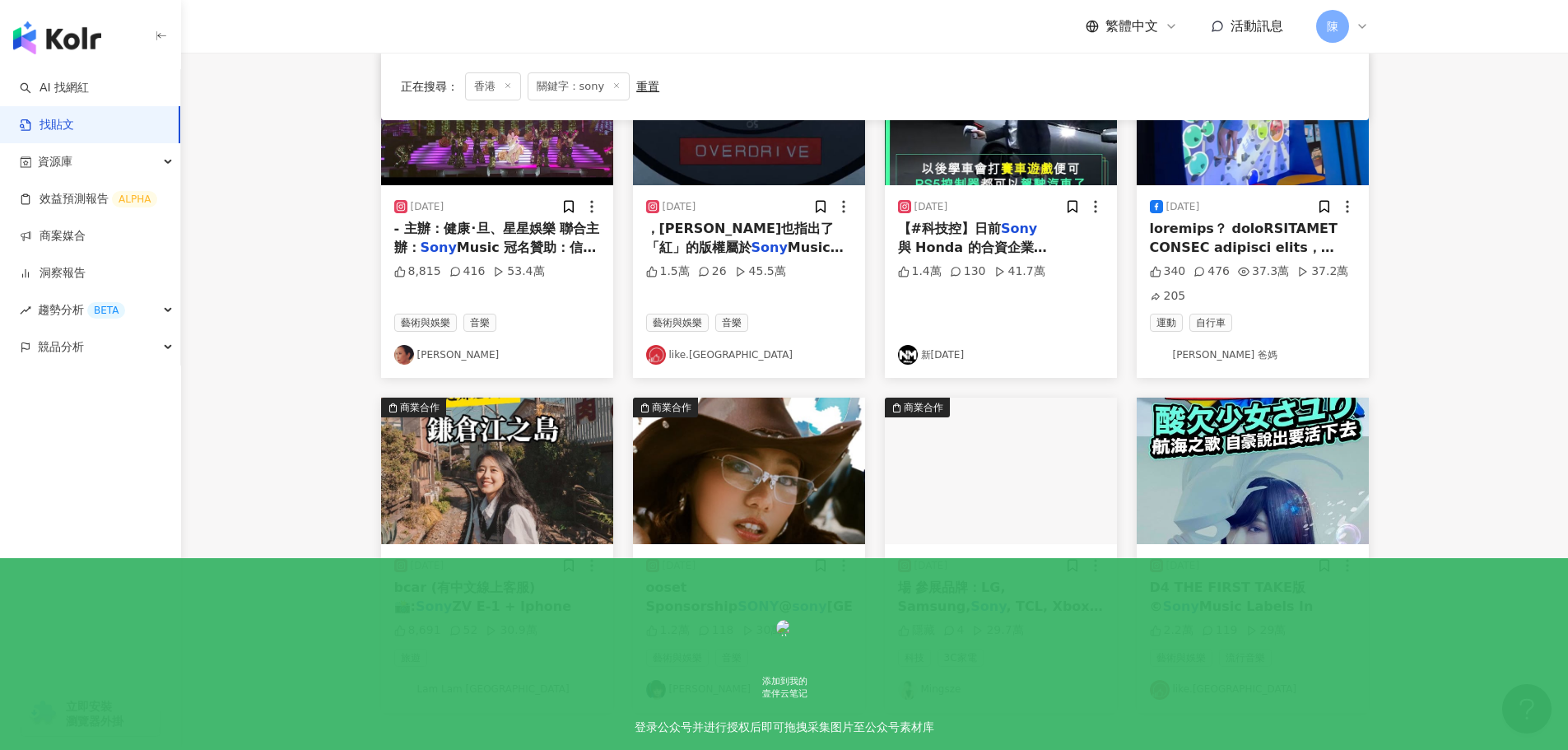
scroll to position [575, 0]
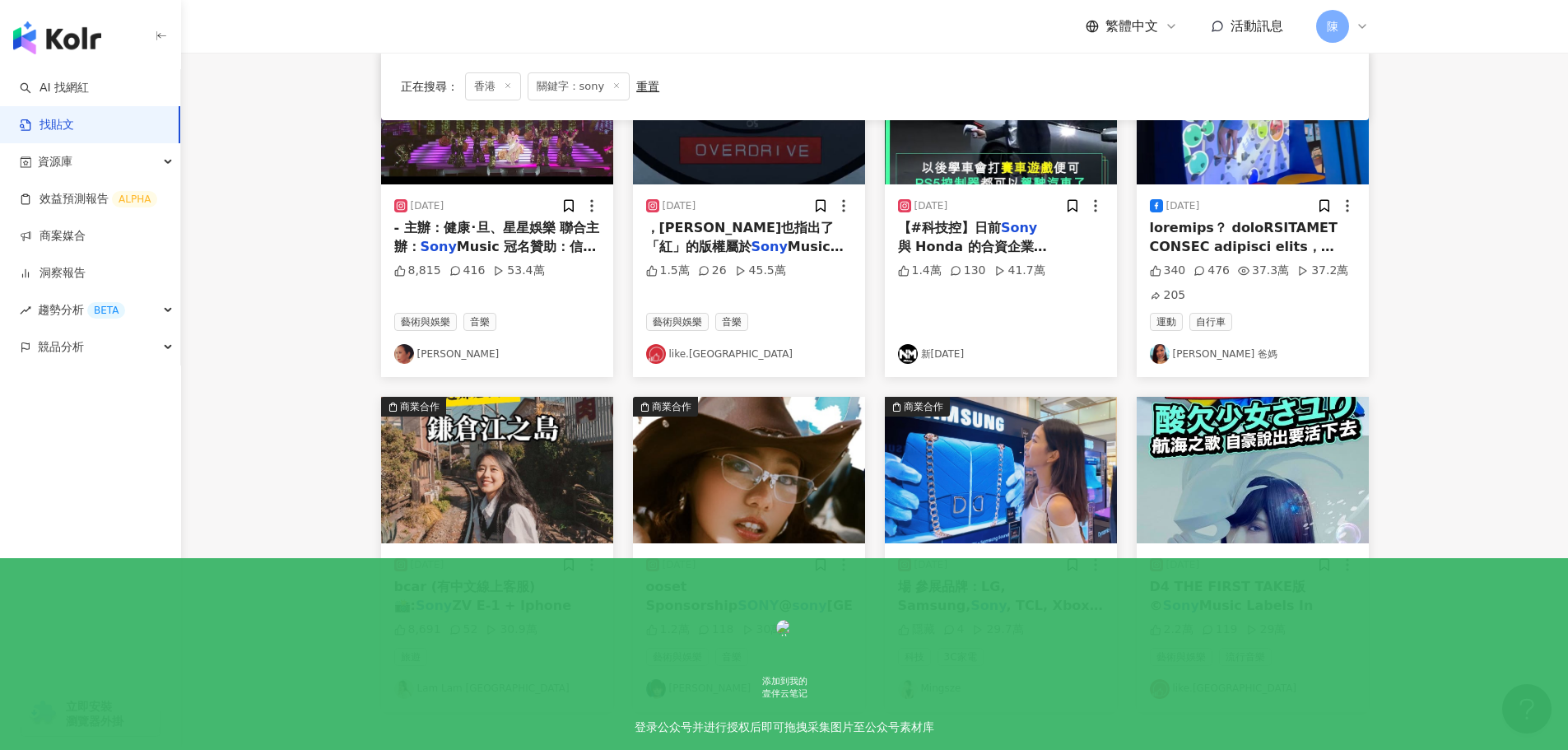
click at [985, 597] on span ", TCL, Xbox 展場除" at bounding box center [1001, 614] width 205 height 34
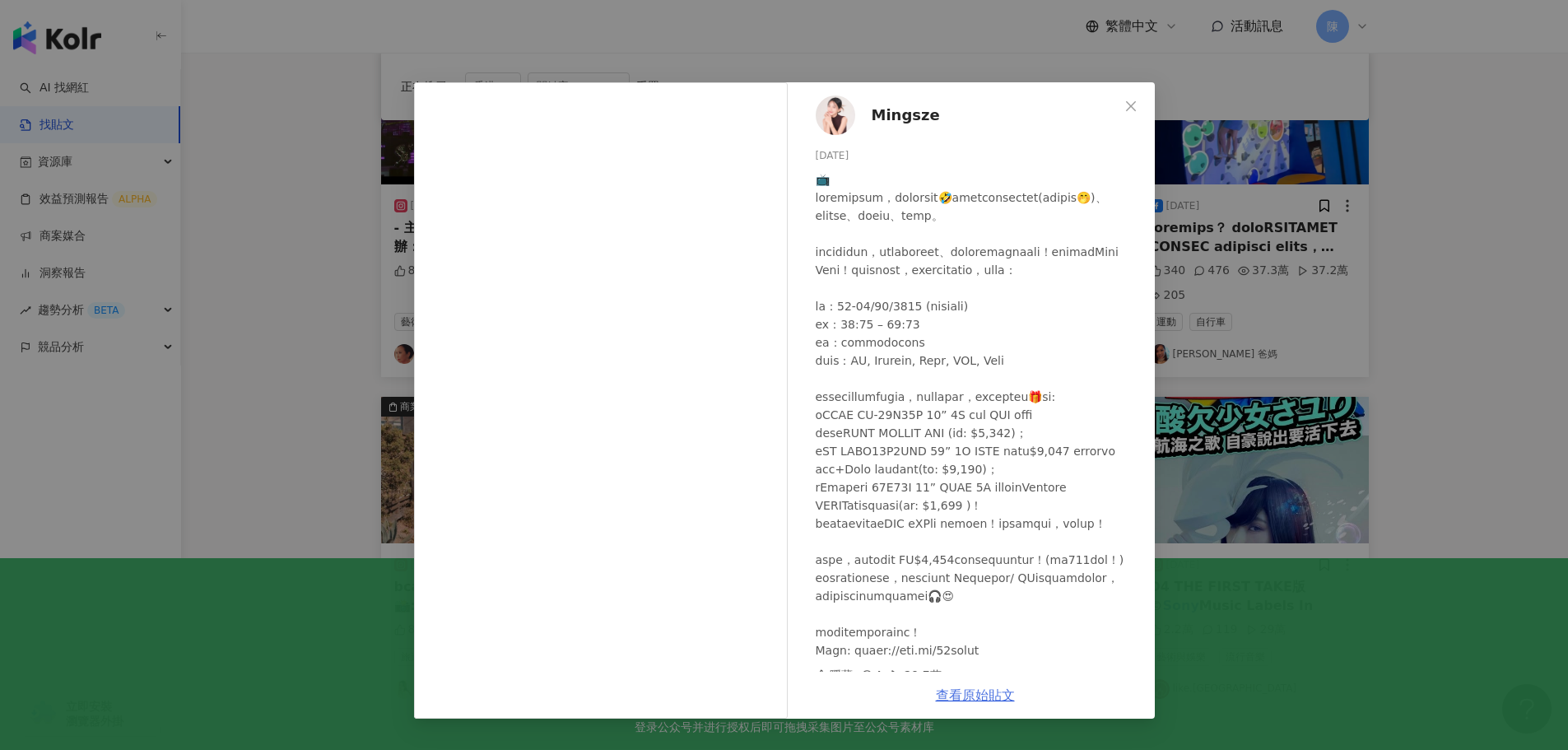
click at [977, 694] on link "查看原始貼文" at bounding box center [976, 695] width 79 height 16
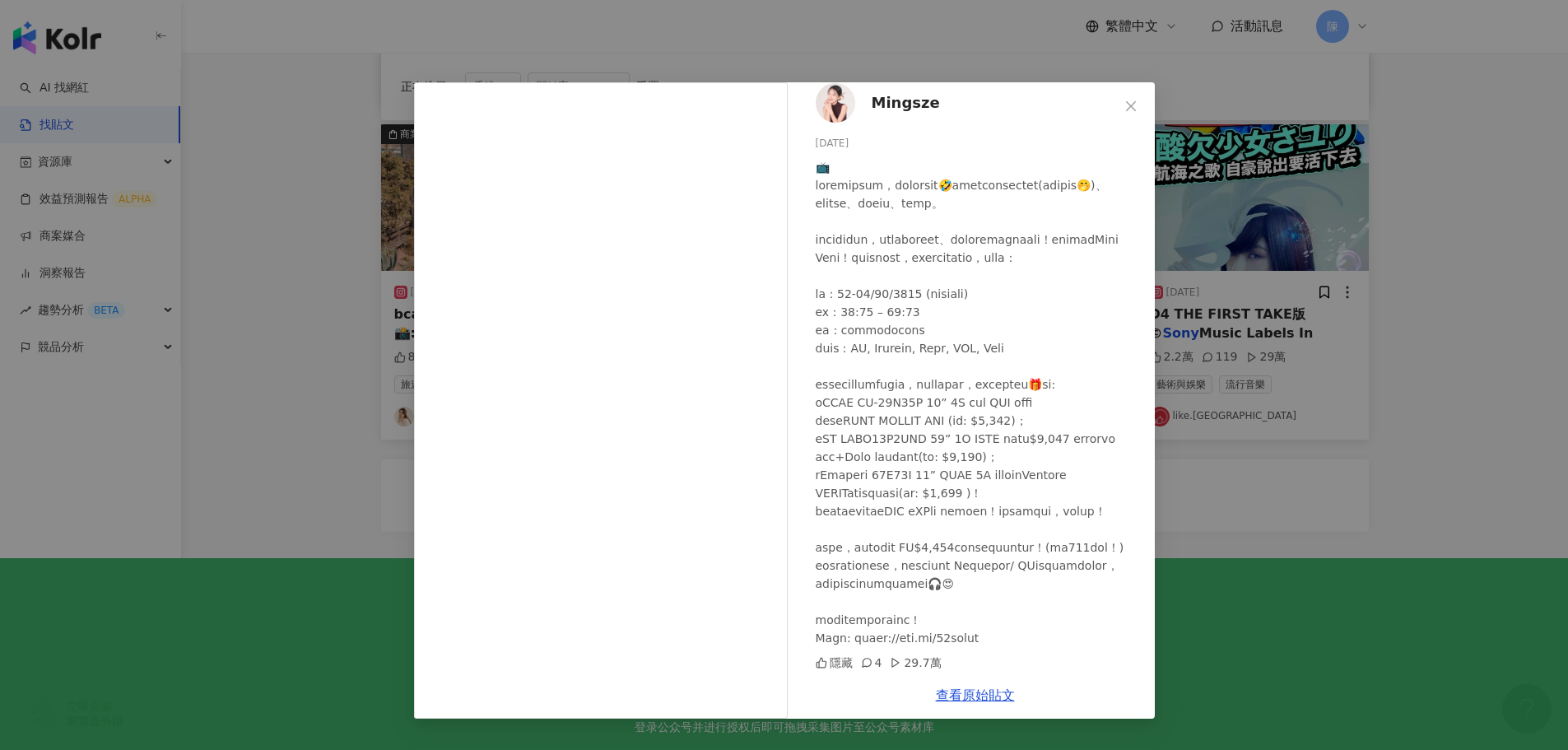
scroll to position [853, 0]
click at [1357, 386] on div "Mingsze 2023/10/17 隱藏 4 29.7萬 查看原始貼文" at bounding box center [784, 375] width 1568 height 750
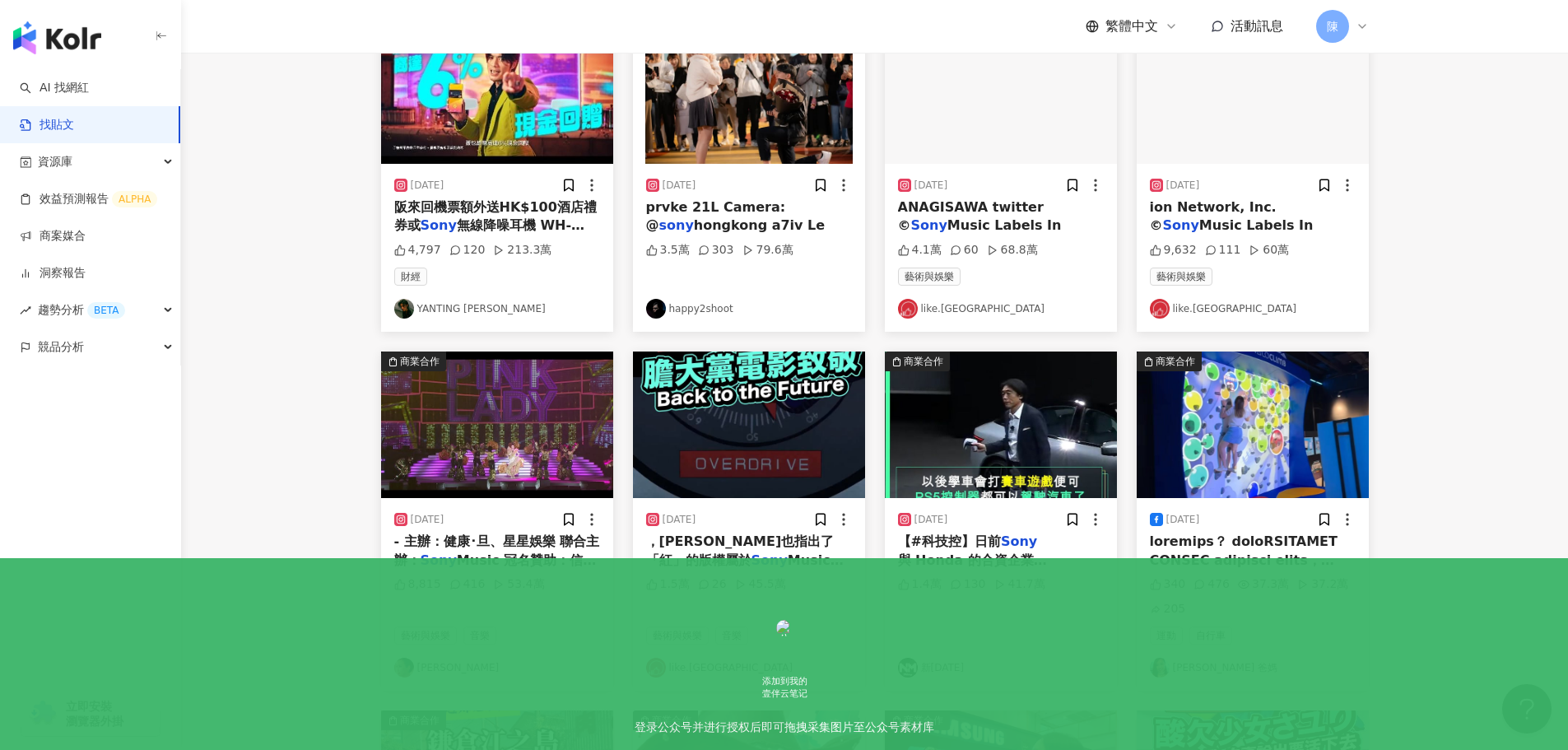
scroll to position [0, 0]
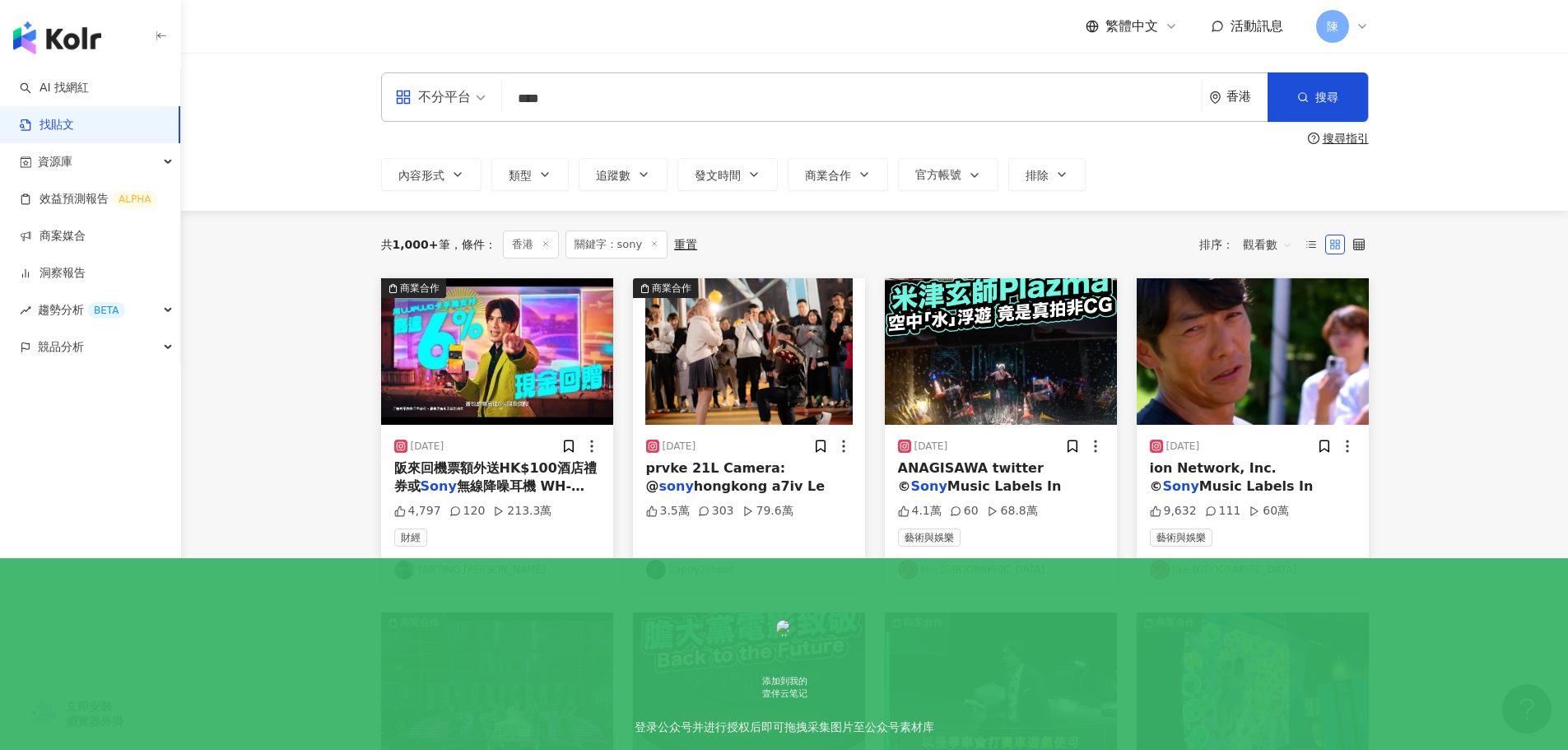
drag, startPoint x: 602, startPoint y: 98, endPoint x: 402, endPoint y: 97, distance: 200.0
click at [402, 97] on div "不分平台 sony **** 香港 搜尋" at bounding box center [874, 97] width 987 height 50
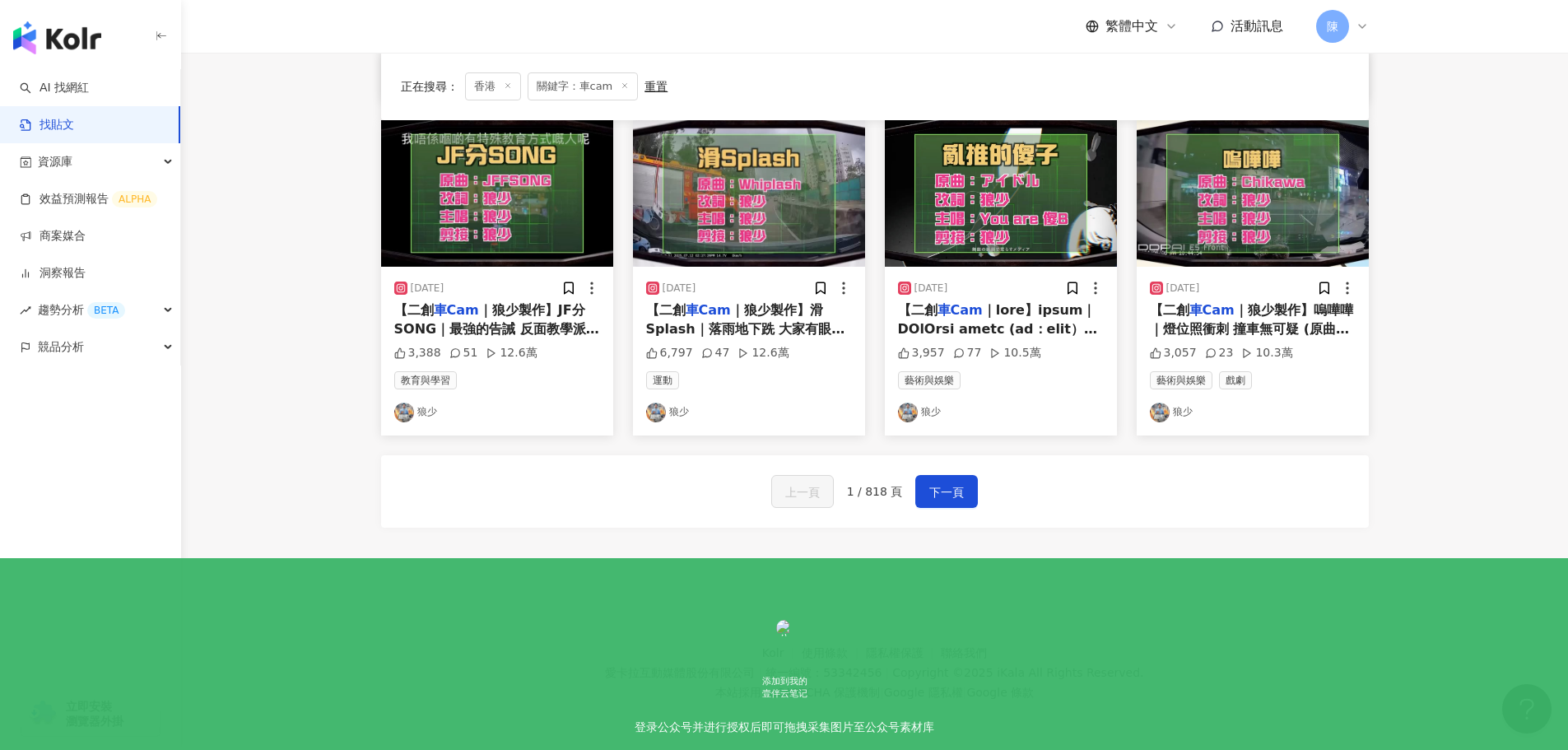
scroll to position [833, 0]
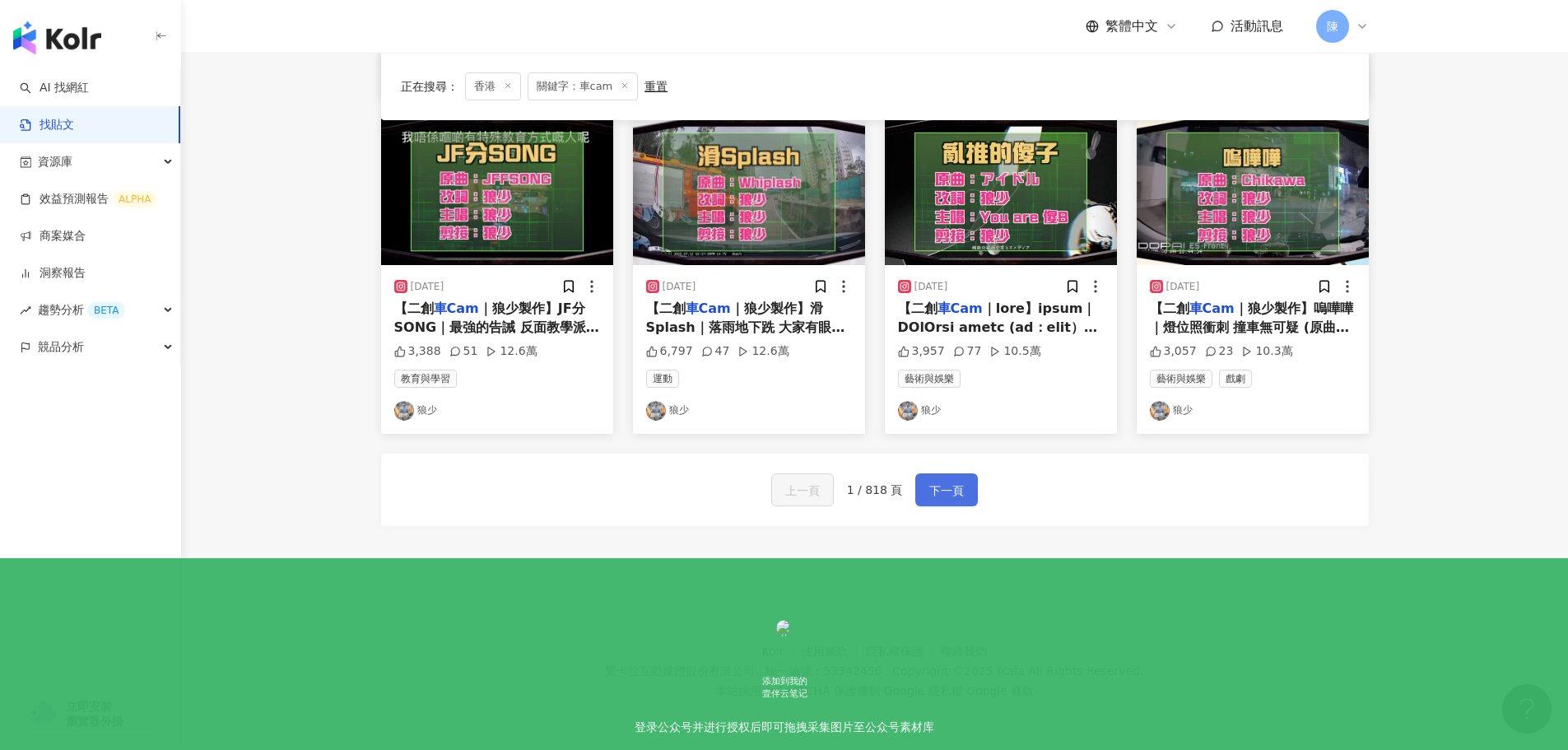
click at [948, 481] on span "下一頁" at bounding box center [947, 491] width 35 height 20
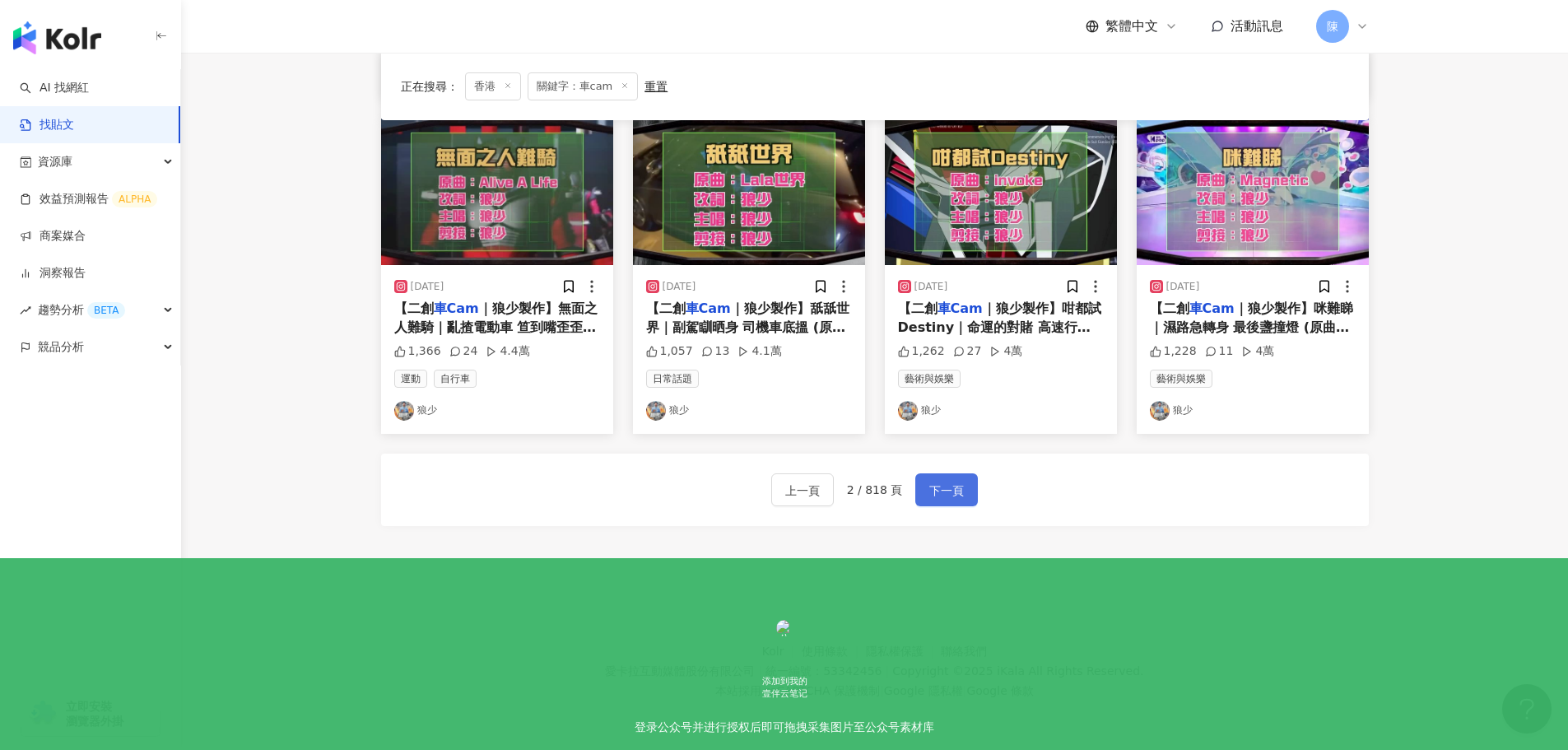
click at [964, 495] on button "下一頁" at bounding box center [947, 490] width 63 height 33
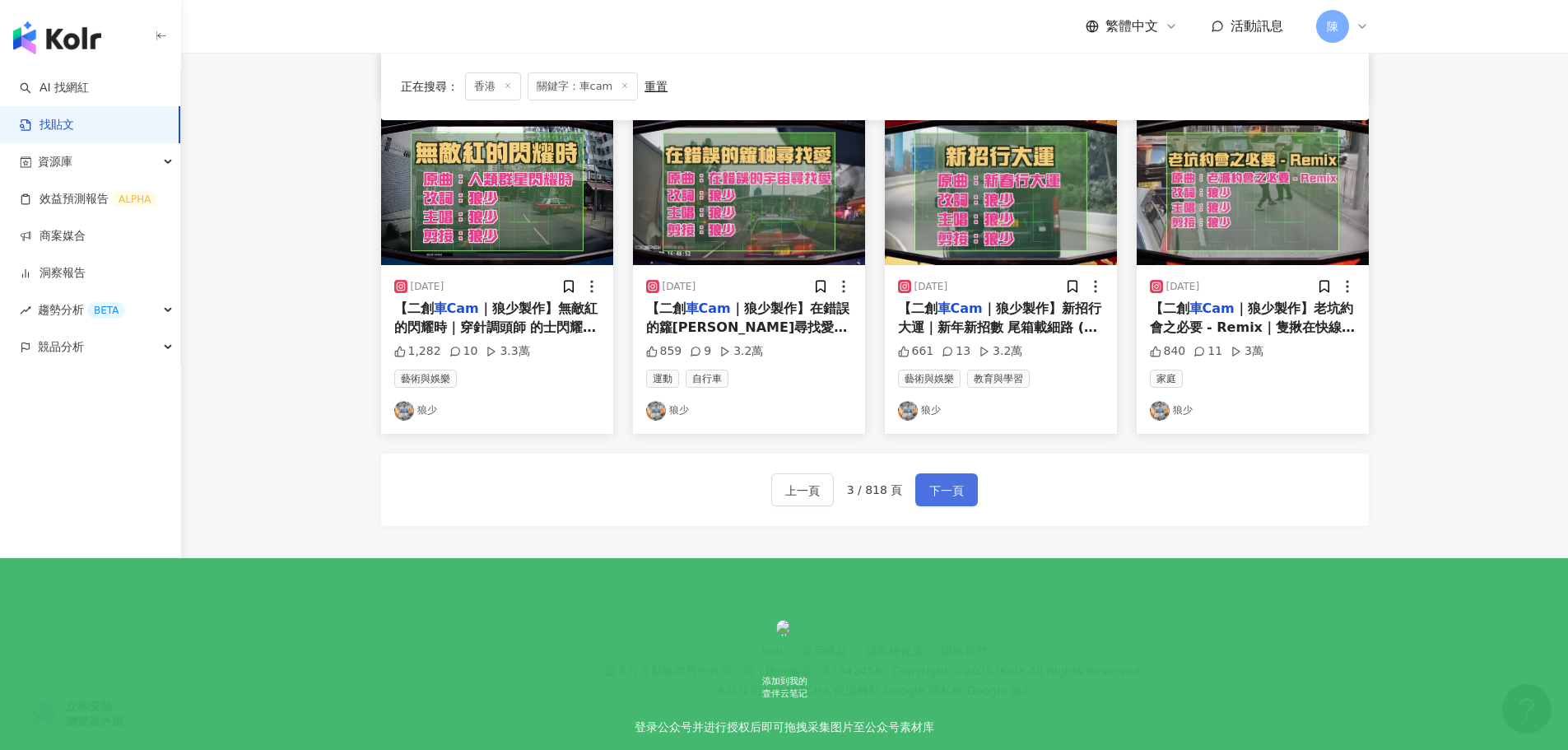
click at [930, 496] on span "下一頁" at bounding box center [947, 491] width 35 height 20
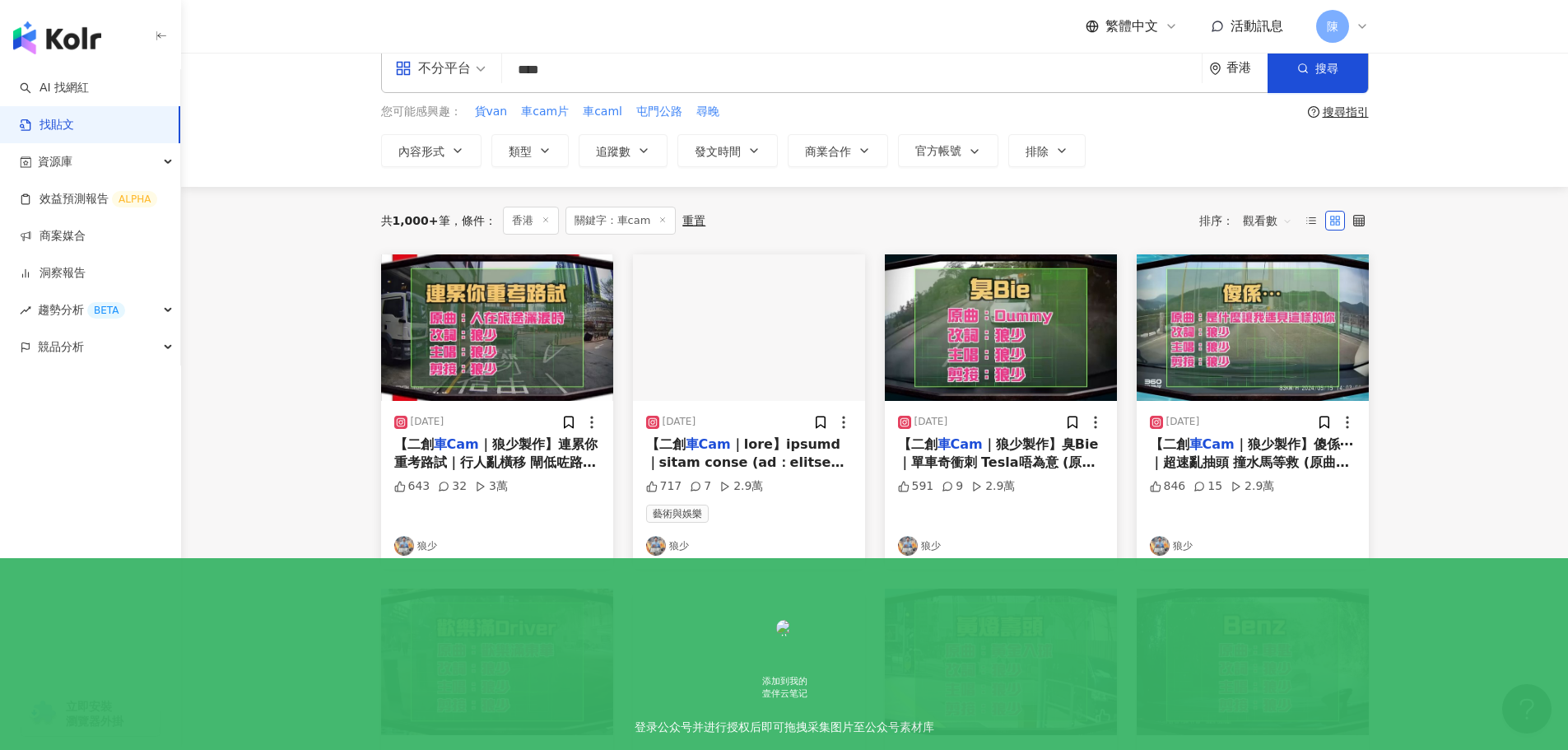
scroll to position [0, 0]
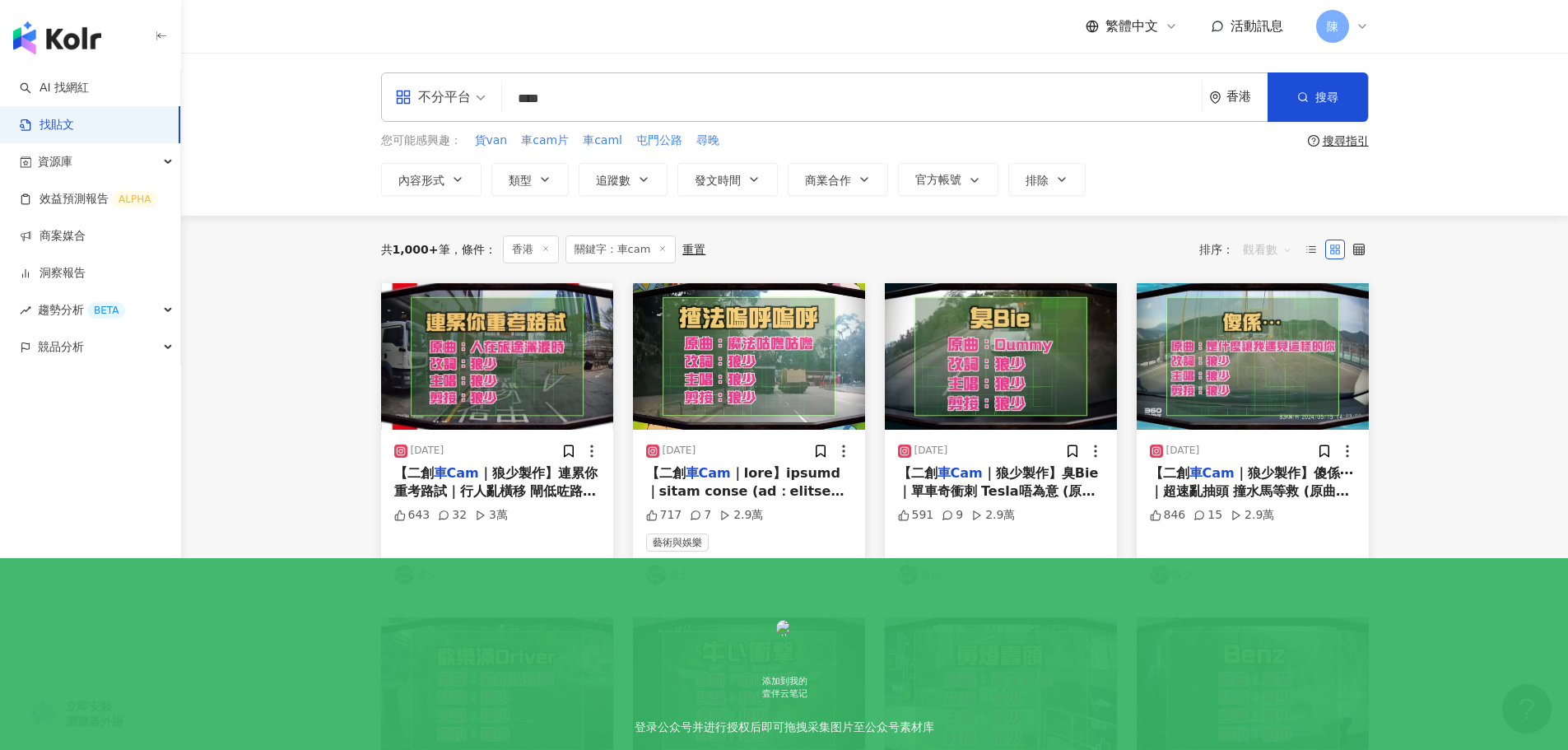
click at [1264, 243] on span "觀看數" at bounding box center [1268, 249] width 49 height 26
click at [1273, 288] on div "關聯性" at bounding box center [1270, 283] width 46 height 18
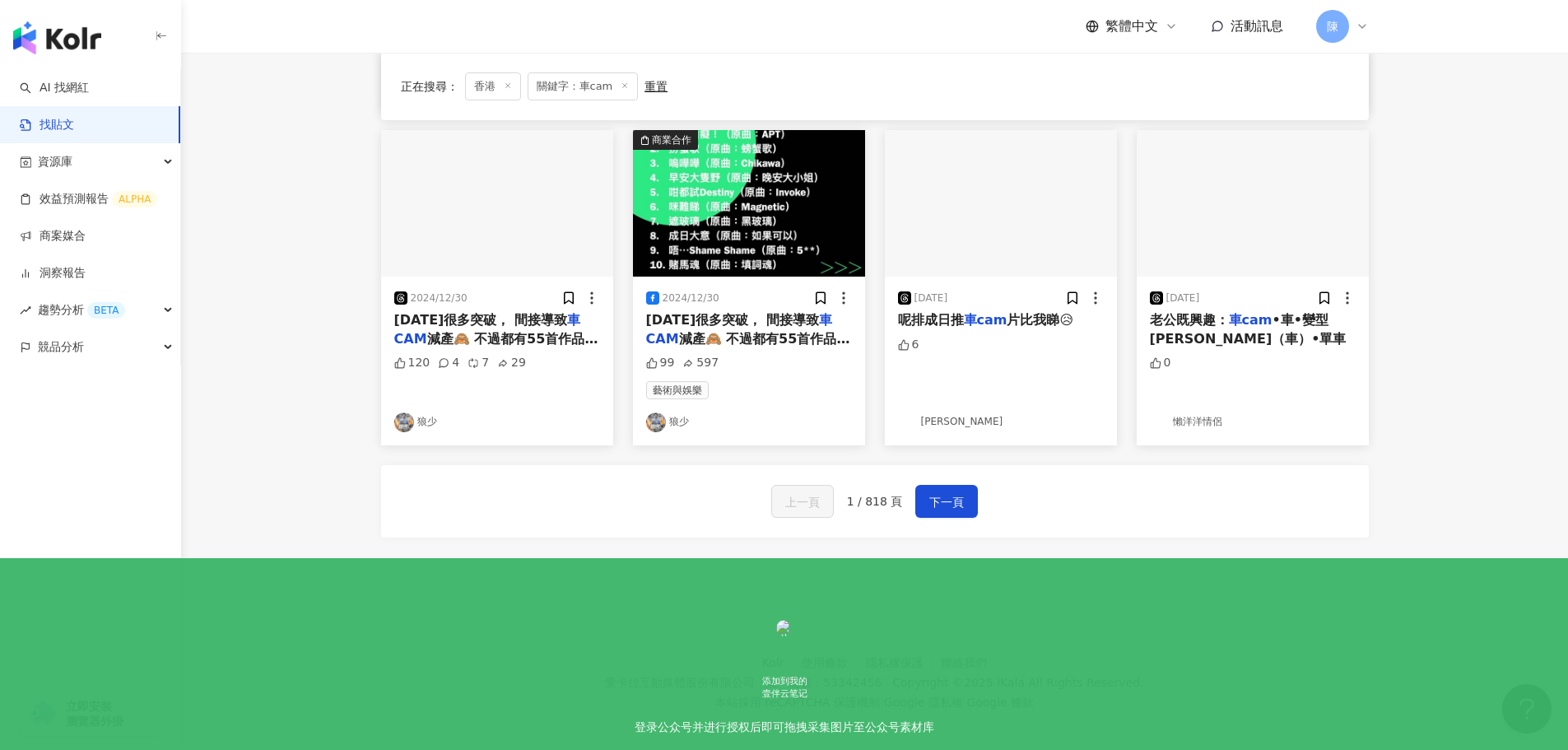
scroll to position [823, 0]
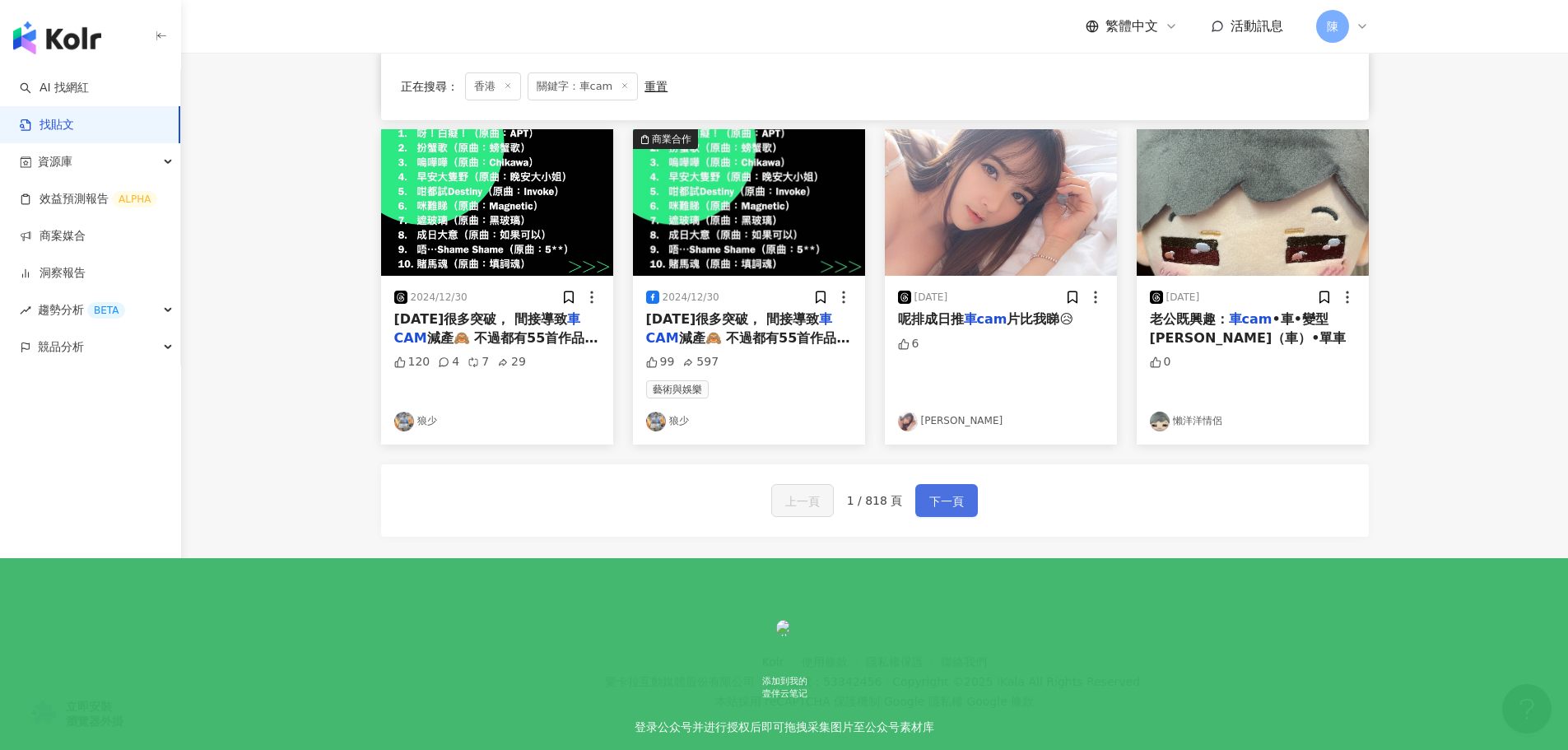
click at [939, 507] on span "下一頁" at bounding box center [947, 502] width 35 height 20
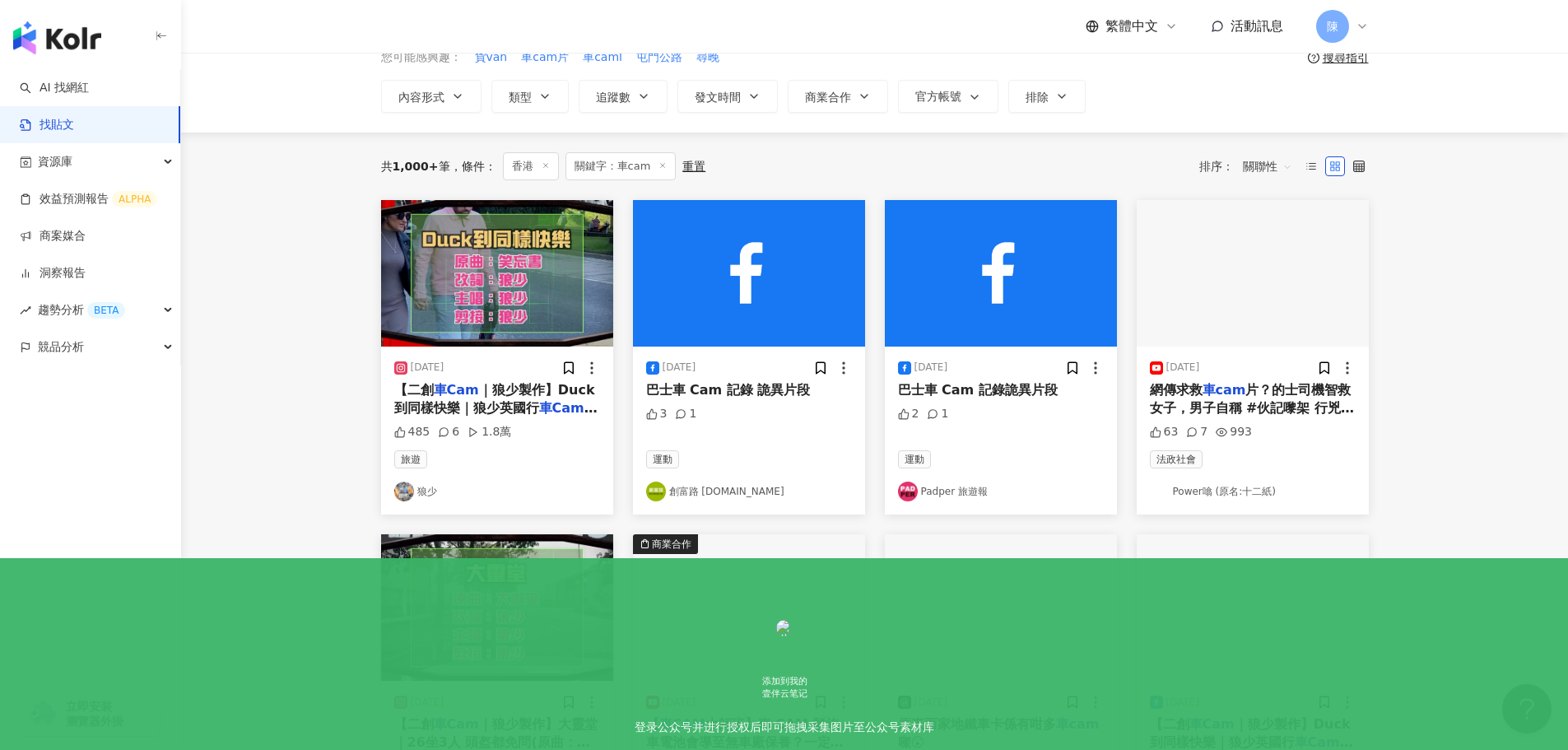
scroll to position [83, 0]
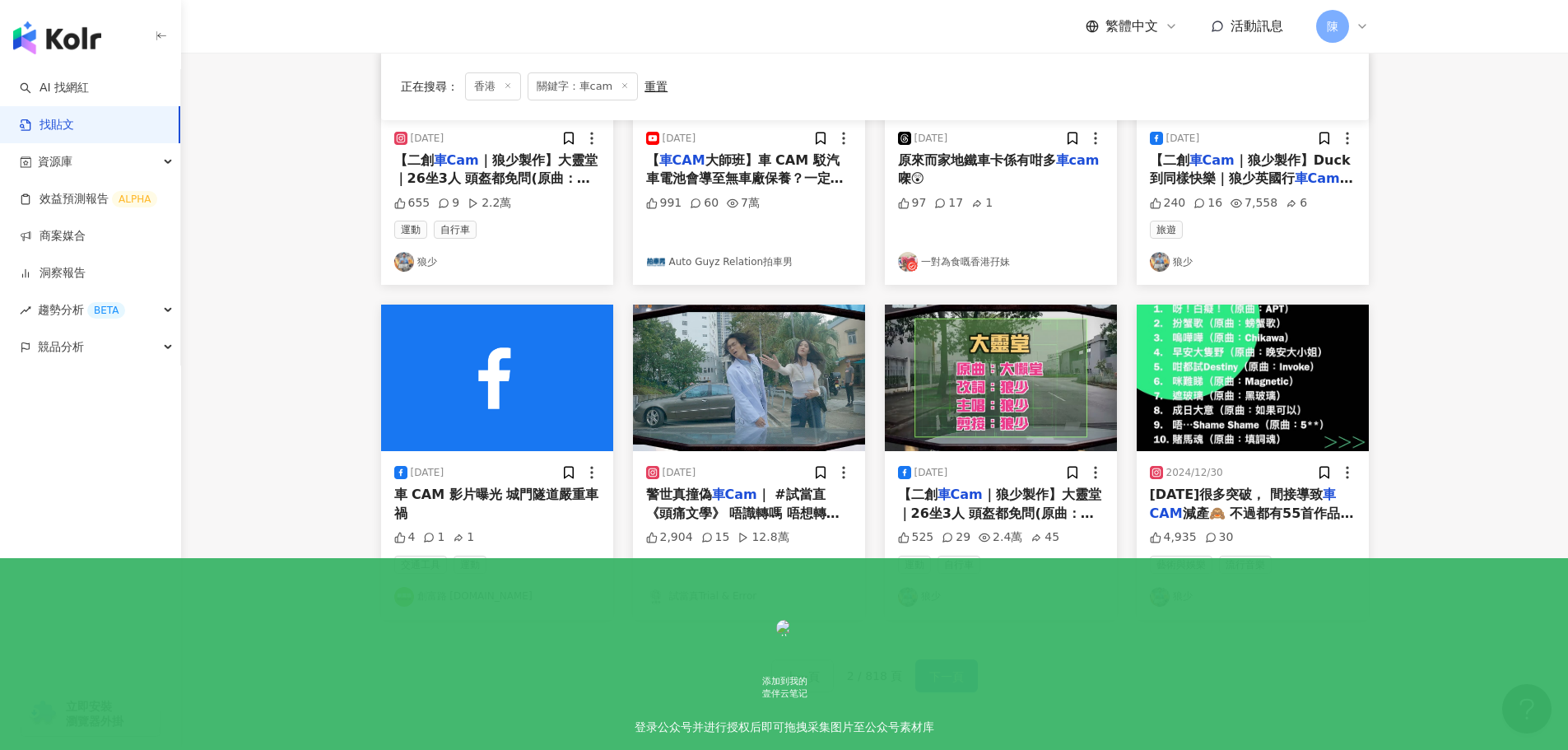
click at [935, 676] on span "下一頁" at bounding box center [947, 677] width 35 height 20
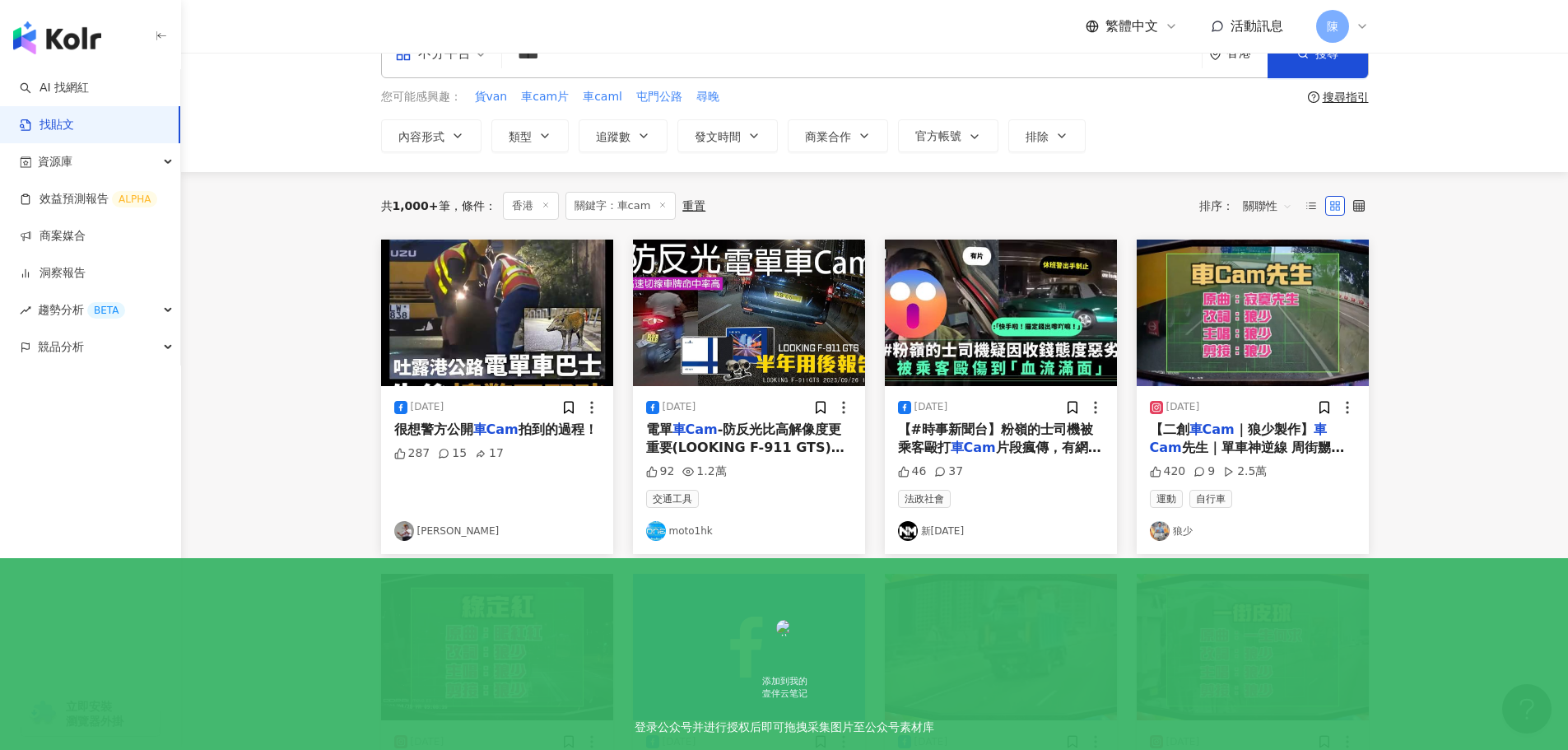
scroll to position [0, 0]
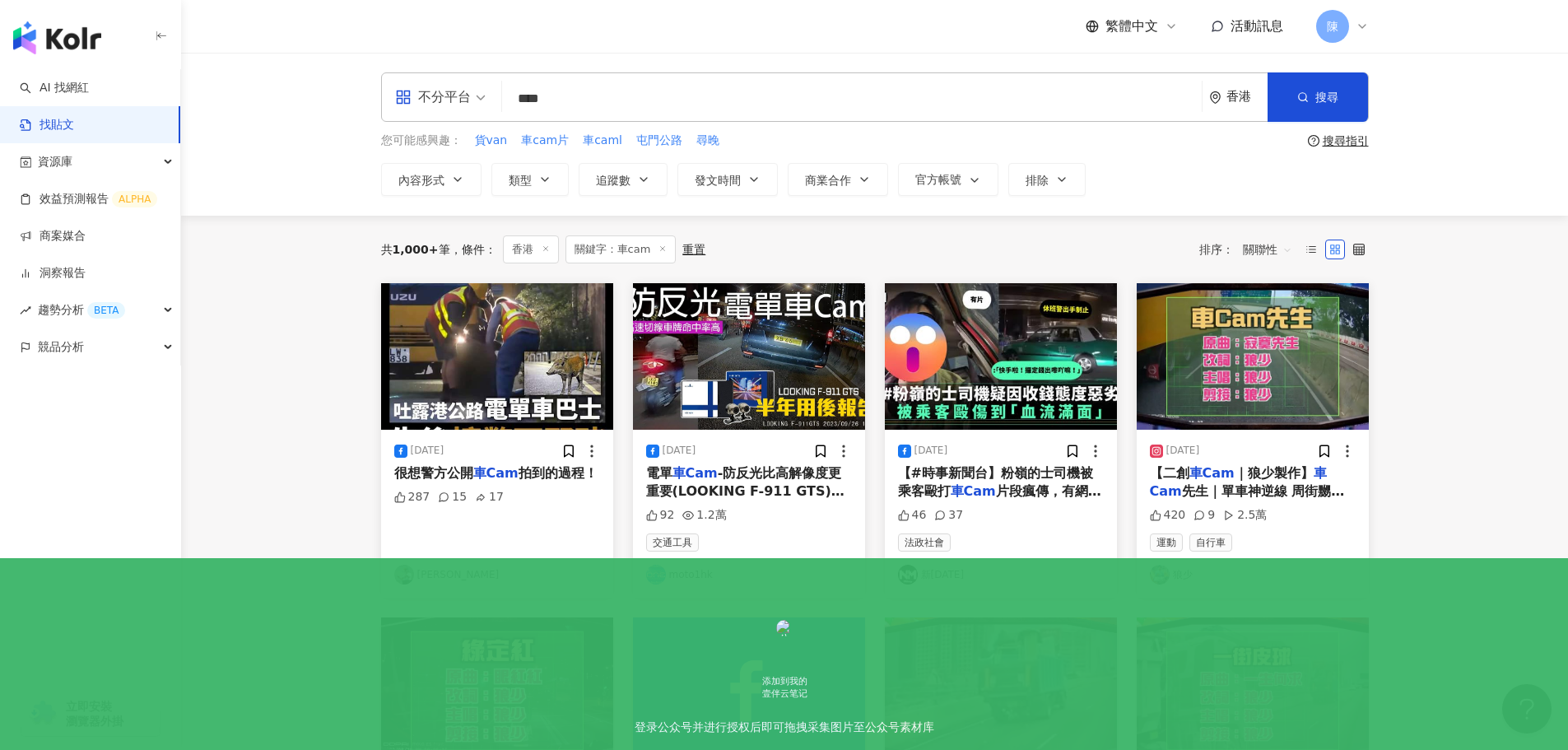
click at [261, 364] on main "不分平台 **** 香港 搜尋 您可能感興趣： 貨van 車cam片 車caml 屯門公路 尋晚 搜尋指引 內容形式 類型 追蹤數 發文時間 商業合作 官方帳…" at bounding box center [874, 727] width 1387 height 1348
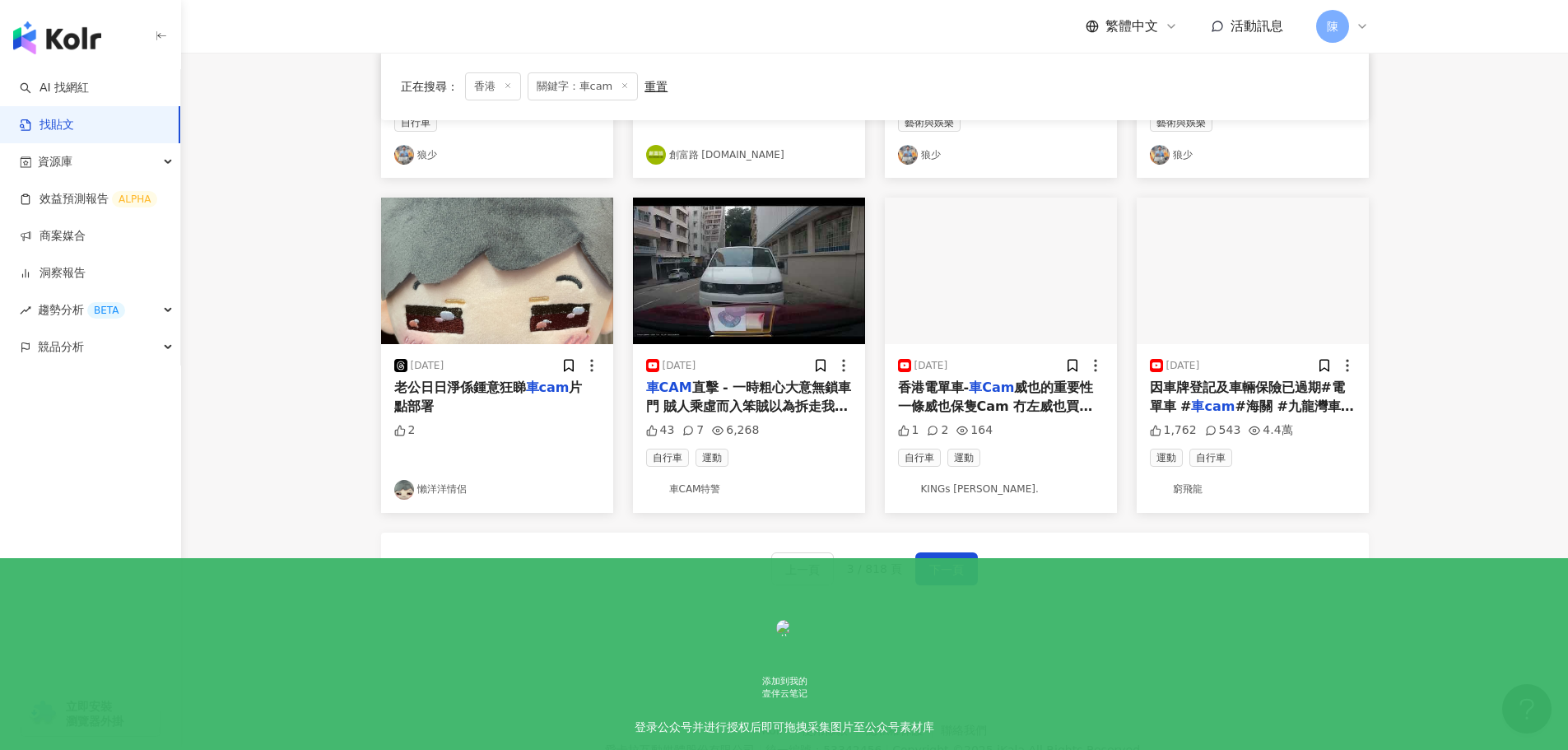
scroll to position [833, 0]
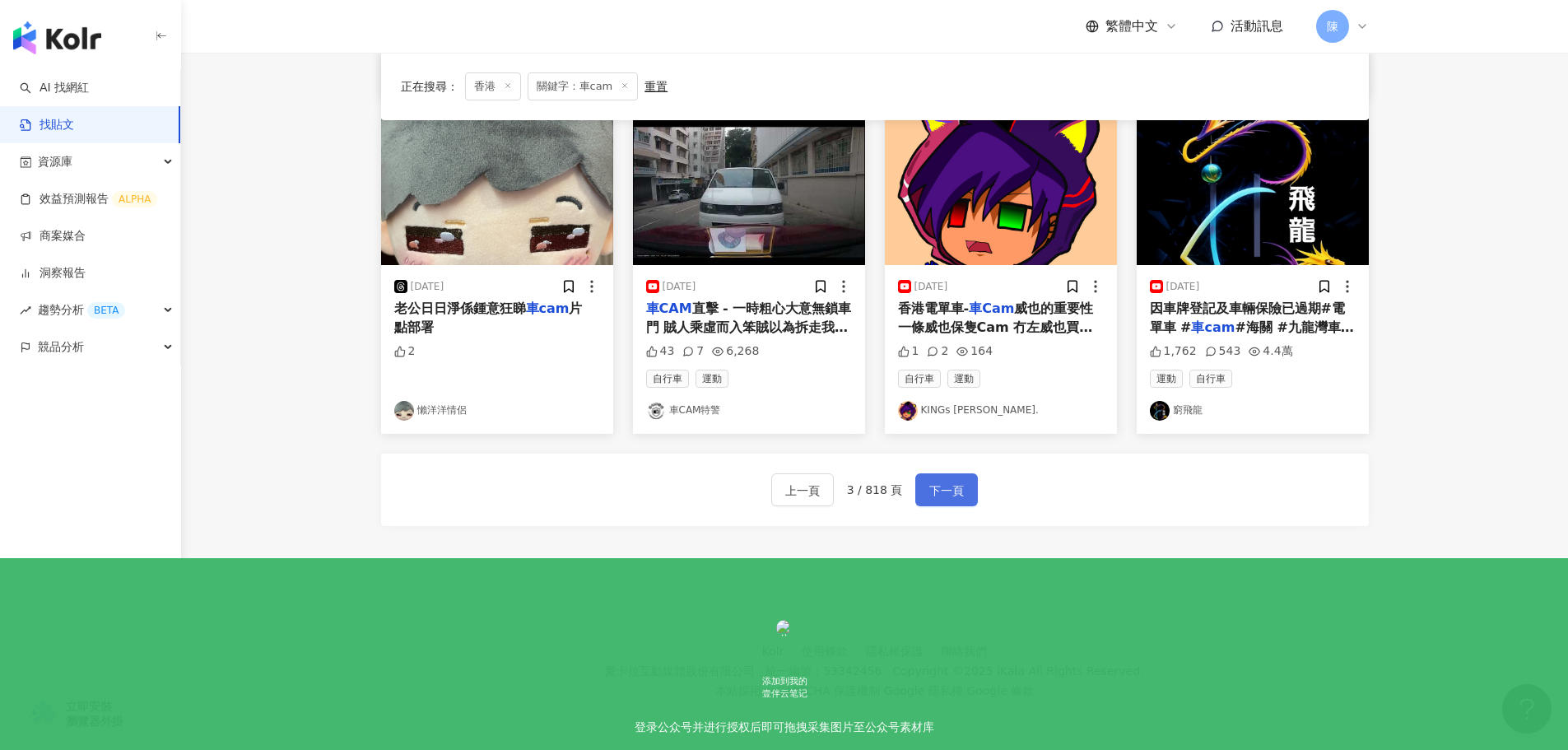
click at [946, 481] on span "下一頁" at bounding box center [947, 491] width 35 height 20
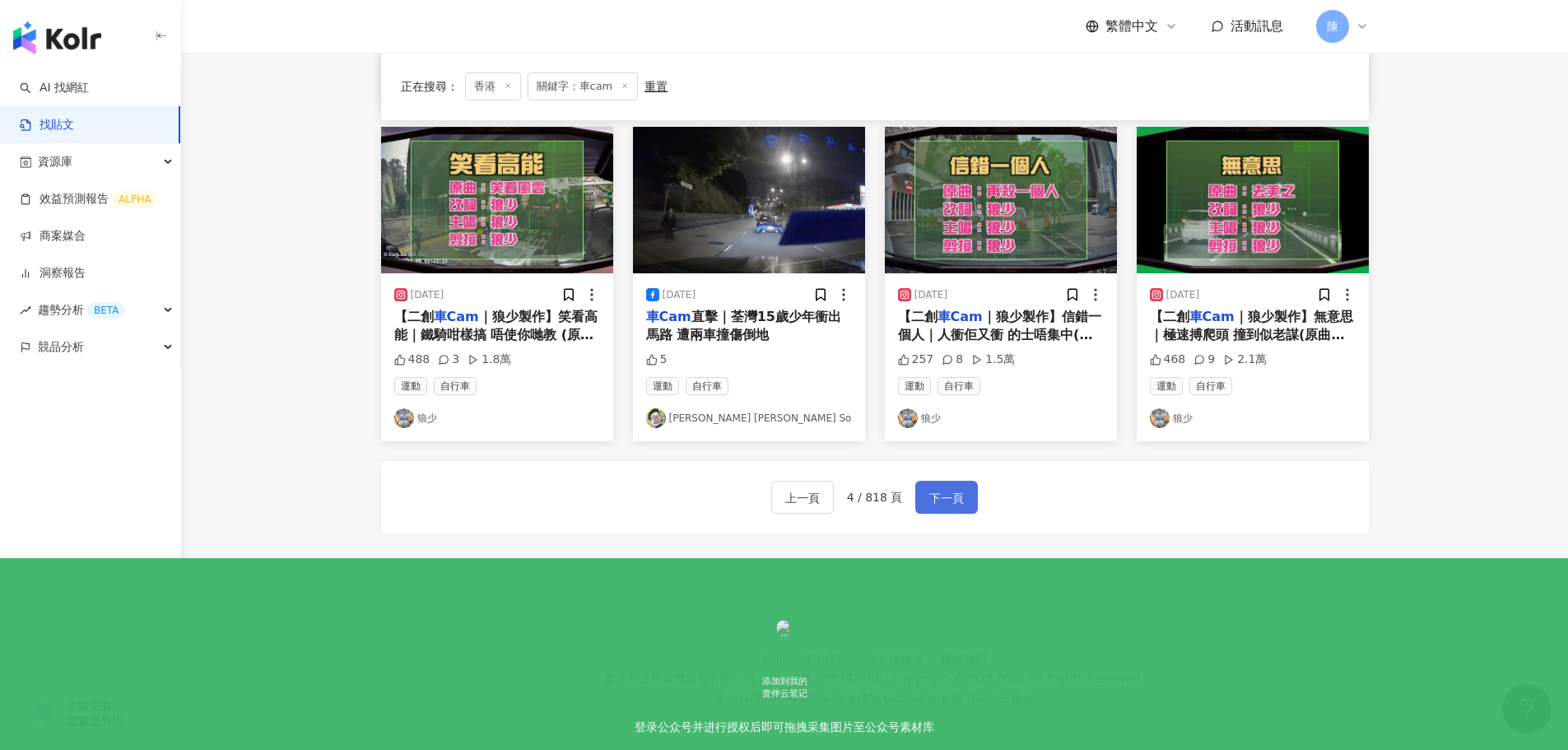
click at [937, 489] on span "下一頁" at bounding box center [947, 498] width 35 height 20
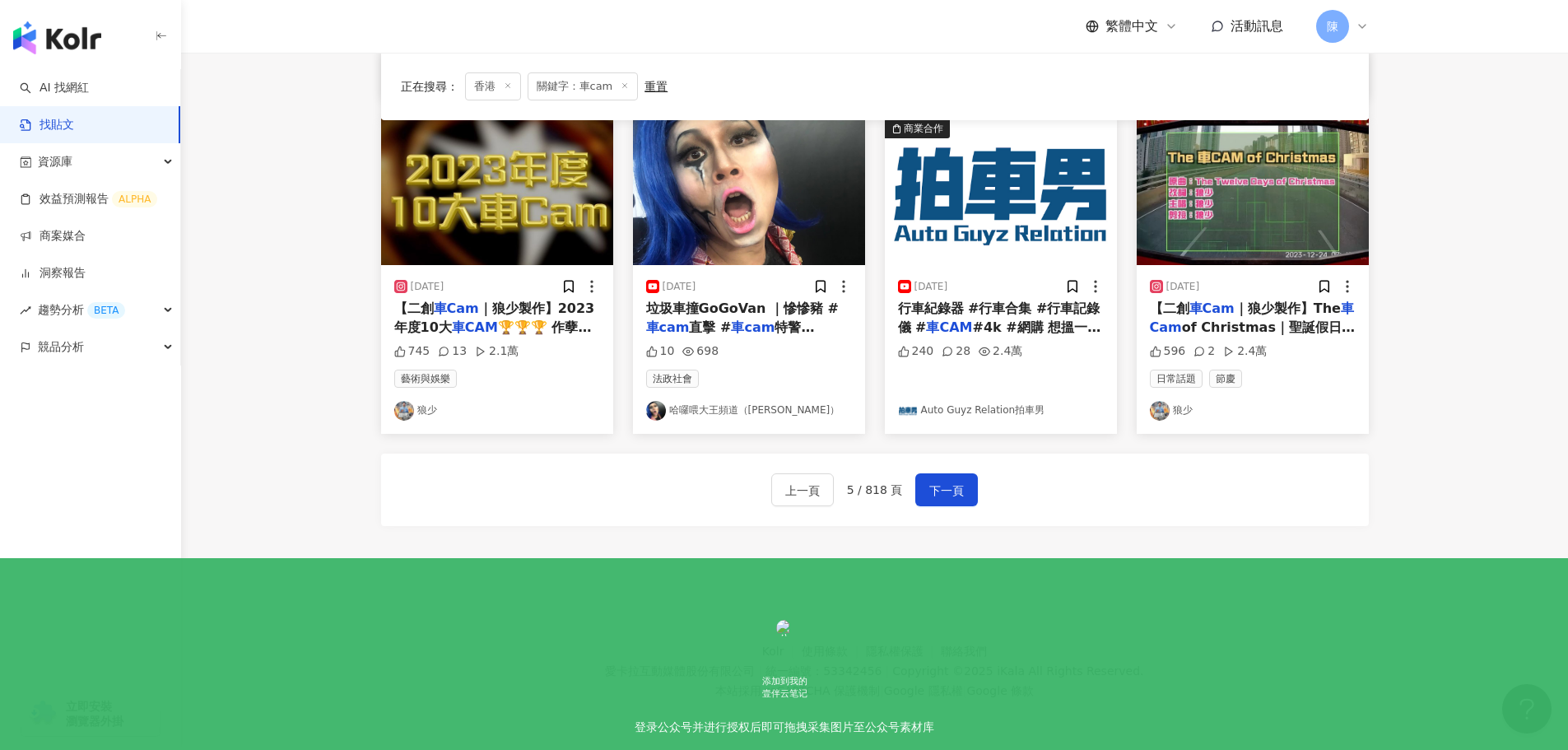
drag, startPoint x: 1487, startPoint y: 388, endPoint x: 1302, endPoint y: 486, distance: 209.4
click at [911, 494] on div "上一頁 5 / 818 頁 下一頁" at bounding box center [874, 490] width 207 height 33
click at [943, 491] on span "下一頁" at bounding box center [947, 491] width 35 height 20
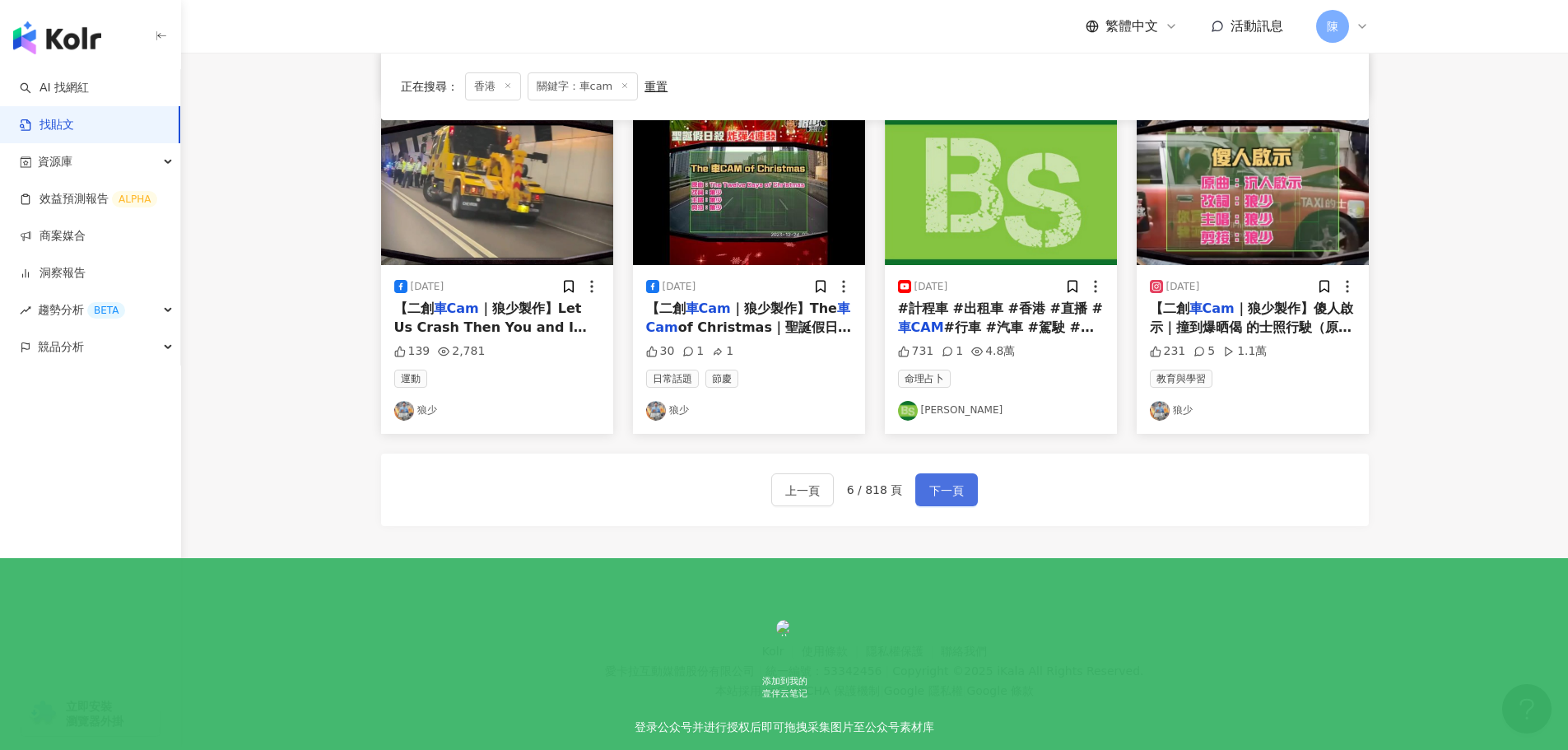
click at [968, 503] on button "下一頁" at bounding box center [947, 490] width 63 height 33
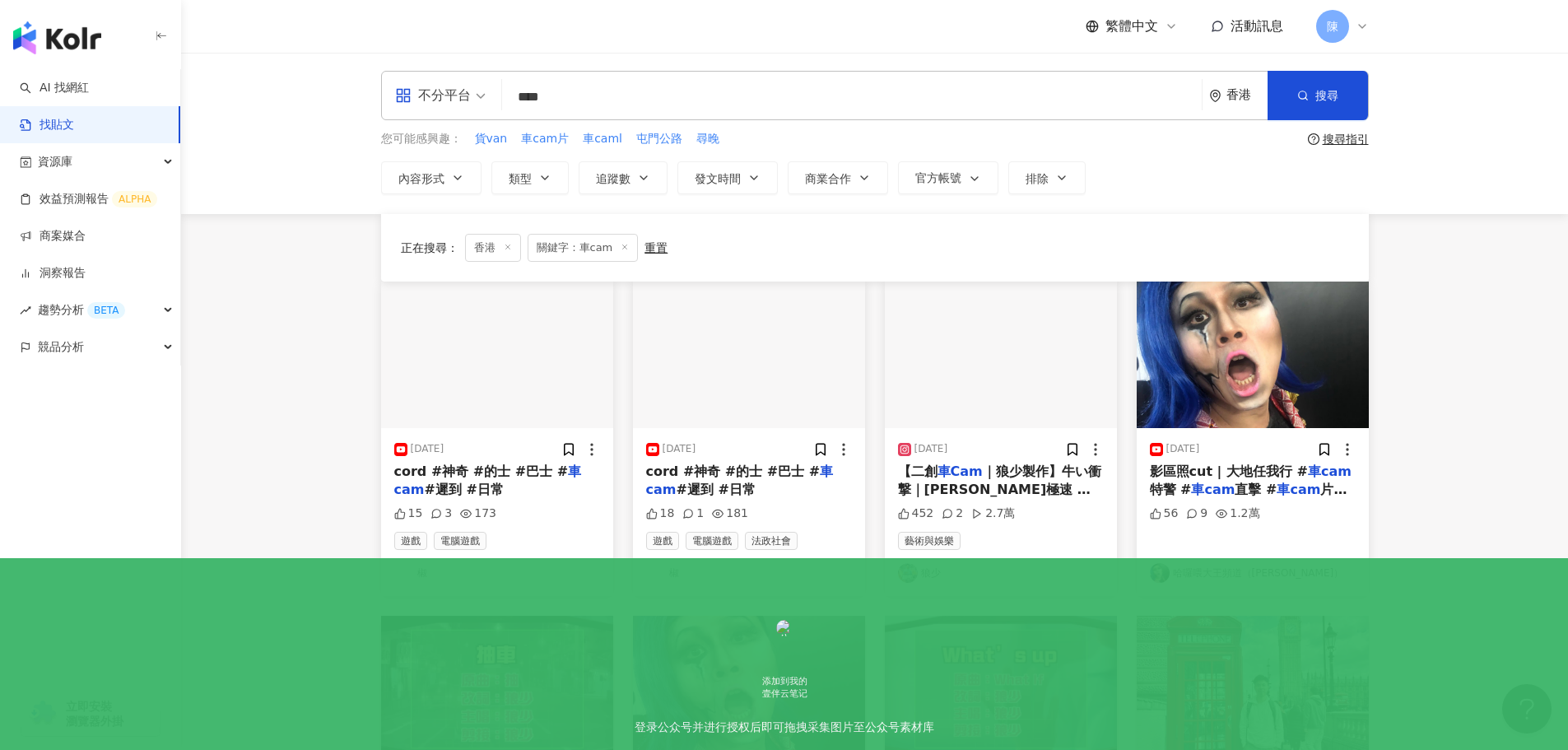
scroll to position [0, 0]
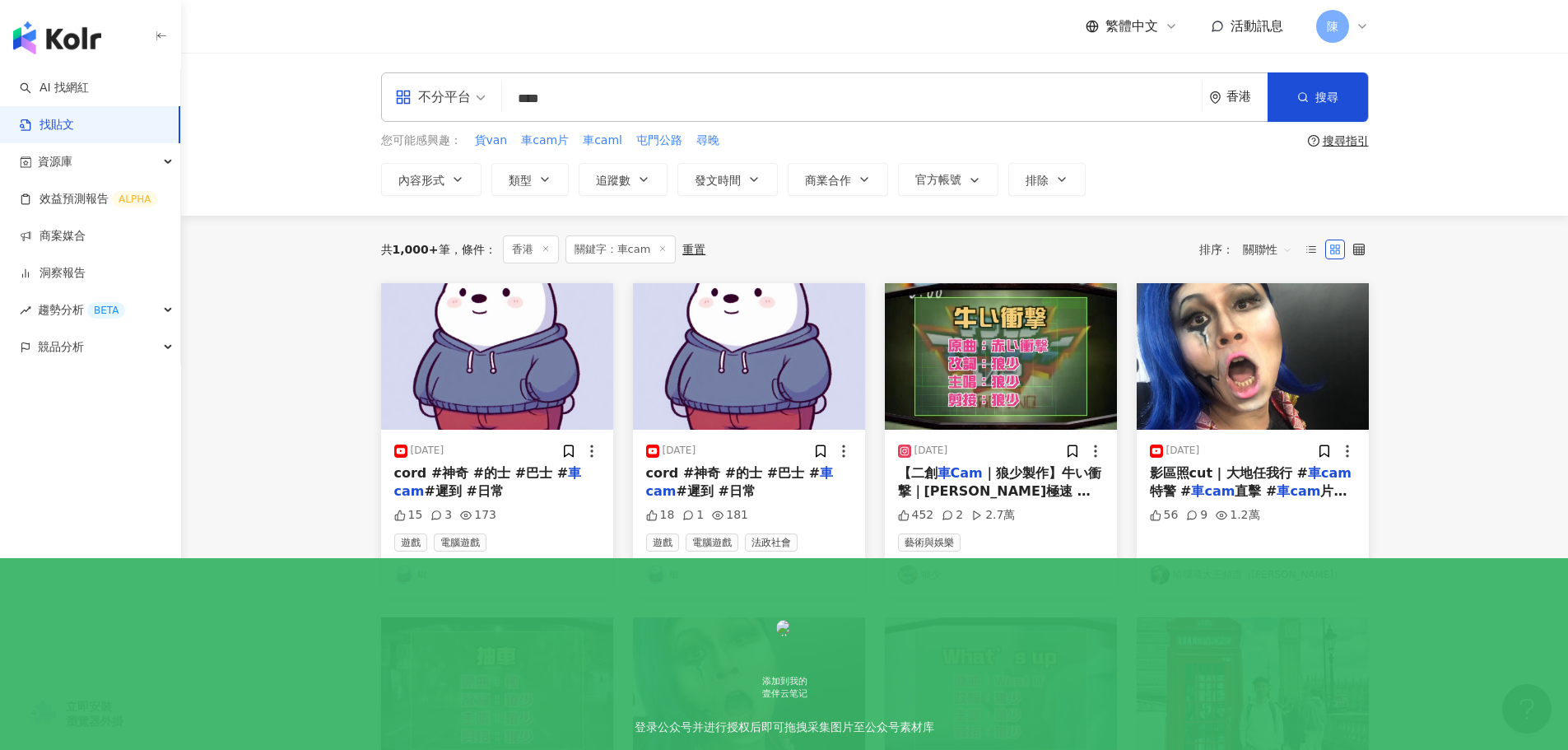
drag, startPoint x: 578, startPoint y: 97, endPoint x: 478, endPoint y: 115, distance: 101.6
click at [478, 115] on div "不分平台 車cam **** 香港 搜尋" at bounding box center [874, 97] width 987 height 50
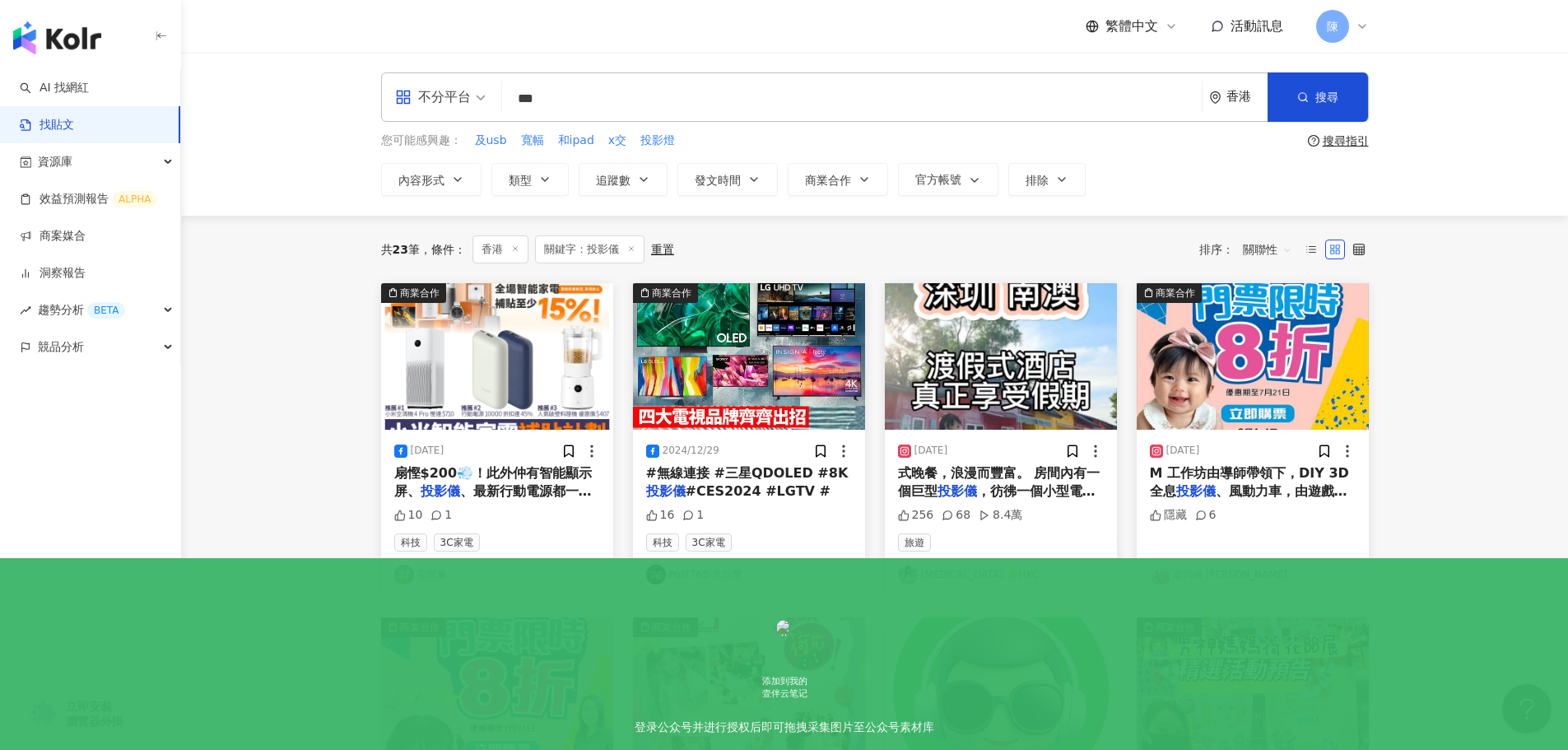
drag, startPoint x: 261, startPoint y: 435, endPoint x: 275, endPoint y: 428, distance: 15.7
click at [261, 435] on main "不分平台 *** 香港 搜尋 您可能感興趣： 及usb 寬幅 和ipad x交 投影燈 搜尋指引 內容形式 類型 追蹤數 發文時間 商業合作 官方帳號 排除 …" at bounding box center [874, 730] width 1387 height 1356
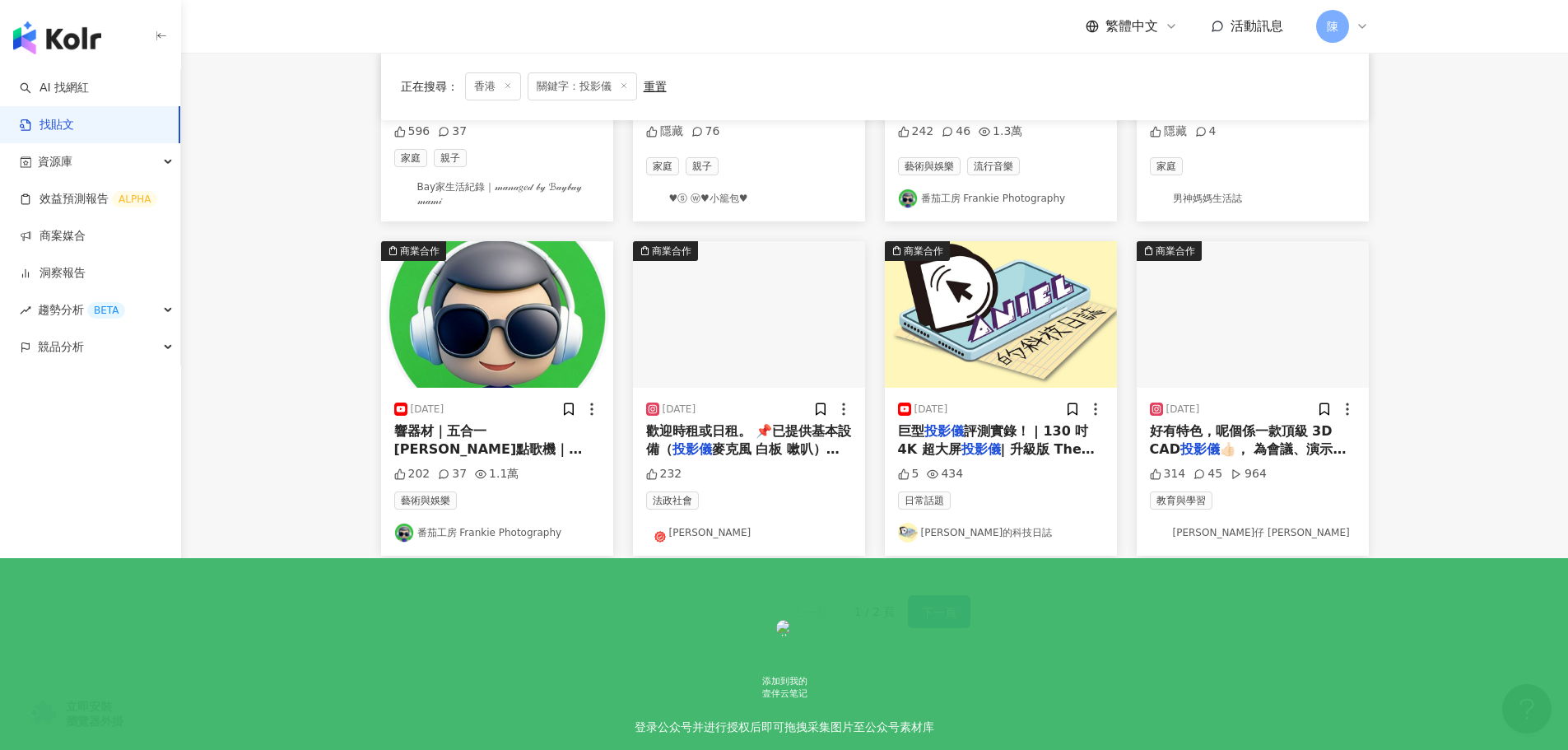
scroll to position [841, 0]
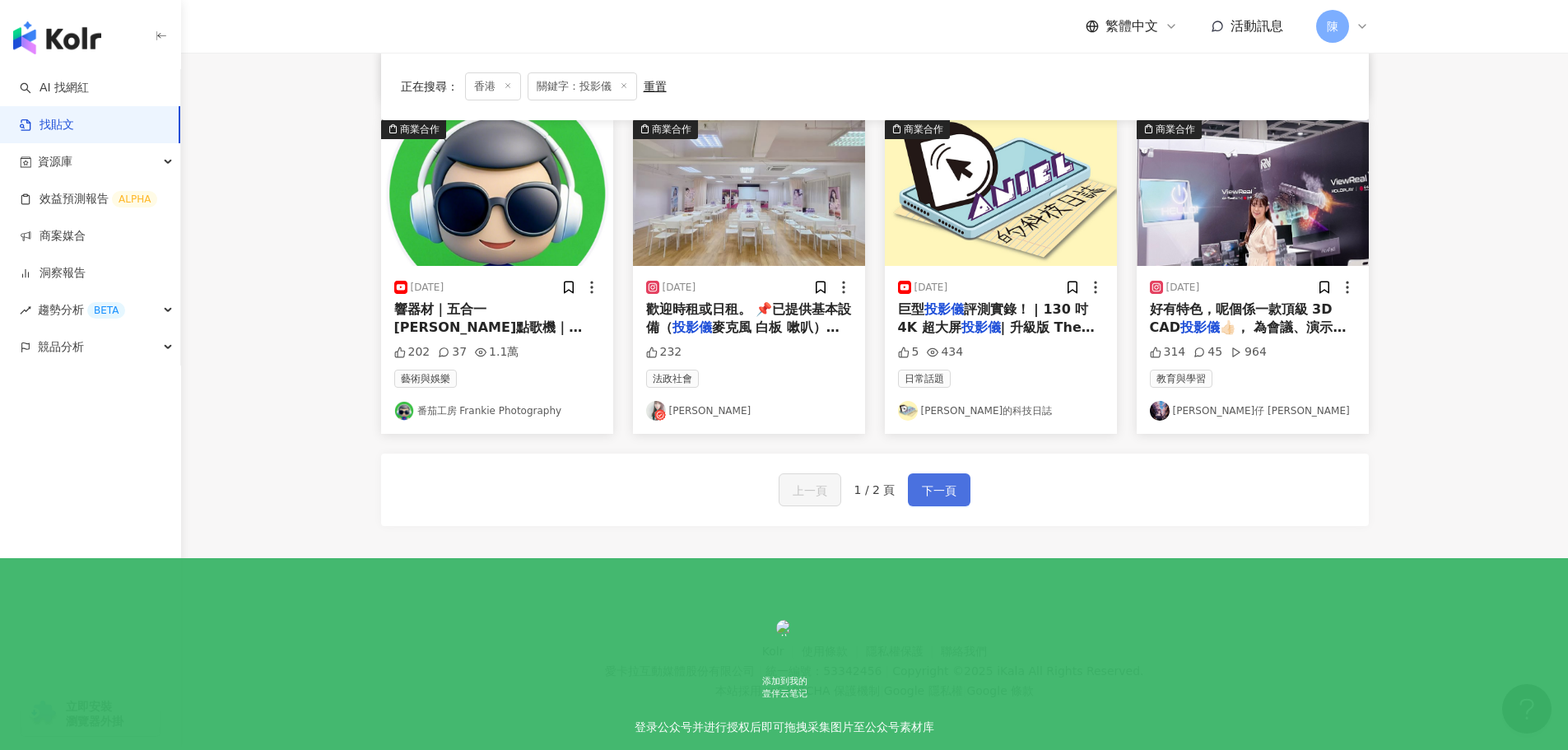
click at [941, 496] on span "下一頁" at bounding box center [939, 491] width 35 height 20
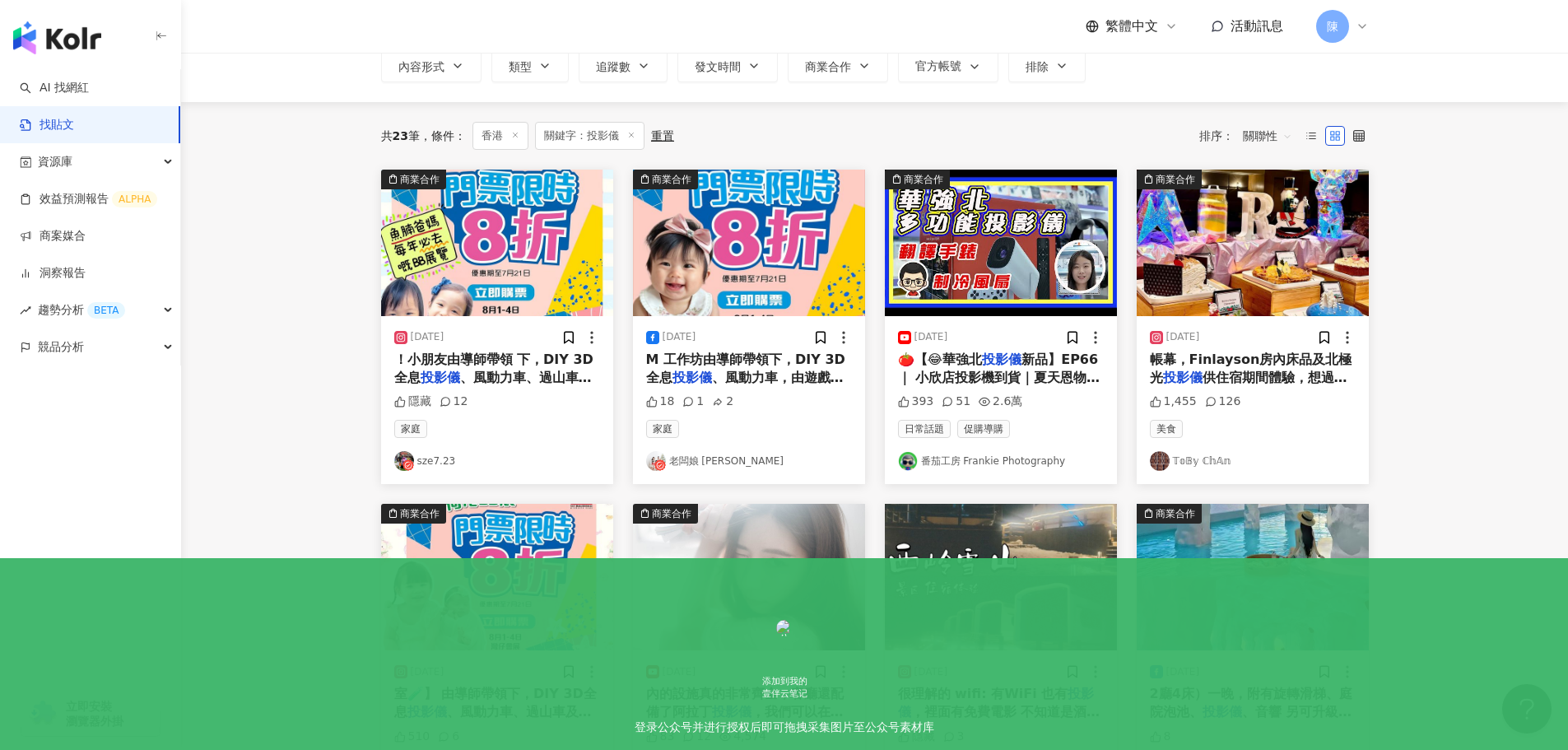
scroll to position [0, 0]
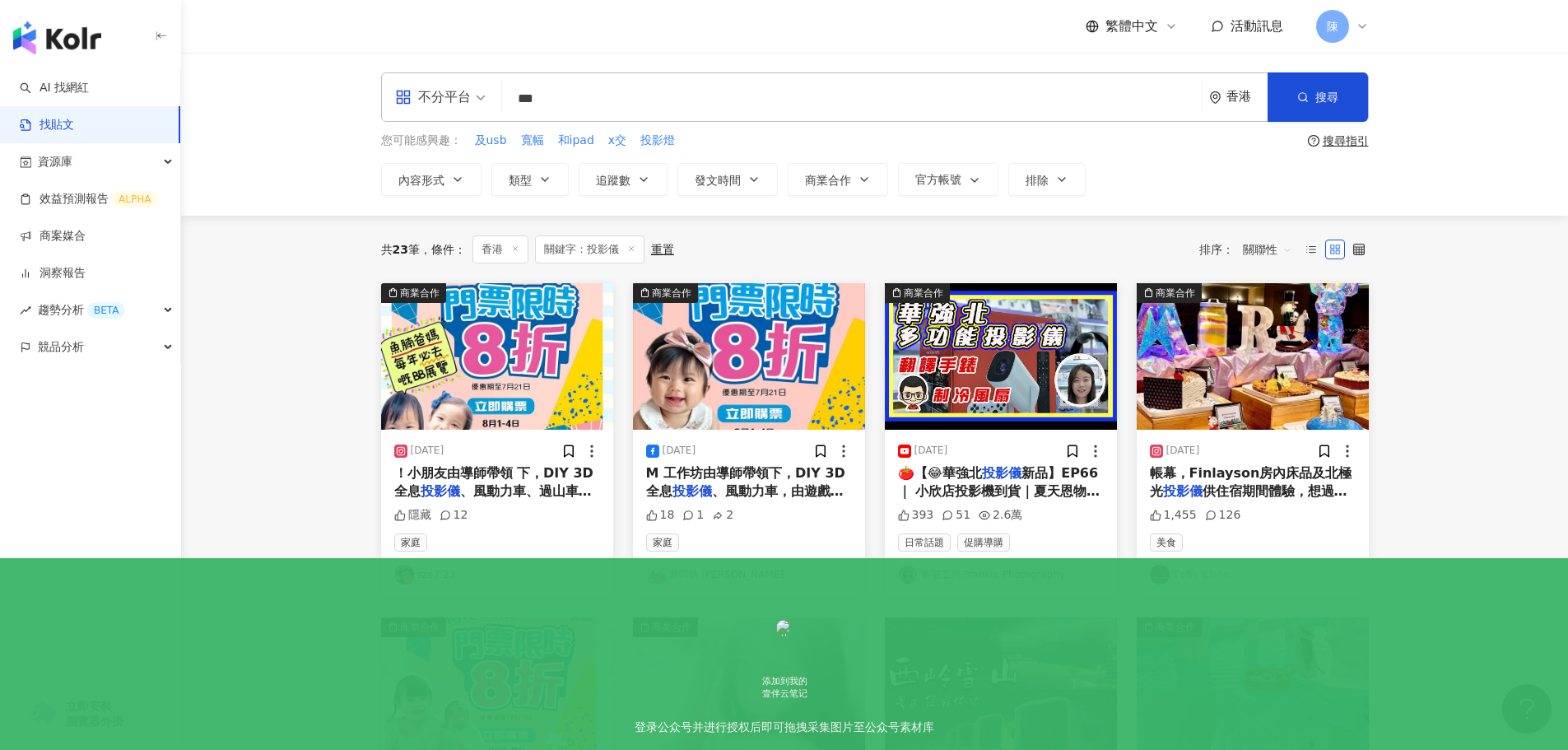
click at [616, 99] on input "***" at bounding box center [852, 98] width 686 height 35
type input "**"
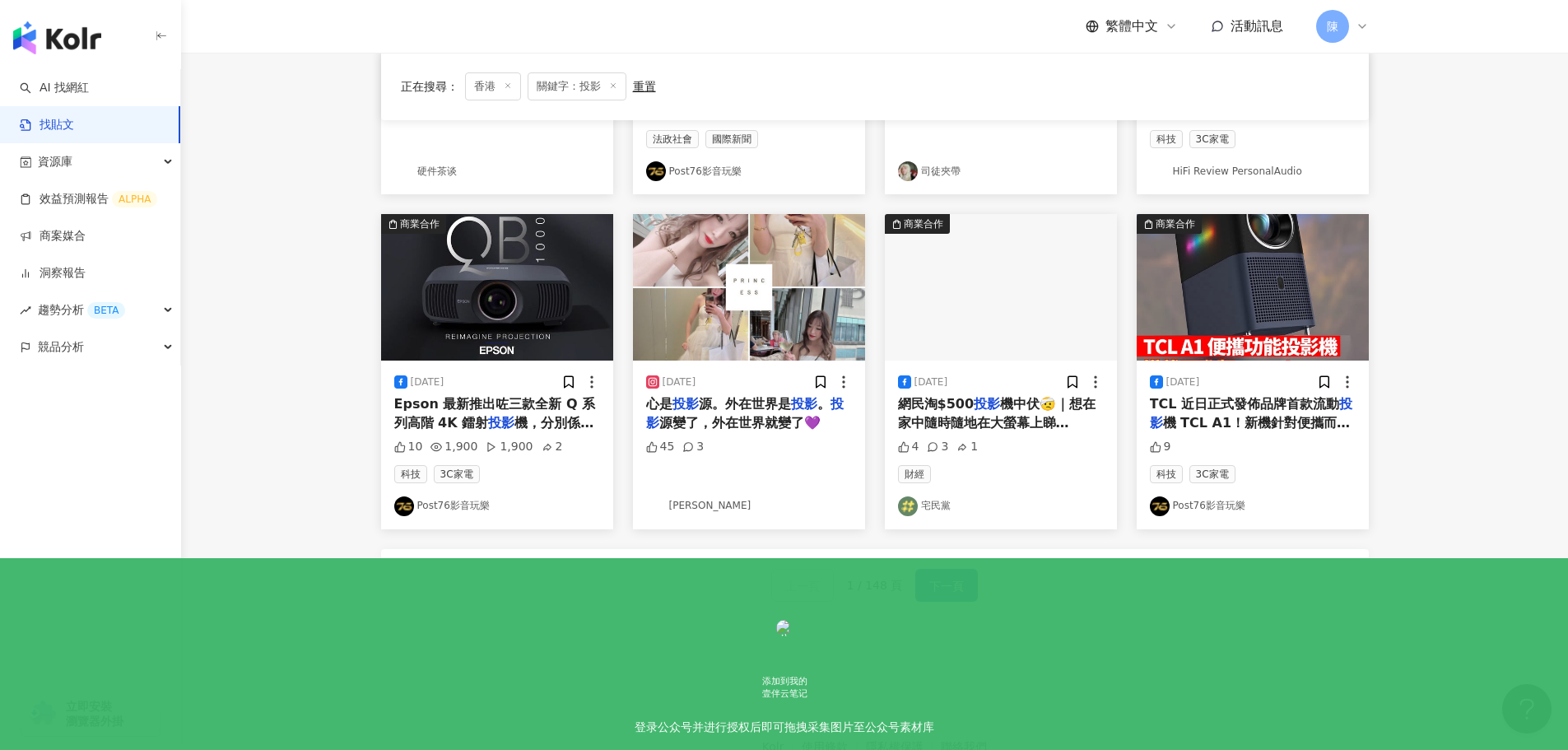
scroll to position [740, 0]
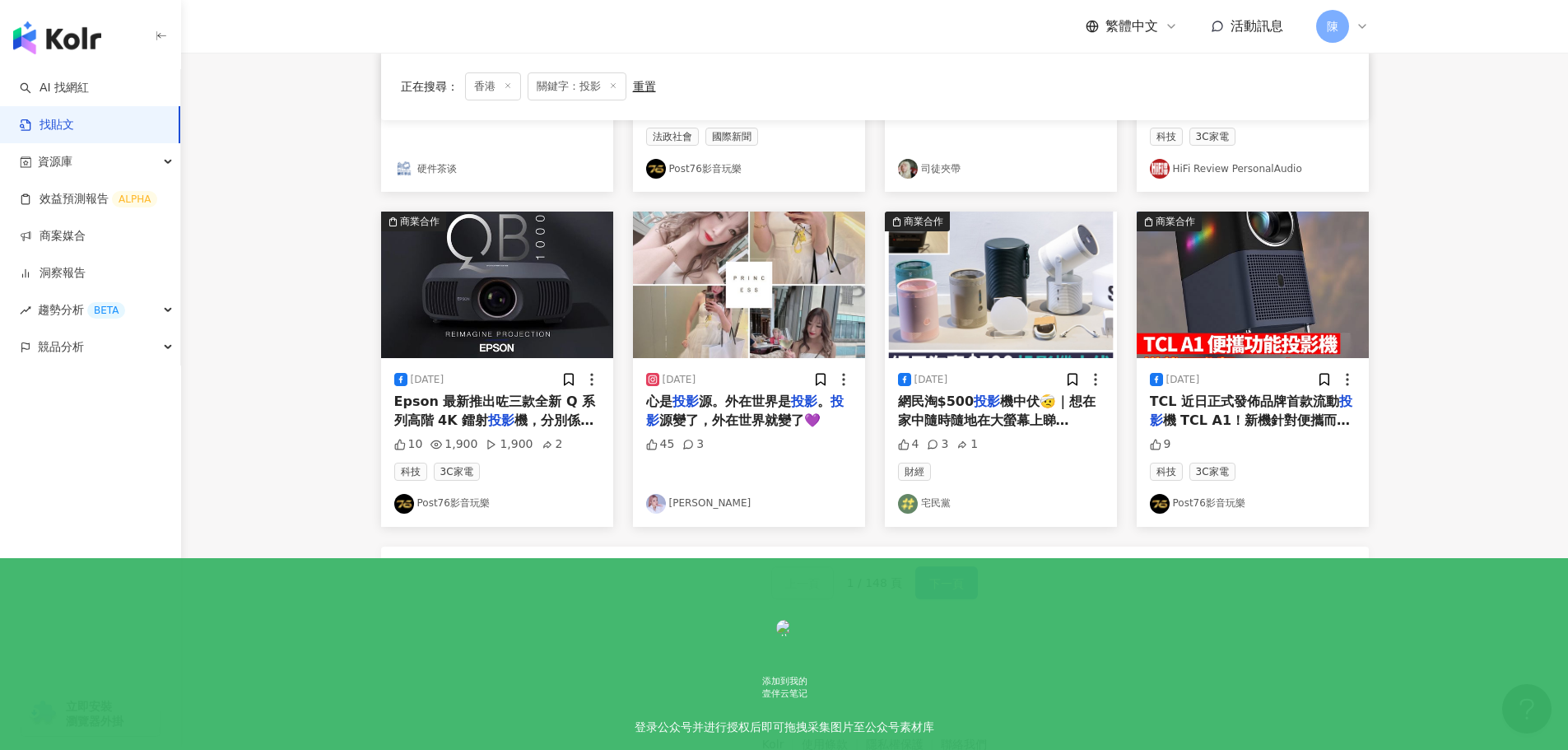
click at [935, 581] on span "下一頁" at bounding box center [947, 584] width 35 height 20
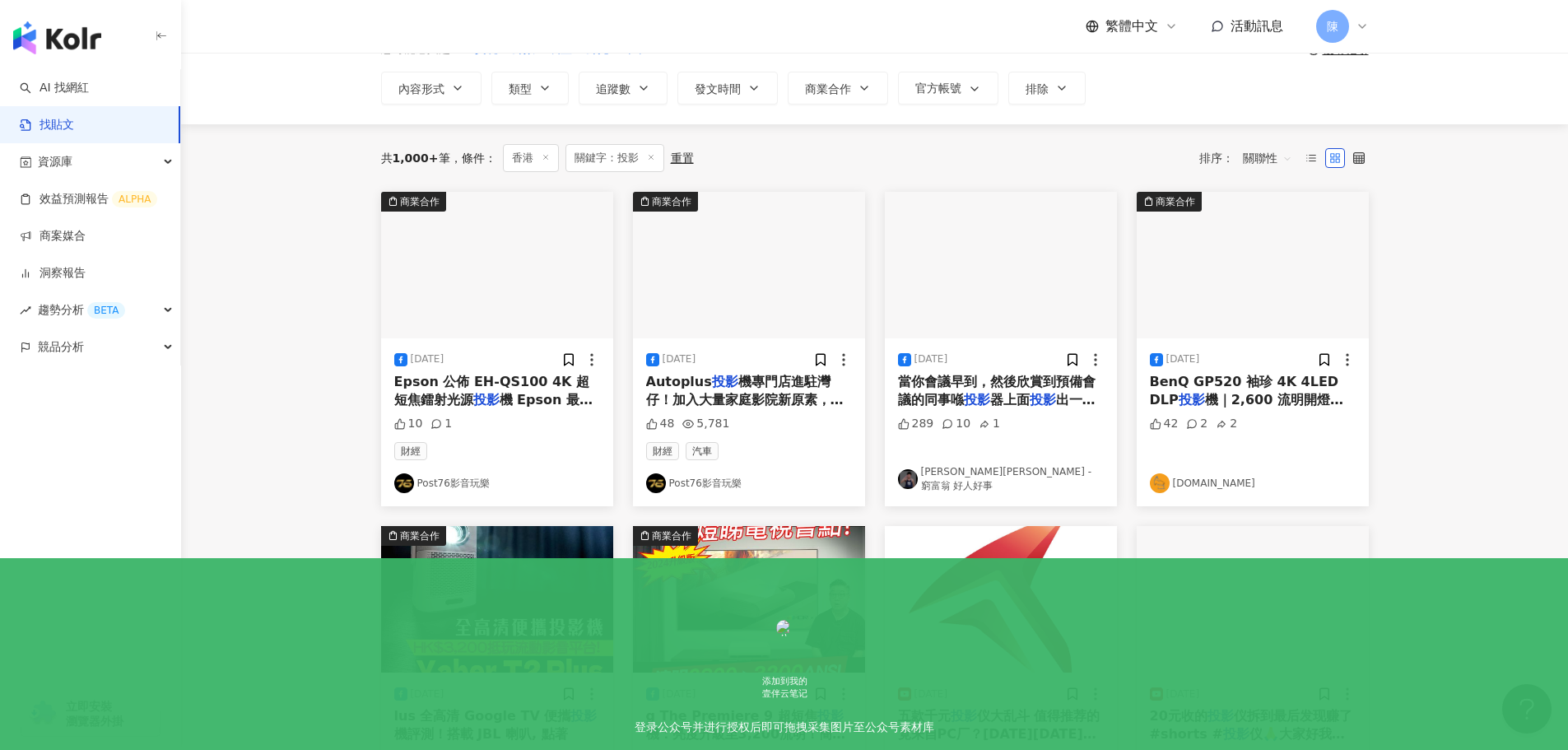
scroll to position [0, 0]
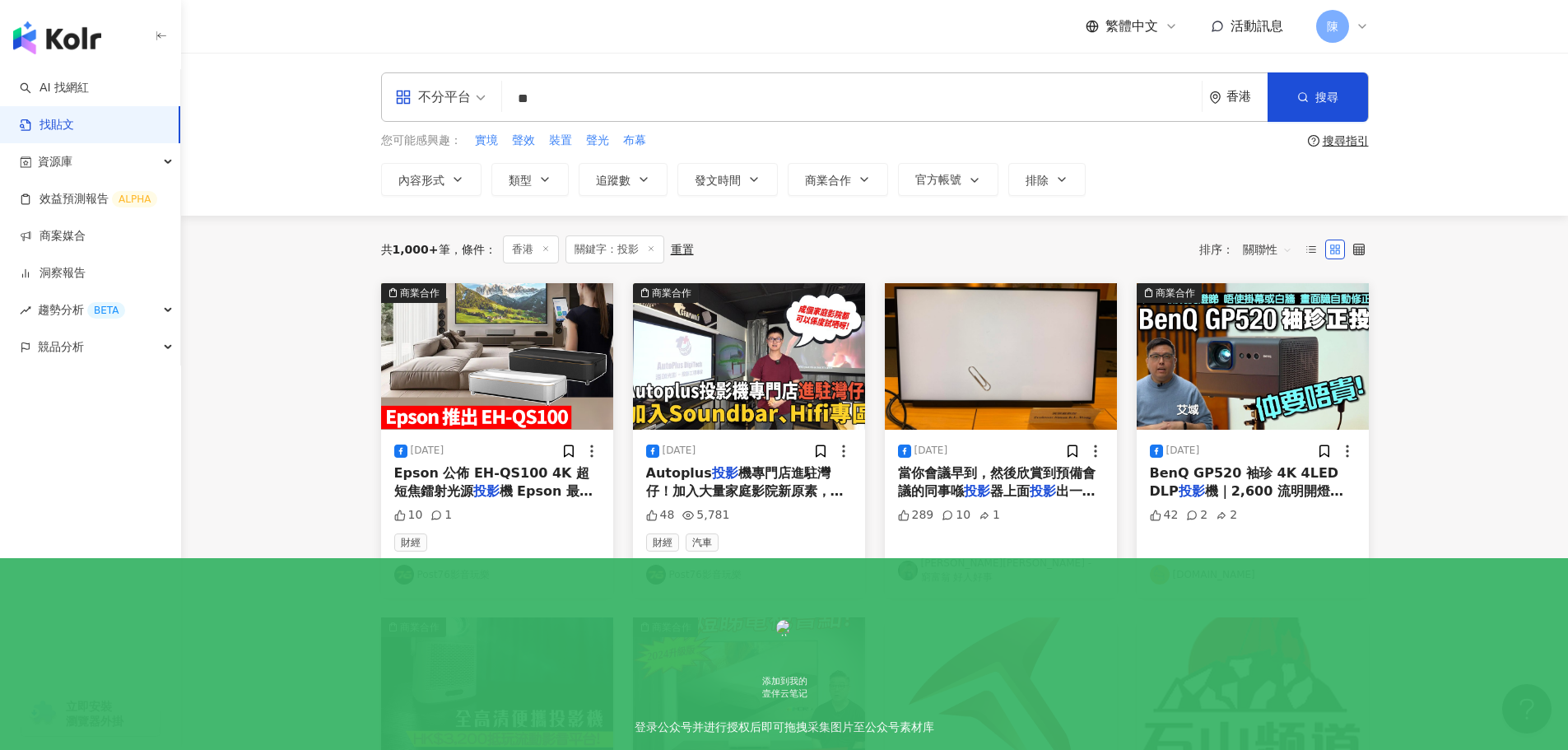
click at [989, 474] on span "當你會議早到，然後欣賞到預備會議的同事喺" at bounding box center [996, 482] width 197 height 34
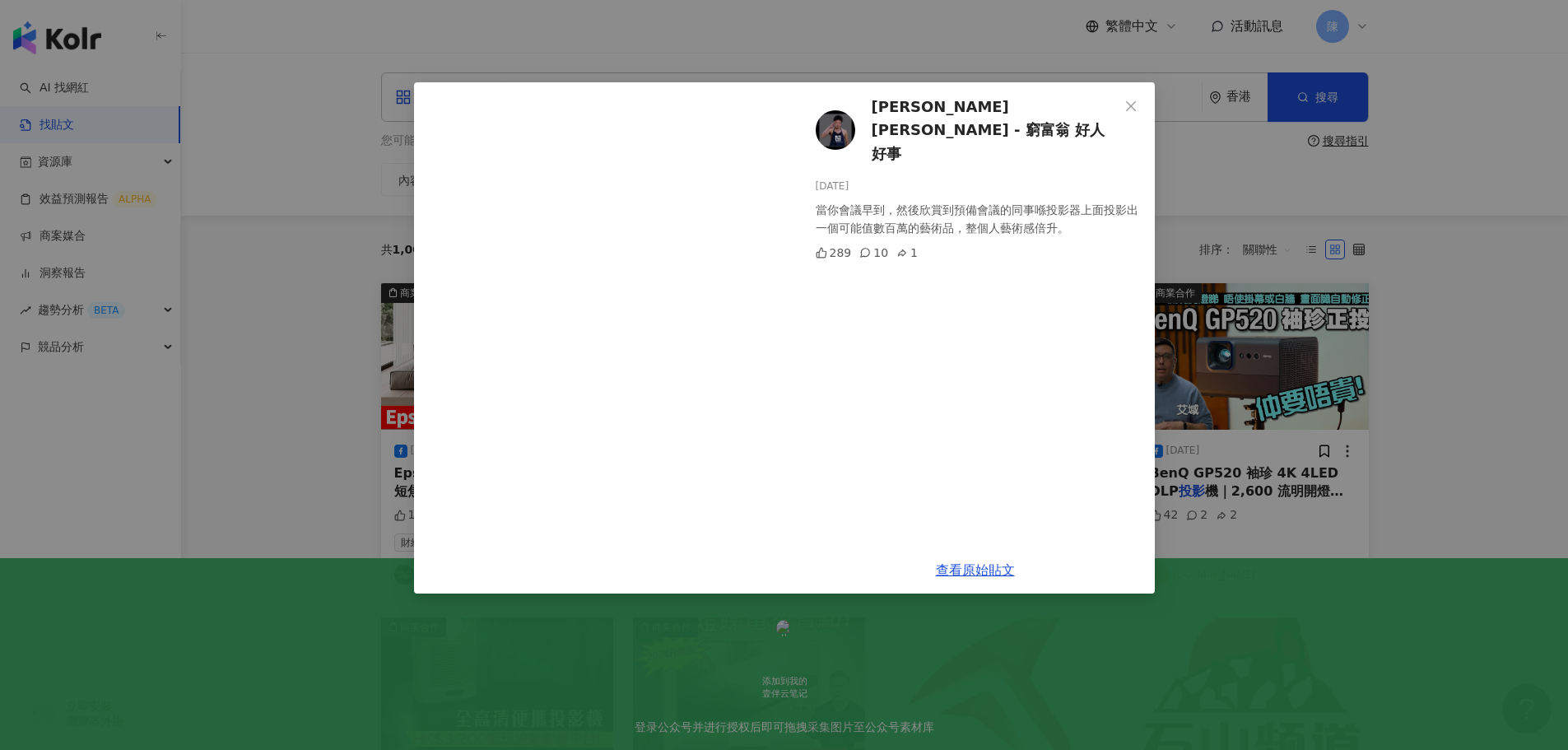
click at [264, 332] on div "黃傑龍 Simon - 窮富翁 好人好事 2025/5/23 當你會議早到，然後欣賞到預備會議的同事喺投影器上面投影出一個￼可能值數百萬的藝術品，整個人藝術感…" at bounding box center [784, 375] width 1568 height 750
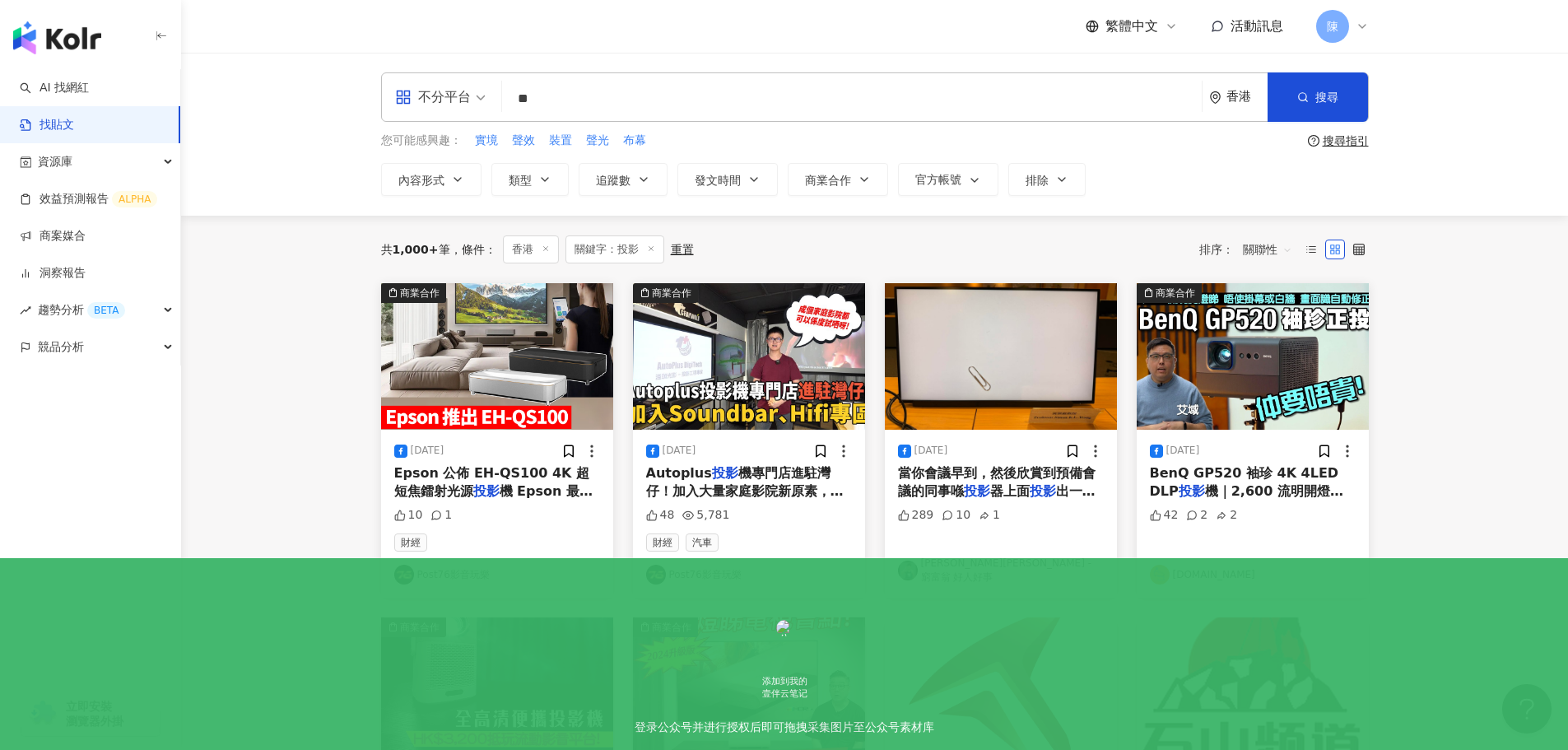
click at [574, 102] on input "**" at bounding box center [852, 98] width 686 height 35
drag, startPoint x: 570, startPoint y: 98, endPoint x: 477, endPoint y: 108, distance: 93.5
click at [477, 108] on div "不分平台 投影 ** 香港 搜尋" at bounding box center [874, 97] width 987 height 50
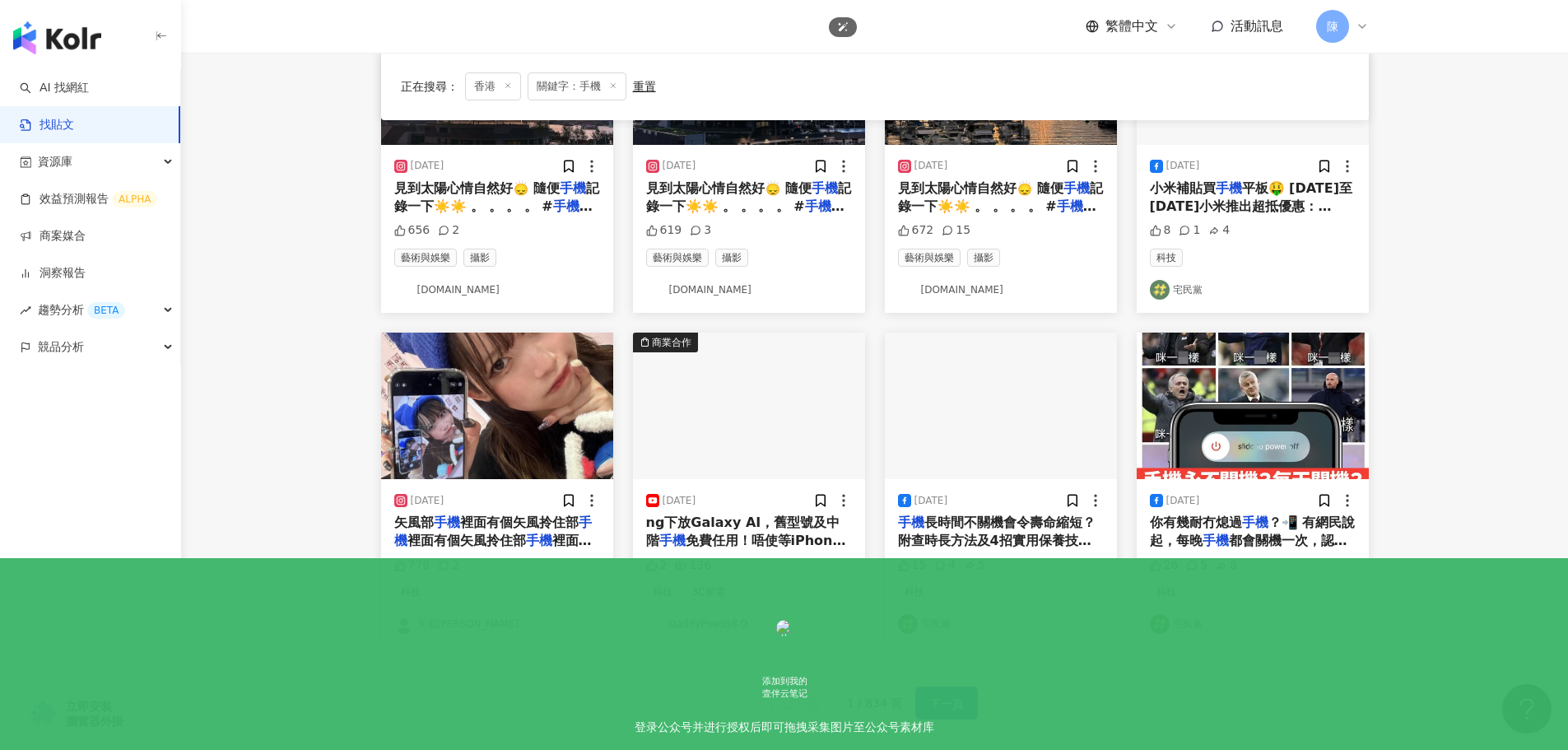
scroll to position [841, 0]
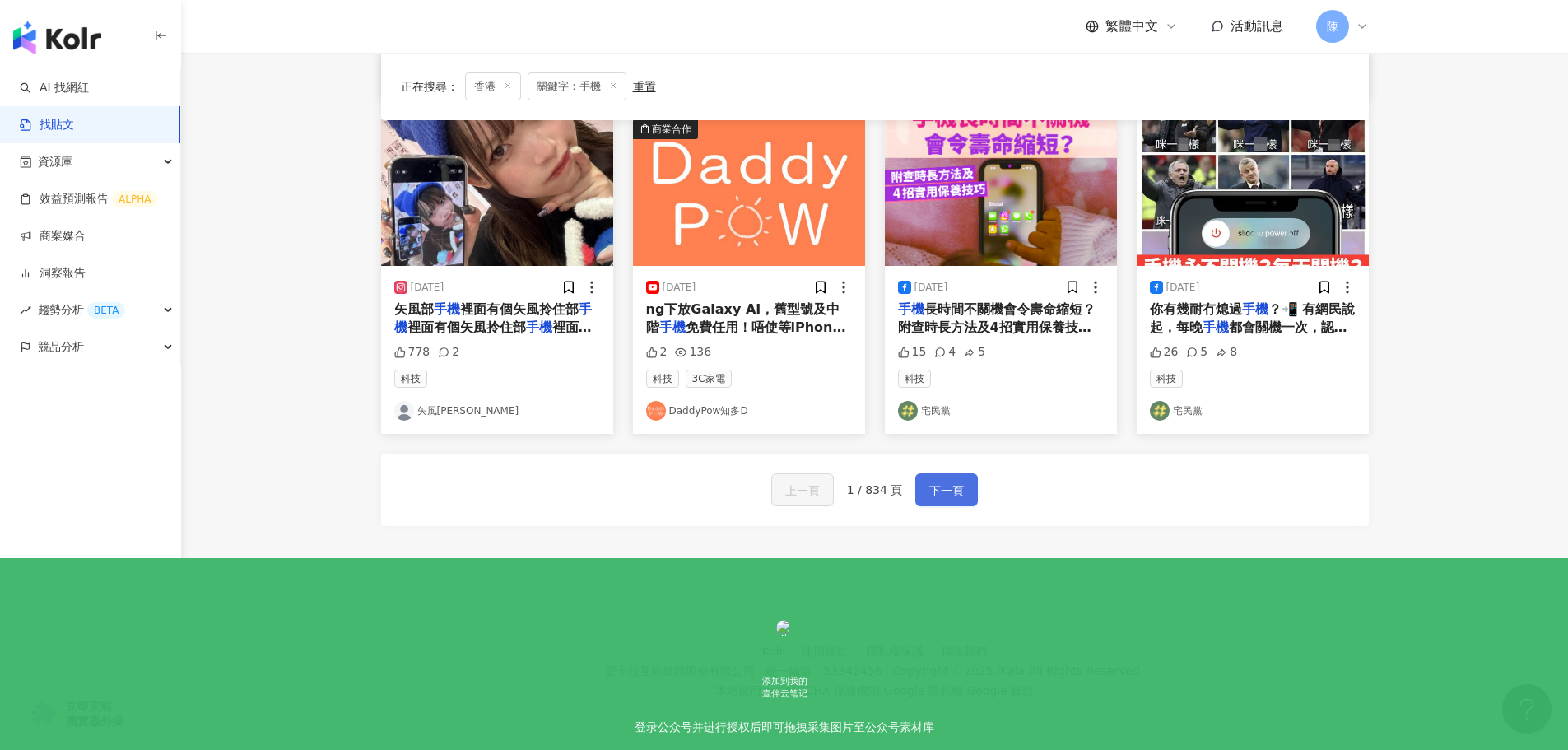
click at [925, 498] on button "下一頁" at bounding box center [947, 490] width 63 height 33
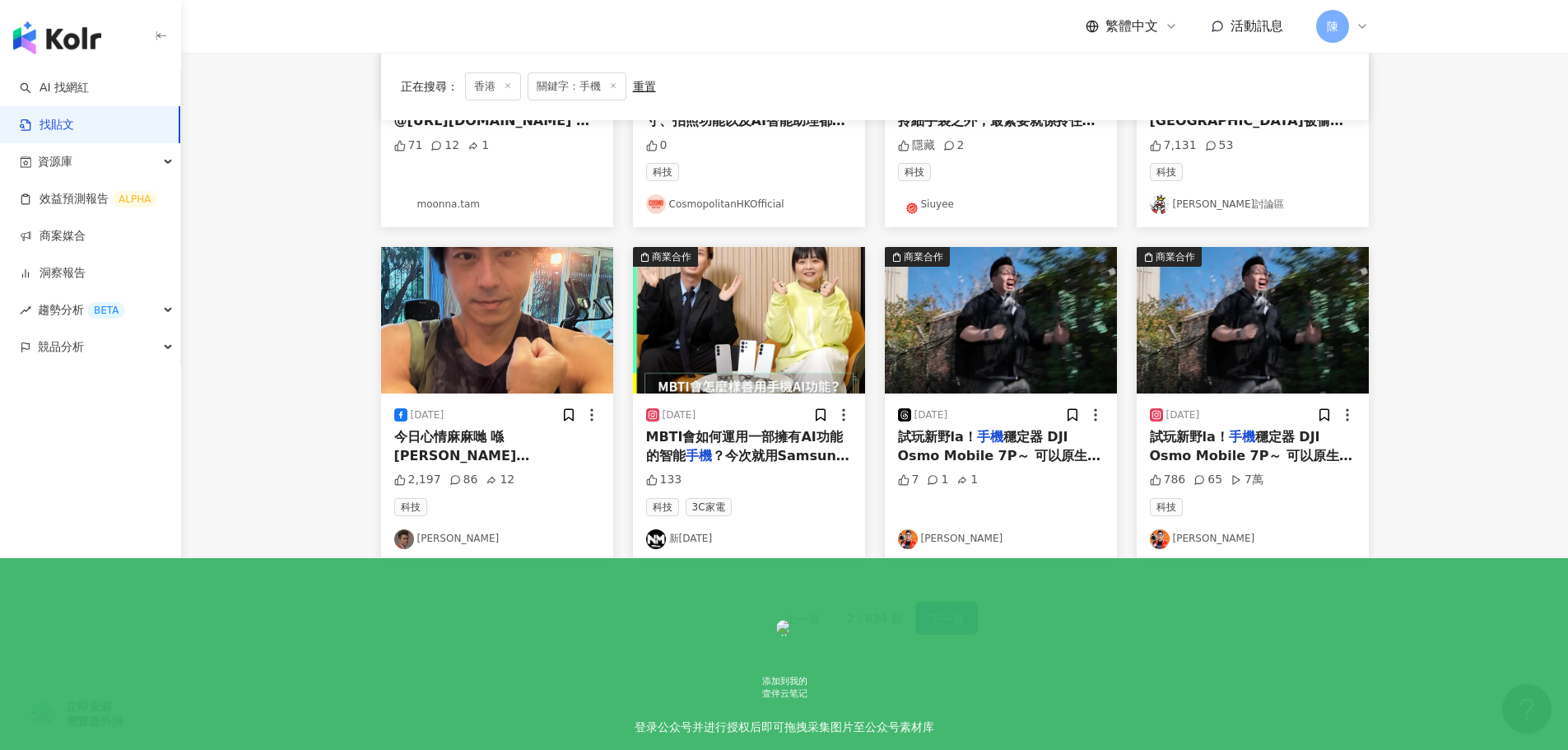
scroll to position [833, 0]
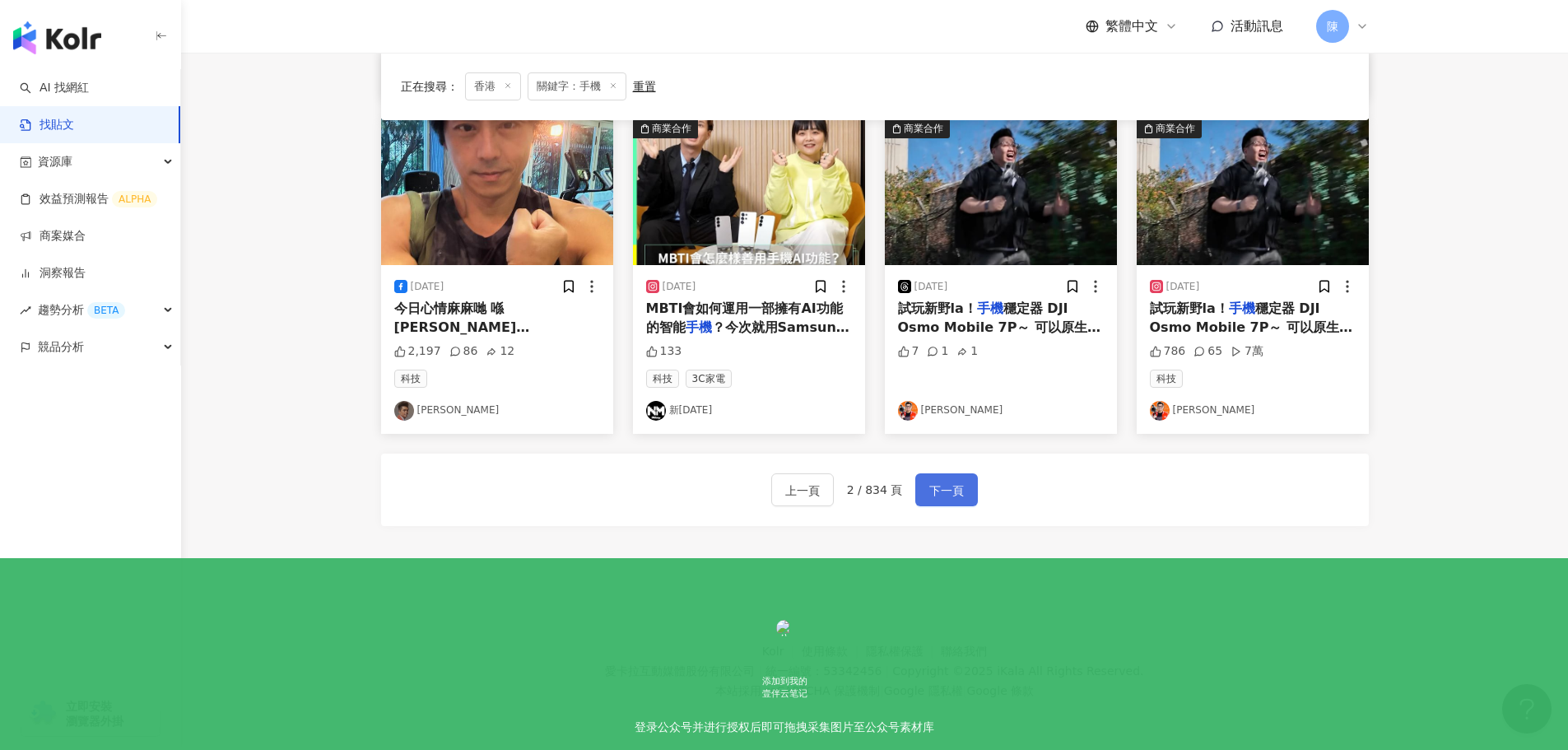
click at [972, 497] on button "下一頁" at bounding box center [947, 490] width 63 height 33
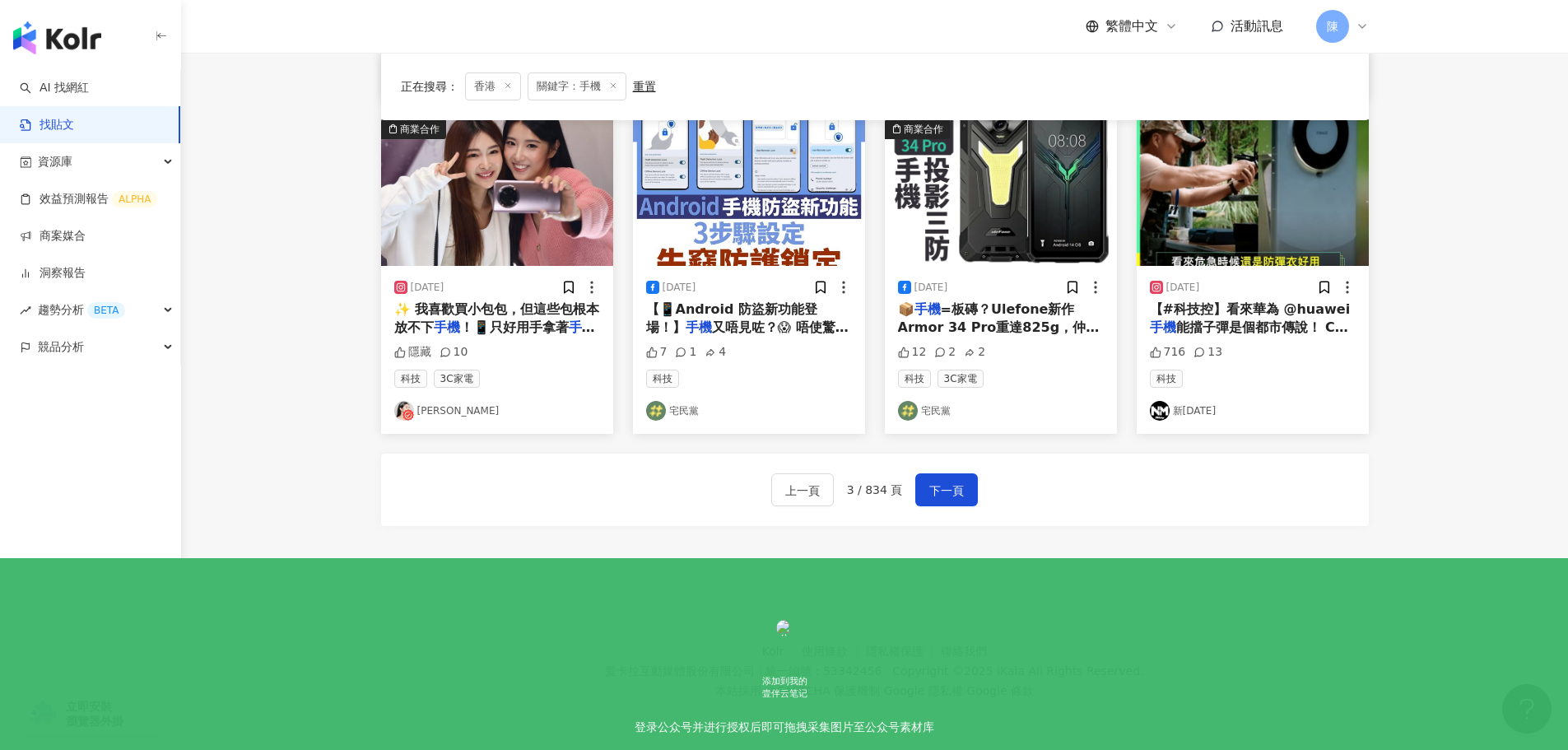
scroll to position [841, 0]
click at [538, 319] on span "！📱只好用手拿著" at bounding box center [515, 327] width 109 height 16
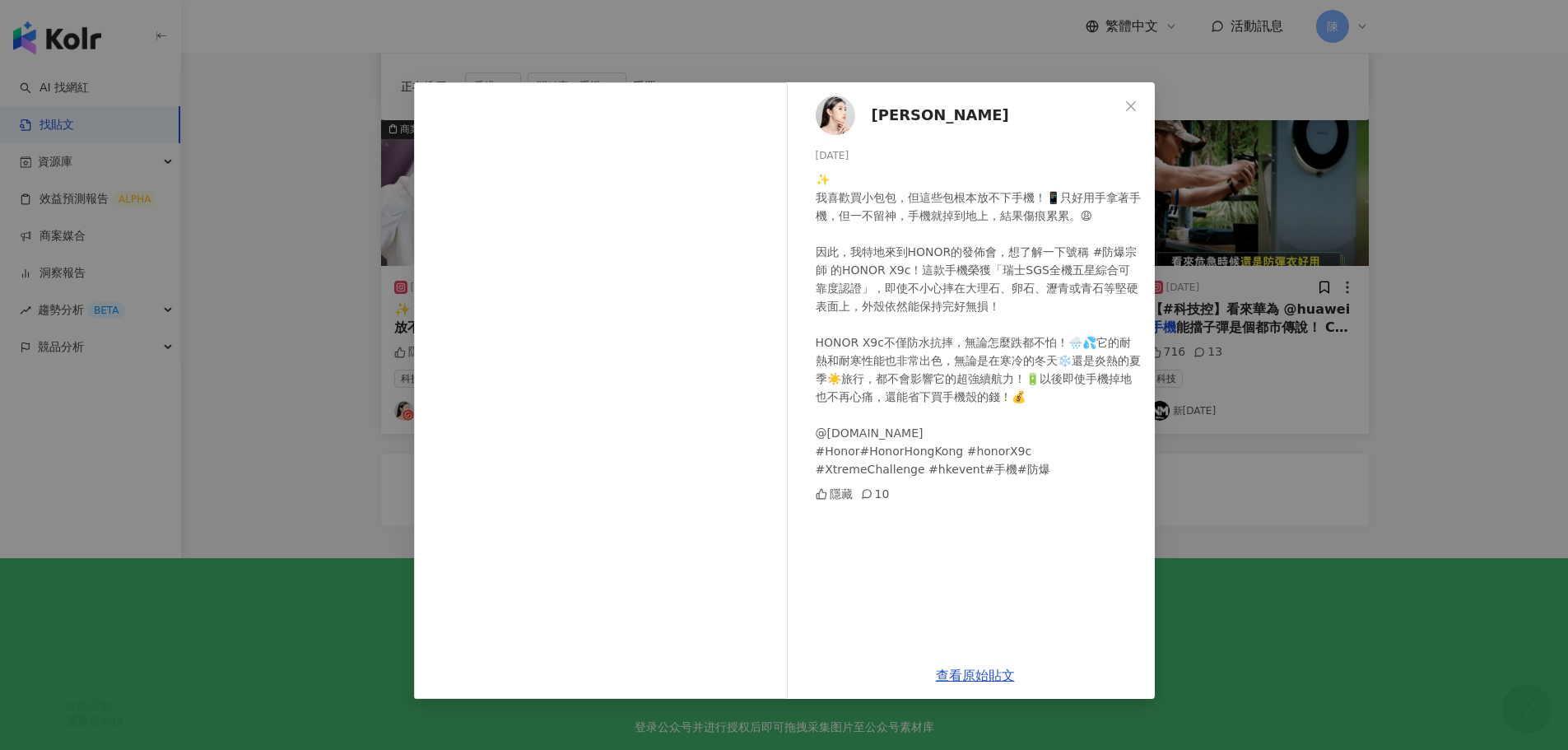
click at [842, 112] on img at bounding box center [836, 116] width 40 height 40
click at [1344, 494] on div "Yanki Leung 2024/11/21 ✨ 我喜歡買小包包，但這些包根本放不下手機！📱只好用手拿著手機，但一不留神，手機就掉到地上，結果傷痕累累。😩 因…" at bounding box center [784, 375] width 1568 height 750
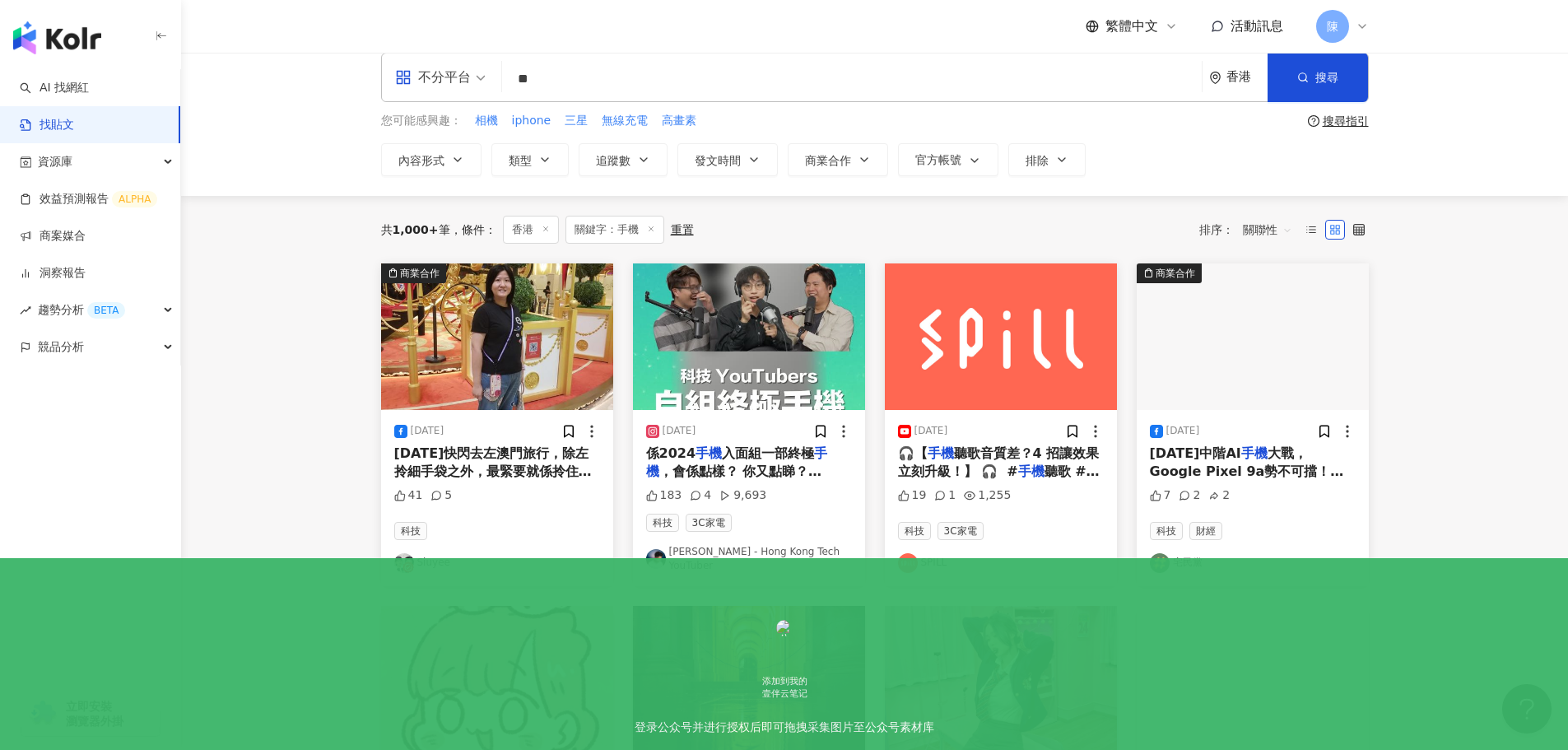
scroll to position [19, 0]
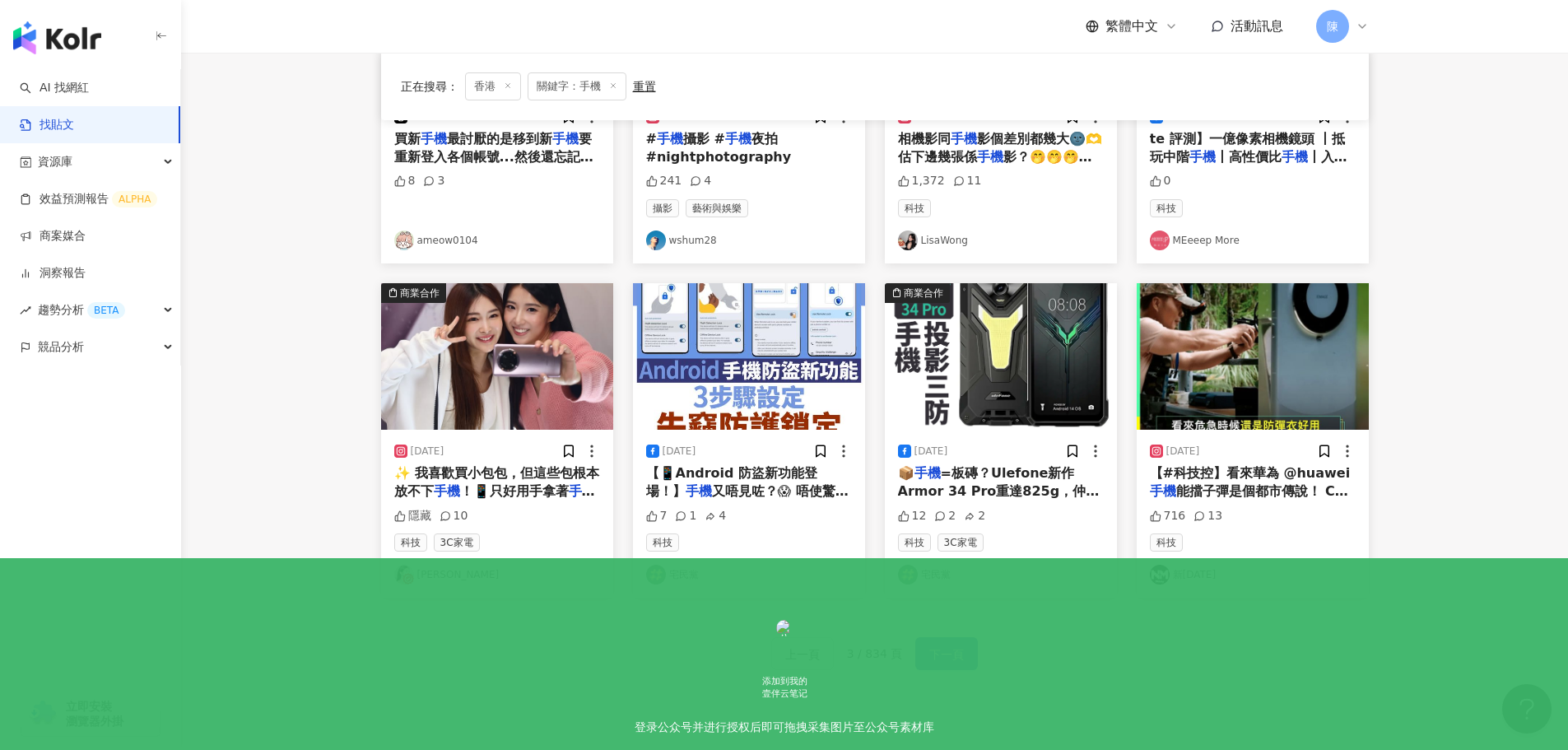
click at [956, 663] on span "下一頁" at bounding box center [947, 654] width 35 height 20
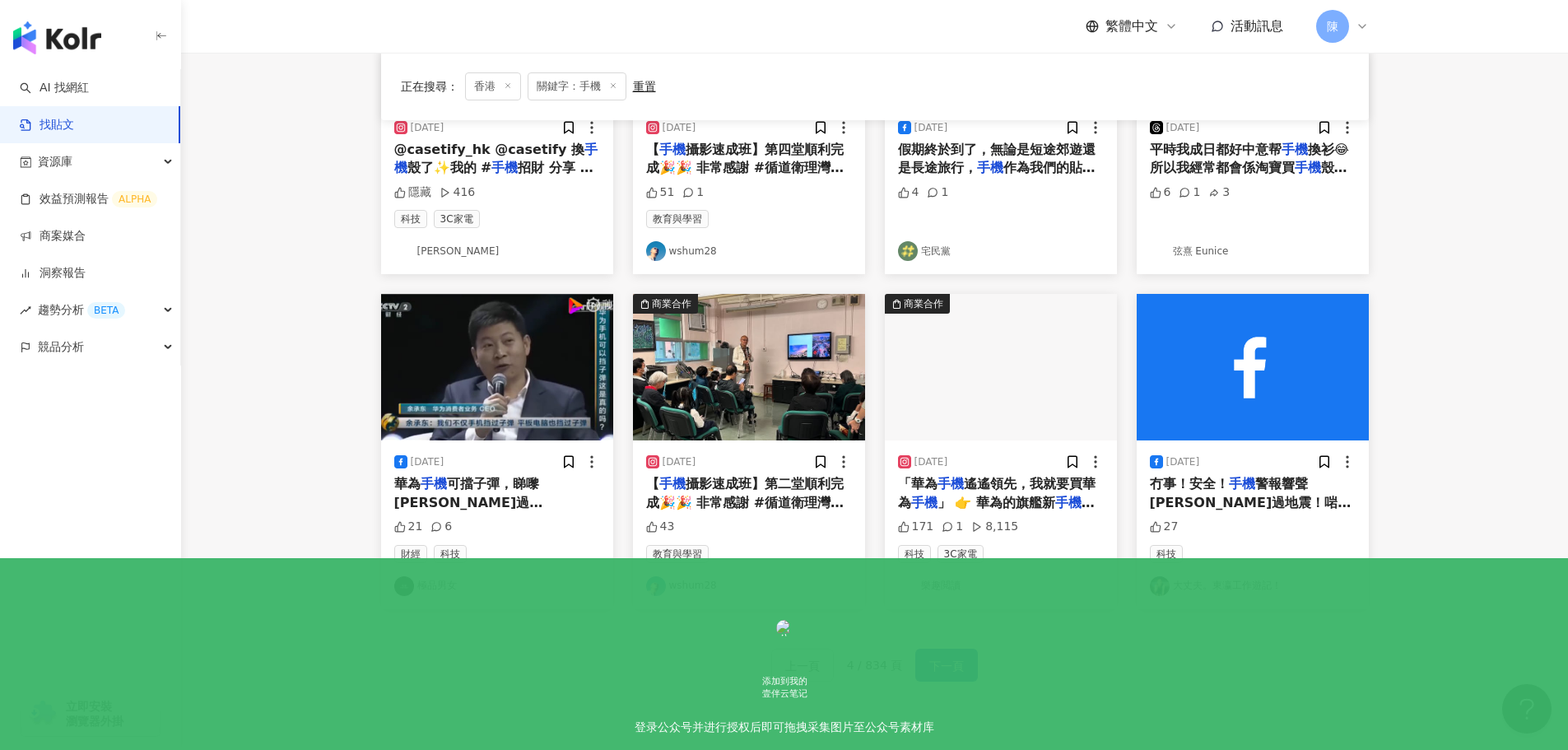
scroll to position [833, 0]
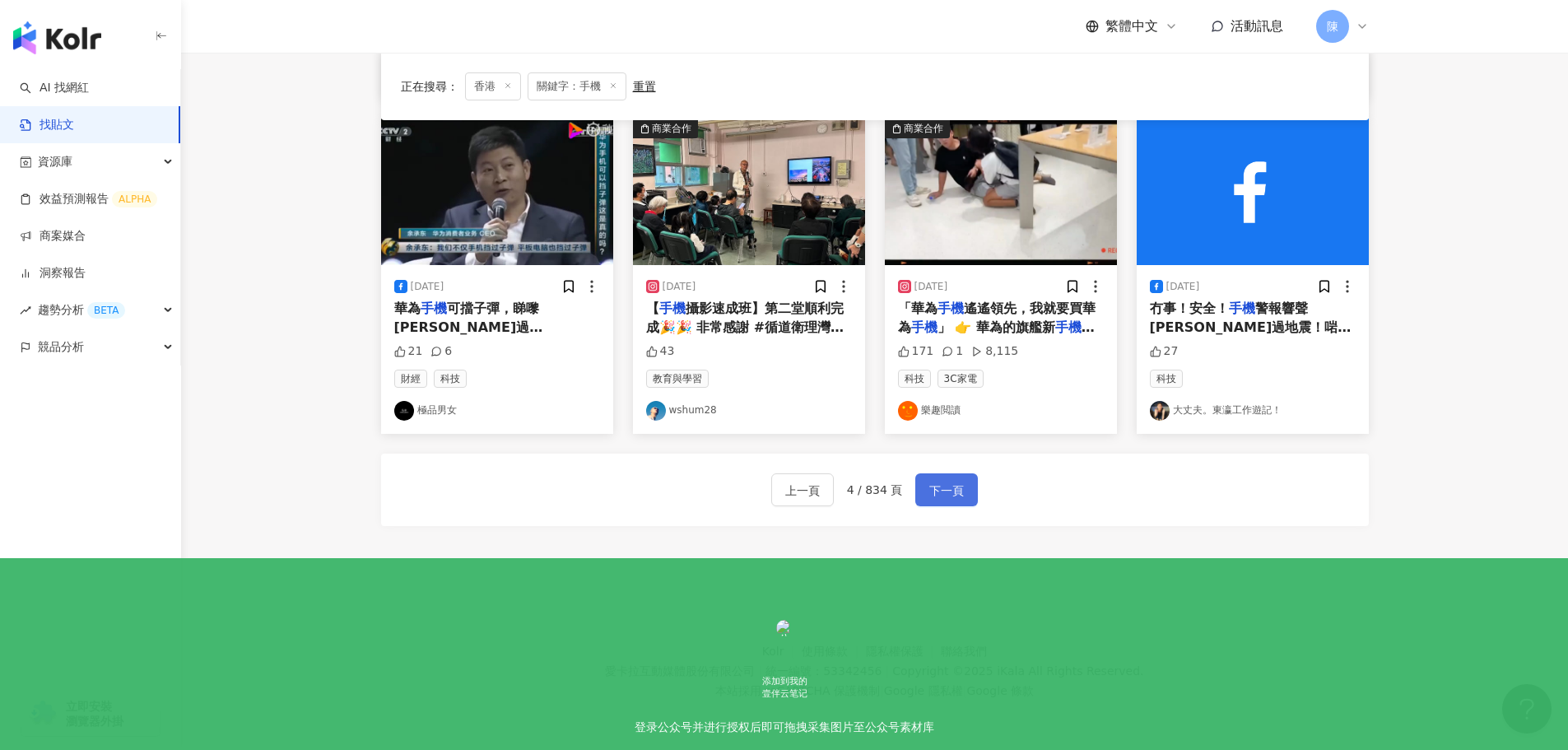
click at [948, 493] on span "下一頁" at bounding box center [947, 491] width 35 height 20
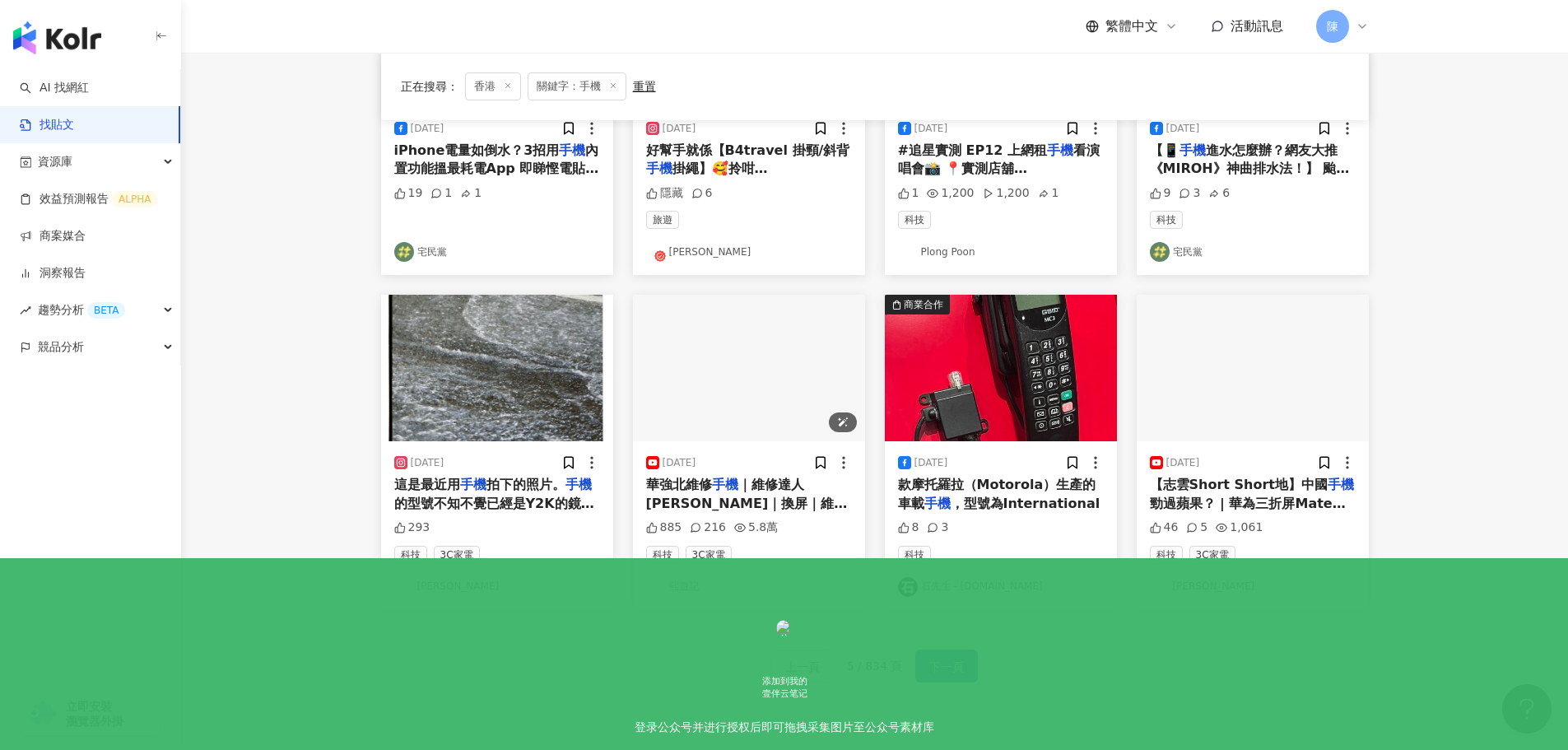
scroll to position [658, 0]
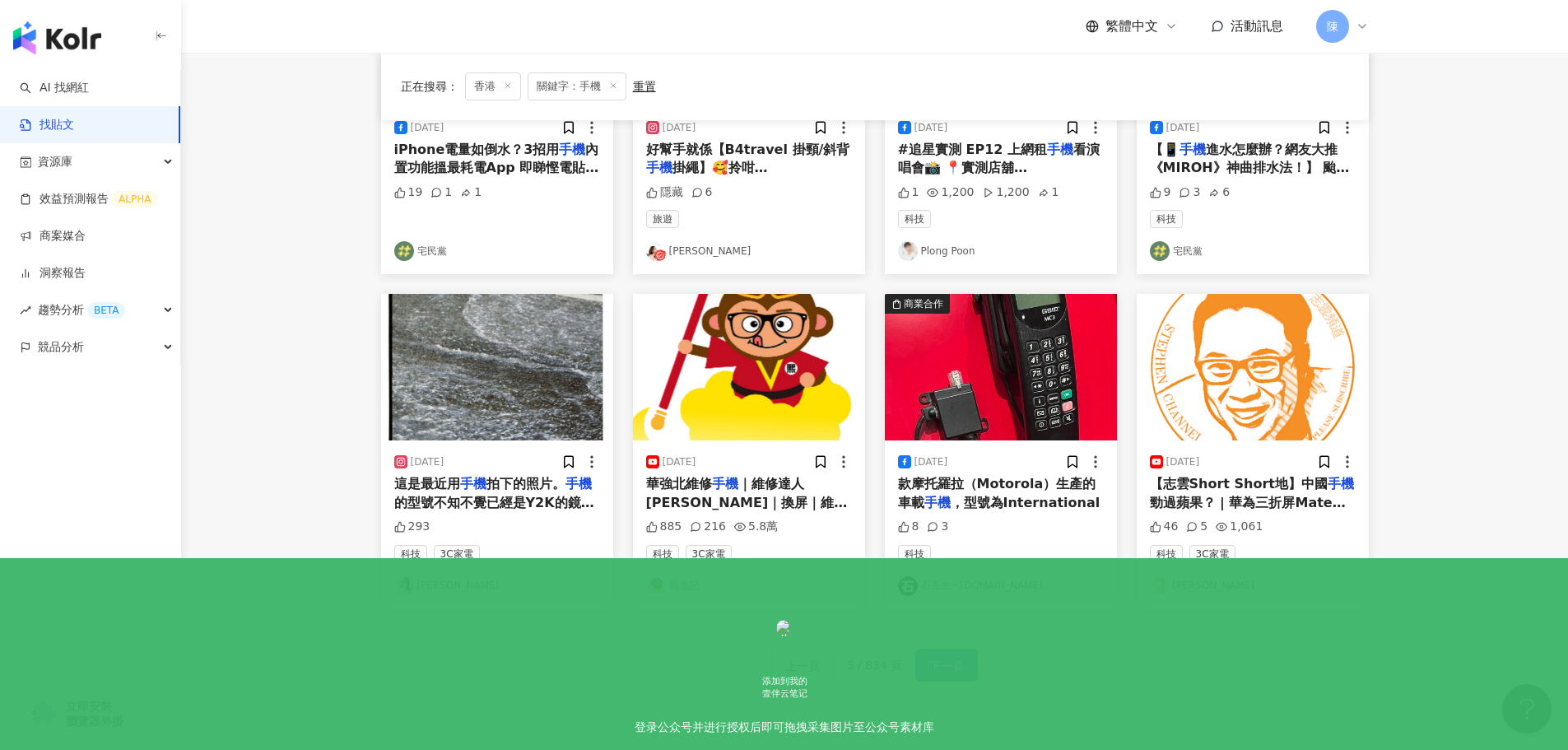
click at [957, 654] on button "下一頁" at bounding box center [947, 665] width 63 height 33
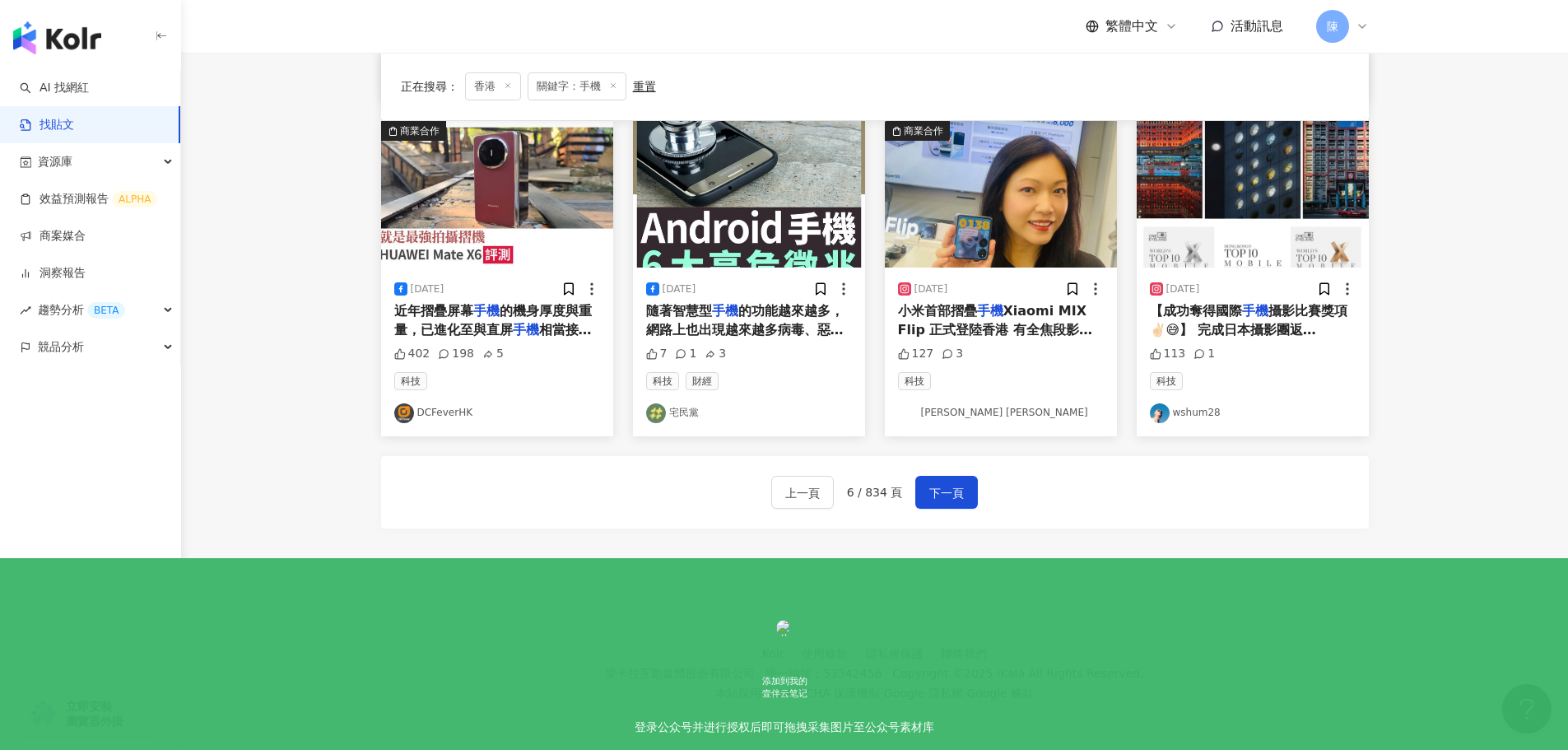
scroll to position [833, 0]
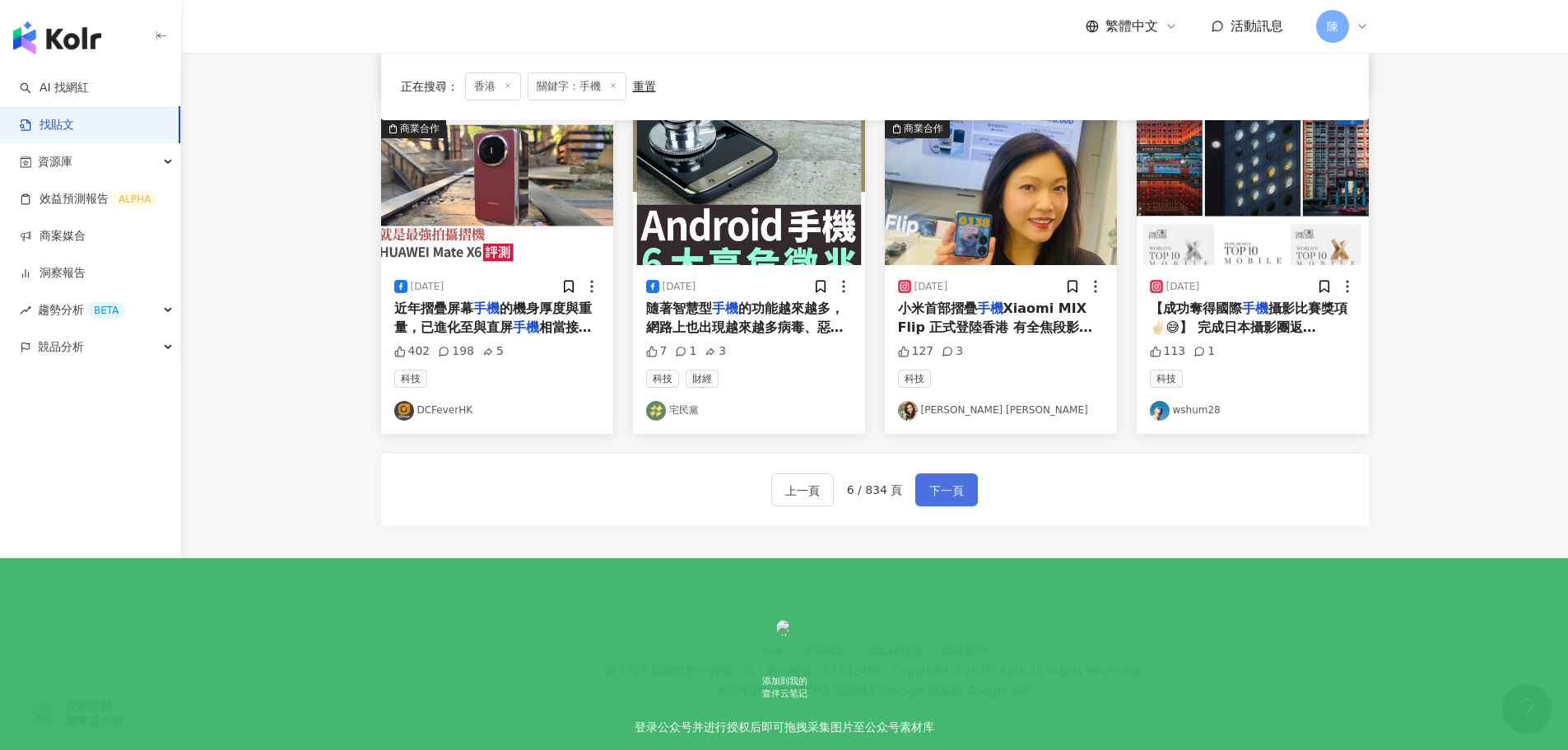
click at [932, 498] on span "下一頁" at bounding box center [947, 491] width 35 height 20
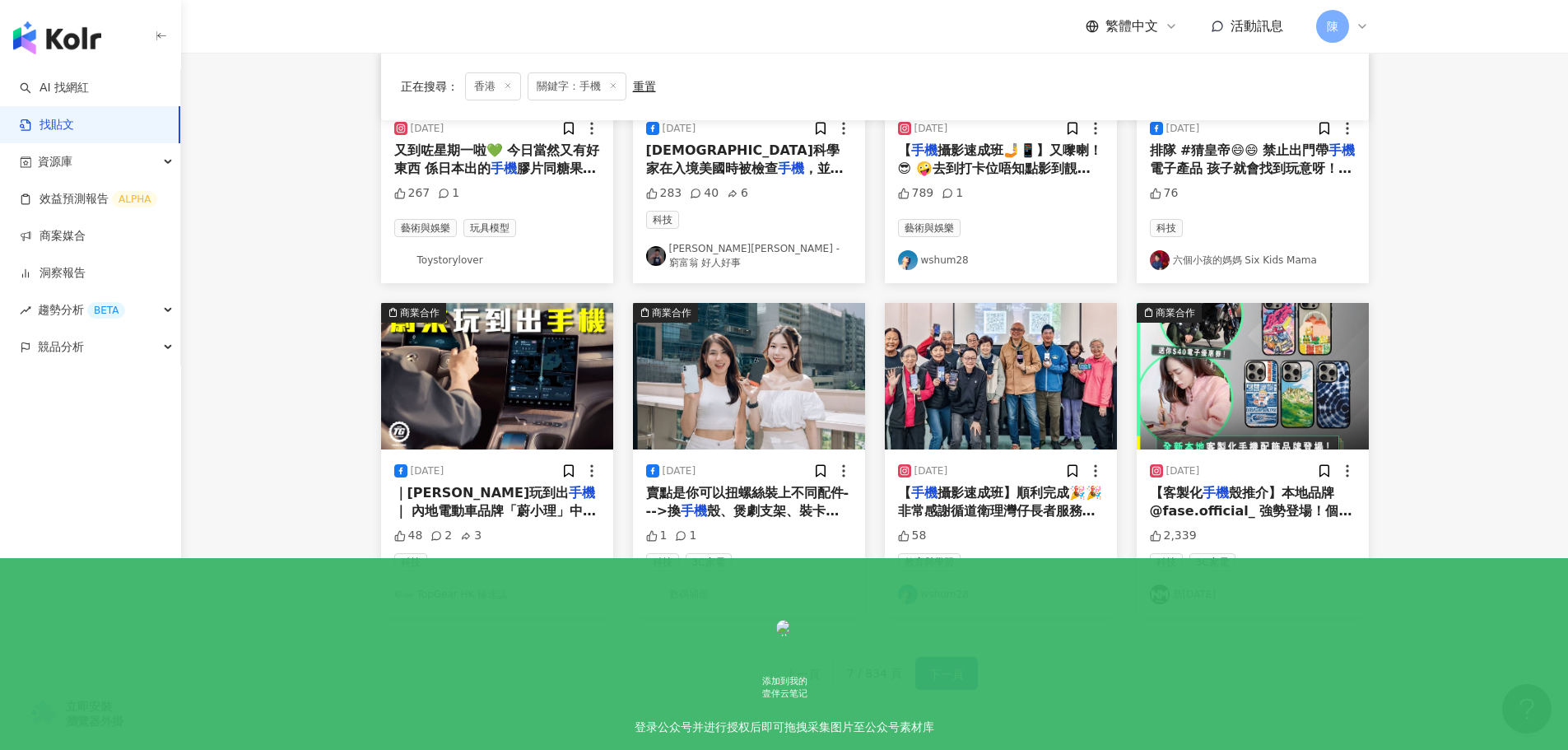
scroll to position [658, 0]
click at [955, 656] on button "下一頁" at bounding box center [947, 672] width 63 height 33
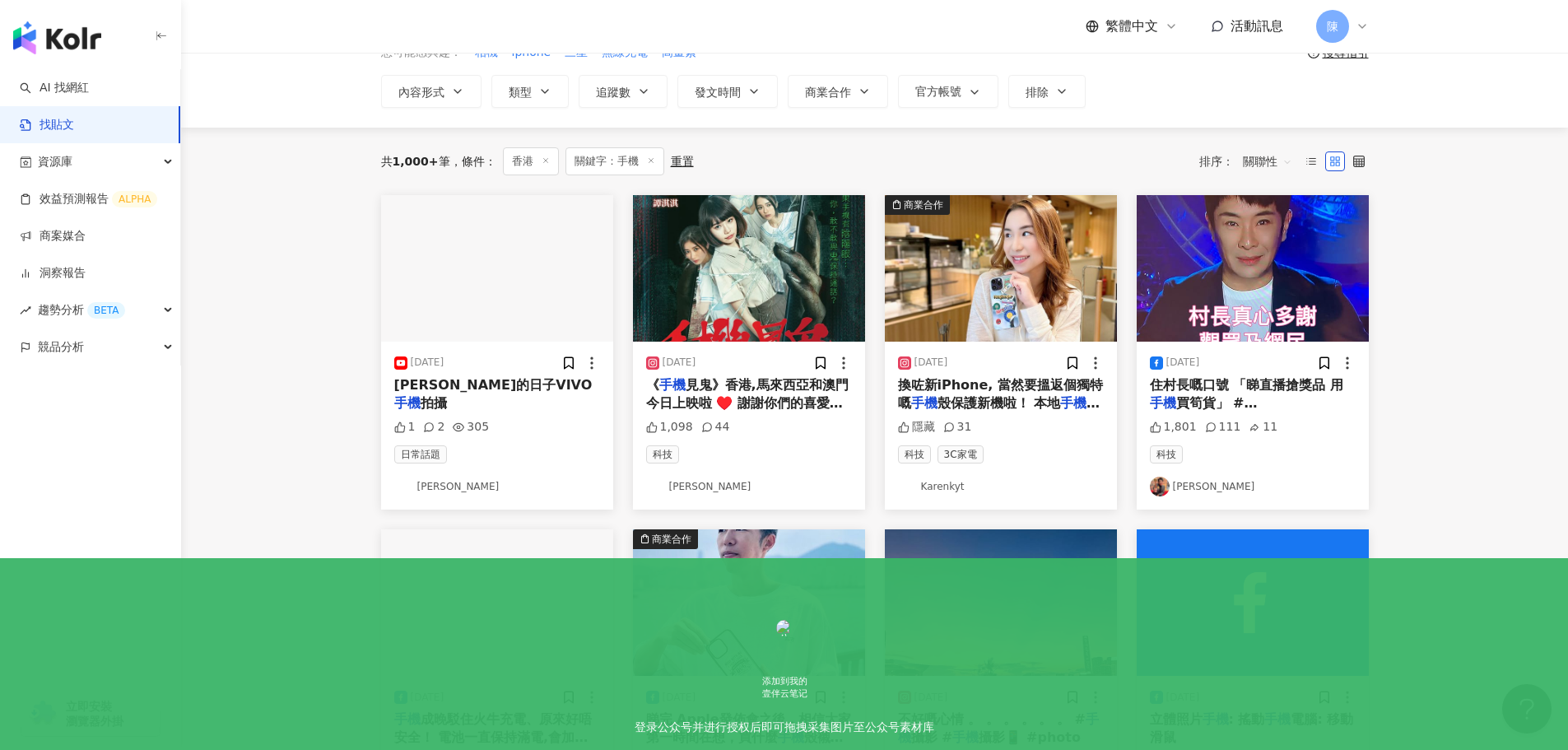
scroll to position [0, 0]
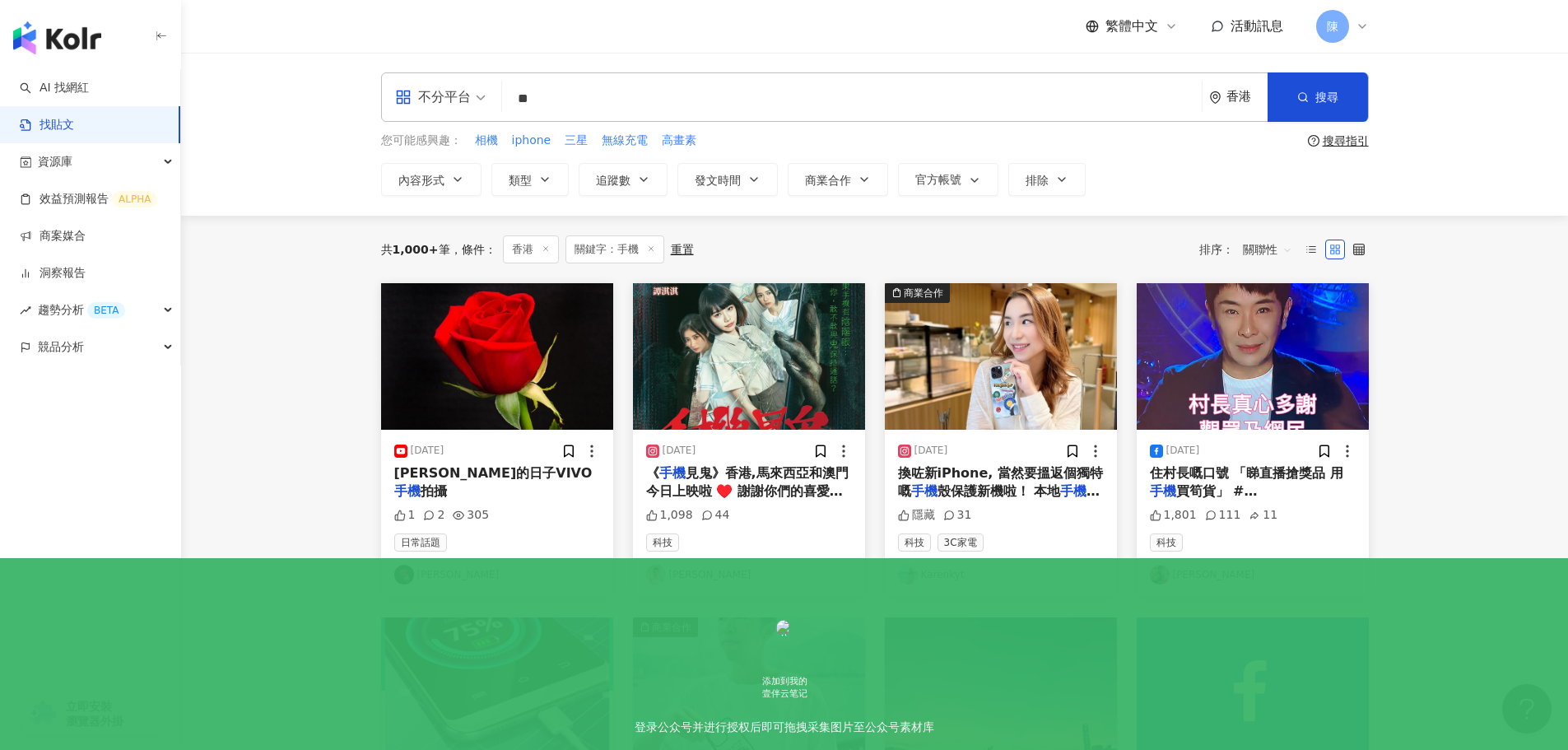
drag, startPoint x: 587, startPoint y: 95, endPoint x: 506, endPoint y: 97, distance: 81.0
click at [506, 97] on div "不分平台 手機 ** 香港 搜尋" at bounding box center [874, 97] width 987 height 50
click at [582, 144] on span "三星" at bounding box center [577, 141] width 23 height 17
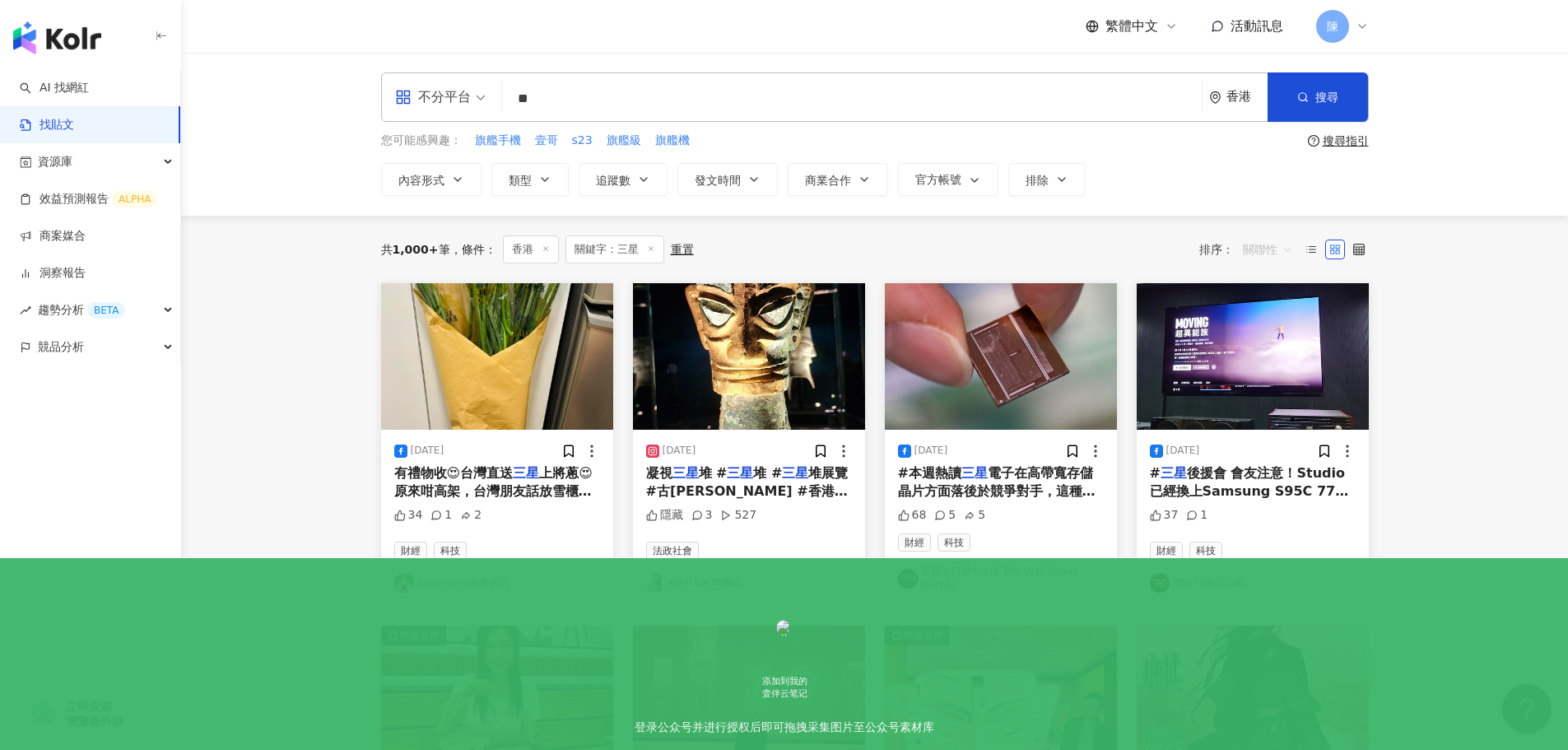
click at [1278, 247] on span "關聯性" at bounding box center [1268, 249] width 49 height 26
click at [1267, 314] on div "互動數" at bounding box center [1270, 311] width 46 height 18
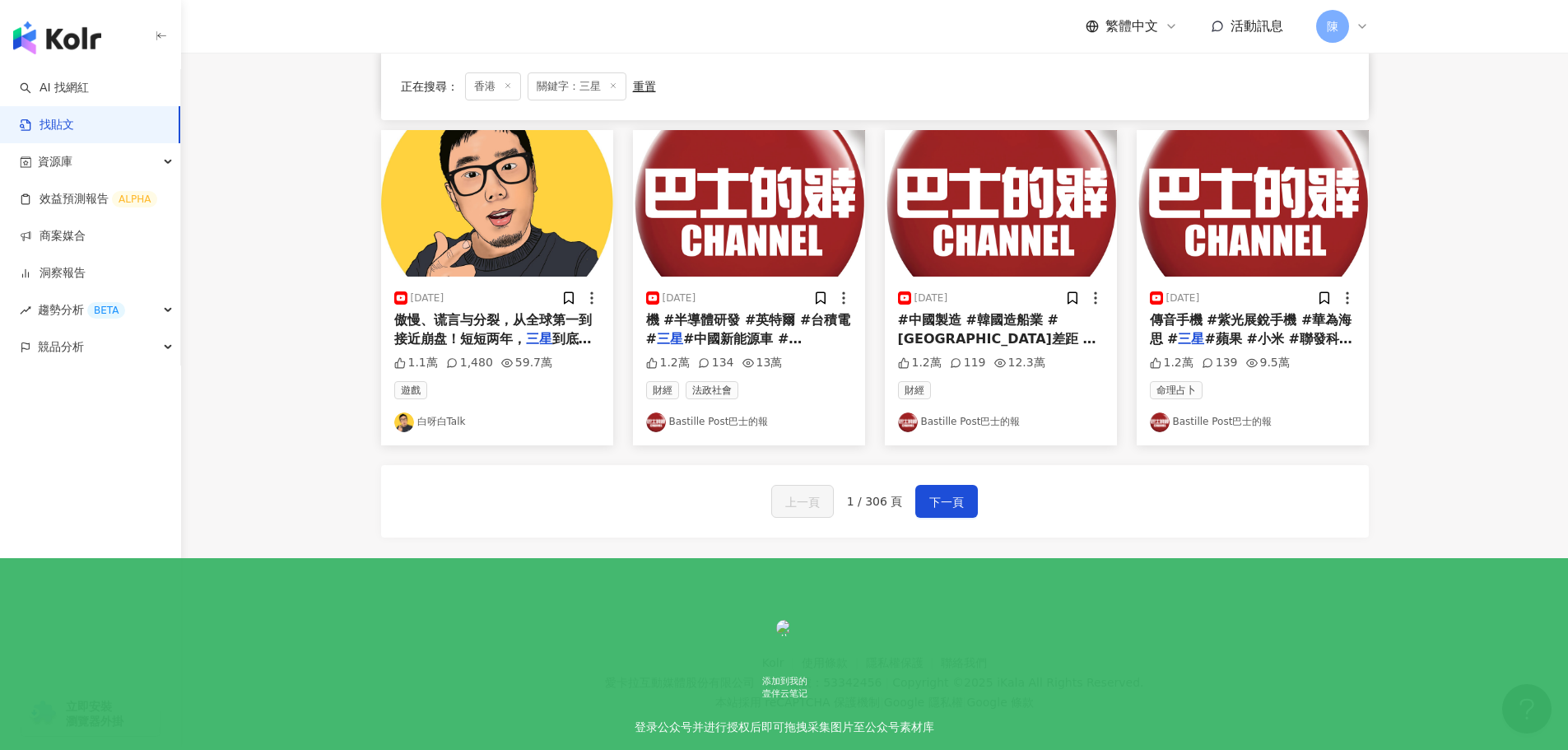
scroll to position [823, 0]
click at [947, 519] on div "上一頁 1 / 306 頁 下一頁" at bounding box center [874, 501] width 987 height 73
click at [947, 507] on span "下一頁" at bounding box center [947, 502] width 35 height 20
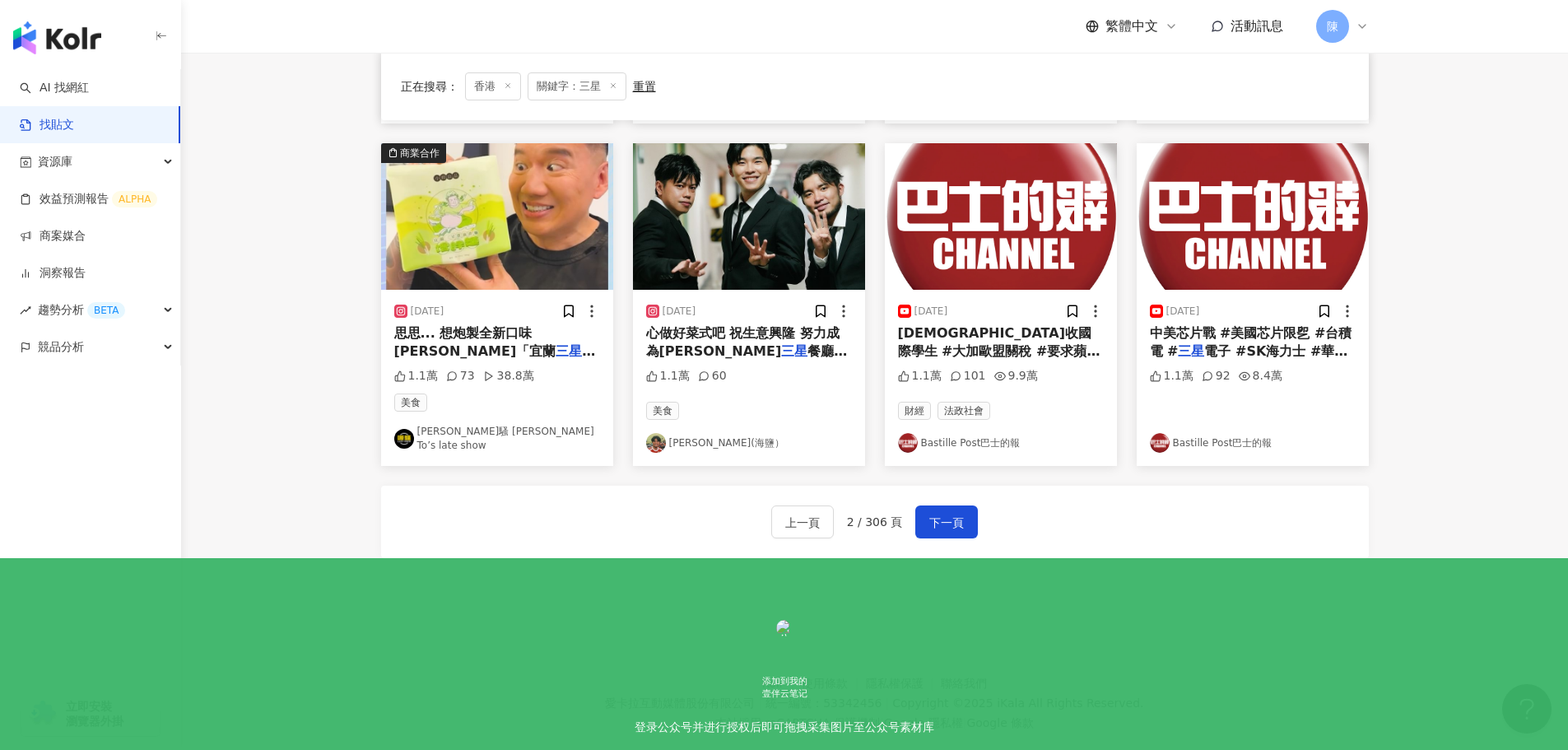
scroll to position [833, 0]
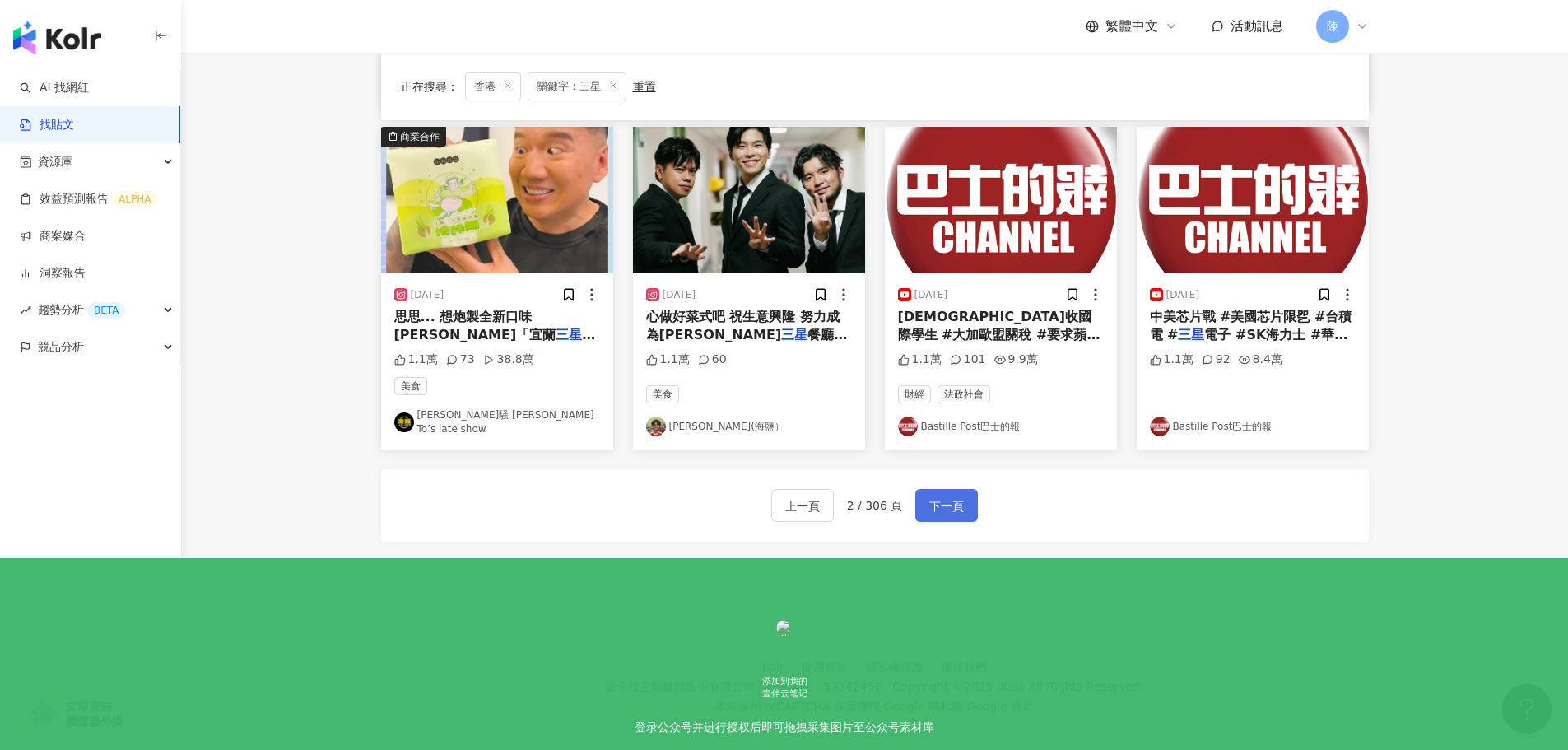
click at [939, 489] on button "下一頁" at bounding box center [947, 506] width 63 height 33
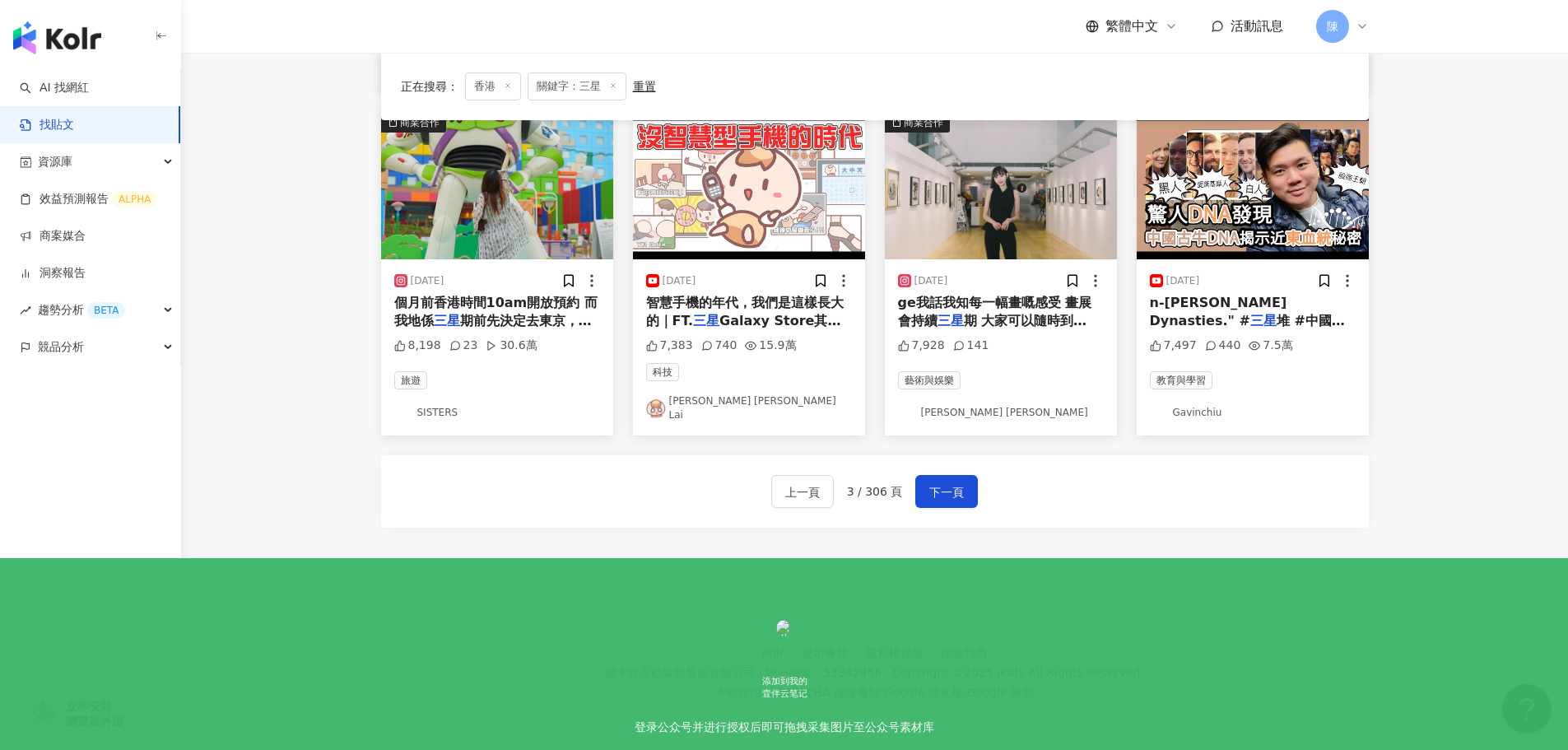
scroll to position [841, 0]
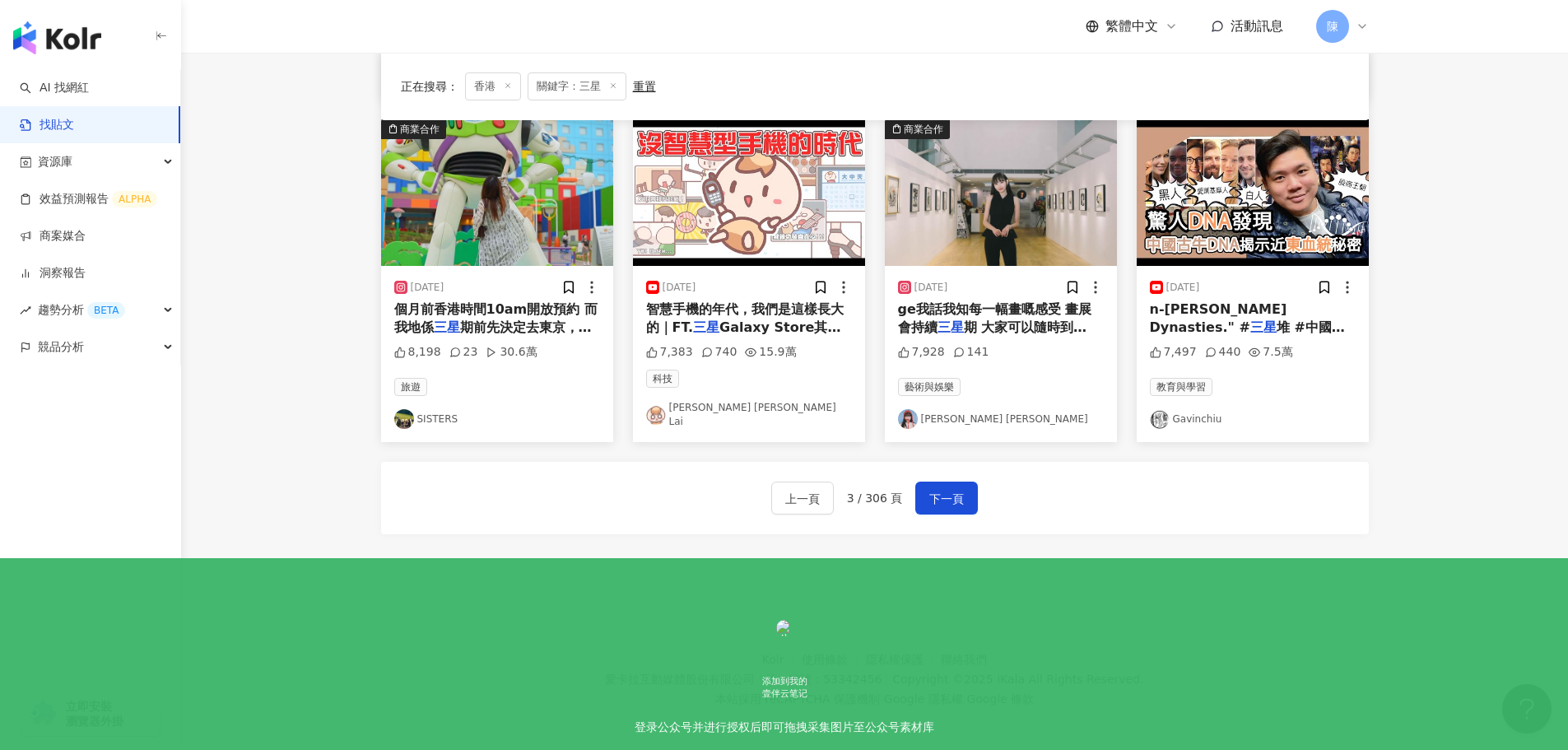
click at [760, 314] on span "智慧手機的年代，我們是這樣長大的｜FT." at bounding box center [744, 318] width 197 height 34
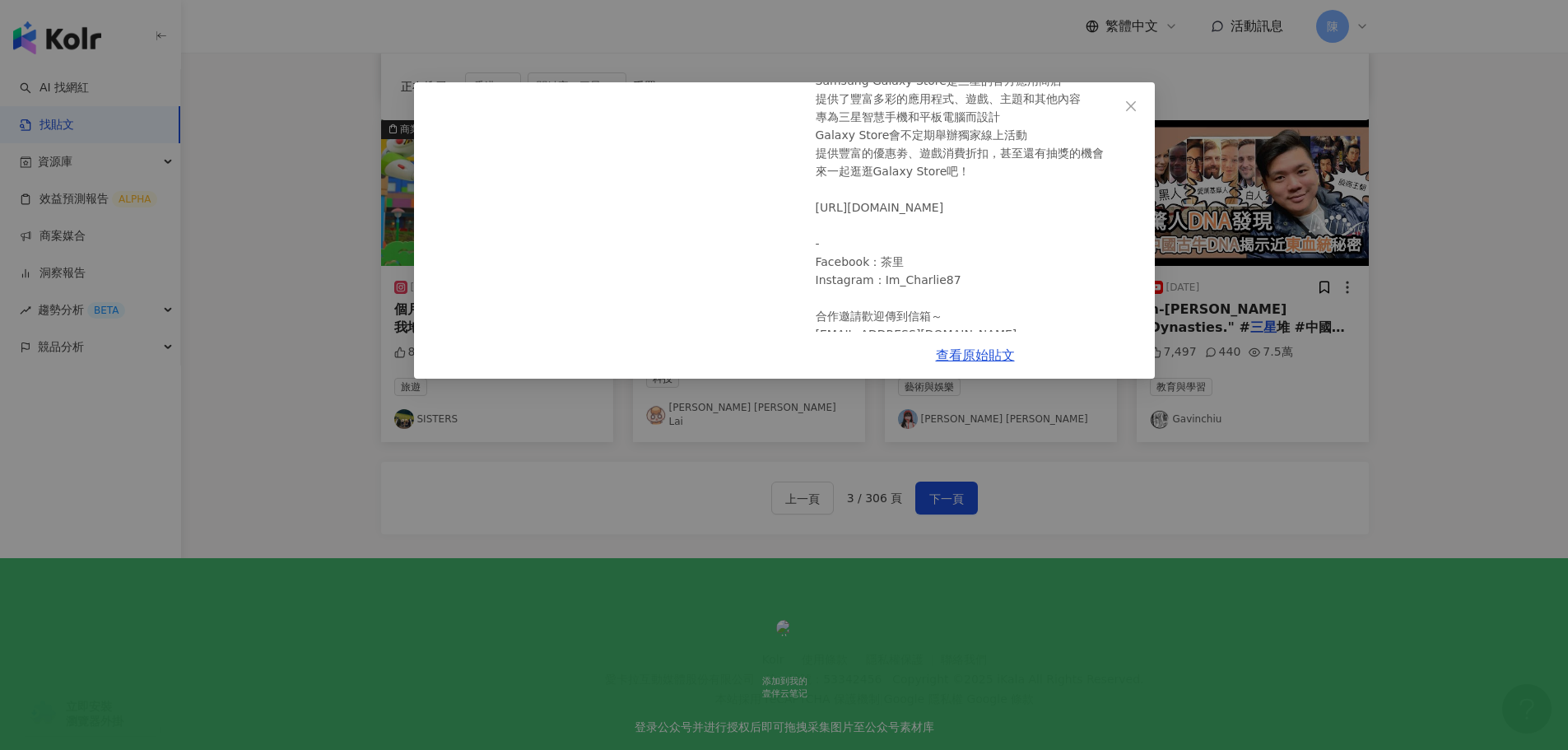
scroll to position [210, 0]
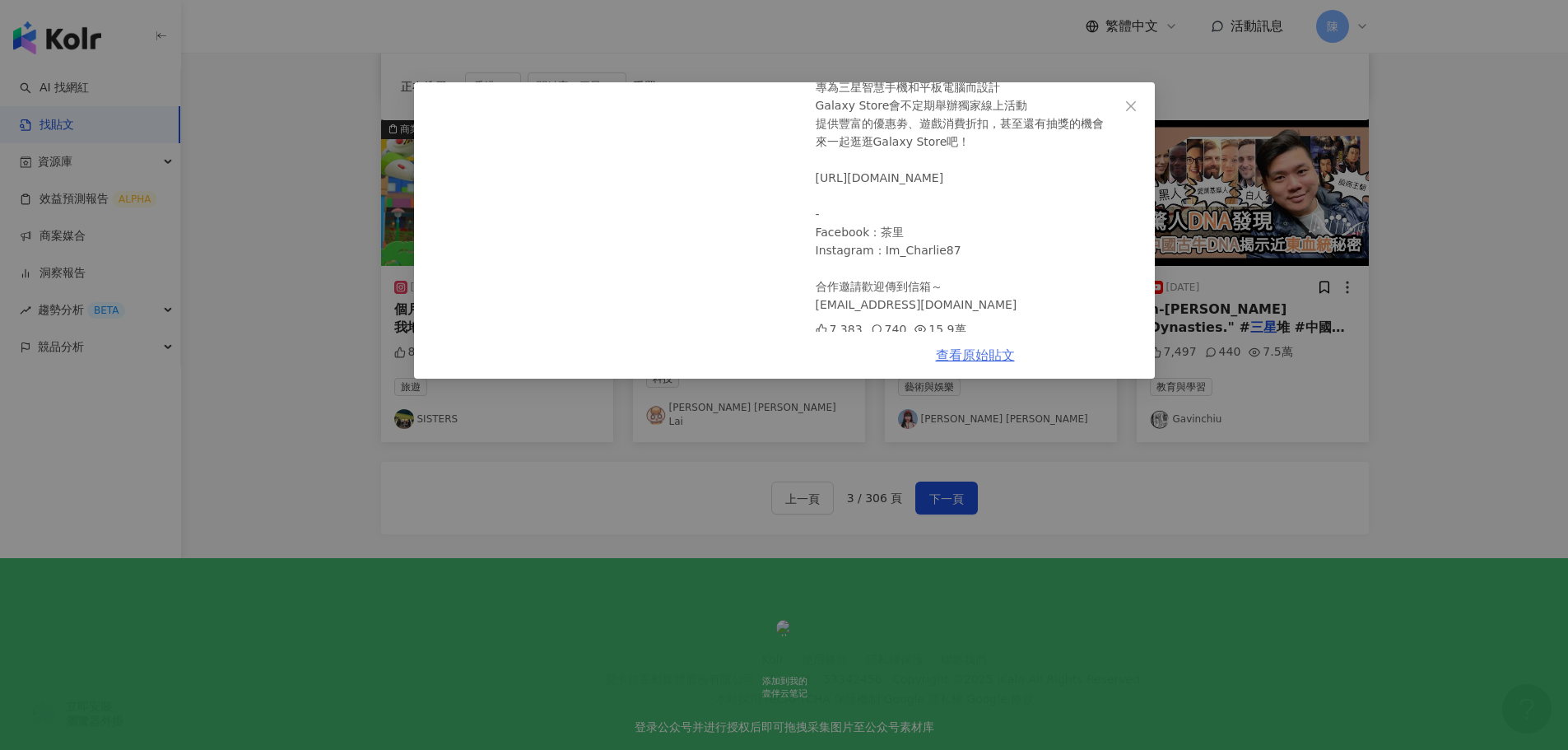
click at [975, 359] on link "查看原始貼文" at bounding box center [976, 355] width 79 height 16
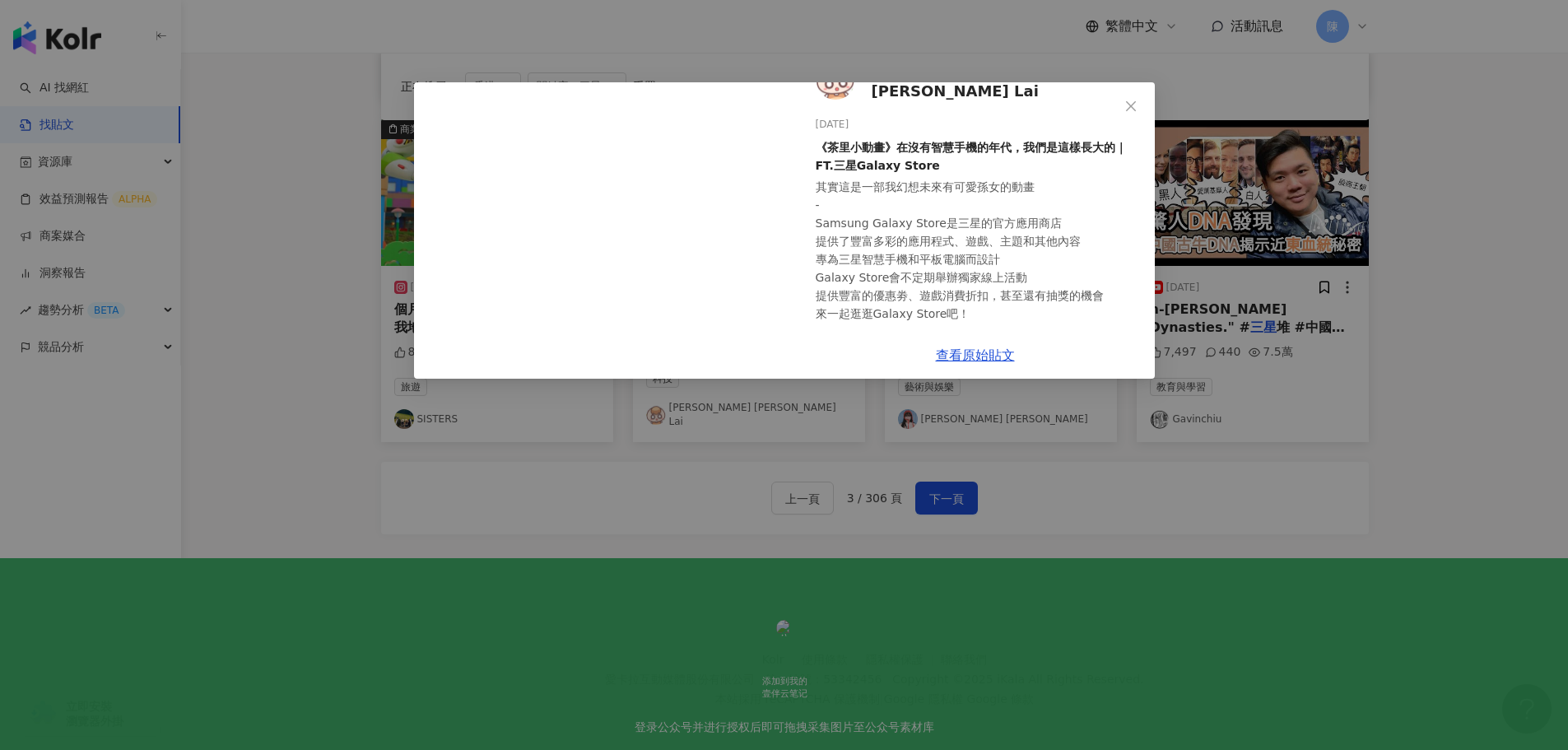
scroll to position [0, 0]
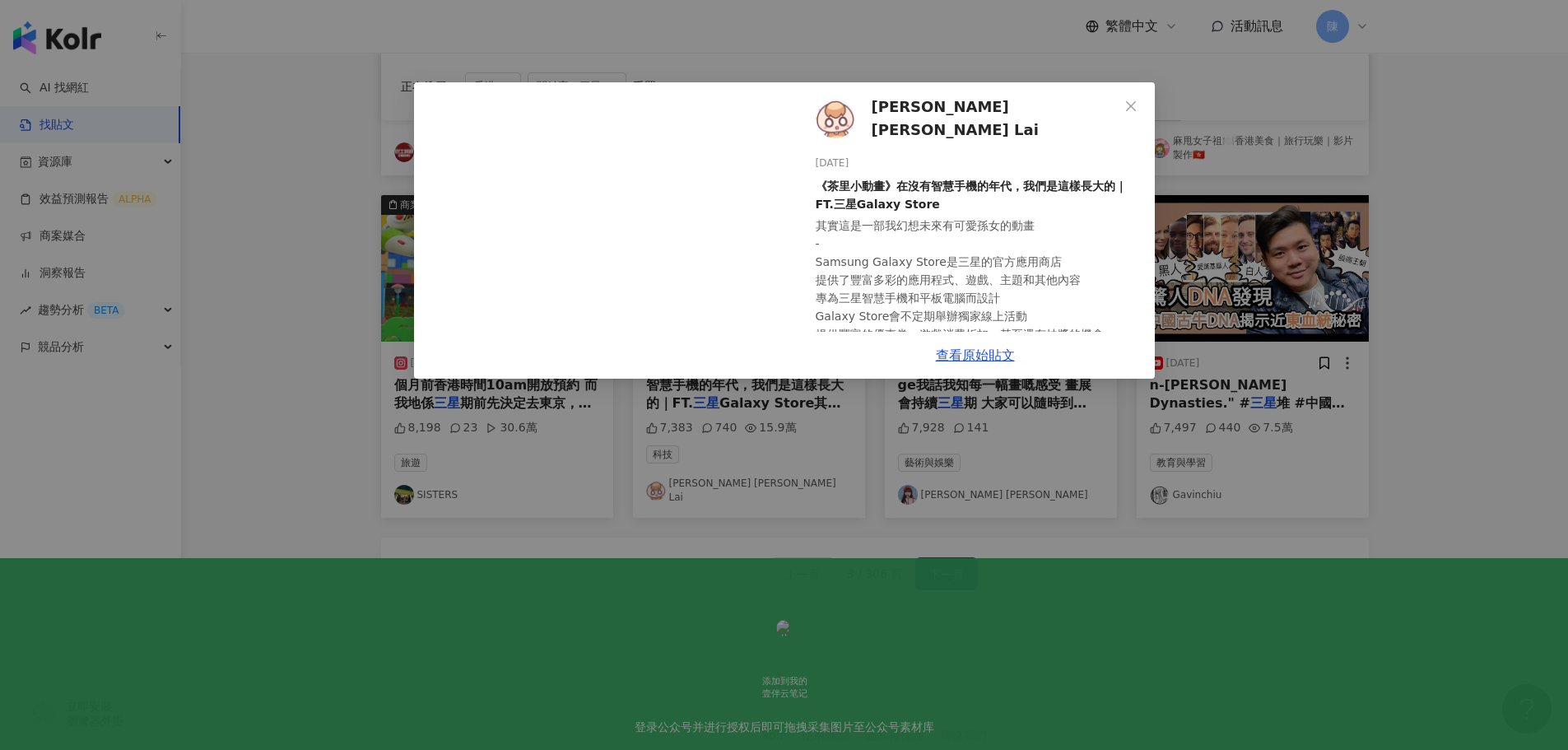
click at [1476, 309] on div "Choi Choi Lai 2023/11/29 《茶里小動畫》在沒有智慧手機的年代，我們是這樣長大的｜FT.三星Galaxy Store 其實這是一部我幻想…" at bounding box center [784, 375] width 1568 height 750
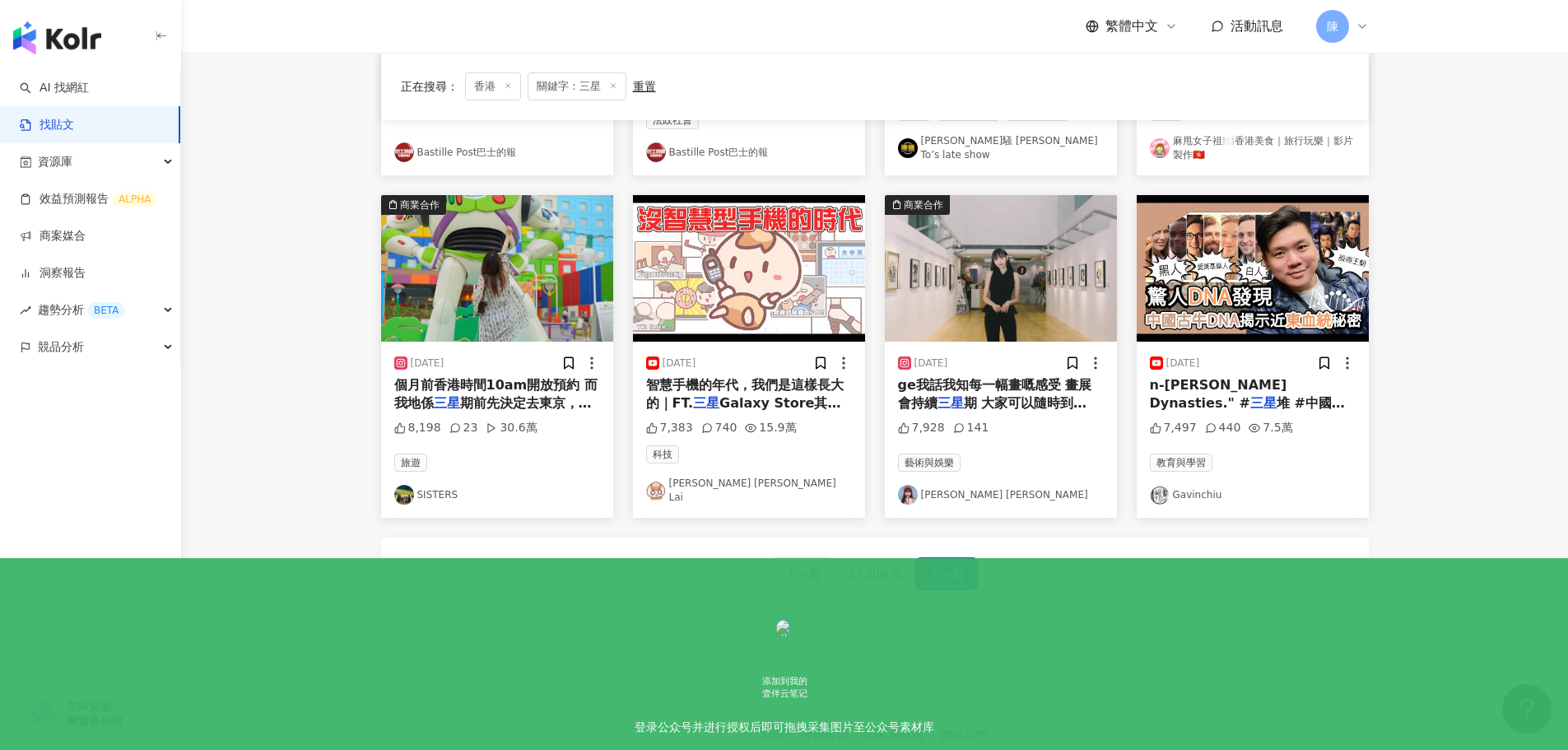
scroll to position [764, 0]
click at [957, 572] on span "下一頁" at bounding box center [947, 576] width 35 height 20
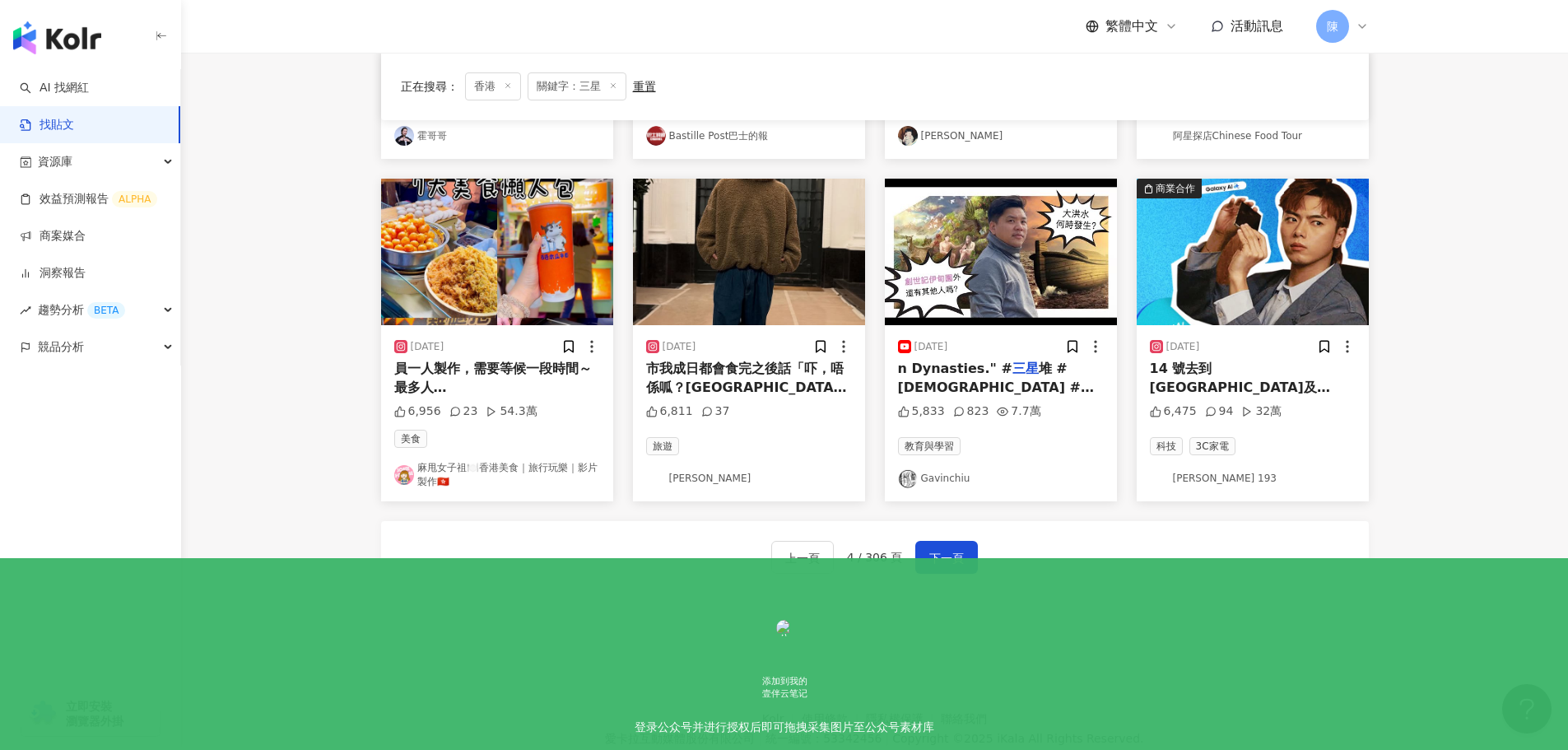
scroll to position [841, 0]
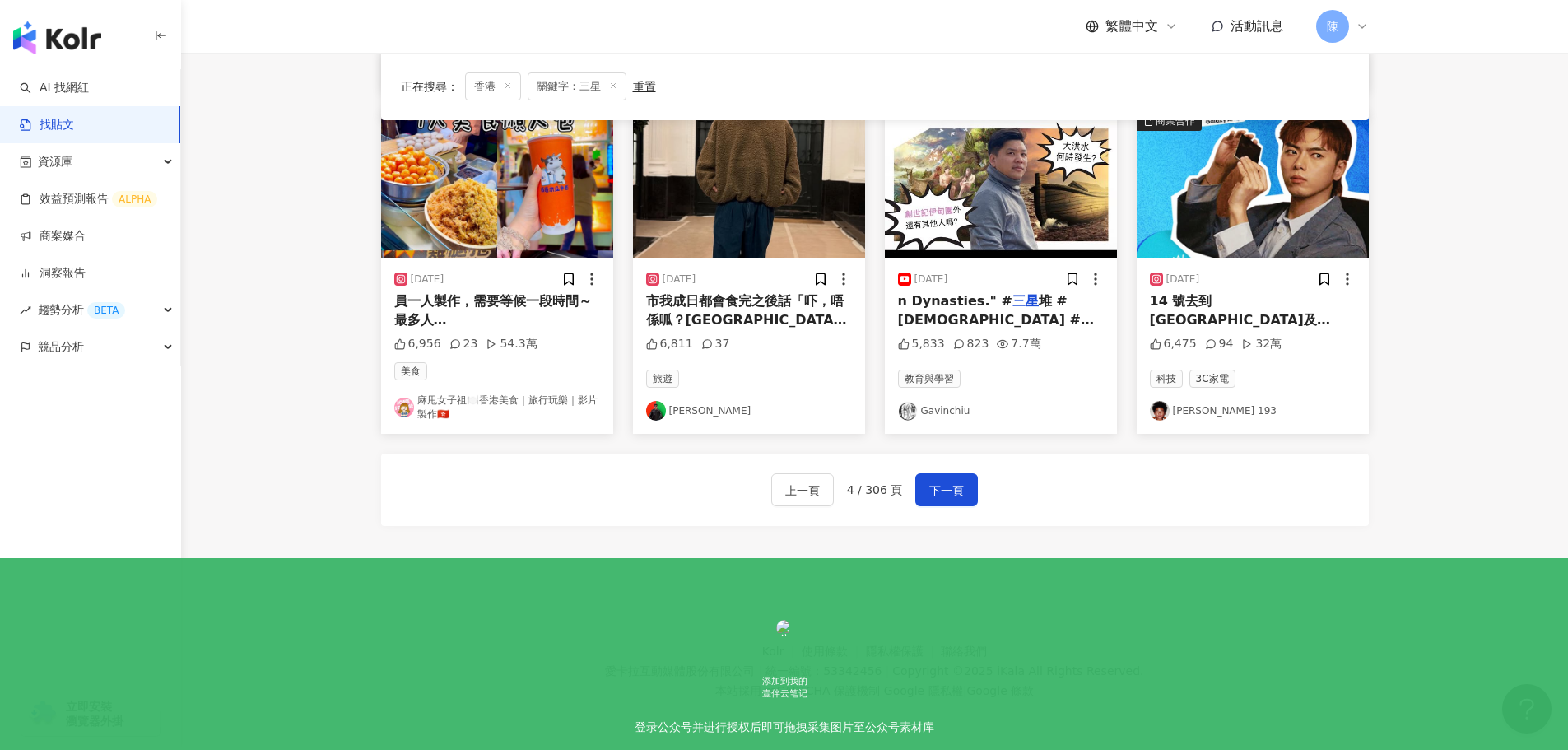
click at [984, 479] on div "上一頁 4 / 306 頁 下一頁" at bounding box center [874, 490] width 987 height 73
click at [958, 483] on span "下一頁" at bounding box center [947, 491] width 35 height 20
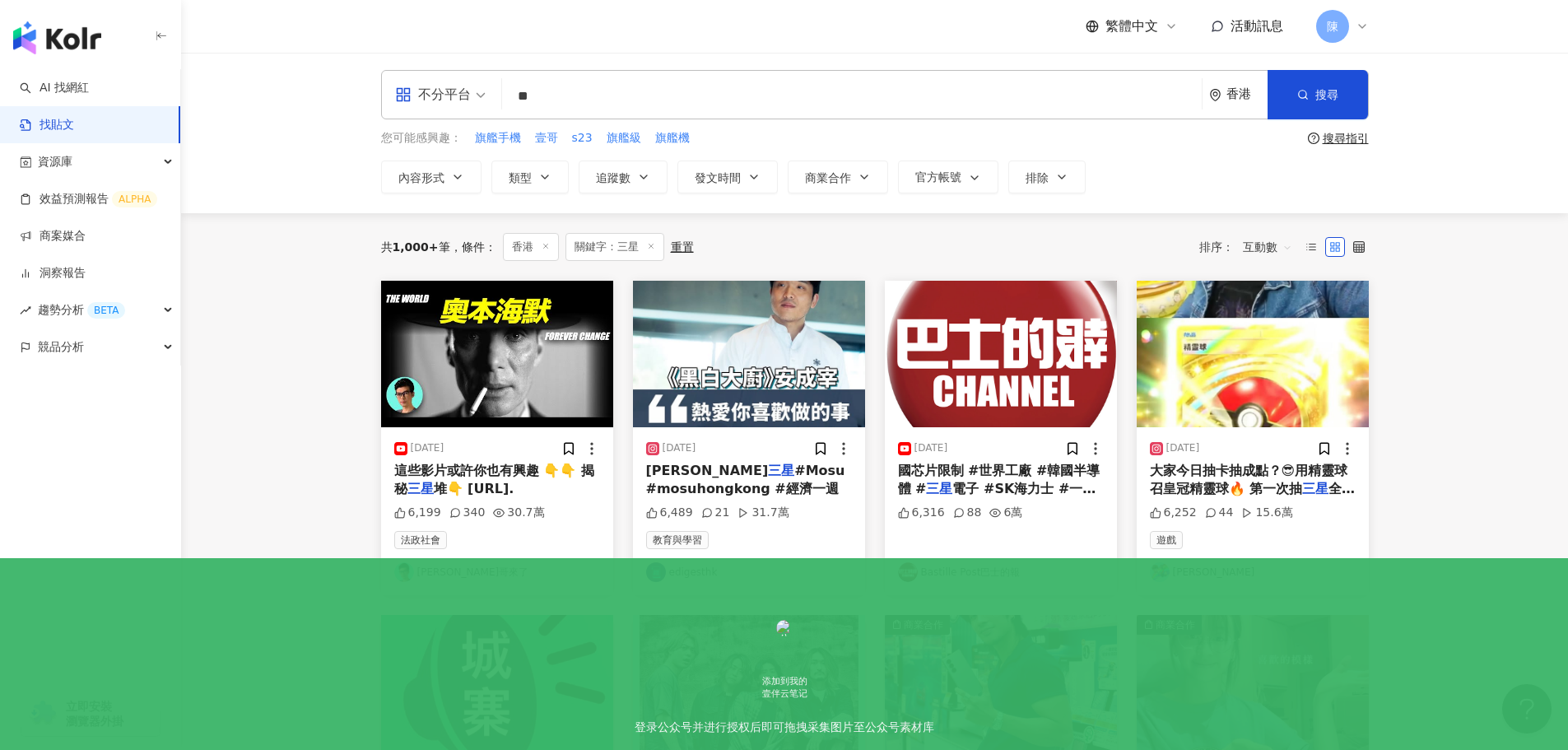
scroll to position [0, 0]
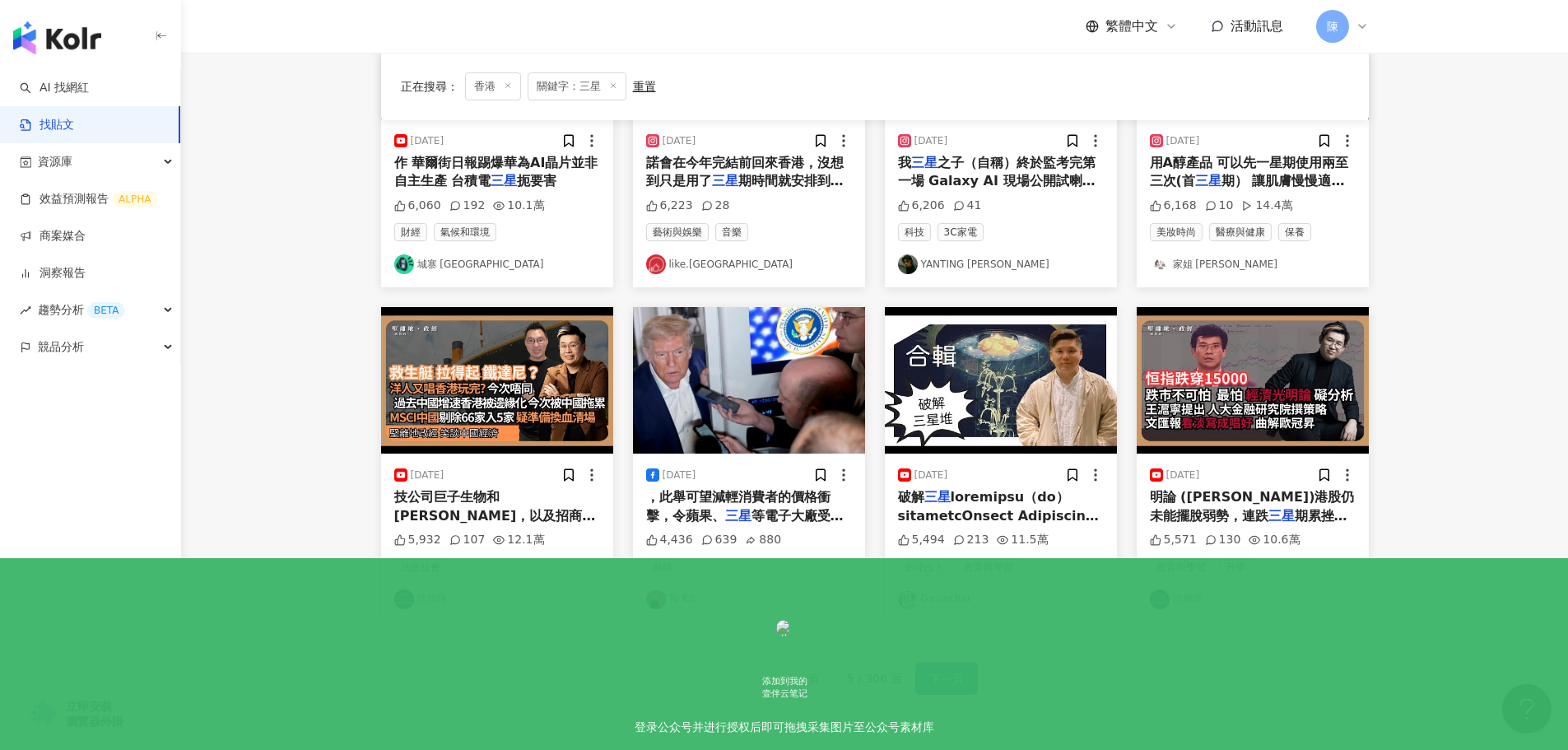
click at [962, 693] on div "上一頁 5 / 306 頁 下一頁" at bounding box center [874, 678] width 987 height 73
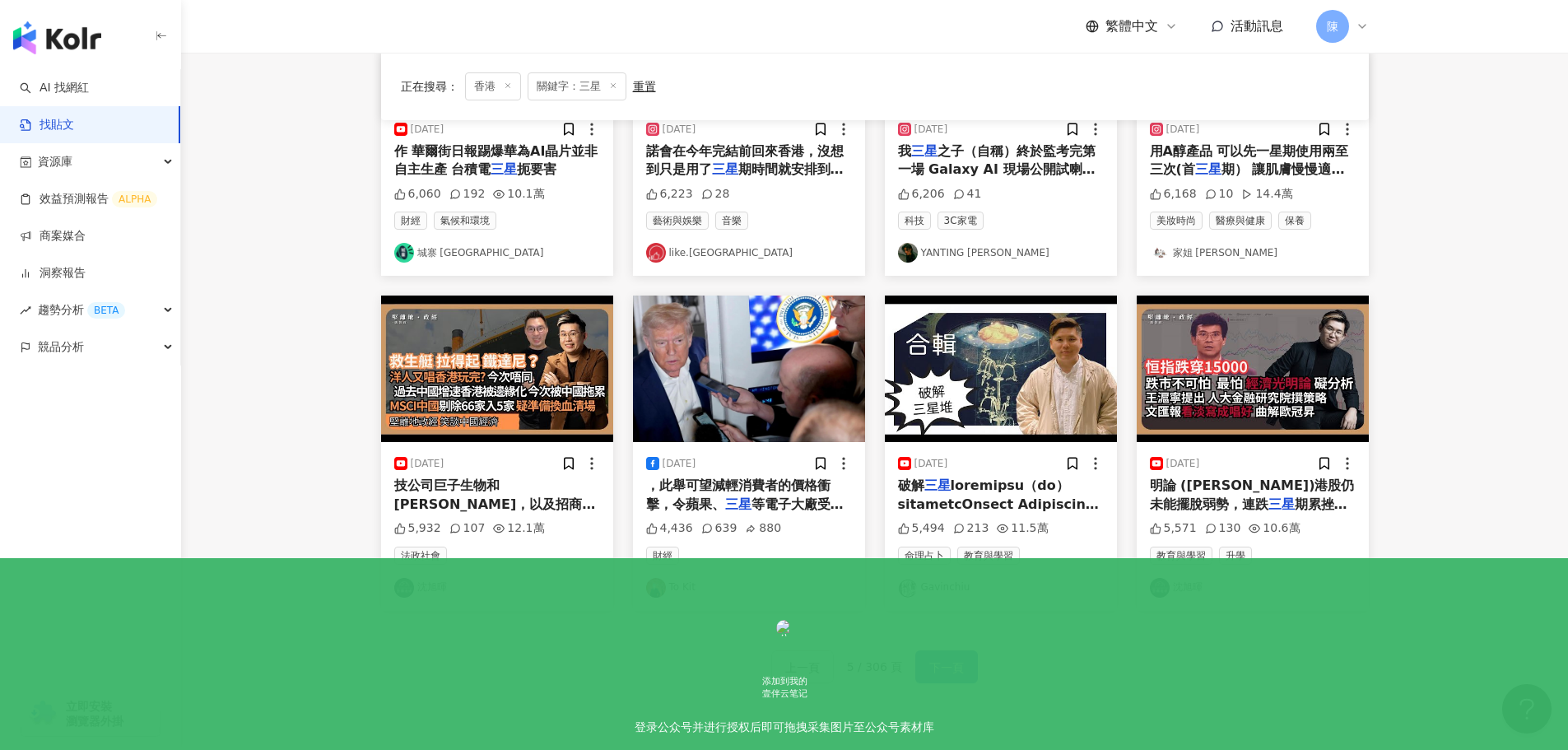
click at [955, 667] on span "下一頁" at bounding box center [947, 667] width 35 height 20
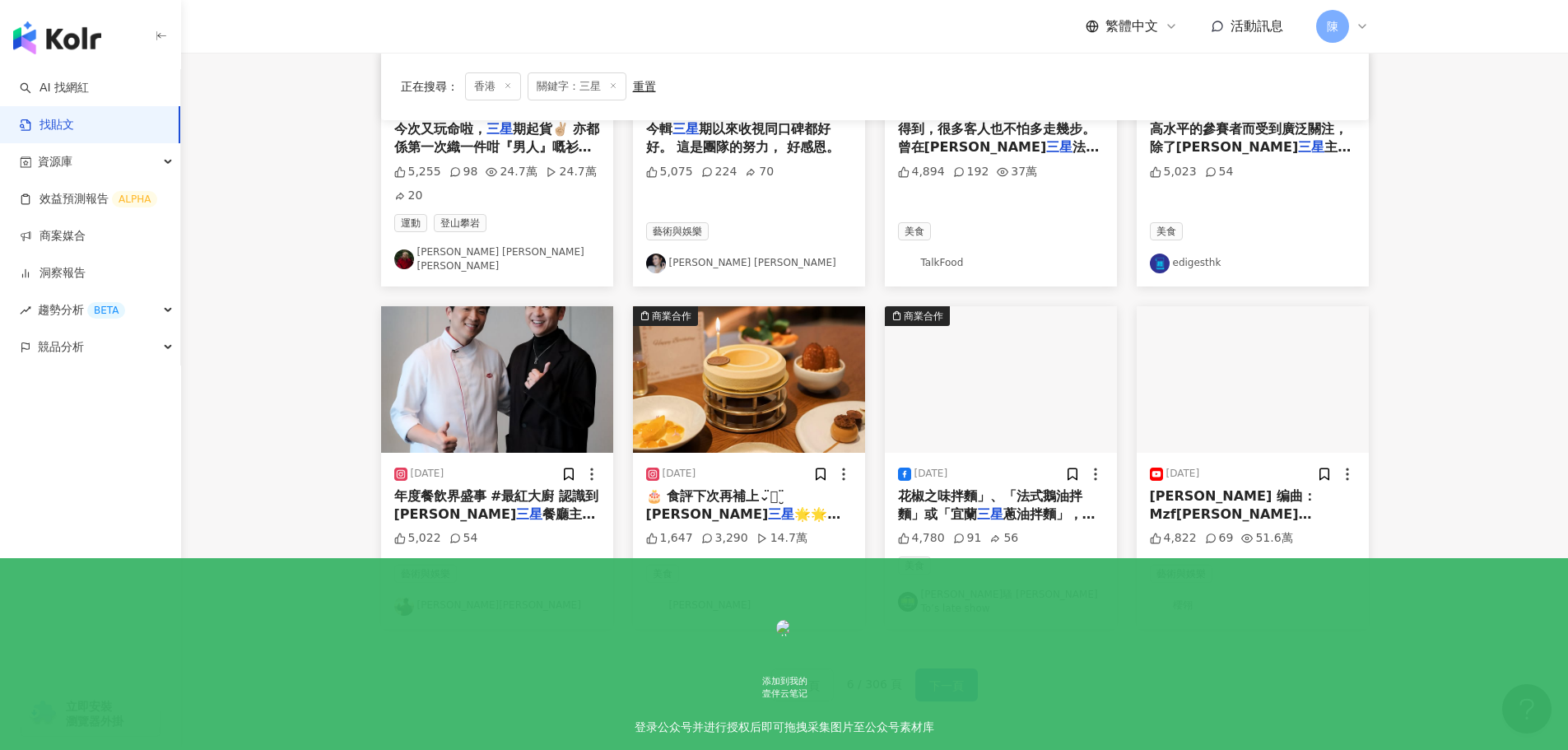
scroll to position [681, 0]
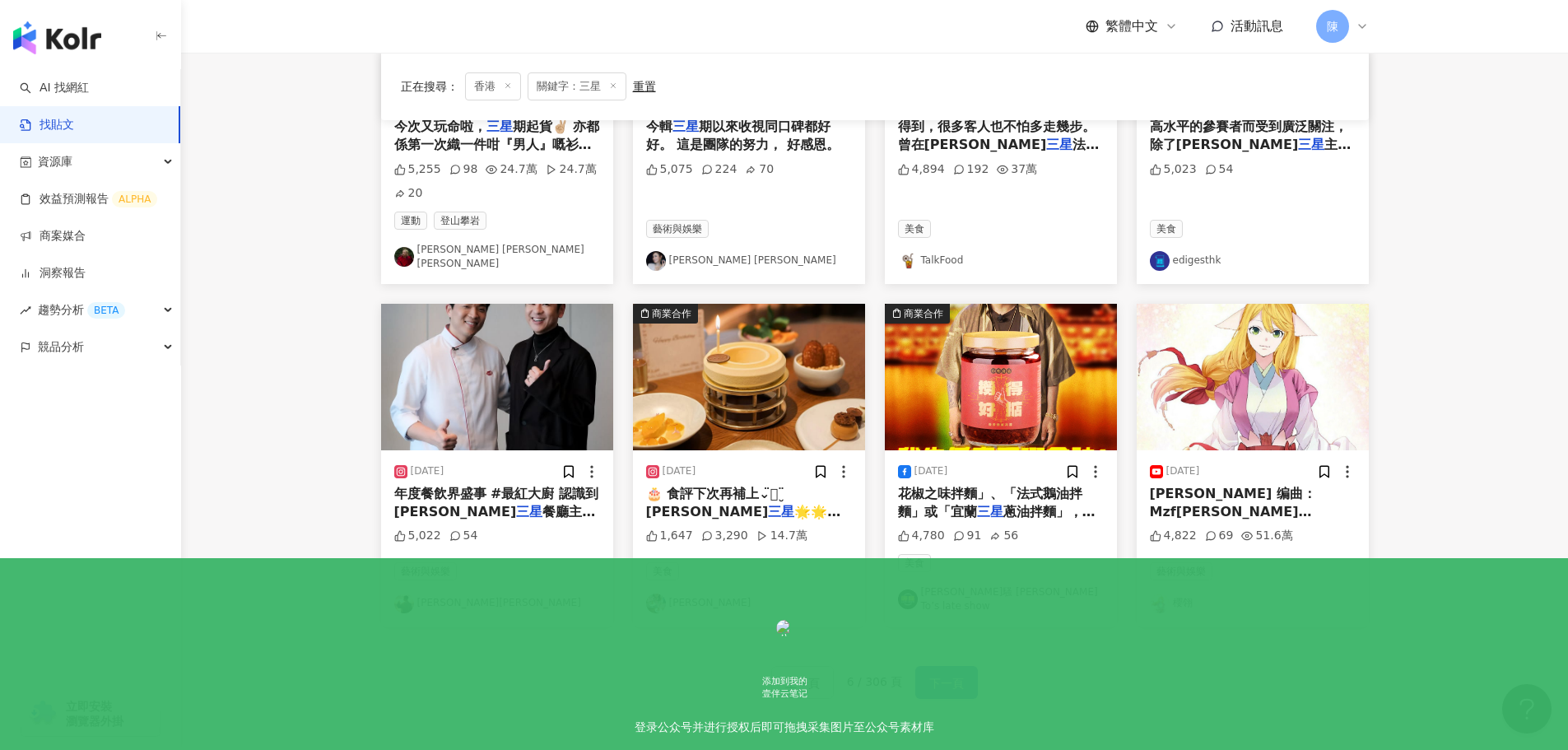
click at [959, 673] on span "下一頁" at bounding box center [947, 683] width 35 height 20
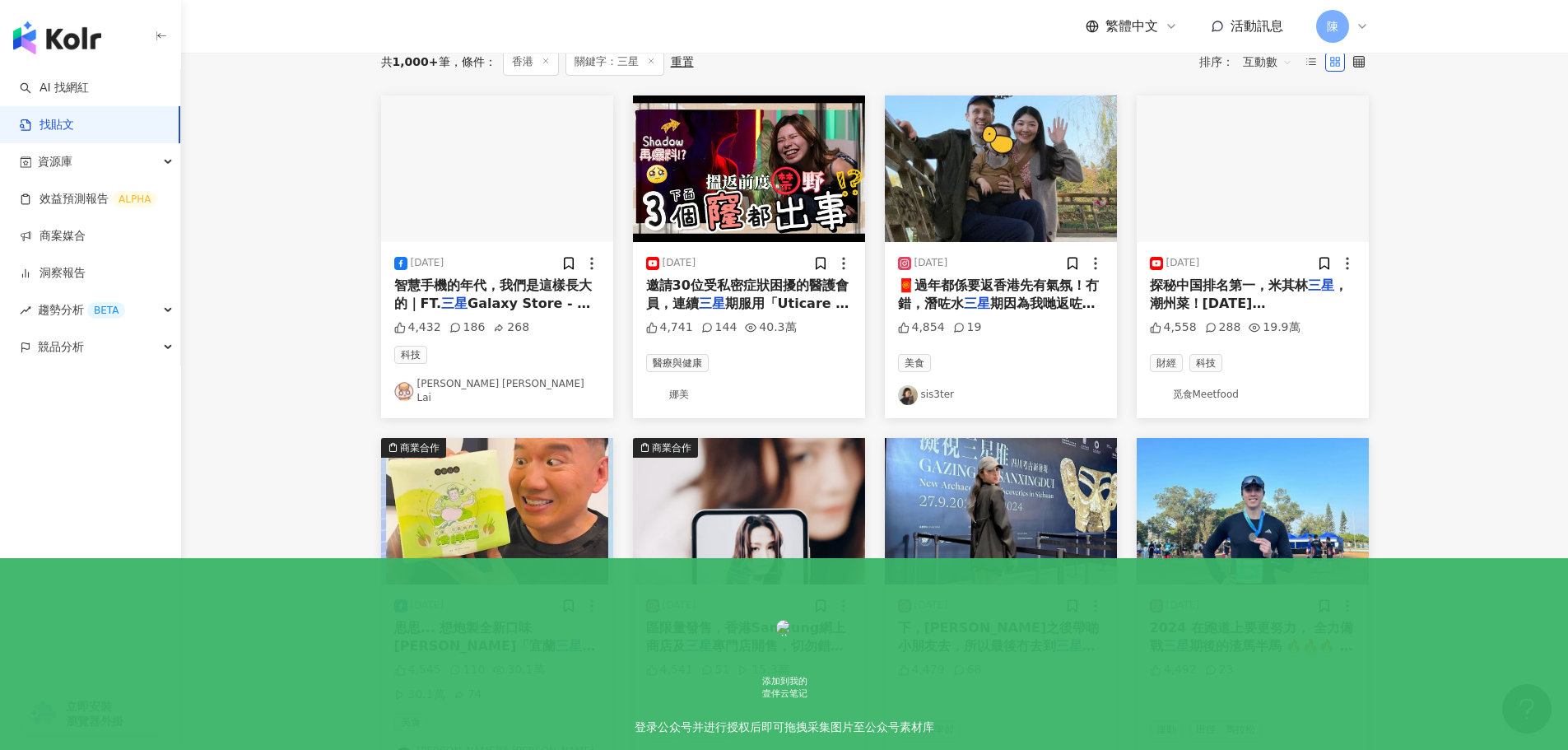
scroll to position [0, 0]
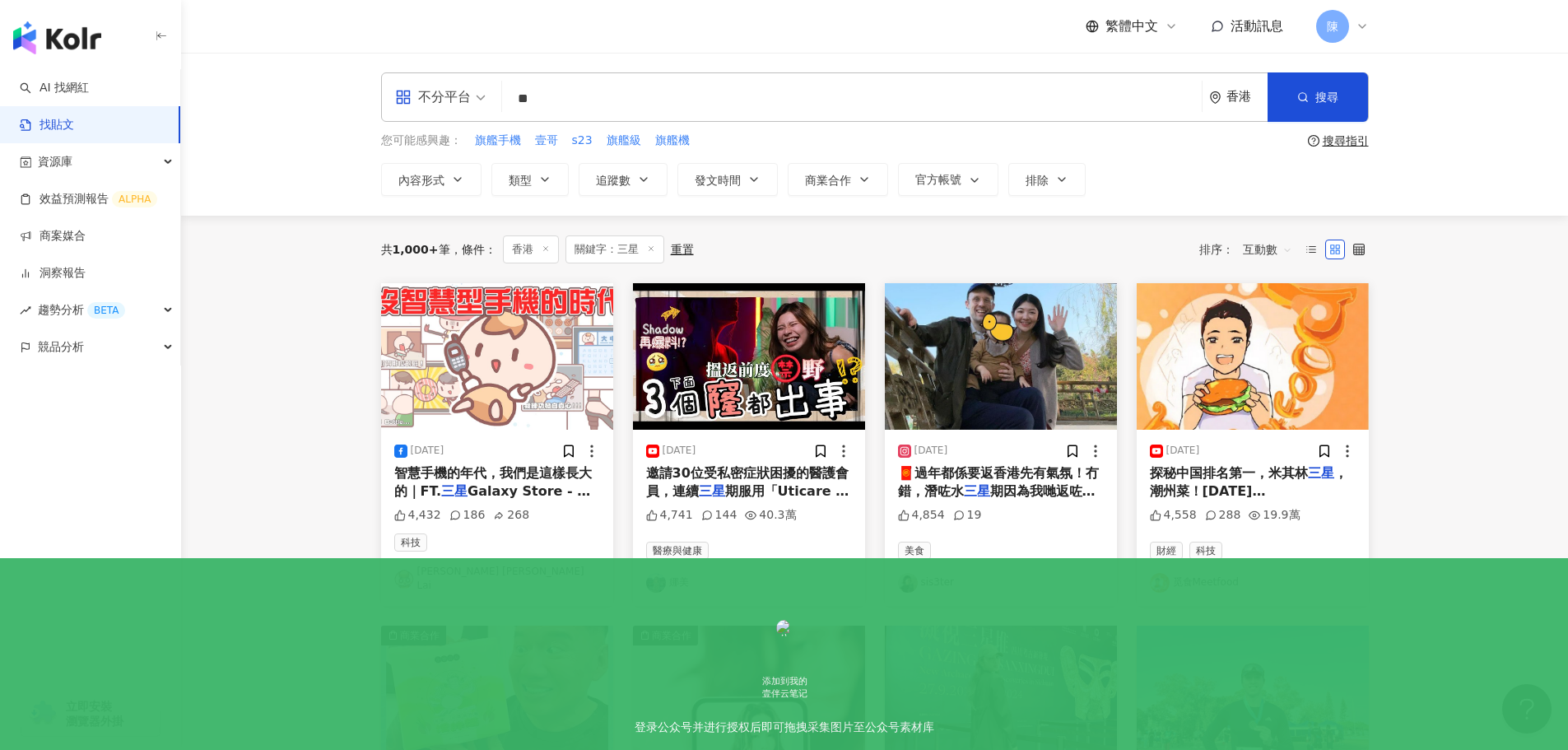
drag, startPoint x: 583, startPoint y: 100, endPoint x: 500, endPoint y: 105, distance: 83.2
click at [500, 105] on div "不分平台 三星 ** 香港 搜尋" at bounding box center [874, 97] width 987 height 50
click at [495, 140] on span "旗艦手機" at bounding box center [498, 141] width 46 height 17
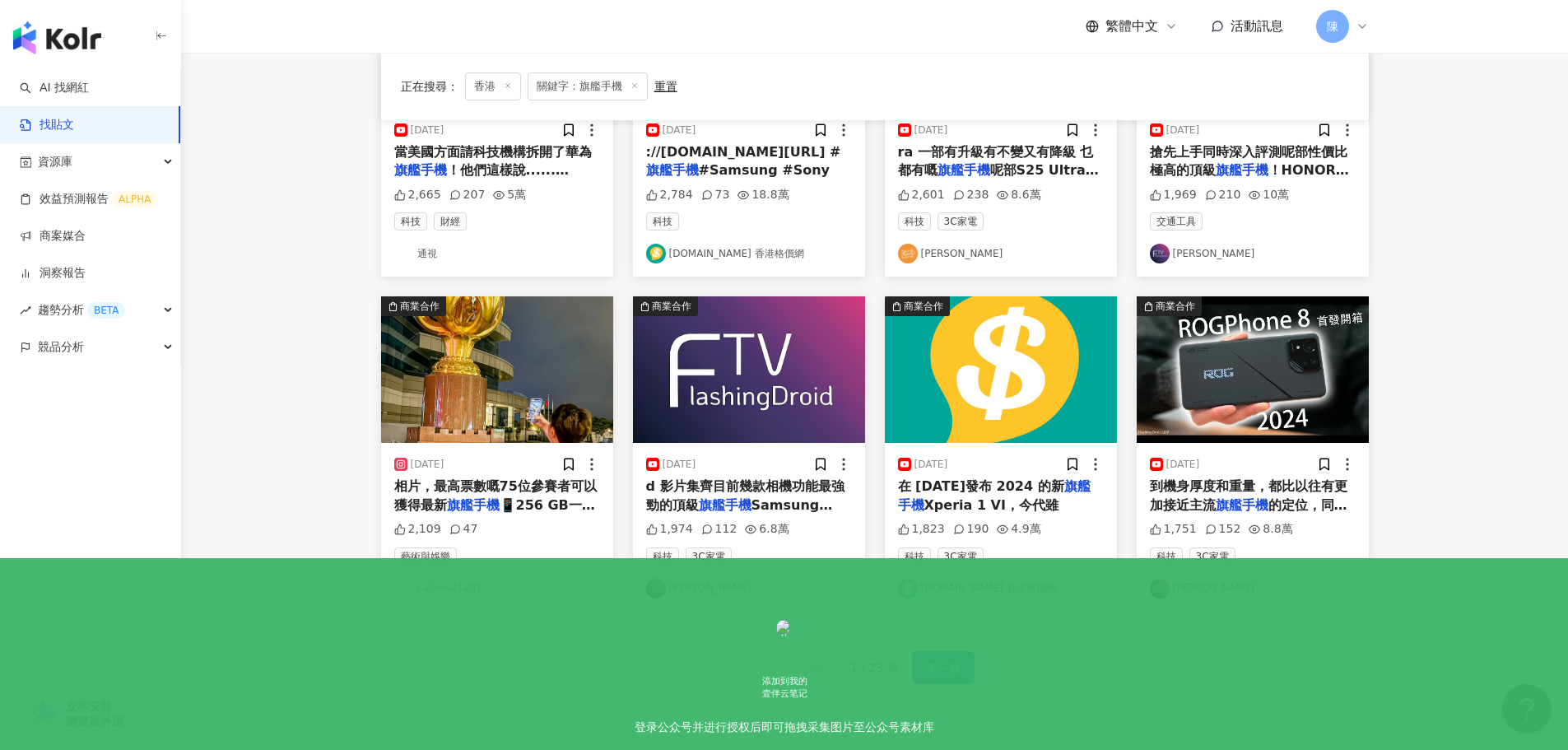
scroll to position [657, 0]
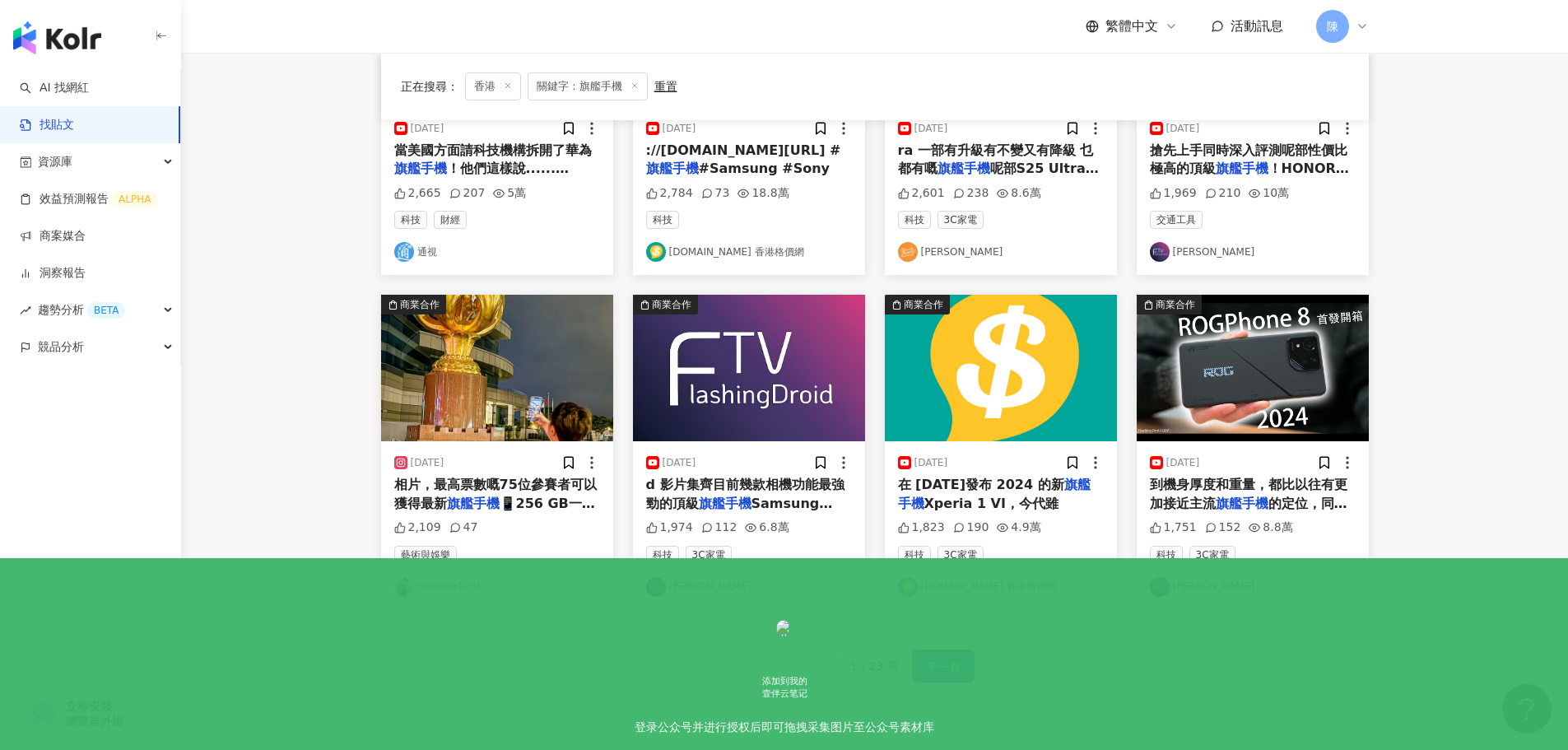
click at [1189, 592] on link "Ray Ma" at bounding box center [1252, 587] width 205 height 20
click at [931, 673] on span "下一頁" at bounding box center [944, 667] width 35 height 20
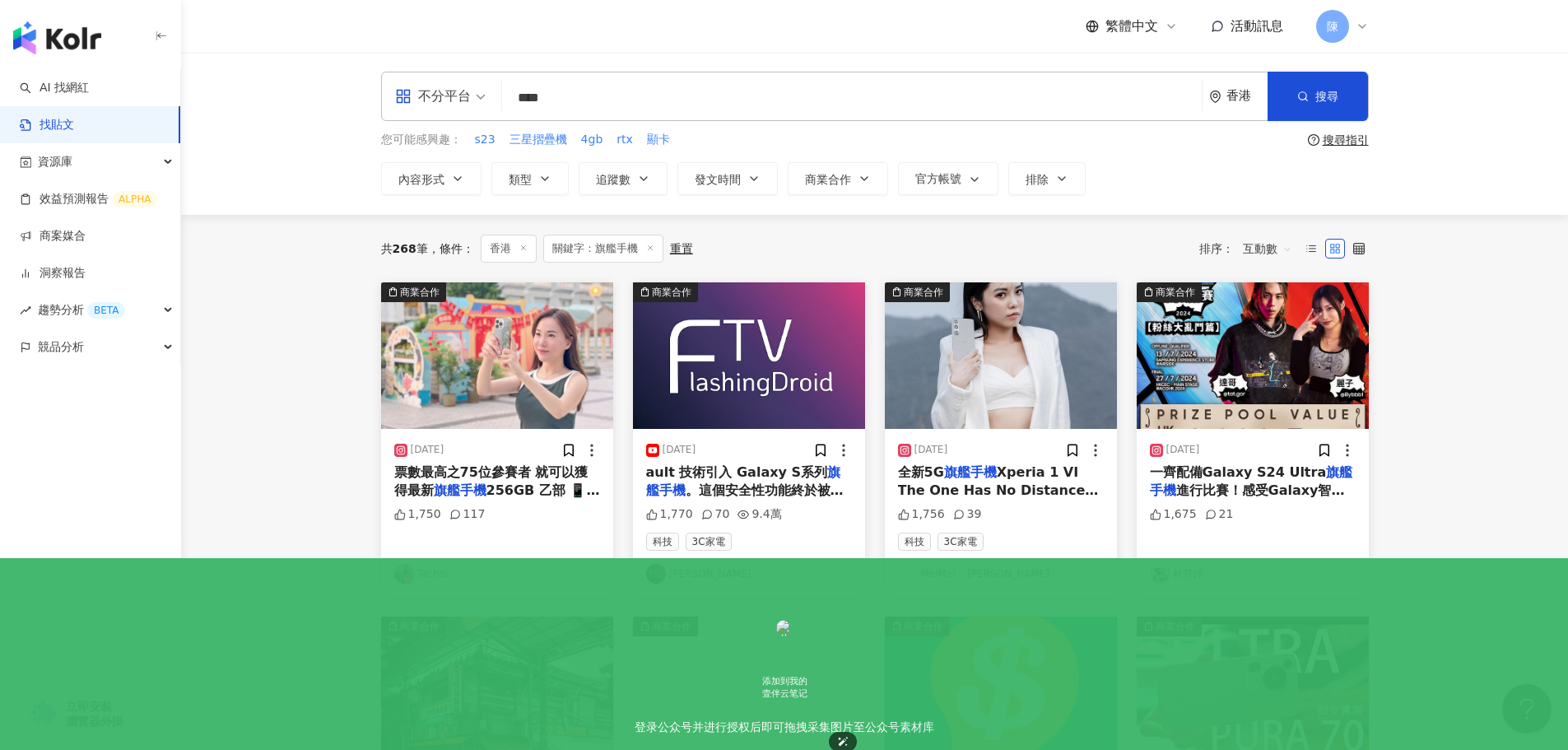
scroll to position [0, 0]
click at [1487, 342] on main "不分平台 **** 香港 搜尋 您可能感興趣： s23 三星摺疊機 4gb rtx 顯卡 搜尋指引 內容形式 類型 追蹤數 發文時間 商業合作 官方帳號 排除…" at bounding box center [874, 727] width 1387 height 1348
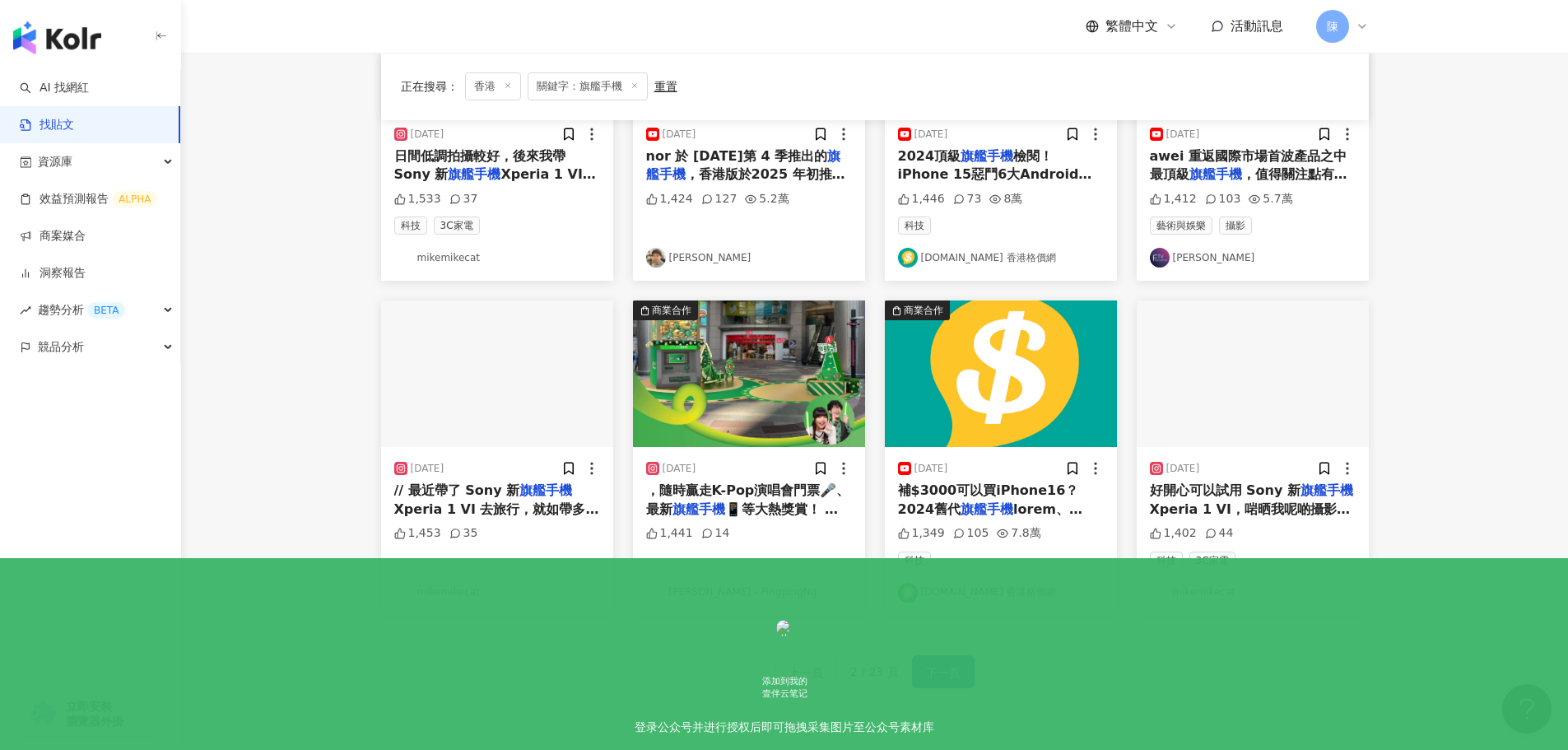
scroll to position [833, 0]
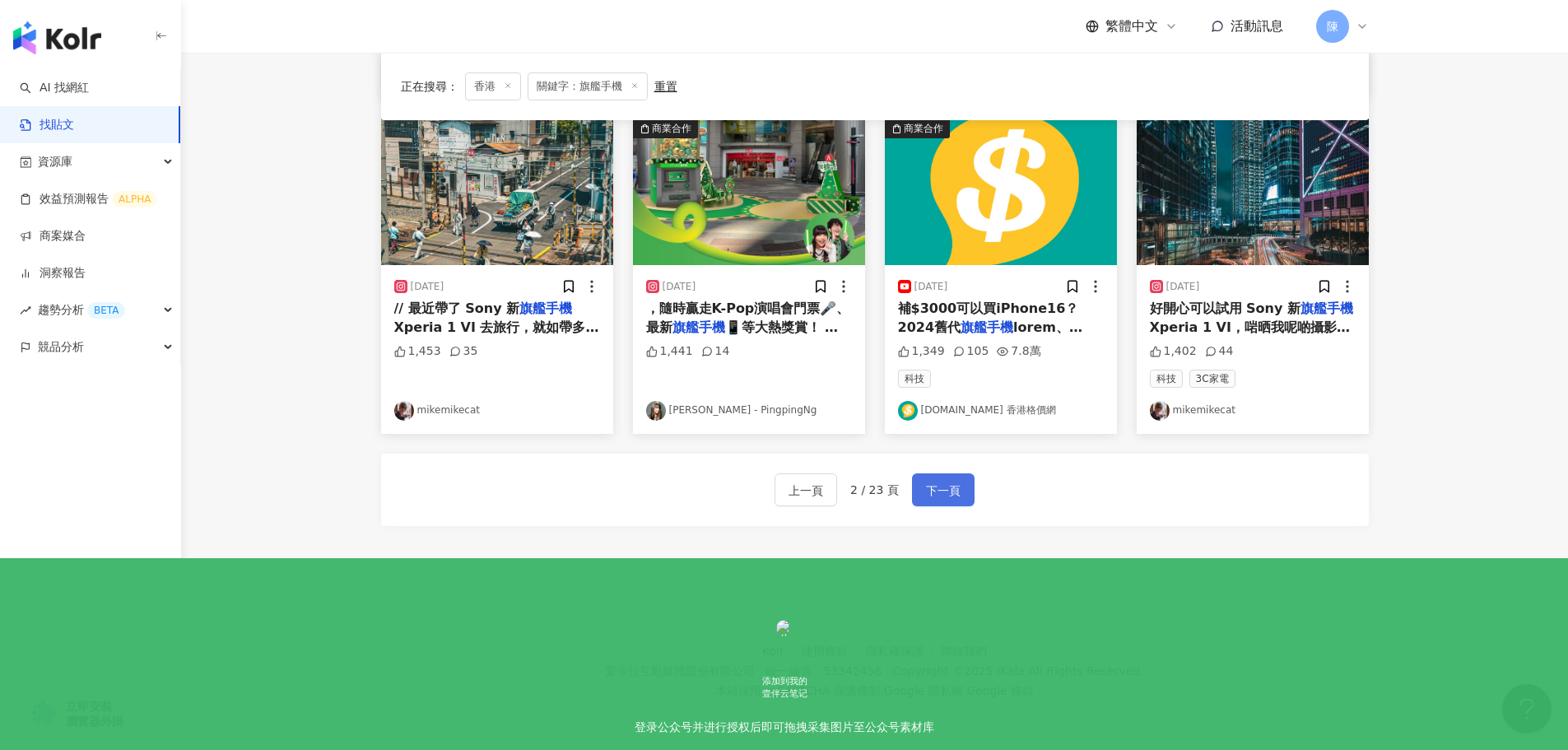
click at [945, 487] on span "下一頁" at bounding box center [944, 491] width 35 height 20
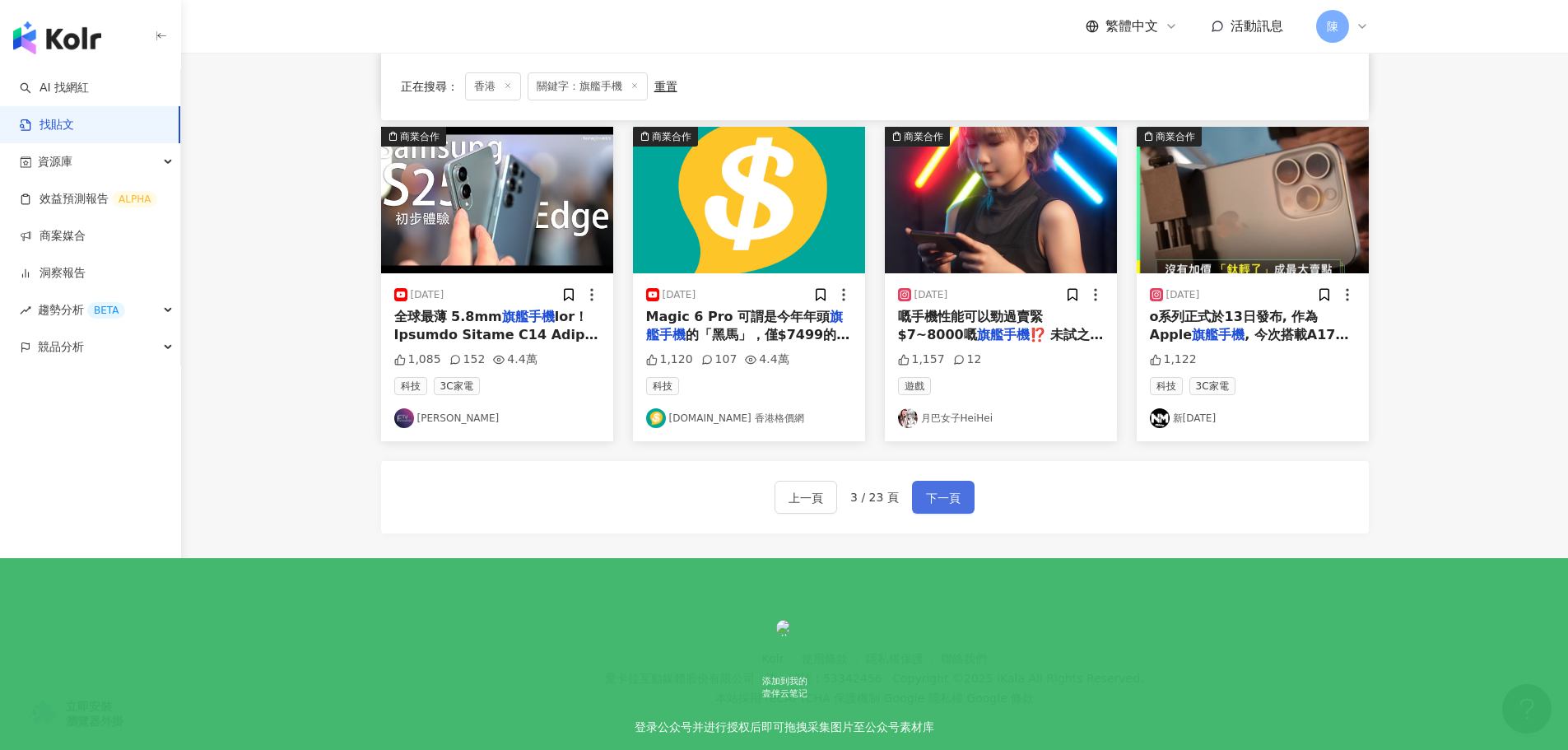
click at [948, 498] on span "下一頁" at bounding box center [944, 498] width 35 height 20
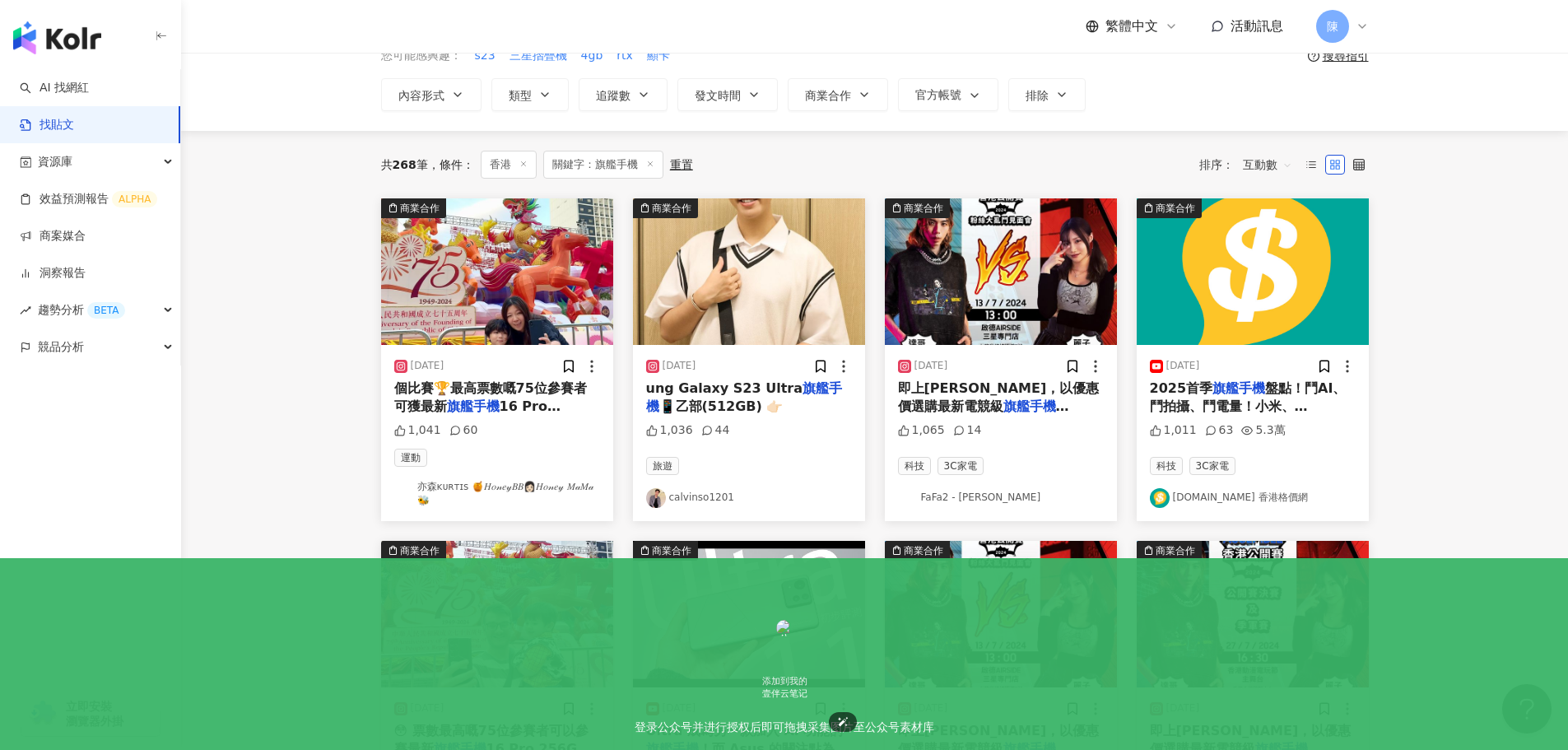
scroll to position [0, 0]
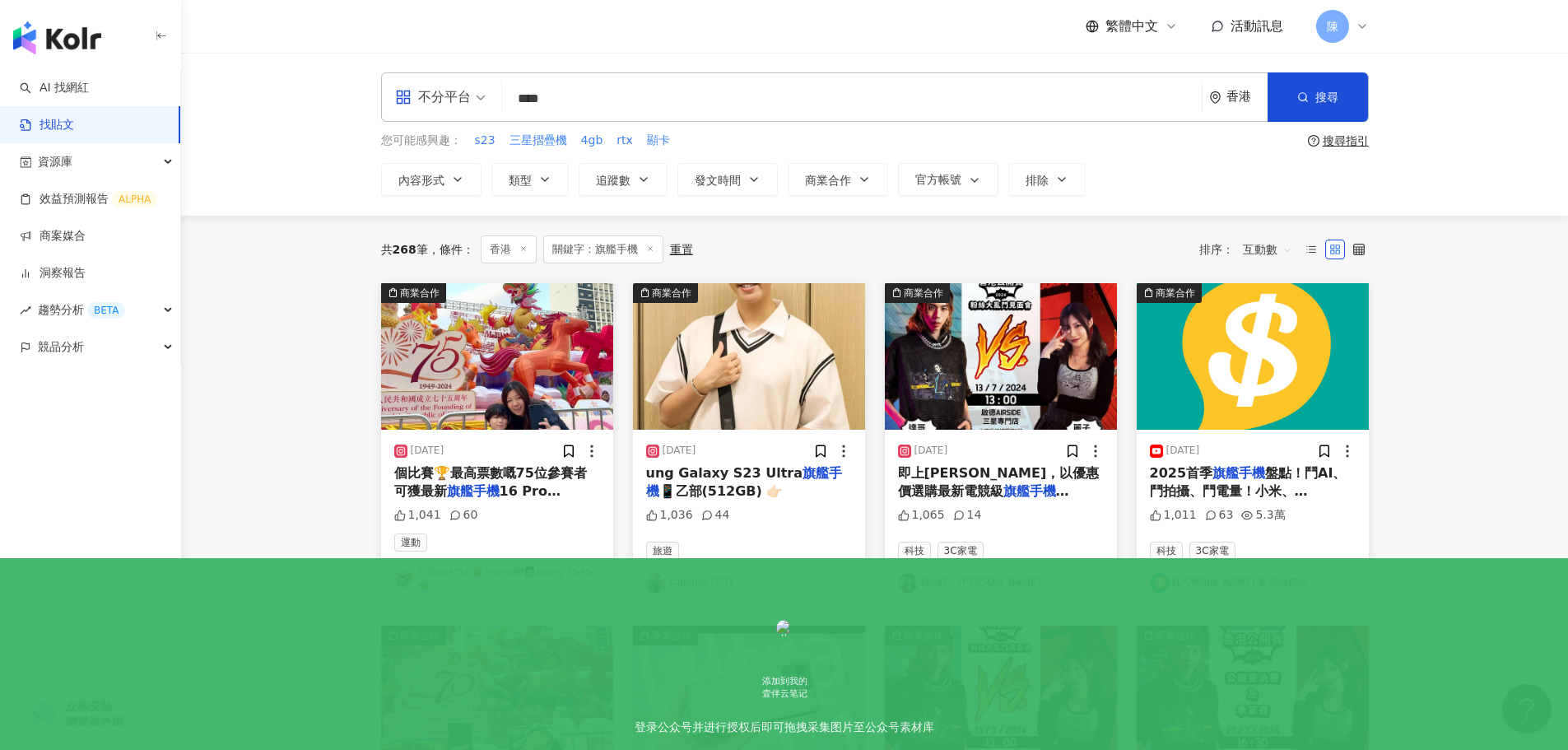
click at [735, 478] on span "ung Galaxy S23 Ultra" at bounding box center [724, 473] width 158 height 16
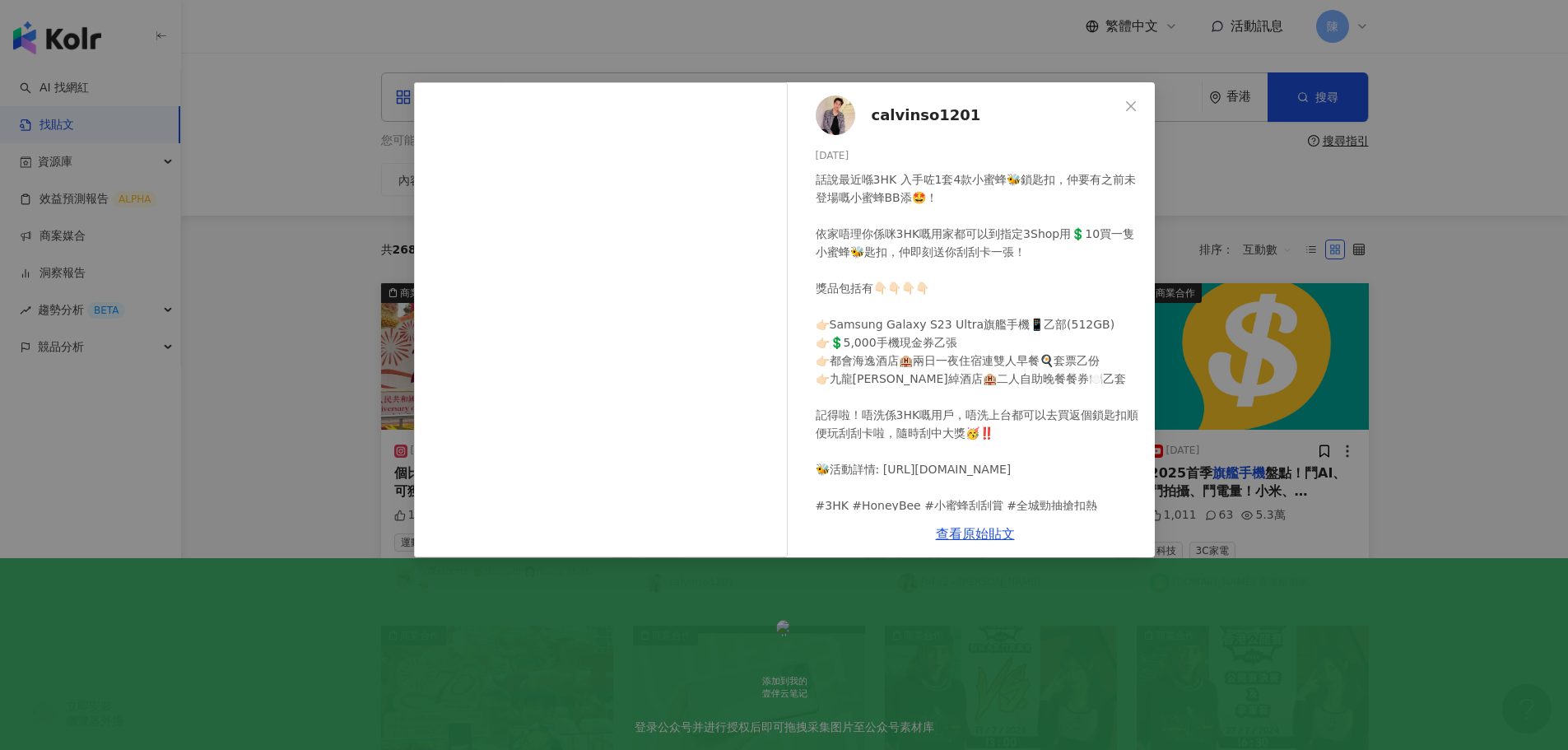
click at [893, 120] on span "calvinso1201" at bounding box center [926, 116] width 110 height 23
click at [1454, 257] on div "calvinso1201 2023/10/24 話說最近喺3HK 入手咗1套4款小蜜蜂🐝鎖匙扣，仲要有之前未登場嘅小蜜蜂BB添🤩！ 依家唔理你係咪3HK嘅用家…" at bounding box center [784, 375] width 1568 height 750
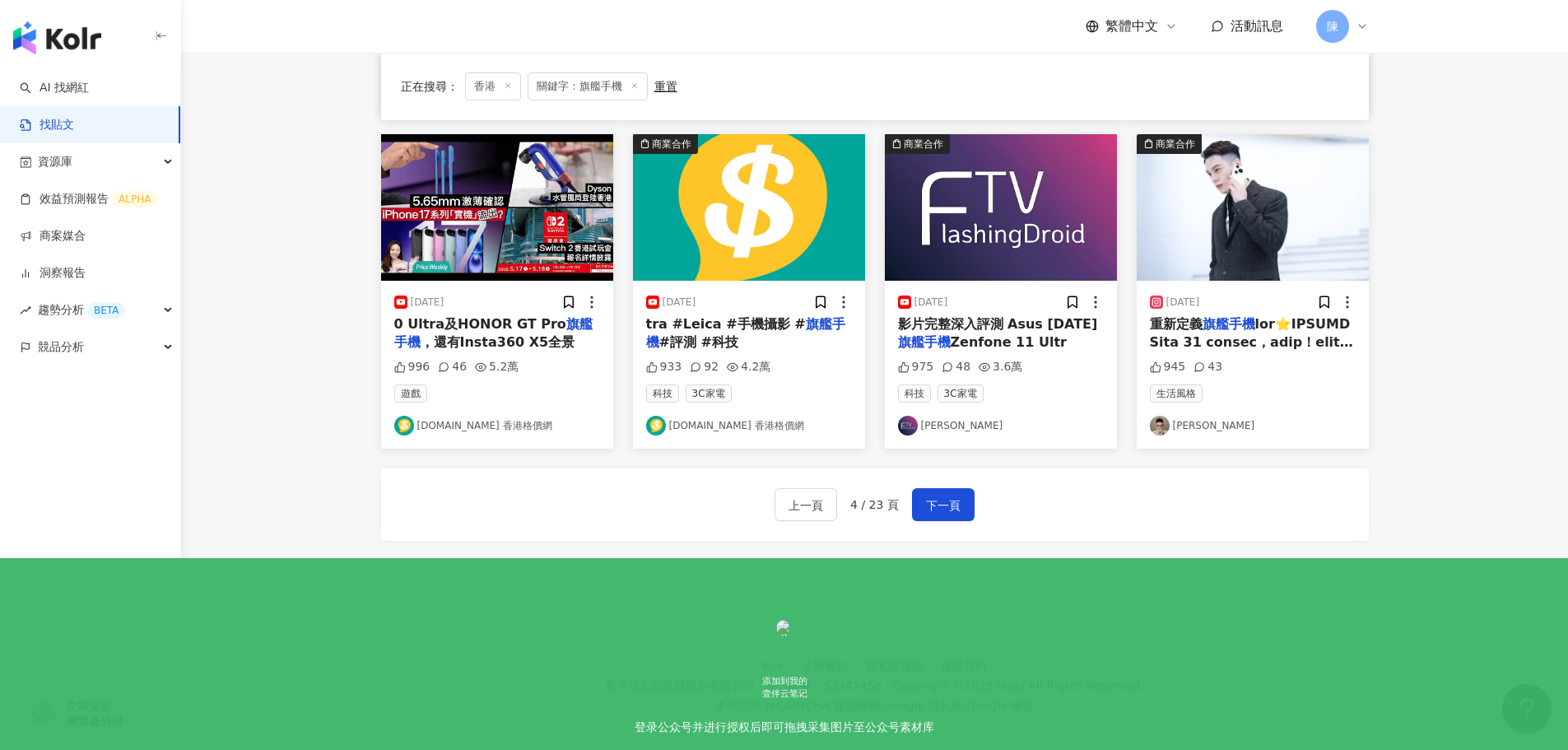
scroll to position [841, 0]
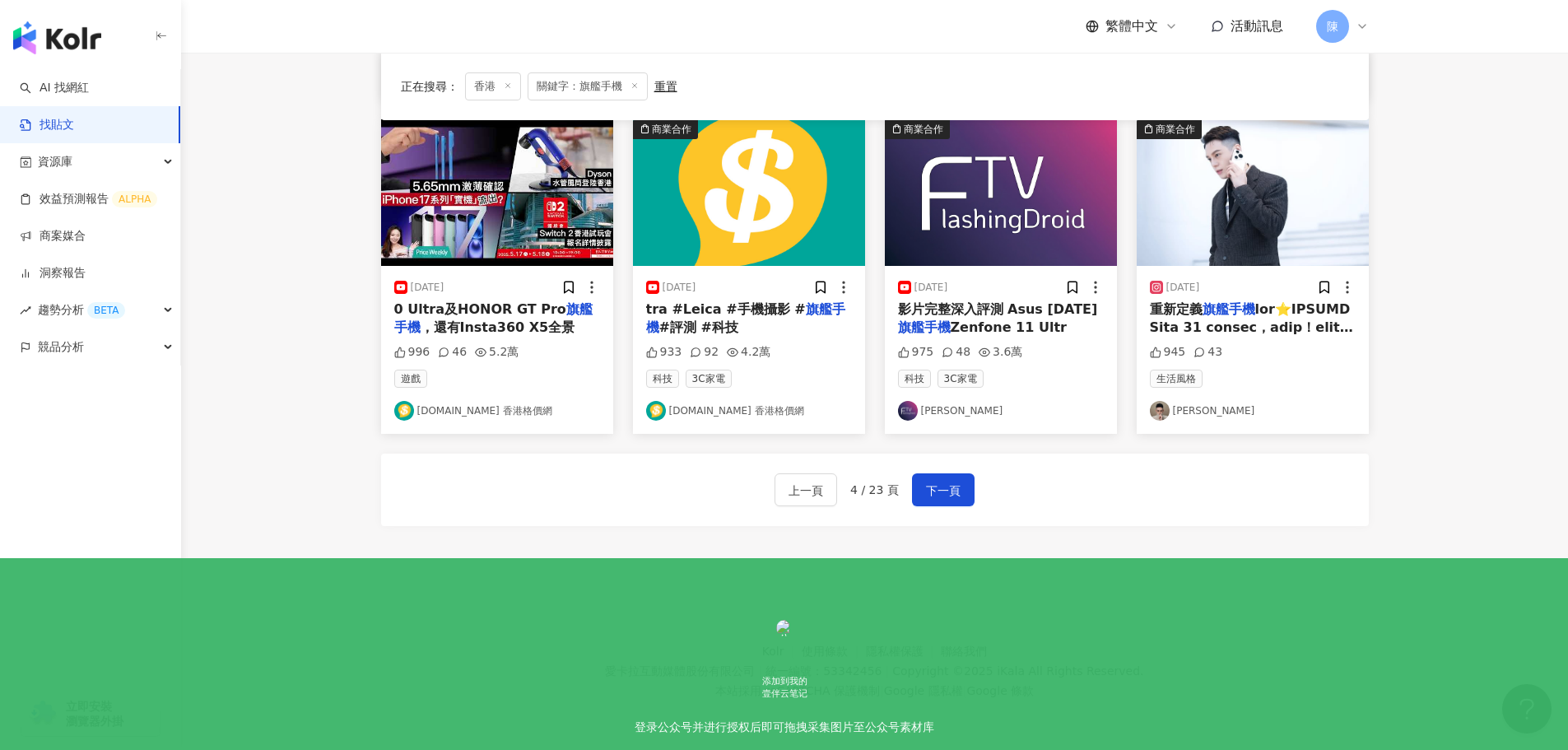
click at [981, 493] on div "上一頁 4 / 23 頁 下一頁" at bounding box center [874, 490] width 987 height 73
click at [929, 483] on span "下一頁" at bounding box center [944, 491] width 35 height 20
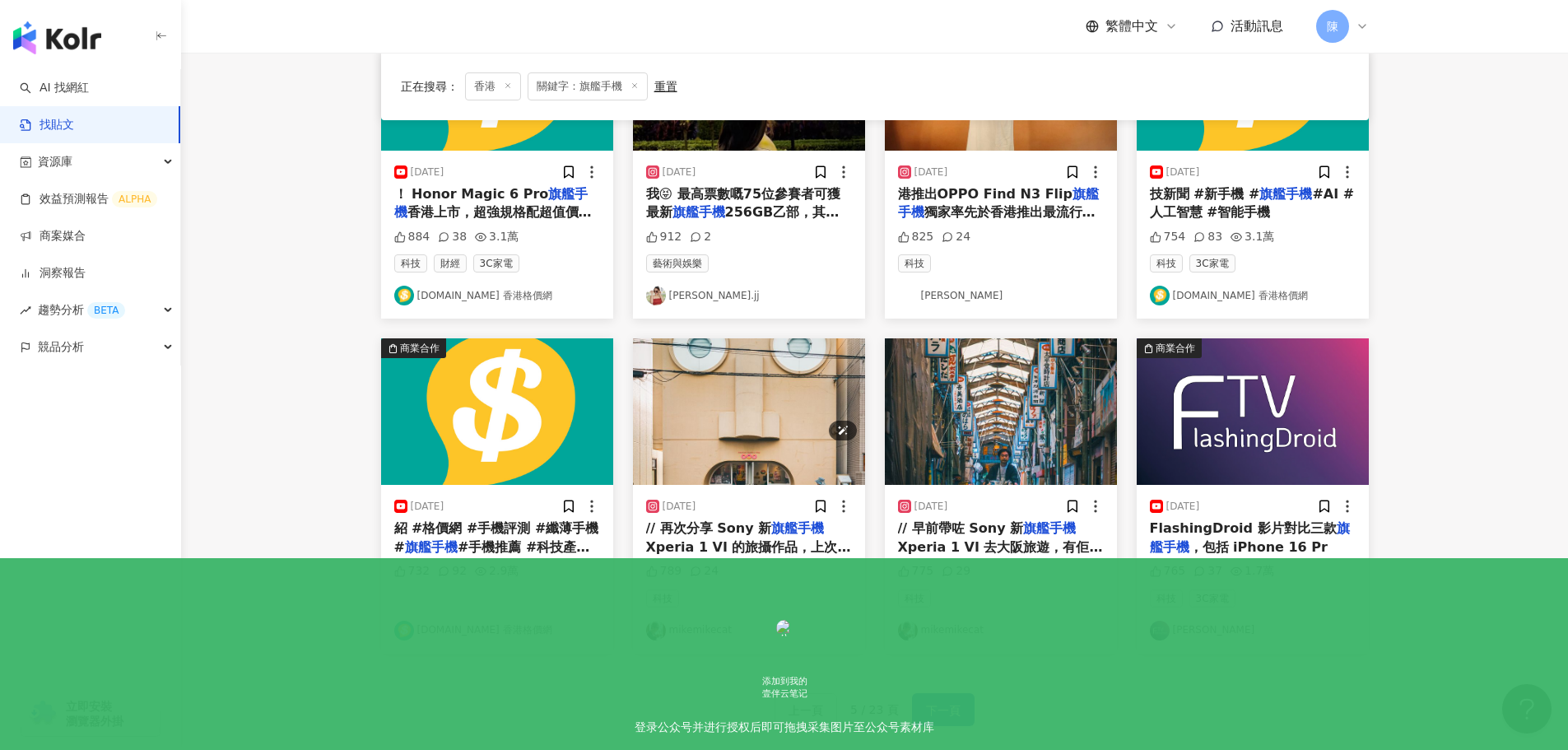
scroll to position [833, 0]
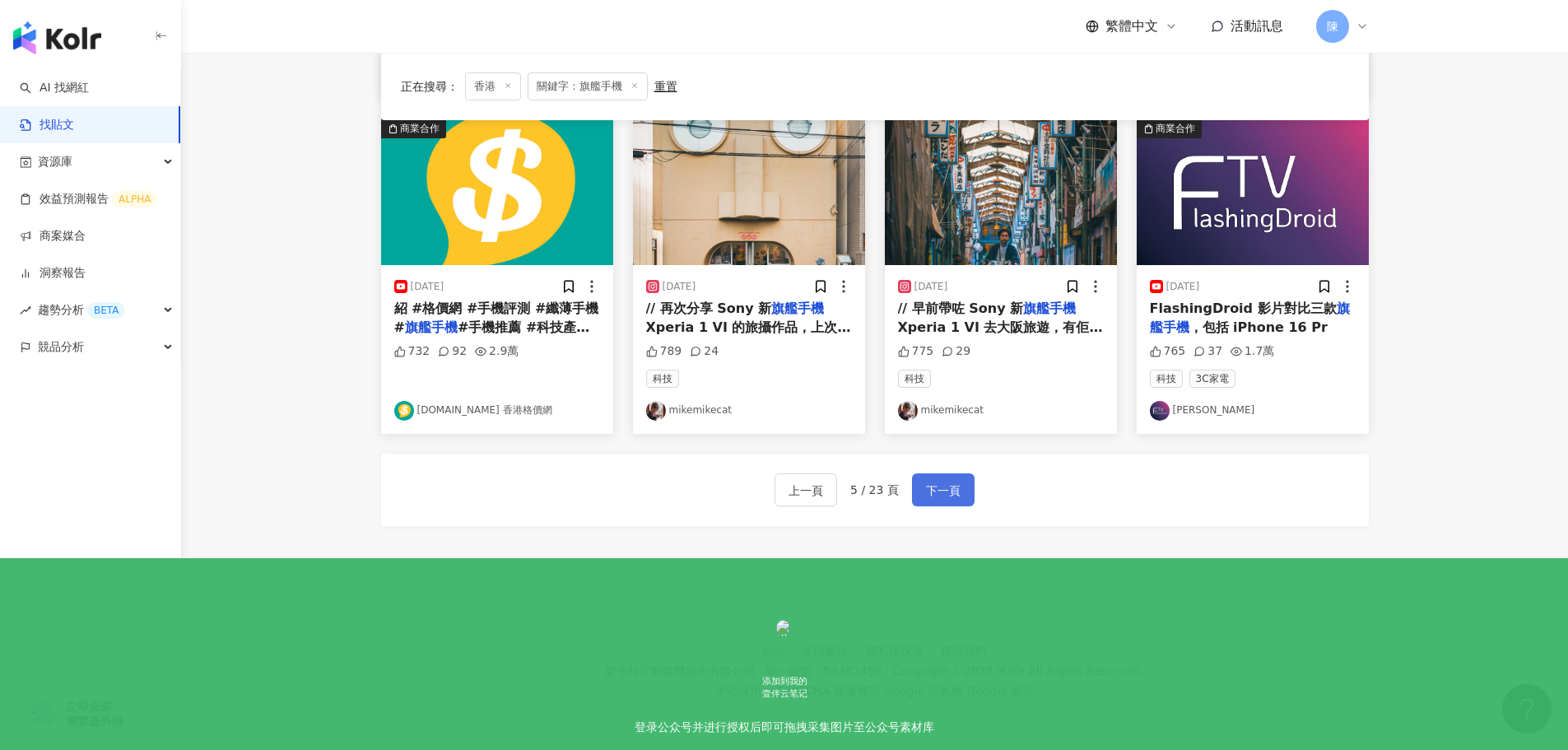
click at [966, 502] on button "下一頁" at bounding box center [944, 490] width 63 height 33
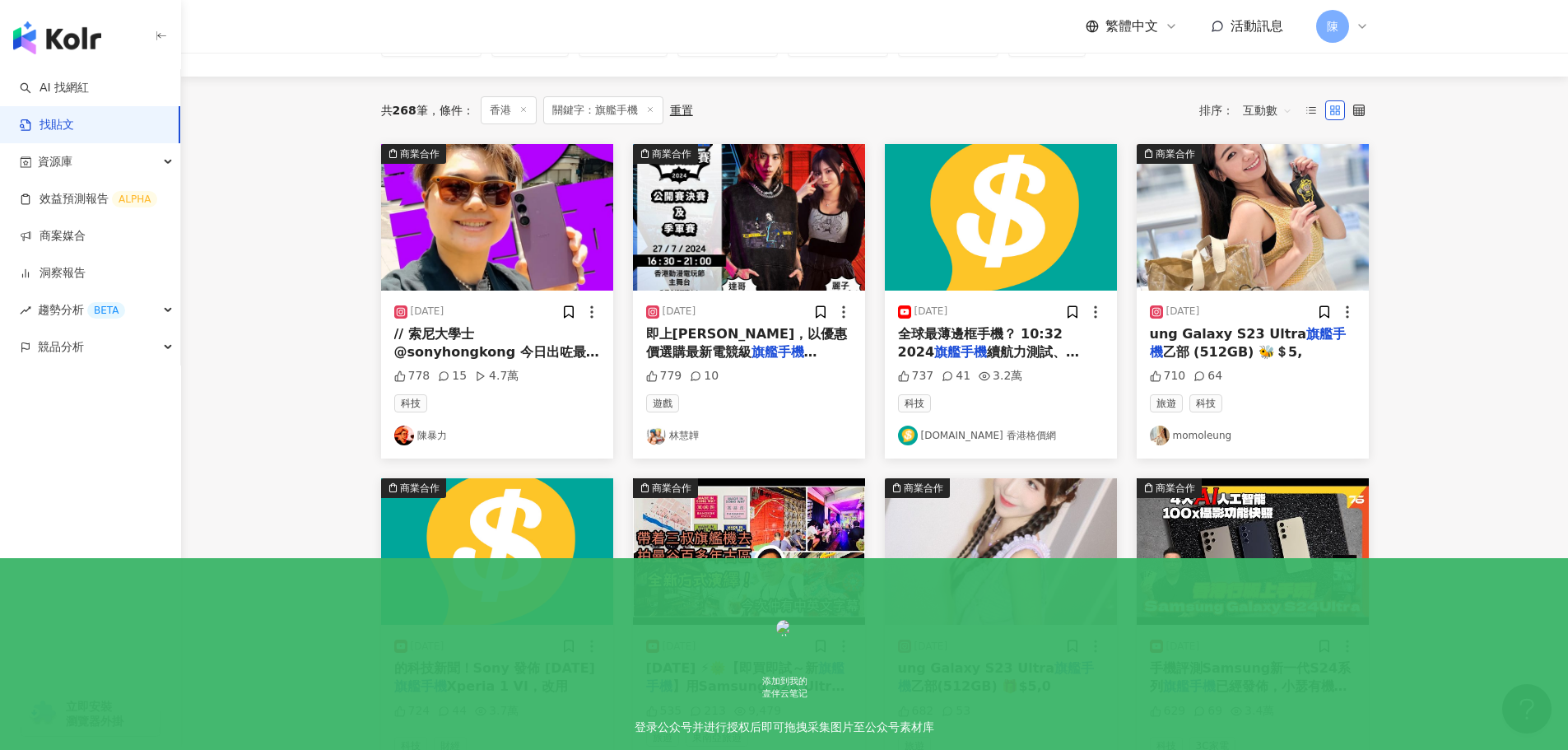
scroll to position [0, 0]
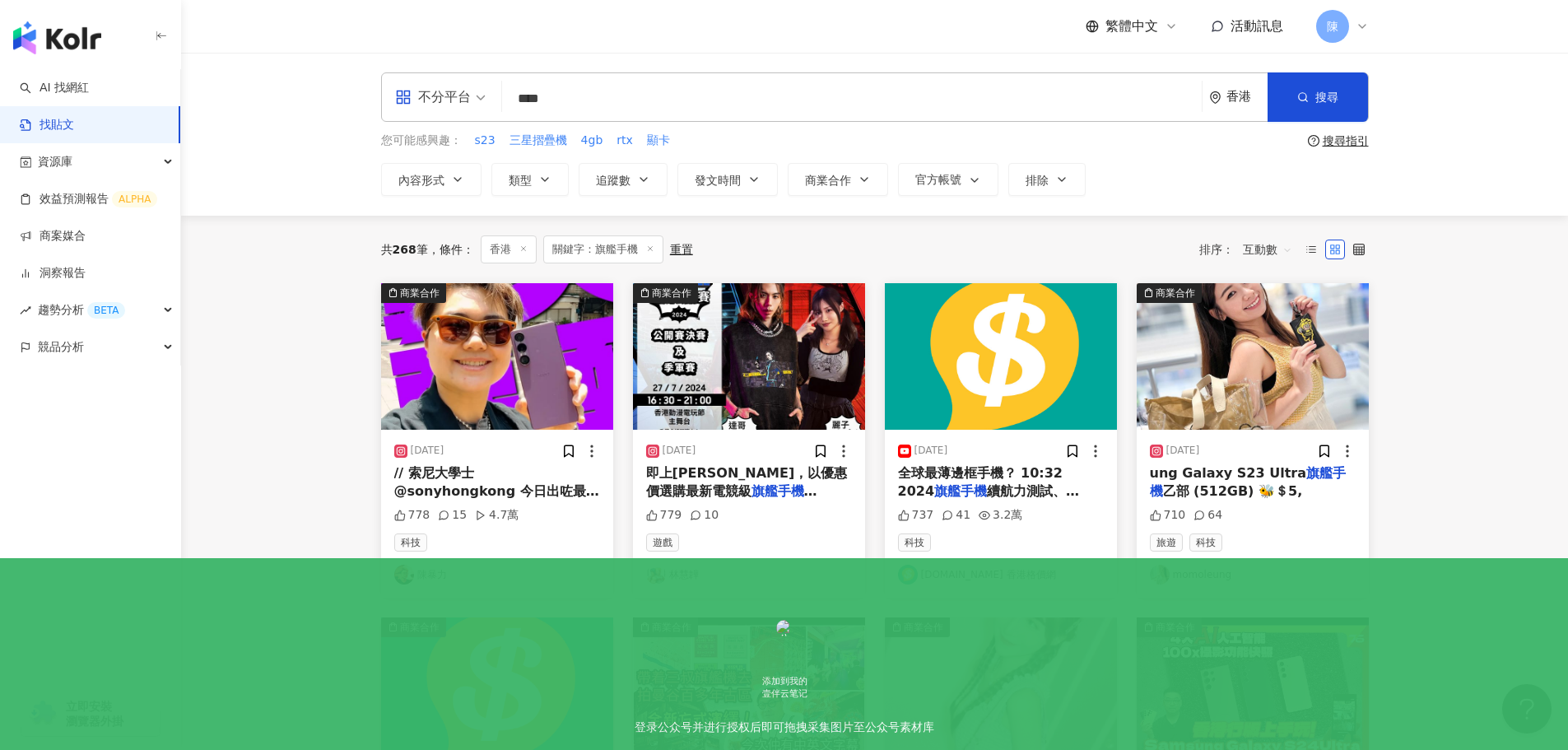
drag, startPoint x: 615, startPoint y: 105, endPoint x: 500, endPoint y: 104, distance: 115.0
click at [500, 104] on div "不分平台 旗艦手機 **** 香港 搜尋" at bounding box center [874, 97] width 987 height 50
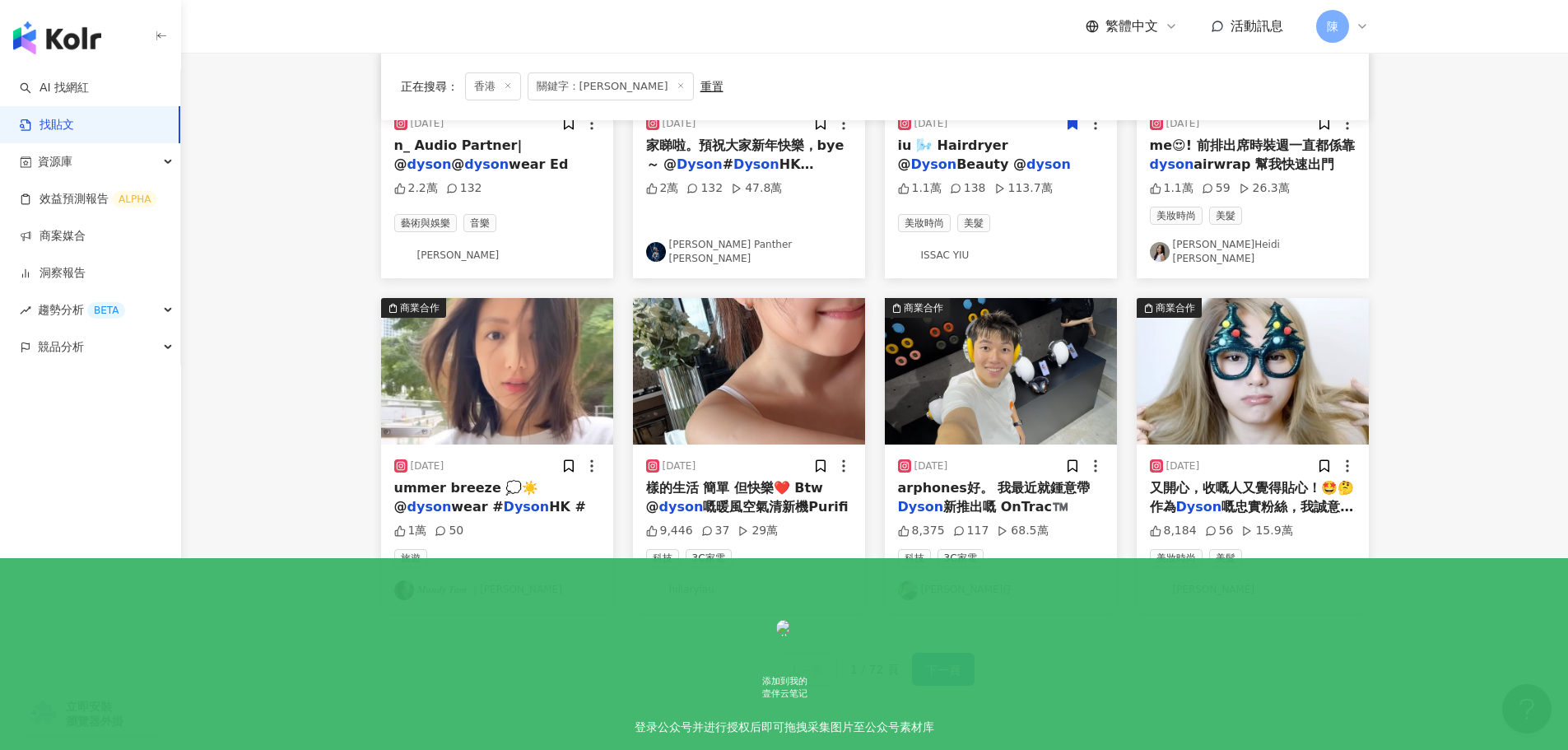
scroll to position [658, 0]
click at [935, 659] on span "下一頁" at bounding box center [944, 669] width 35 height 20
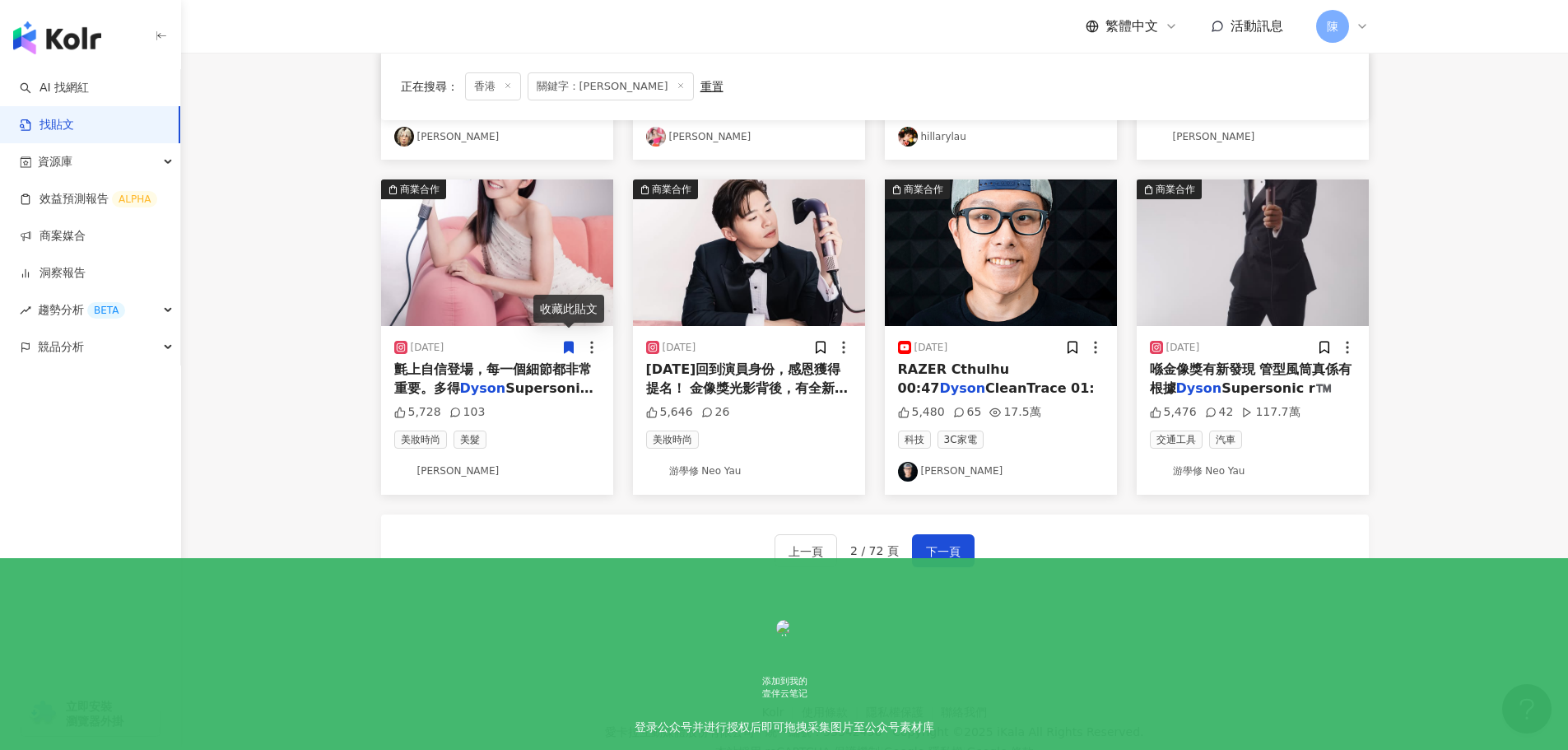
scroll to position [828, 0]
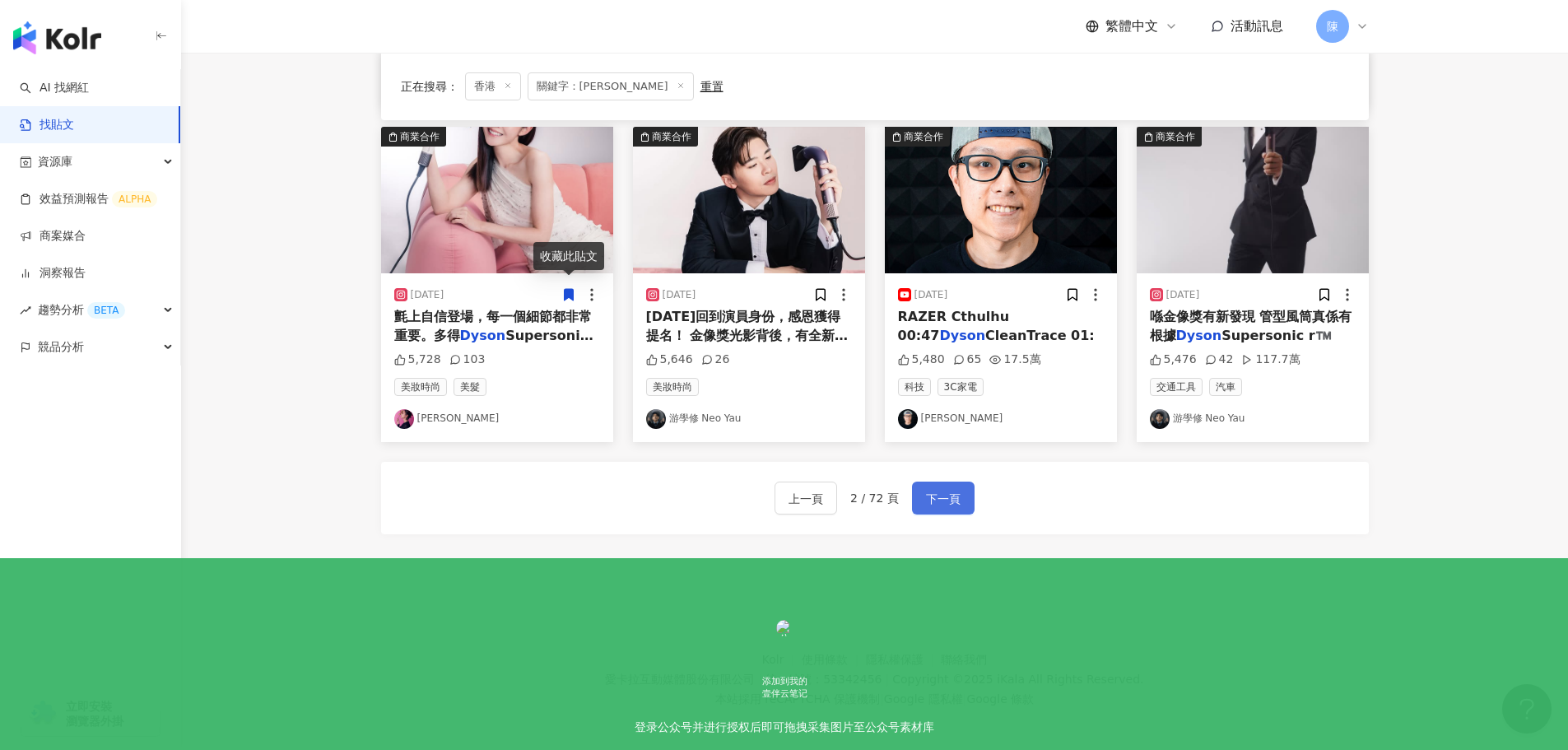
click at [926, 499] on span "下一頁" at bounding box center [944, 499] width 35 height 20
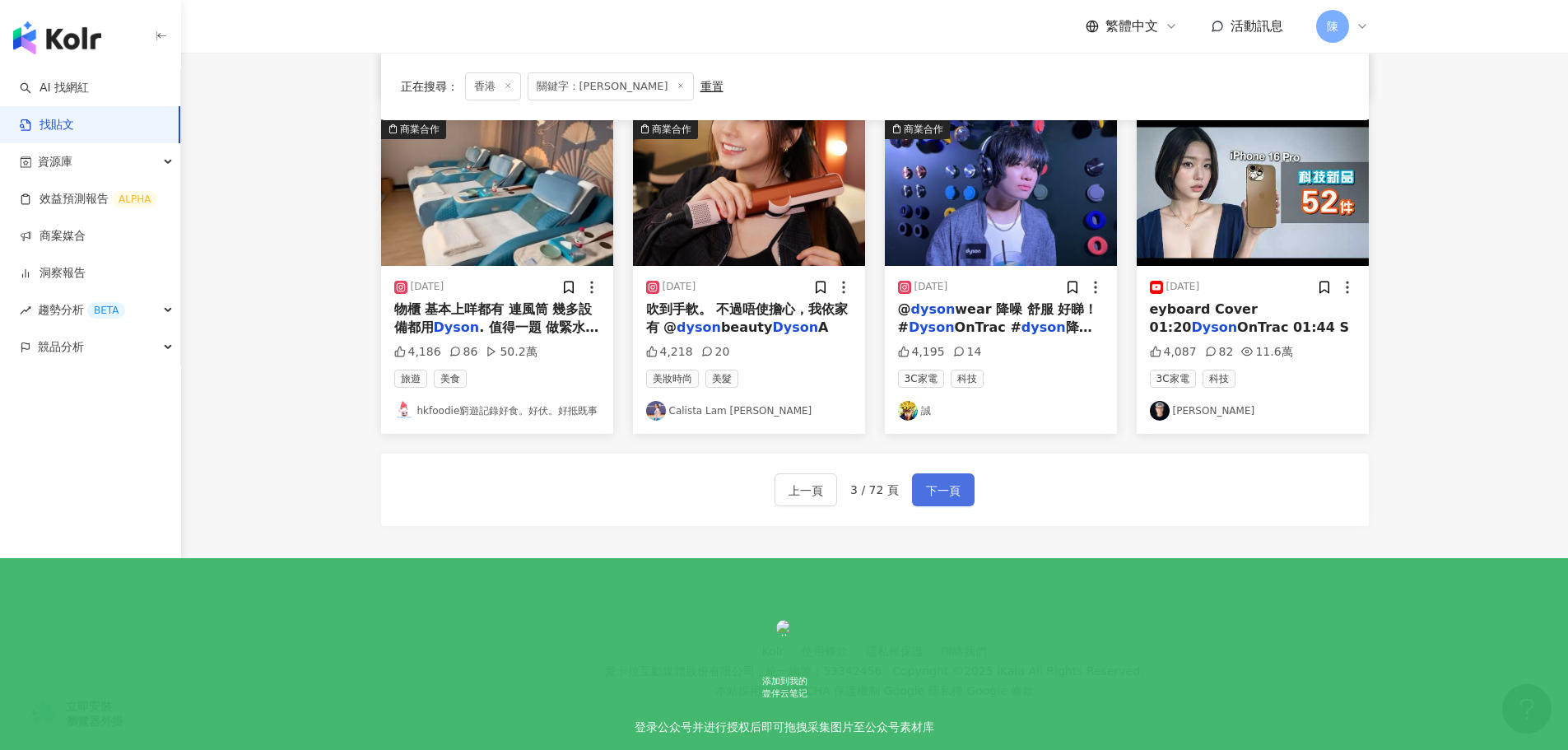
click at [949, 480] on button "下一頁" at bounding box center [944, 490] width 63 height 33
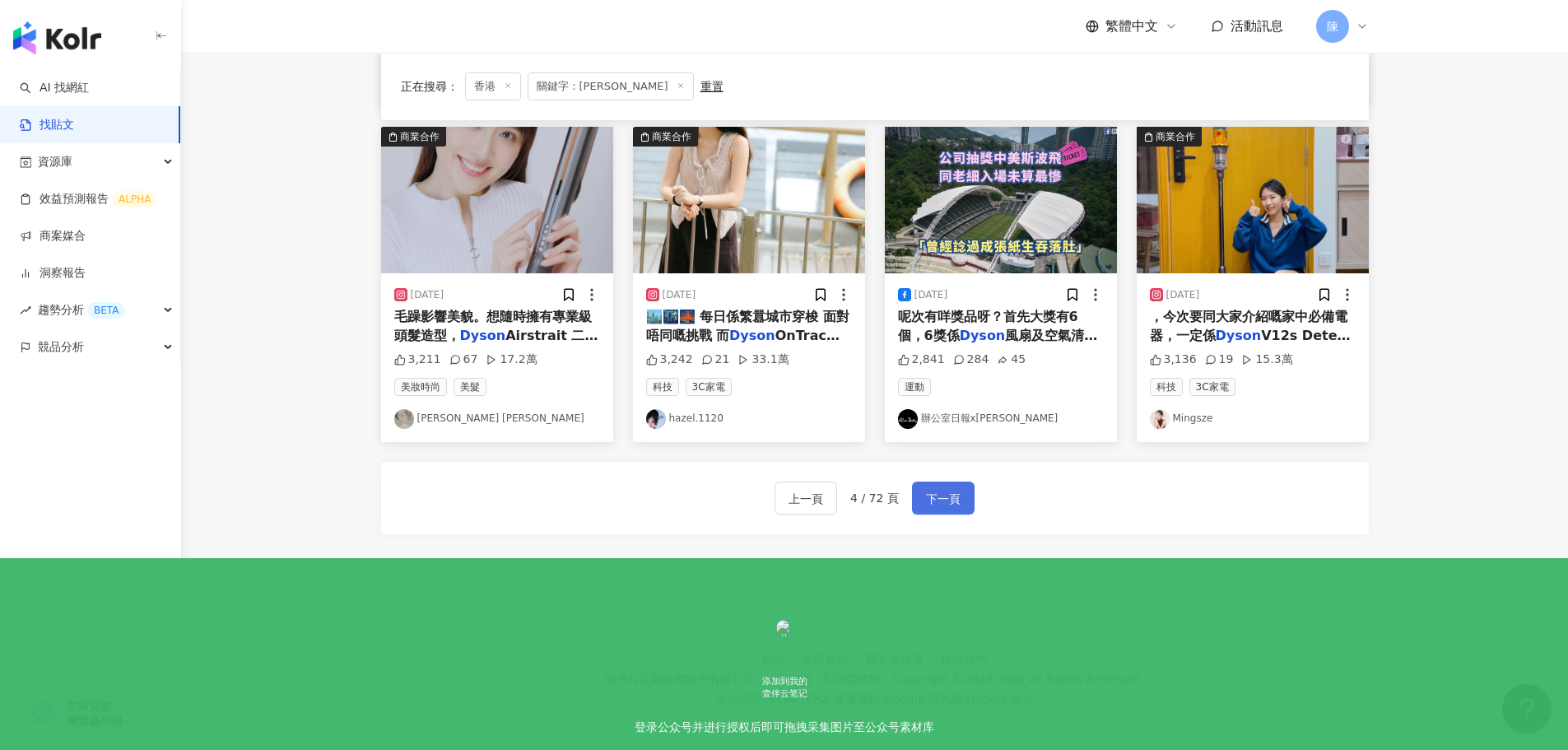
click at [921, 493] on button "下一頁" at bounding box center [944, 498] width 63 height 33
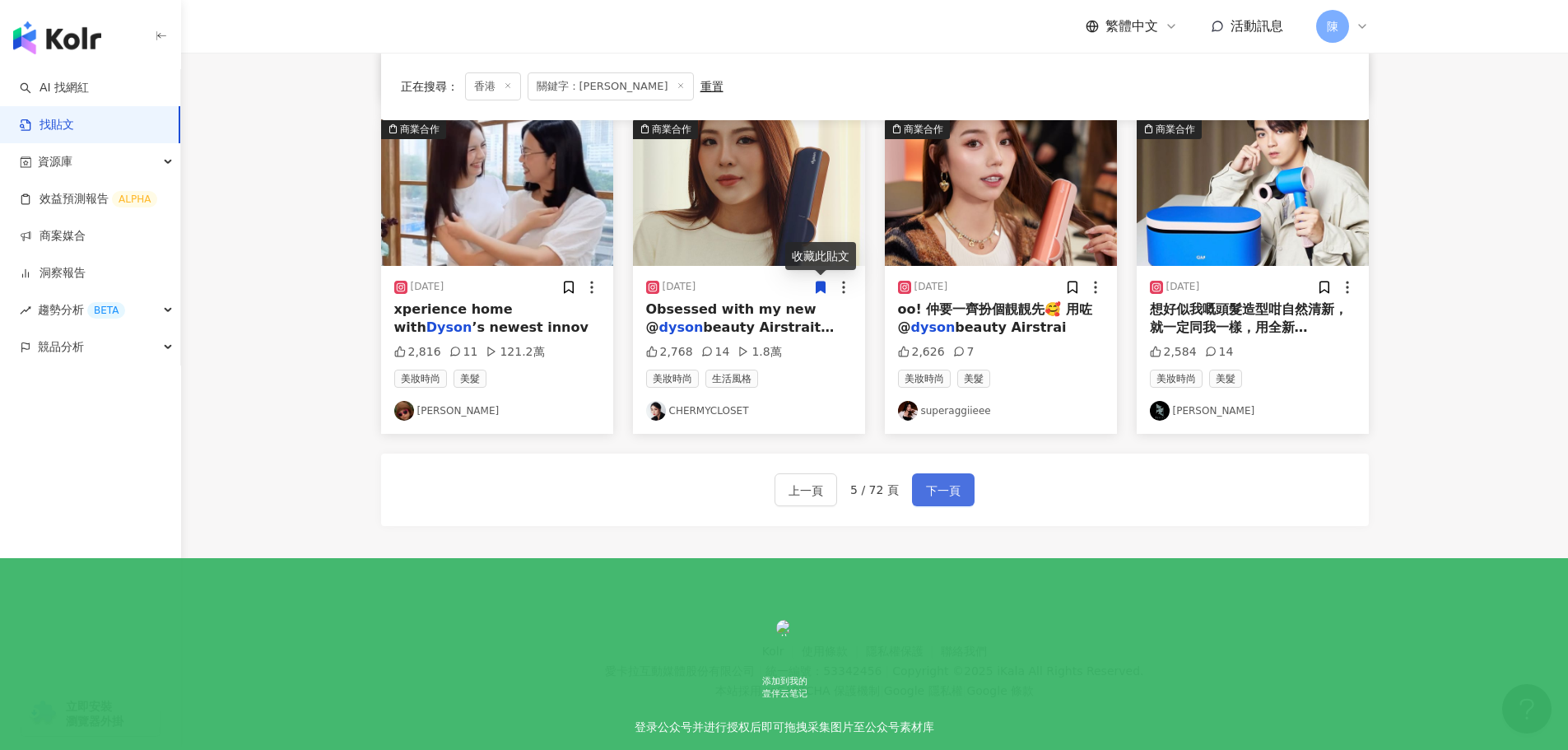
click at [952, 480] on button "下一頁" at bounding box center [944, 490] width 63 height 33
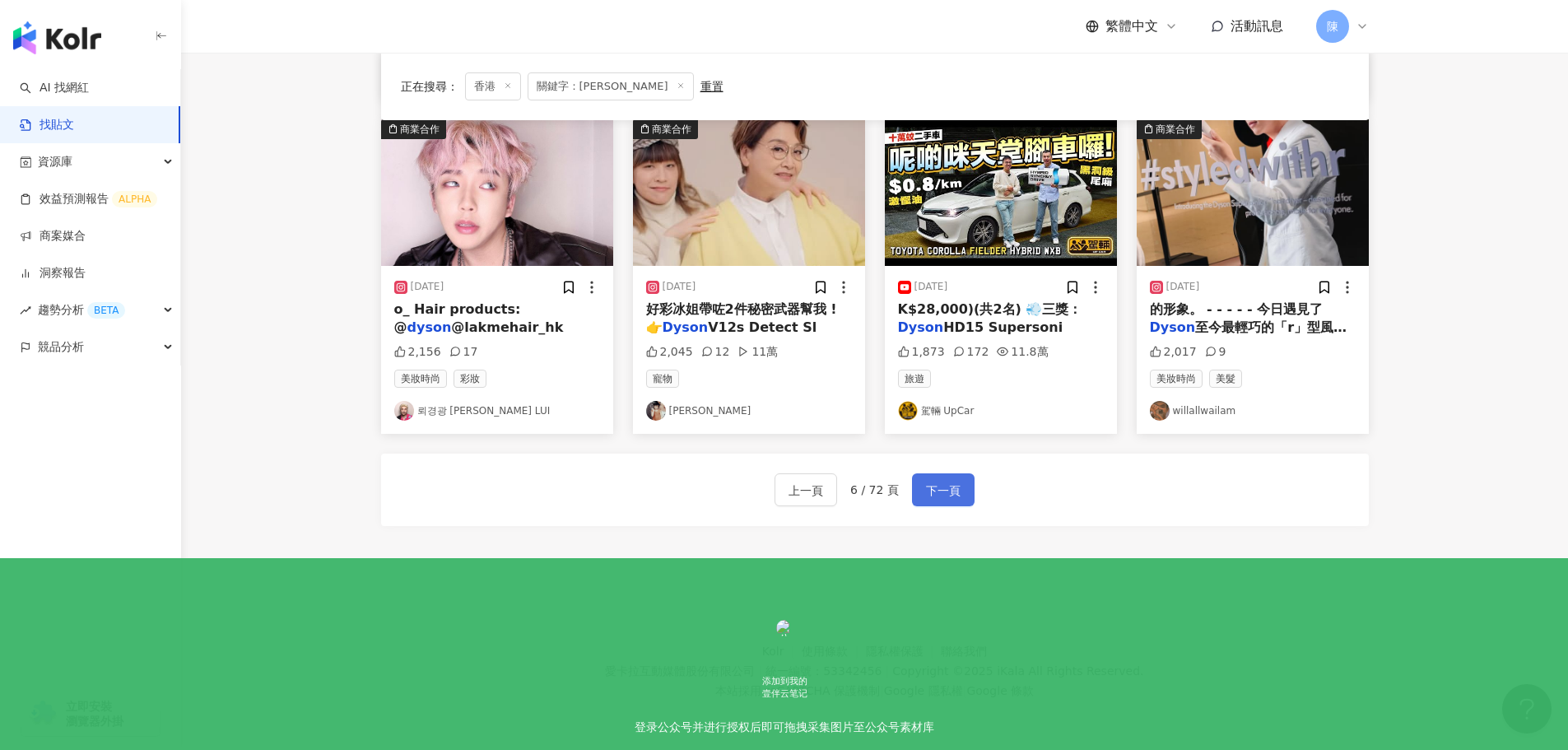
click at [948, 497] on span "下一頁" at bounding box center [944, 491] width 35 height 20
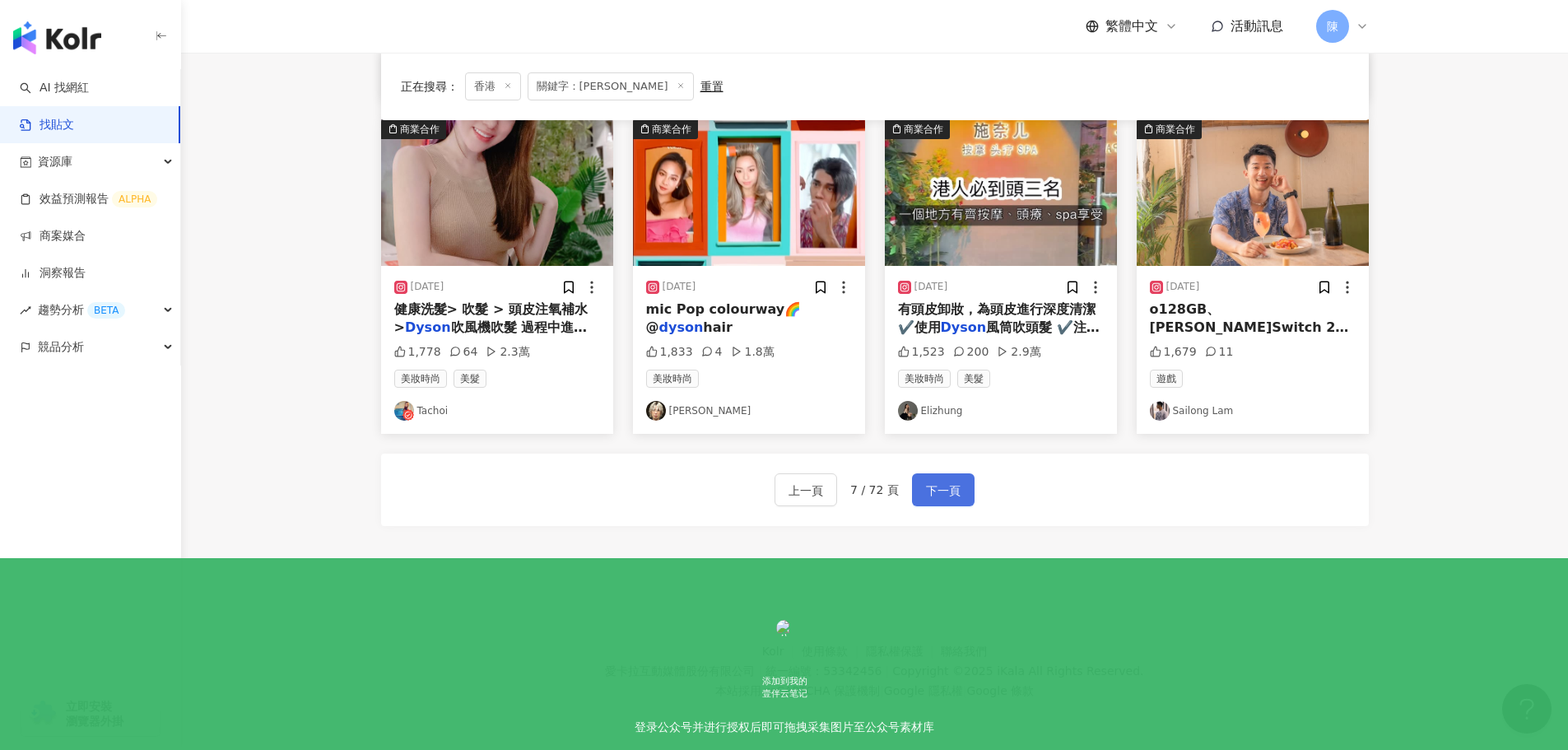
click at [950, 494] on span "下一頁" at bounding box center [944, 491] width 35 height 20
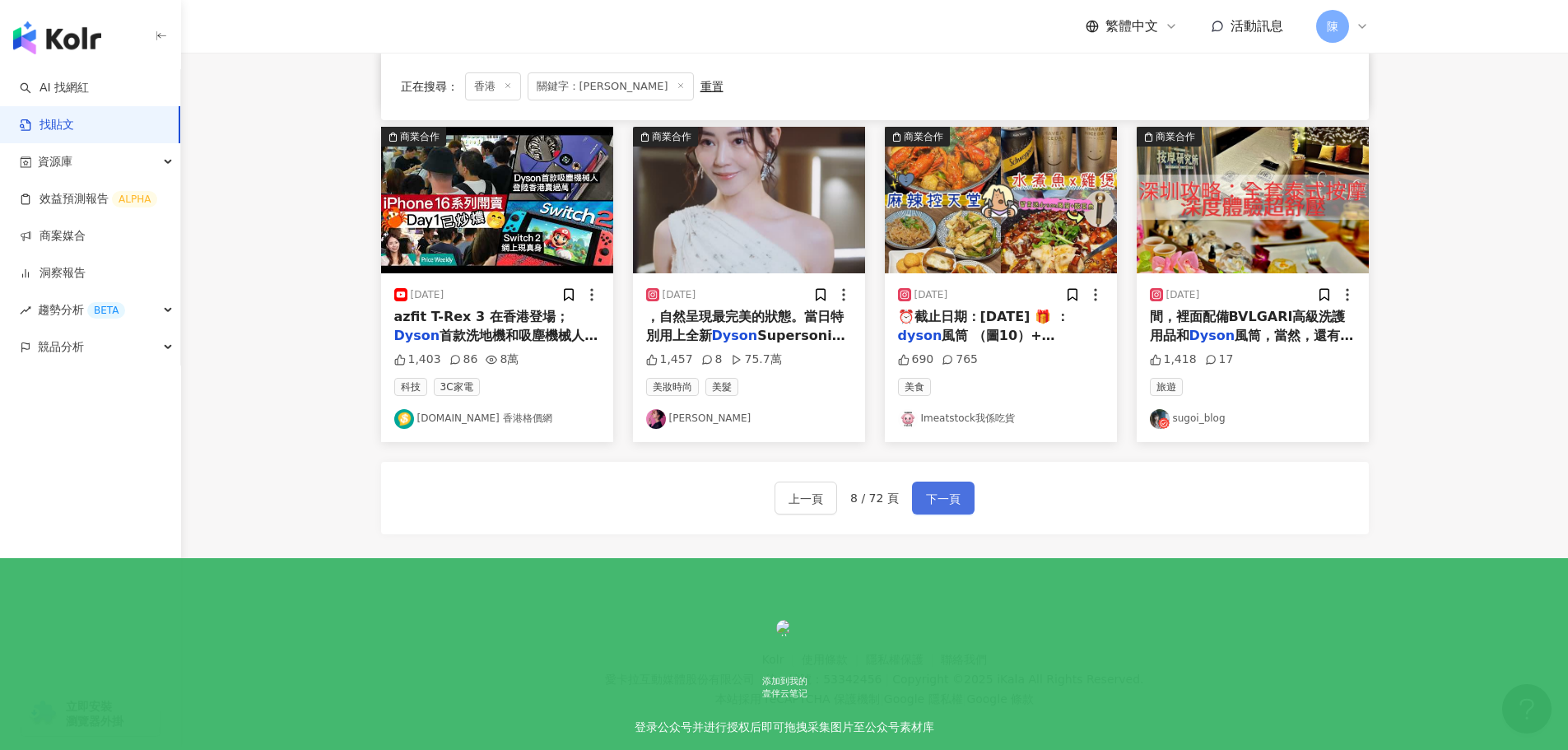
click at [968, 504] on button "下一頁" at bounding box center [944, 498] width 63 height 33
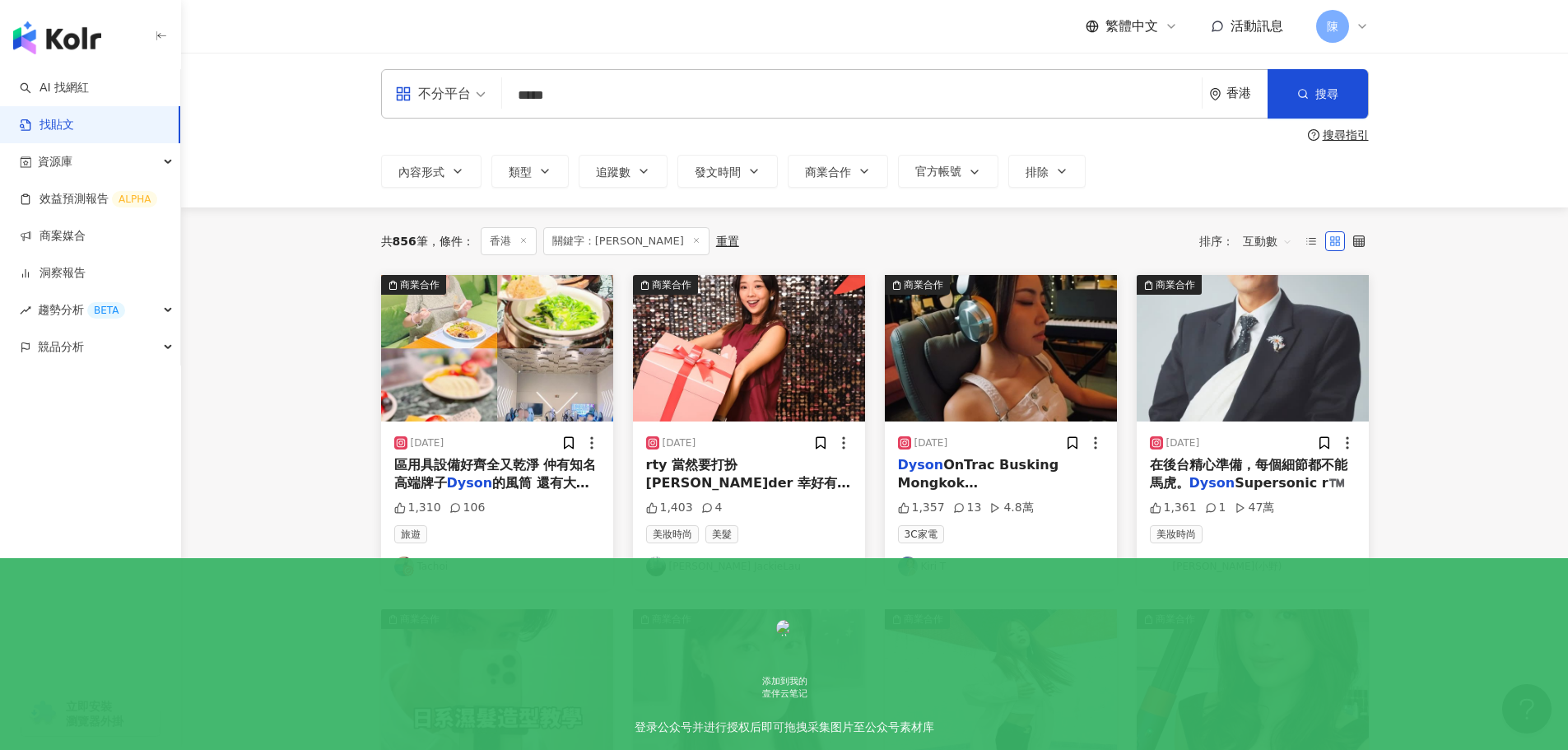
scroll to position [0, 0]
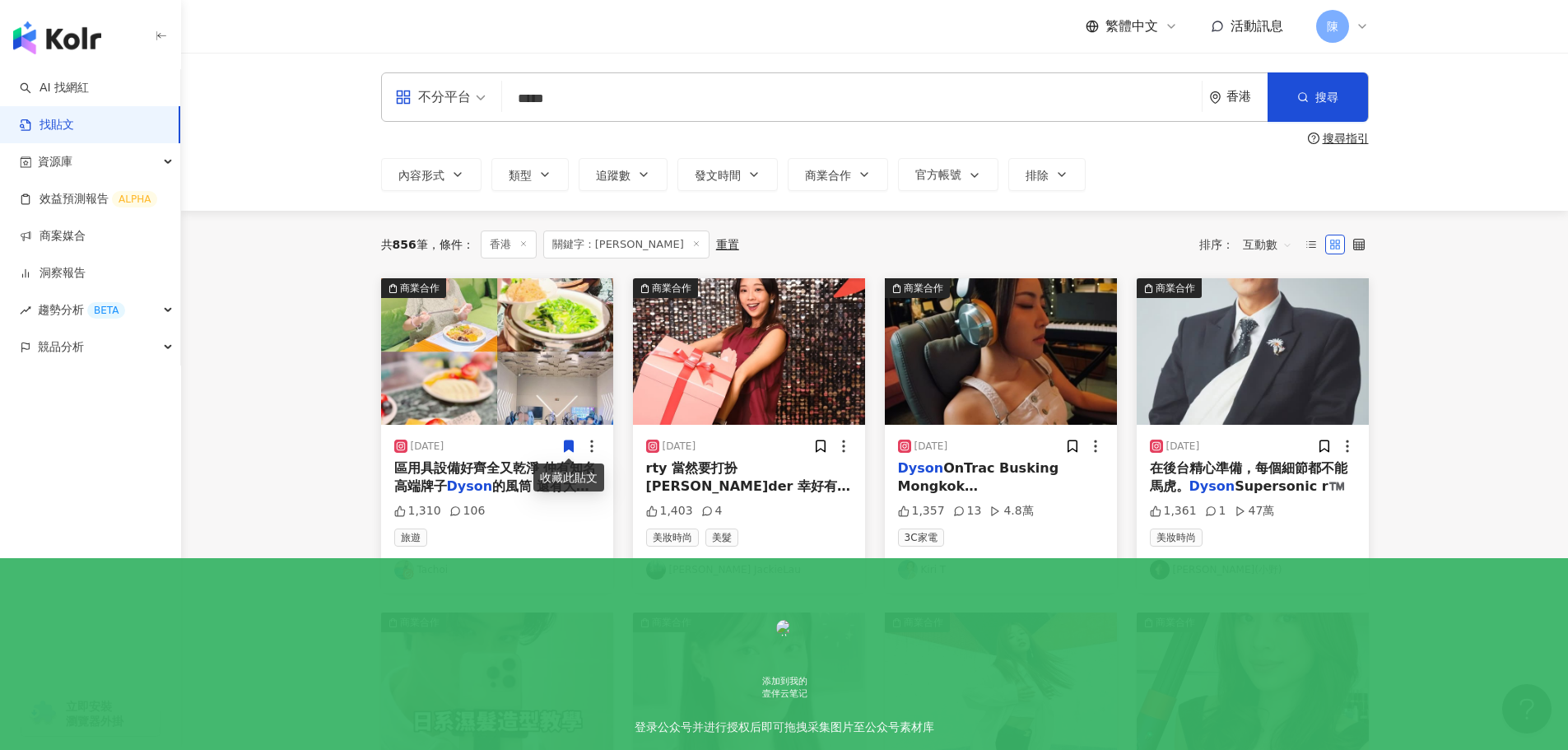
drag, startPoint x: 647, startPoint y: 109, endPoint x: 468, endPoint y: 118, distance: 179.2
click at [468, 117] on div "不分平台 dyson ***** 香港 搜尋" at bounding box center [874, 97] width 987 height 50
type input "***"
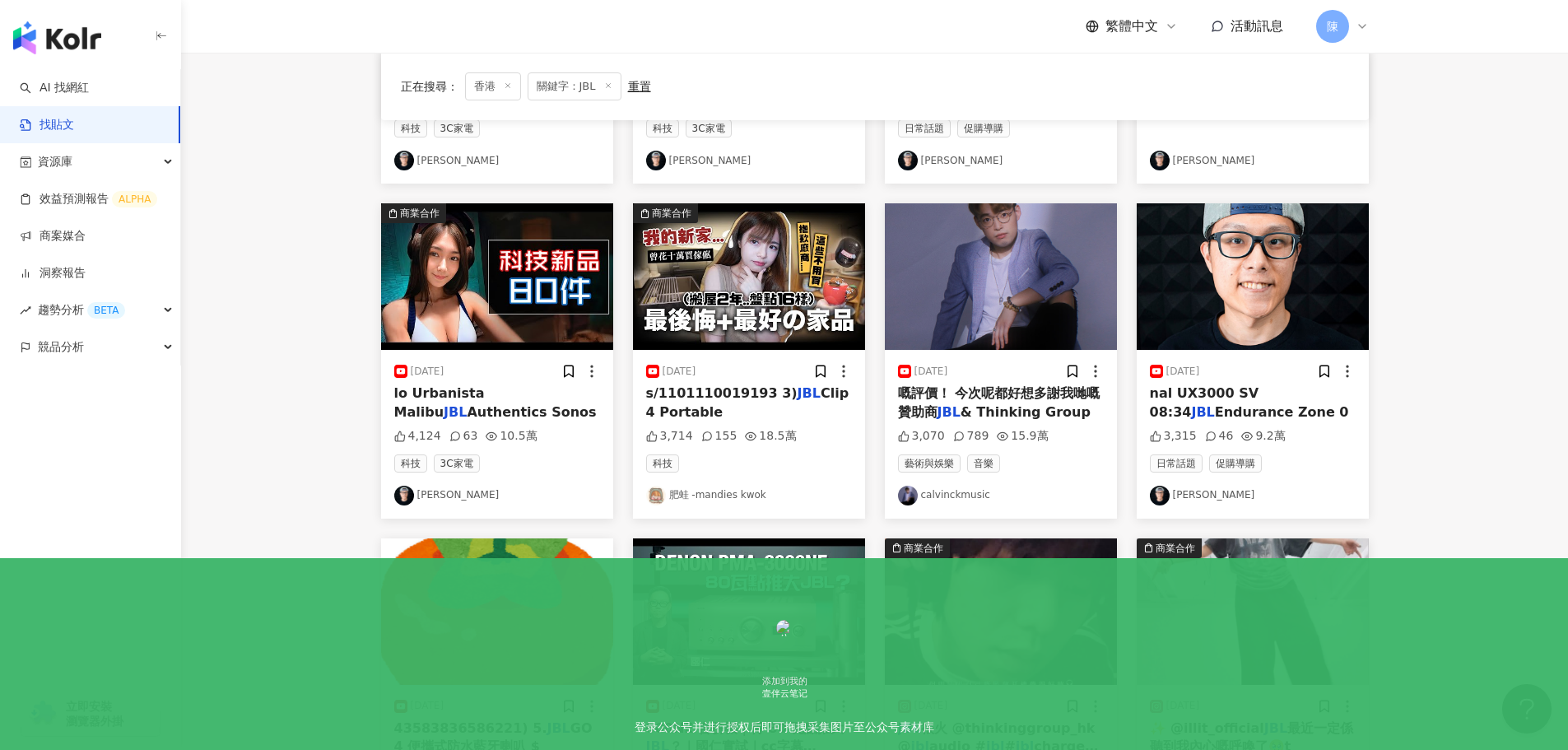
scroll to position [411, 0]
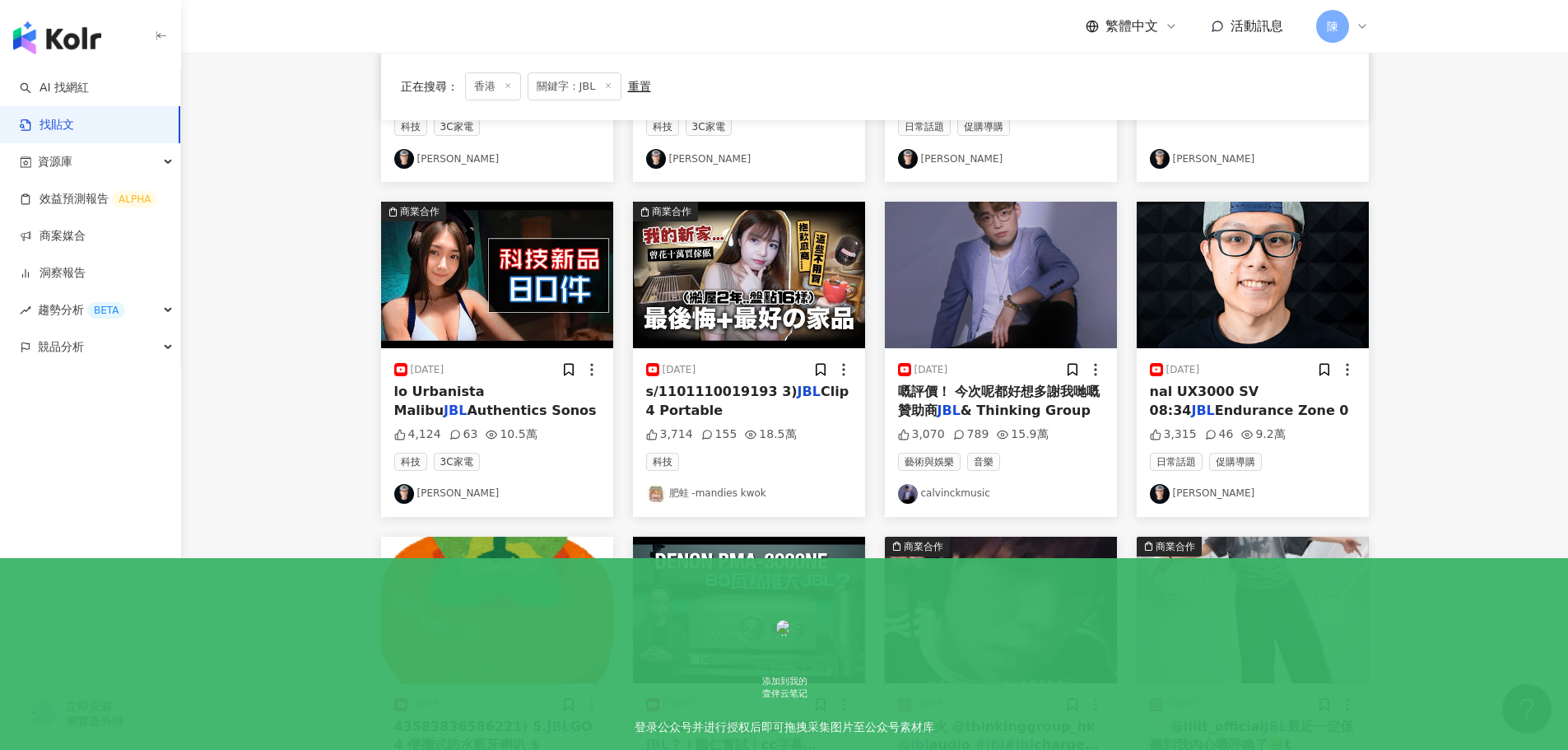
click at [704, 487] on link "肥蛙 -mandies kwok" at bounding box center [748, 494] width 205 height 20
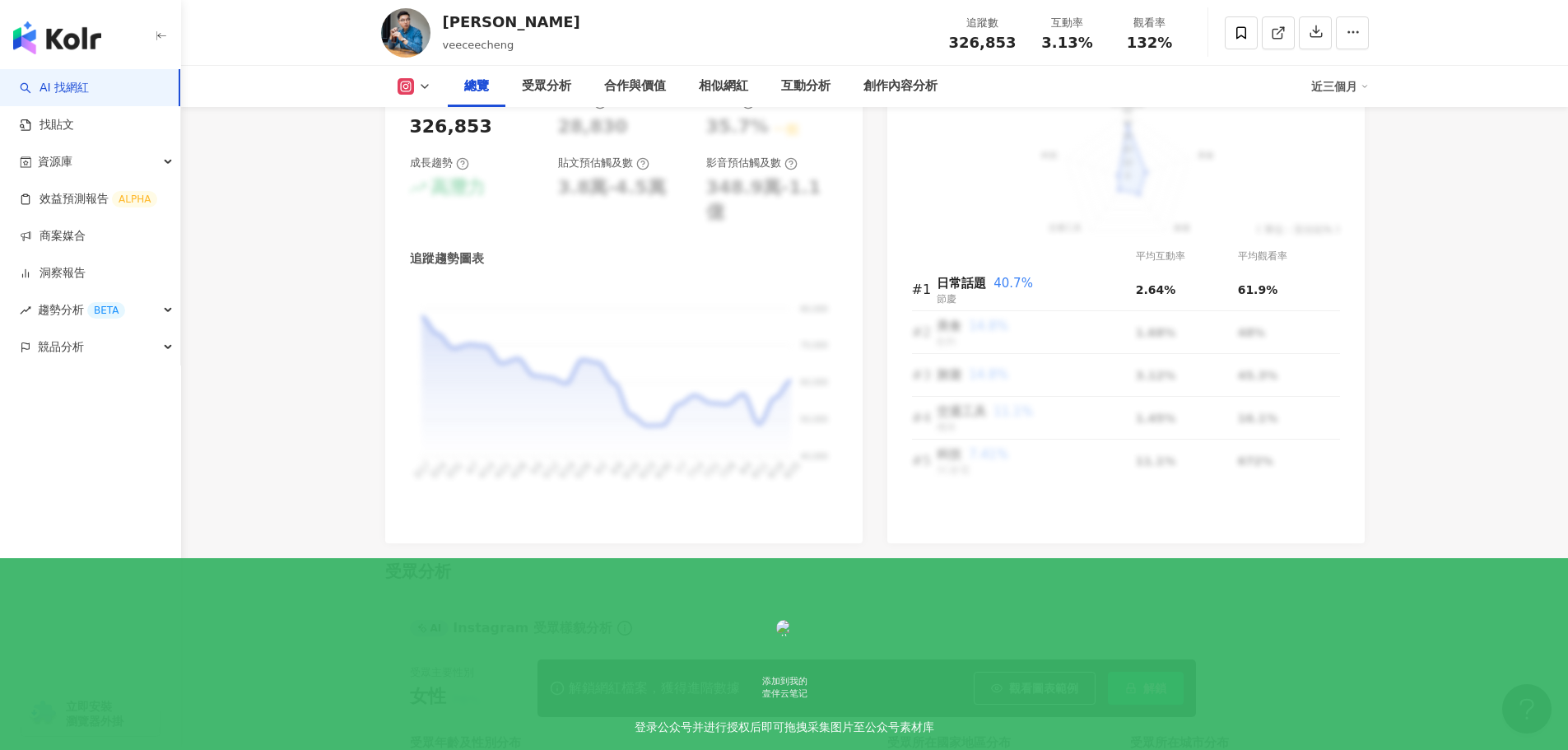
scroll to position [983, 0]
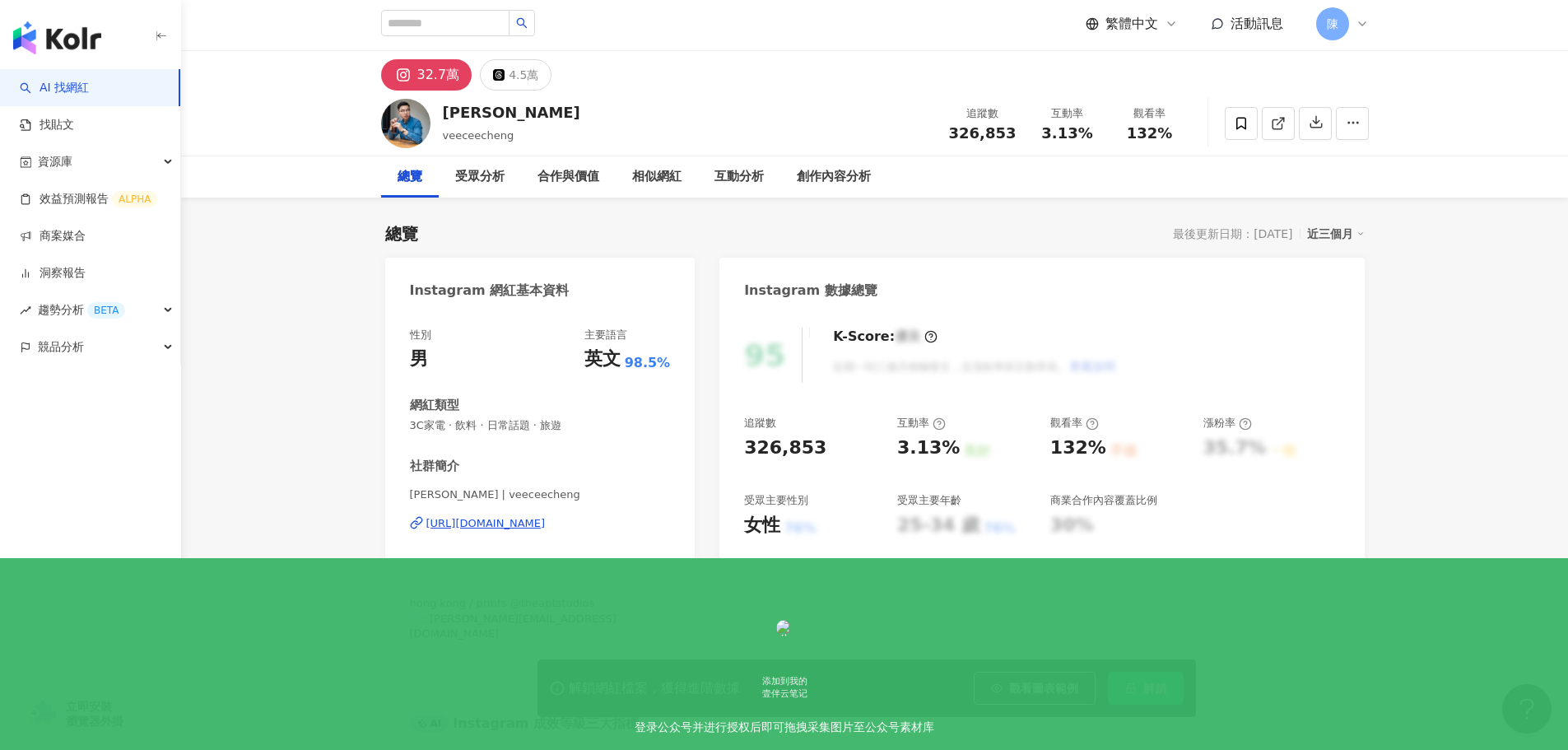
scroll to position [2, 0]
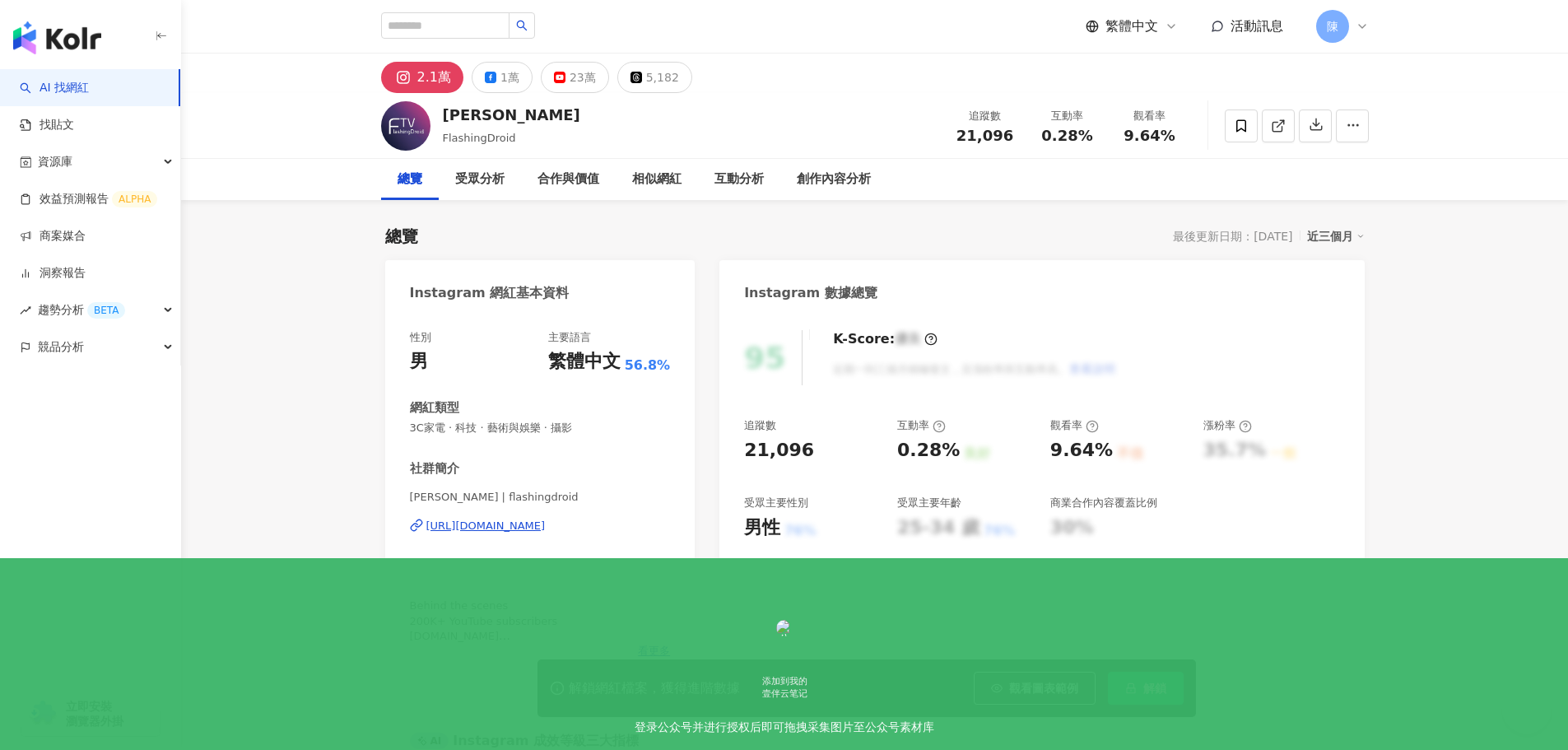
click at [546, 522] on div "https://www.instagram.com/flashingdroid/" at bounding box center [486, 526] width 120 height 15
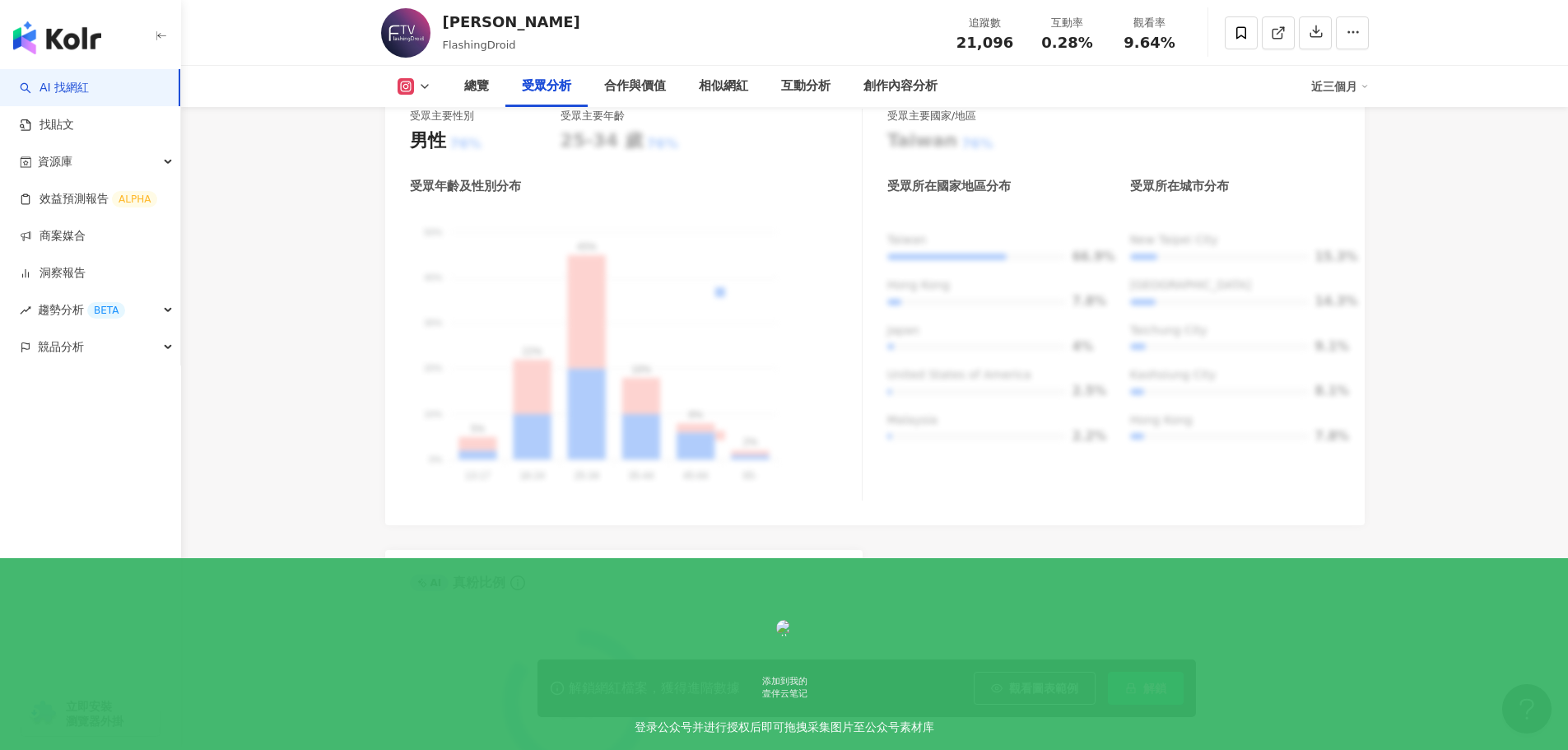
scroll to position [1564, 0]
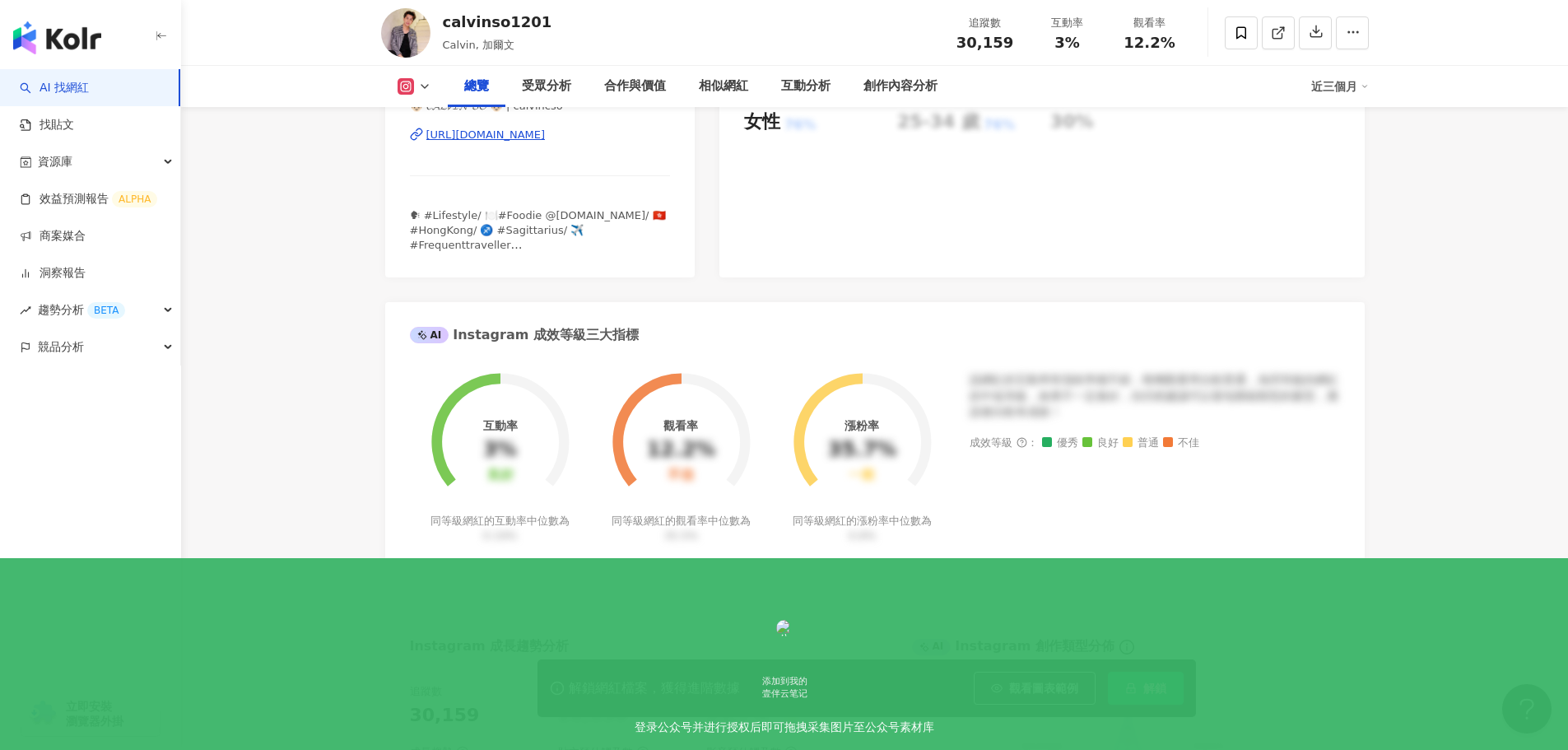
scroll to position [409, 0]
click at [519, 192] on div "👦🏻 𝓒𝓐𝓛𝓥𝓘𝓝 𝓢𝓞 👦🏻 | calvincso https://www.instagram.com/calvincso/" at bounding box center [540, 144] width 261 height 97
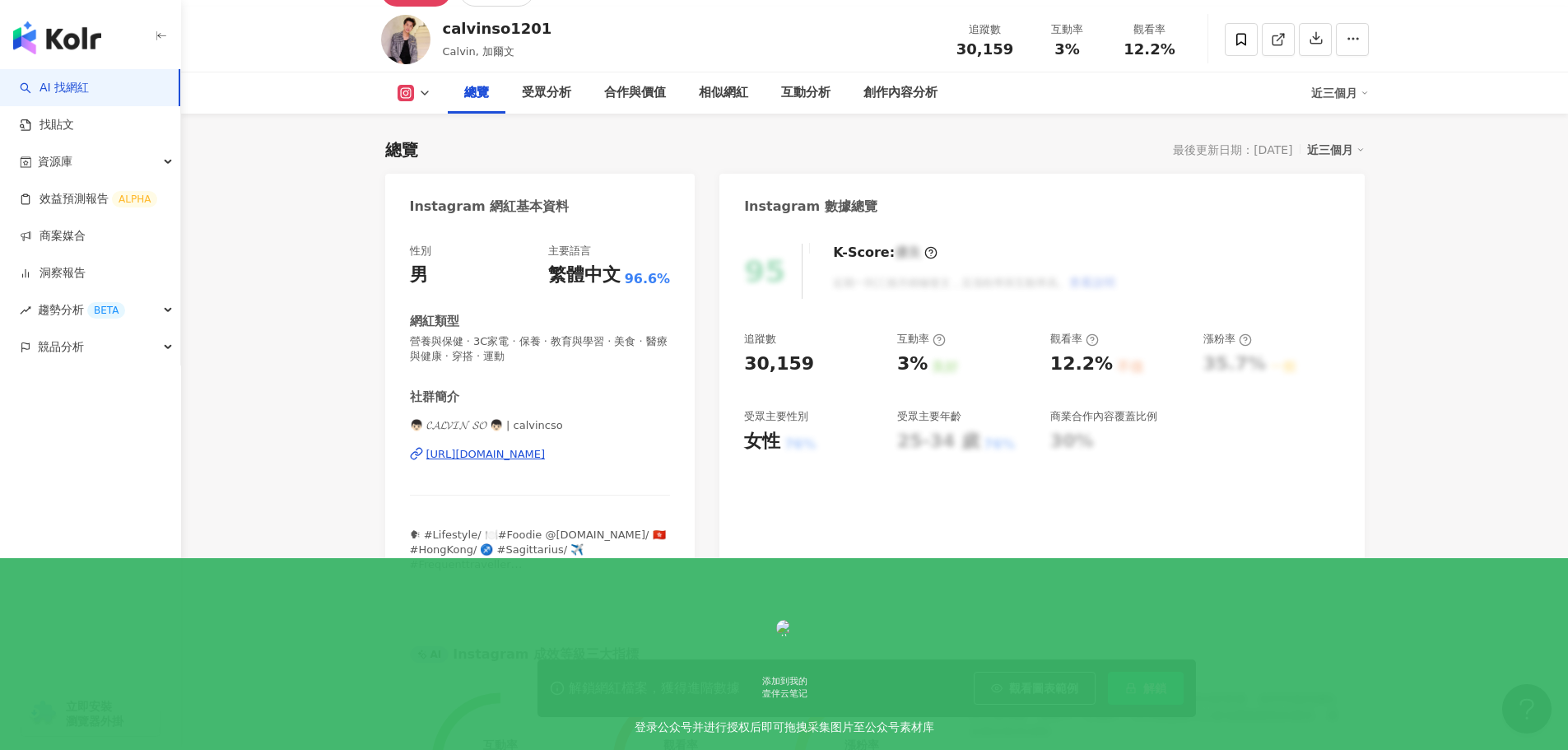
scroll to position [83, 0]
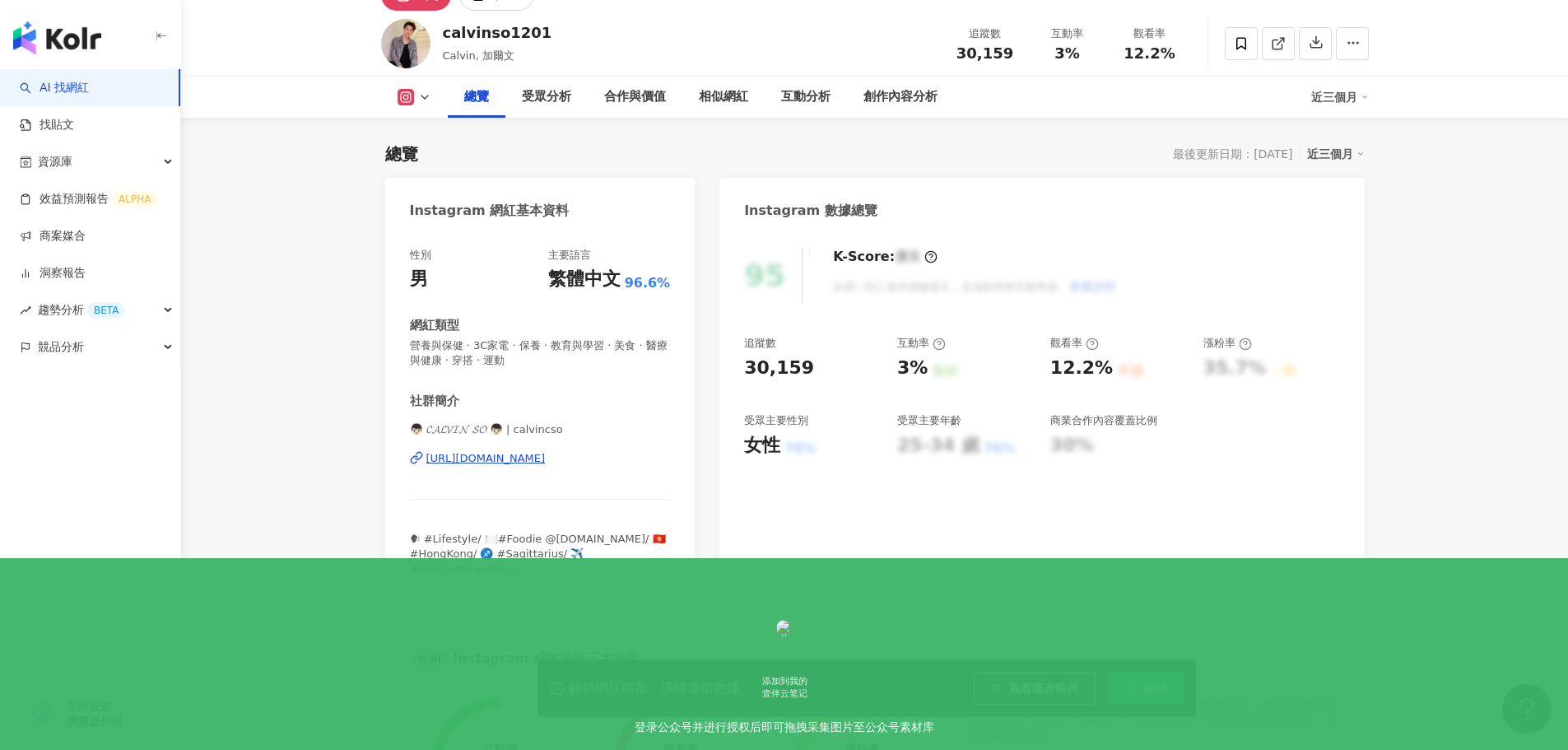
click at [493, 460] on div "https://www.instagram.com/calvincso/" at bounding box center [486, 459] width 120 height 15
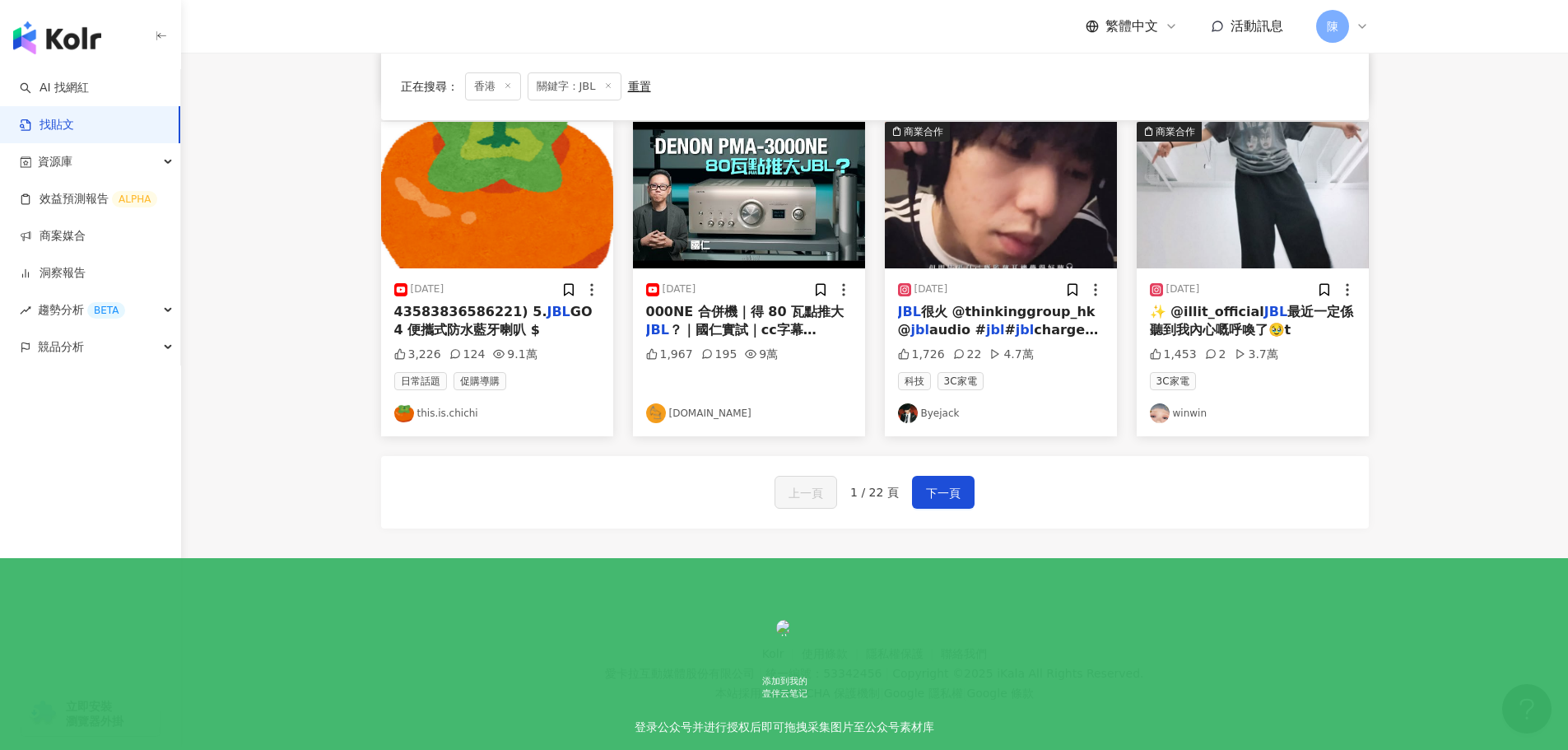
scroll to position [828, 0]
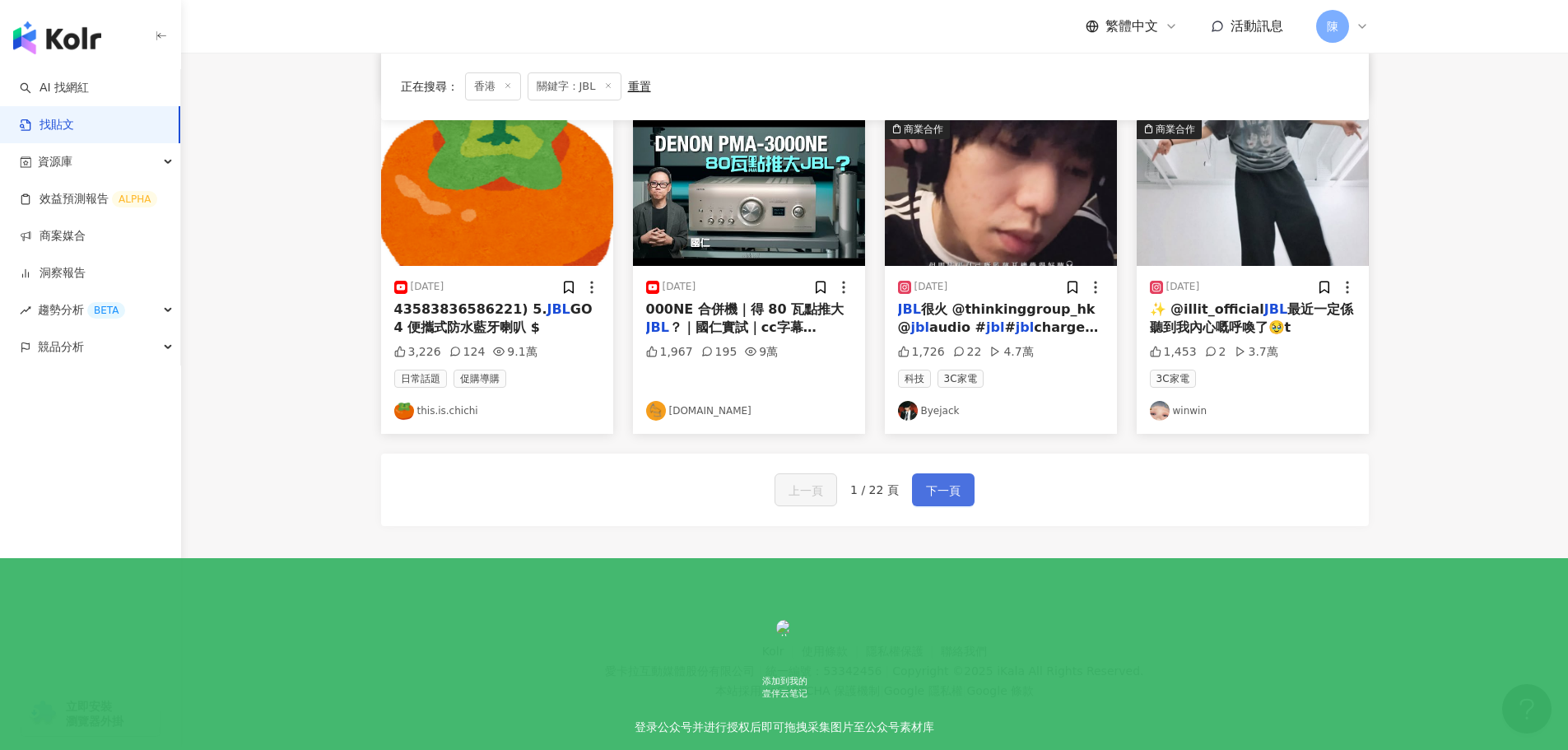
click at [926, 489] on span "下一頁" at bounding box center [944, 491] width 35 height 20
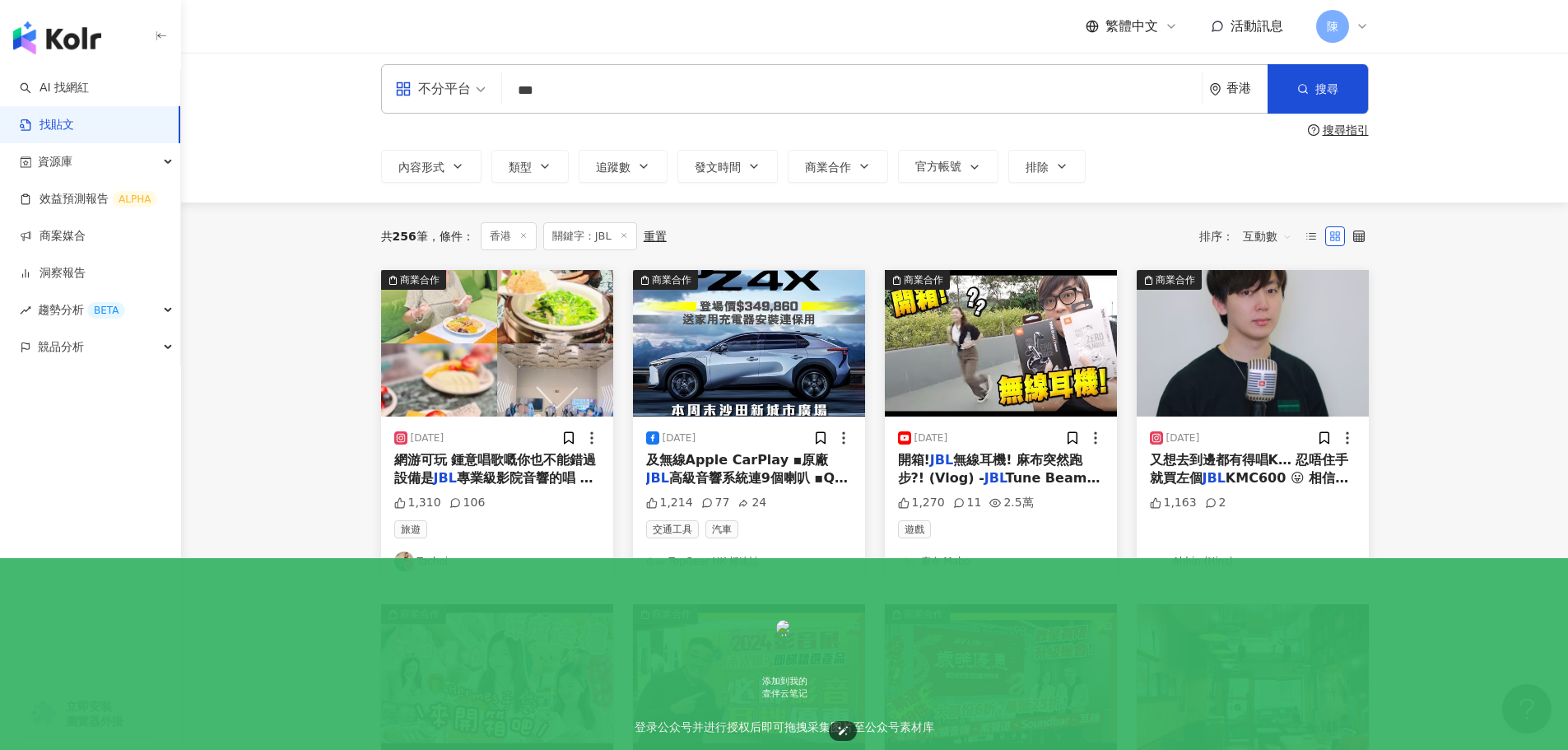
scroll to position [0, 0]
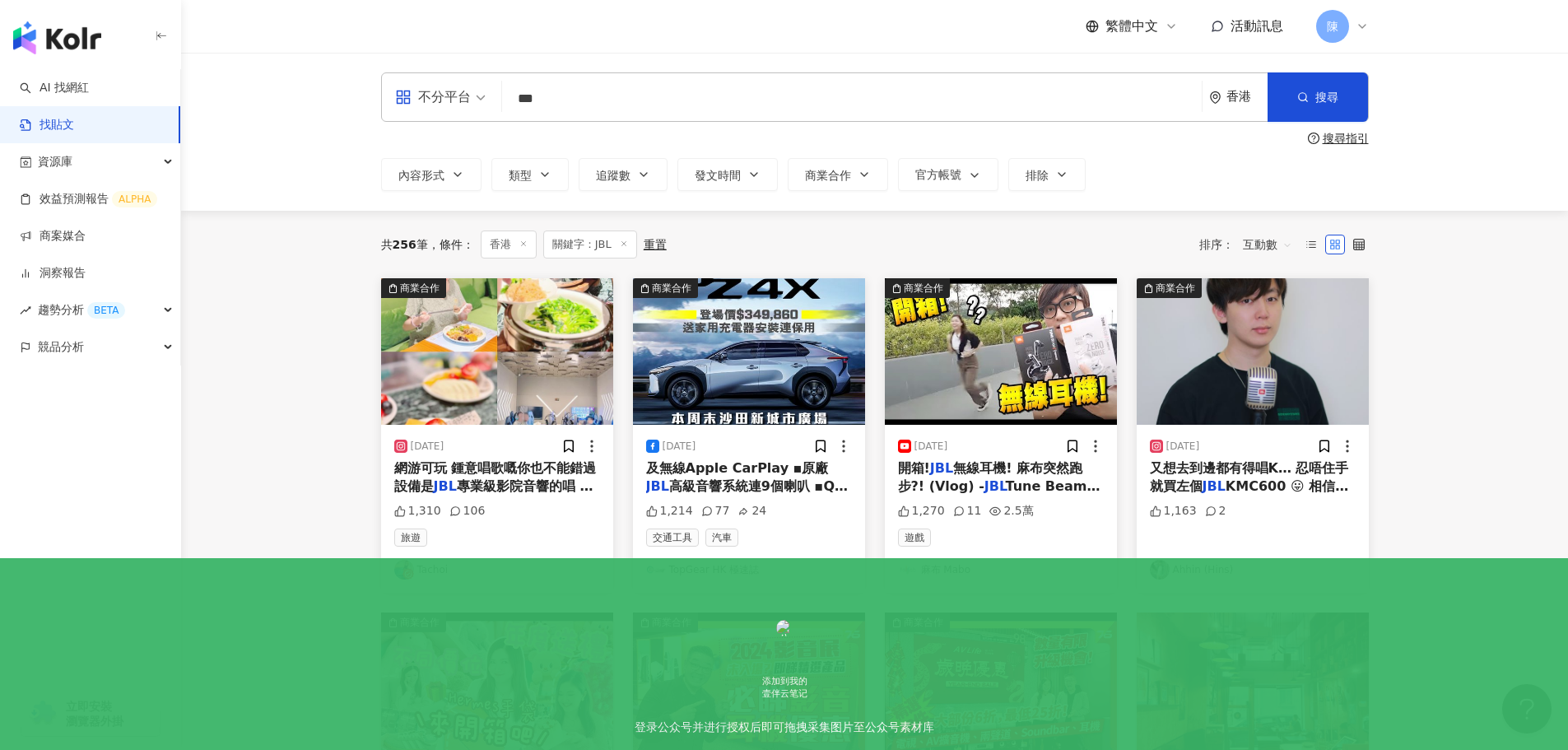
click at [938, 470] on mark "JBL" at bounding box center [942, 468] width 23 height 16
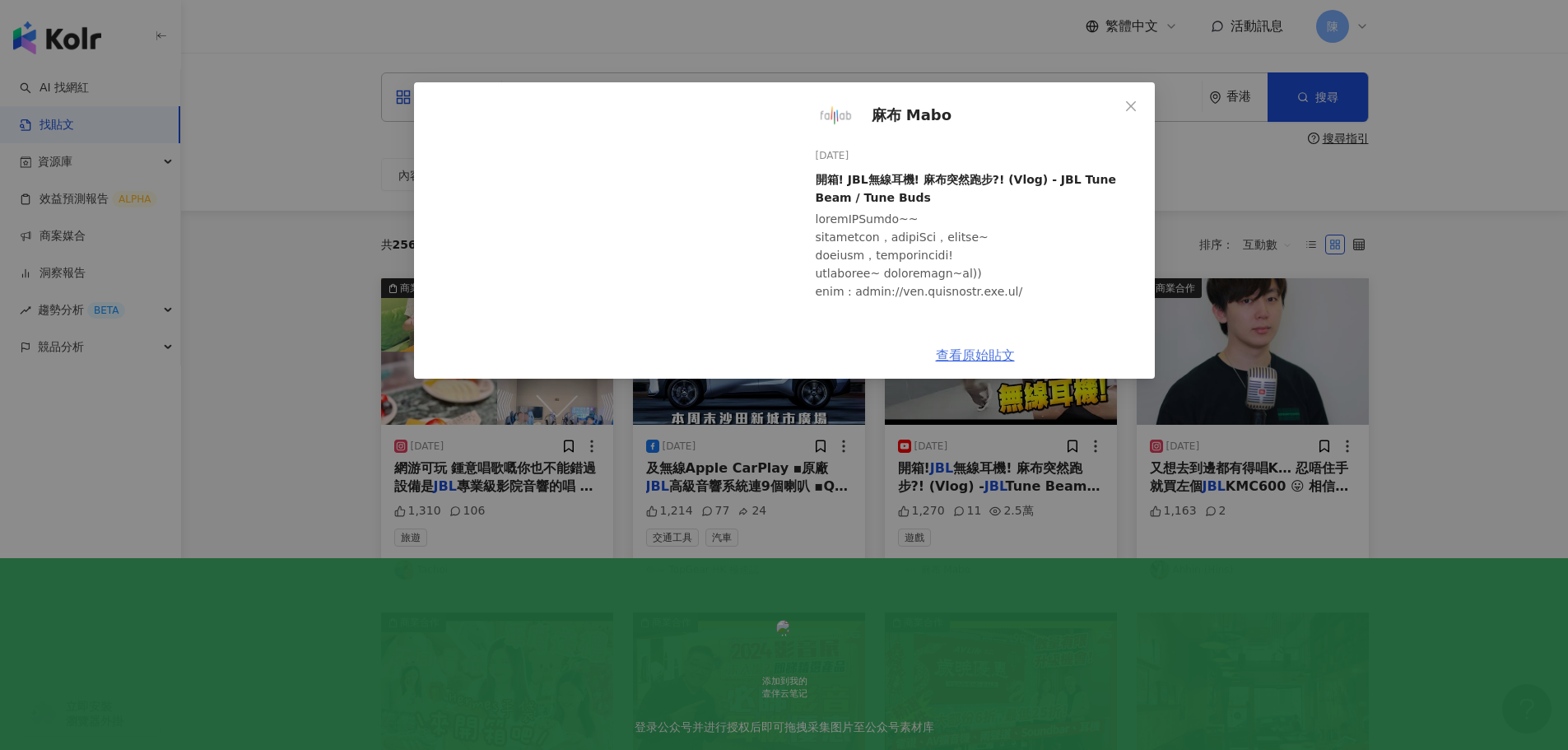
click at [955, 351] on link "查看原始貼文" at bounding box center [976, 355] width 79 height 16
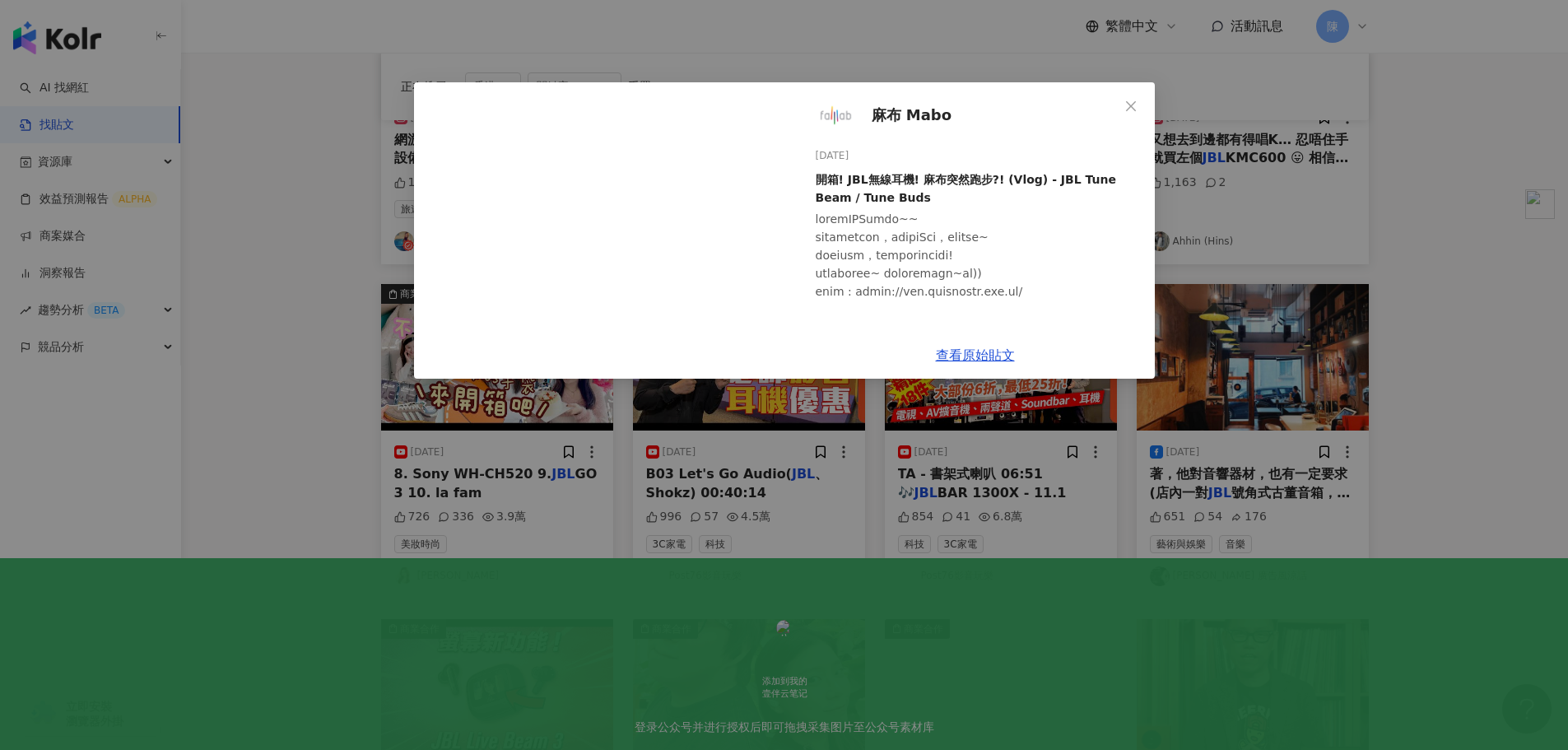
scroll to position [329, 0]
click at [1482, 253] on div "麻布 Mabo 2023/11/17 開箱! JBL無線耳機! 麻布突然跑步?! (Vlog) - JBL Tune Beam / Tune Buds 1,2…" at bounding box center [784, 375] width 1568 height 750
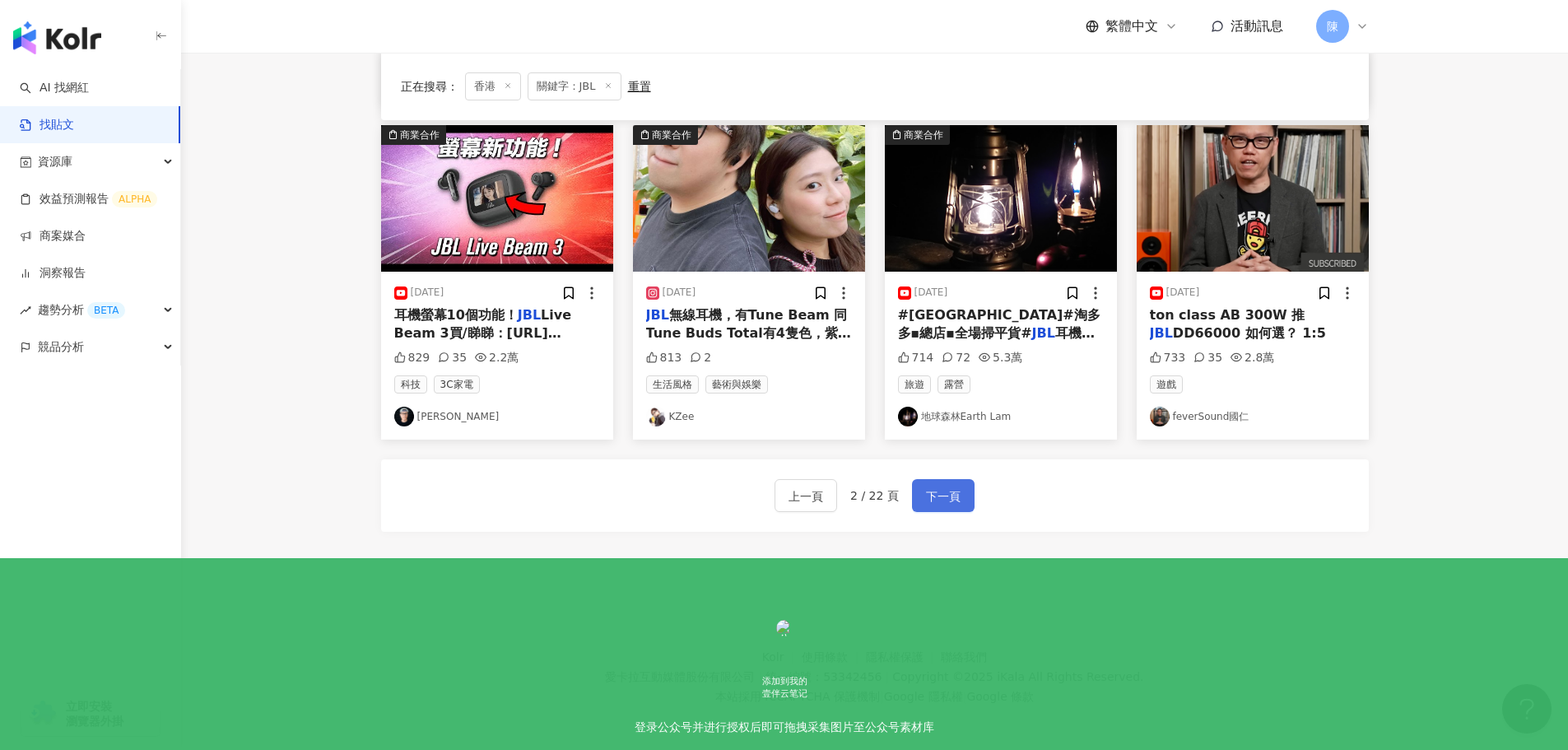
scroll to position [823, 0]
click at [944, 483] on button "下一頁" at bounding box center [944, 495] width 63 height 33
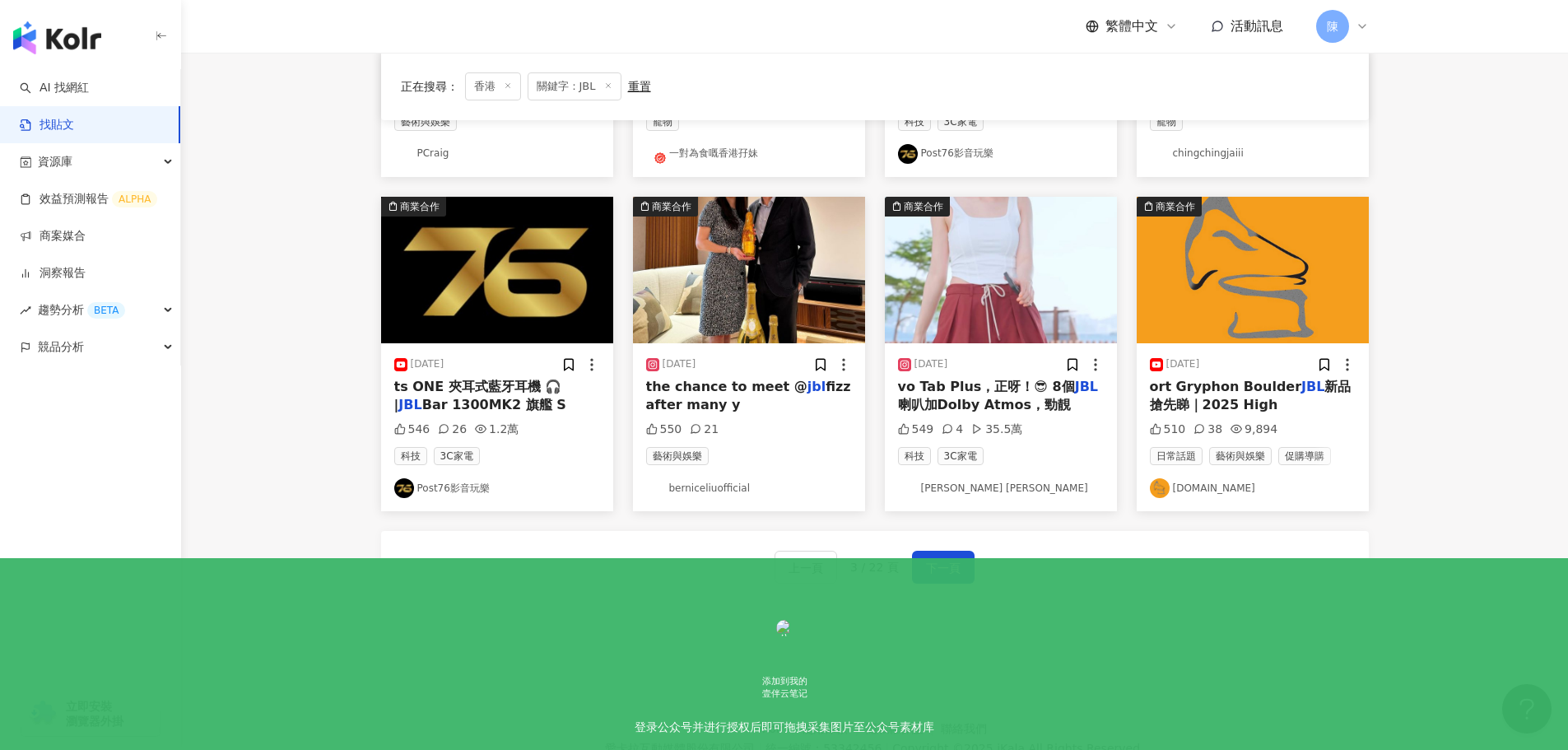
scroll to position [828, 0]
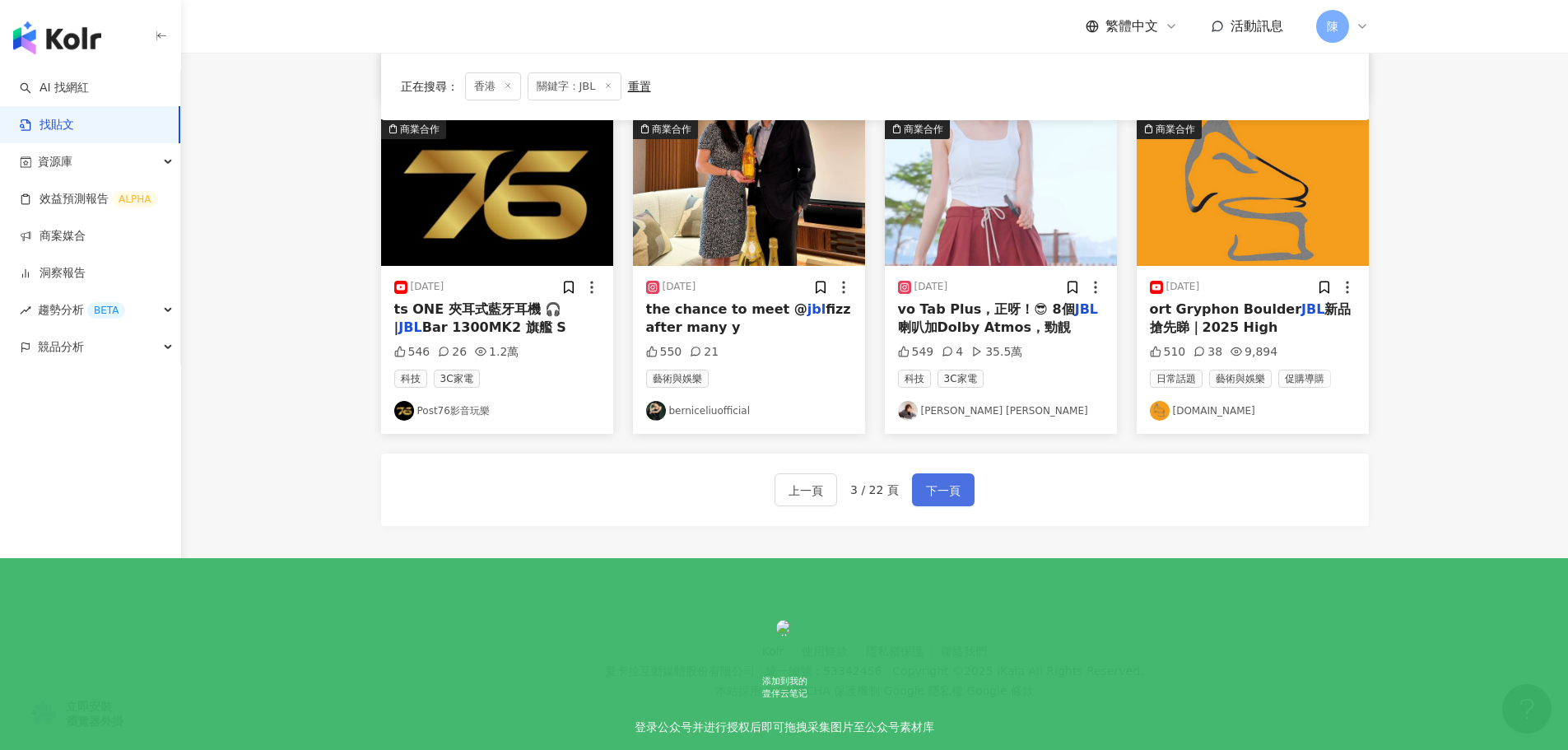
click at [952, 494] on span "下一頁" at bounding box center [944, 491] width 35 height 20
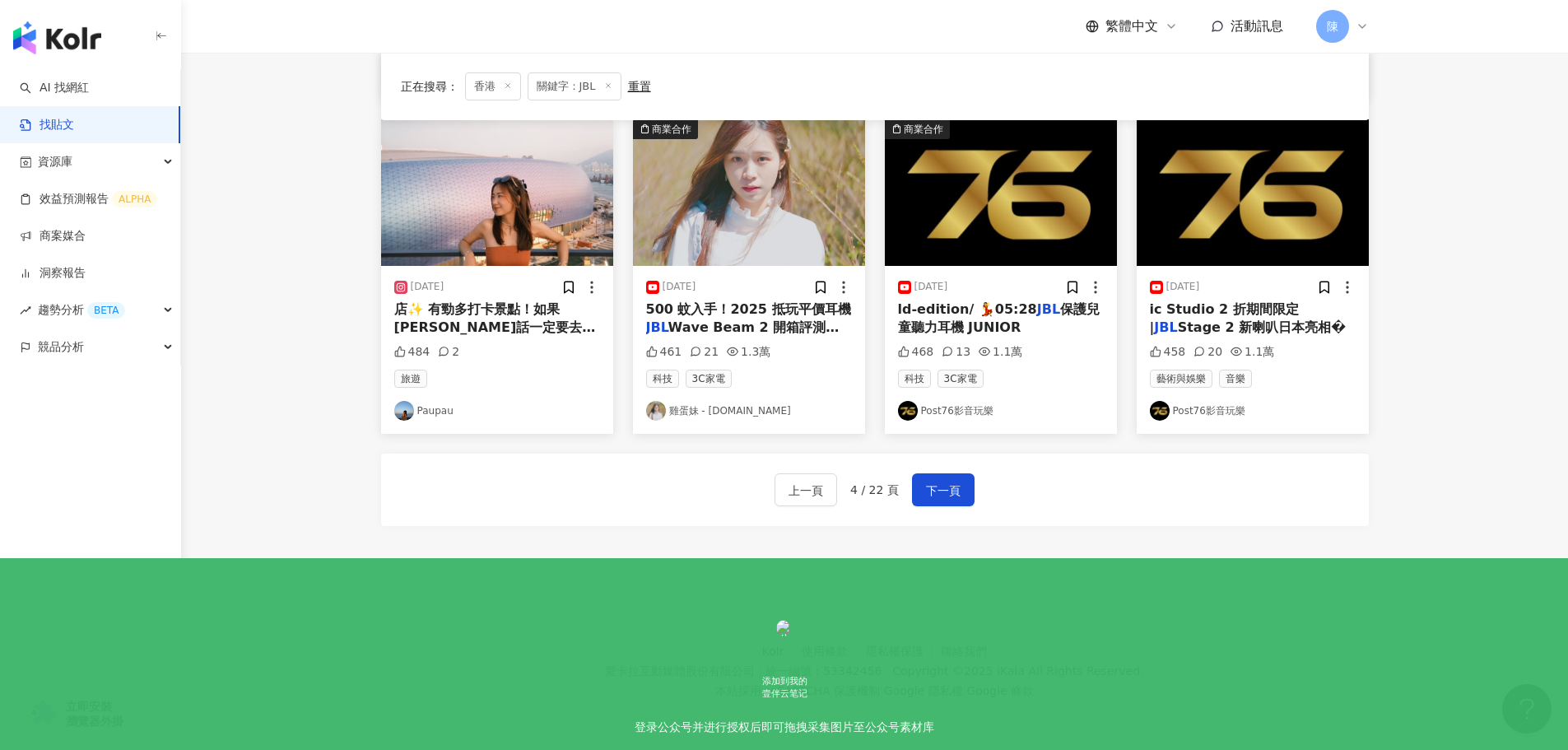
click at [1225, 561] on div "商業合作 2024/6/2 m MRX SLM AV擴音機 | 全新 JBL Partybox便攜藍牙派對喇叭 520 22 9,860 科技 3C家電 Po…" at bounding box center [874, 8] width 987 height 1117
click at [930, 500] on span "下一頁" at bounding box center [944, 491] width 35 height 20
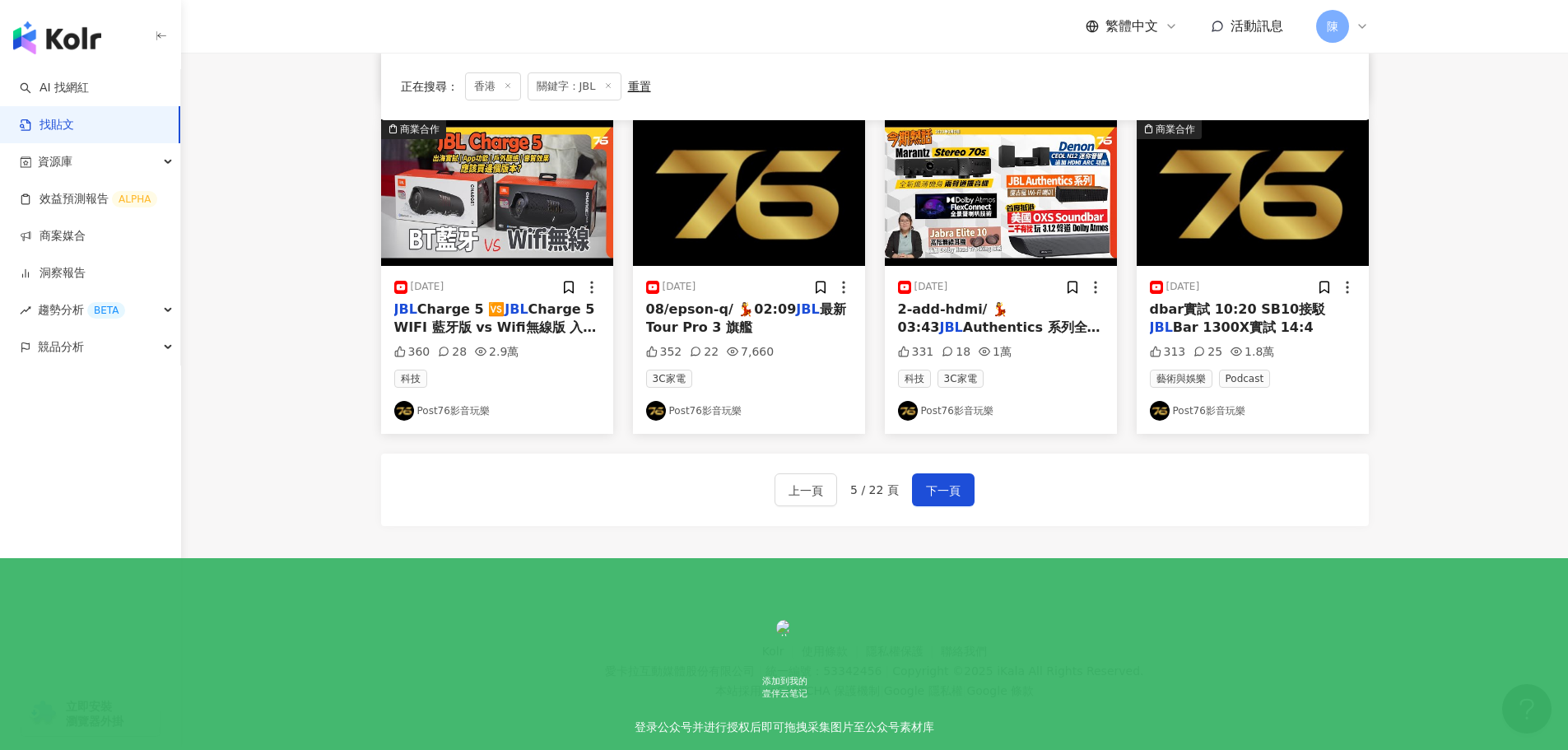
click at [541, 580] on footer "Kolr 使用條款 隱私權保護 聯絡我們 愛卡拉互動媒體股份有限公司 | 統一編號：53342456 | Copyright © 2025 iKala All…" at bounding box center [874, 659] width 1387 height 183
click at [933, 492] on span "下一頁" at bounding box center [944, 491] width 35 height 20
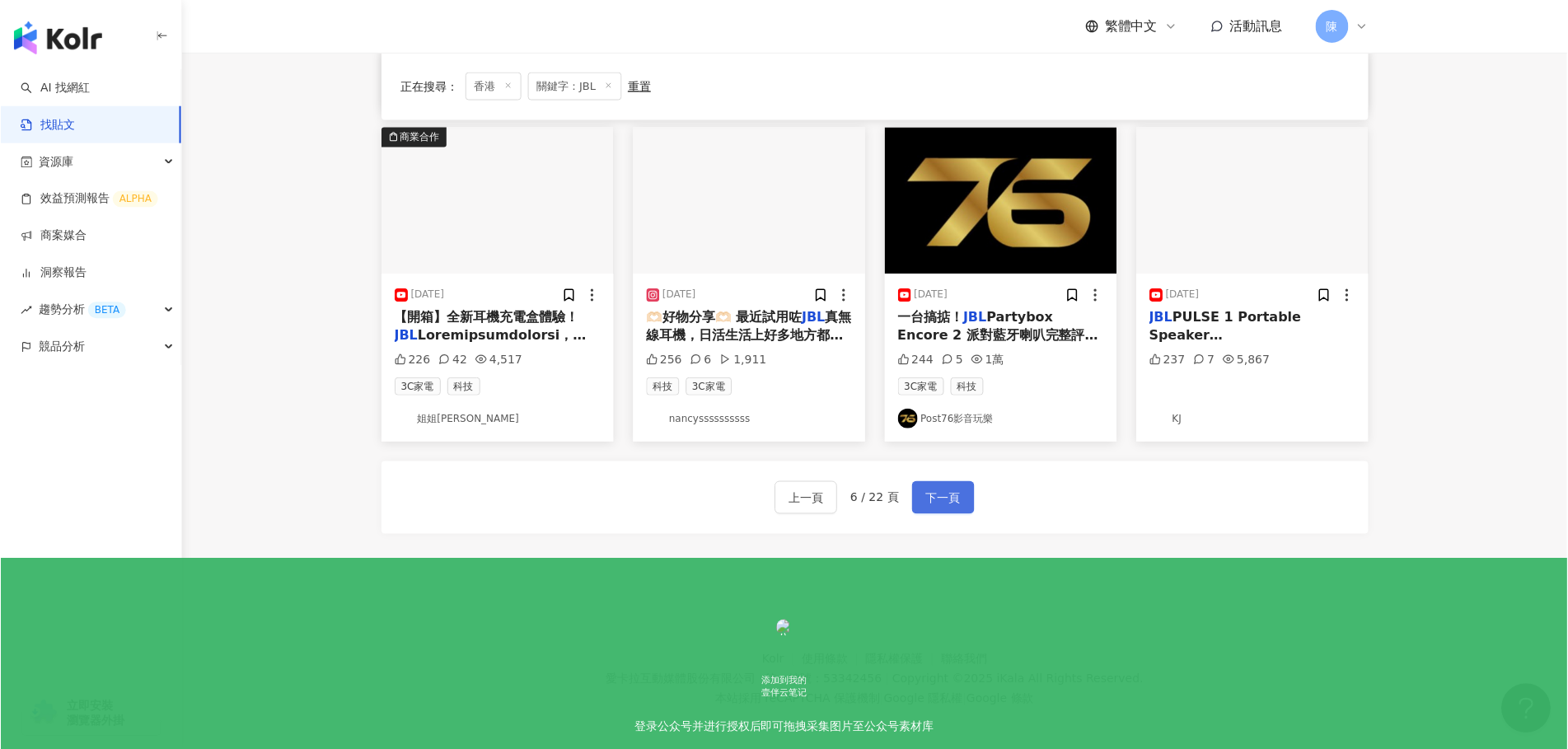
scroll to position [822, 0]
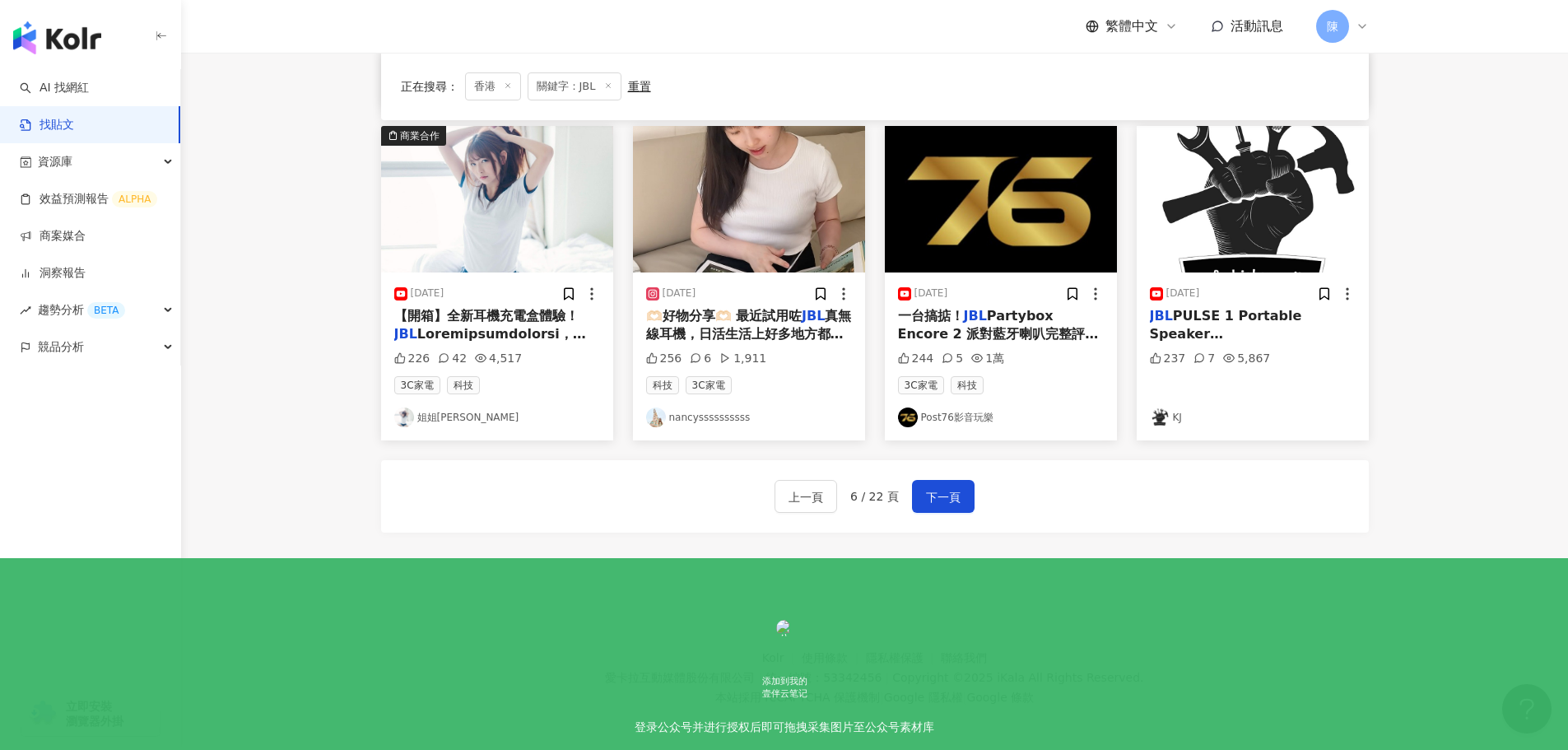
click at [507, 482] on div "上一頁 6 / 22 頁 下一頁" at bounding box center [874, 497] width 987 height 73
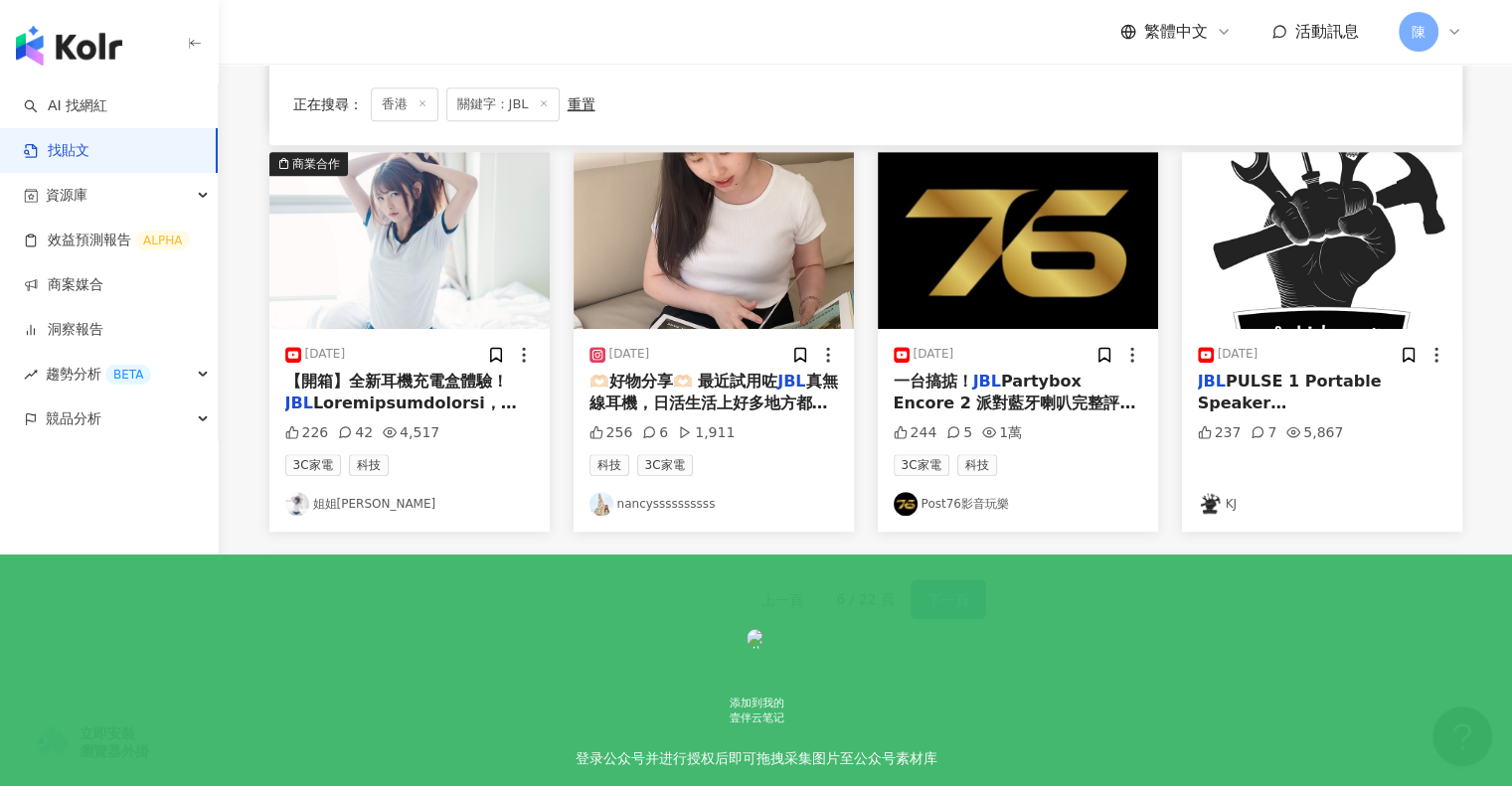
click at [934, 604] on span "下一頁" at bounding box center [948, 601] width 42 height 24
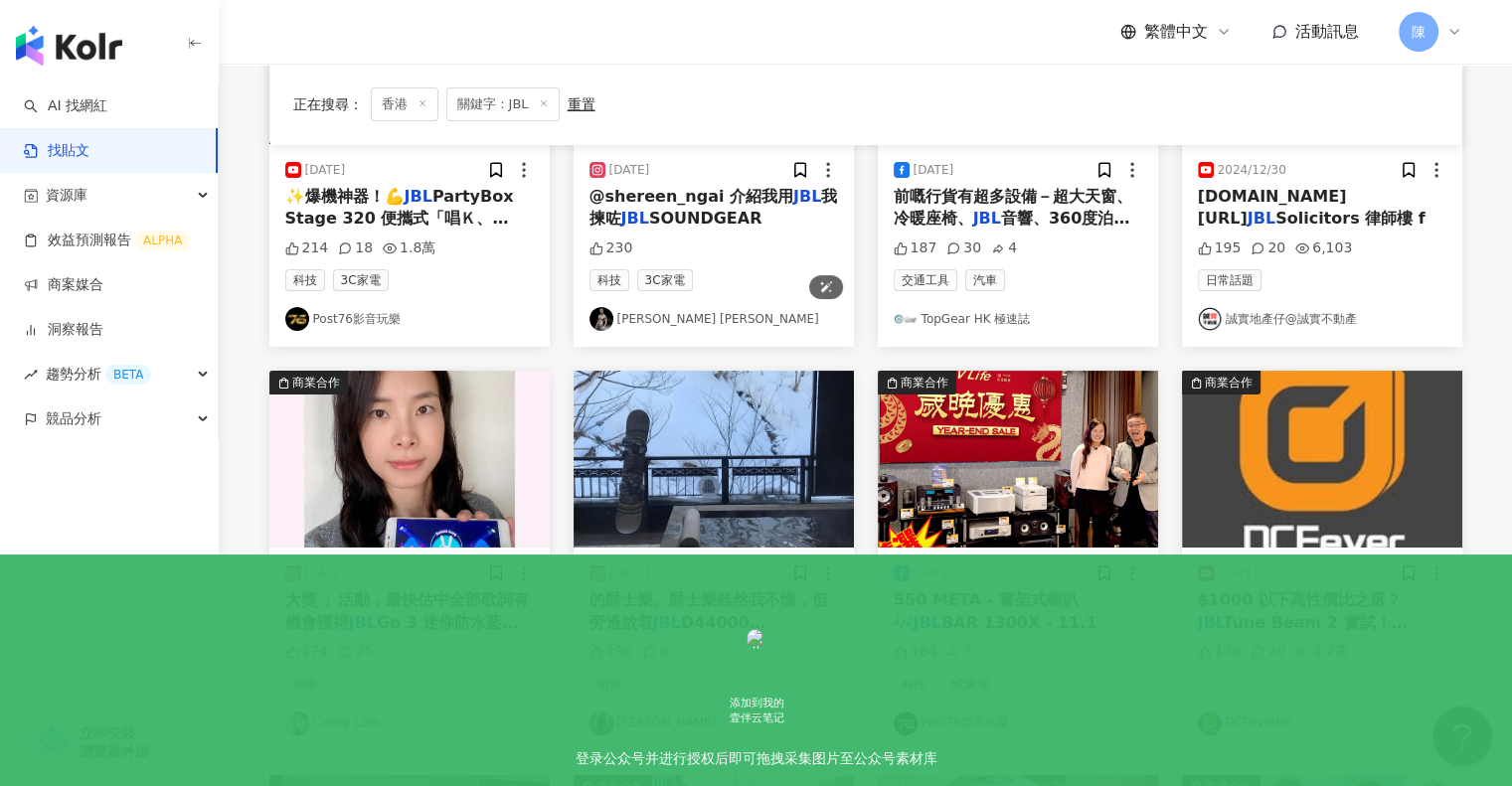
scroll to position [0, 0]
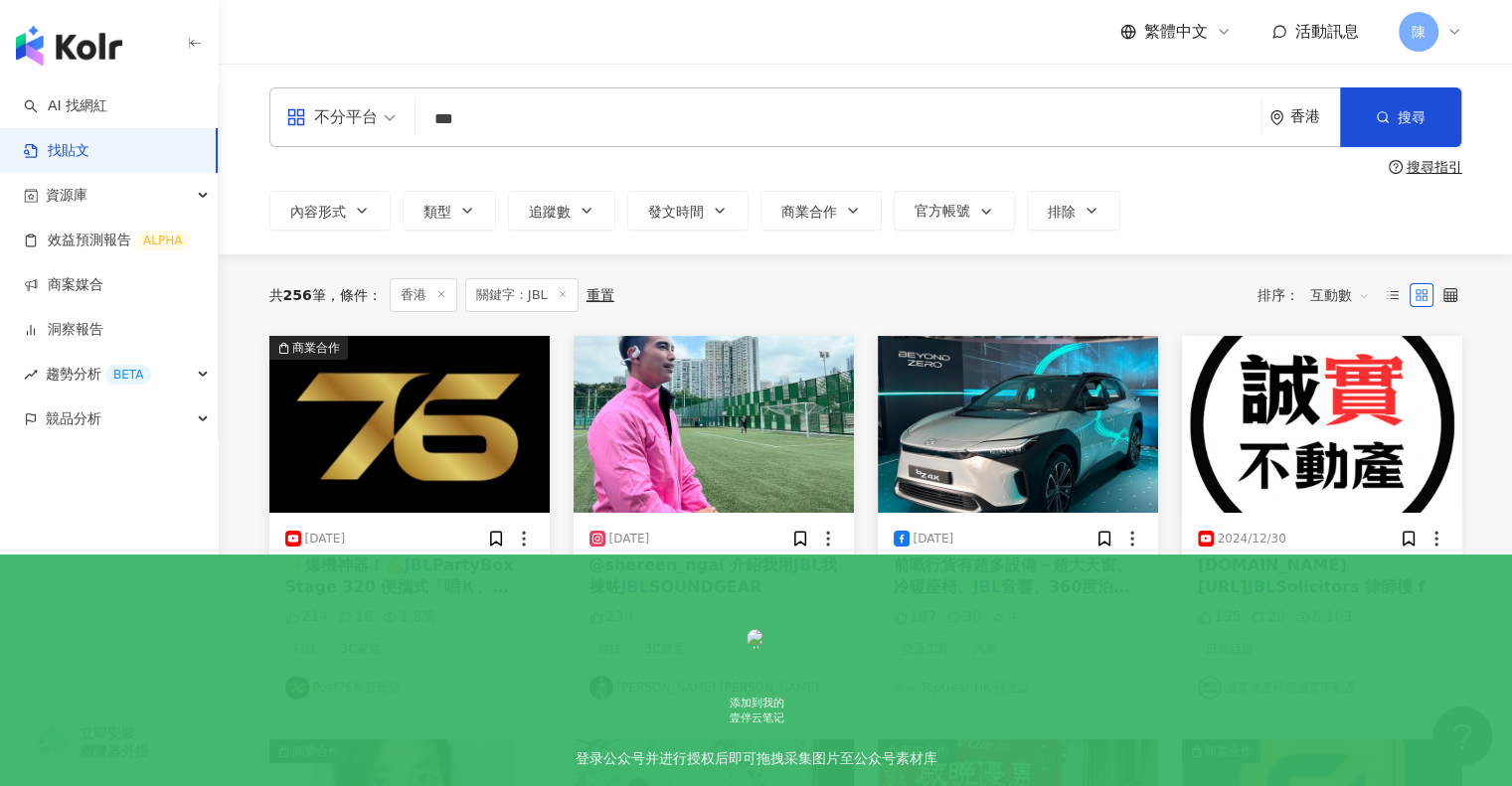
drag, startPoint x: 478, startPoint y: 122, endPoint x: 318, endPoint y: 116, distance: 160.1
click at [318, 116] on div "不分平台 JBL *** 香港 搜尋" at bounding box center [865, 118] width 1192 height 60
click at [539, 122] on input "search" at bounding box center [838, 119] width 829 height 43
drag, startPoint x: 123, startPoint y: 109, endPoint x: 505, endPoint y: 103, distance: 382.0
click at [108, 109] on link "AI 找網紅" at bounding box center [66, 107] width 84 height 20
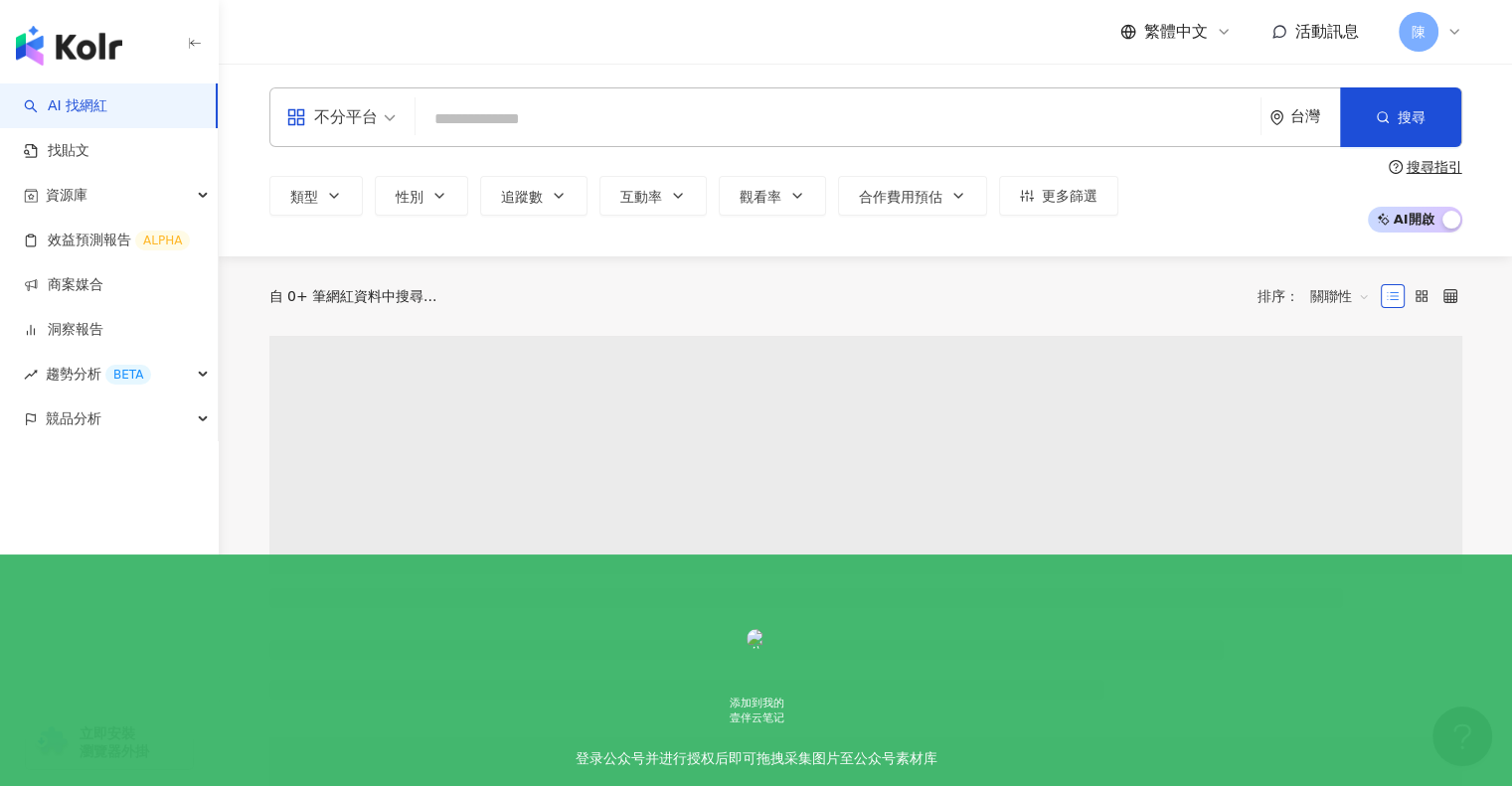
click at [558, 121] on input "search" at bounding box center [838, 120] width 829 height 38
type input "********"
click at [1314, 119] on div "台灣" at bounding box center [1315, 117] width 50 height 17
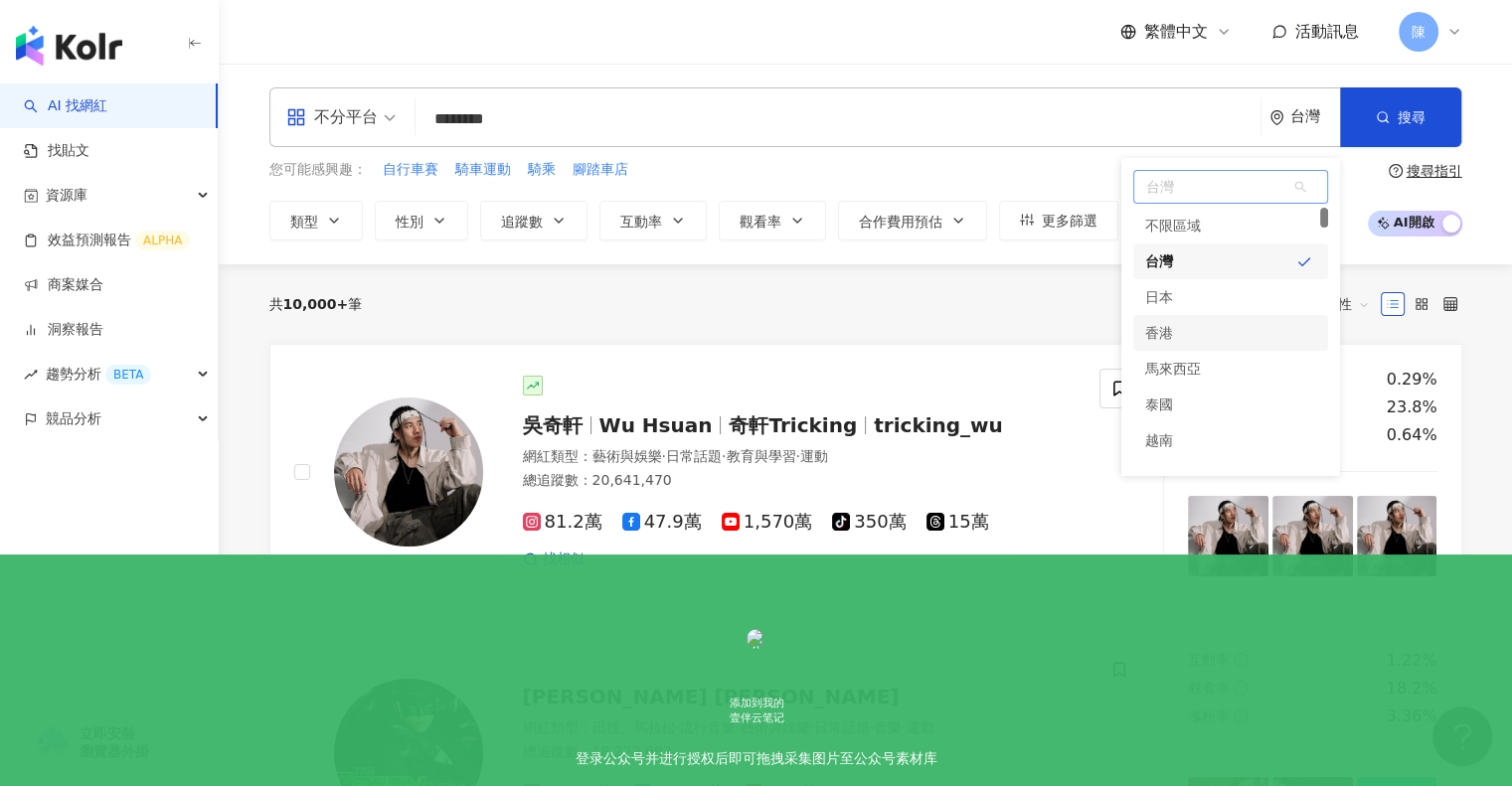
click at [1183, 327] on div "香港" at bounding box center [1231, 333] width 195 height 36
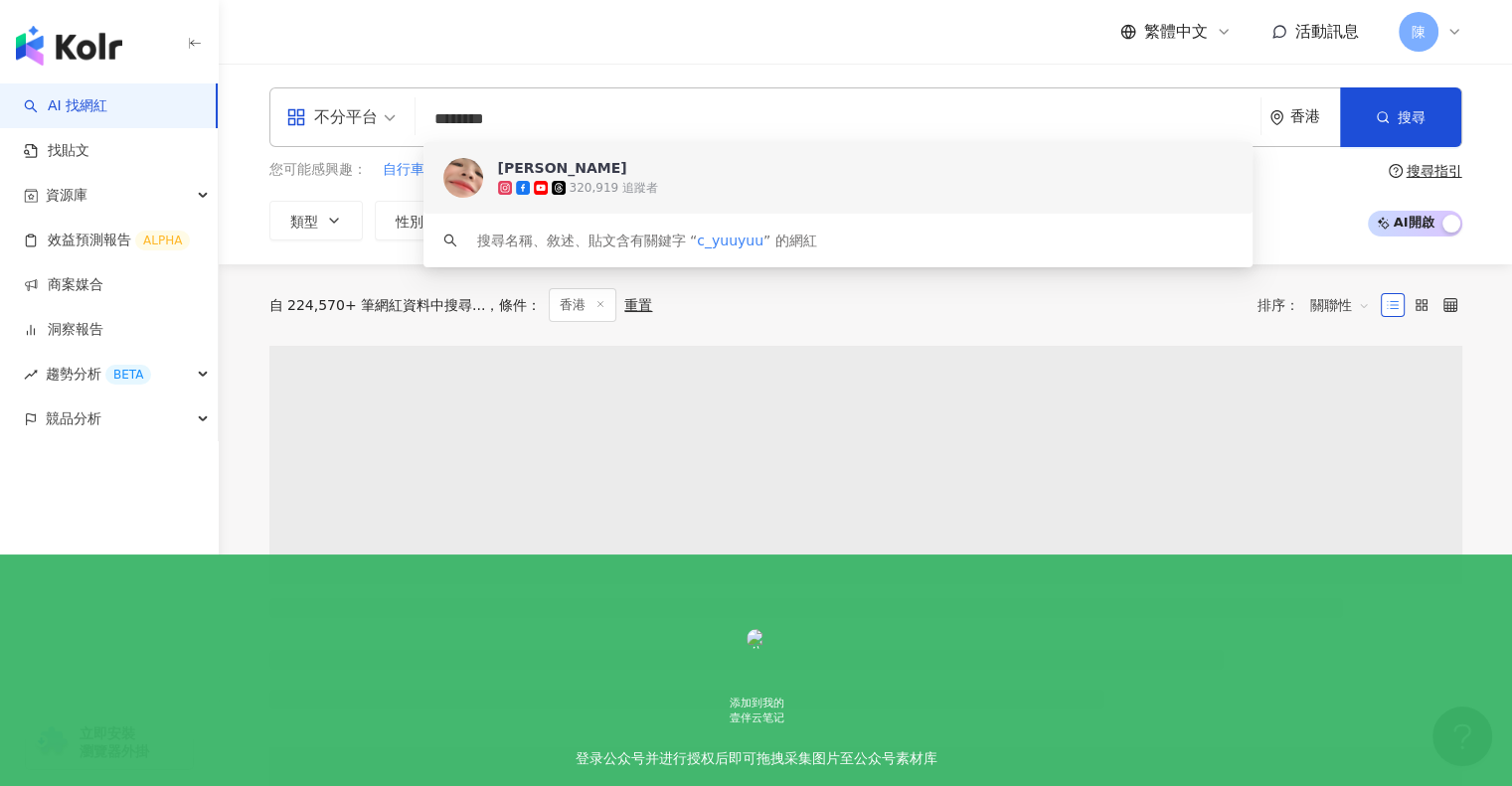
click at [751, 185] on div "320,919 追蹤者" at bounding box center [866, 188] width 735 height 20
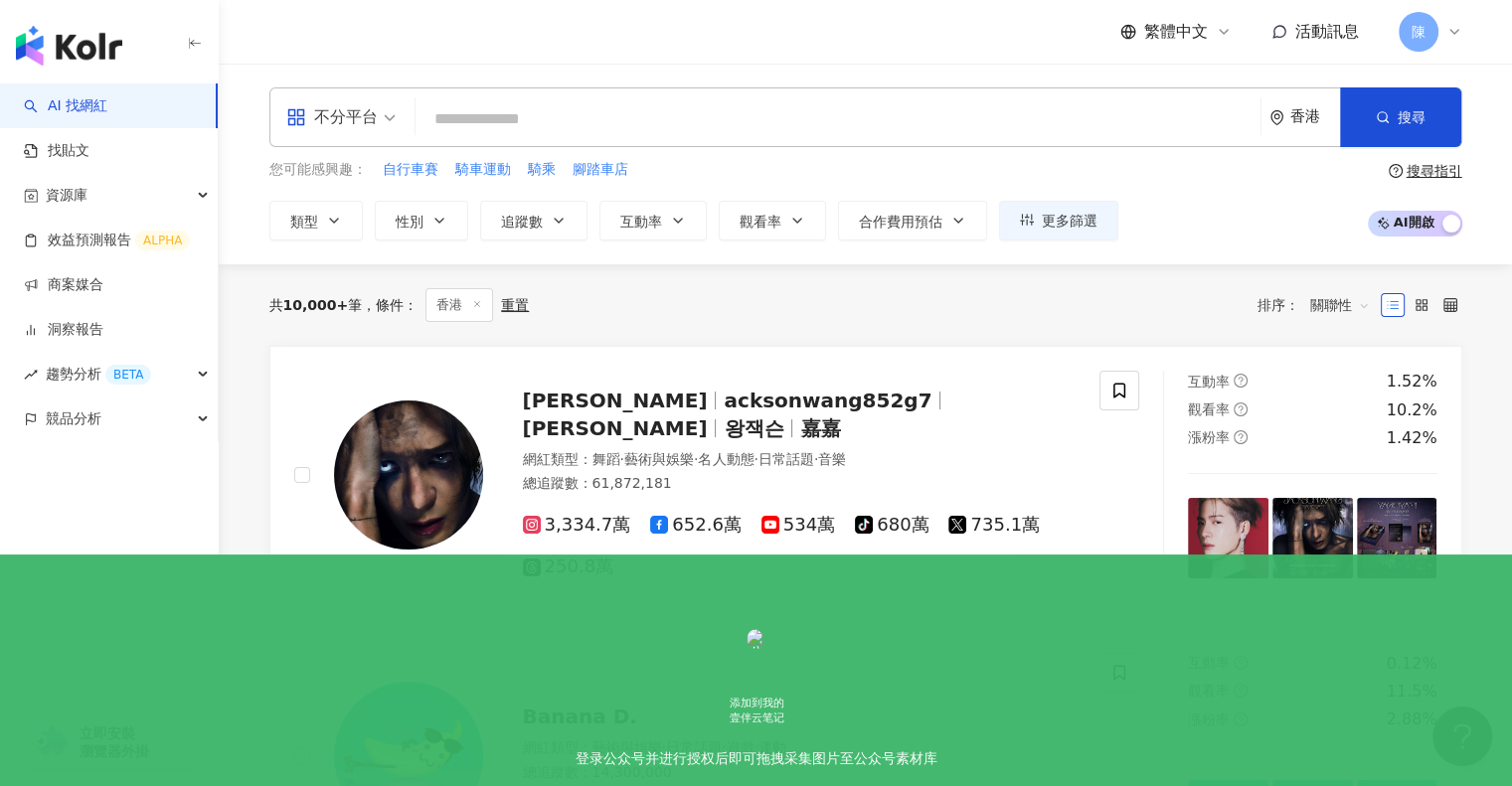
click at [290, 332] on div "共 10,000+ 筆 條件 ： 香港 重置 排序： 關聯性" at bounding box center [865, 305] width 1192 height 82
click at [1053, 232] on button "更多篩選" at bounding box center [1059, 221] width 120 height 40
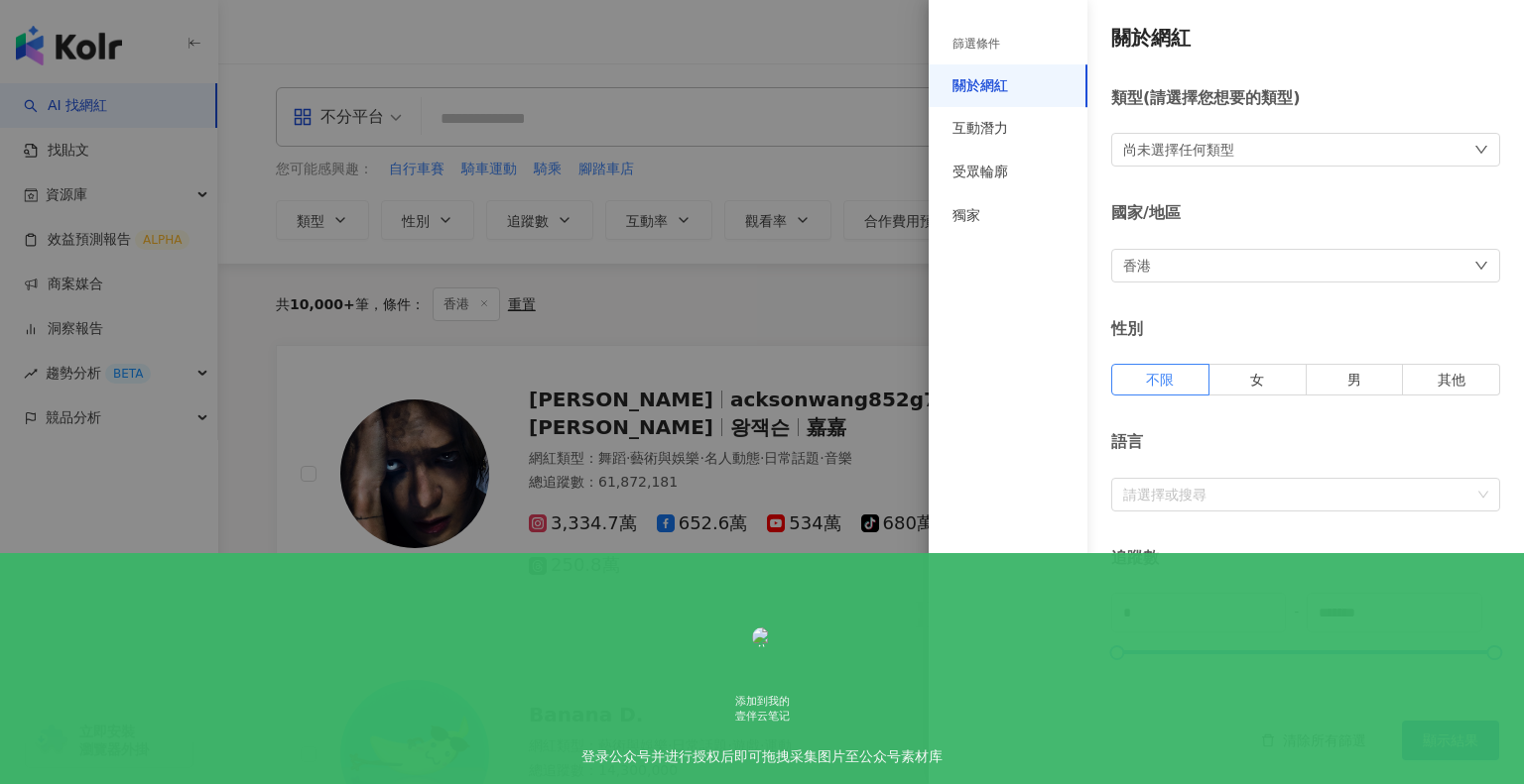
click at [1152, 149] on div "尚未選擇任何類型" at bounding box center [1179, 150] width 111 height 22
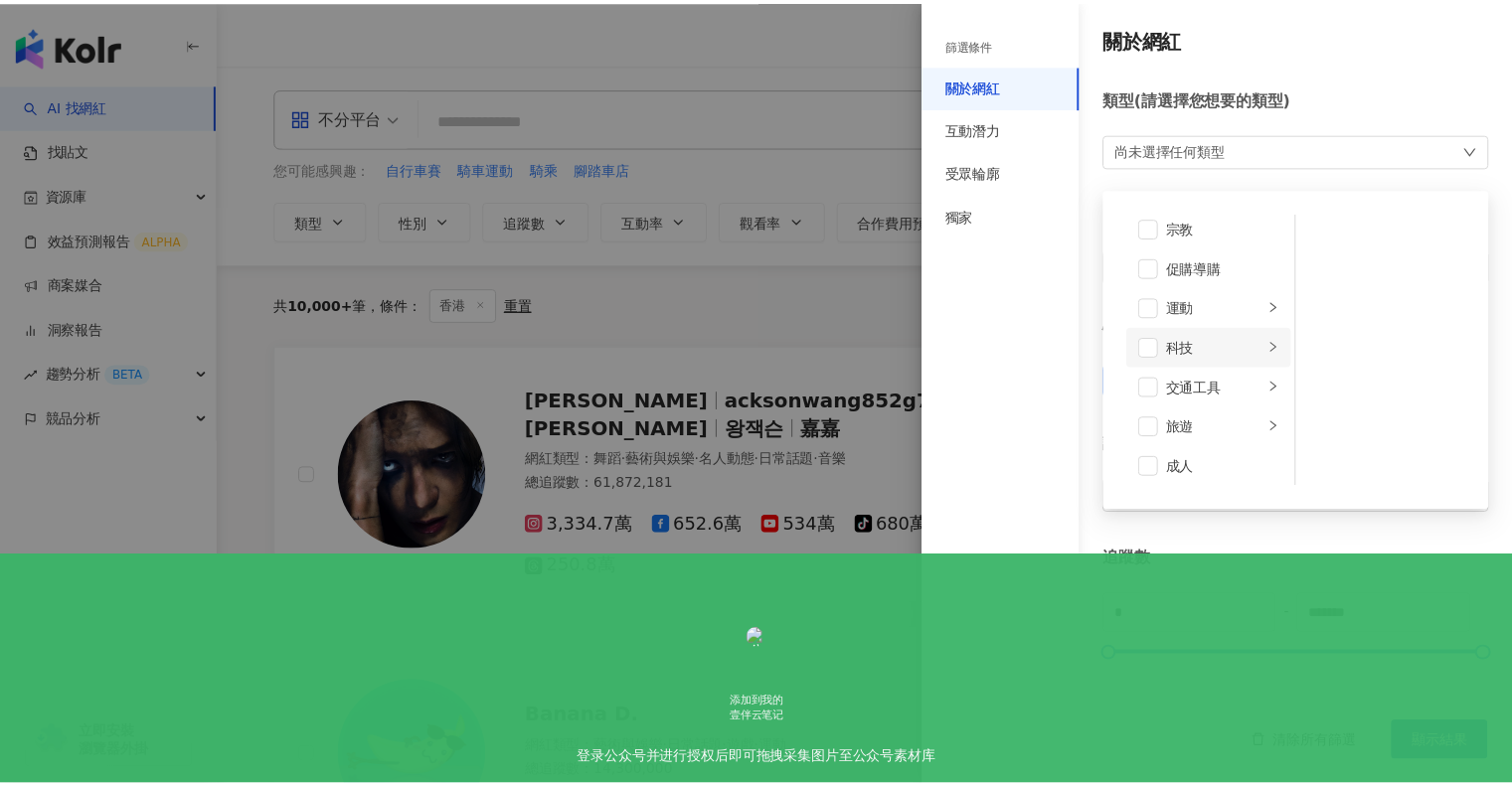
scroll to position [688, 0]
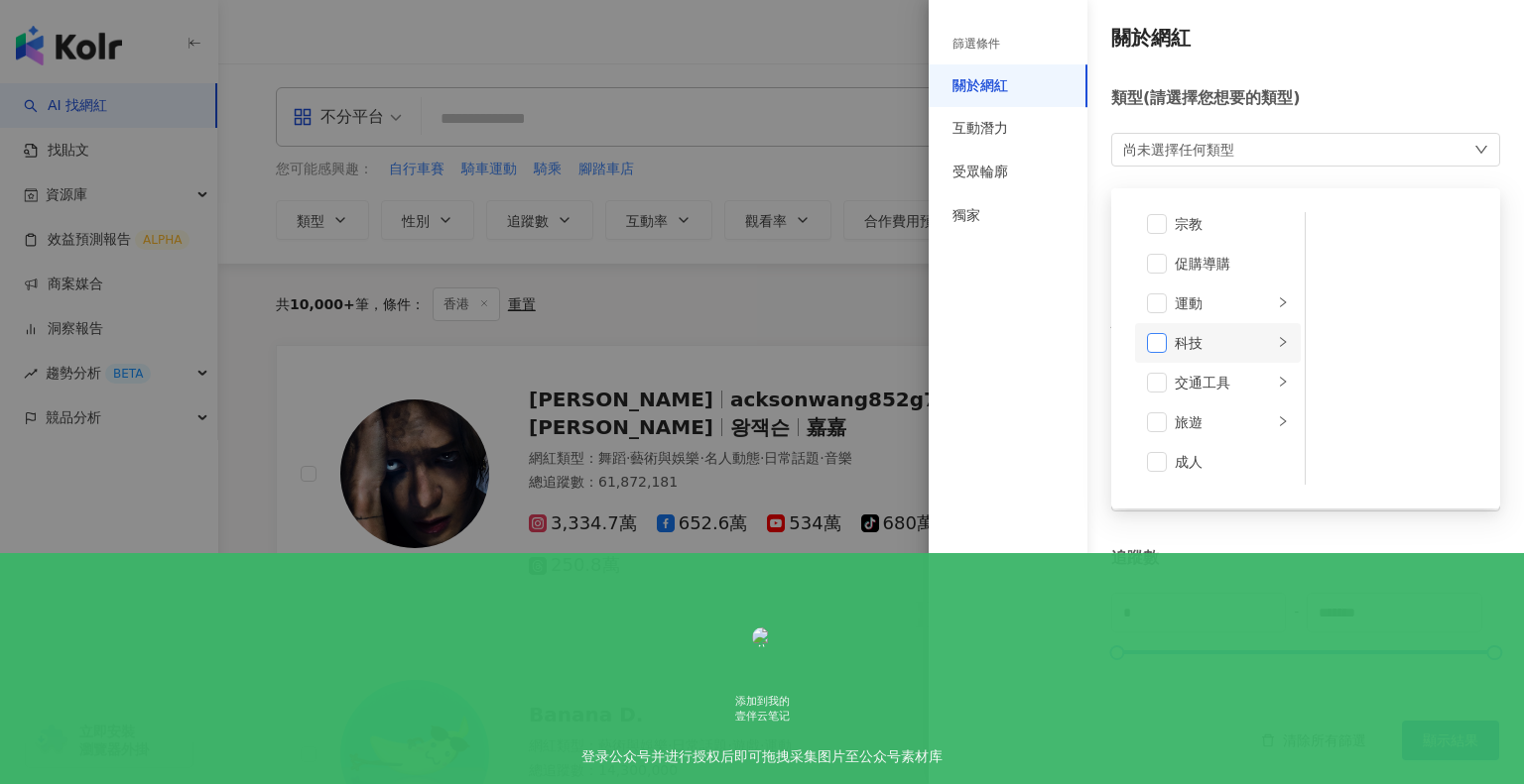
click at [1163, 344] on span at bounding box center [1157, 343] width 20 height 20
click at [1274, 146] on div "科技 藝術與娛樂 美妝時尚 氣候和環境 日常話題 教育與學習 家庭 財經 美食 命理占卜 遊戲 法政社會 生活風格 影視娛樂 醫療與健康 寵物 攝影 感情 宗…" at bounding box center [1305, 150] width 389 height 35
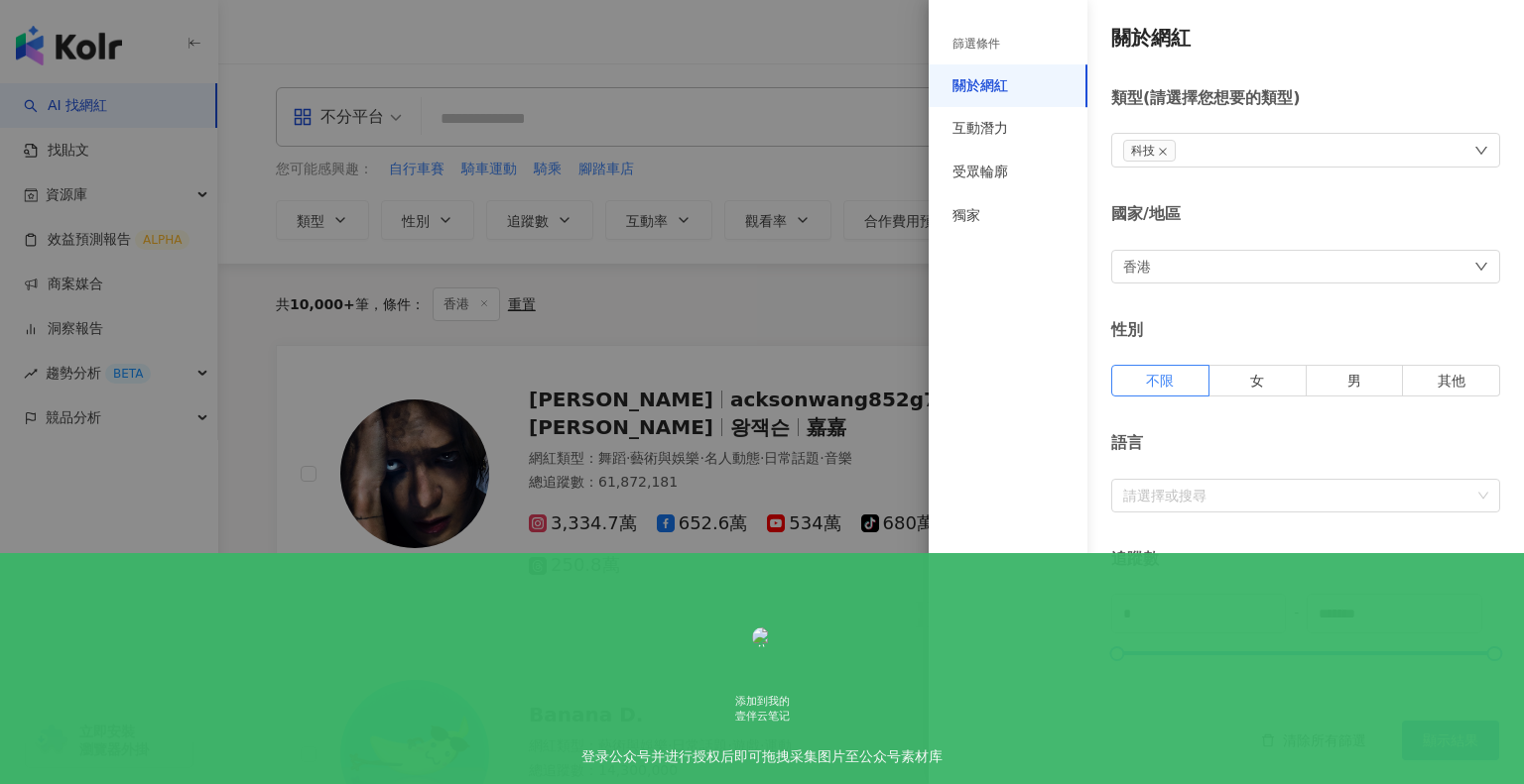
click at [1468, 734] on span "顯示結果" at bounding box center [1450, 740] width 56 height 16
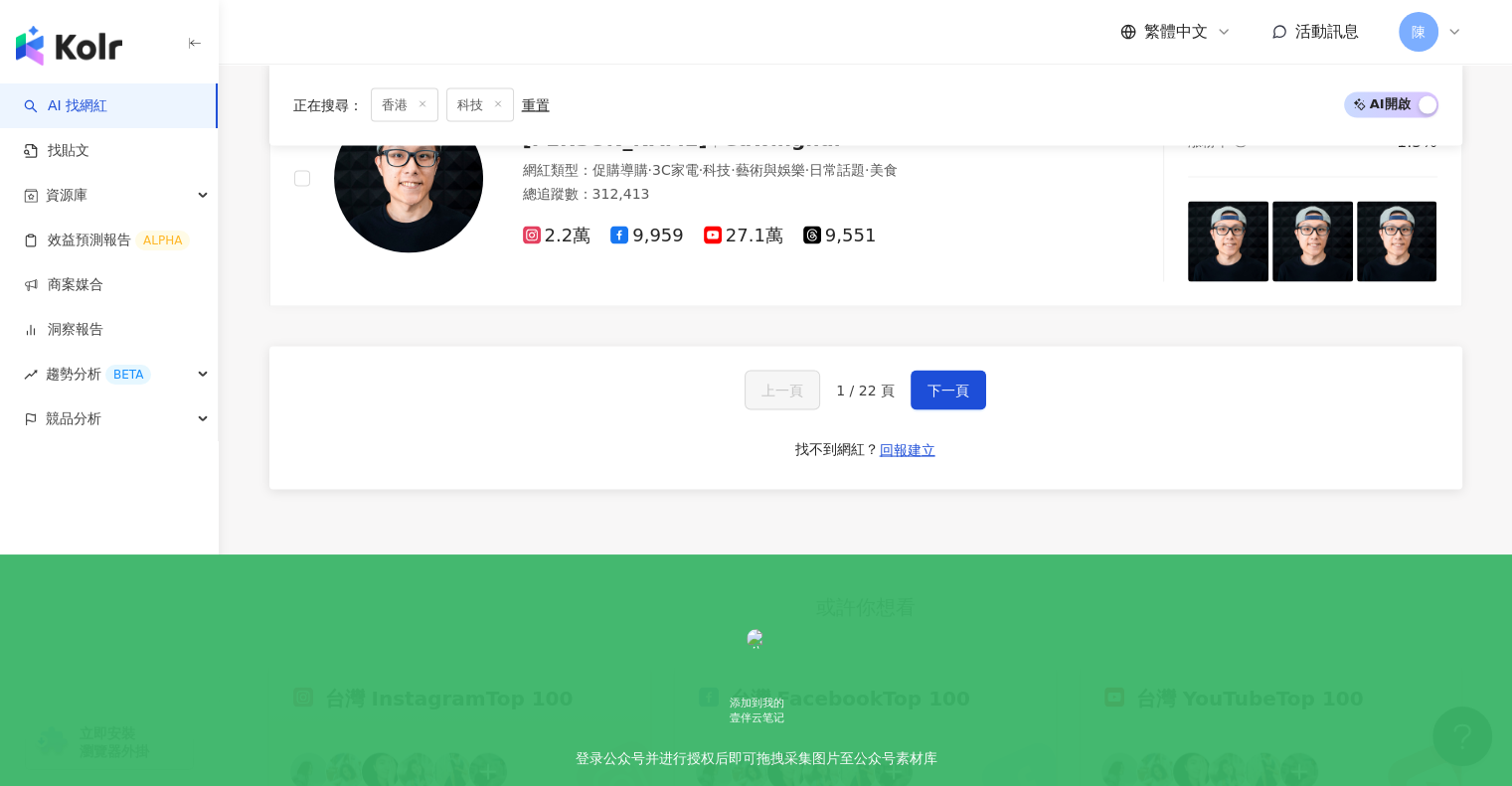
scroll to position [3881, 0]
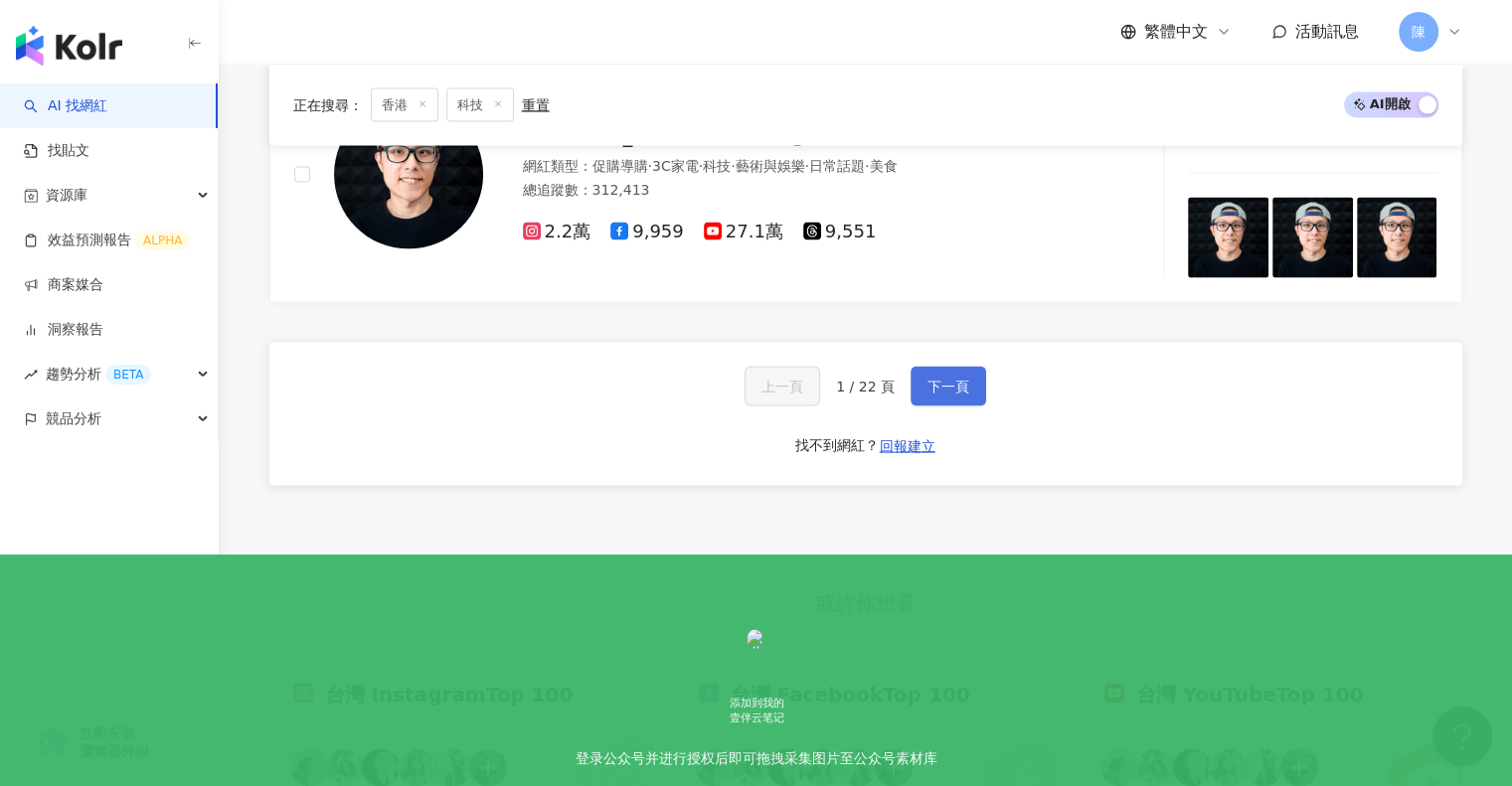
click at [938, 379] on span "下一頁" at bounding box center [948, 387] width 42 height 16
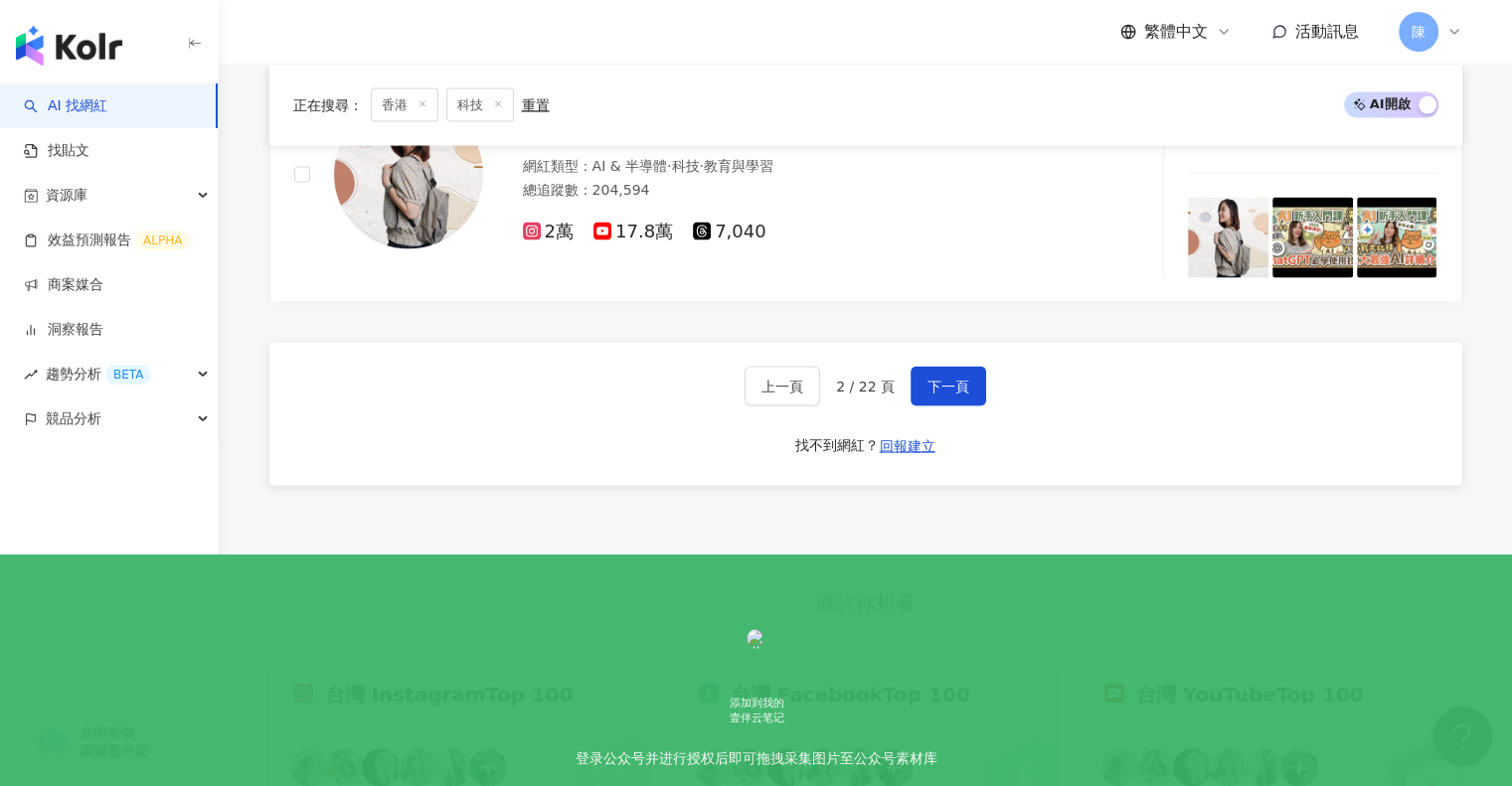
click at [680, 388] on div "上一頁 2 / 22 頁 下一頁 找不到網紅？ 回報建立" at bounding box center [865, 414] width 1192 height 143
click at [950, 379] on span "下一頁" at bounding box center [948, 387] width 42 height 16
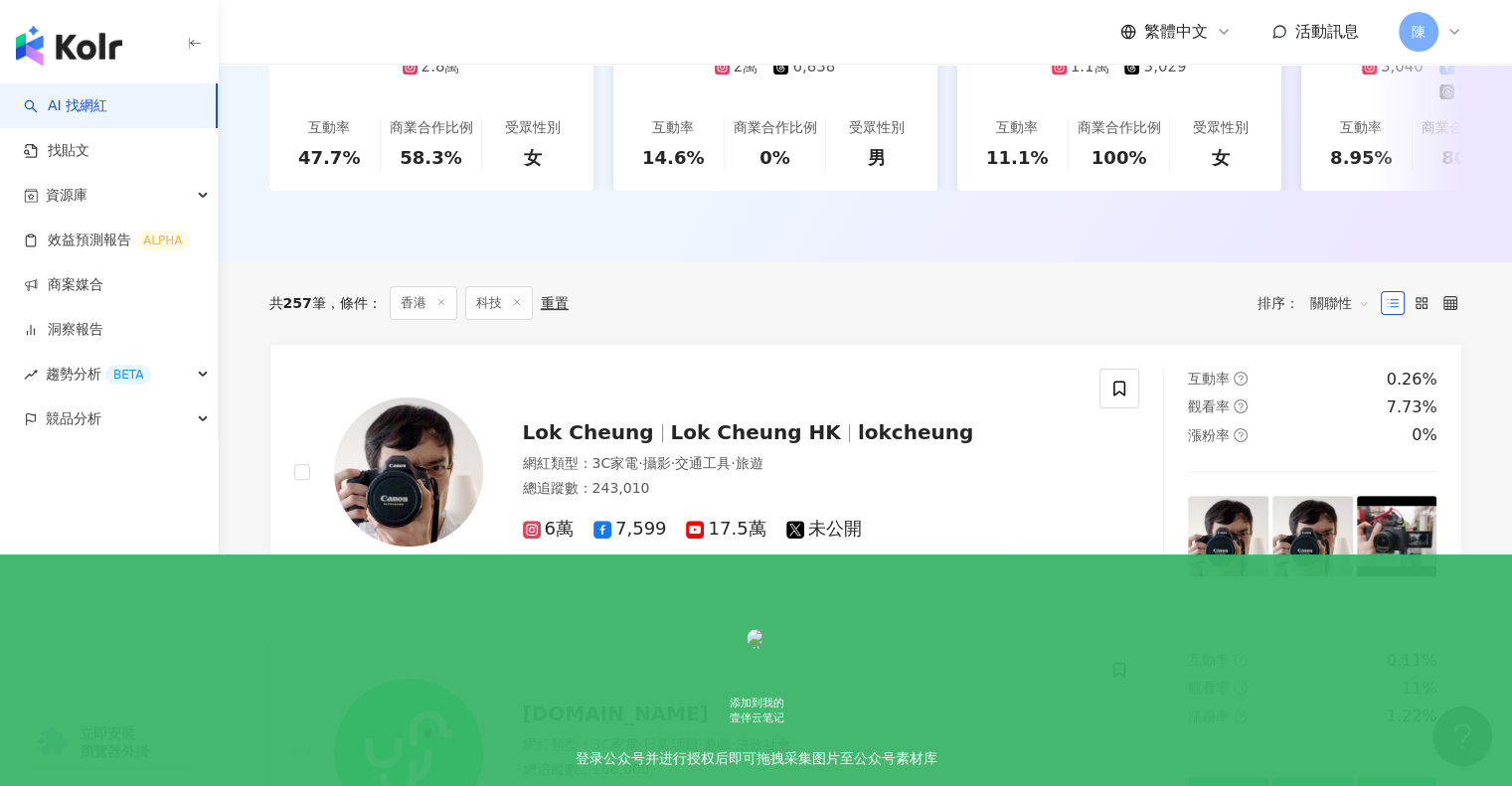
scroll to position [489, 0]
click at [636, 427] on span "Lok Cheung" at bounding box center [589, 431] width 131 height 24
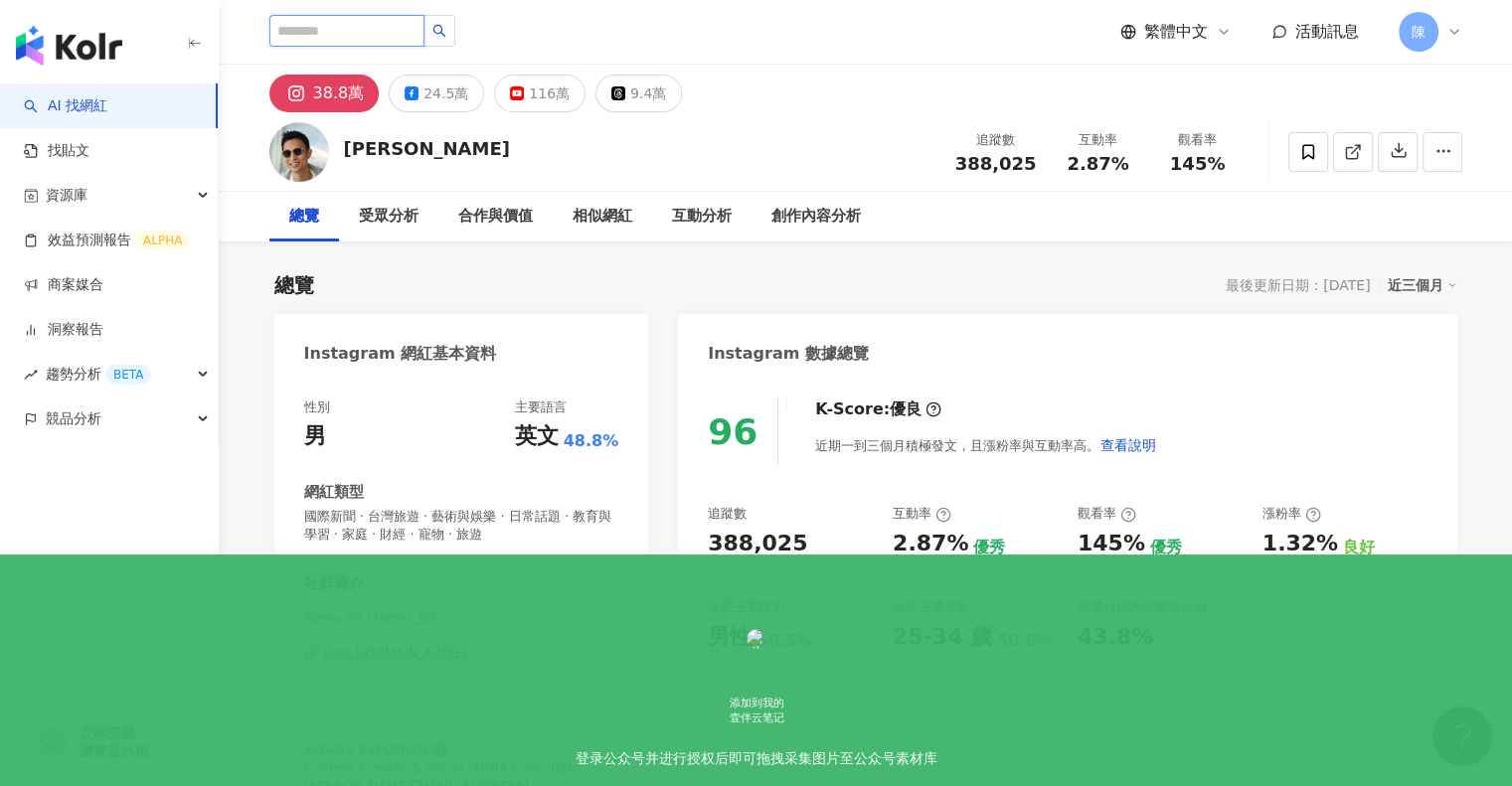
click at [402, 35] on input "search" at bounding box center [347, 31] width 155 height 32
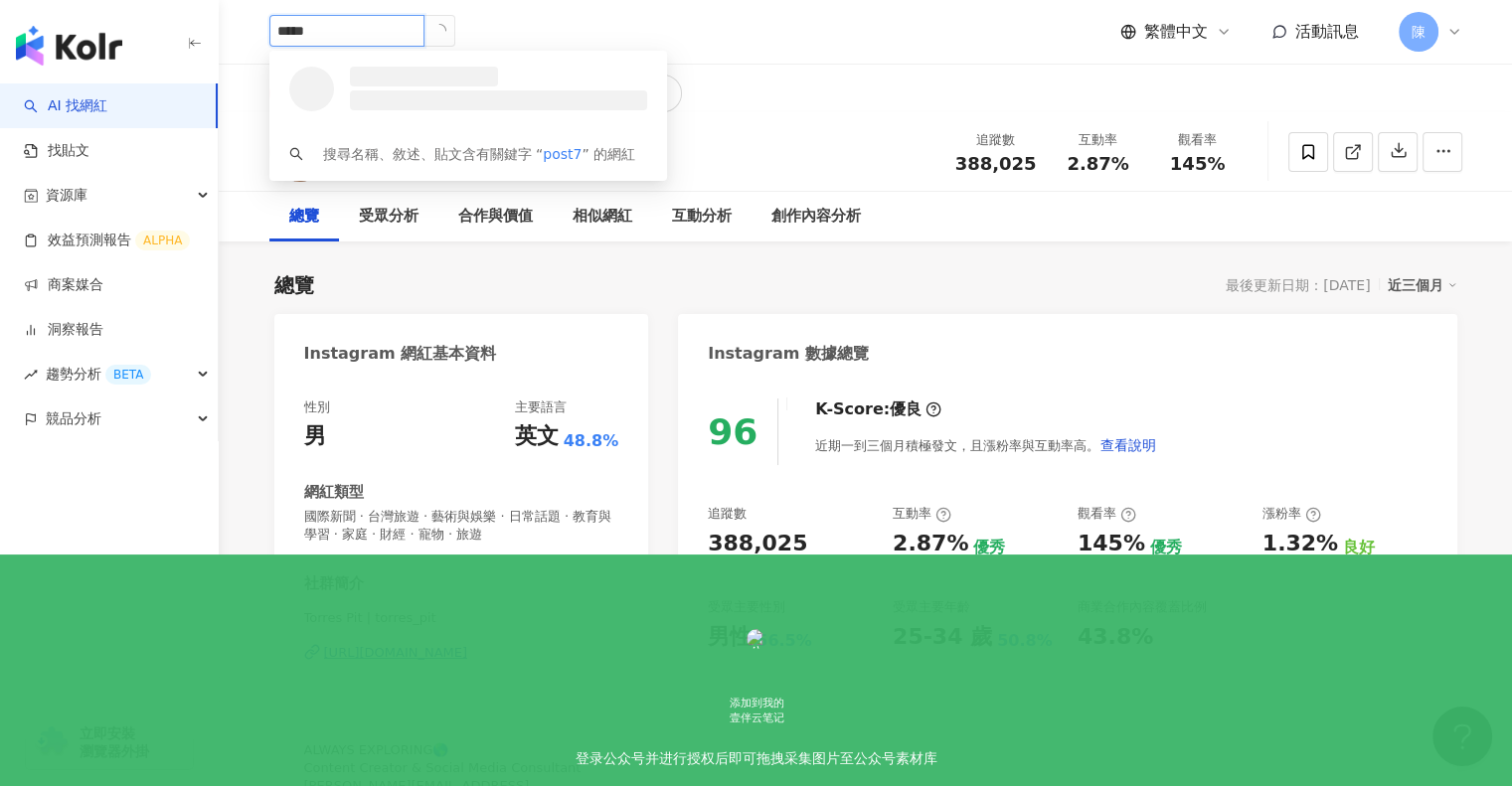
type input "******"
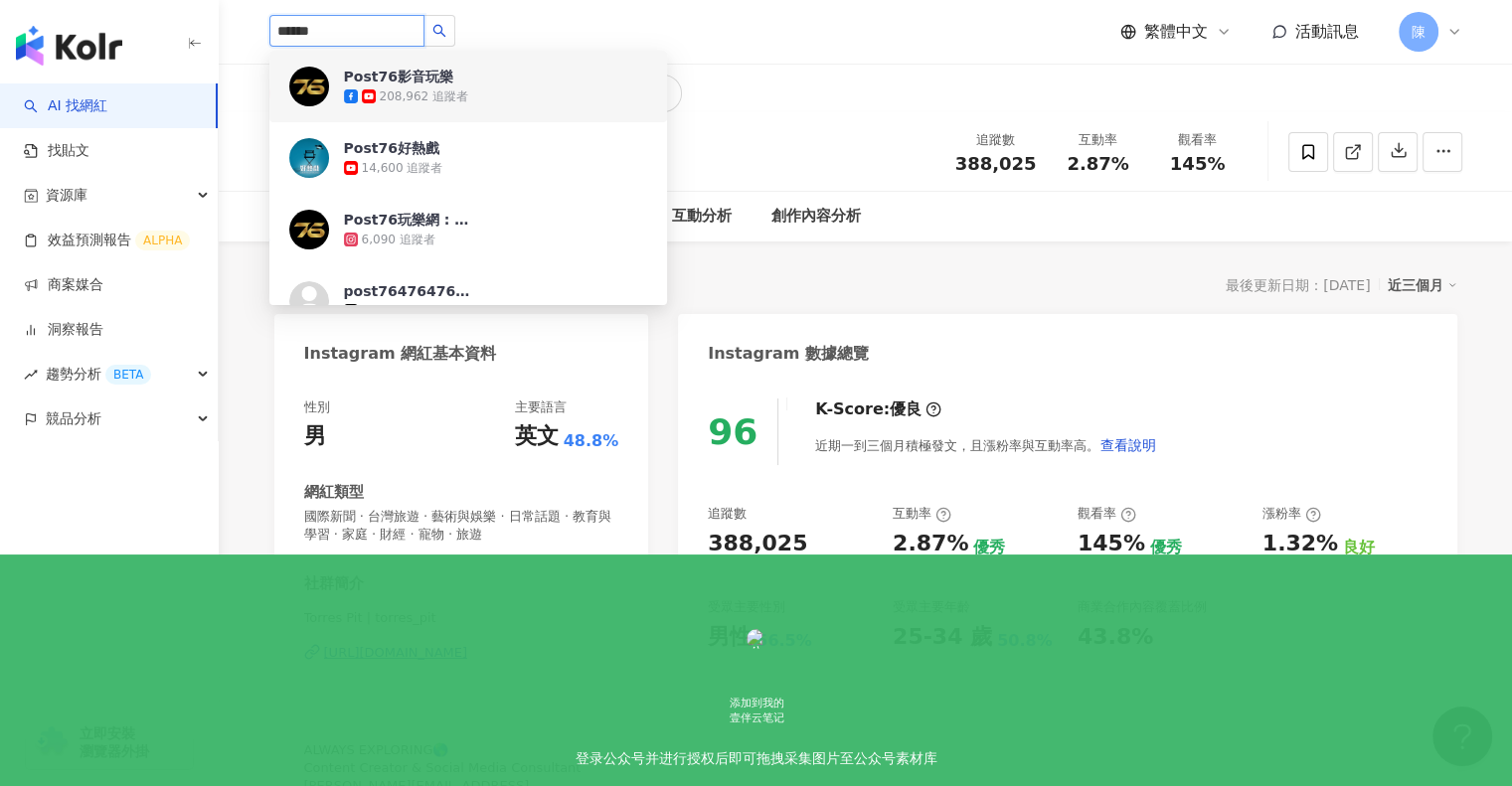
click at [442, 74] on div "Post76影音玩樂" at bounding box center [398, 77] width 110 height 20
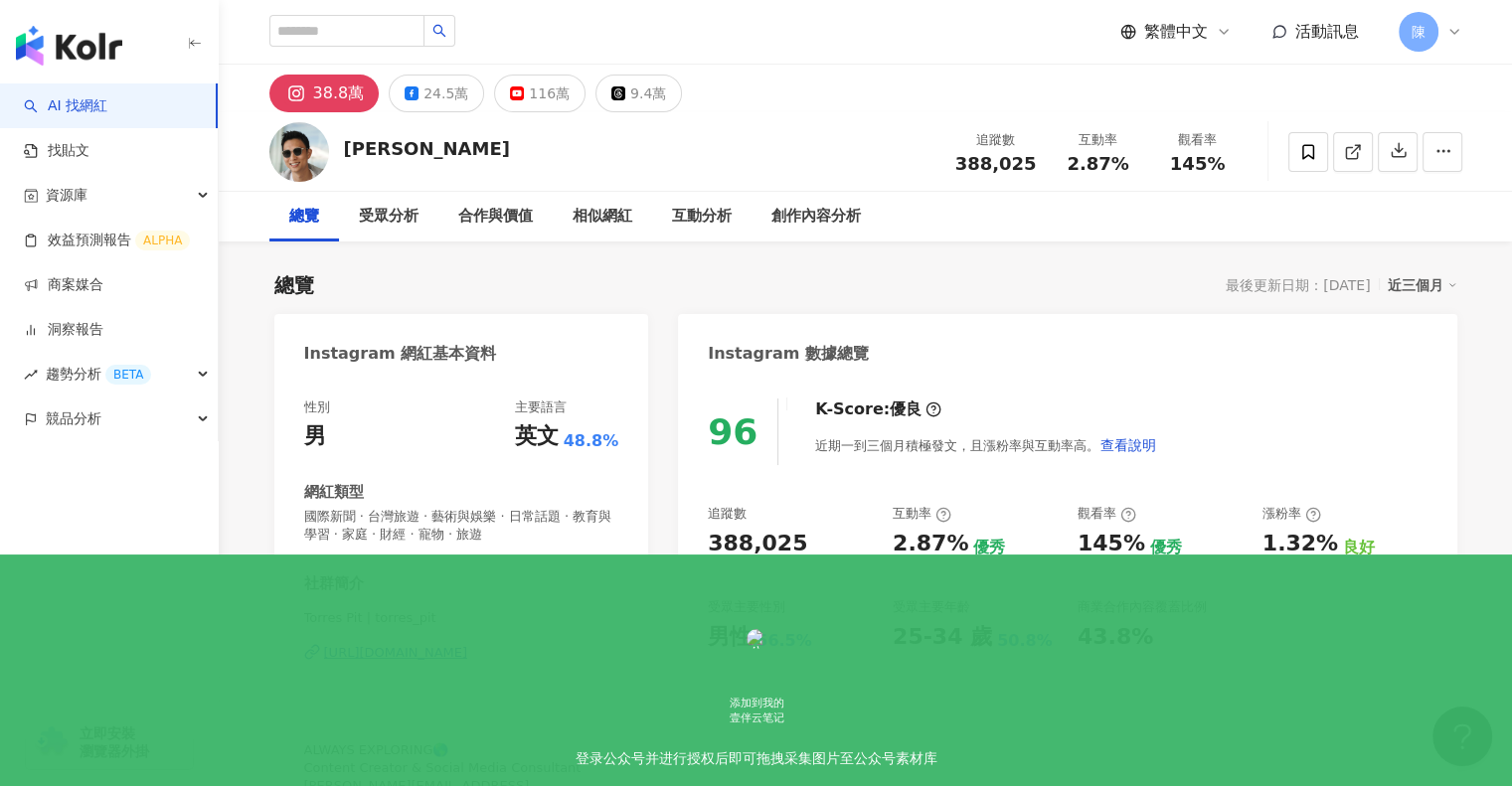
click at [1435, 283] on div "近三個月" at bounding box center [1422, 285] width 70 height 26
click at [1429, 371] on link "近六個月" at bounding box center [1430, 366] width 56 height 22
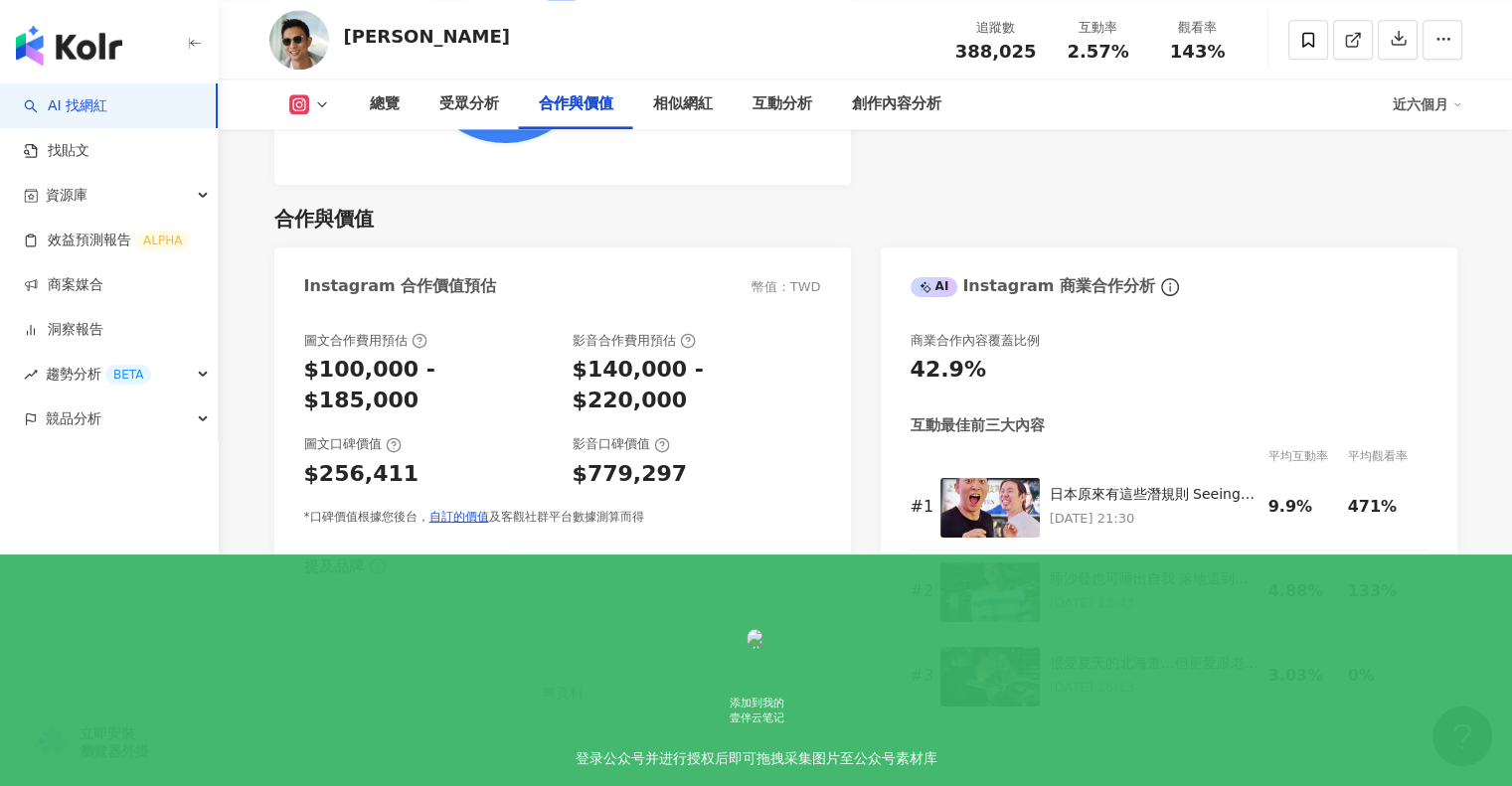
scroll to position [2686, 0]
drag, startPoint x: 791, startPoint y: 251, endPoint x: 835, endPoint y: 257, distance: 44.4
click at [834, 257] on div "Instagram 合作價值預估 幣值：TWD" at bounding box center [562, 278] width 577 height 65
click at [835, 257] on div "Instagram 合作價值預估 幣值：TWD" at bounding box center [562, 278] width 577 height 65
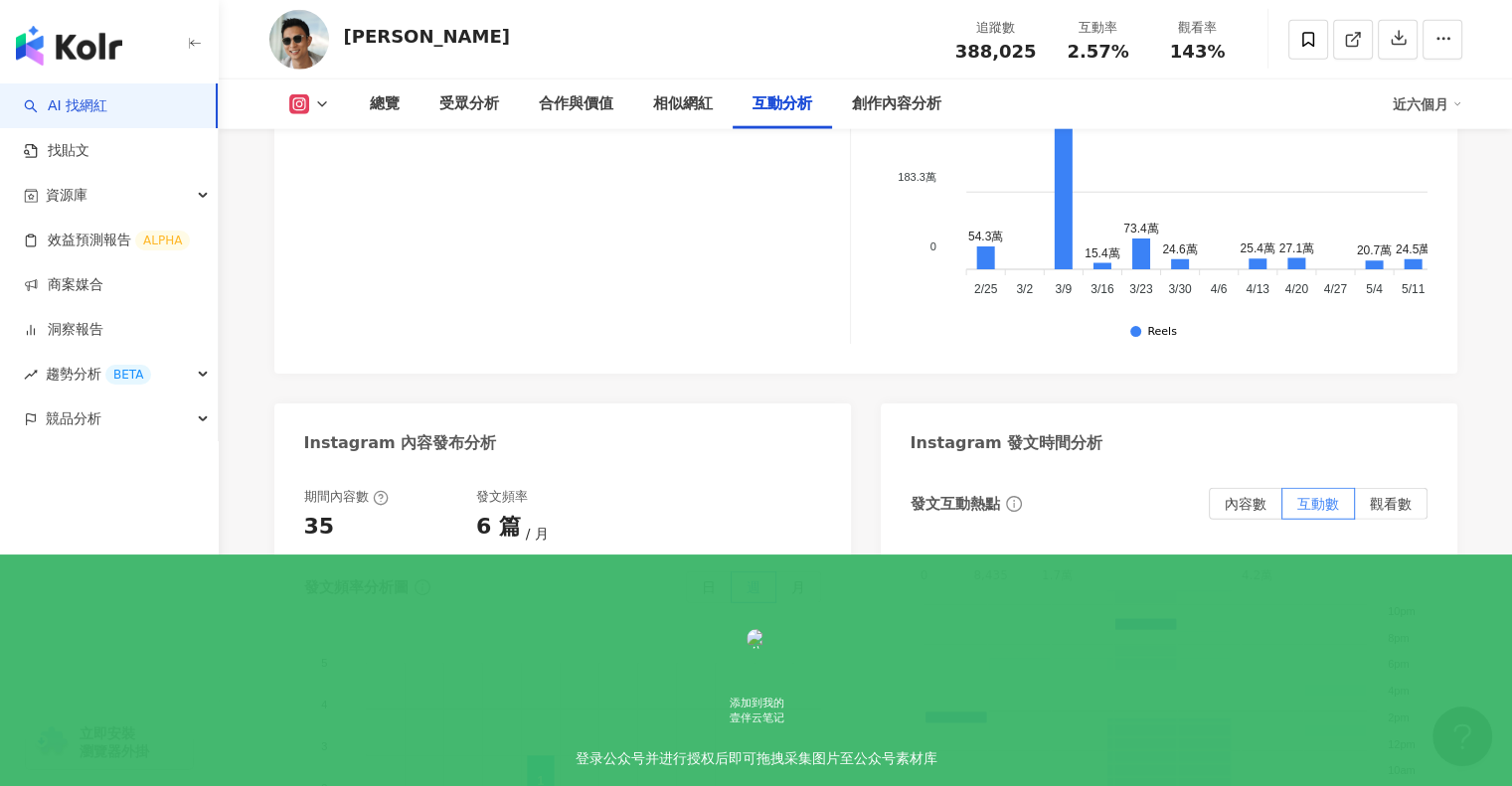
scroll to position [4972, 0]
click at [1251, 497] on span "內容數" at bounding box center [1245, 505] width 42 height 16
click at [1384, 497] on span "觀看數" at bounding box center [1390, 505] width 42 height 16
click at [1106, 489] on div "發文互動熱點 內容數 互動數 觀看數" at bounding box center [1168, 505] width 517 height 32
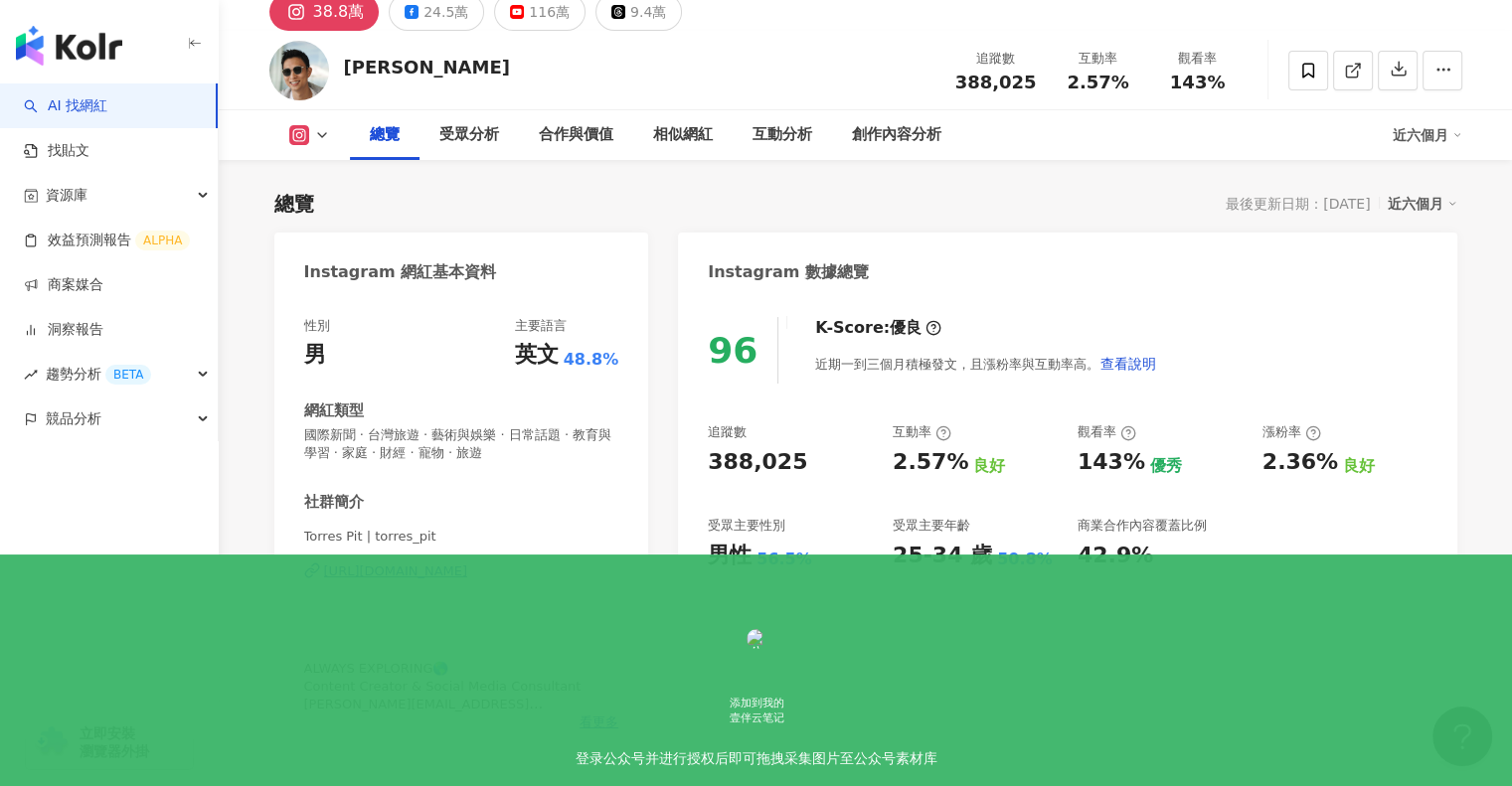
scroll to position [0, 0]
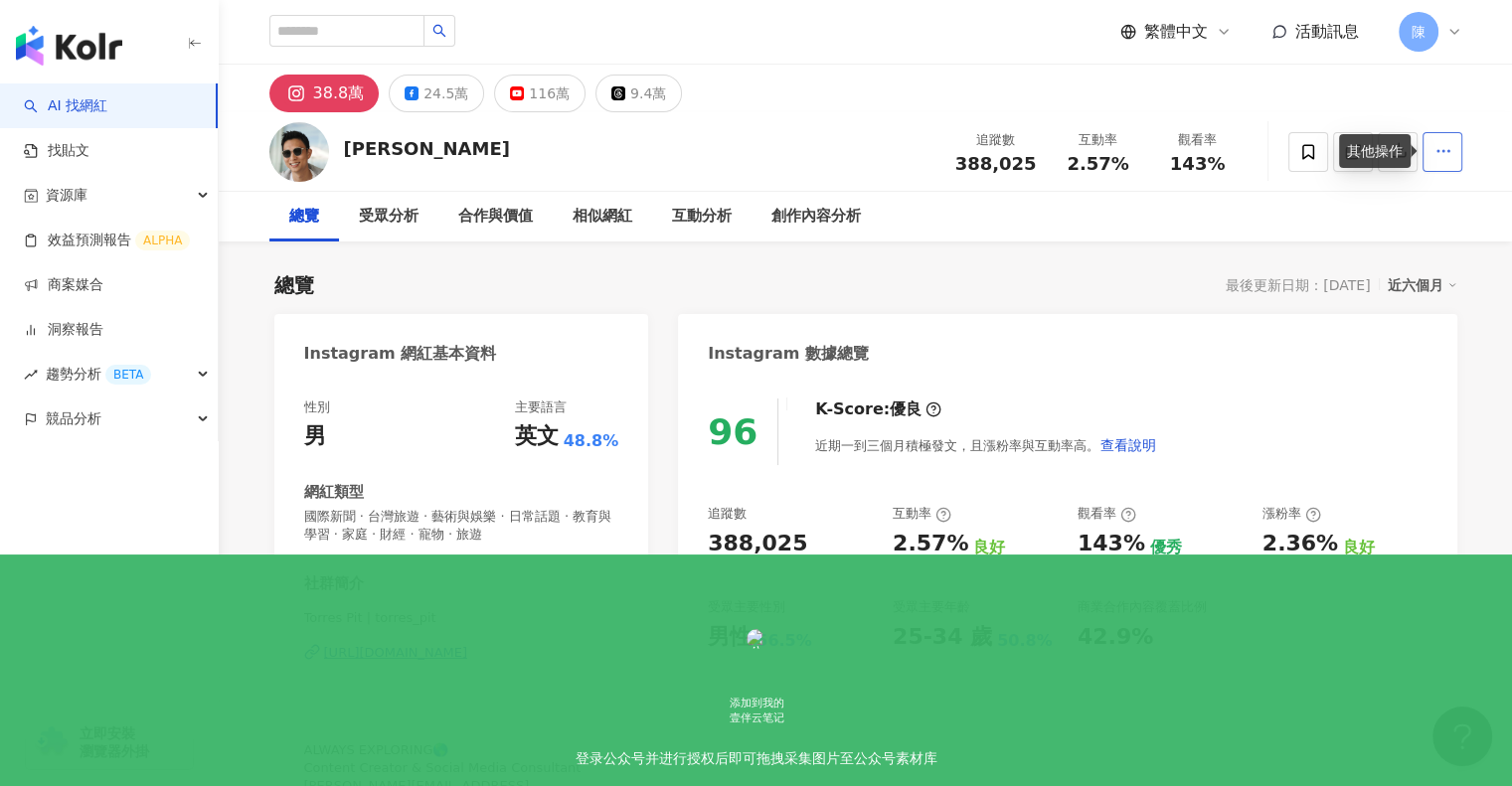
click at [1426, 149] on button "button" at bounding box center [1442, 152] width 40 height 40
click at [869, 123] on div "托哥torres 追蹤數 388,025 互動率 2.57% 觀看率 143%" at bounding box center [866, 151] width 1272 height 79
click at [90, 142] on link "找貼文" at bounding box center [57, 151] width 66 height 20
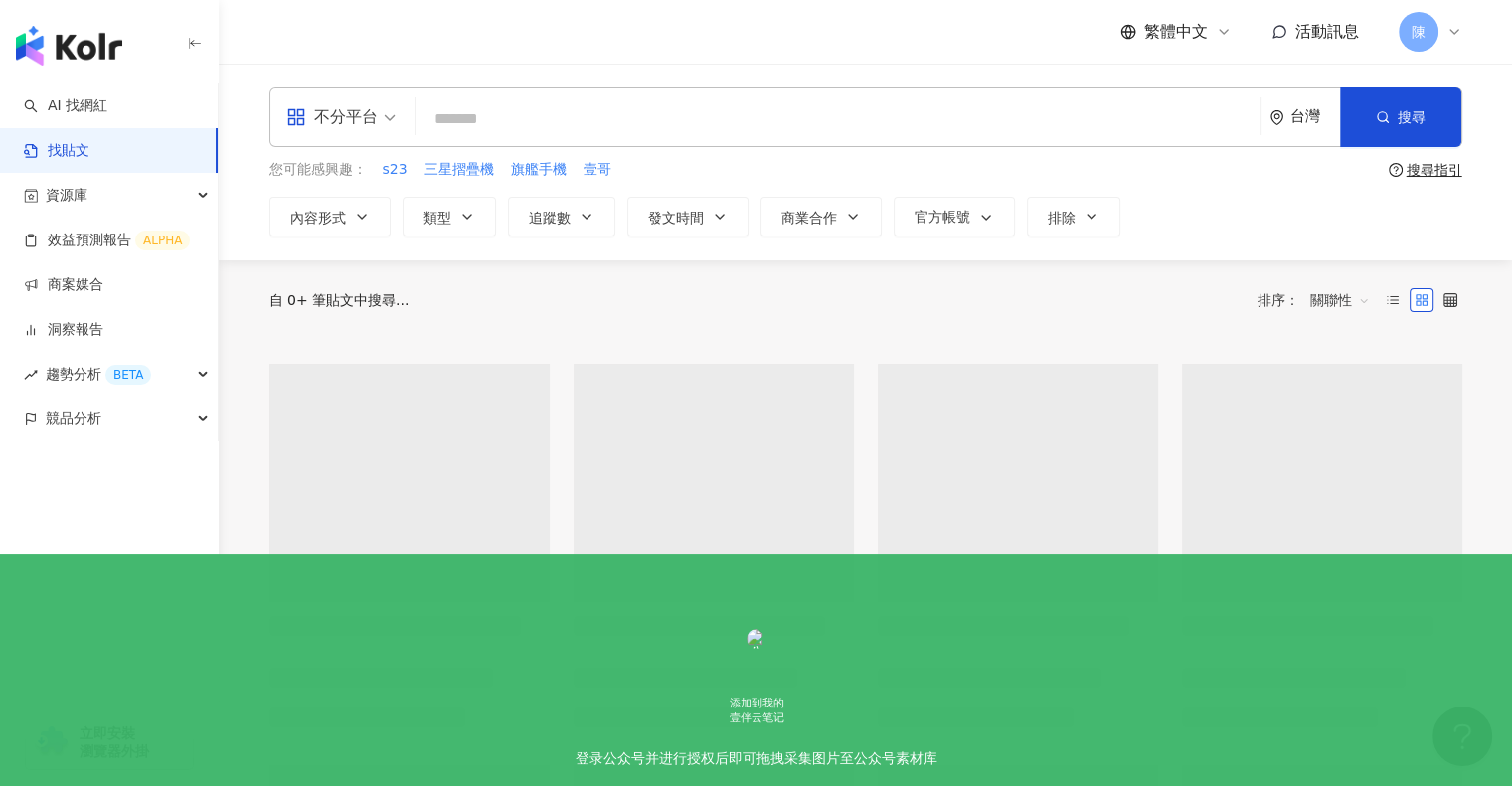
click at [1329, 123] on div "台灣" at bounding box center [1315, 117] width 50 height 17
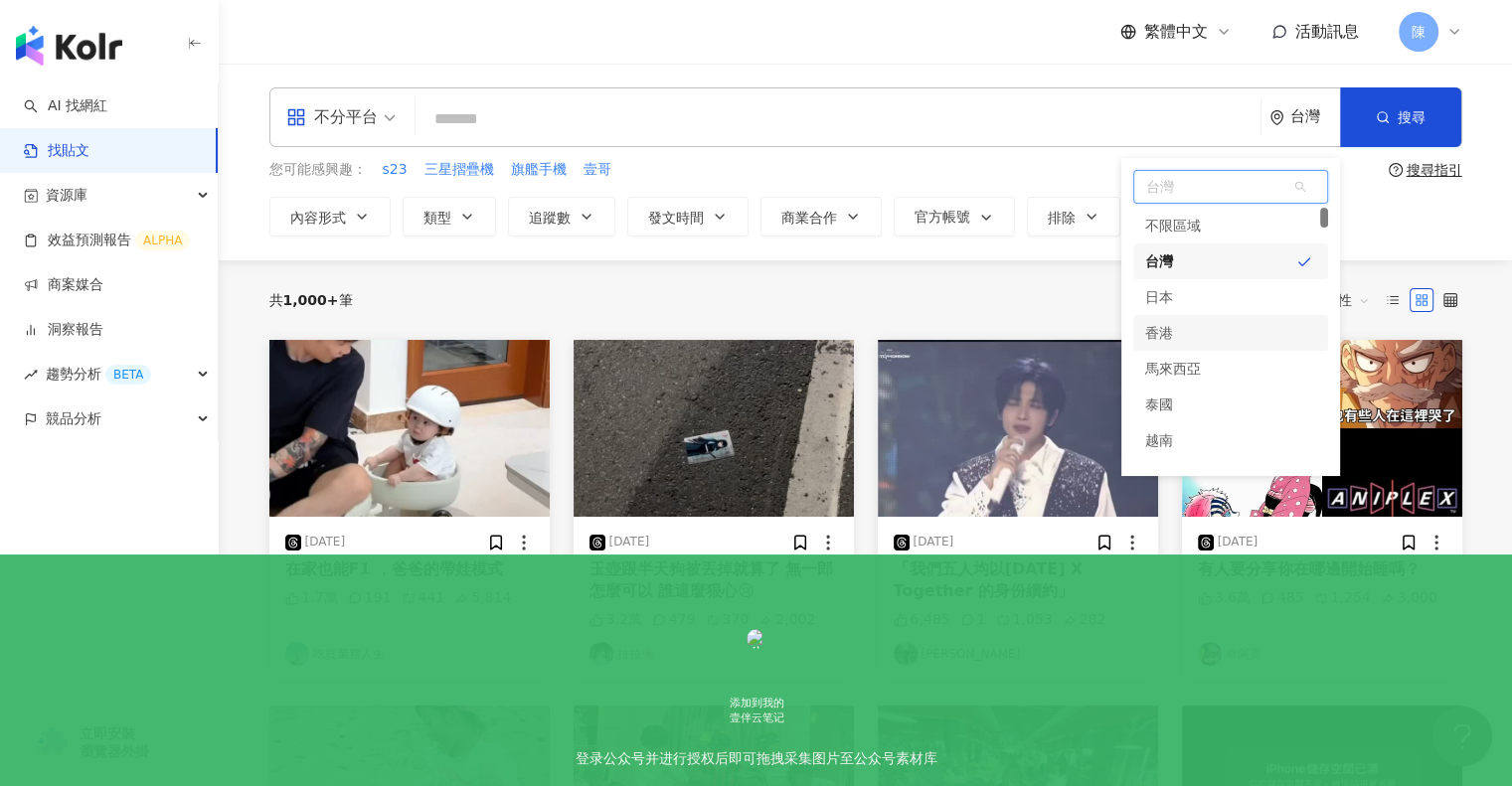
click at [1175, 335] on div "香港" at bounding box center [1231, 333] width 195 height 36
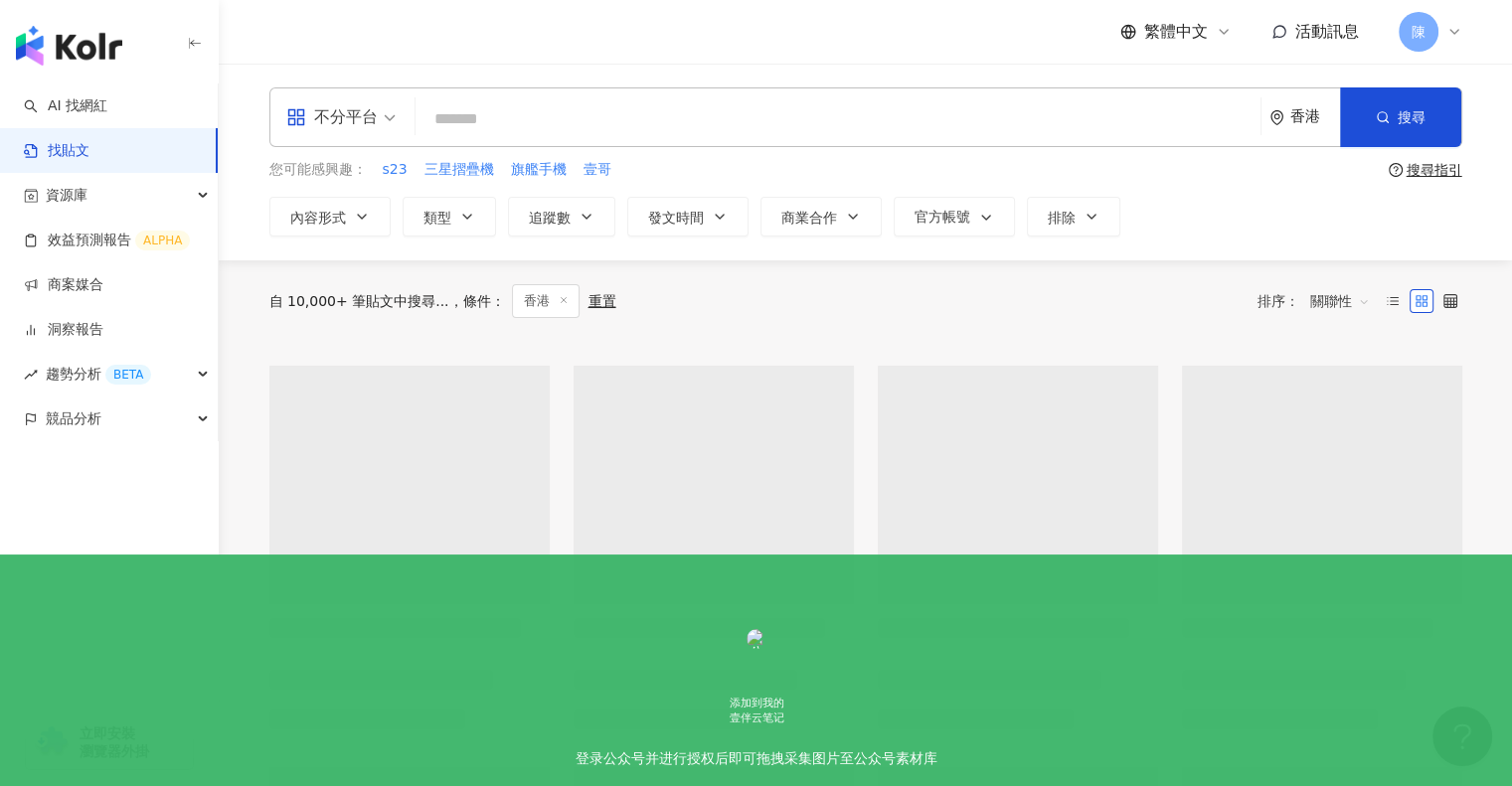
click at [723, 127] on input "search" at bounding box center [838, 119] width 829 height 43
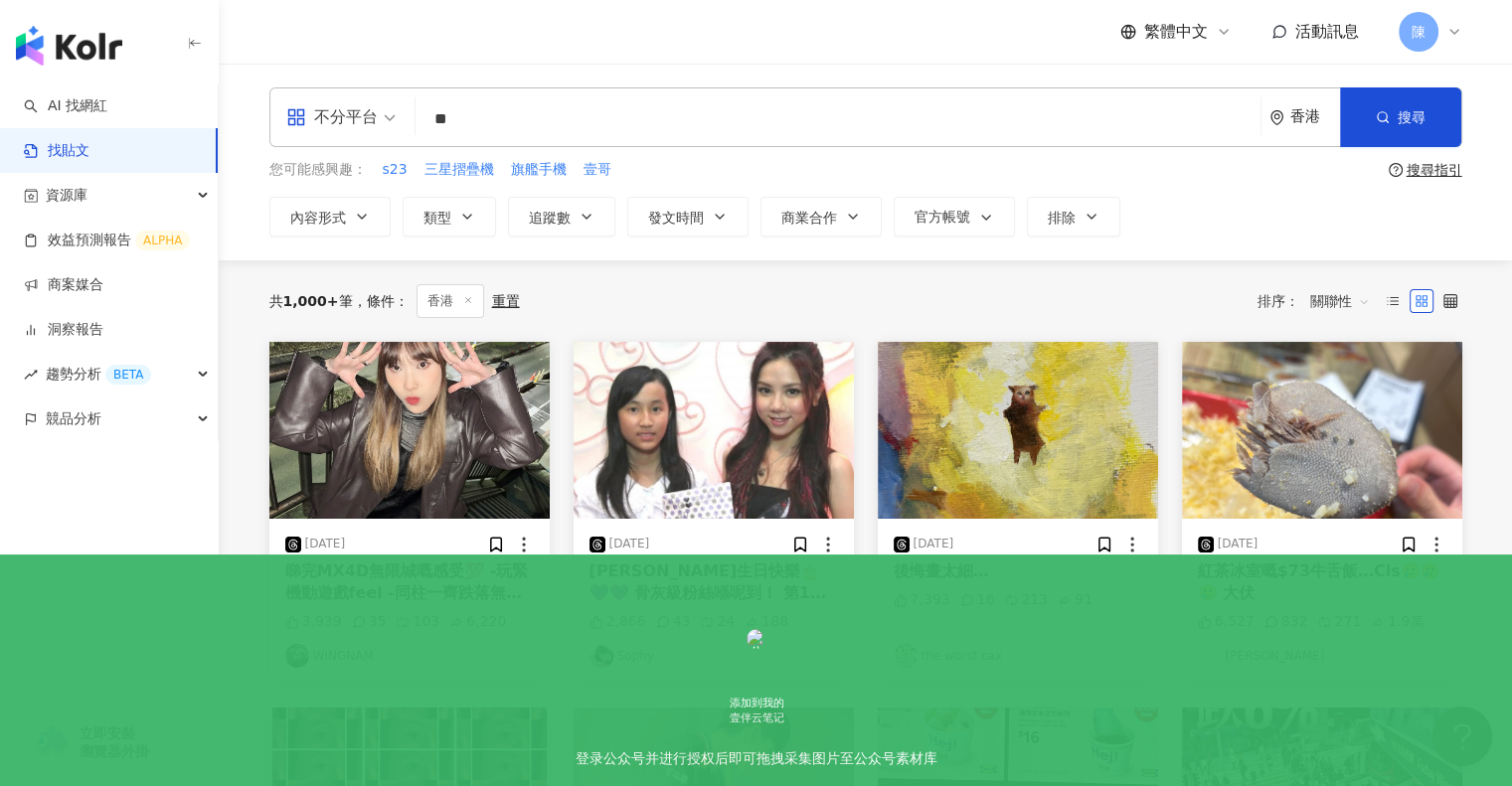
type input "*"
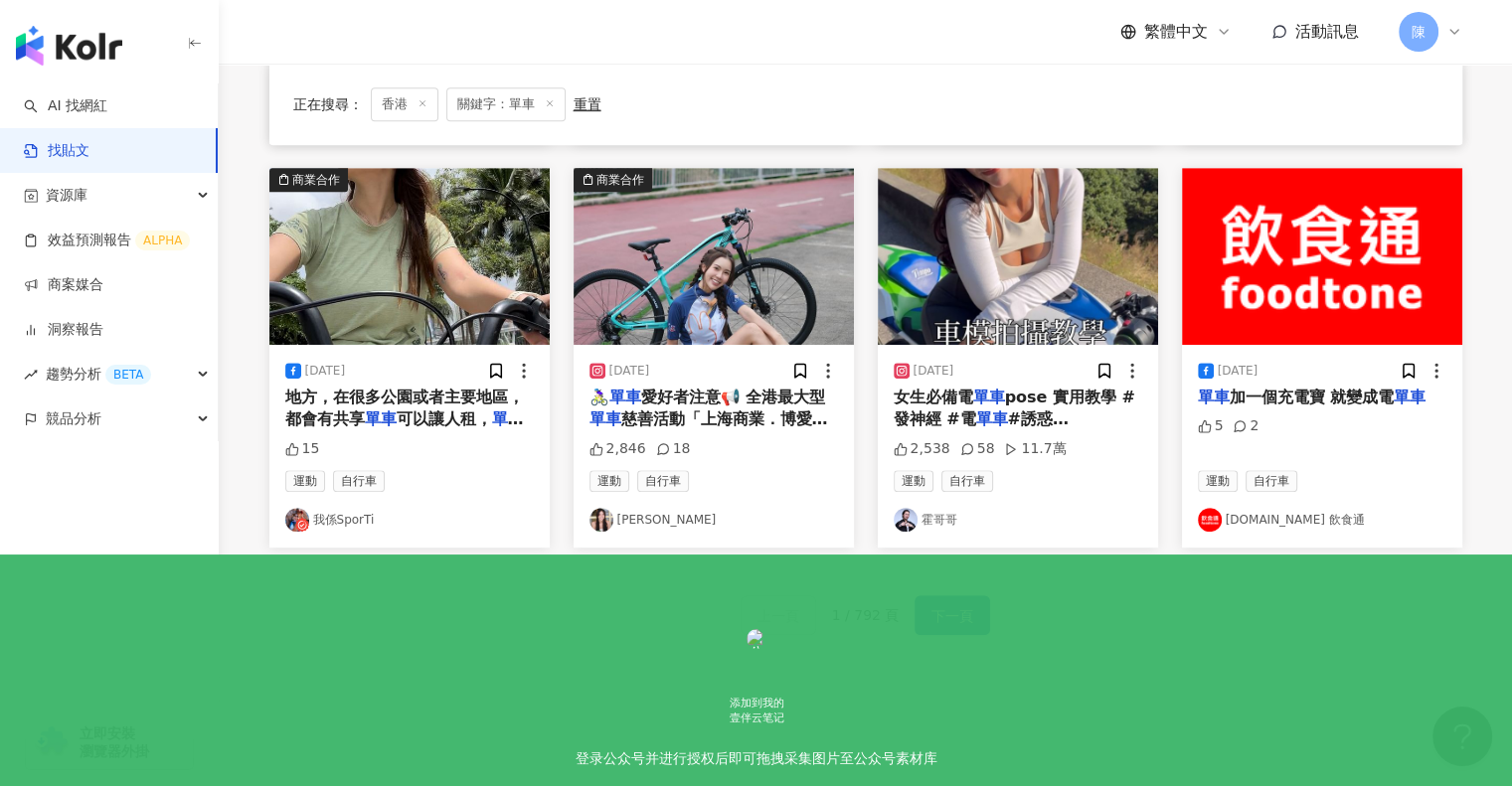
scroll to position [992, 0]
click at [939, 604] on span "下一頁" at bounding box center [952, 616] width 42 height 24
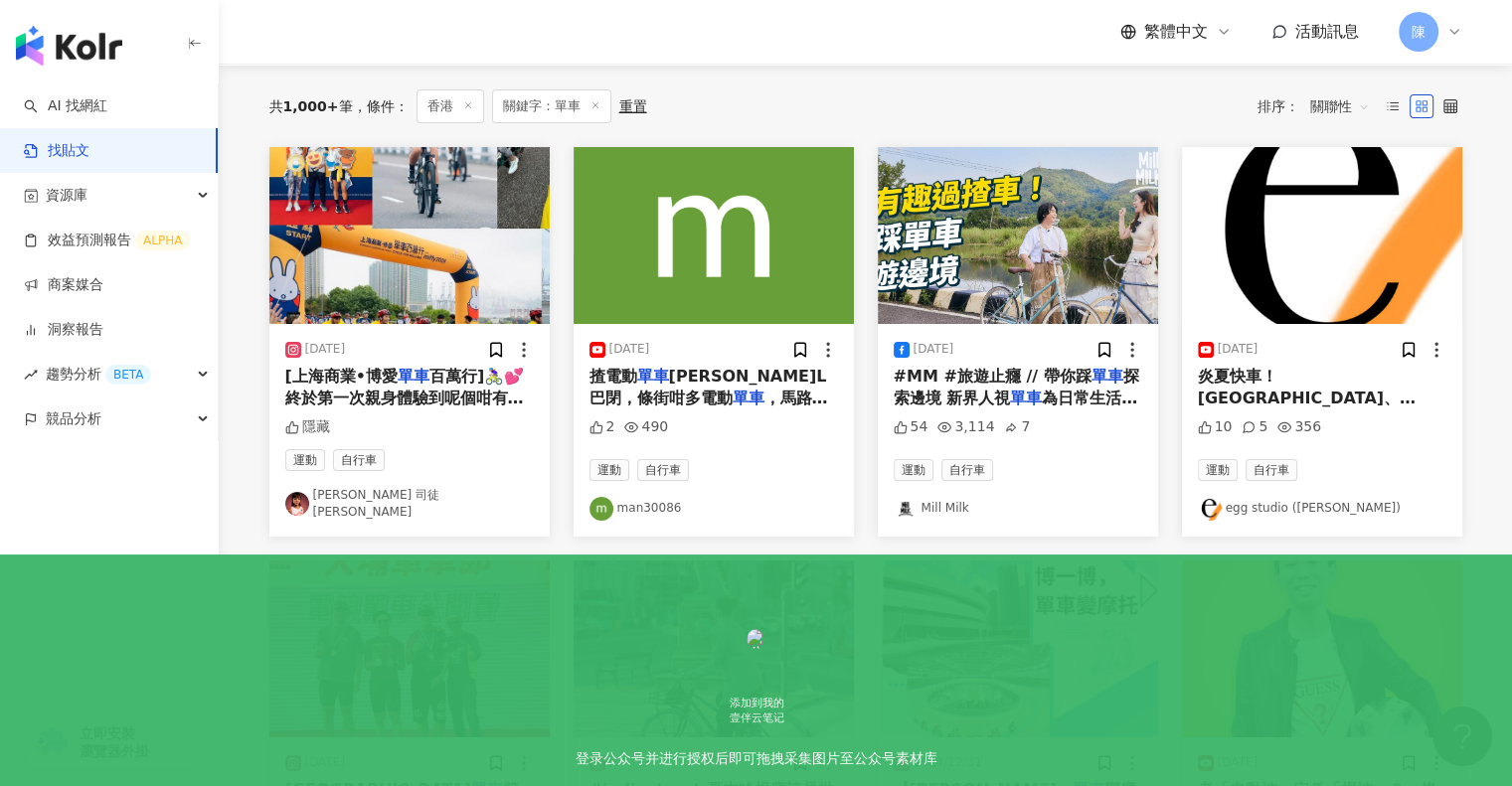
scroll to position [0, 0]
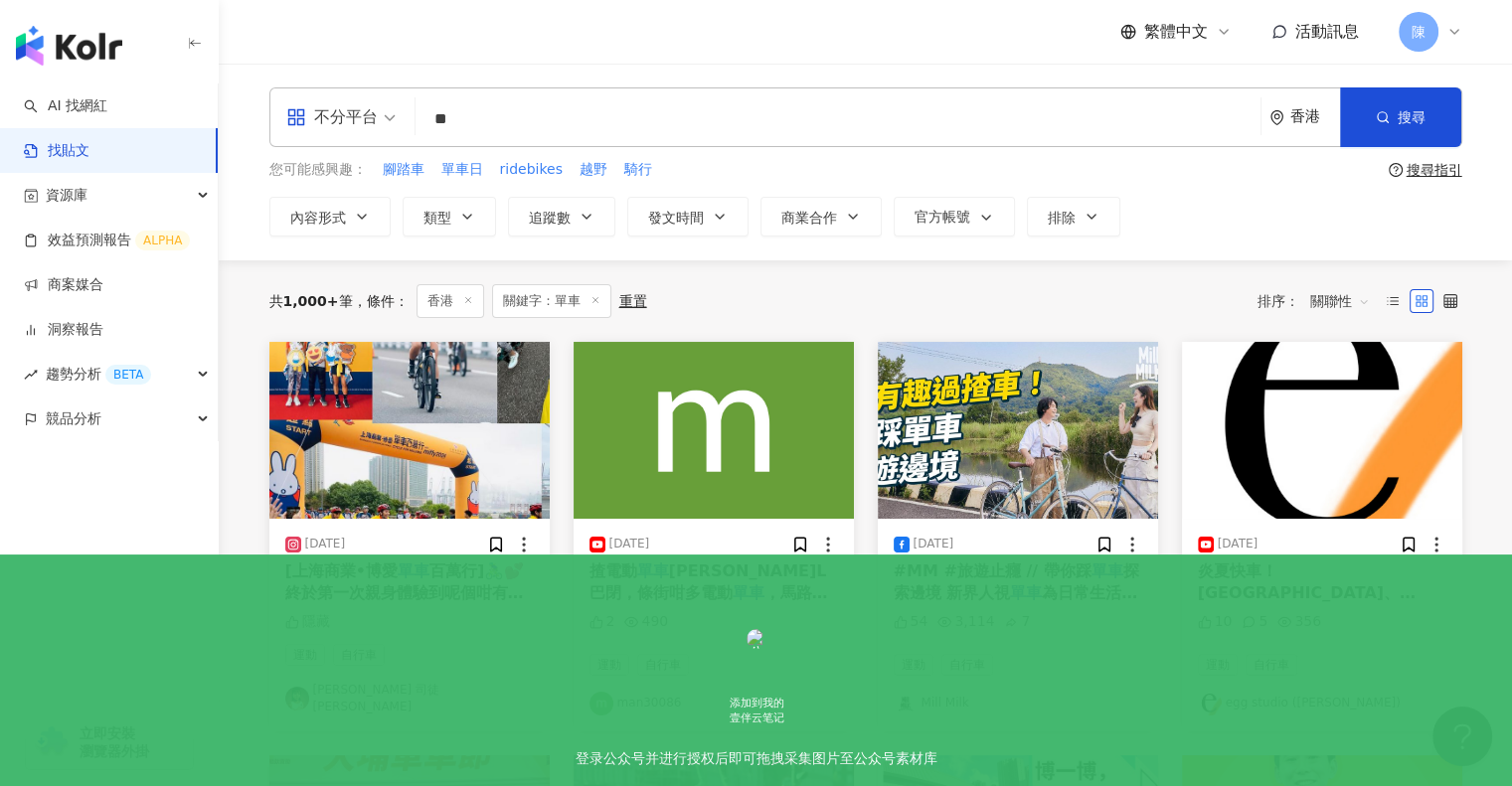
click at [1356, 305] on span "關聯性" at bounding box center [1340, 301] width 60 height 32
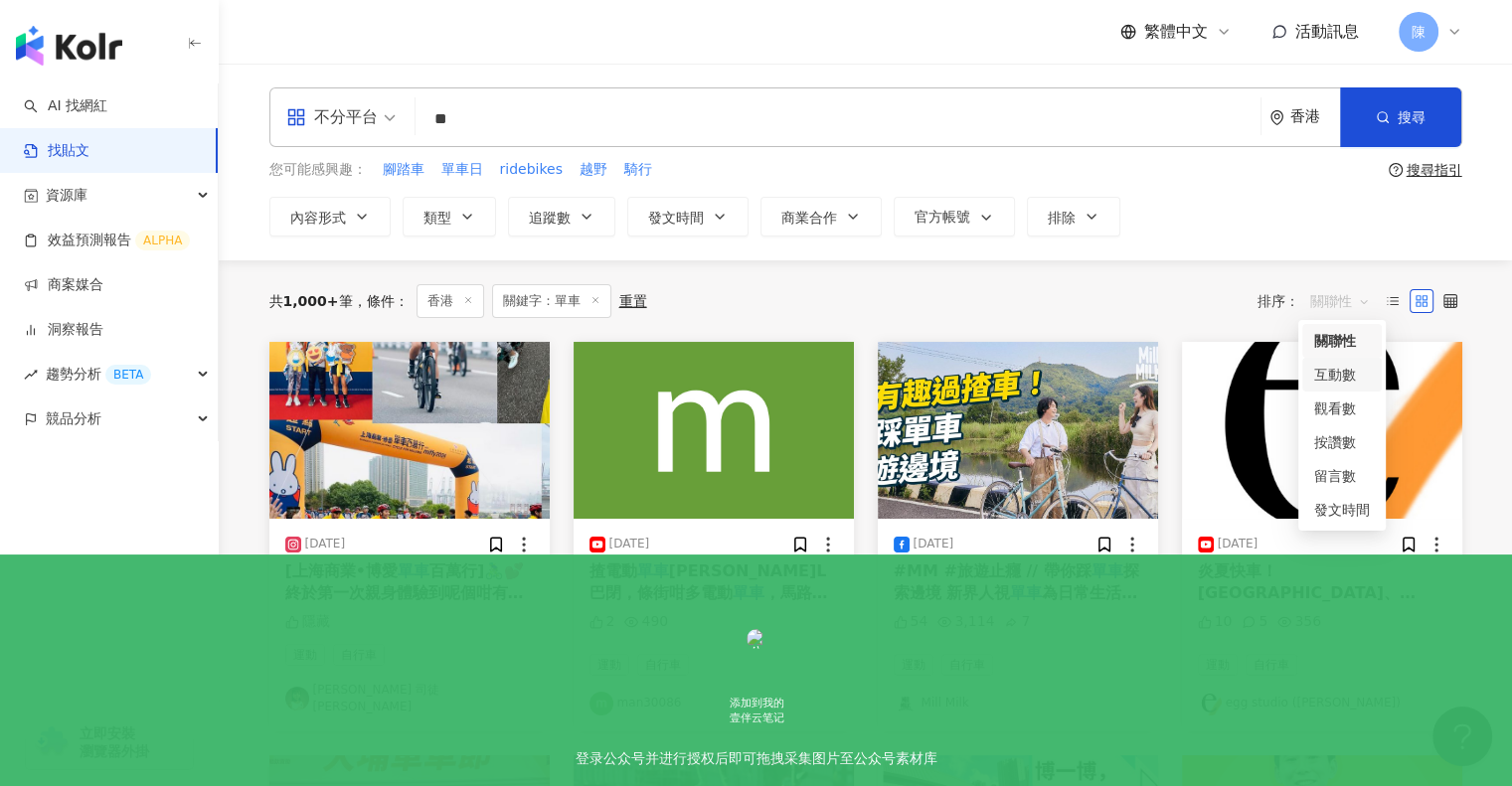
click at [1345, 372] on div "互動數" at bounding box center [1342, 375] width 56 height 22
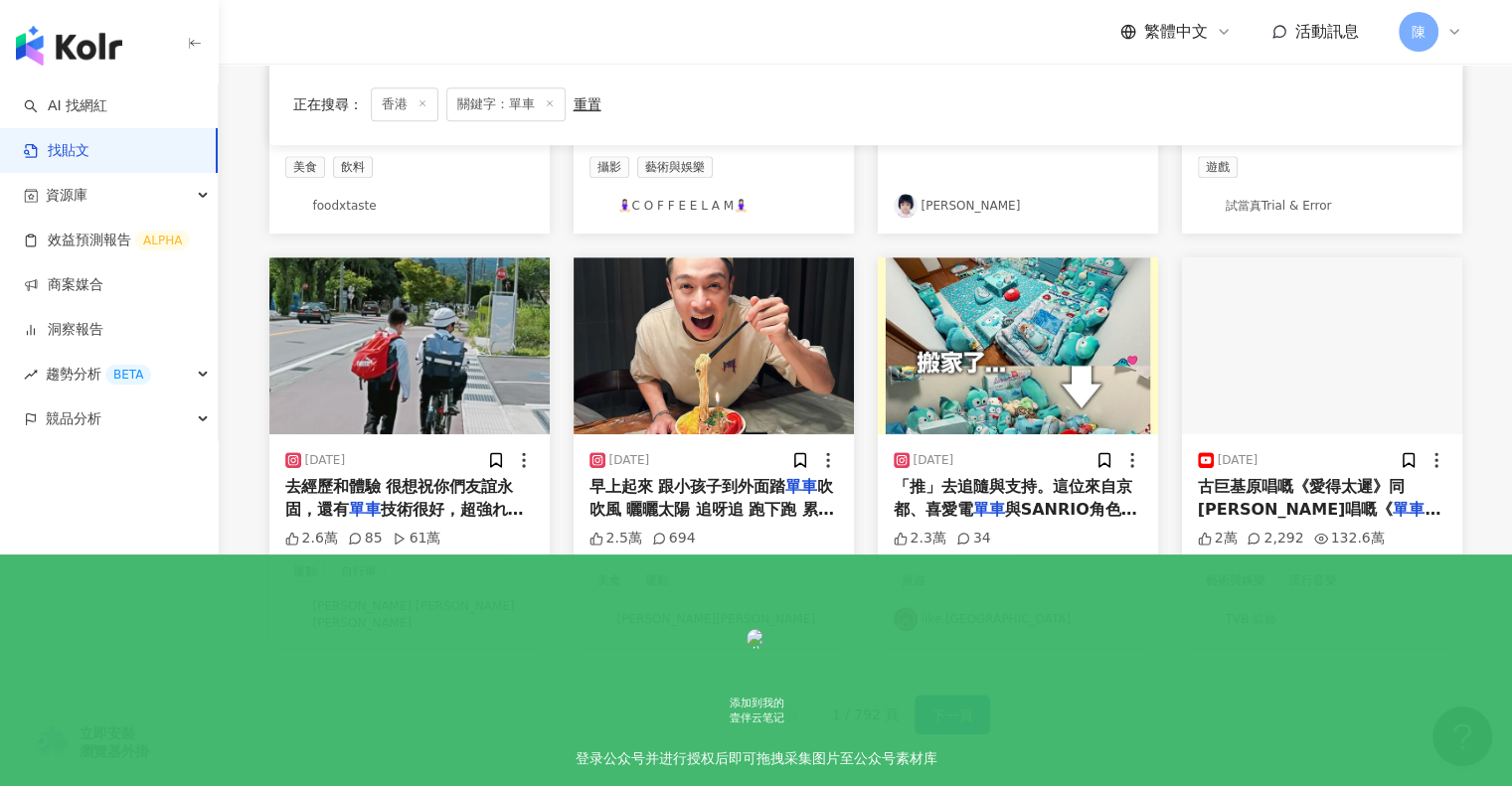
scroll to position [893, 0]
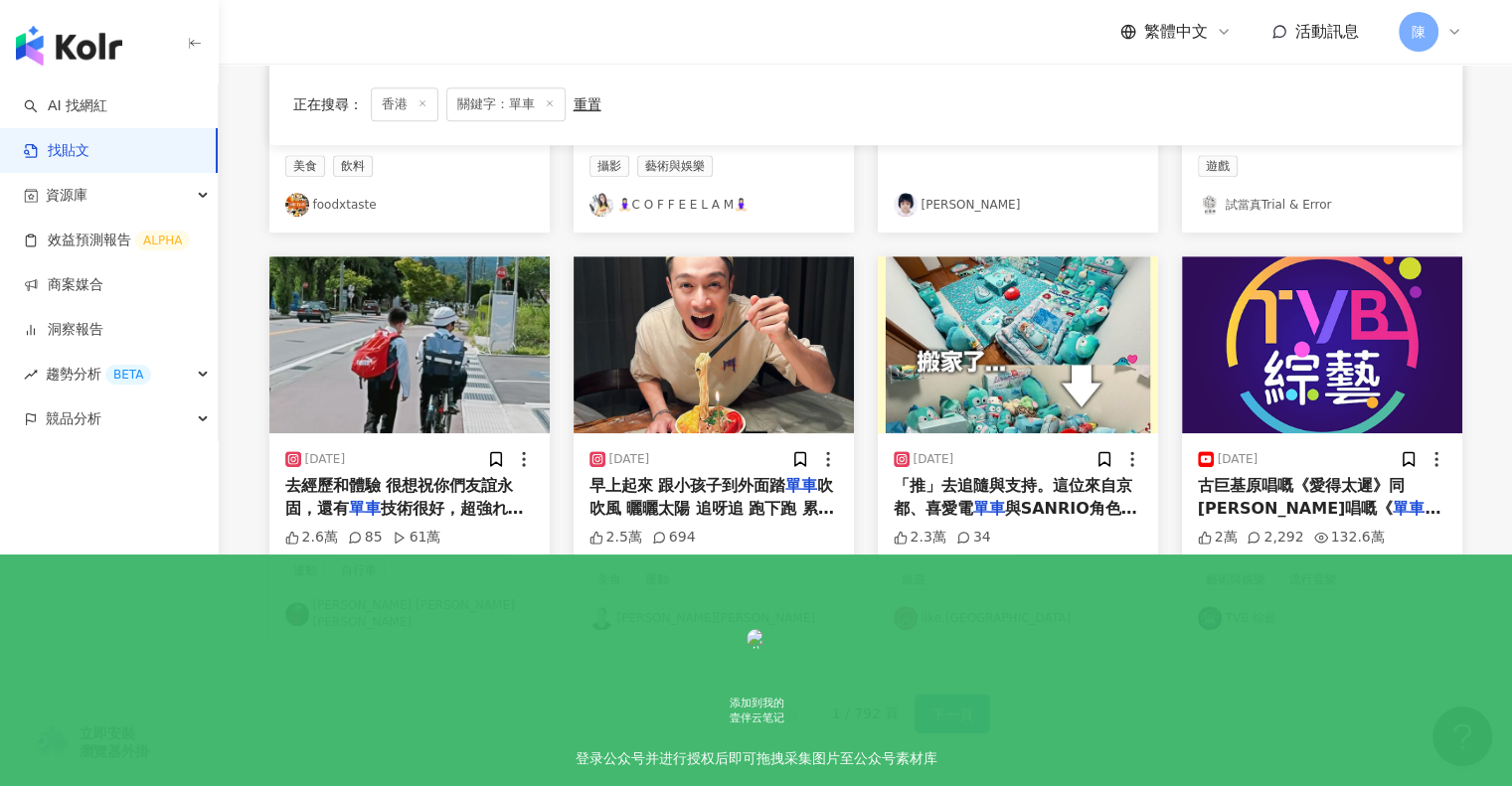
click at [955, 706] on span "下一頁" at bounding box center [952, 715] width 42 height 24
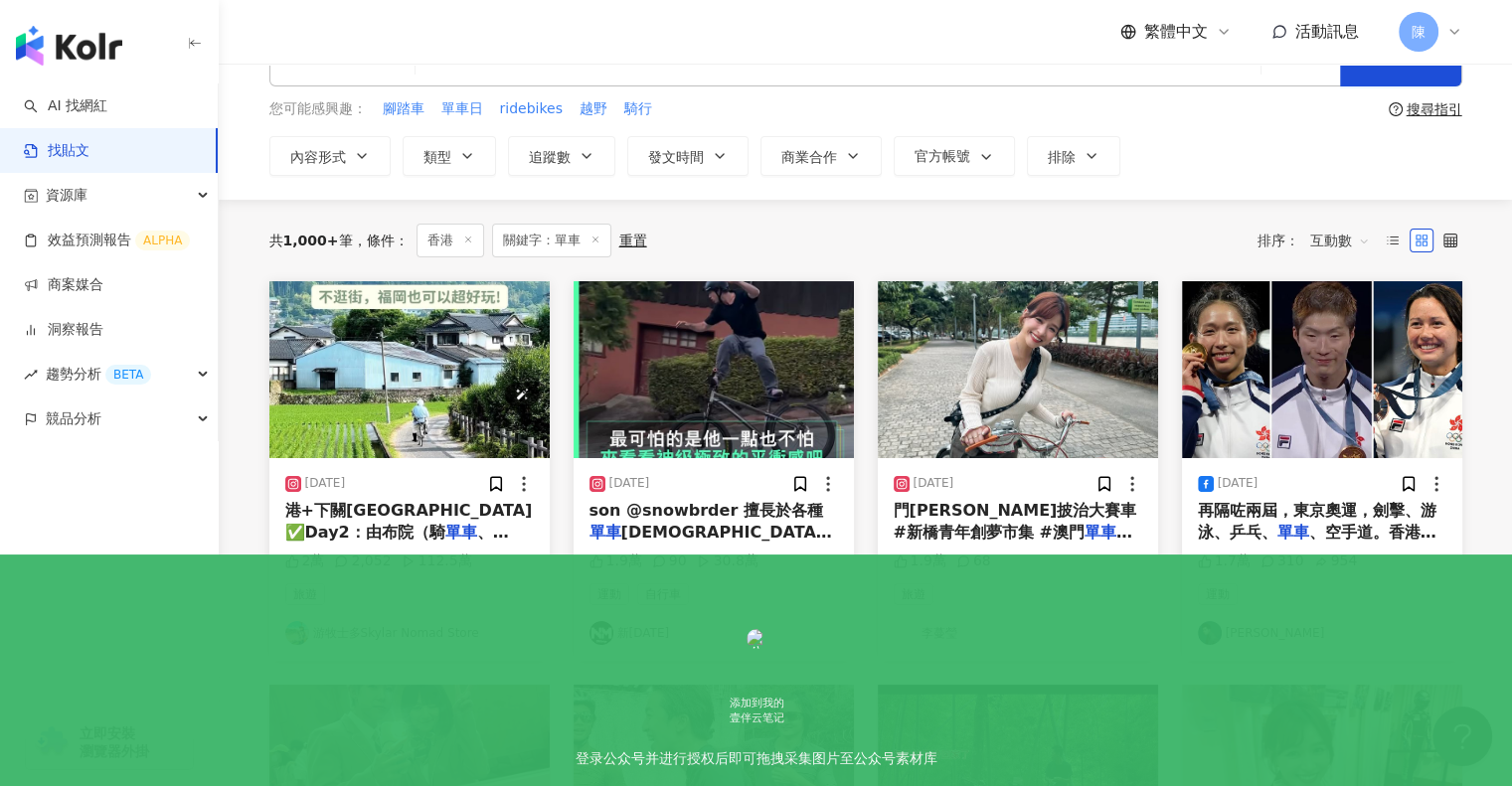
scroll to position [0, 0]
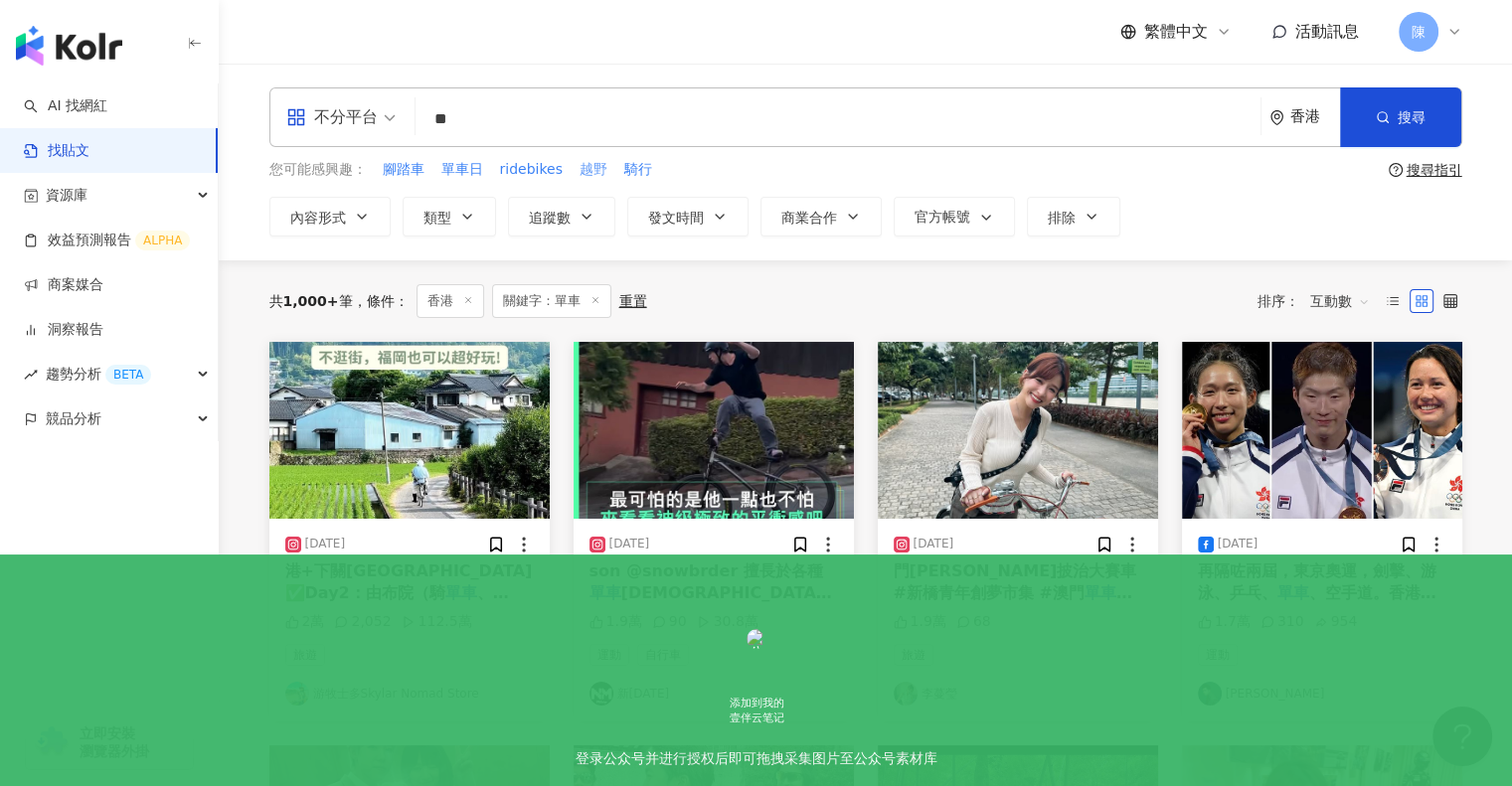
click at [591, 170] on span "越野" at bounding box center [594, 170] width 28 height 20
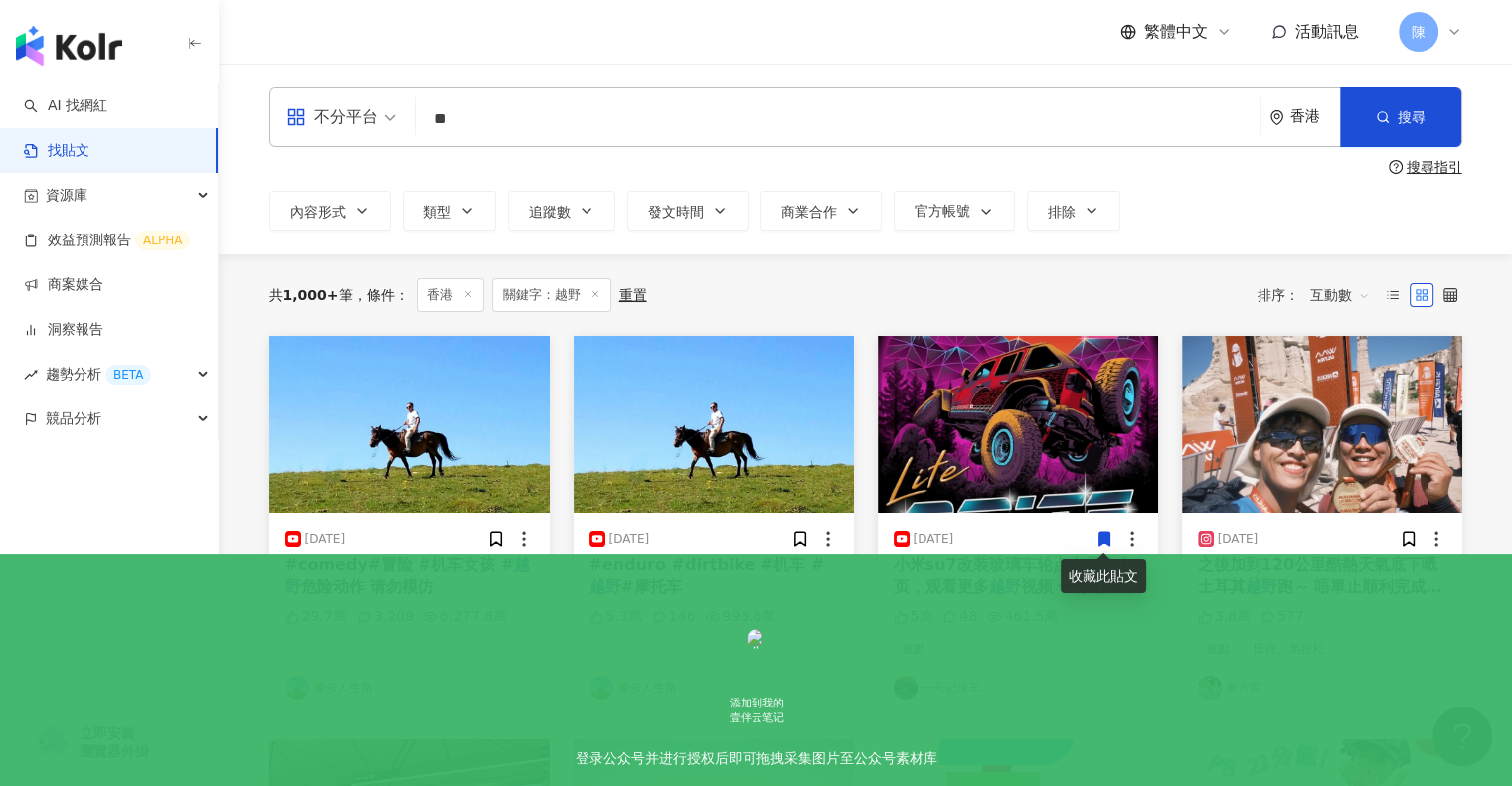
click at [498, 115] on input "**" at bounding box center [838, 119] width 829 height 43
type input "*"
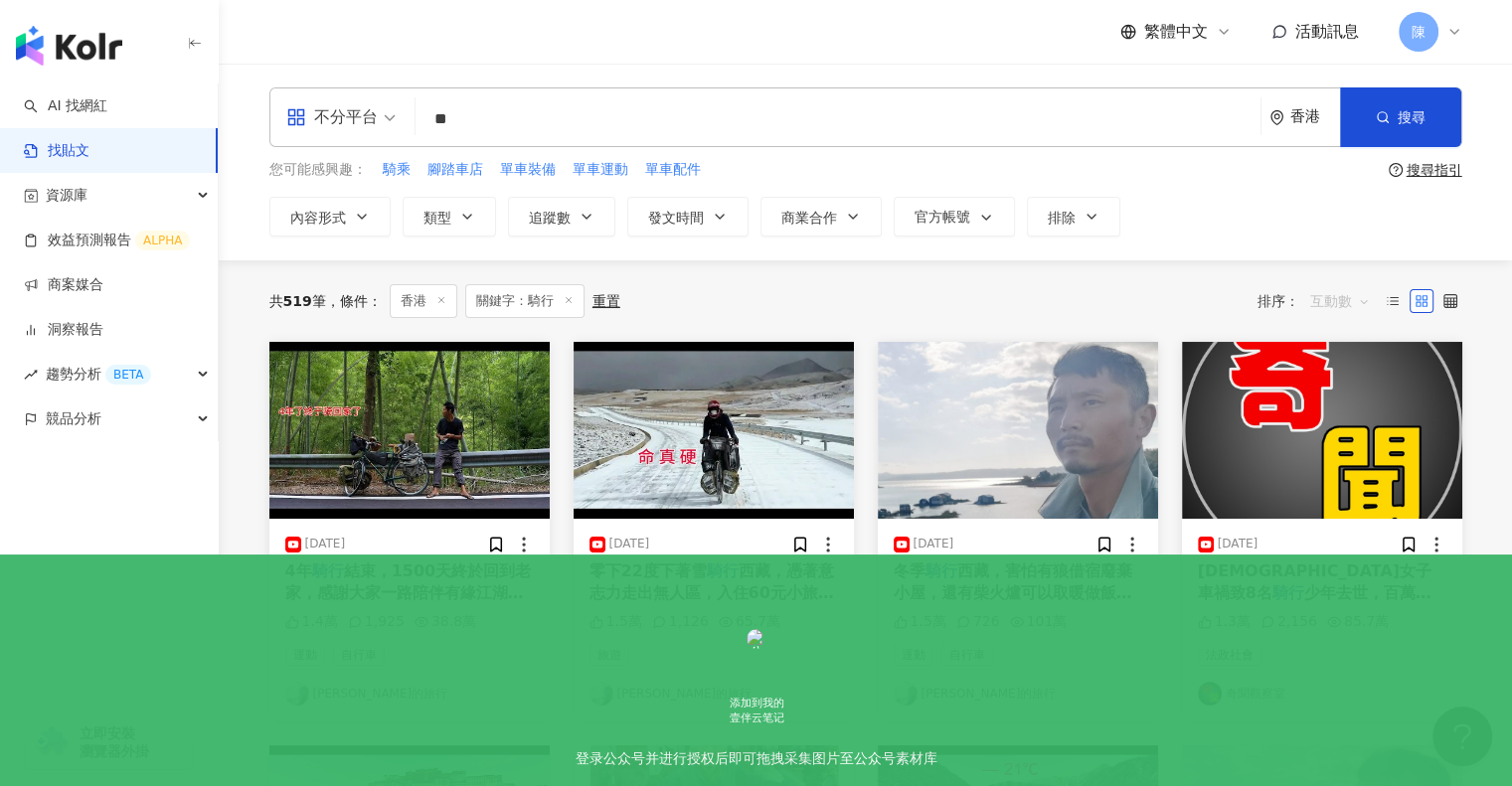
click at [1342, 297] on span "互動數" at bounding box center [1340, 301] width 60 height 32
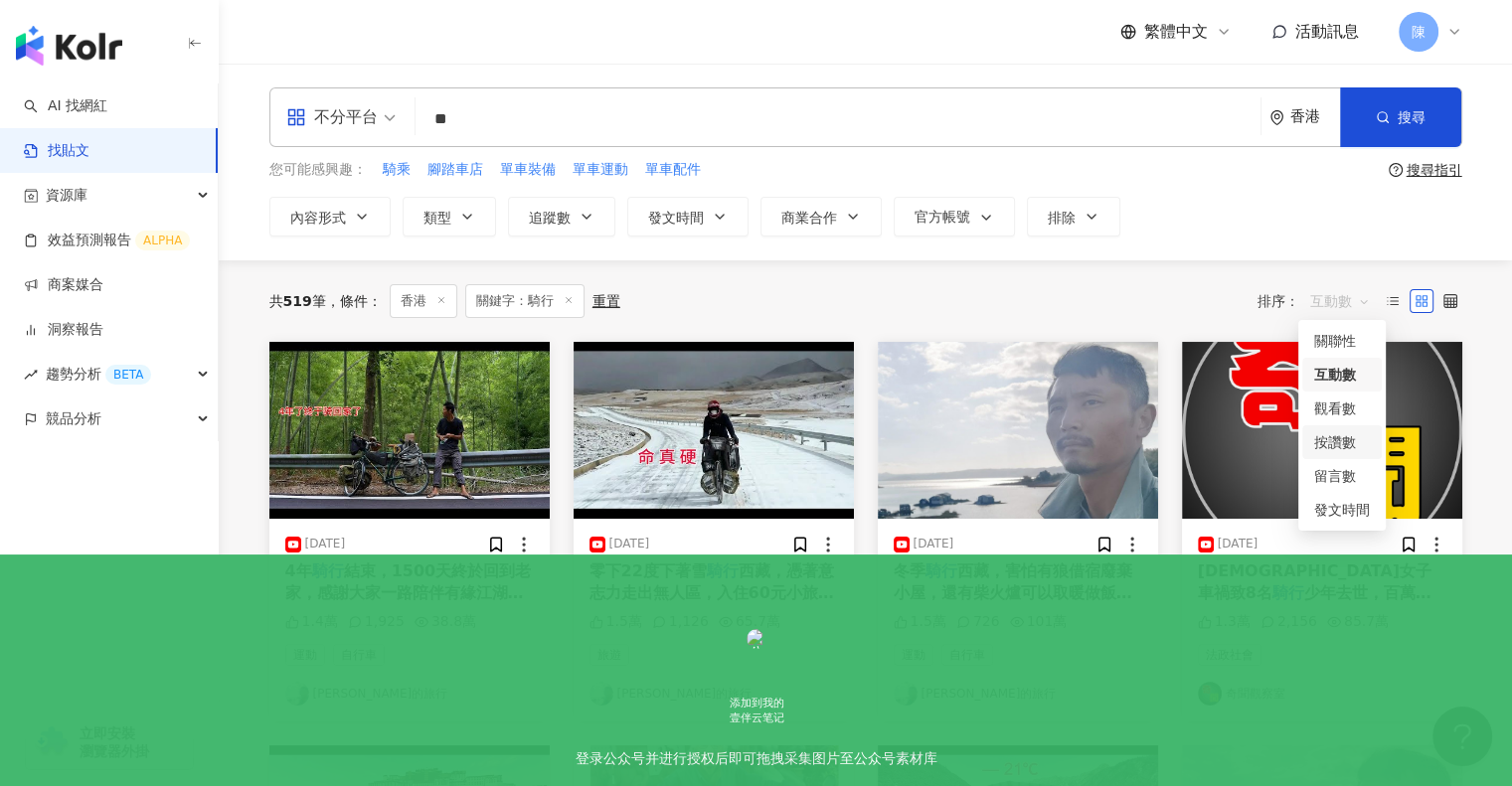
click at [1341, 449] on div "按讚數" at bounding box center [1342, 442] width 56 height 22
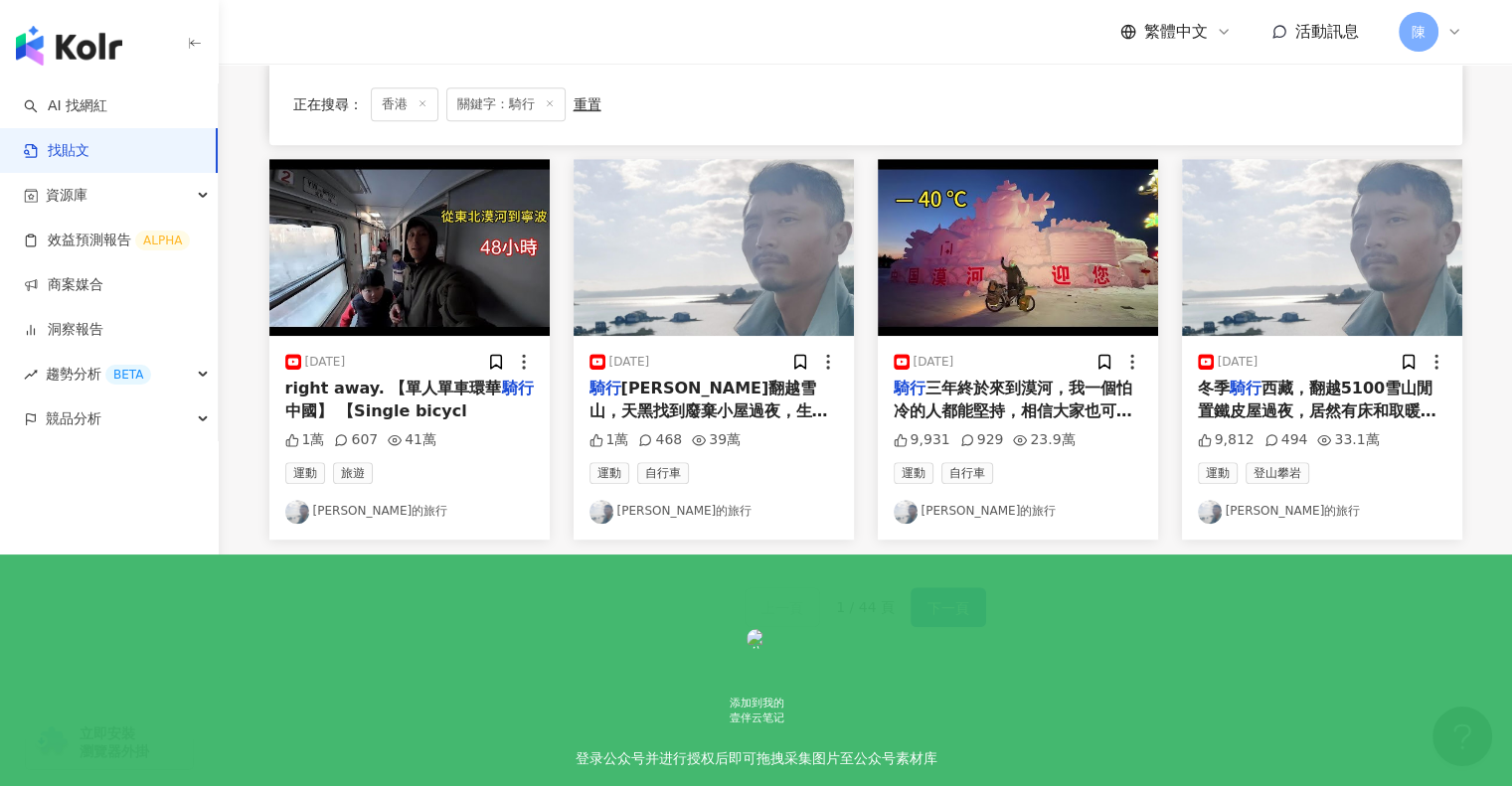
scroll to position [992, 0]
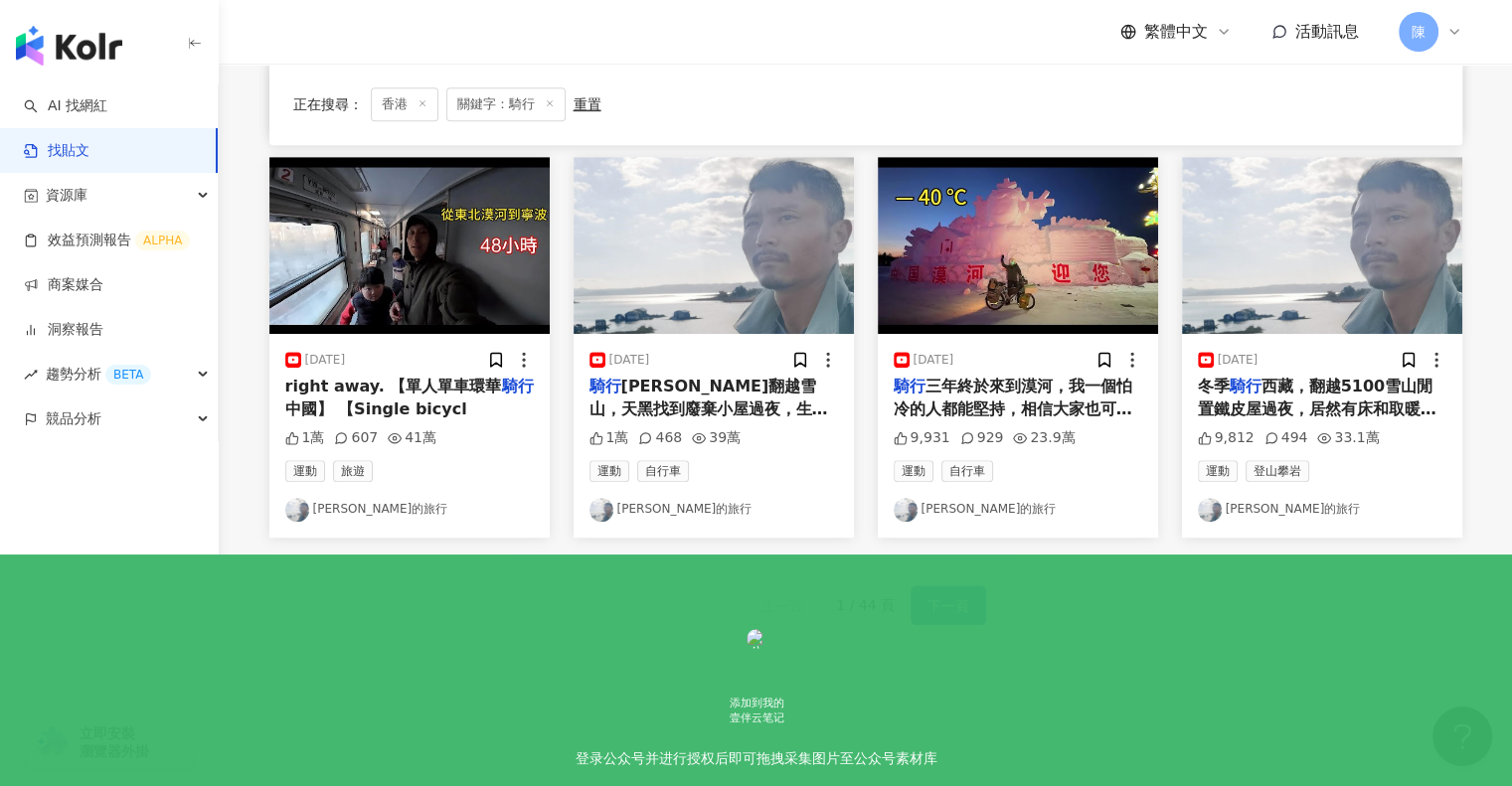
click at [951, 615] on span "下一頁" at bounding box center [948, 607] width 42 height 24
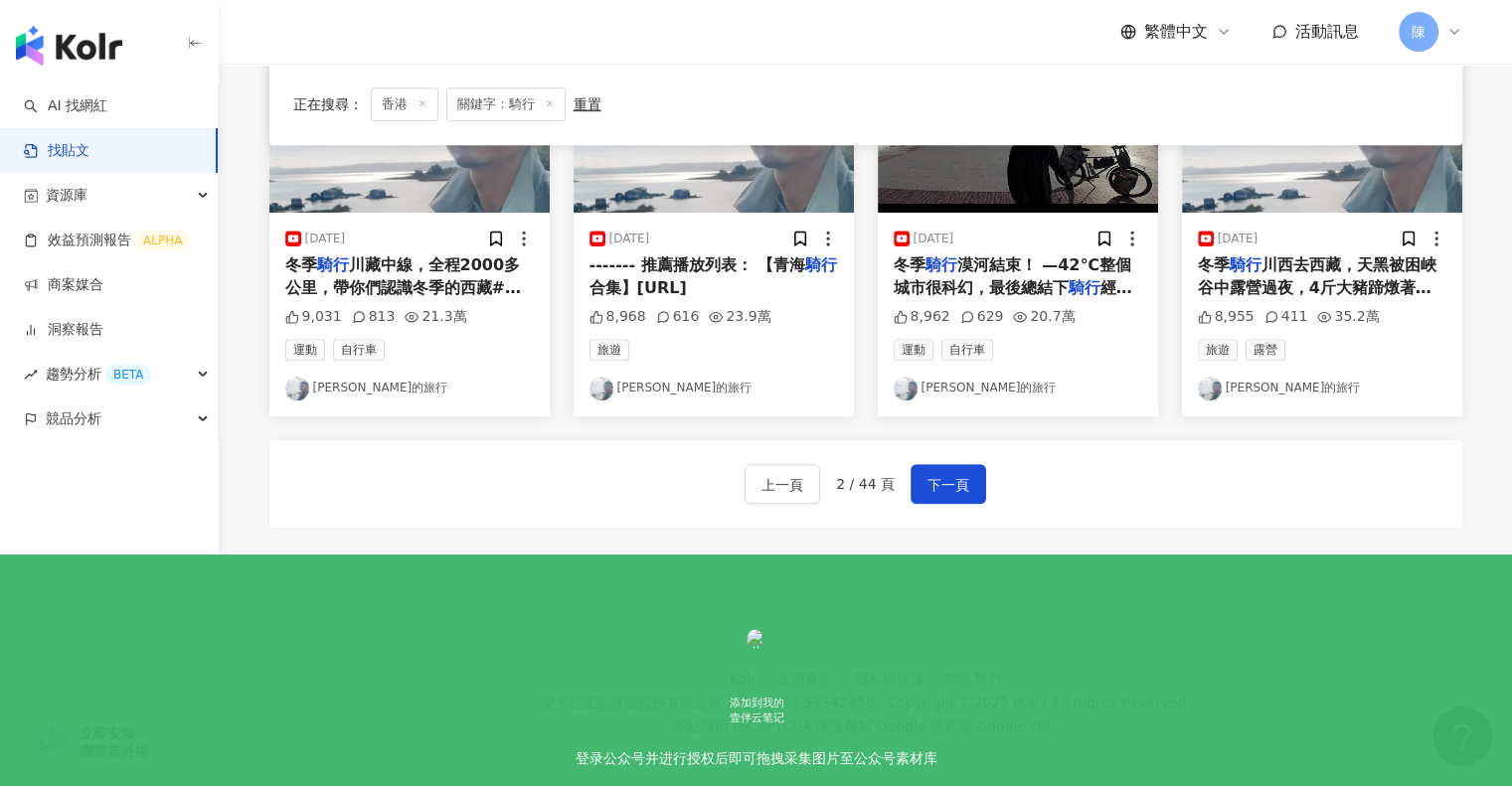
scroll to position [1123, 0]
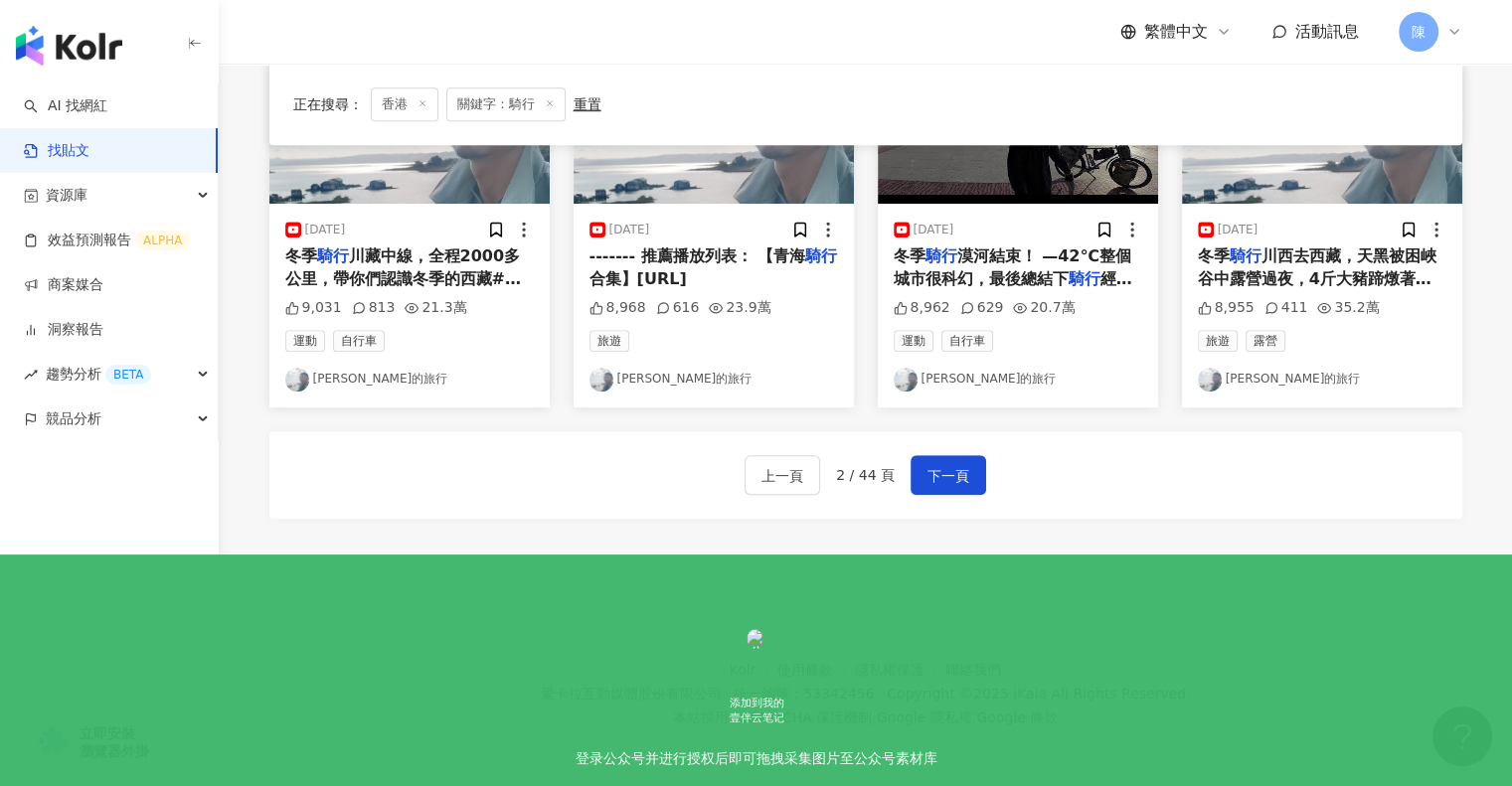
click at [994, 472] on div "上一頁 2 / 44 頁 下一頁" at bounding box center [865, 475] width 1192 height 88
click at [930, 488] on button "下一頁" at bounding box center [948, 475] width 76 height 40
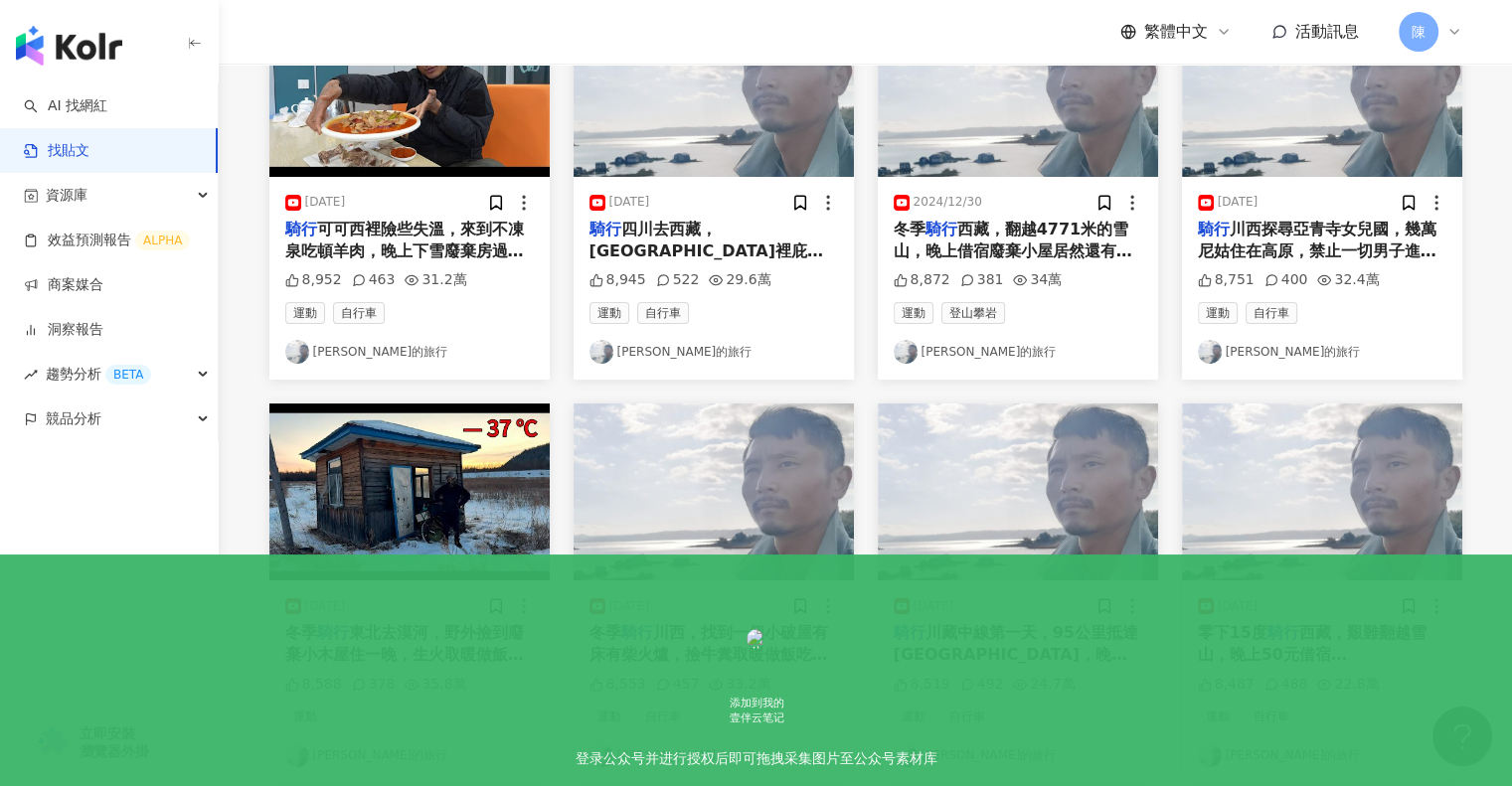
scroll to position [0, 0]
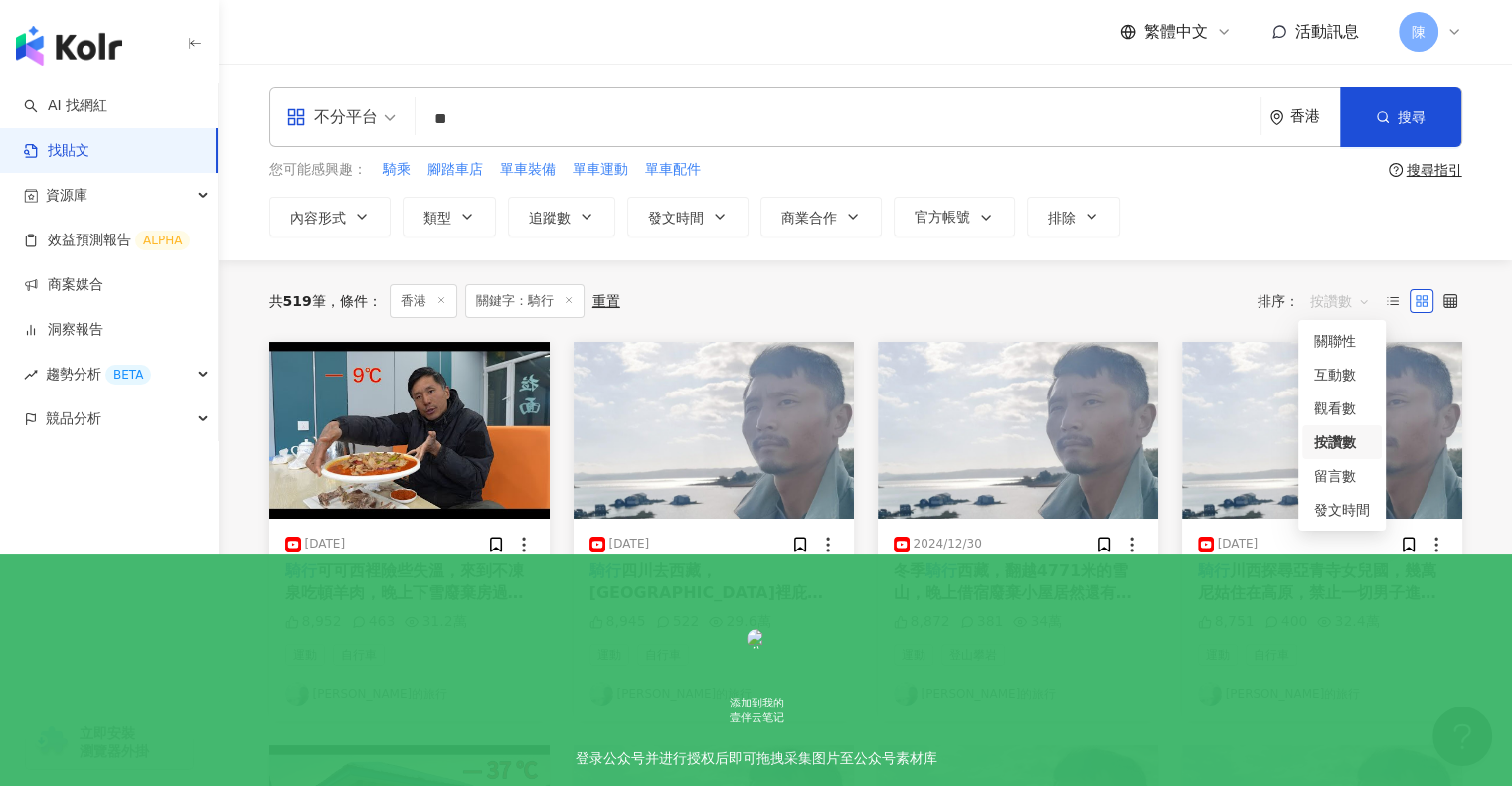
click at [1350, 293] on span "按讚數" at bounding box center [1340, 301] width 60 height 32
click at [1332, 376] on div "互動數" at bounding box center [1342, 375] width 56 height 22
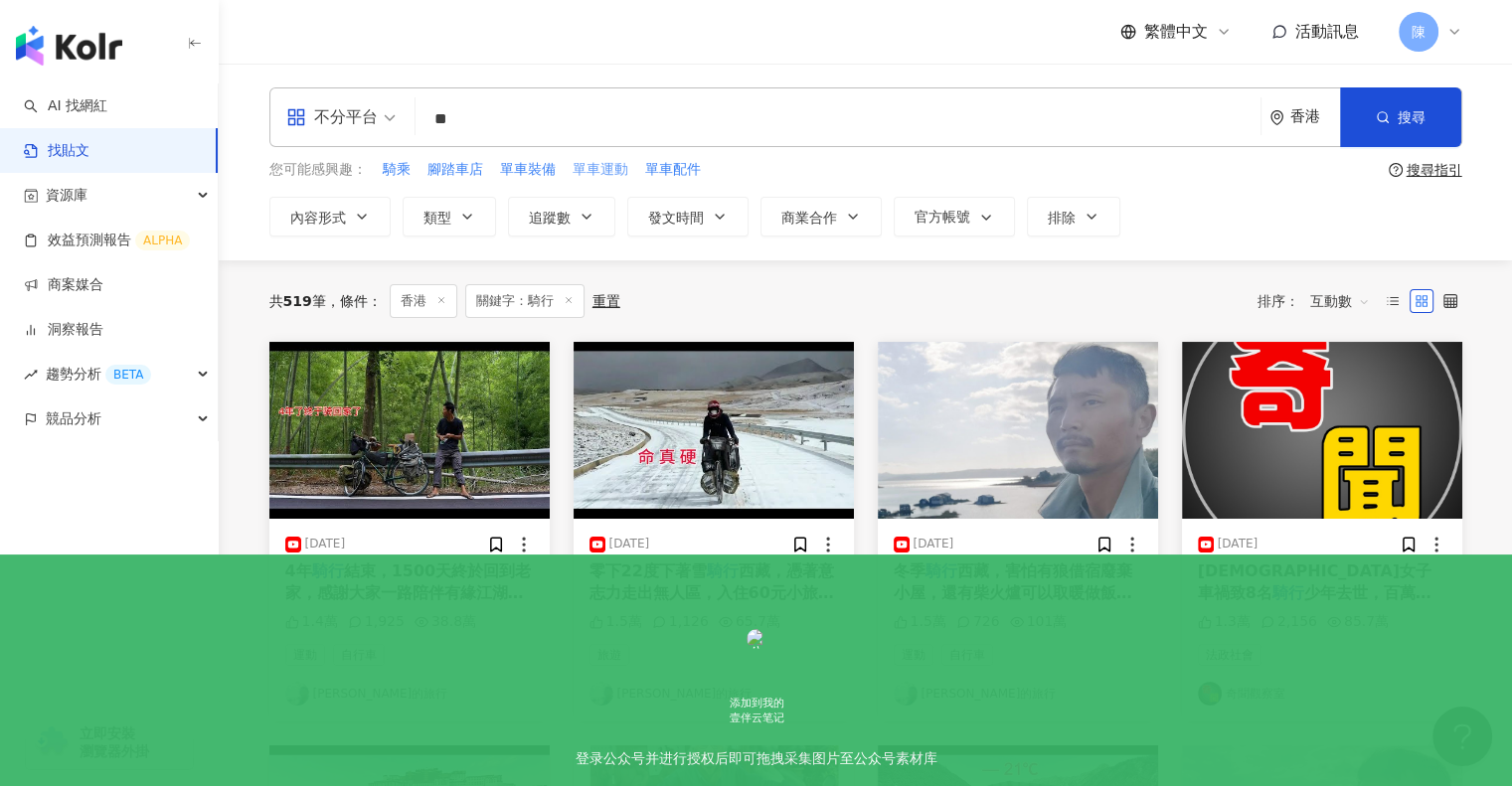
click at [606, 170] on span "單車運動" at bounding box center [601, 170] width 56 height 20
type input "****"
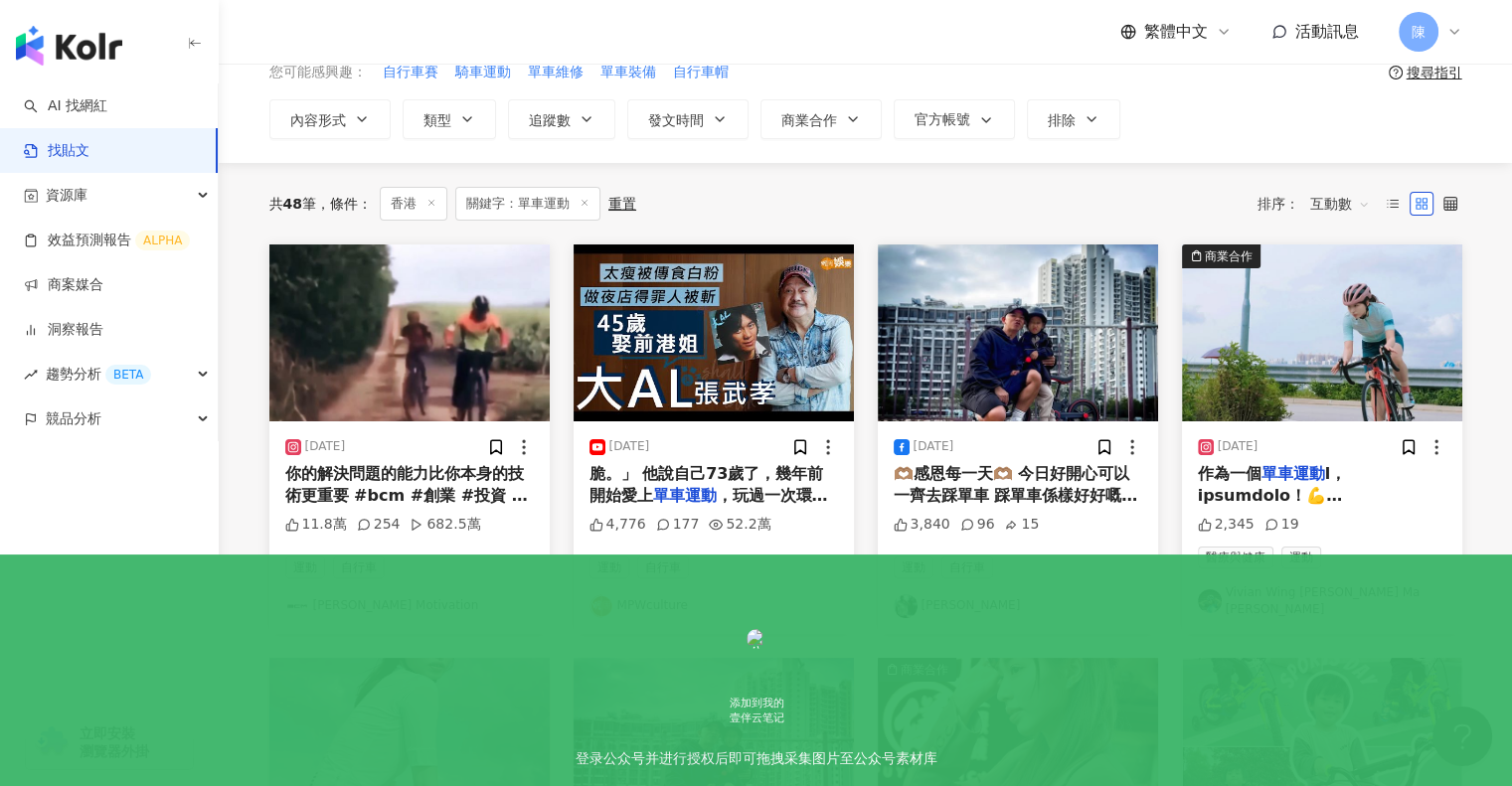
scroll to position [99, 0]
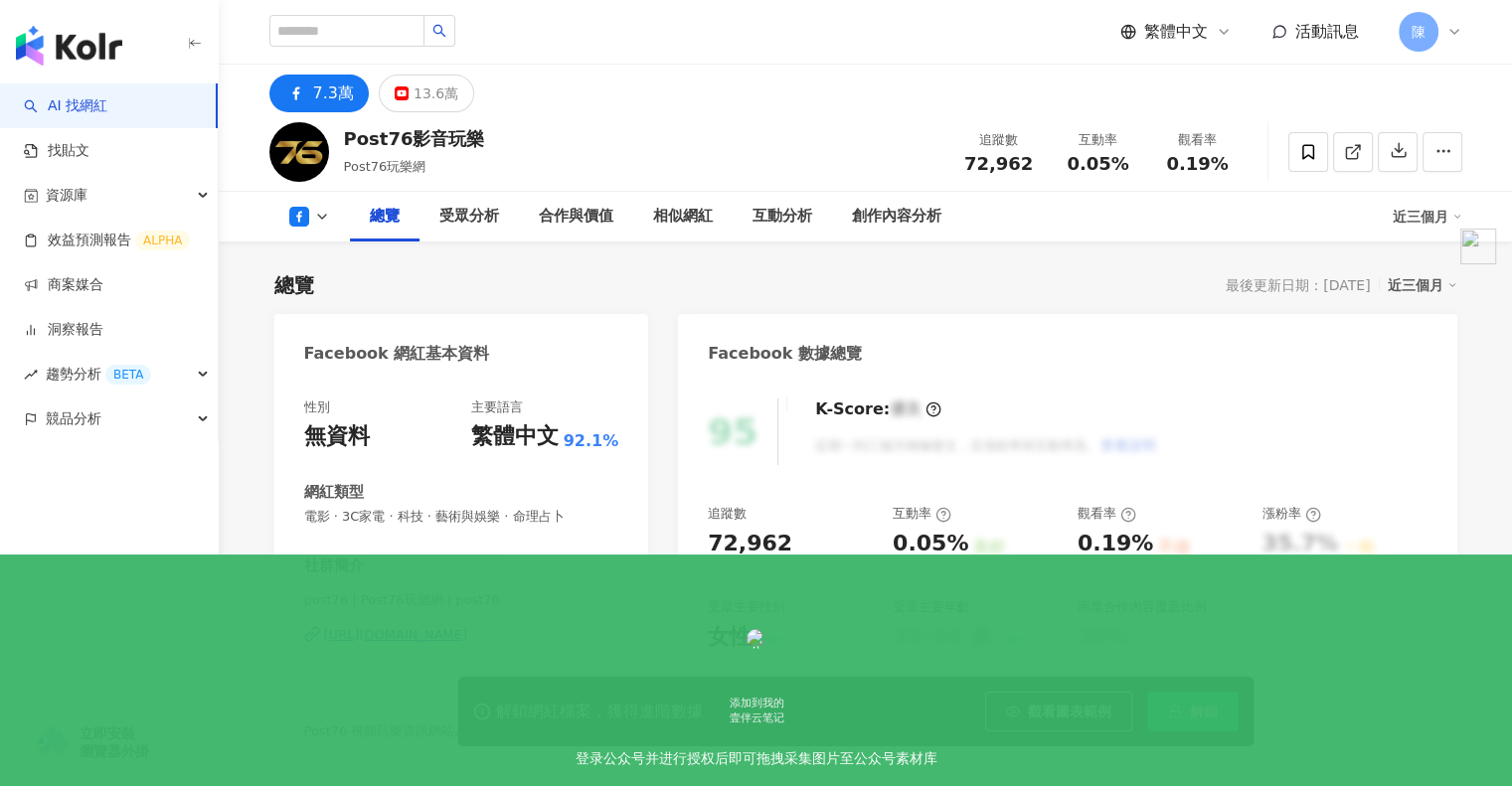
click at [1183, 706] on button "解鎖" at bounding box center [1193, 712] width 92 height 40
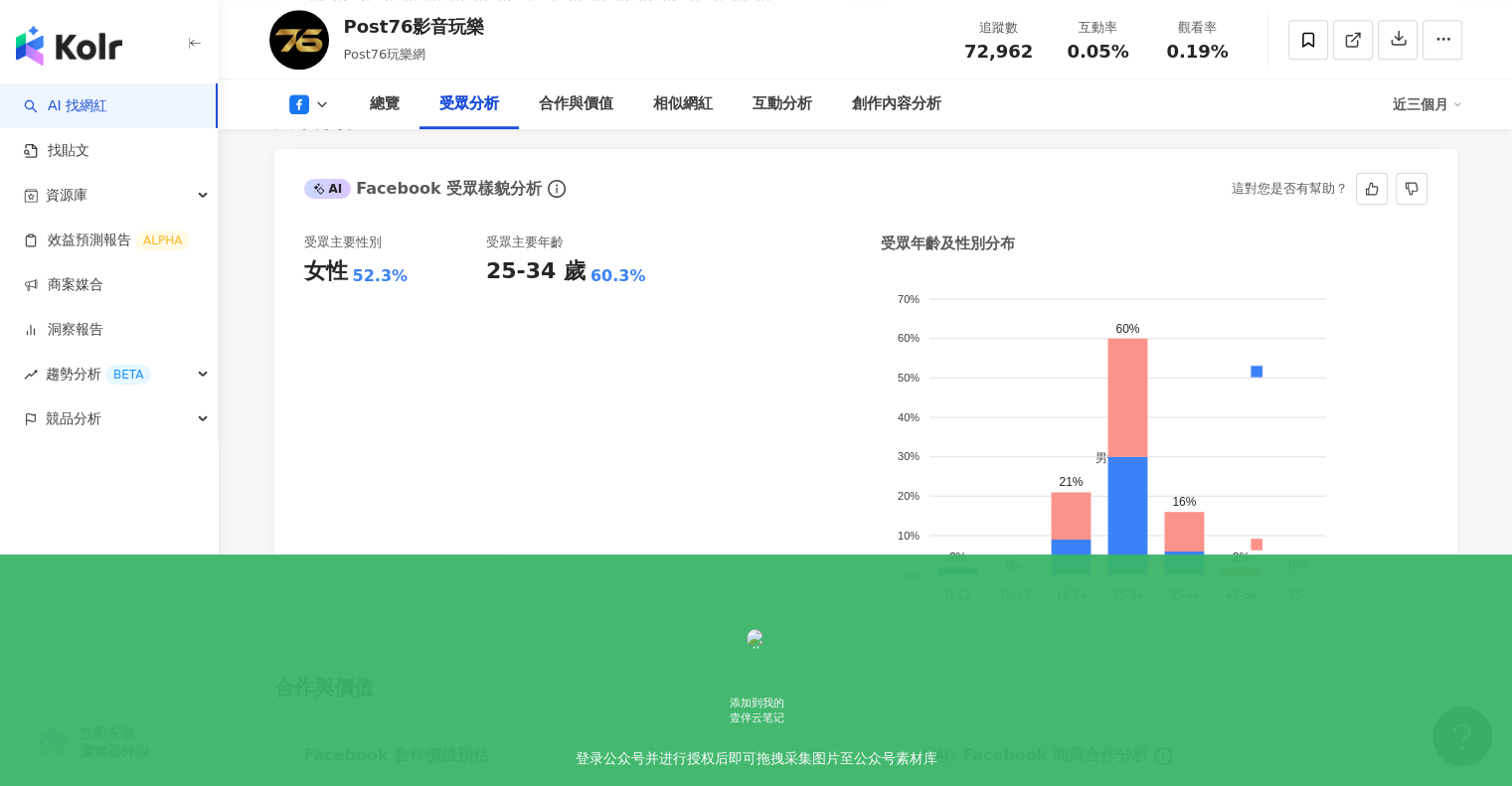
scroll to position [1688, 0]
click at [734, 436] on div "受眾主要性別 女性 52.3% 受眾主要年齡 25-34 歲 60.3%" at bounding box center [577, 427] width 547 height 391
click at [326, 105] on icon at bounding box center [322, 105] width 16 height 16
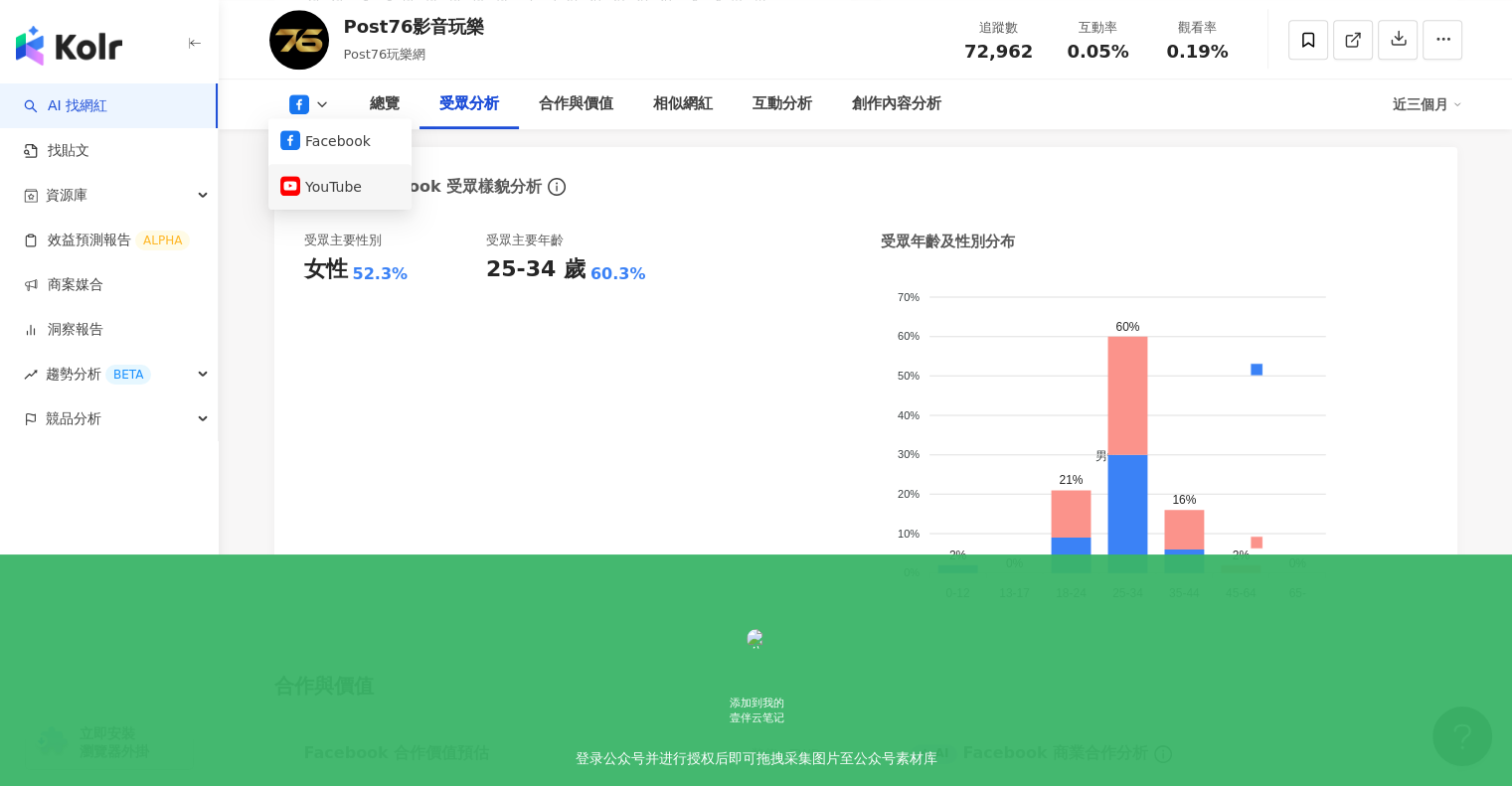
click at [332, 186] on button "YouTube" at bounding box center [340, 187] width 120 height 28
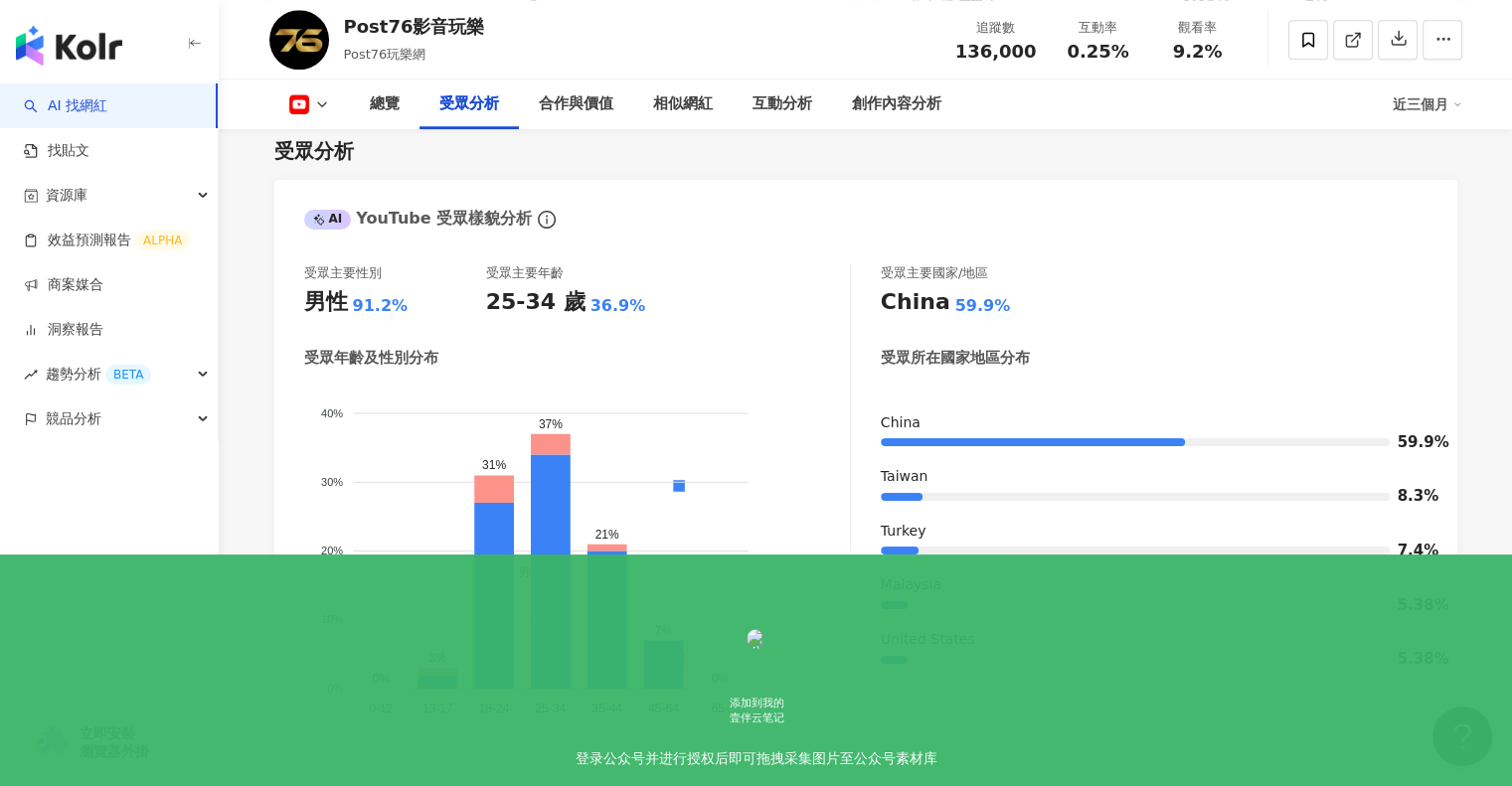
click at [735, 307] on div "受眾主要性別 男性 91.2% 受眾主要年齡 25-34 歲 36.9% 受眾年齡及性別分布 男性 女性 40% 40% 30% 30% 20% 20% 10…" at bounding box center [577, 500] width 547 height 473
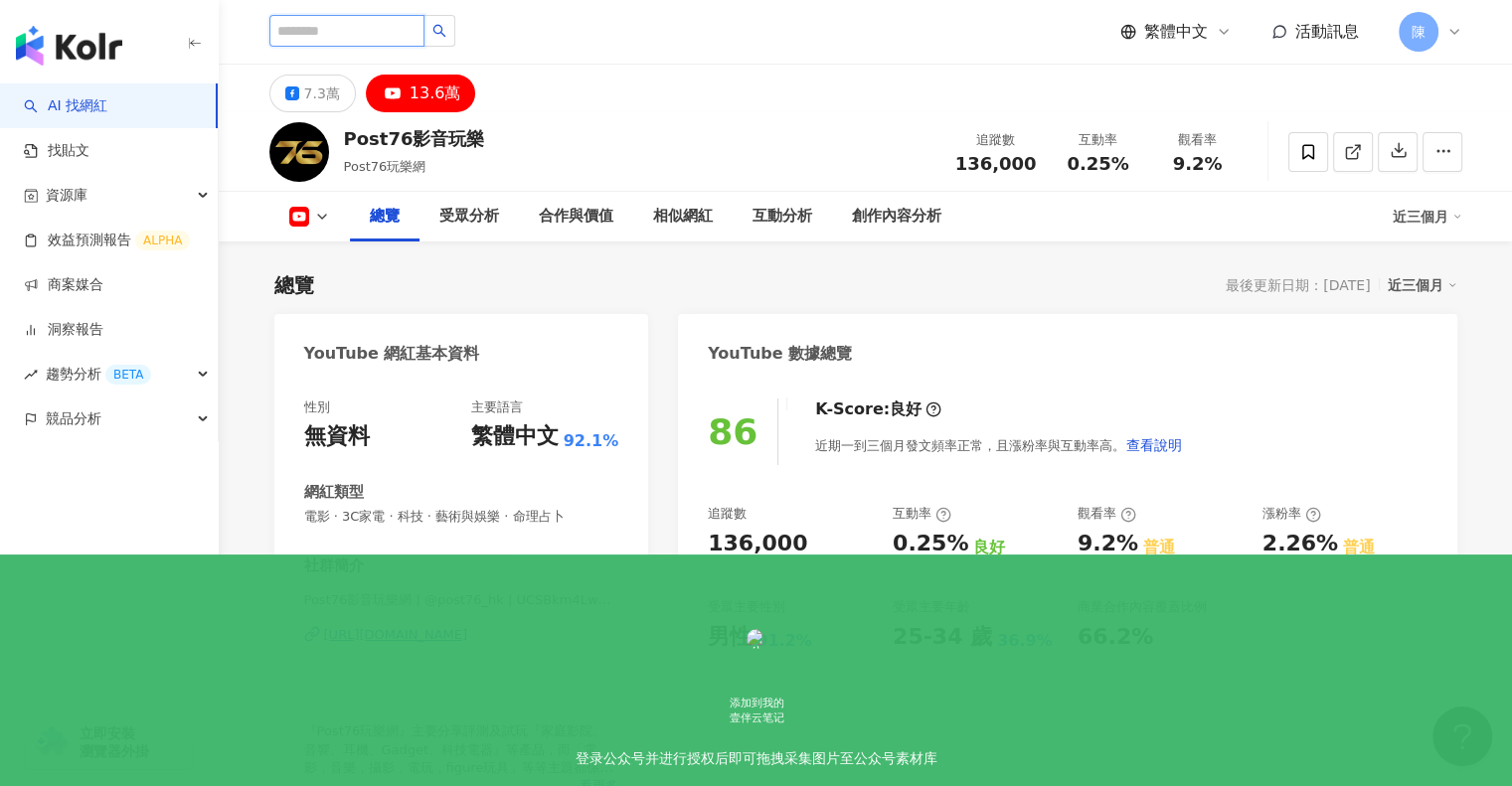
click at [333, 31] on input "search" at bounding box center [347, 31] width 155 height 32
type input "********"
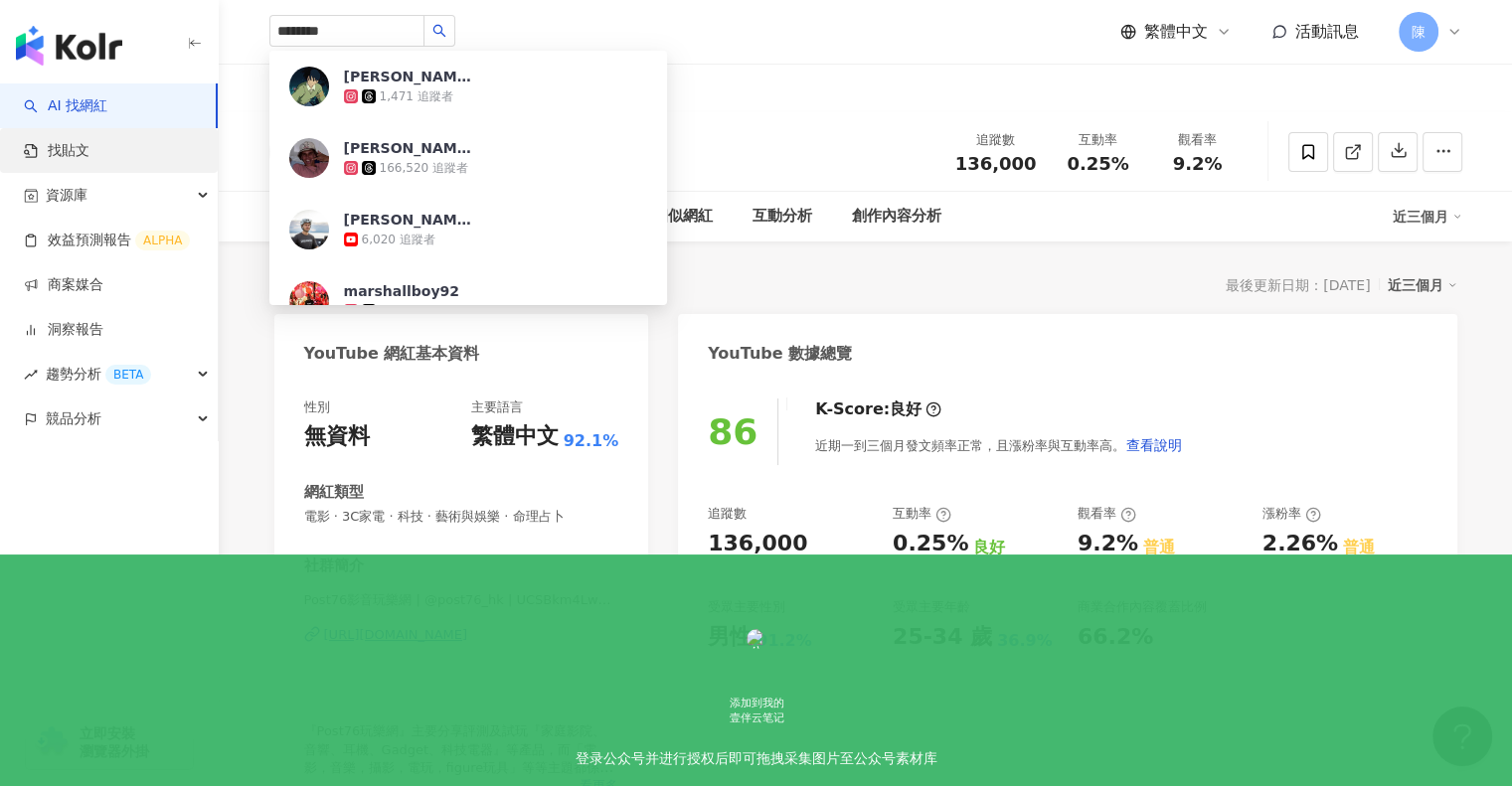
click at [90, 147] on link "找貼文" at bounding box center [57, 151] width 66 height 20
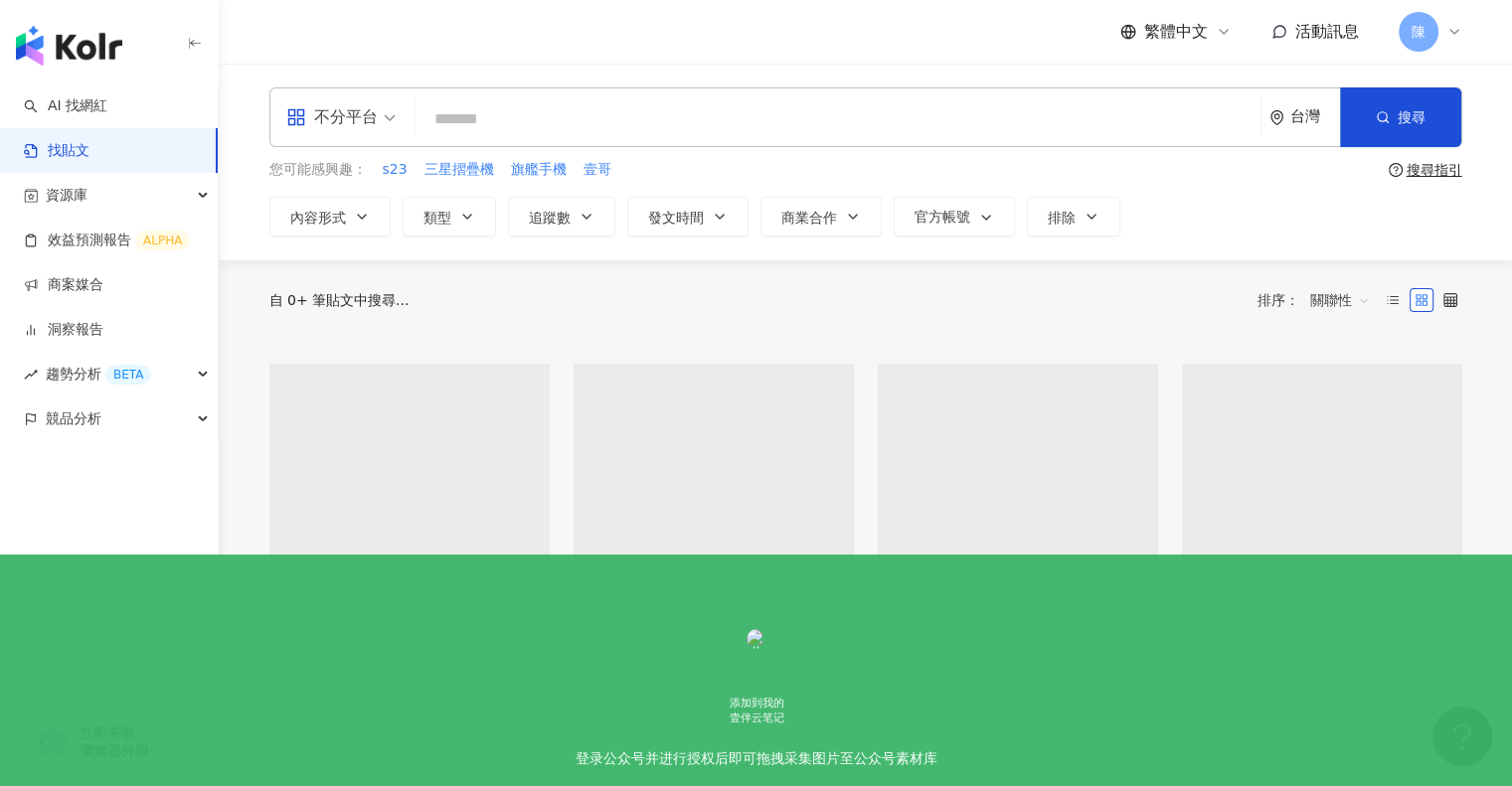
click at [671, 129] on input "search" at bounding box center [838, 119] width 829 height 43
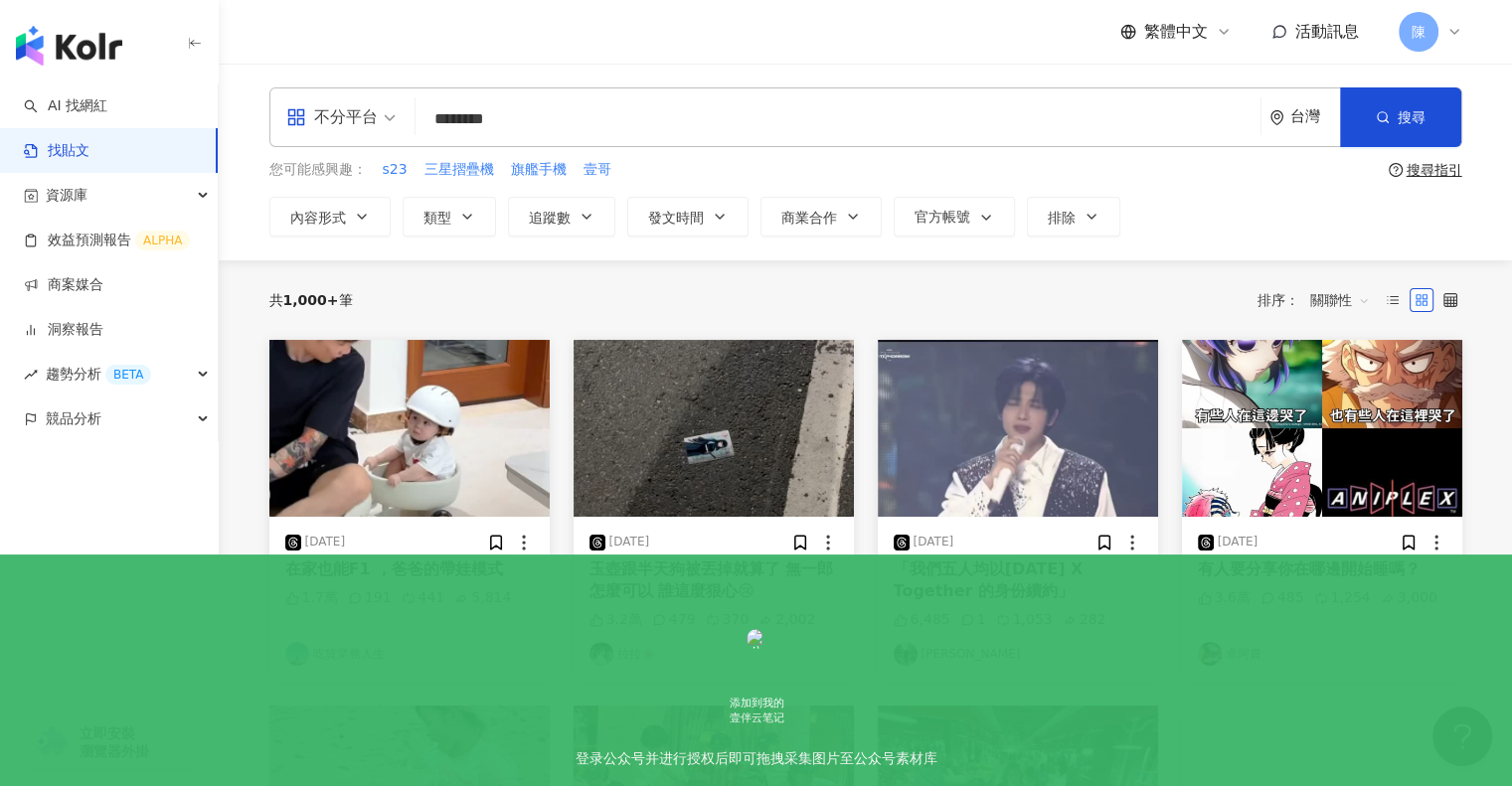
type input "********"
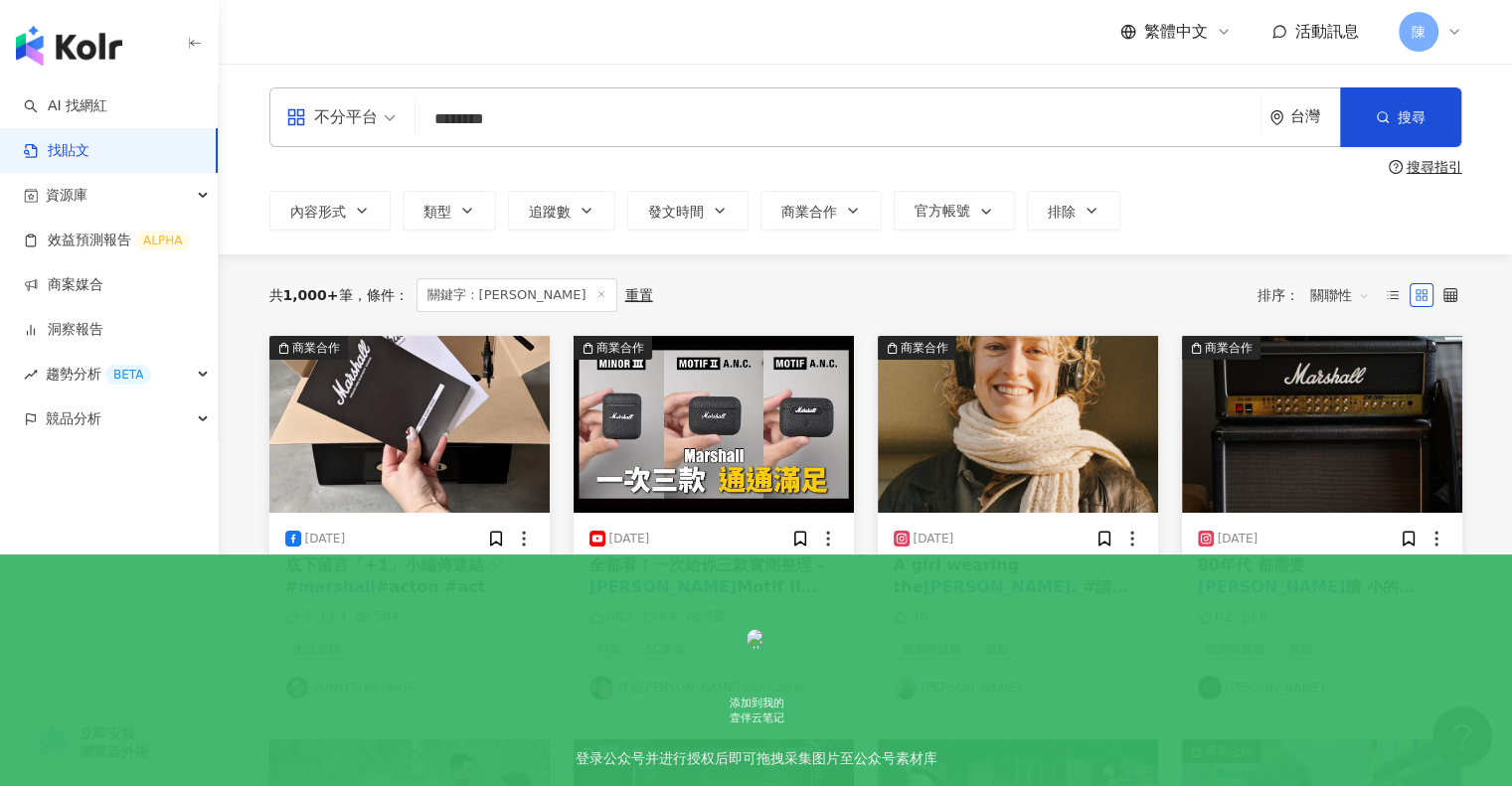
click at [1293, 113] on div "台灣" at bounding box center [1315, 117] width 50 height 17
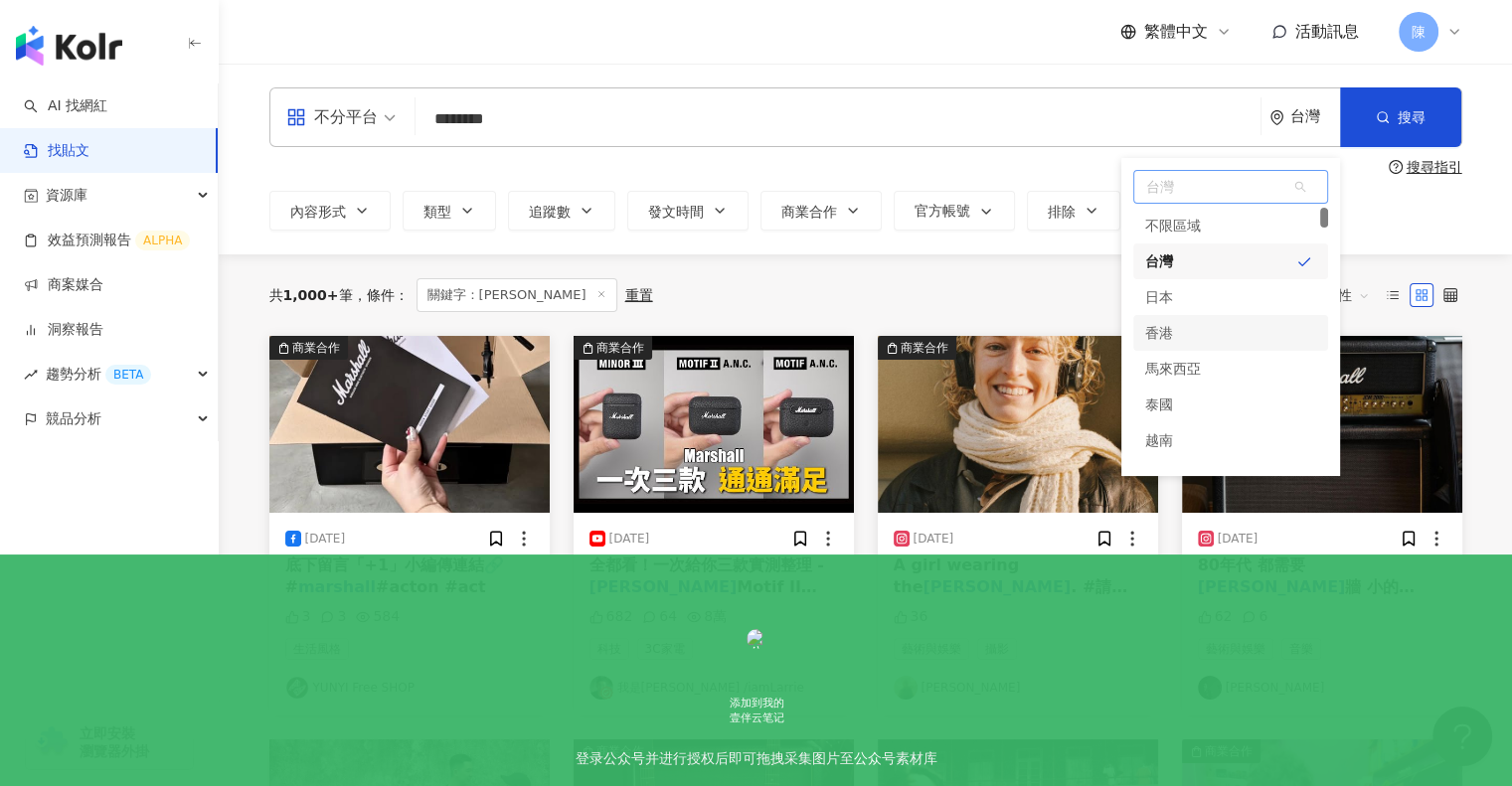
click at [1179, 322] on div "香港" at bounding box center [1231, 333] width 195 height 36
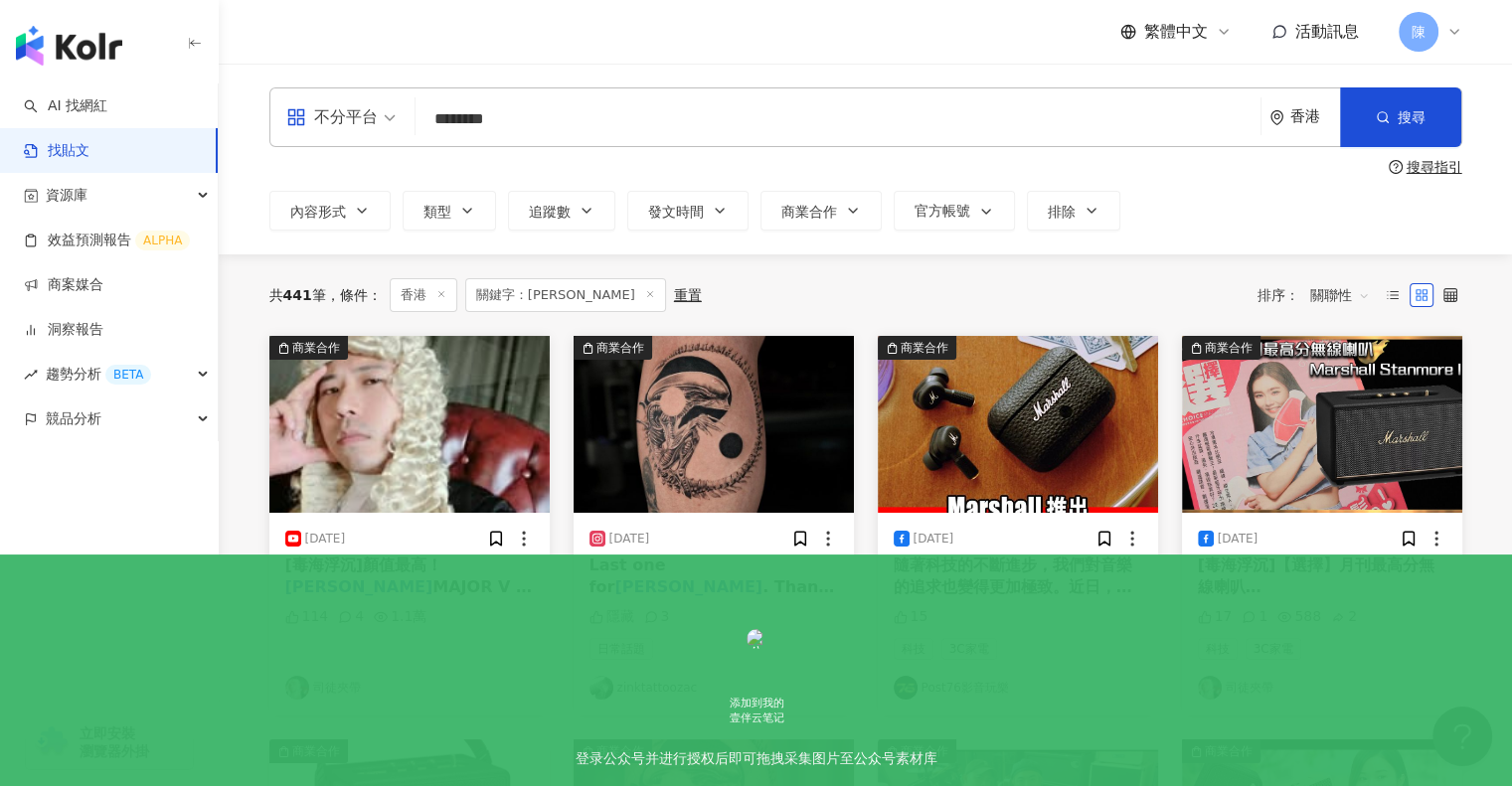
click at [1372, 291] on div "關聯性" at bounding box center [1340, 295] width 82 height 32
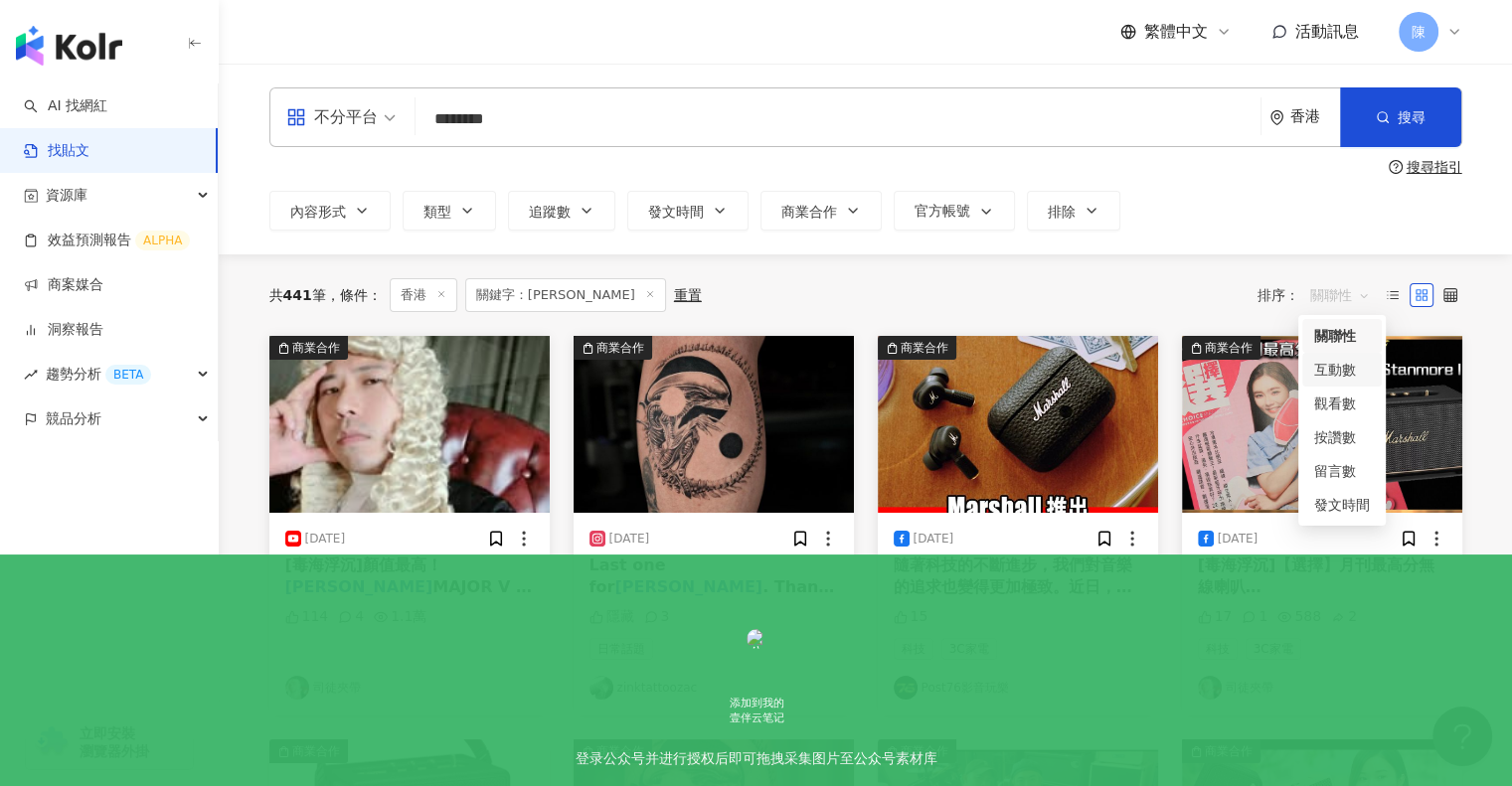
click at [1336, 369] on div "互動數" at bounding box center [1342, 370] width 56 height 22
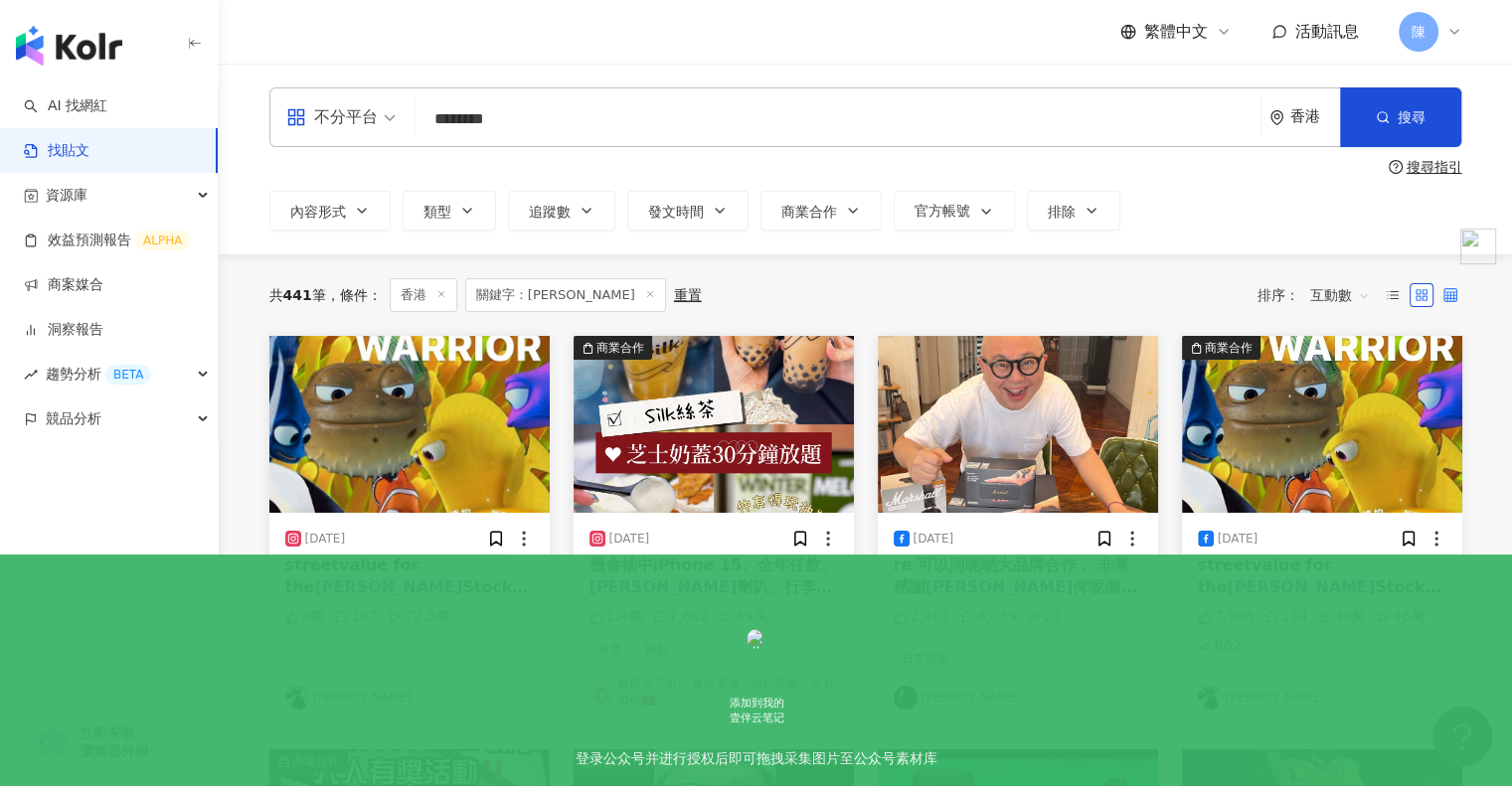
click at [1446, 300] on icon at bounding box center [1450, 295] width 14 height 14
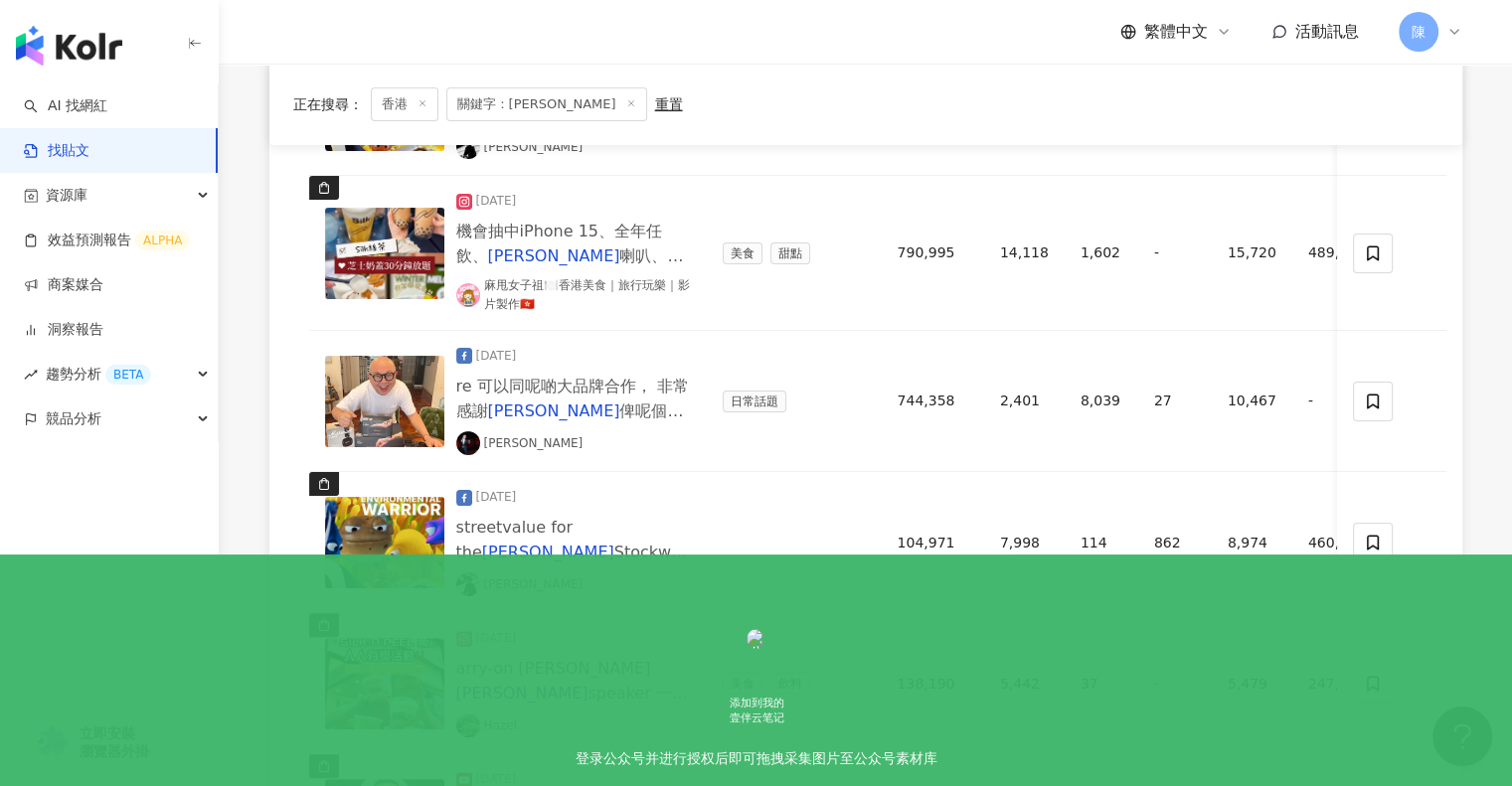
scroll to position [396, 0]
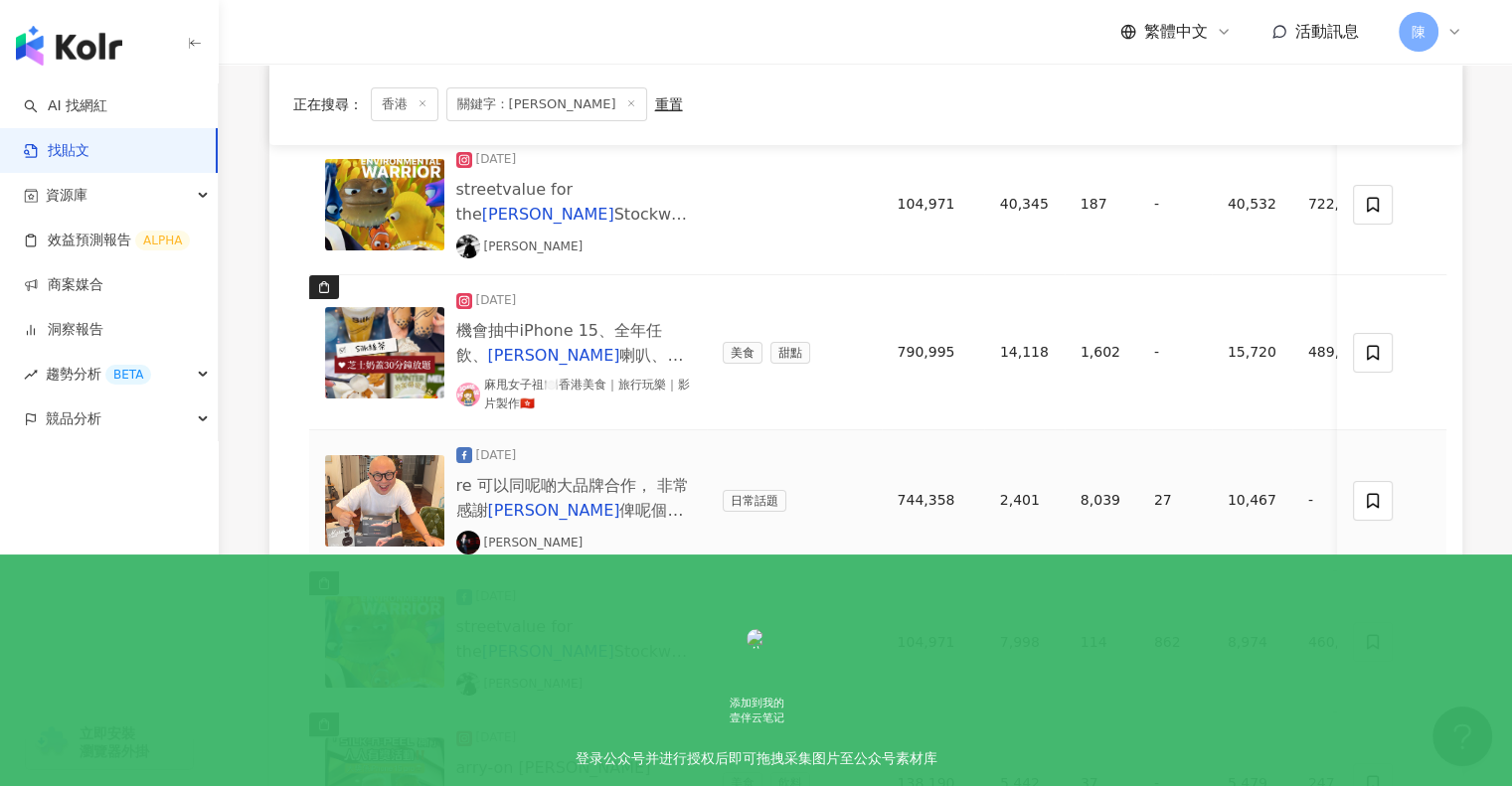
click at [596, 501] on span "俾呢個咁寶貴嘅機會我哋" at bounding box center [570, 523] width 228 height 44
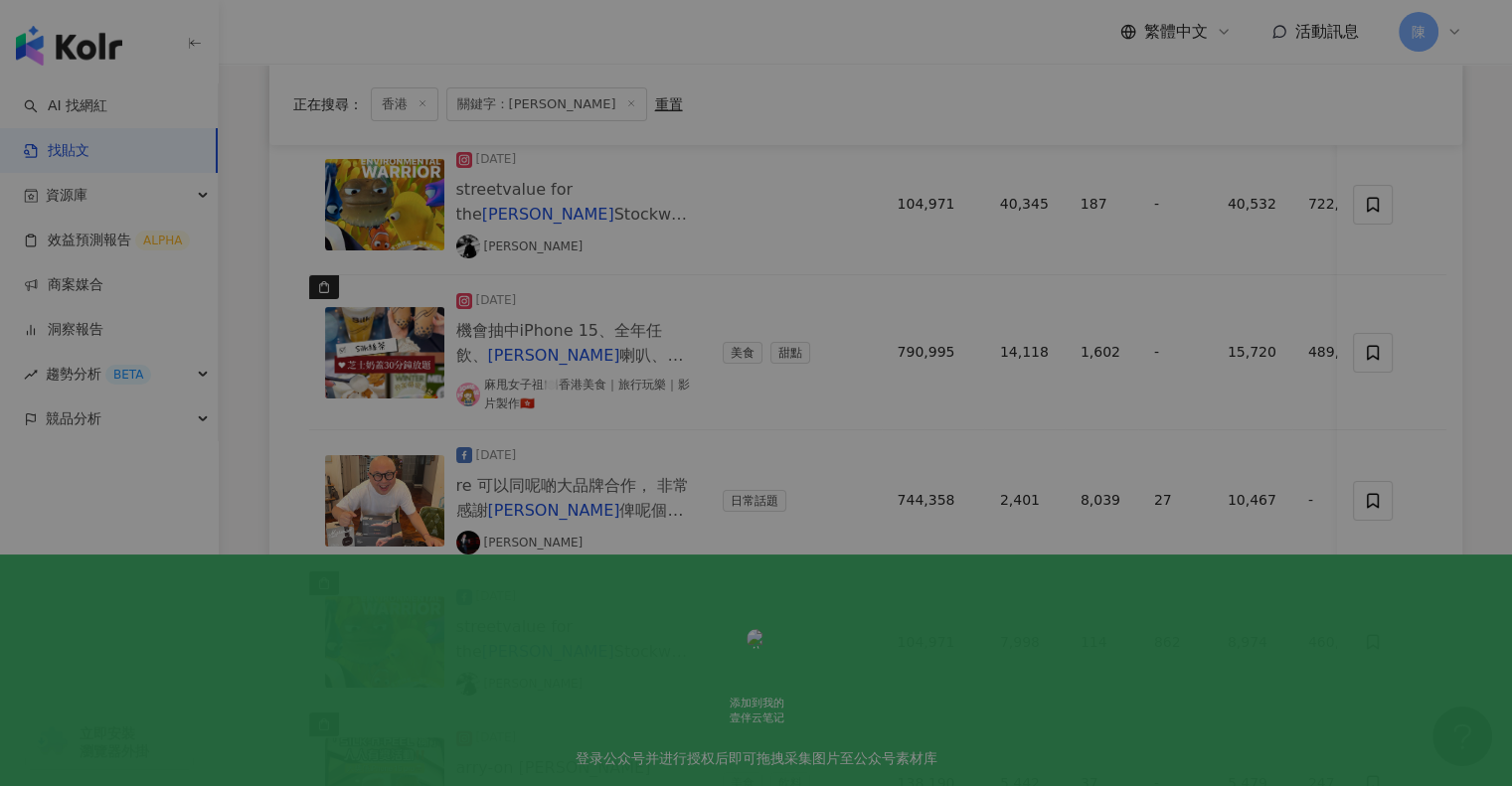
scroll to position [297, 0]
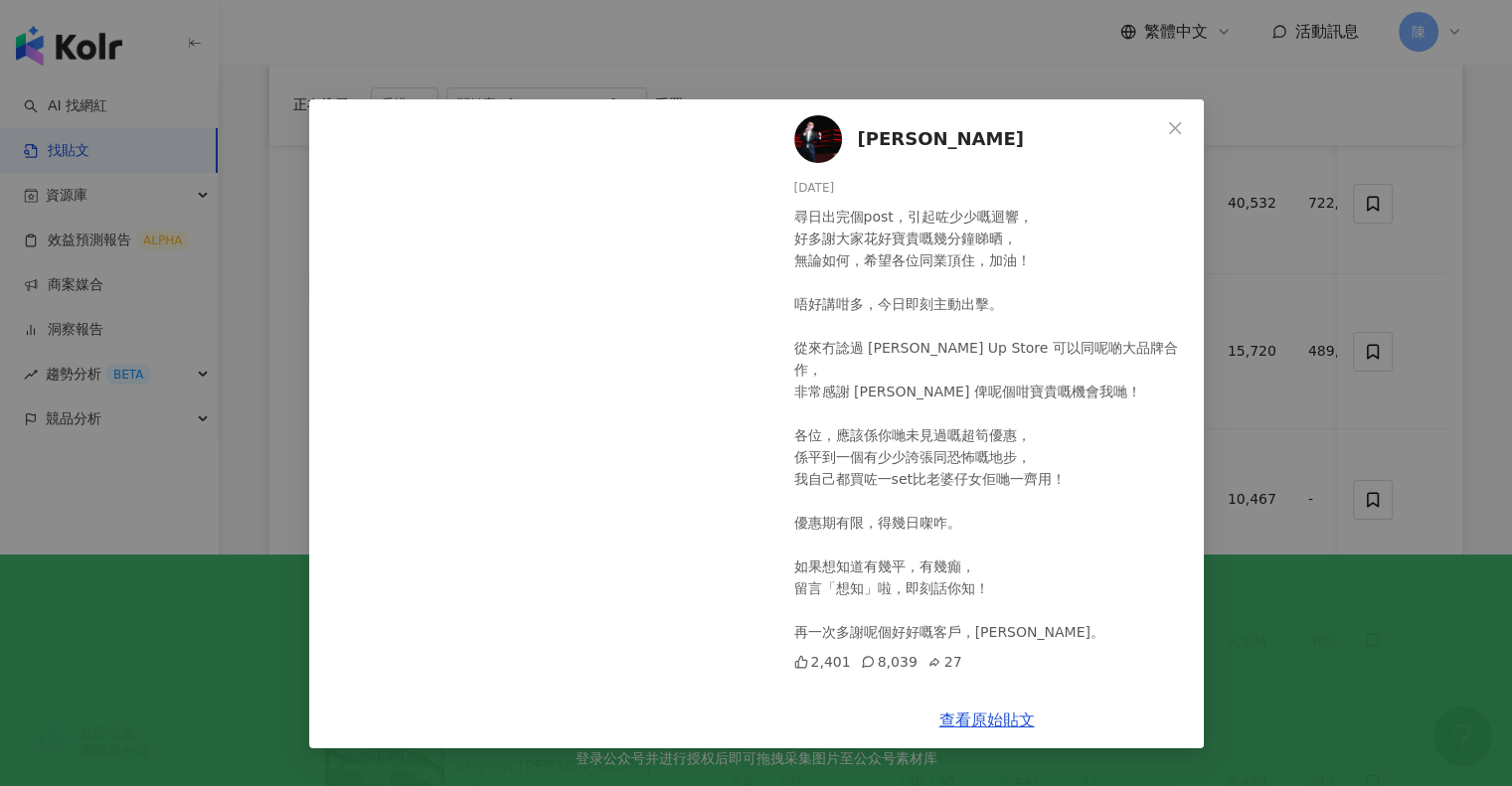
click at [1276, 362] on div "Bob Lam 2025/5/8 尋日出完個post，引起咗少少嘅迴響， 好多謝大家花好寶貴嘅幾分鐘睇晒， 無論如何，希望各位同業頂住，加油！ 唔好講咁多，今…" at bounding box center [756, 393] width 1512 height 786
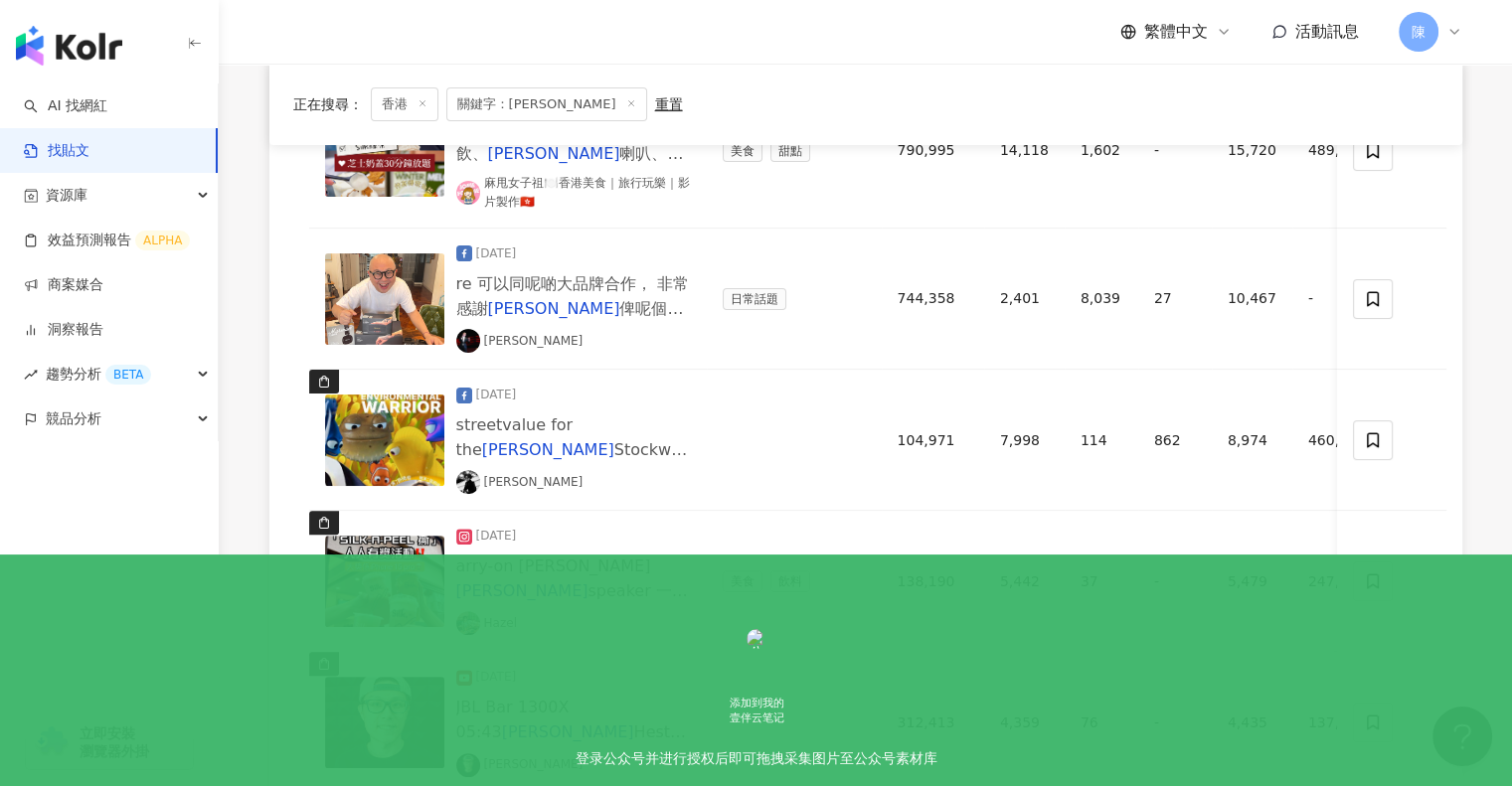
scroll to position [496, 0]
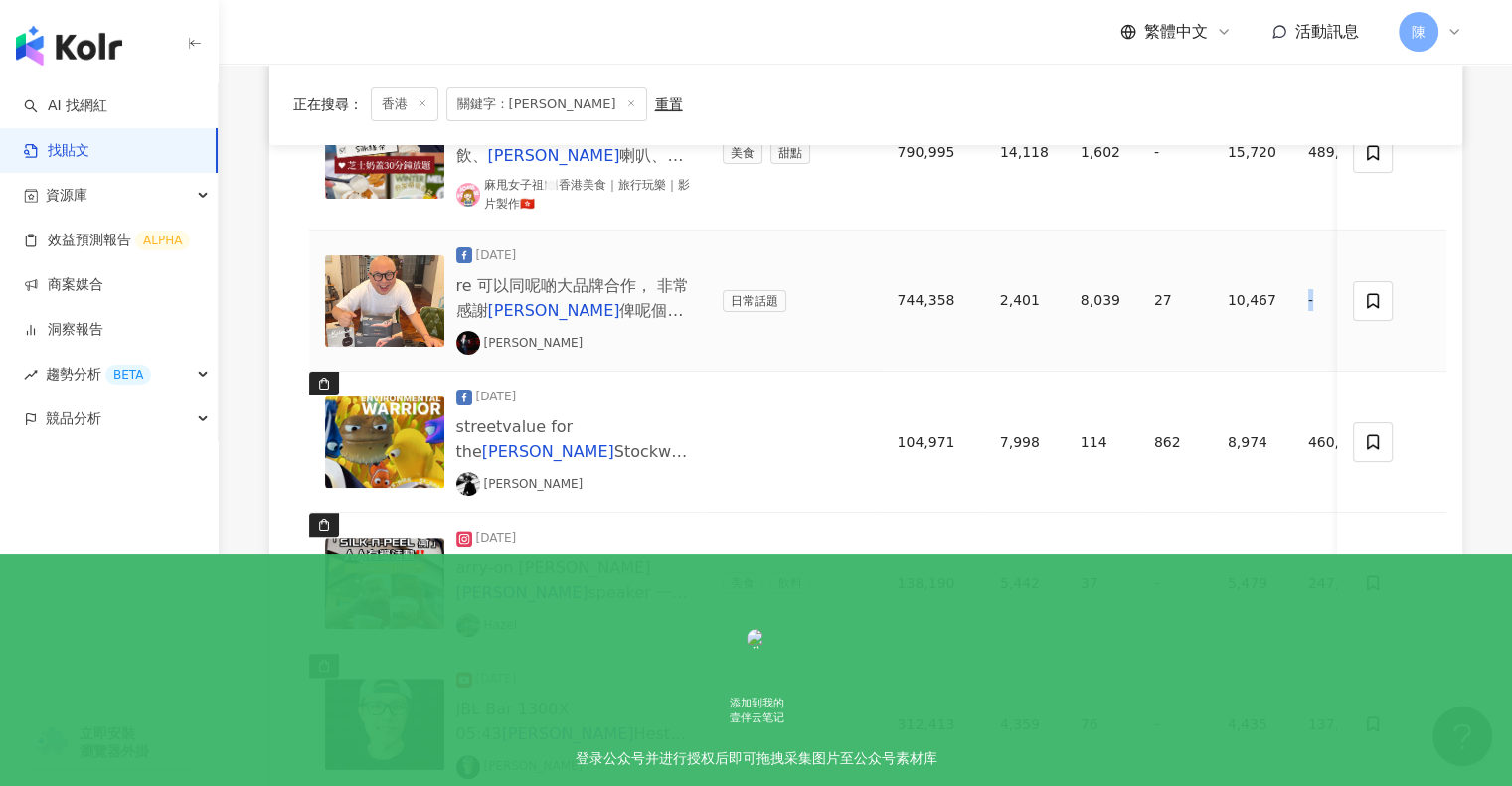
click at [1292, 297] on td "-" at bounding box center [1337, 302] width 90 height 141
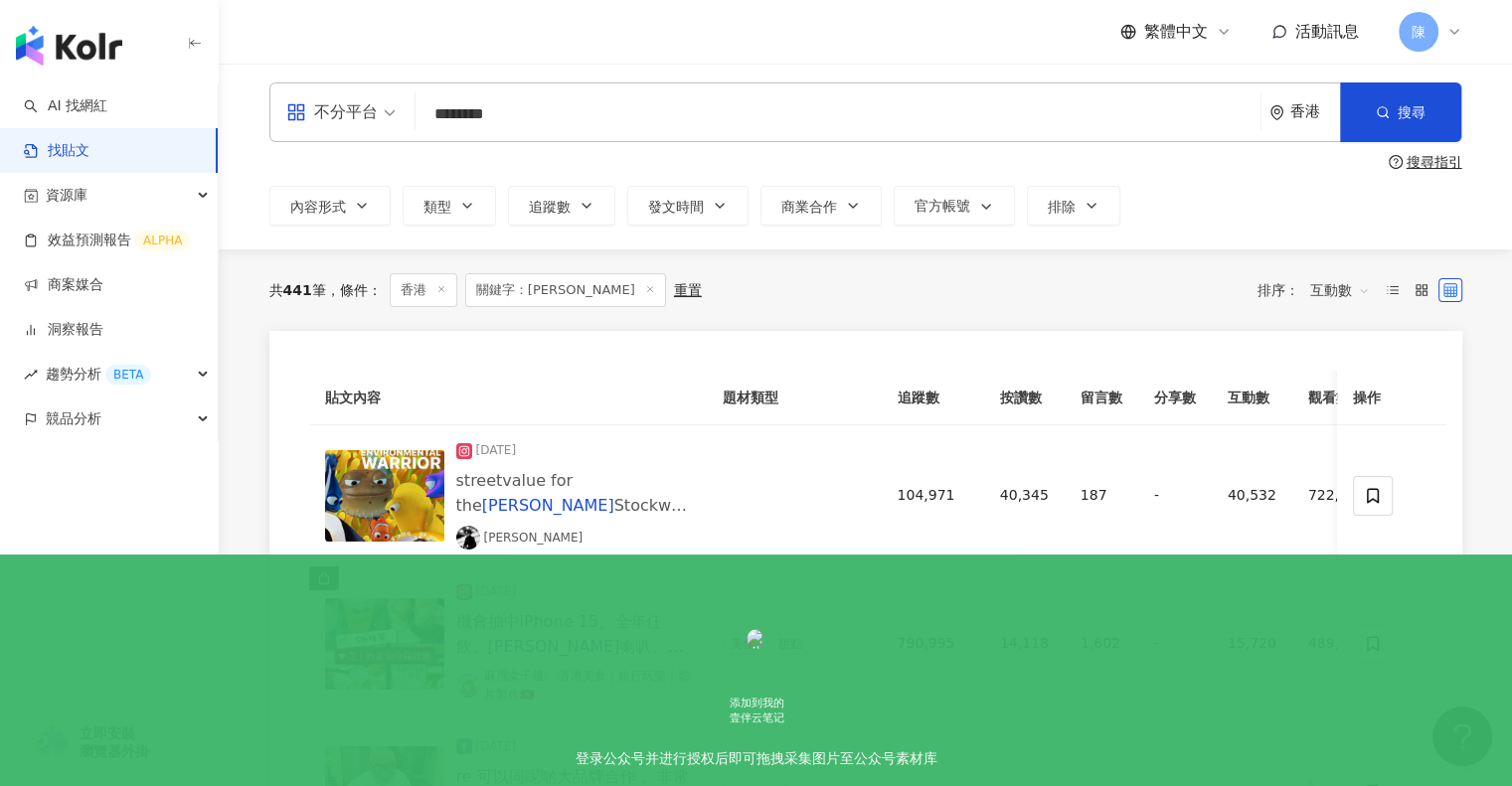
scroll to position [0, 0]
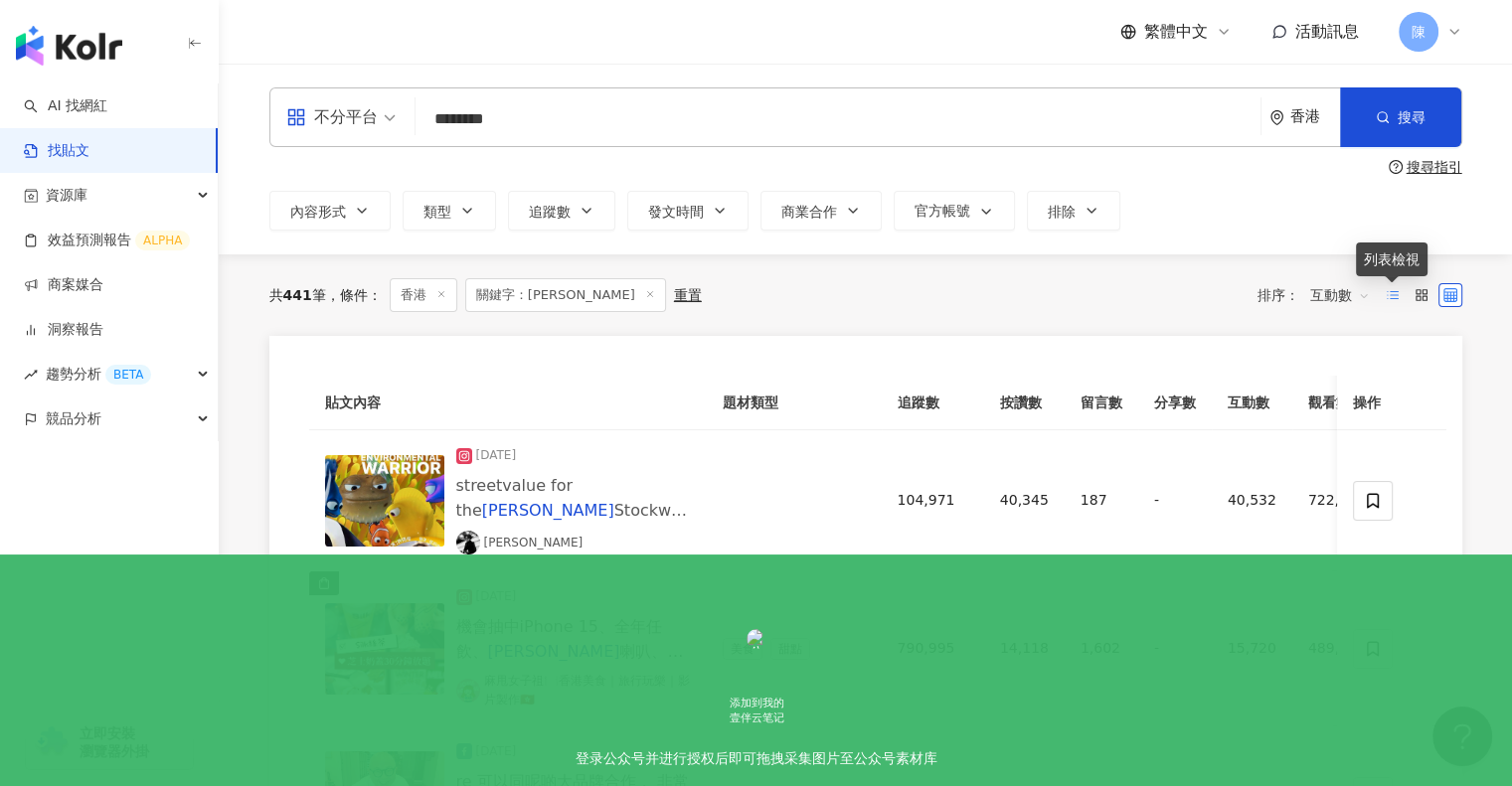
click at [1392, 295] on line at bounding box center [1393, 295] width 8 height 0
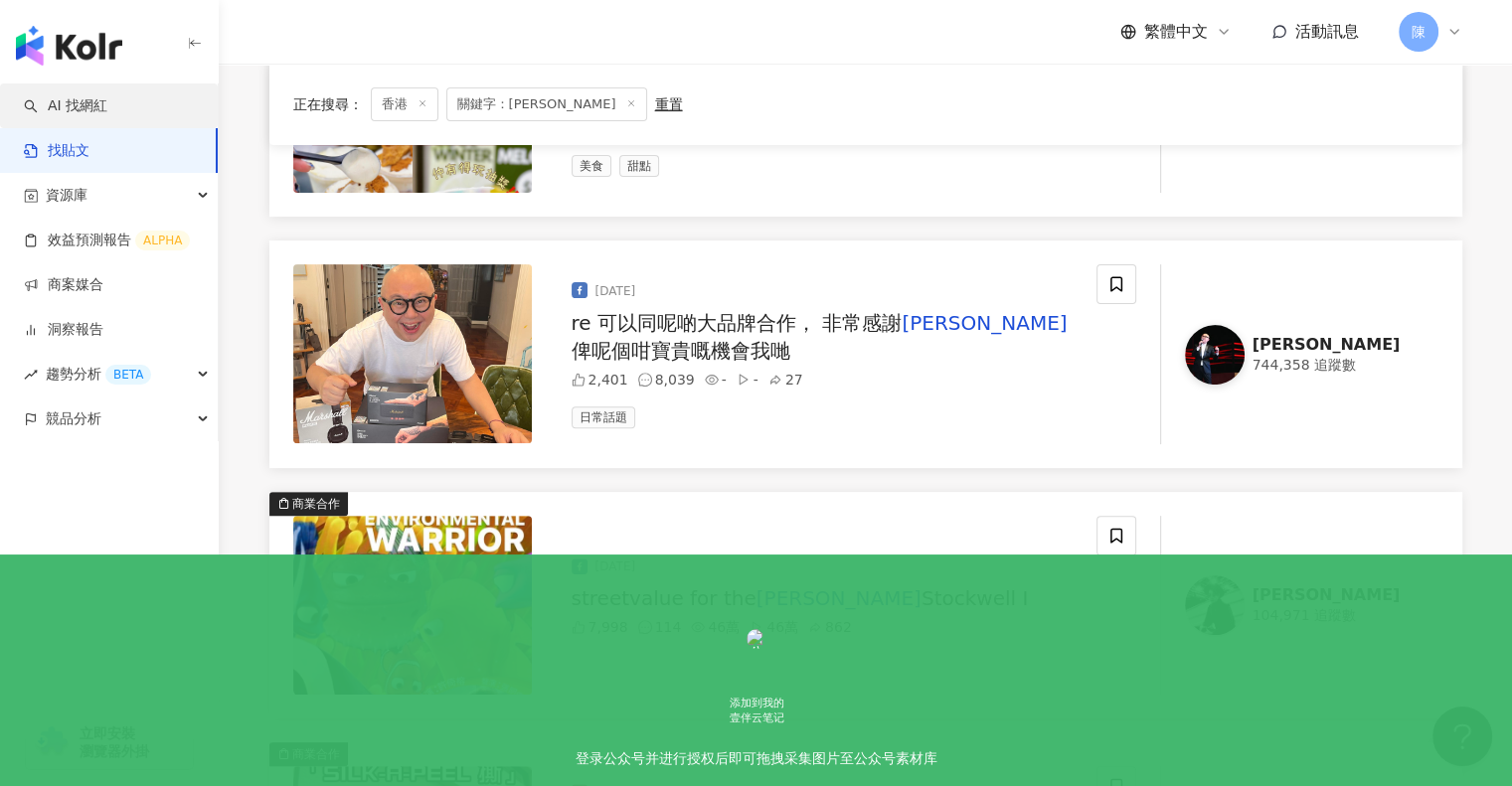
scroll to position [597, 0]
click at [98, 110] on link "AI 找網紅" at bounding box center [66, 107] width 84 height 20
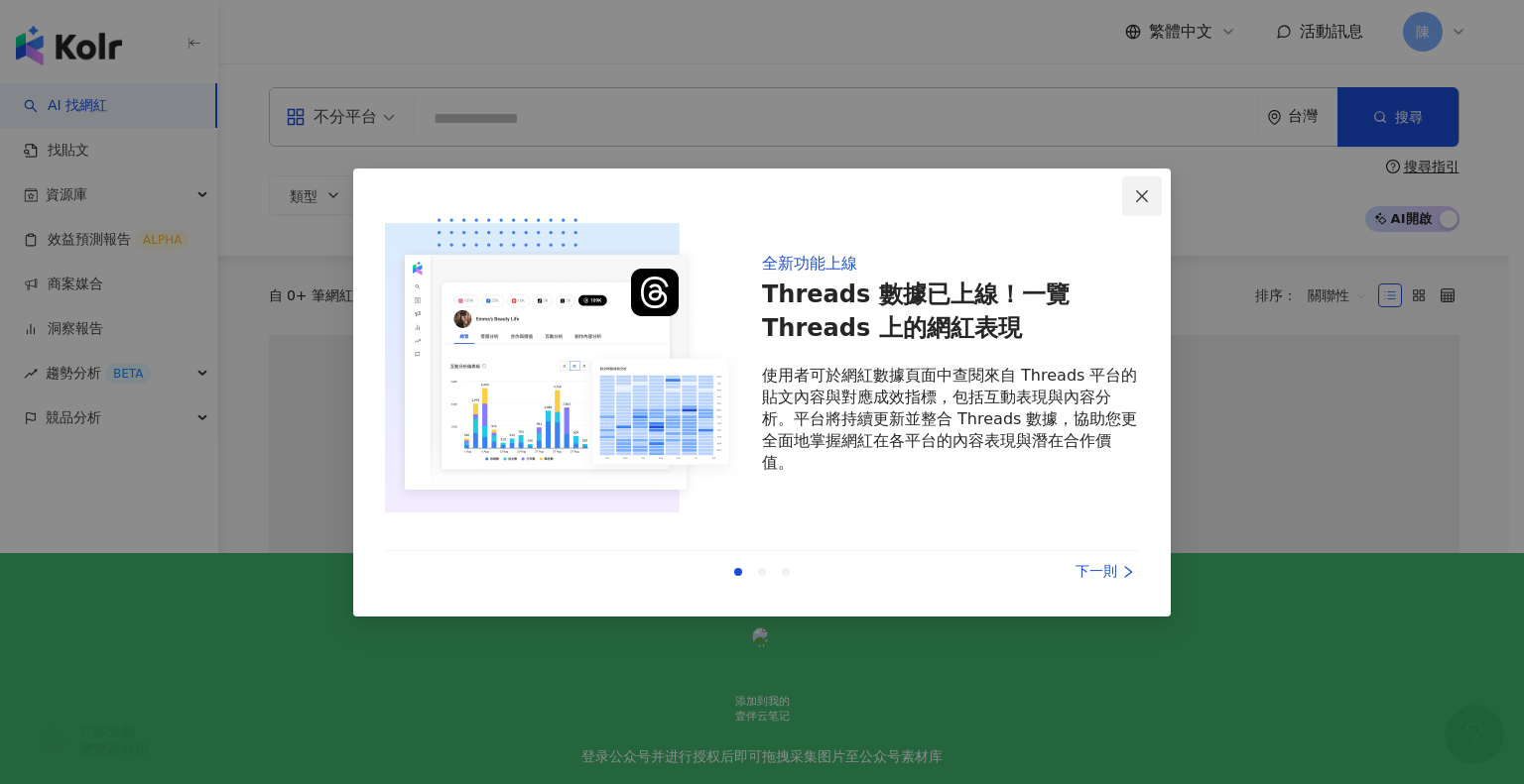
click at [1151, 206] on button "Close" at bounding box center [1142, 197] width 40 height 40
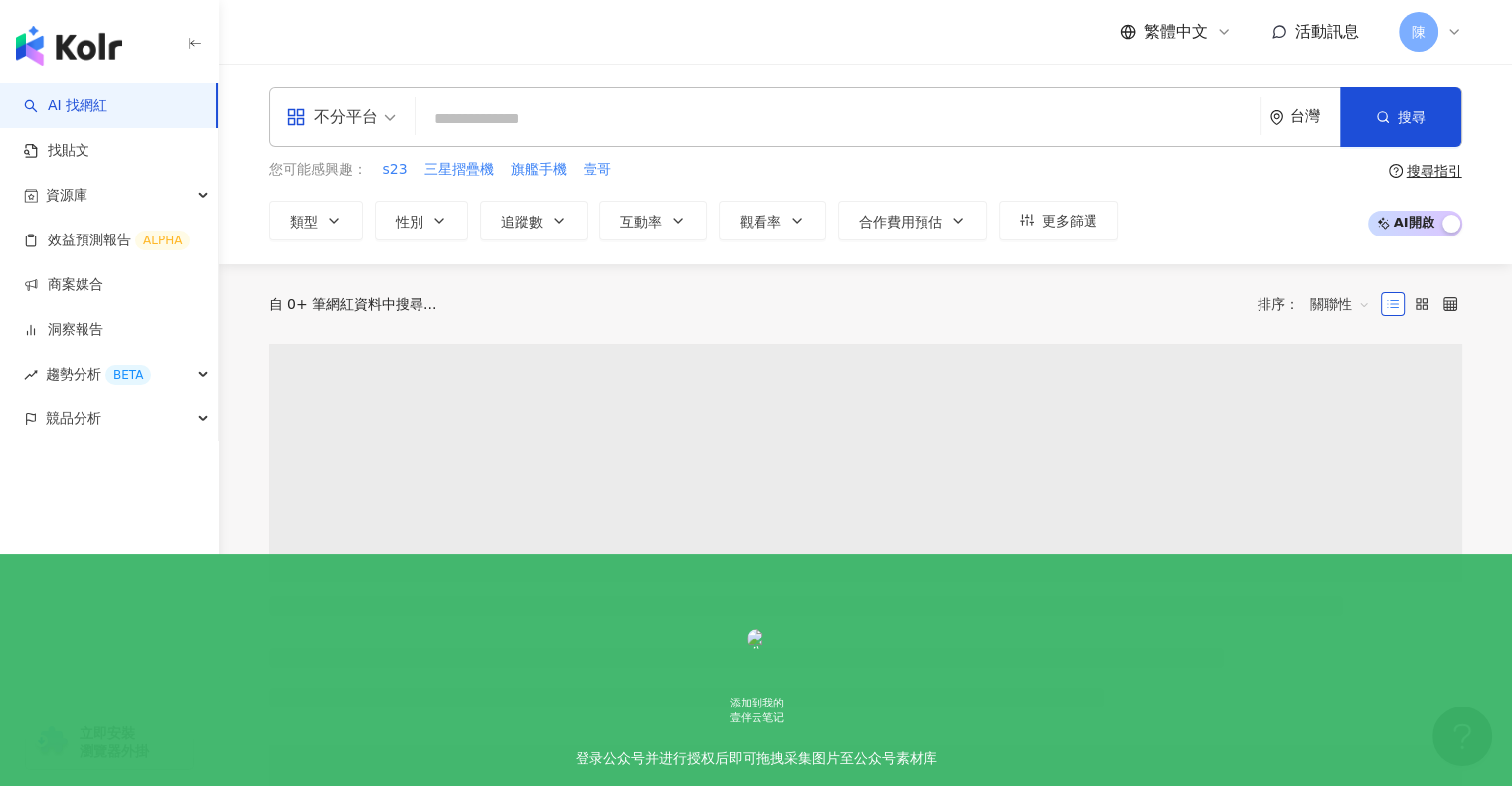
click at [1273, 121] on icon "environment" at bounding box center [1276, 118] width 15 height 15
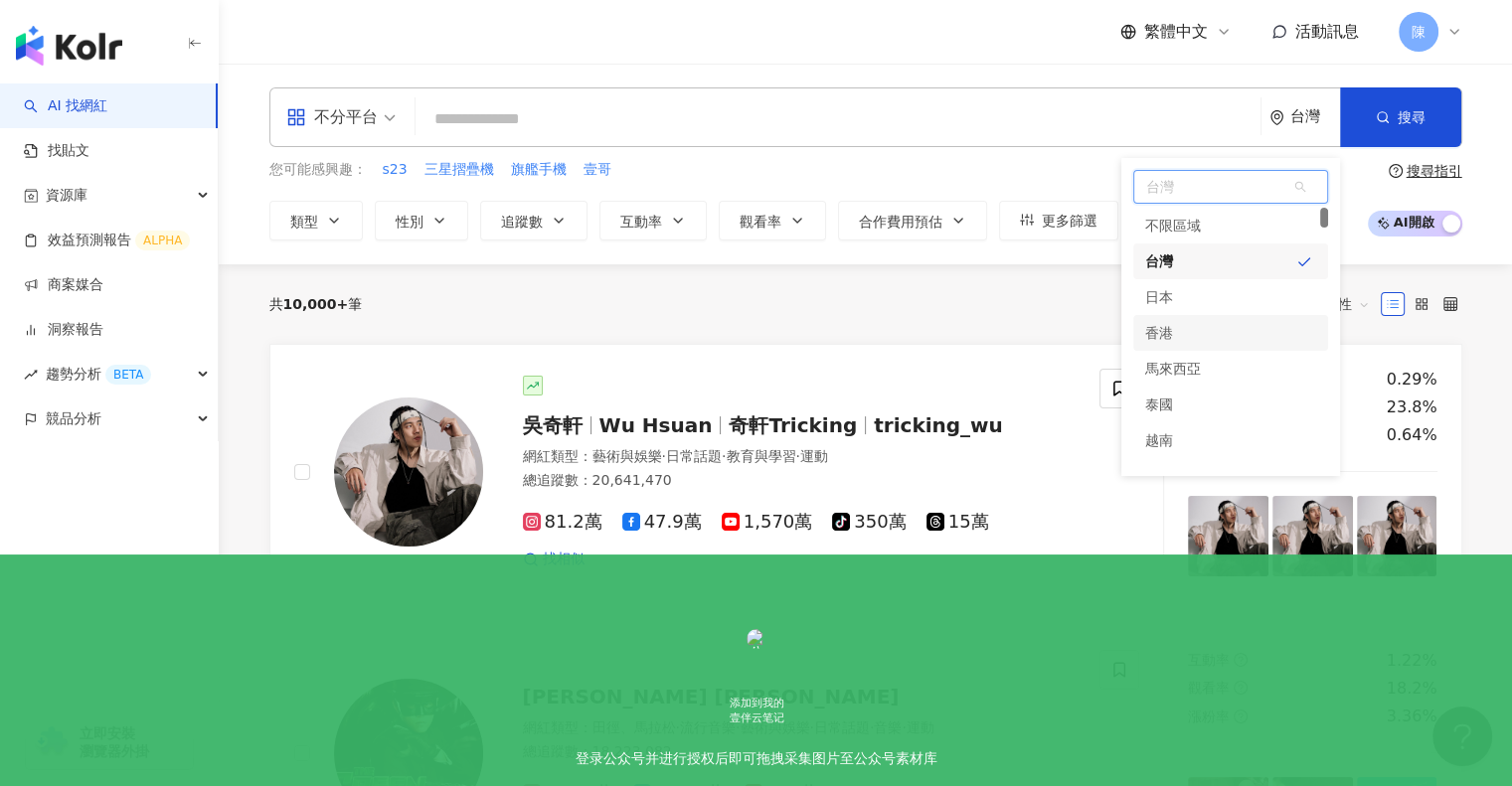
click at [1170, 332] on div "香港" at bounding box center [1159, 333] width 28 height 36
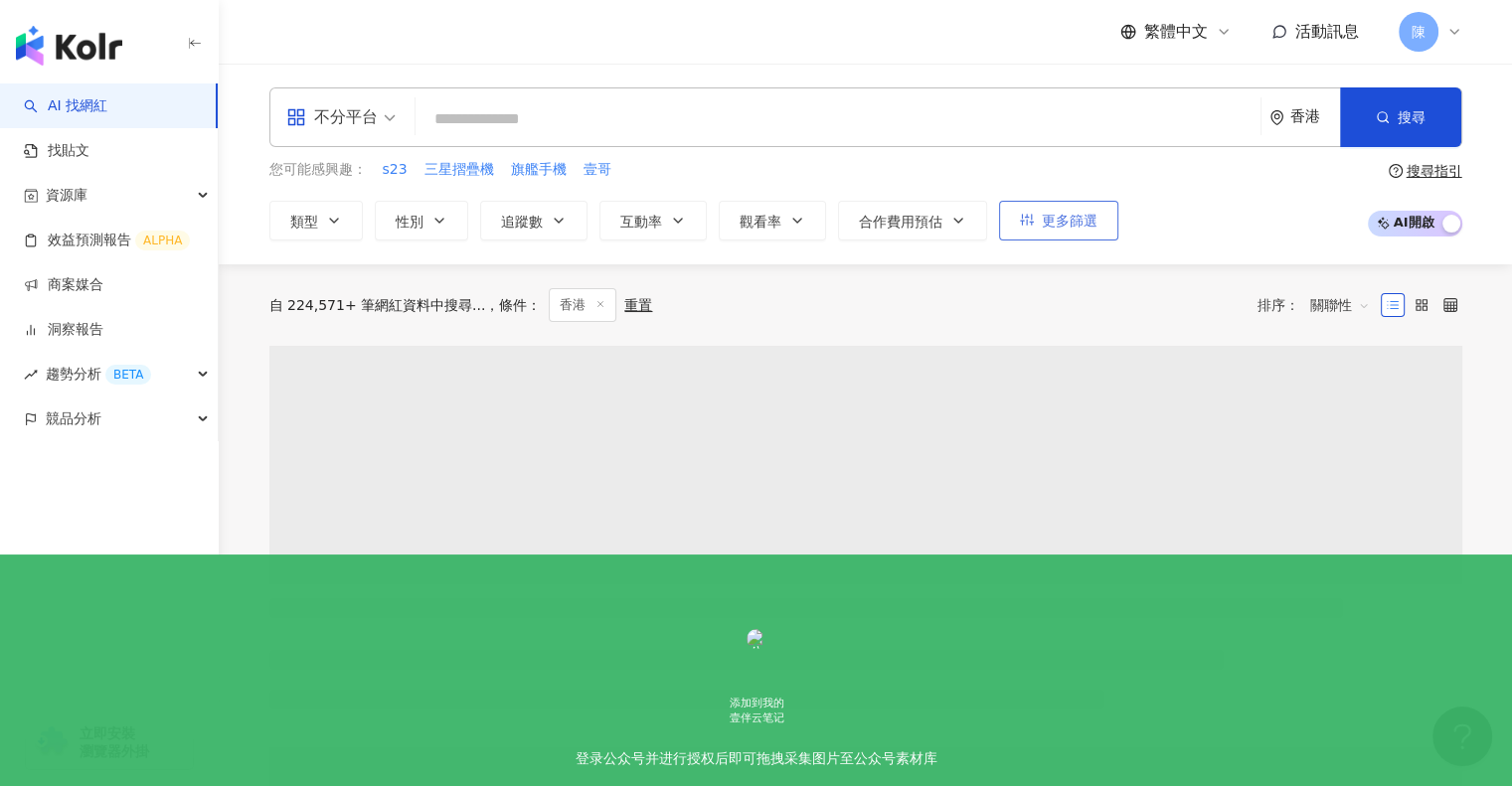
click at [1066, 218] on span "更多篩選" at bounding box center [1070, 221] width 56 height 16
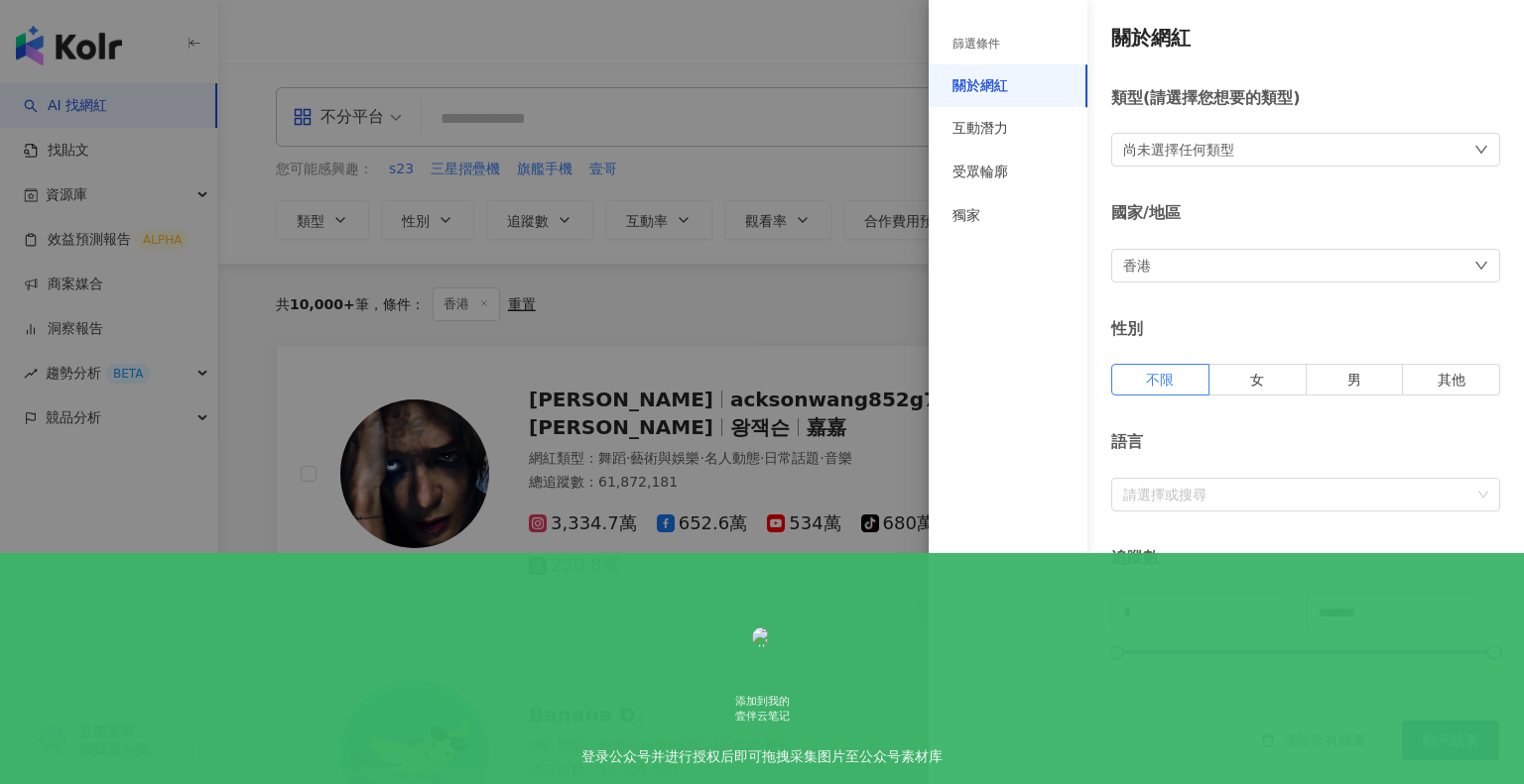
click at [1205, 157] on div "尚未選擇任何類型" at bounding box center [1179, 150] width 111 height 22
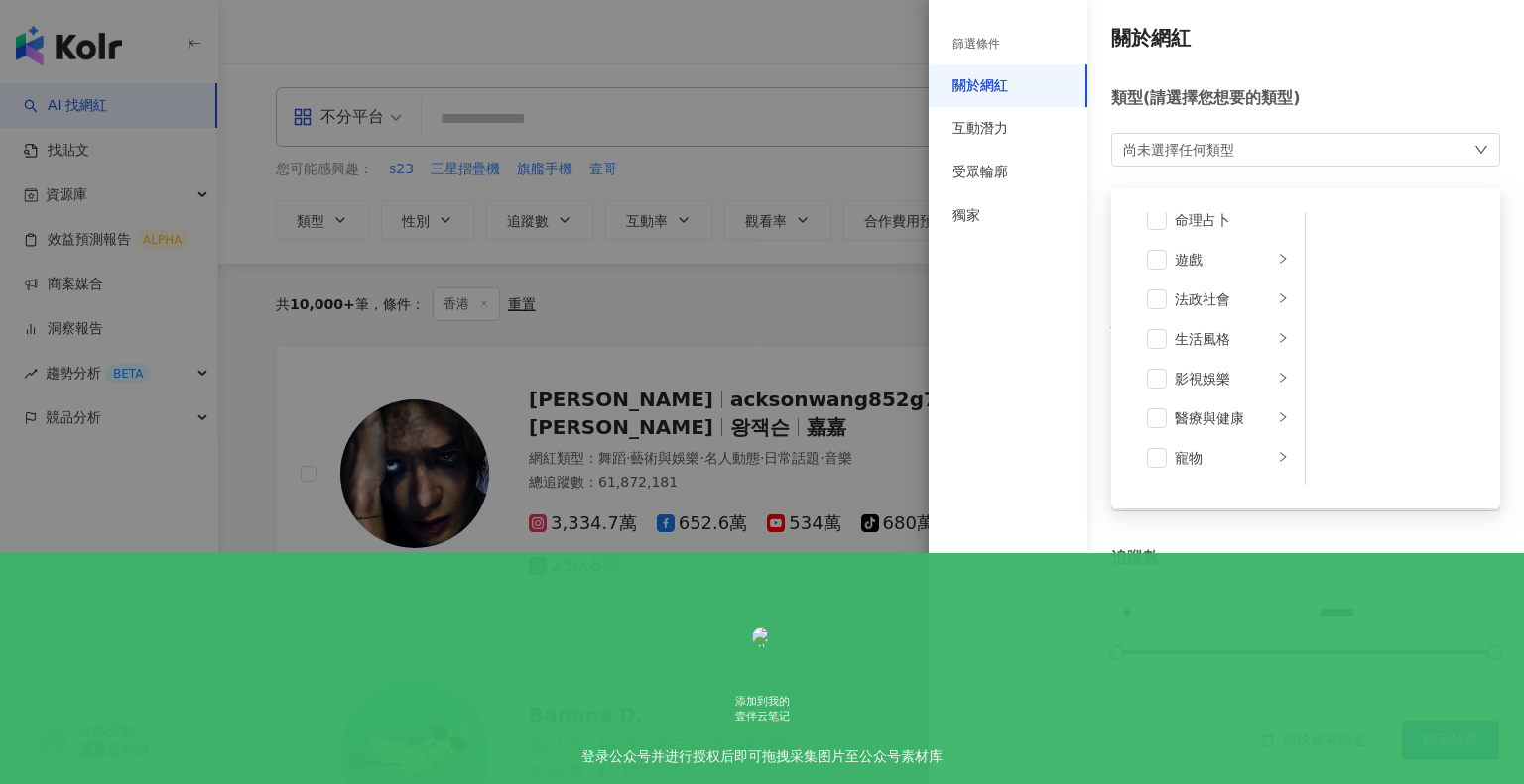
scroll to position [356, 0]
click at [1268, 361] on ul "藝術與娛樂 美妝時尚 氣候和環境 日常話題 教育與學習 家庭 財經 美食 命理占卜 遊戲 法政社會 生活風格 影視娛樂 醫療與健康 寵物 攝影 感情 宗教 促…" at bounding box center [1219, 349] width 175 height 272
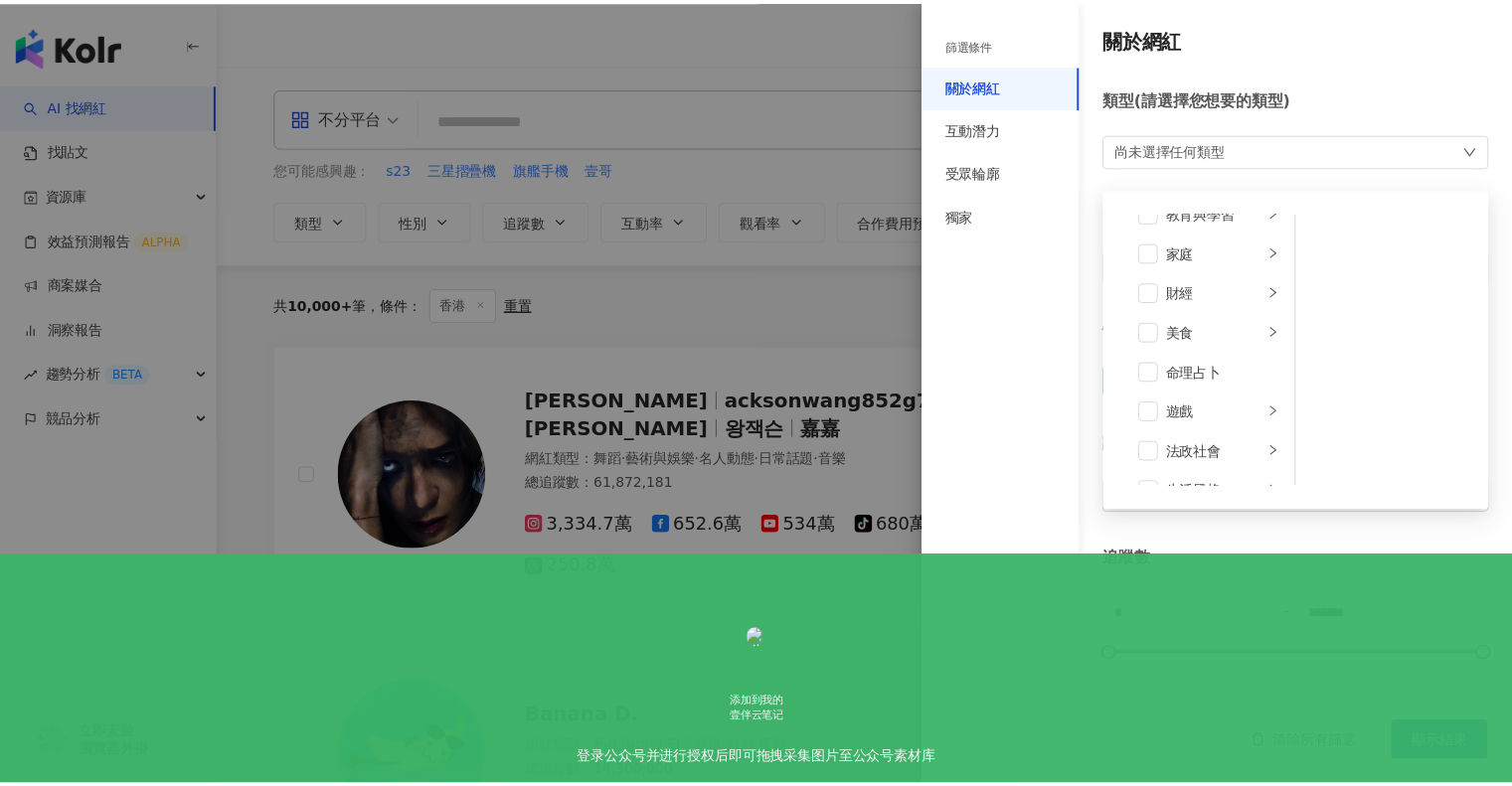
scroll to position [0, 0]
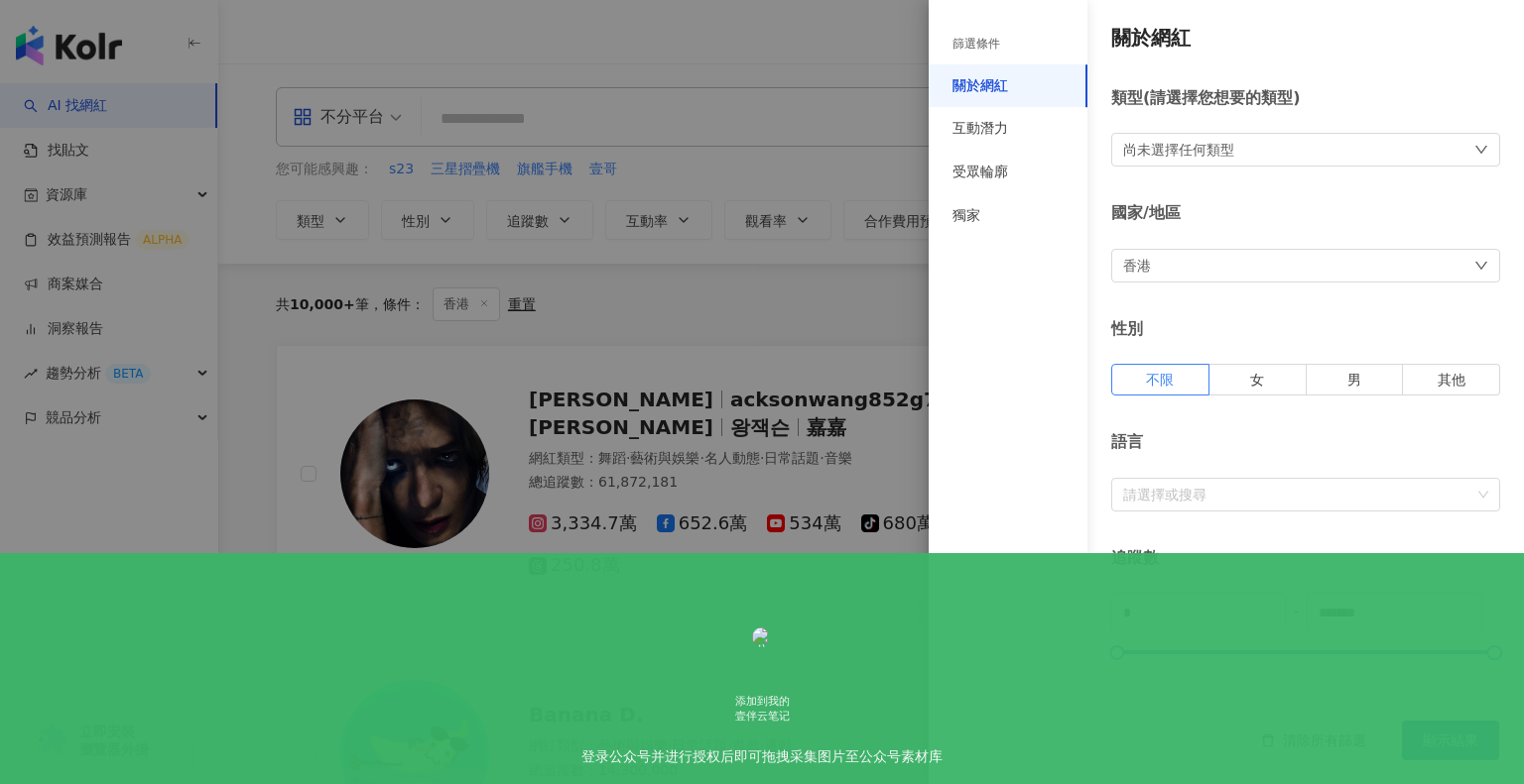
click at [783, 274] on div at bounding box center [762, 392] width 1524 height 784
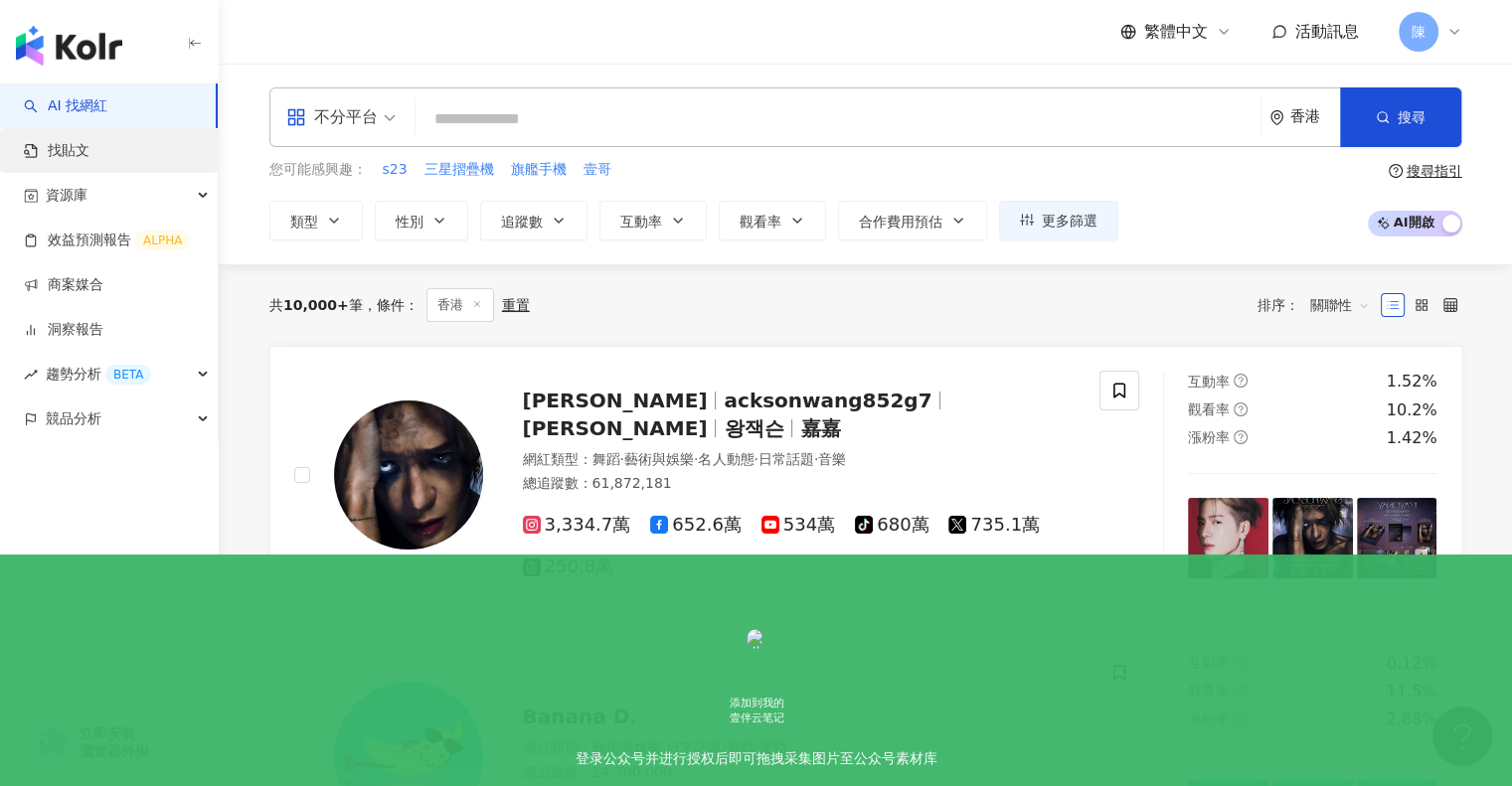
click at [85, 152] on link "找貼文" at bounding box center [57, 151] width 66 height 20
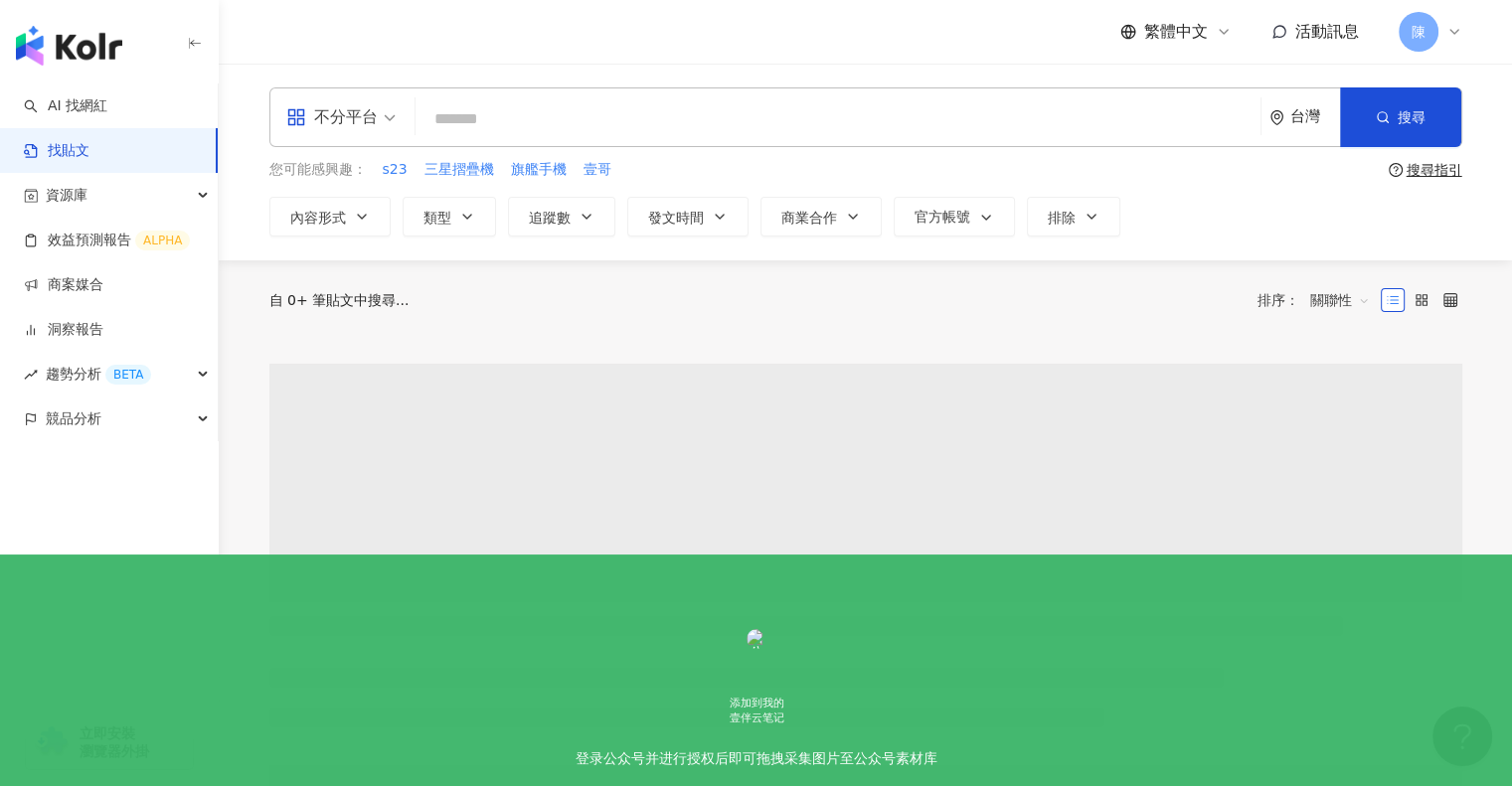
click at [490, 116] on input "search" at bounding box center [838, 119] width 829 height 43
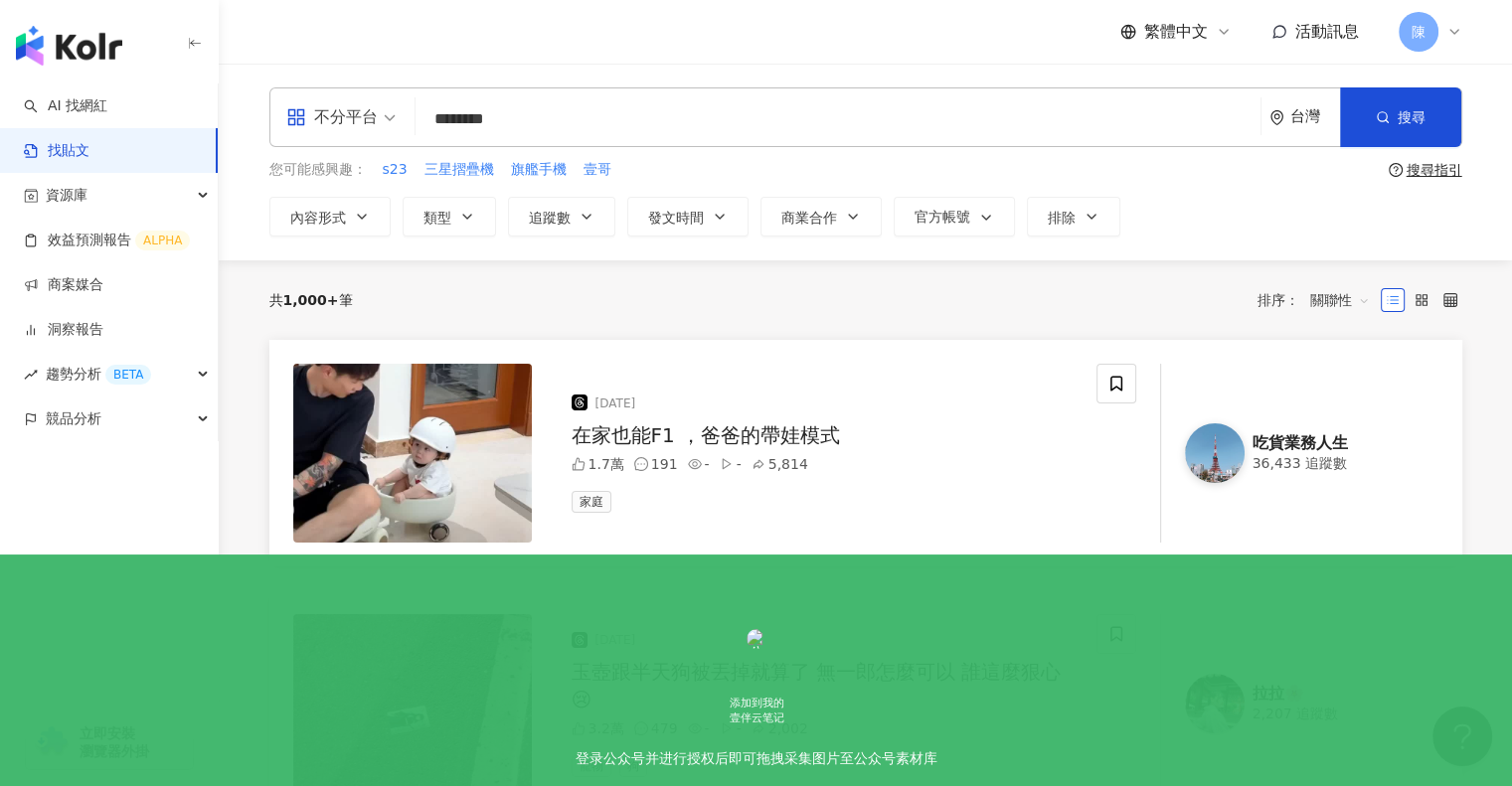
type input "********"
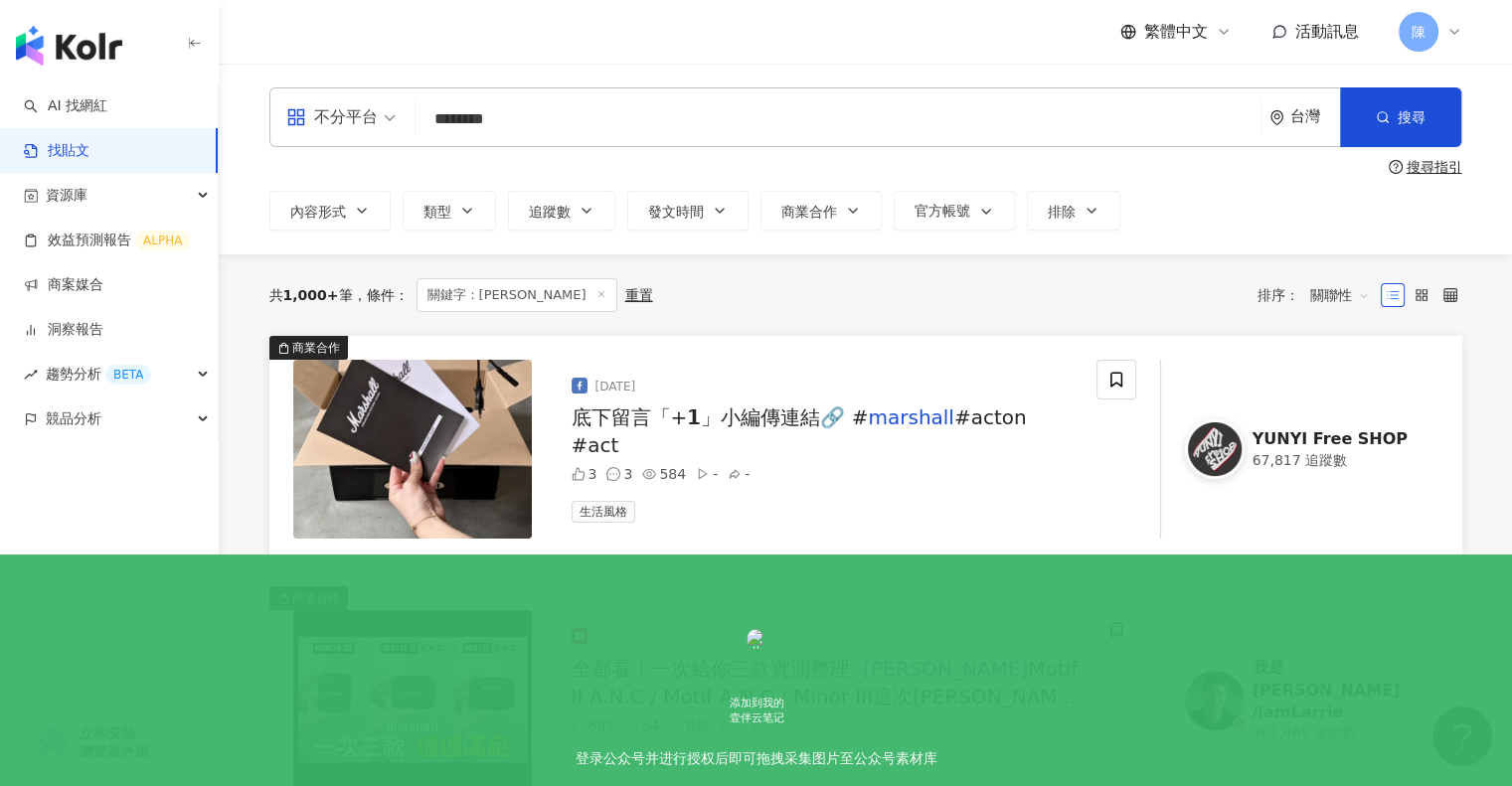
click at [1308, 115] on div "台灣" at bounding box center [1315, 117] width 50 height 17
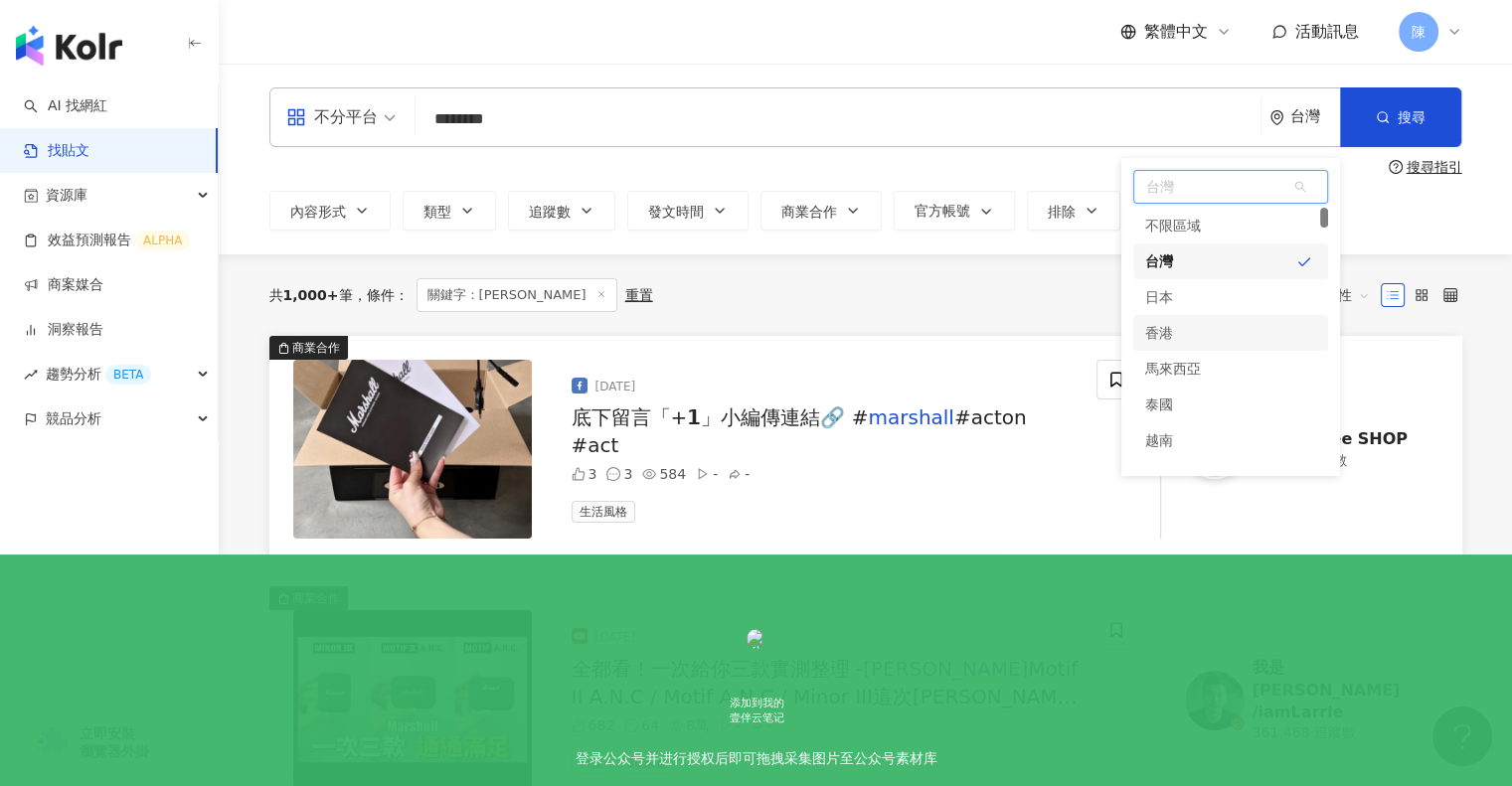
click at [1176, 337] on div "香港" at bounding box center [1231, 333] width 195 height 36
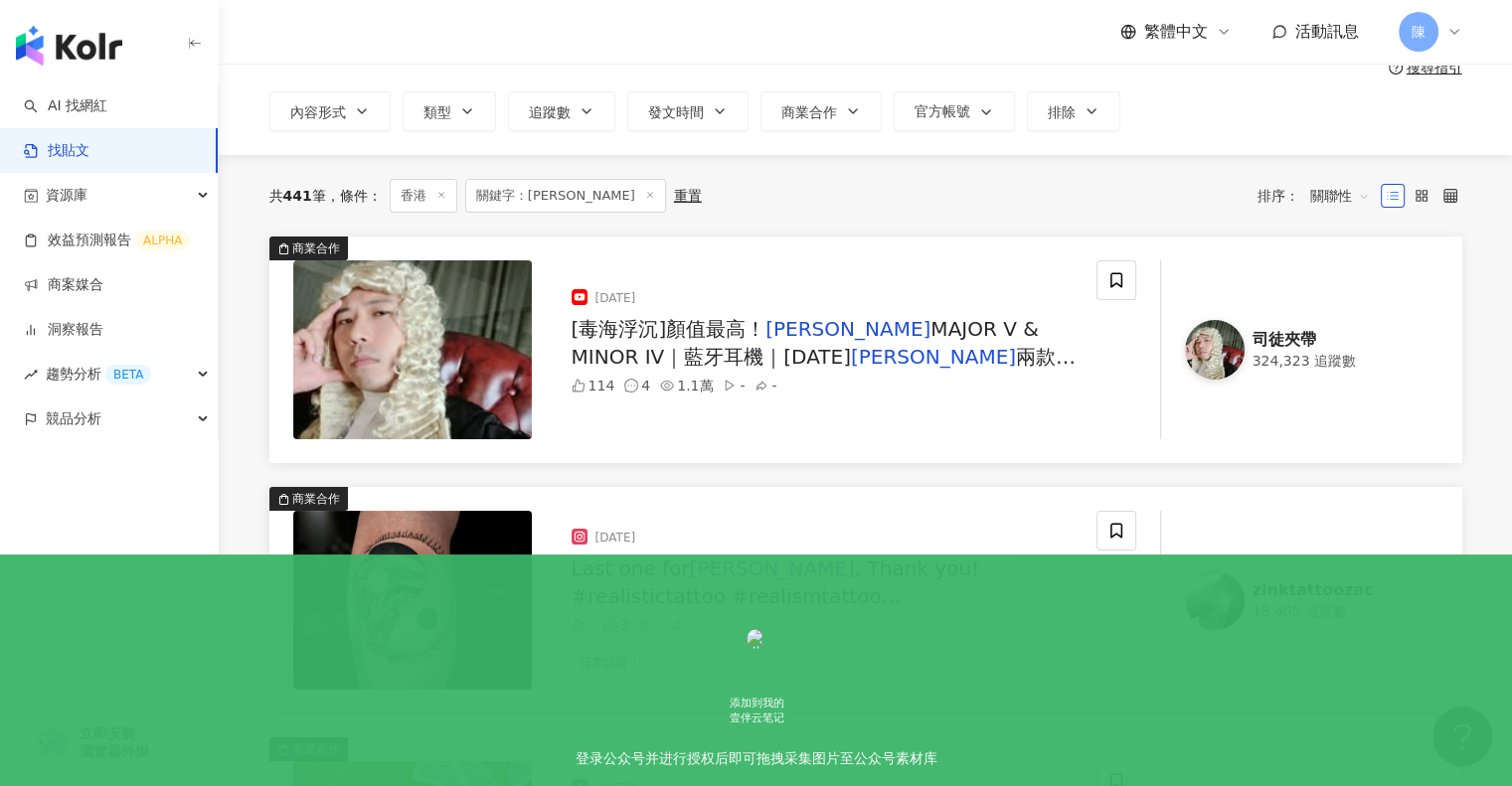
scroll to position [100, 0]
click at [916, 338] on span "MAJOR V & MINOR IV｜藍牙耳機｜2024-05-24" at bounding box center [805, 343] width 467 height 52
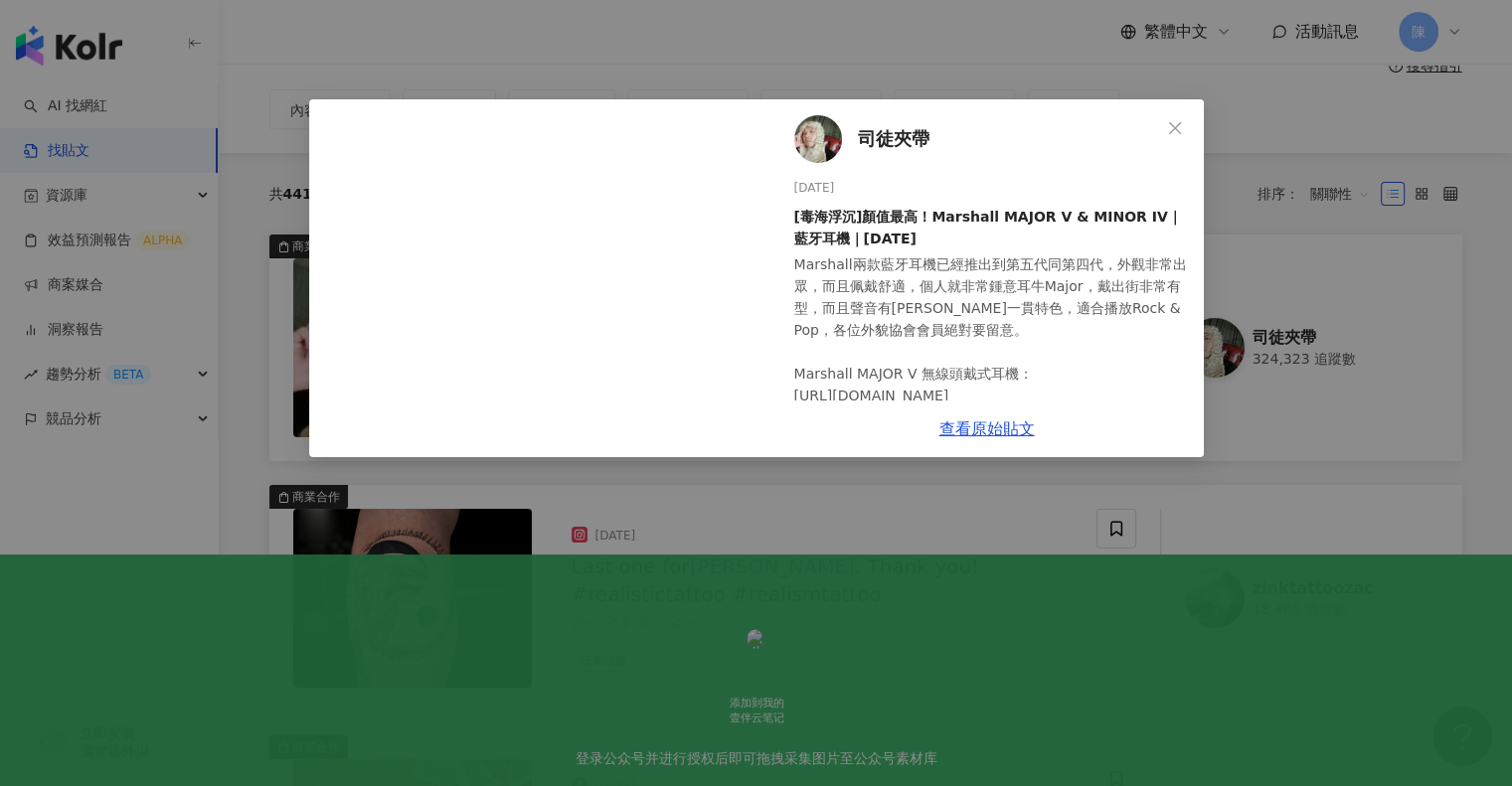
click at [1312, 309] on div "司徒夾帶 2024/5/24 [毒海浮沉]顏值最高！Marshall MAJOR V & MINOR IV｜藍牙耳機｜2024-05-24 Marshall兩…" at bounding box center [756, 393] width 1512 height 786
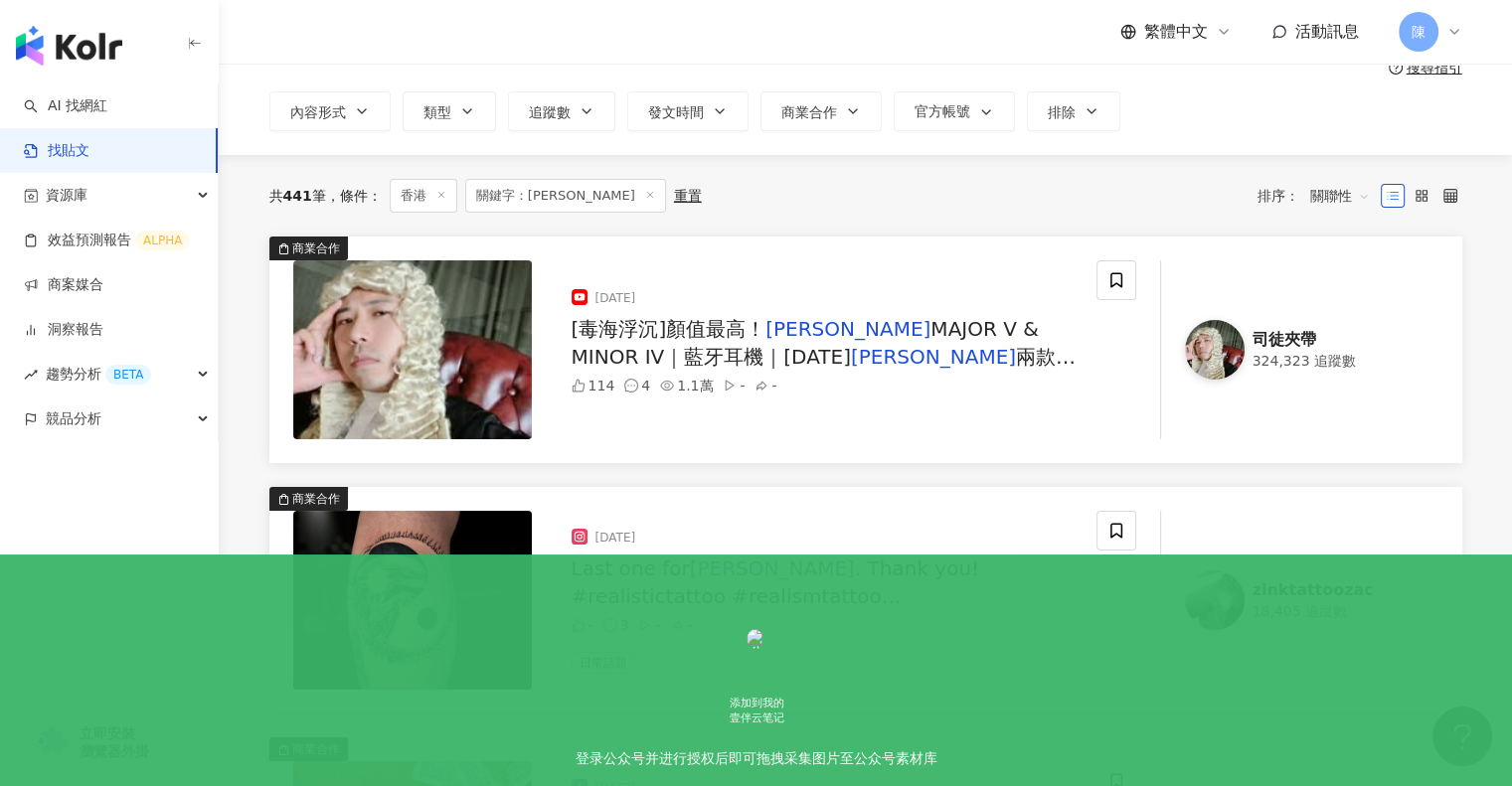
click at [1291, 337] on div "司徒夾帶" at bounding box center [1333, 340] width 162 height 22
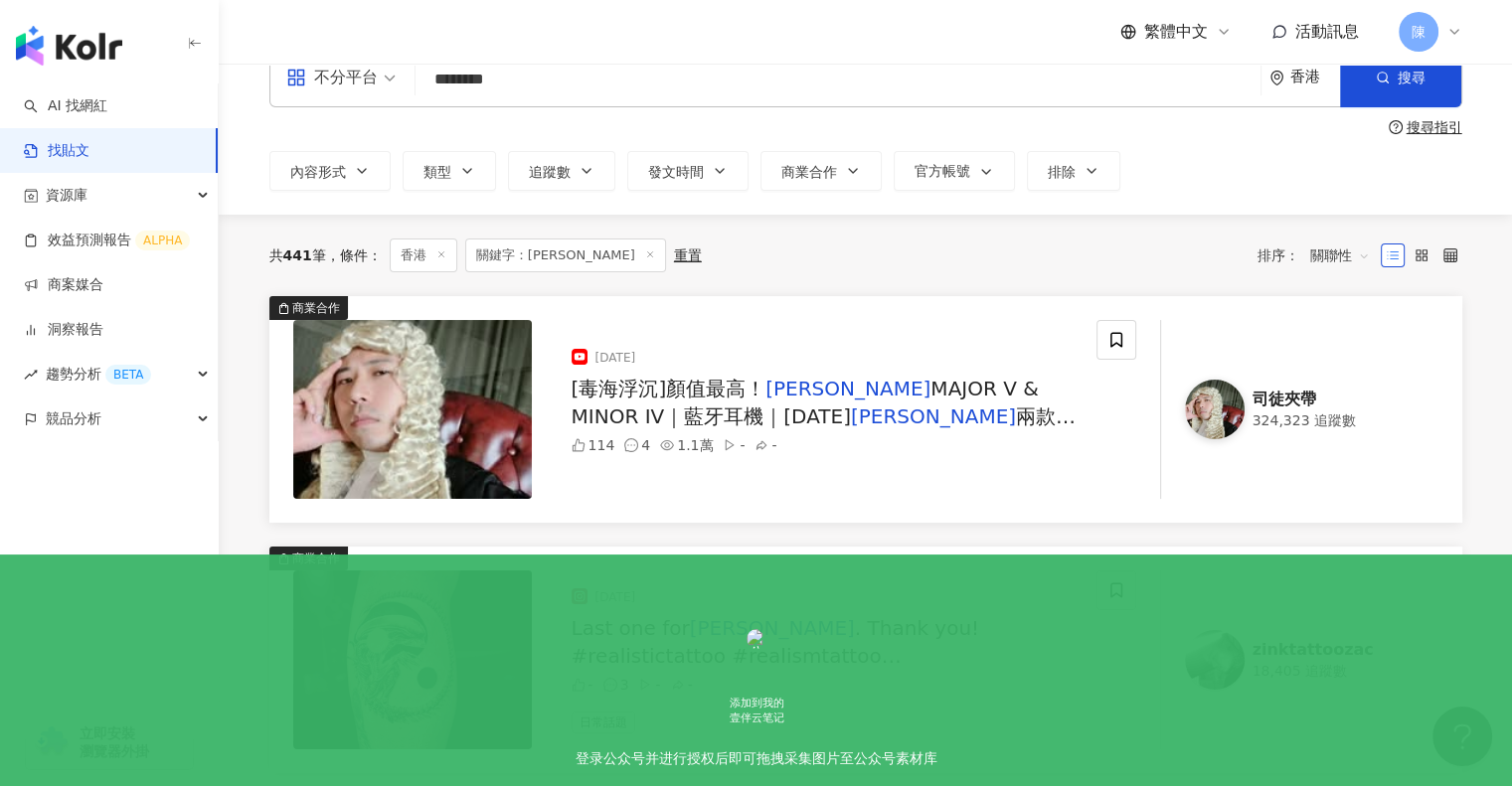
scroll to position [0, 0]
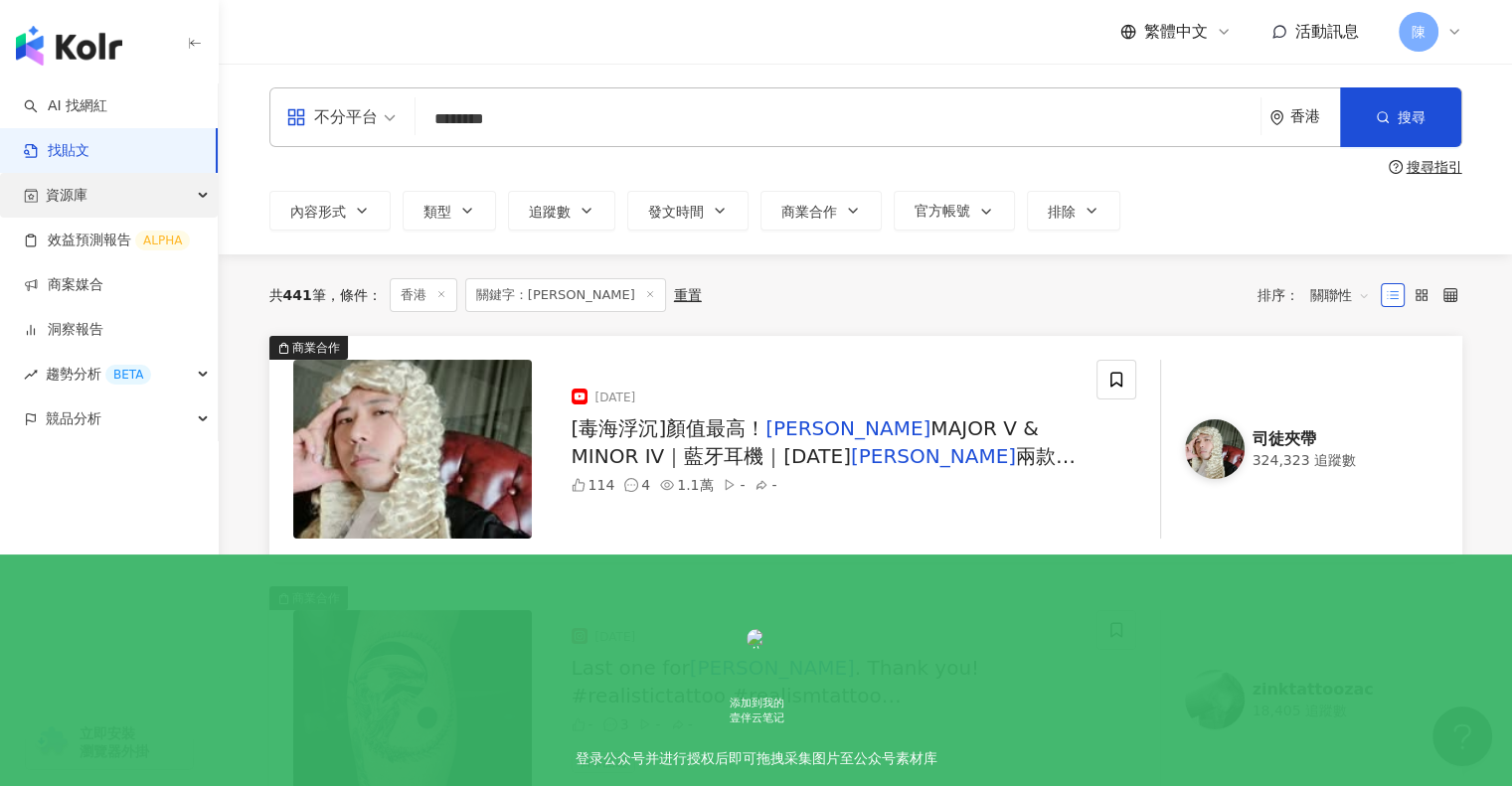
click at [73, 196] on span "資源庫" at bounding box center [67, 195] width 42 height 45
click at [98, 339] on link "洞察報告" at bounding box center [64, 330] width 80 height 20
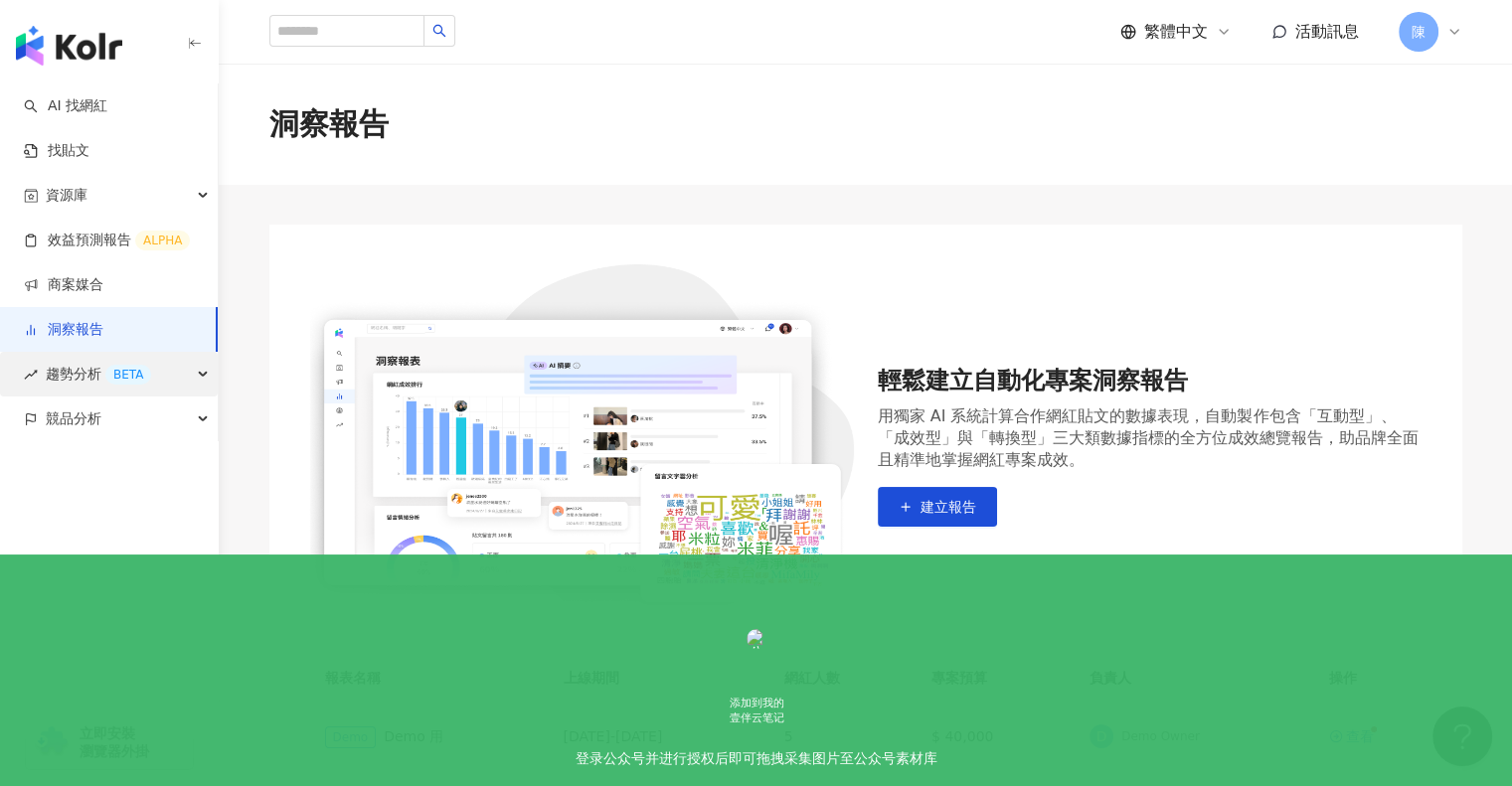
click at [143, 376] on div "BETA" at bounding box center [128, 375] width 46 height 20
click at [166, 376] on div "趨勢分析 BETA" at bounding box center [109, 374] width 218 height 45
click at [98, 112] on link "AI 找網紅" at bounding box center [66, 107] width 84 height 20
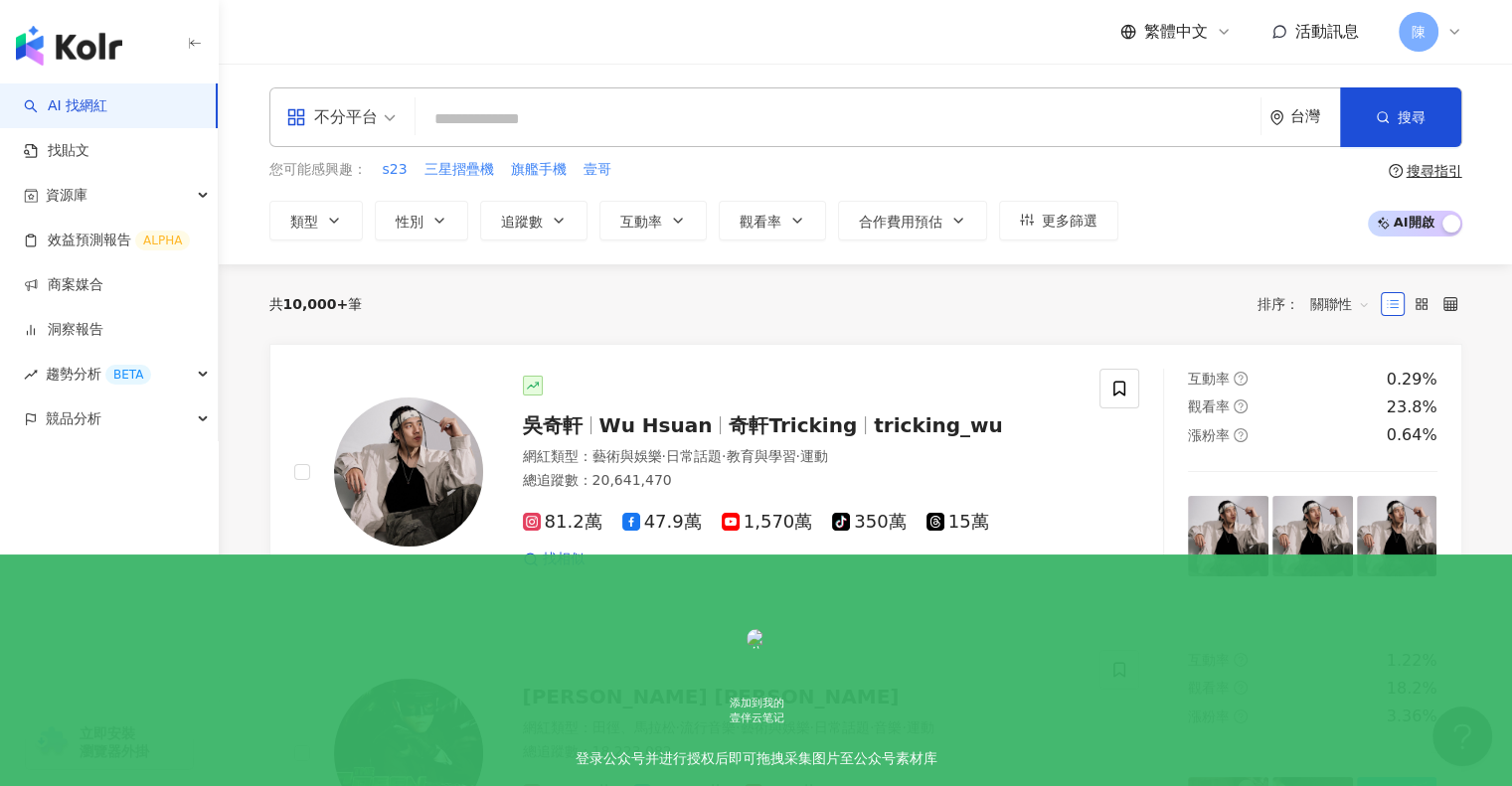
click at [1306, 131] on div "台灣" at bounding box center [1304, 118] width 71 height 58
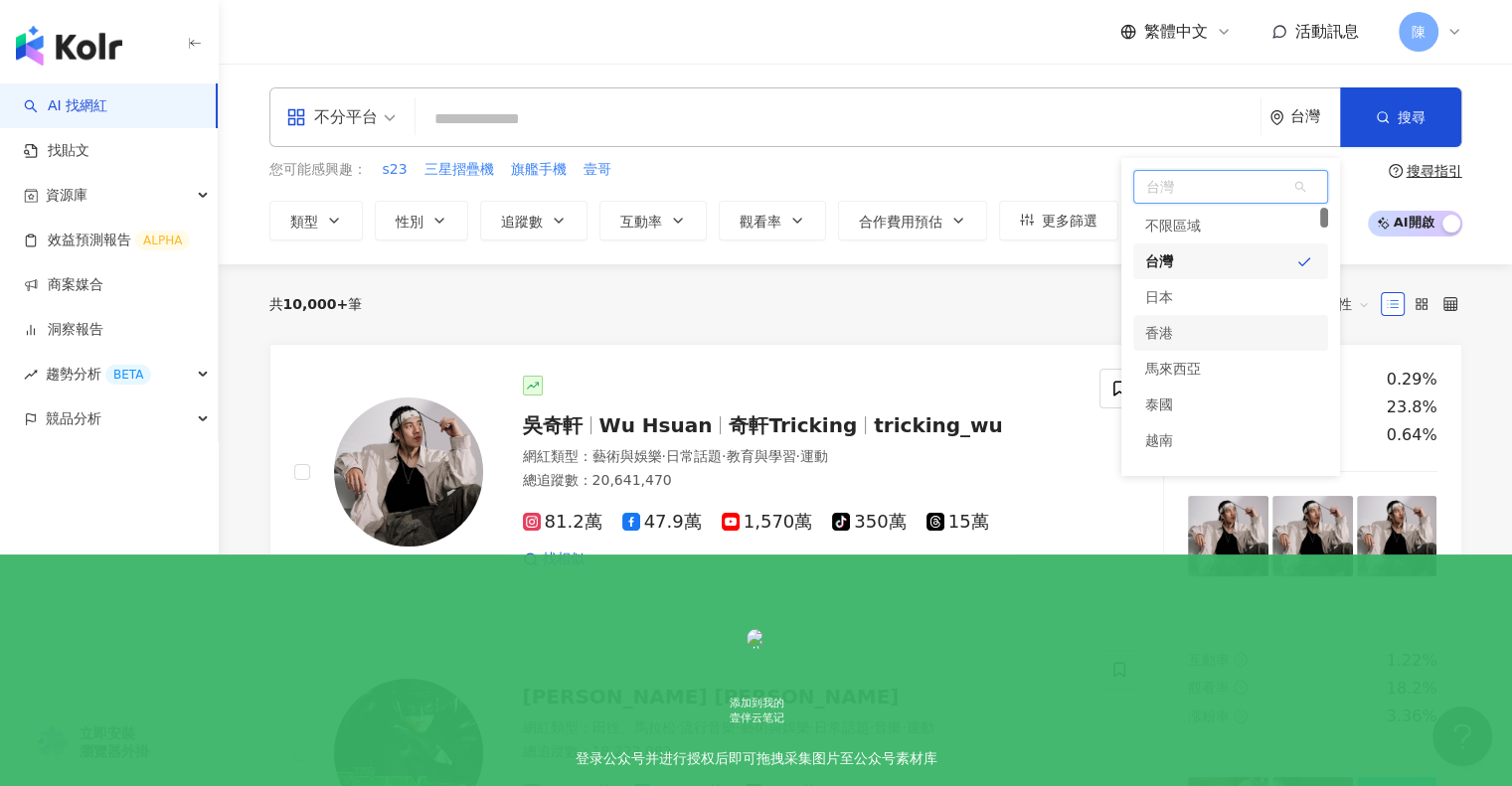
click at [1183, 340] on div "香港" at bounding box center [1231, 333] width 195 height 36
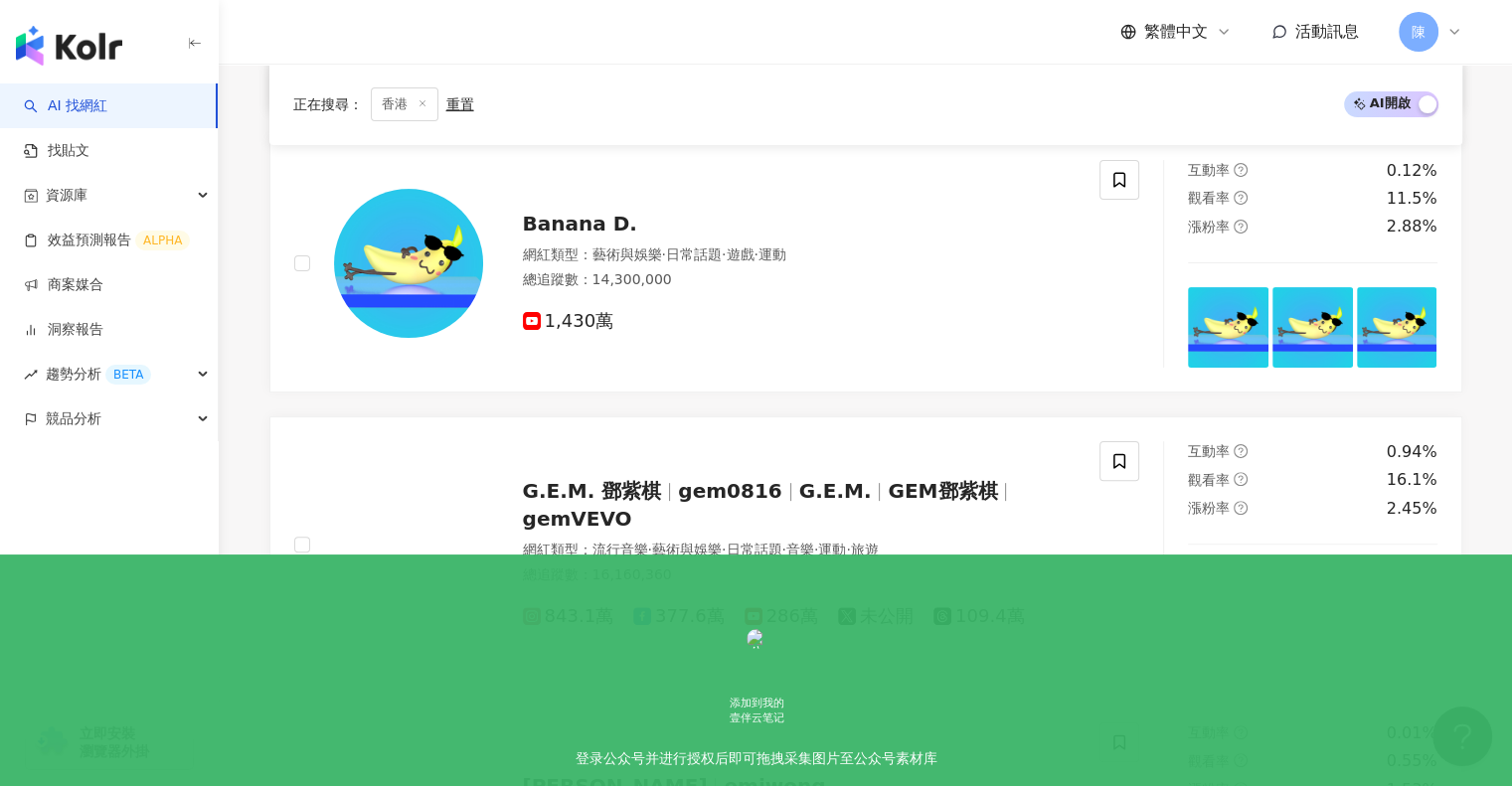
scroll to position [495, 0]
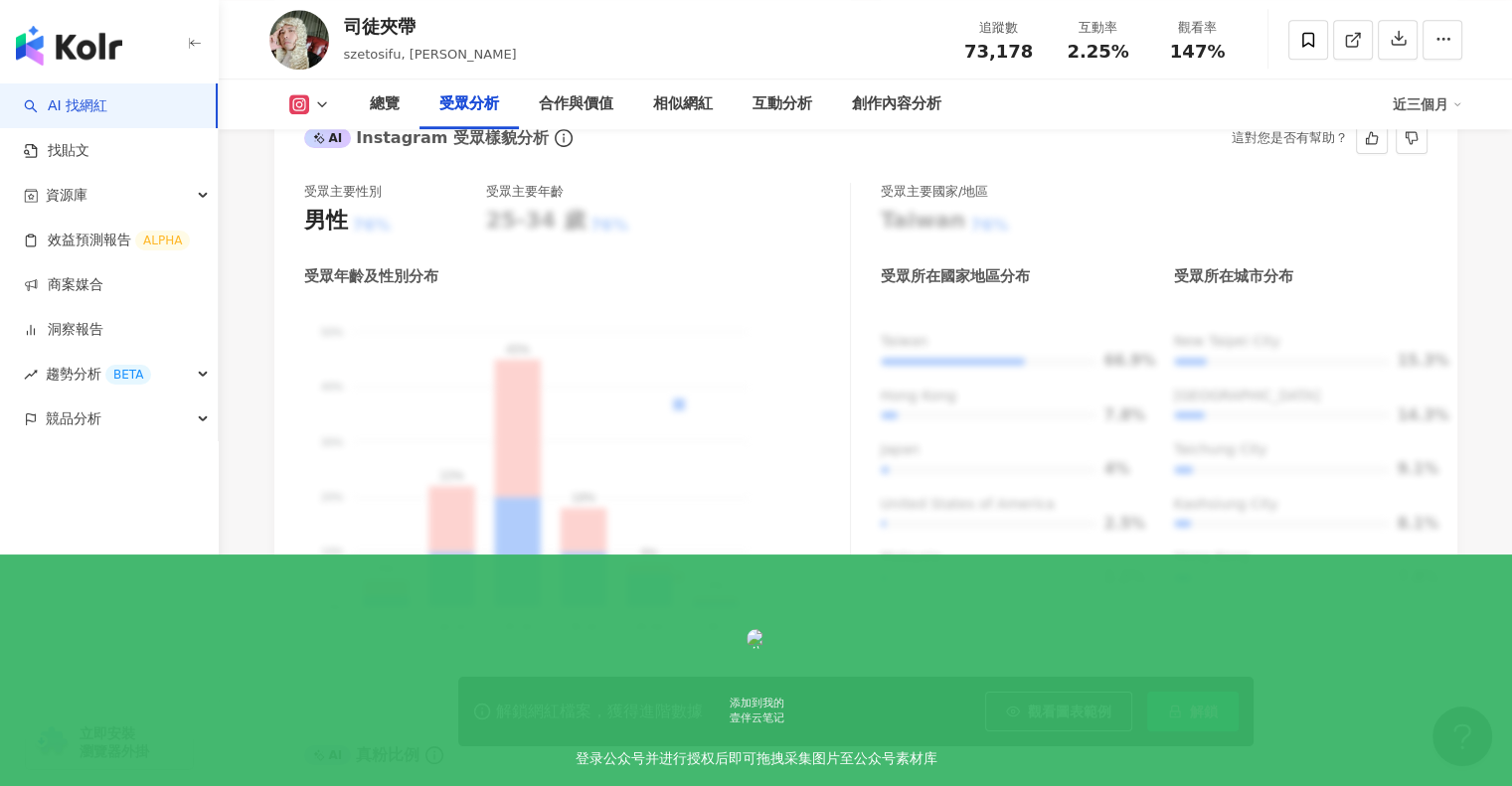
scroll to position [1786, 0]
click at [293, 101] on rect at bounding box center [299, 105] width 16 height 15
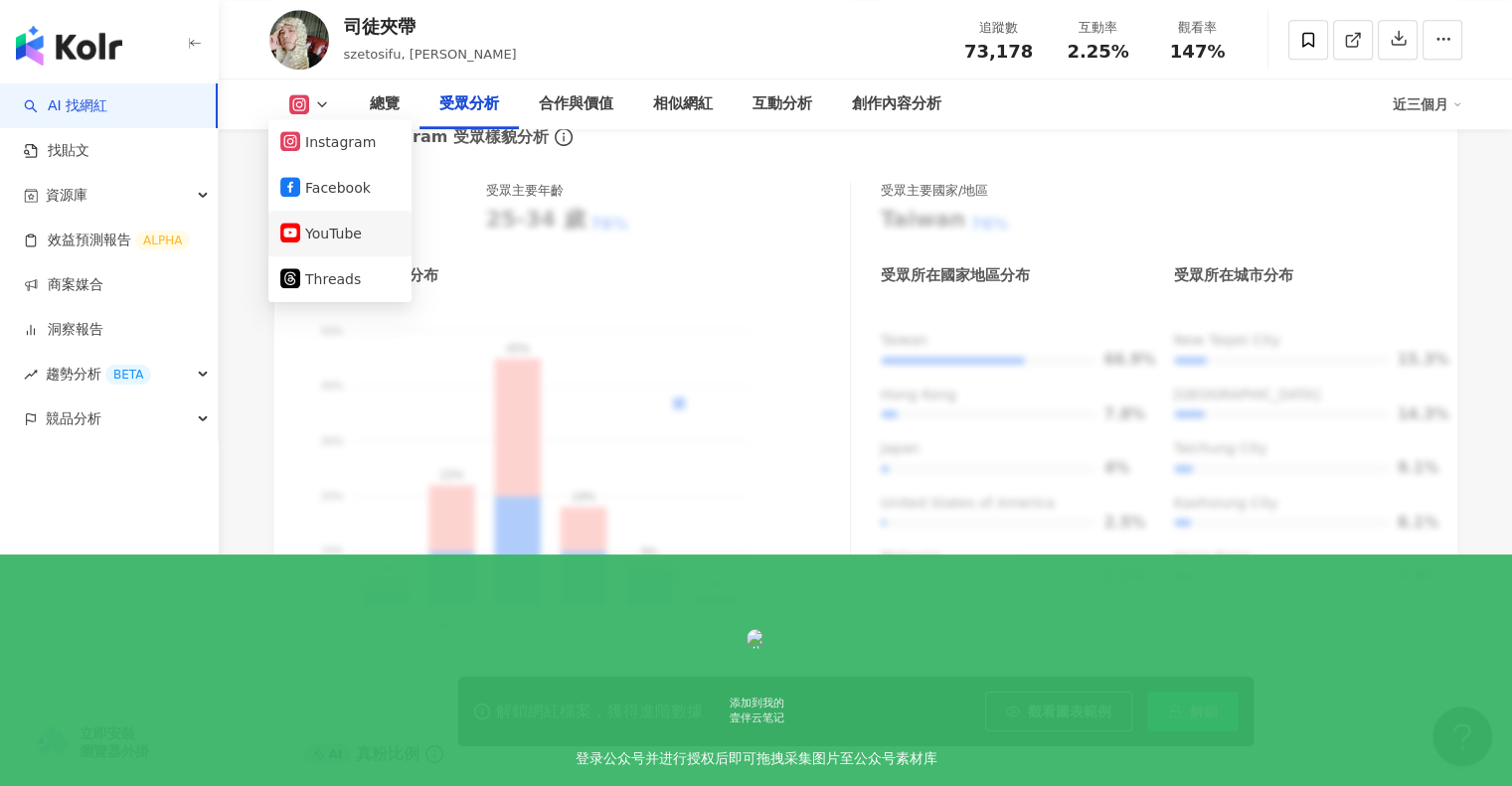
click at [322, 232] on button "YouTube" at bounding box center [340, 234] width 120 height 28
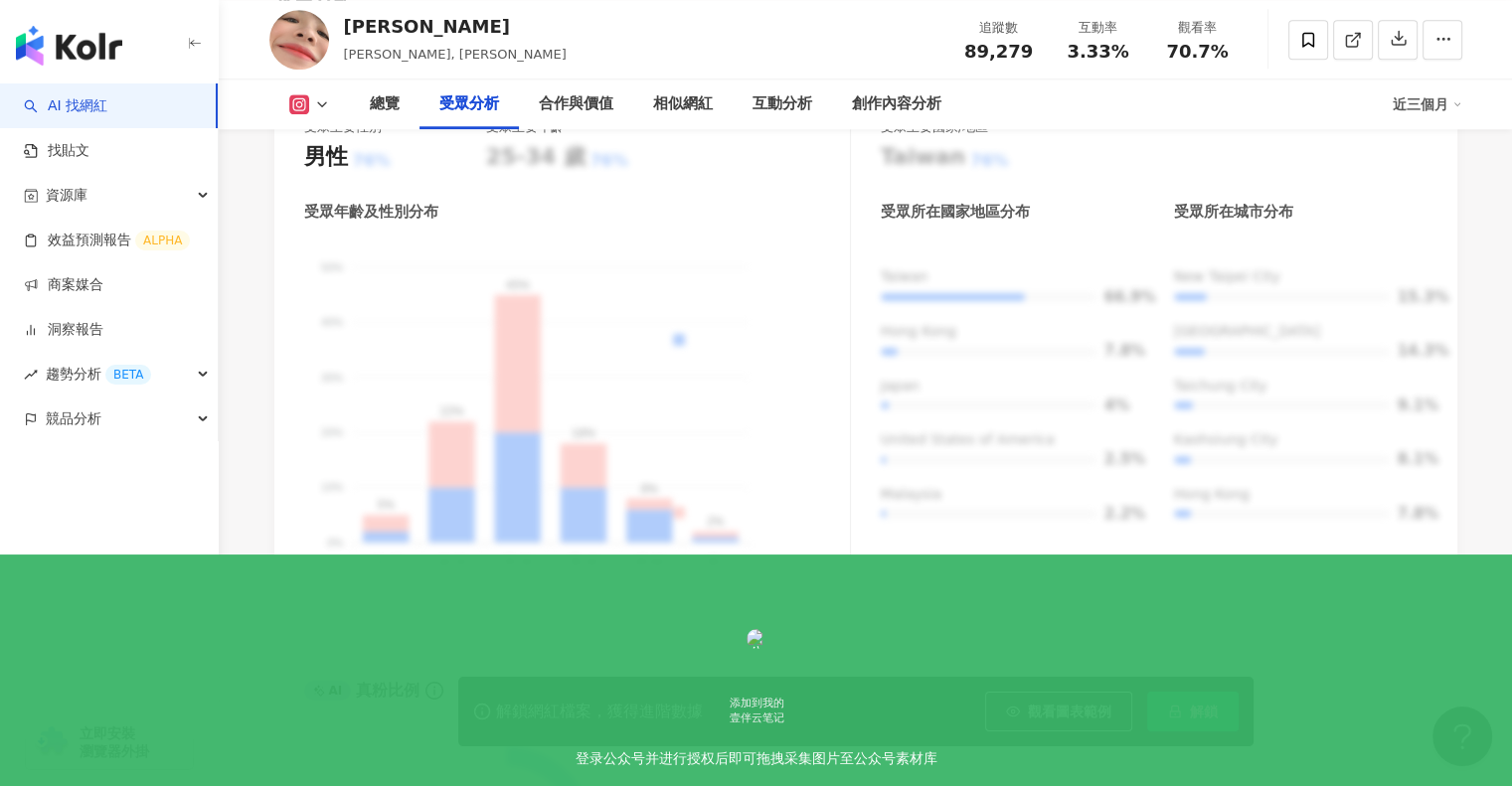
scroll to position [1887, 0]
click at [315, 103] on icon at bounding box center [322, 105] width 16 height 16
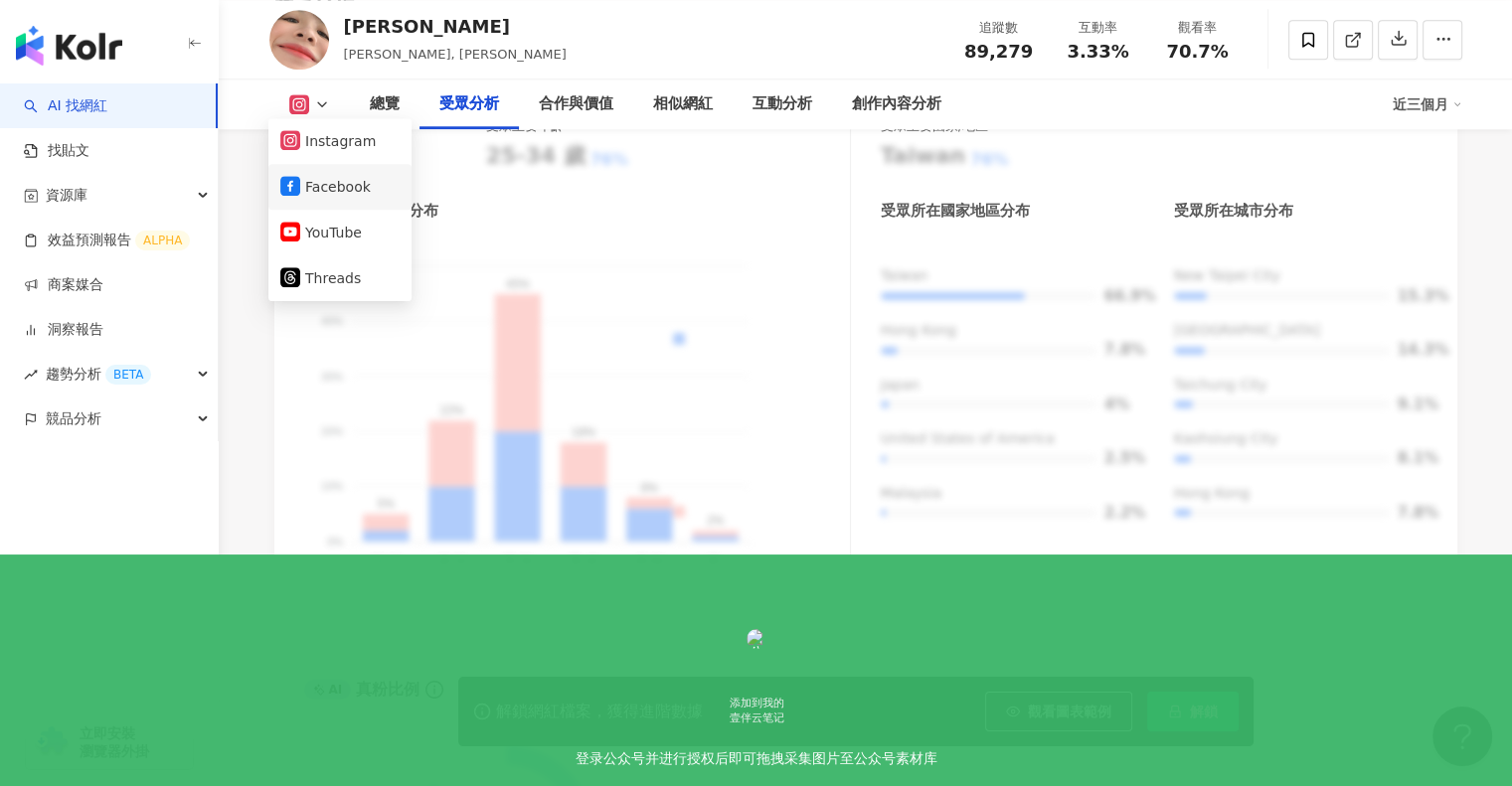
click at [317, 197] on button "Facebook" at bounding box center [340, 187] width 120 height 28
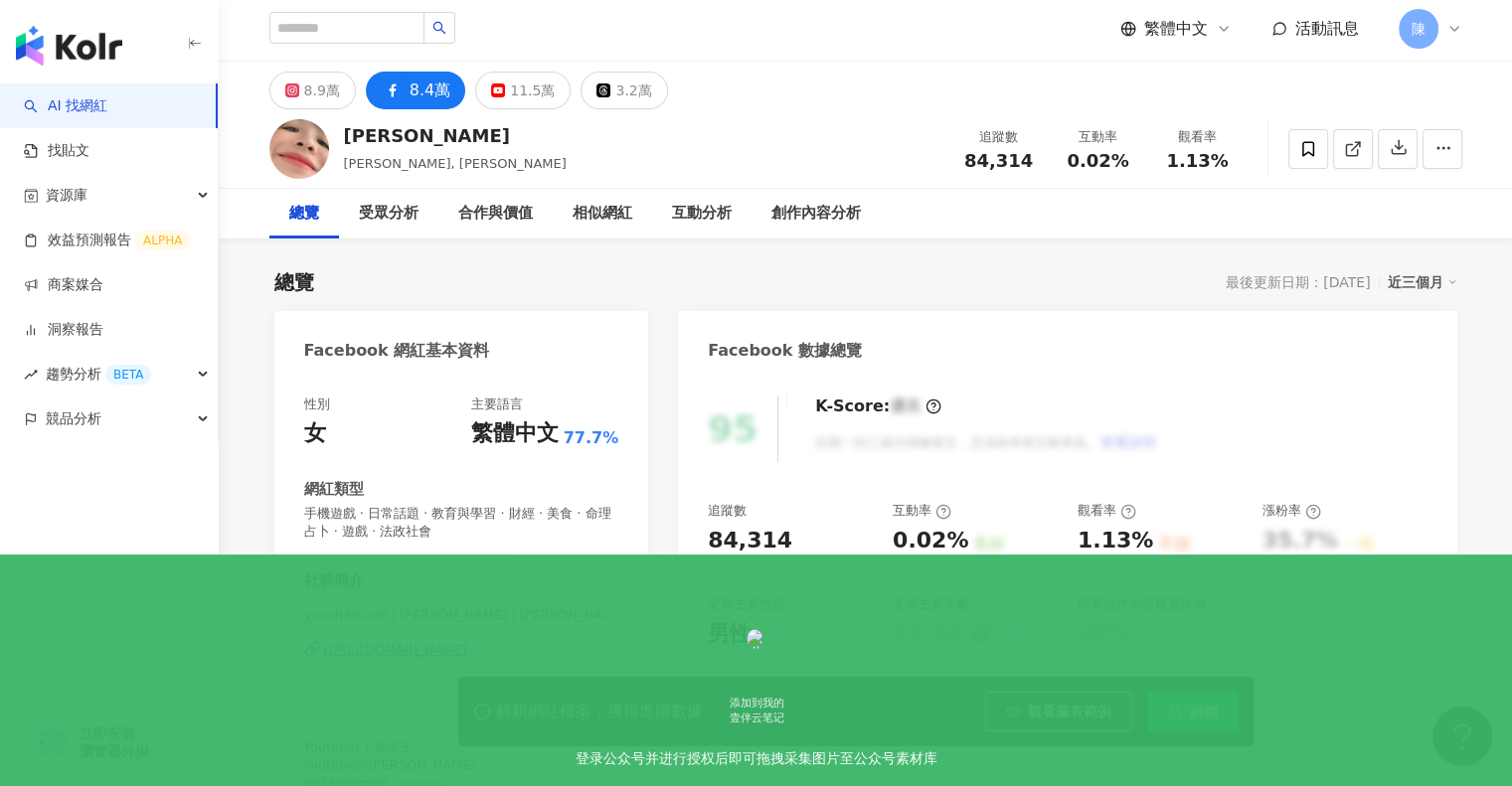
click at [313, 221] on div "總覽" at bounding box center [304, 214] width 30 height 24
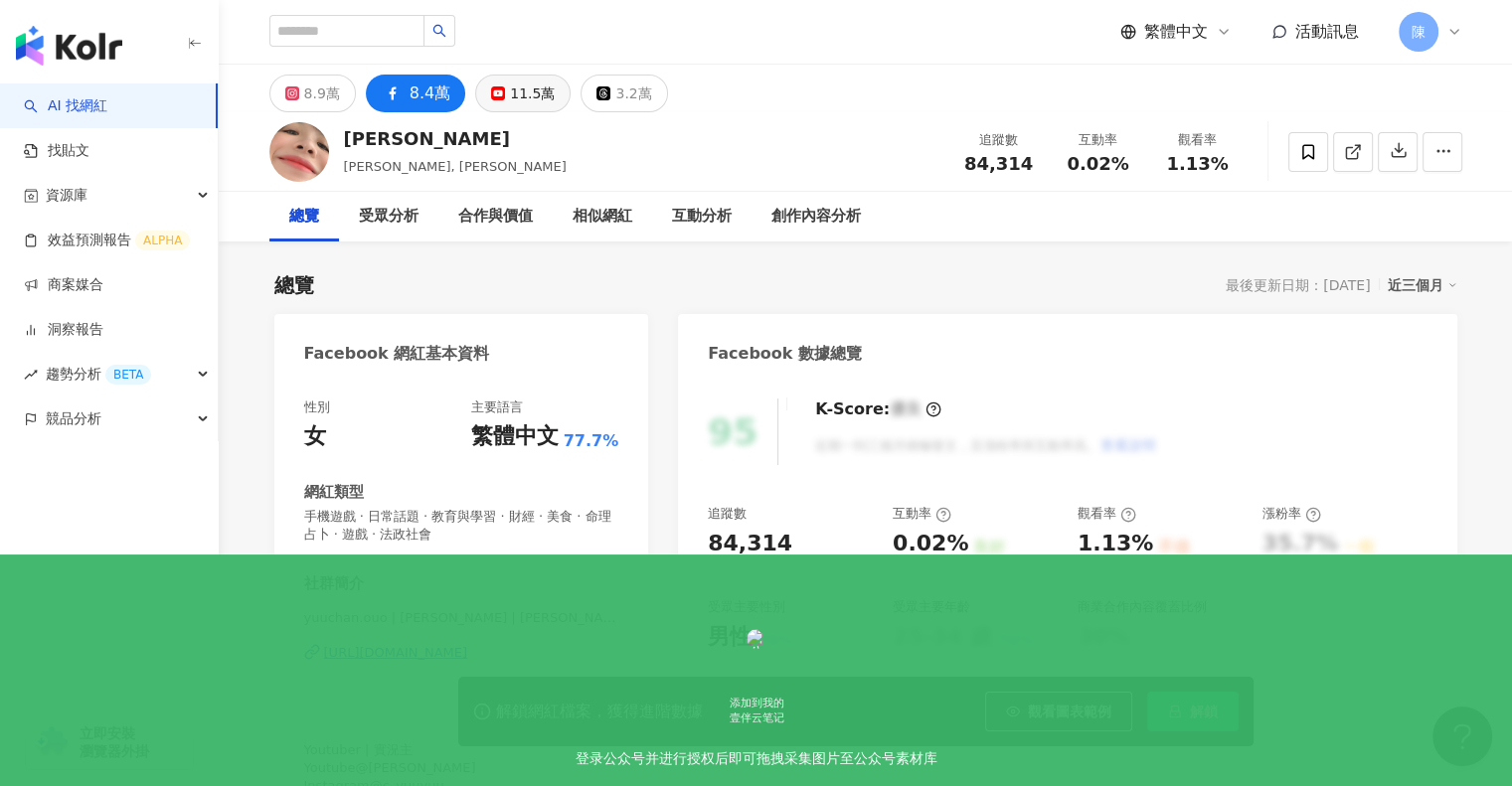
click at [517, 91] on div "11.5萬" at bounding box center [532, 94] width 45 height 28
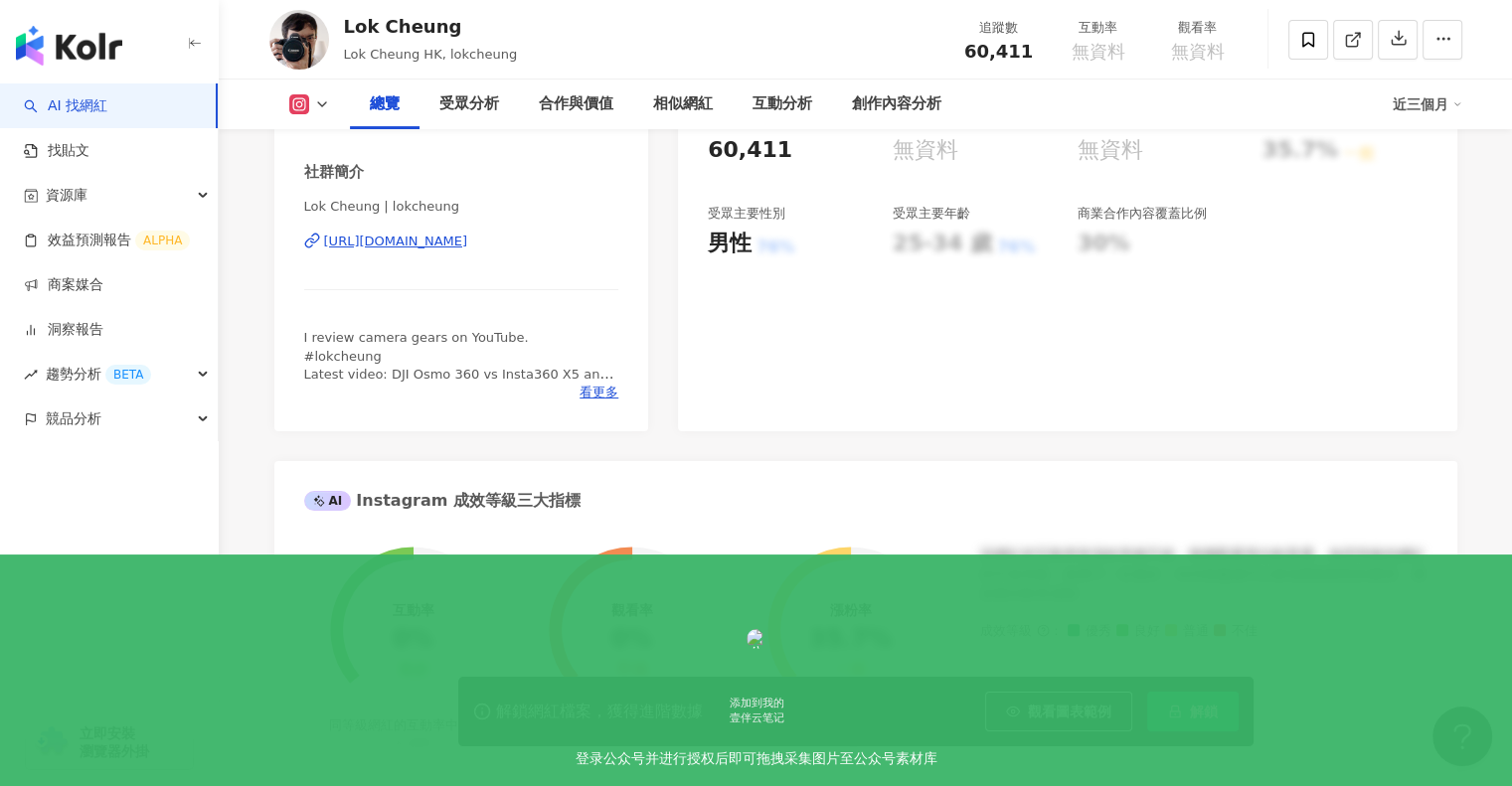
click at [468, 241] on div "[URL][DOMAIN_NAME]" at bounding box center [395, 242] width 144 height 18
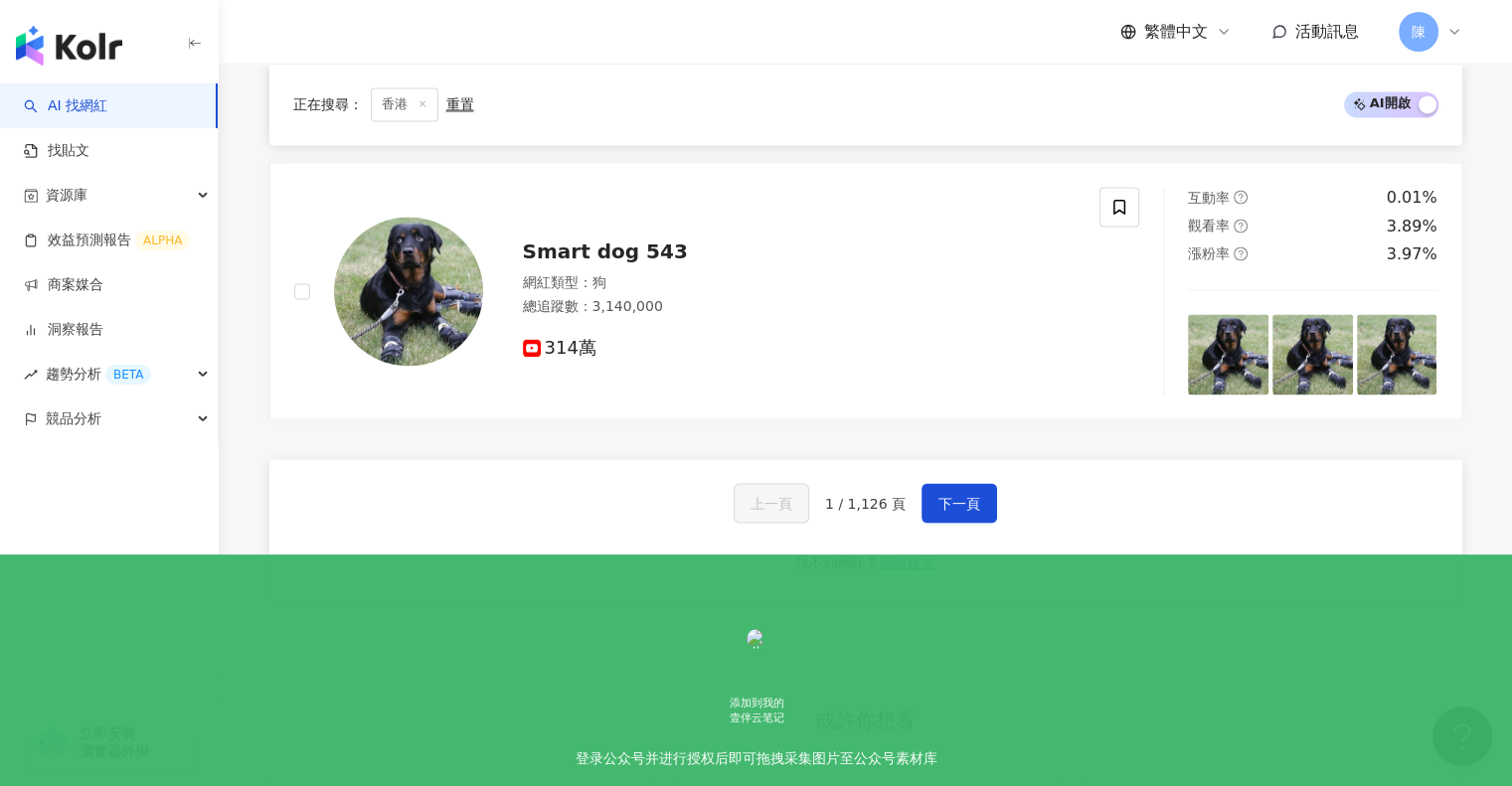
scroll to position [3280, 0]
click at [968, 494] on span "下一頁" at bounding box center [959, 502] width 42 height 16
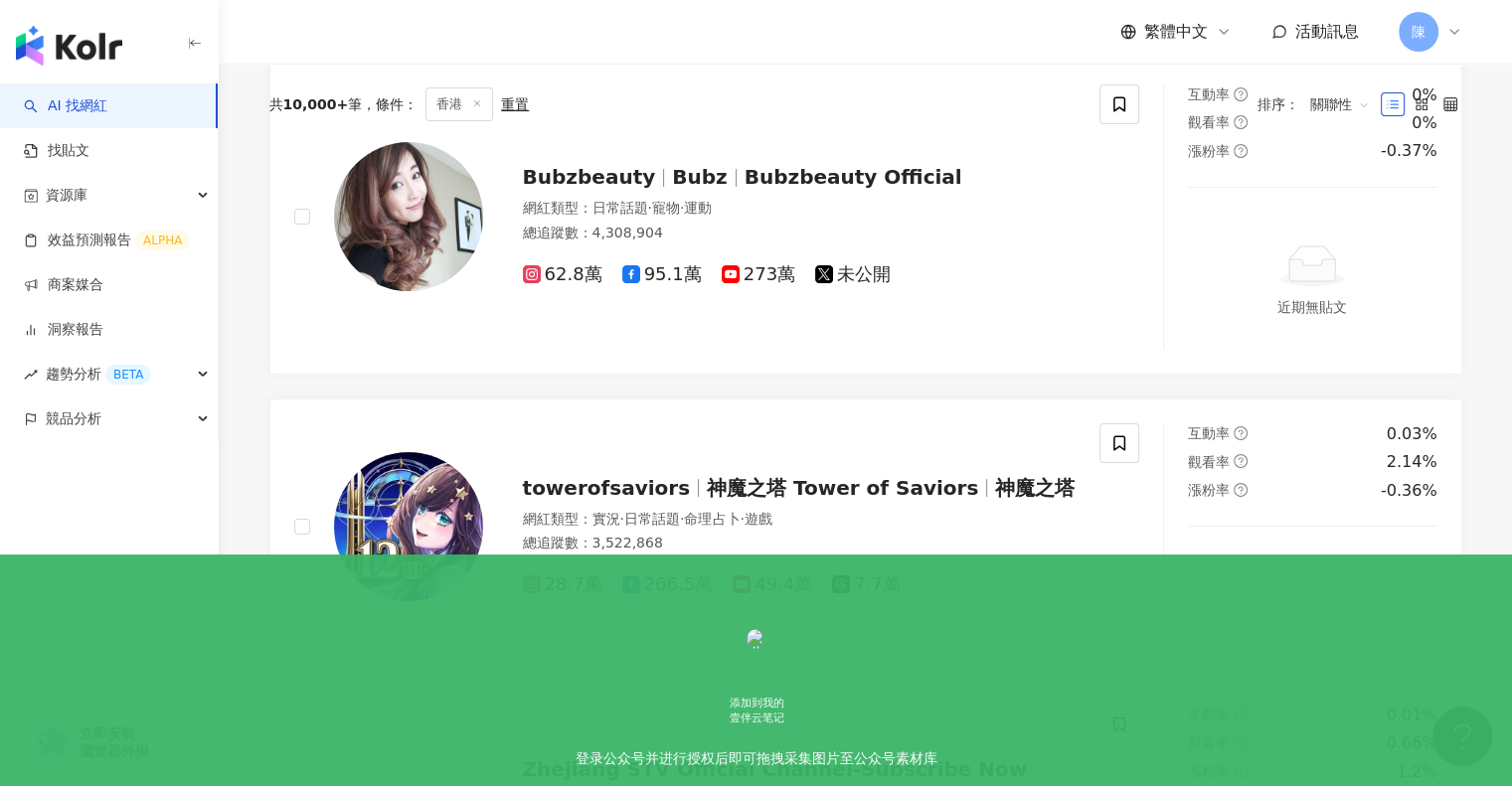
scroll to position [0, 0]
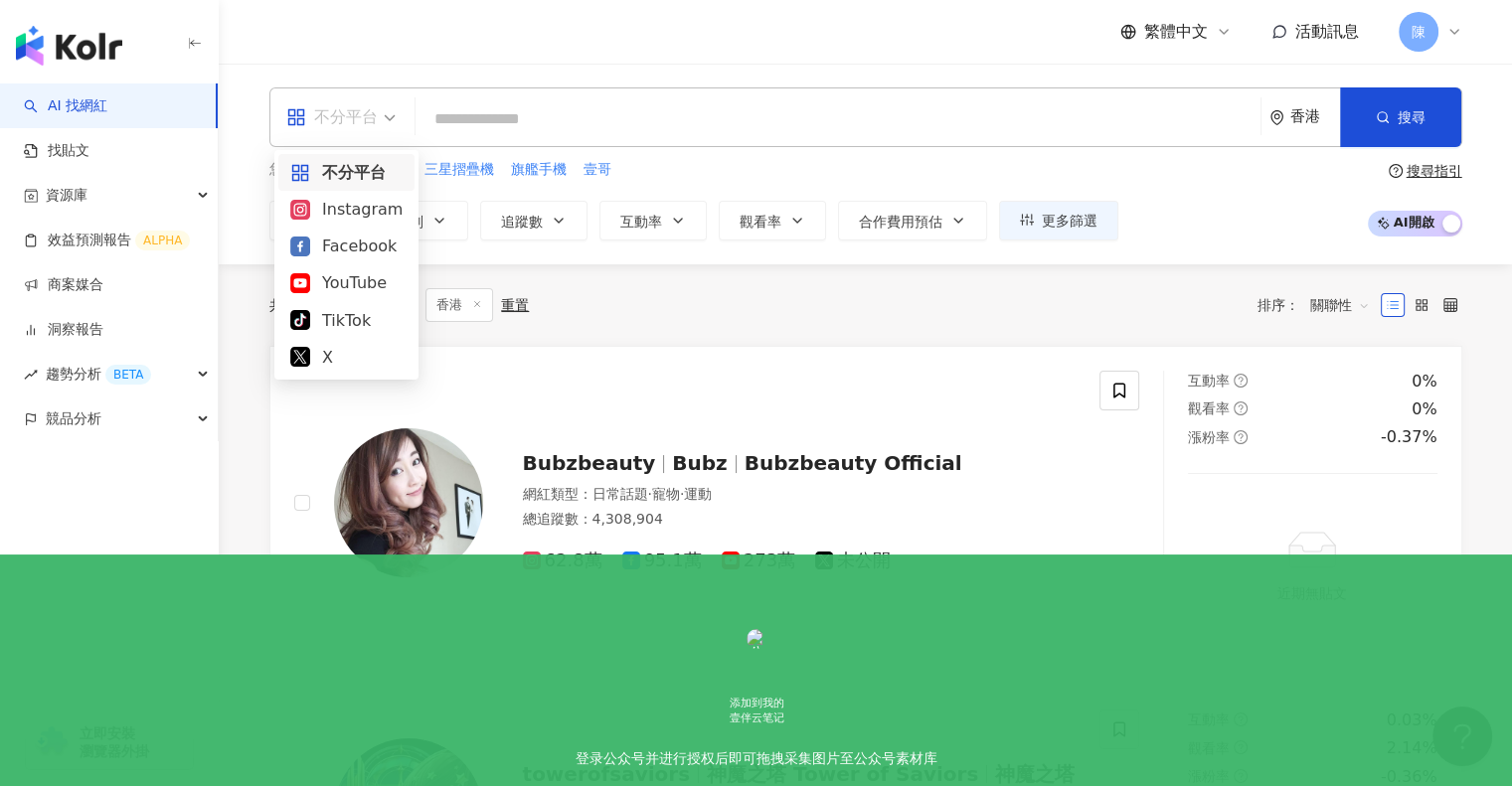
click at [366, 115] on div "不分平台" at bounding box center [332, 118] width 92 height 32
click at [350, 212] on div "Instagram" at bounding box center [346, 209] width 113 height 25
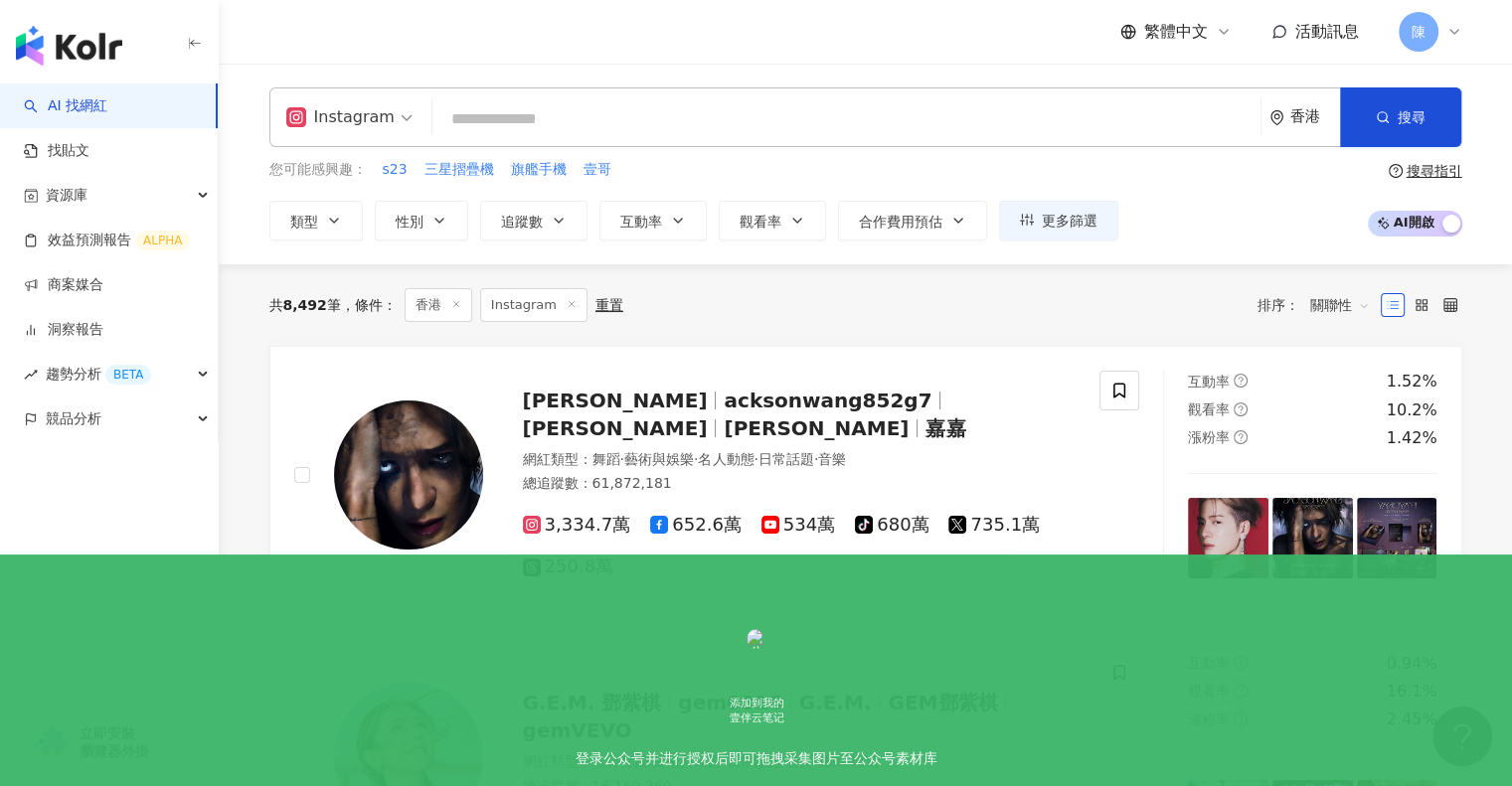
click at [1332, 309] on span "關聯性" at bounding box center [1340, 305] width 60 height 32
click at [1327, 443] on div "互動率" at bounding box center [1339, 446] width 50 height 22
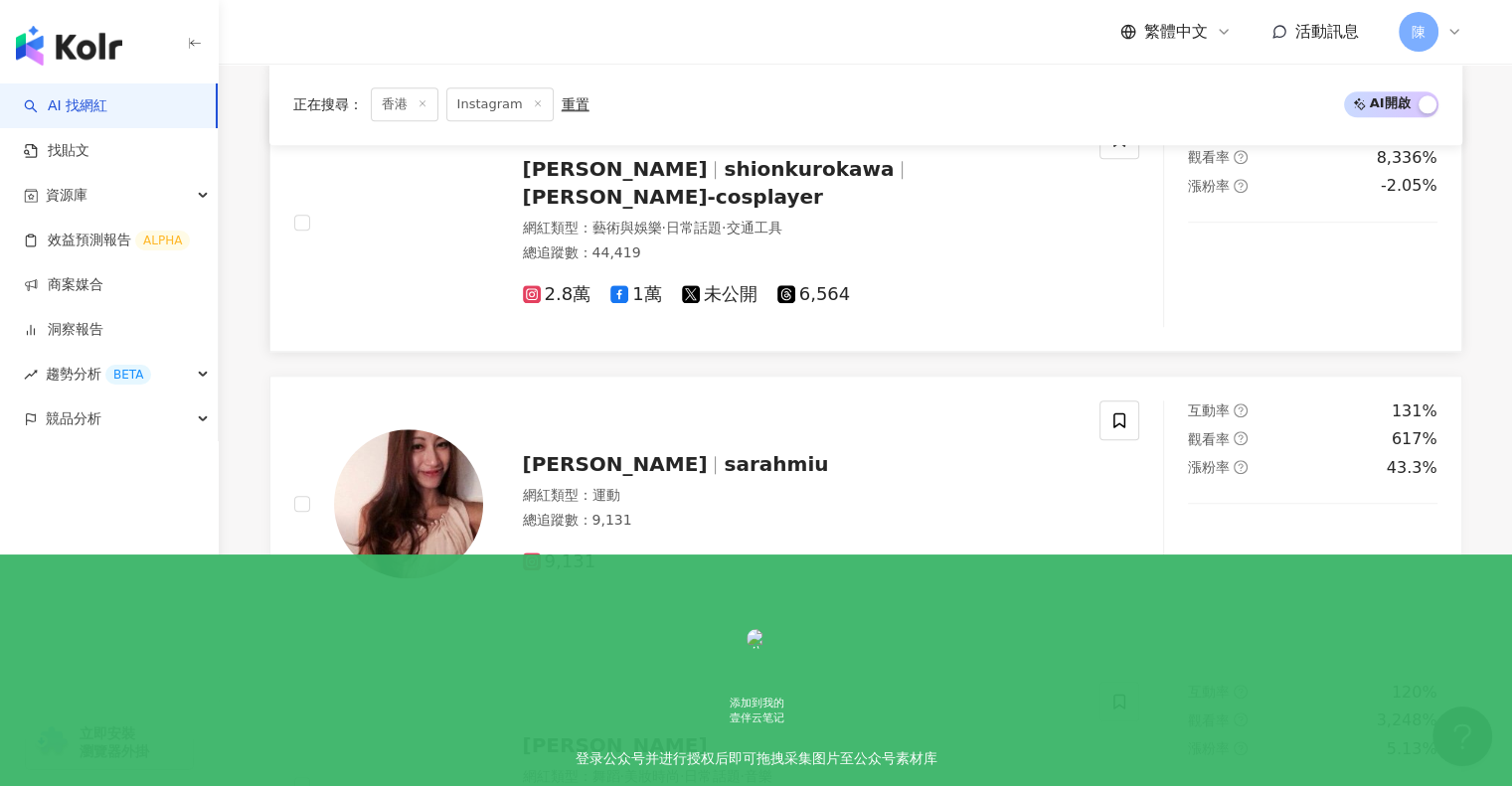
scroll to position [1887, 0]
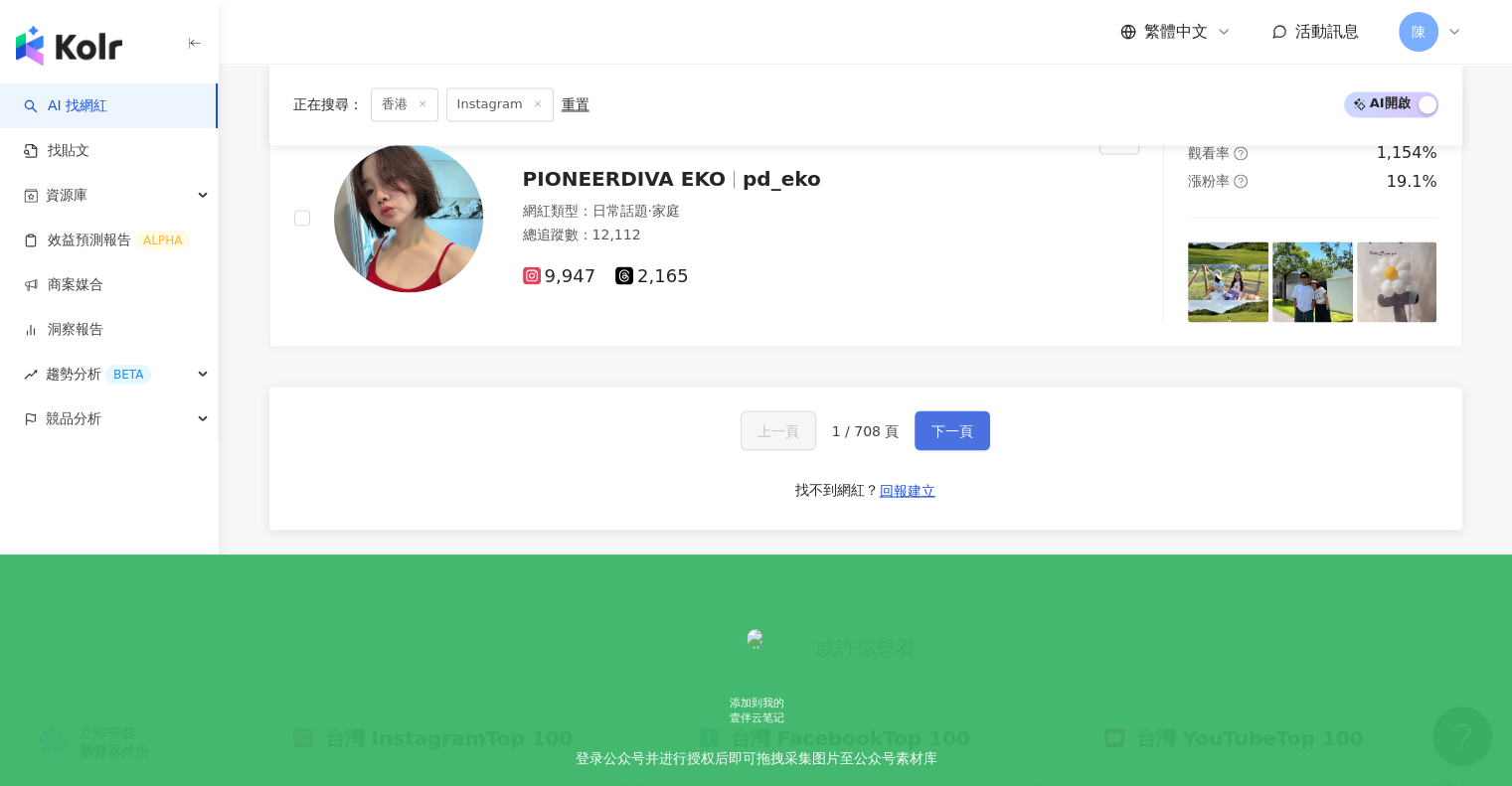
click at [964, 426] on span "下一頁" at bounding box center [952, 430] width 42 height 16
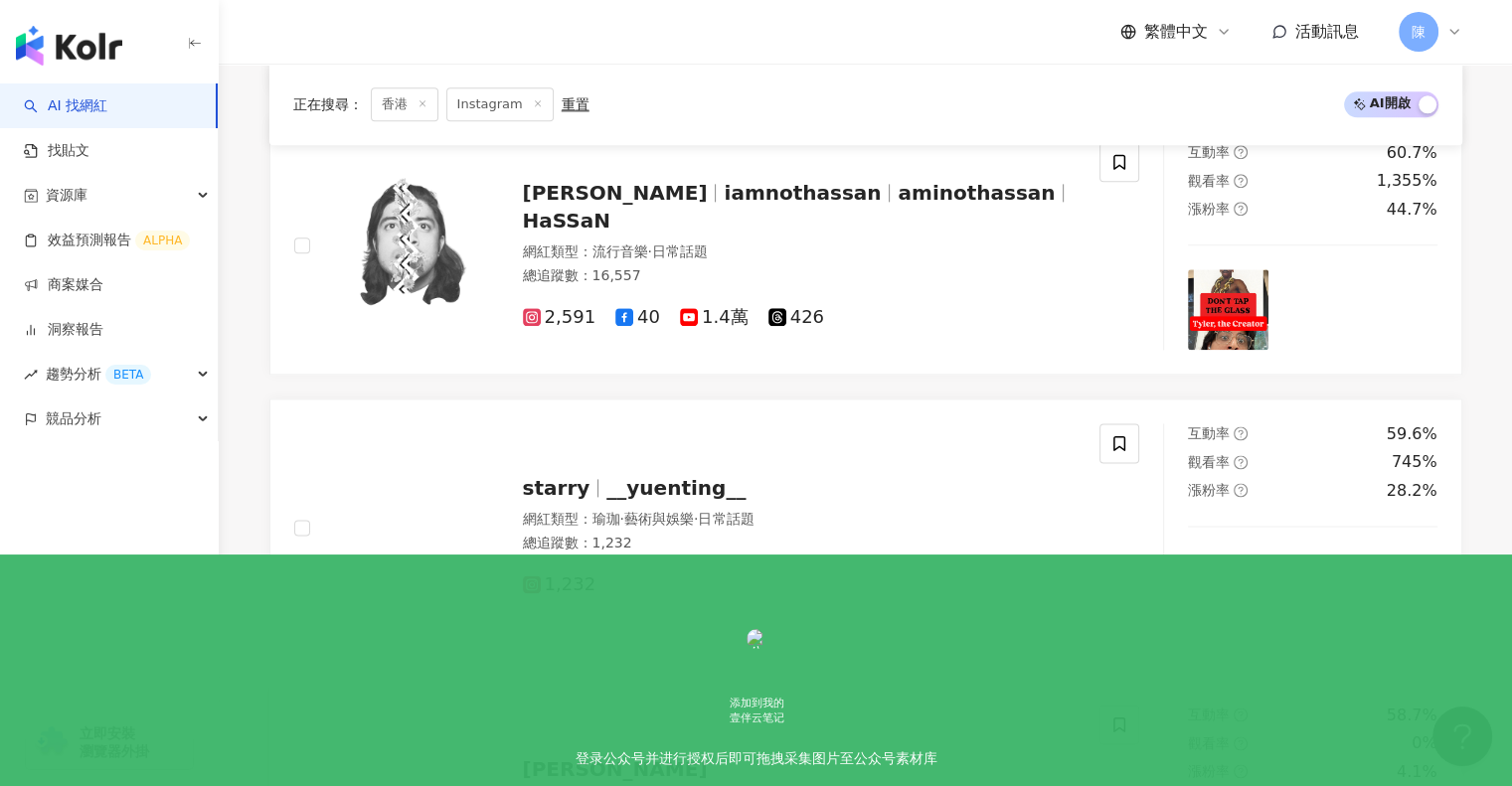
scroll to position [2483, 0]
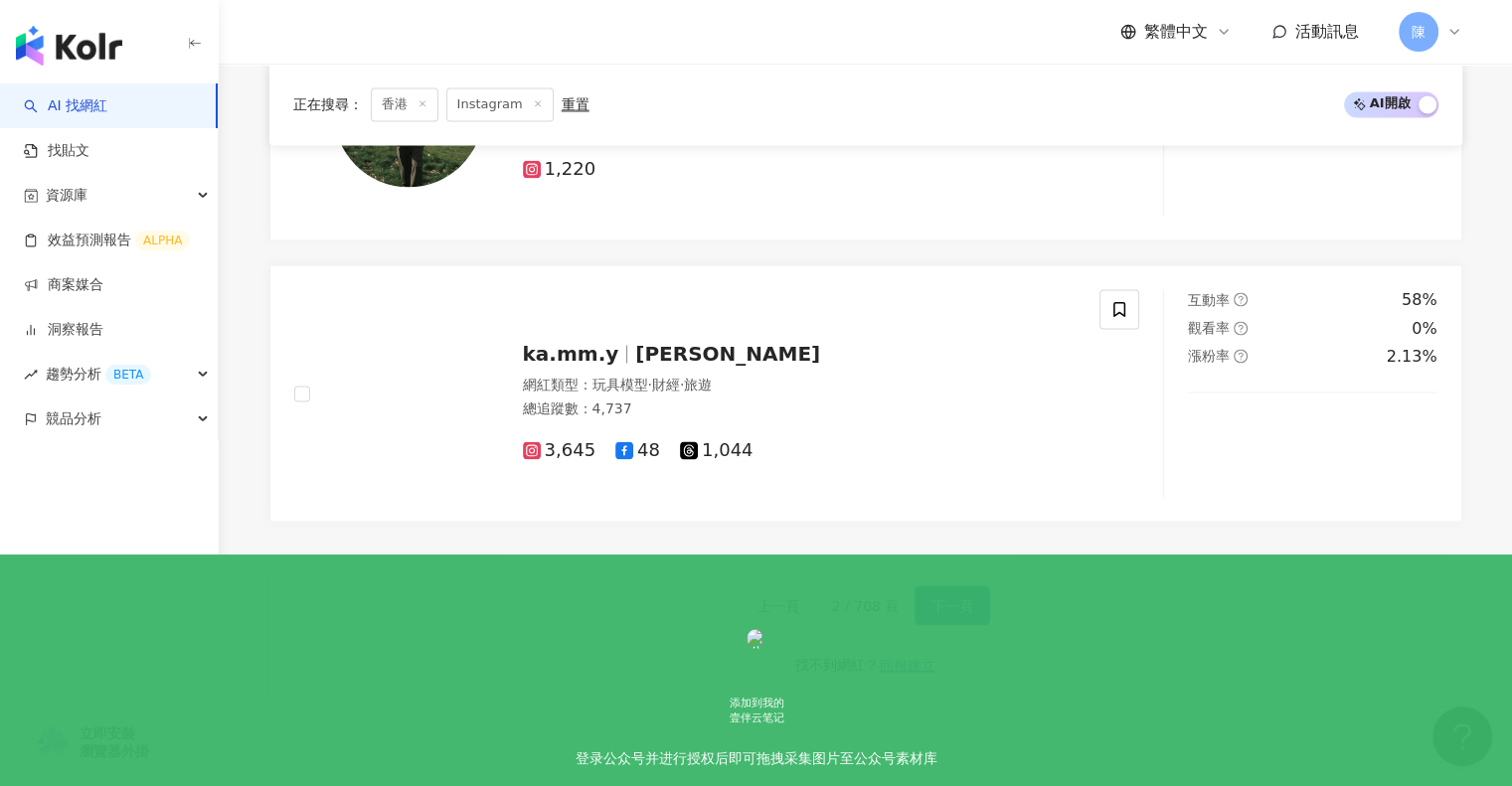
scroll to position [3178, 0]
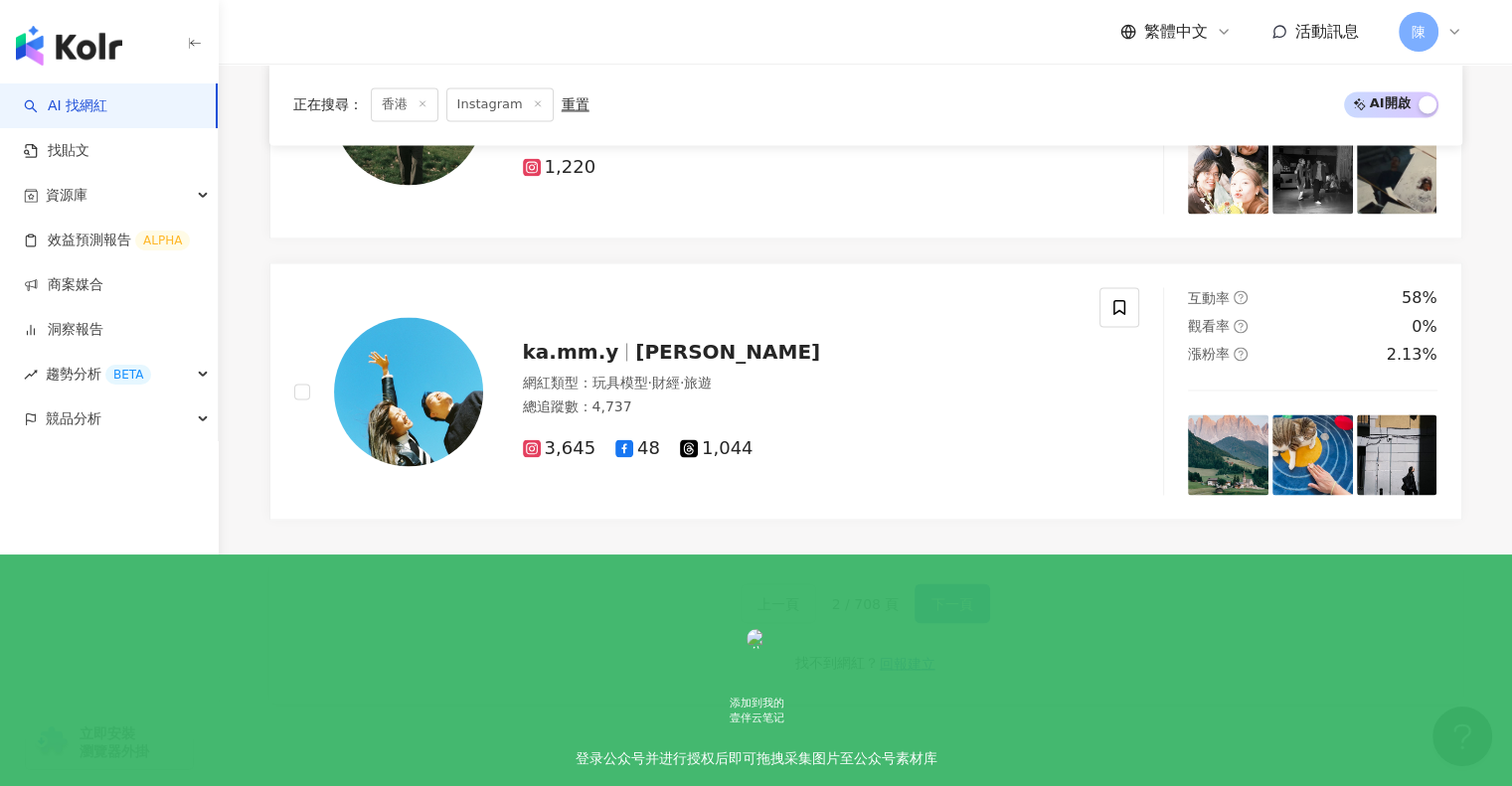
click at [931, 596] on span "下一頁" at bounding box center [952, 604] width 42 height 16
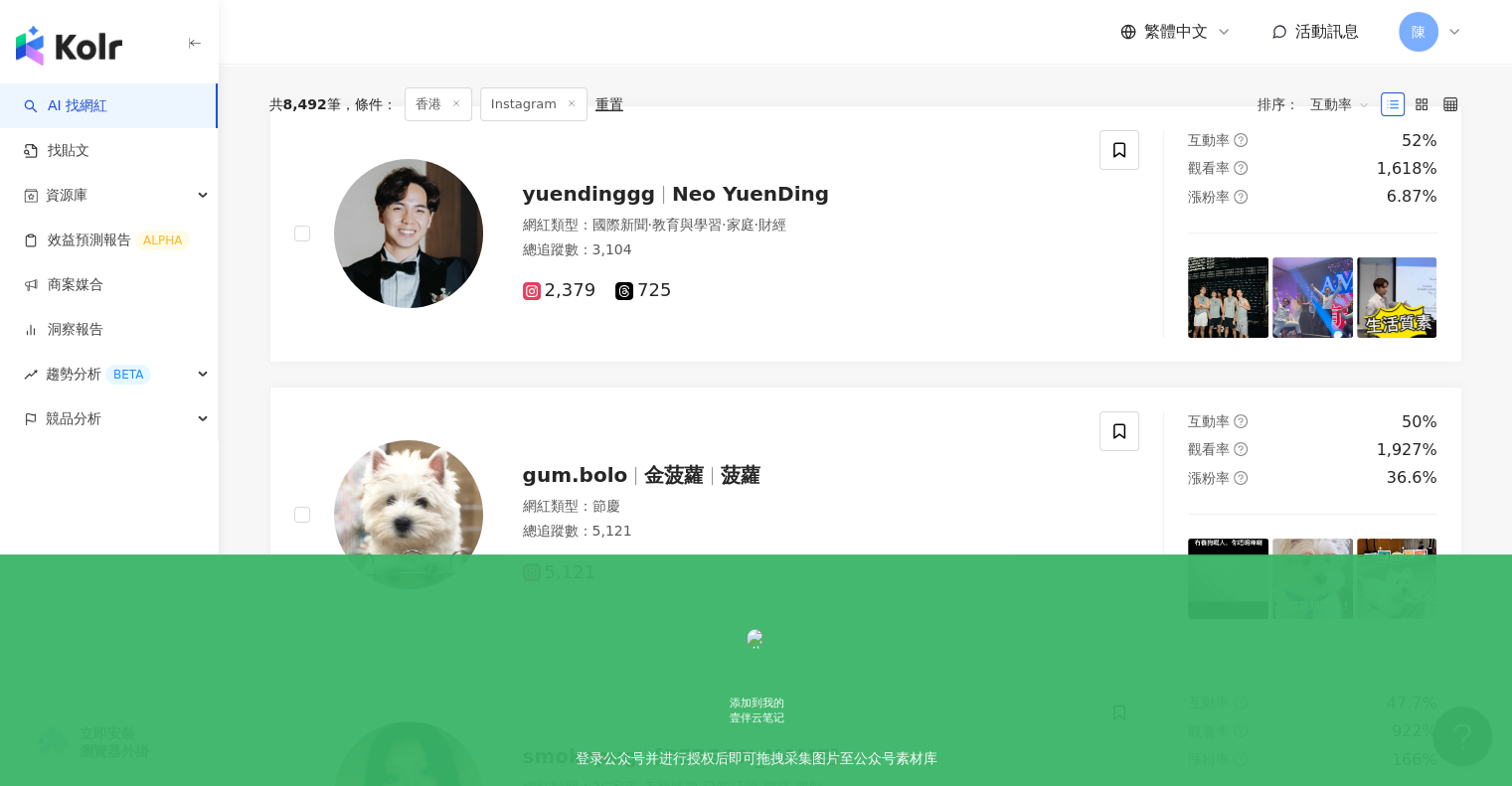
scroll to position [0, 0]
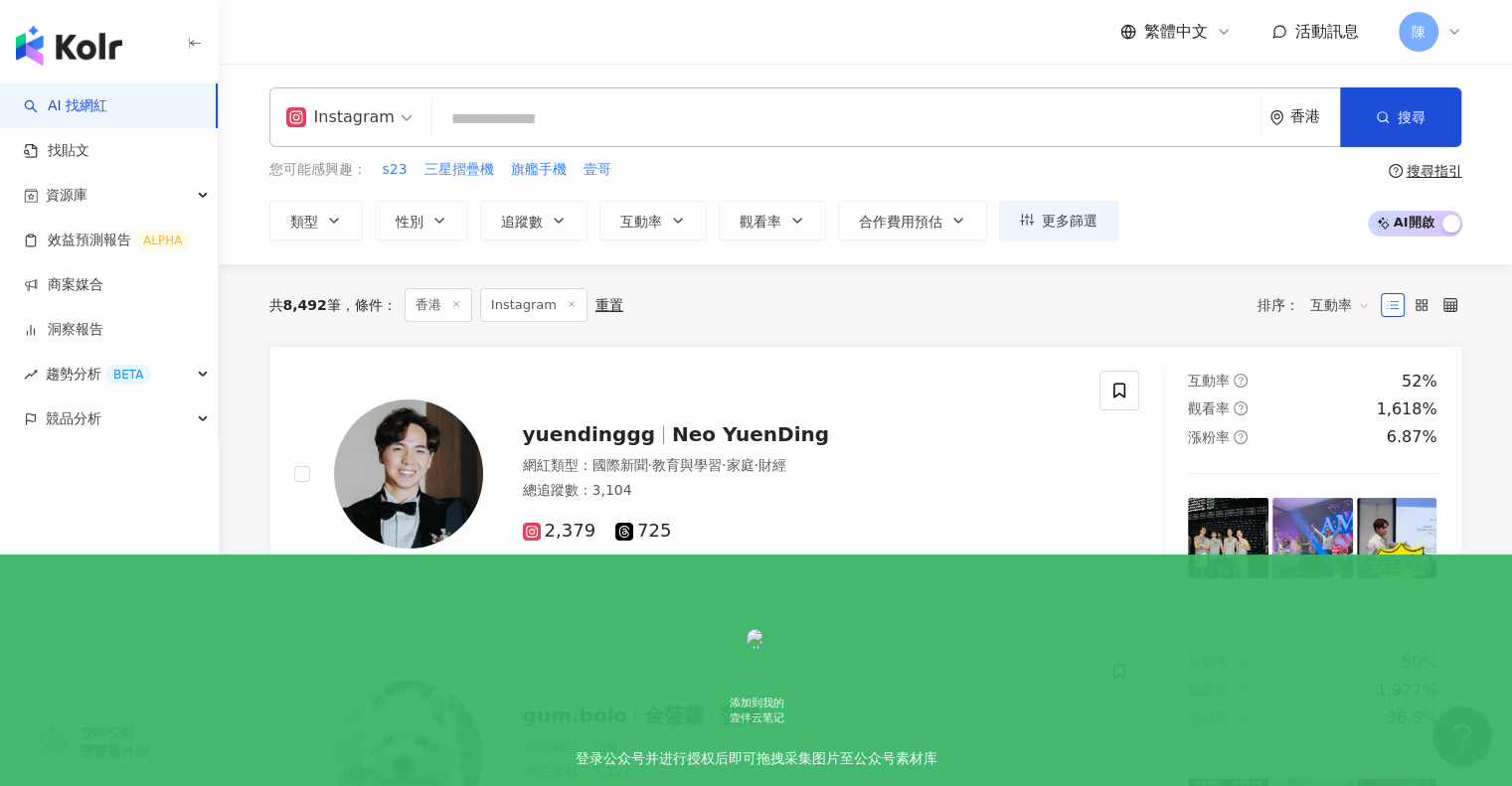
click at [1332, 304] on span "互動率" at bounding box center [1340, 305] width 60 height 32
click at [1325, 382] on div "追蹤數" at bounding box center [1339, 379] width 50 height 22
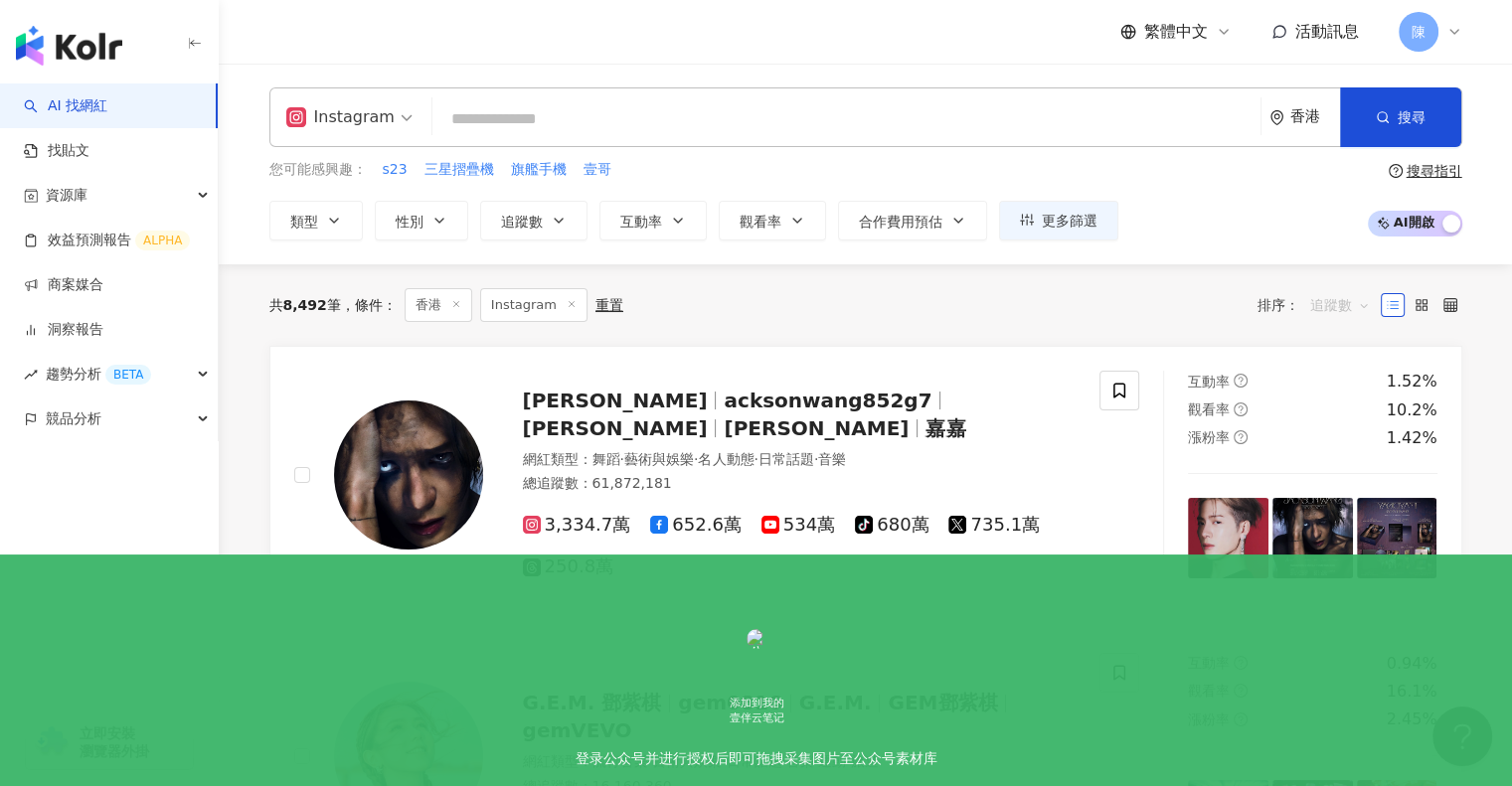
click at [1357, 301] on span "追蹤數" at bounding box center [1340, 305] width 60 height 32
click at [1336, 344] on div "關聯性" at bounding box center [1339, 345] width 50 height 22
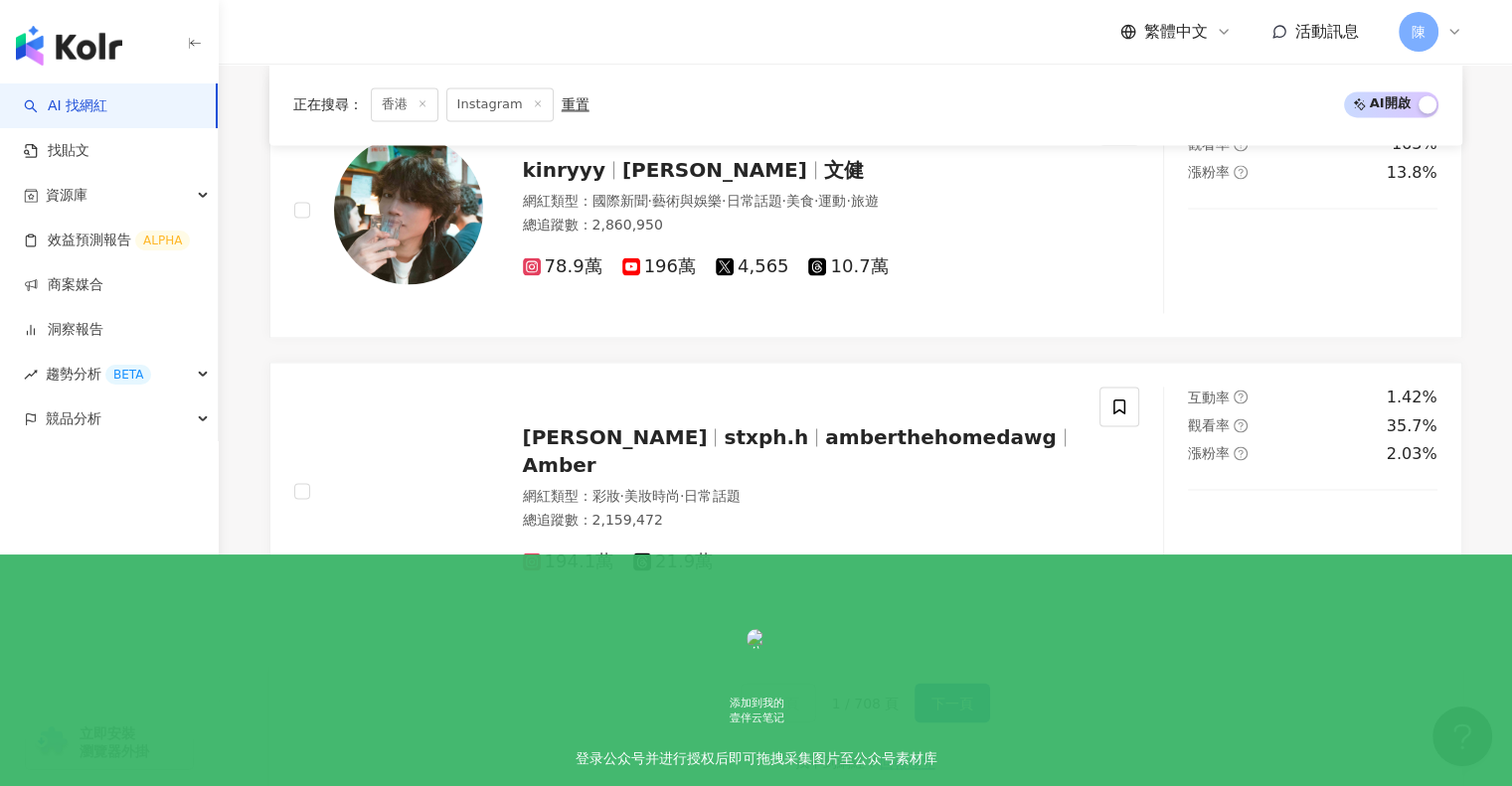
scroll to position [3080, 0]
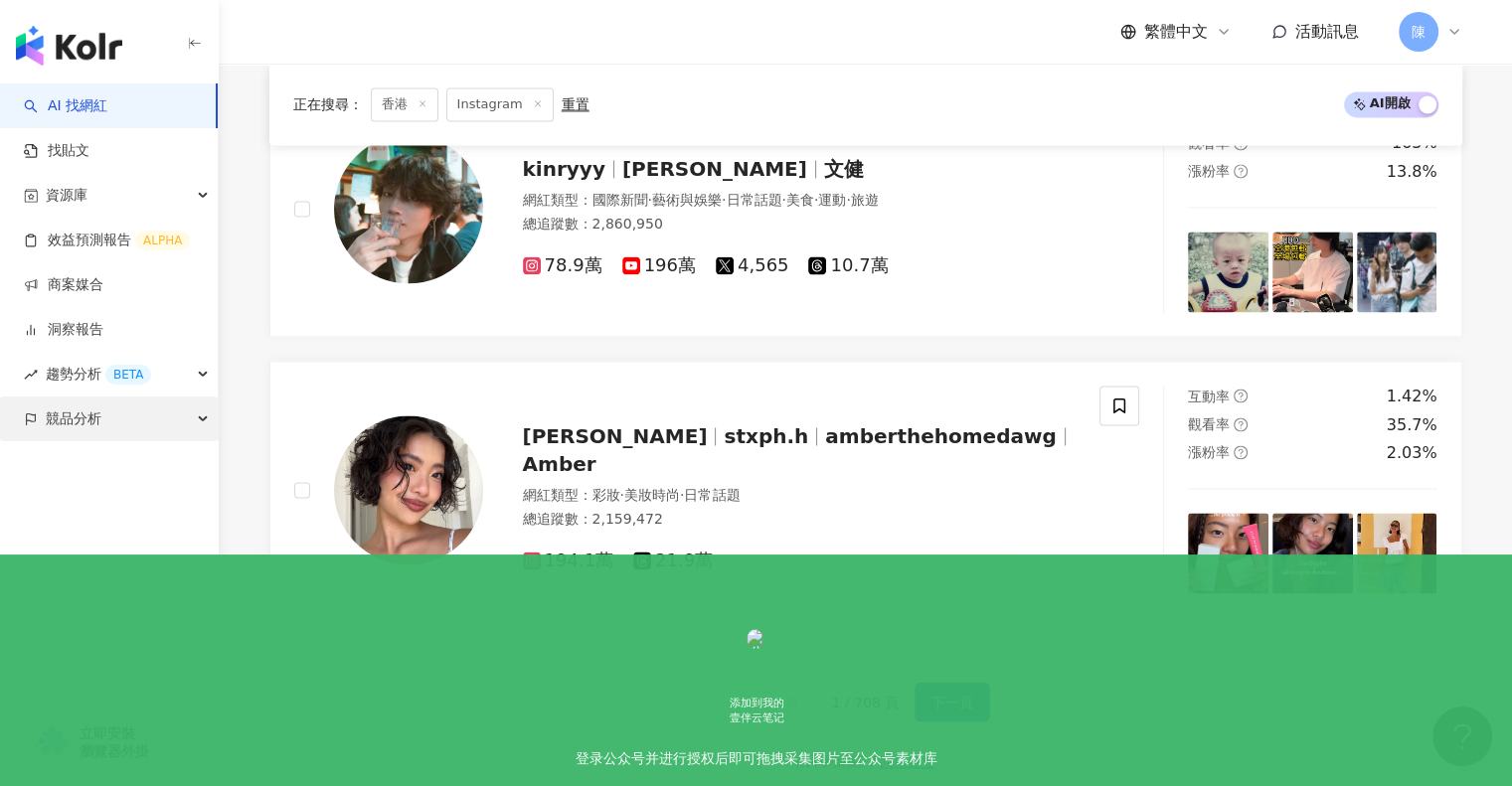
click at [79, 414] on span "競品分析" at bounding box center [74, 418] width 56 height 45
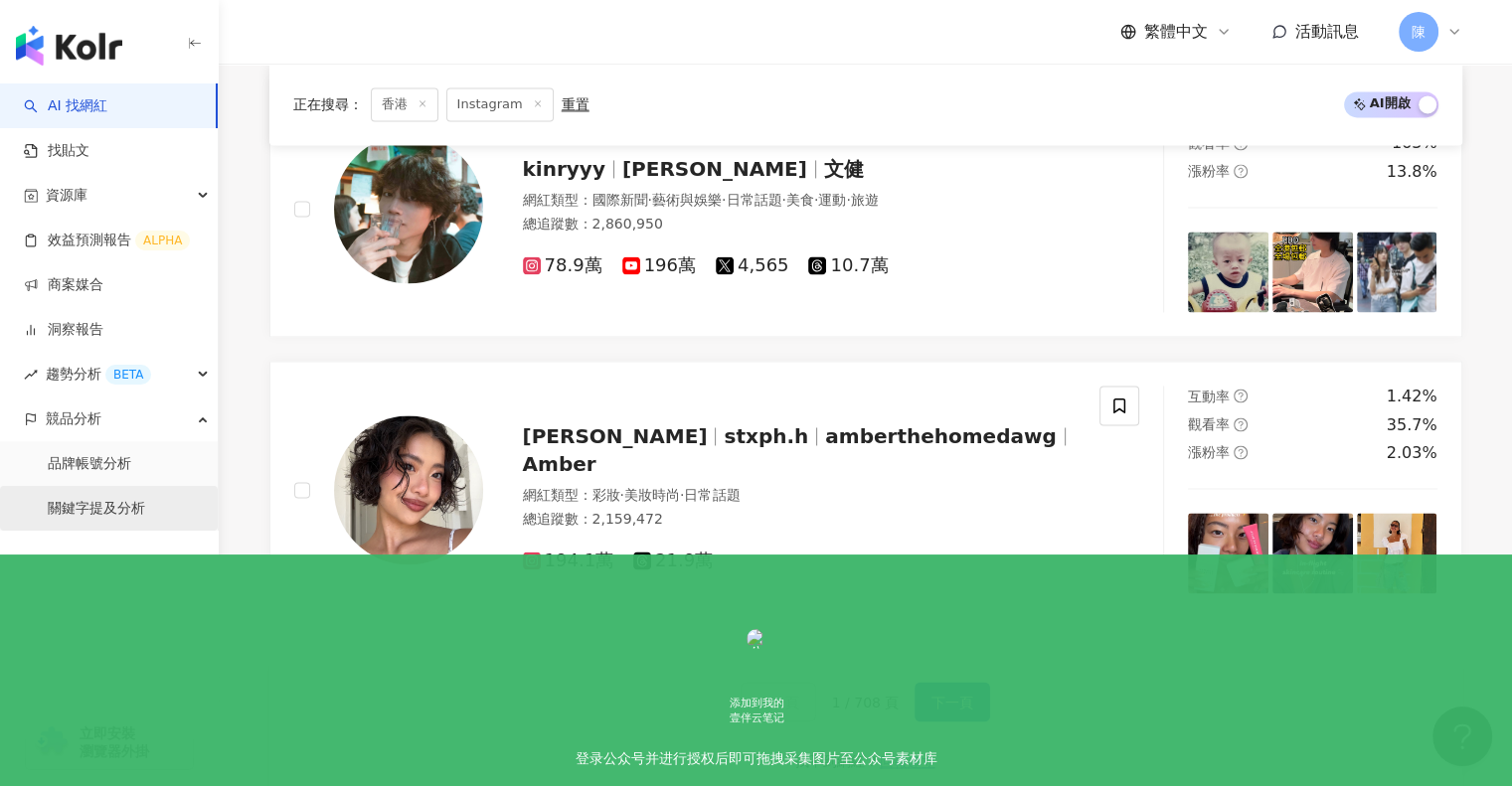
click at [135, 500] on link "關鍵字提及分析" at bounding box center [97, 509] width 98 height 20
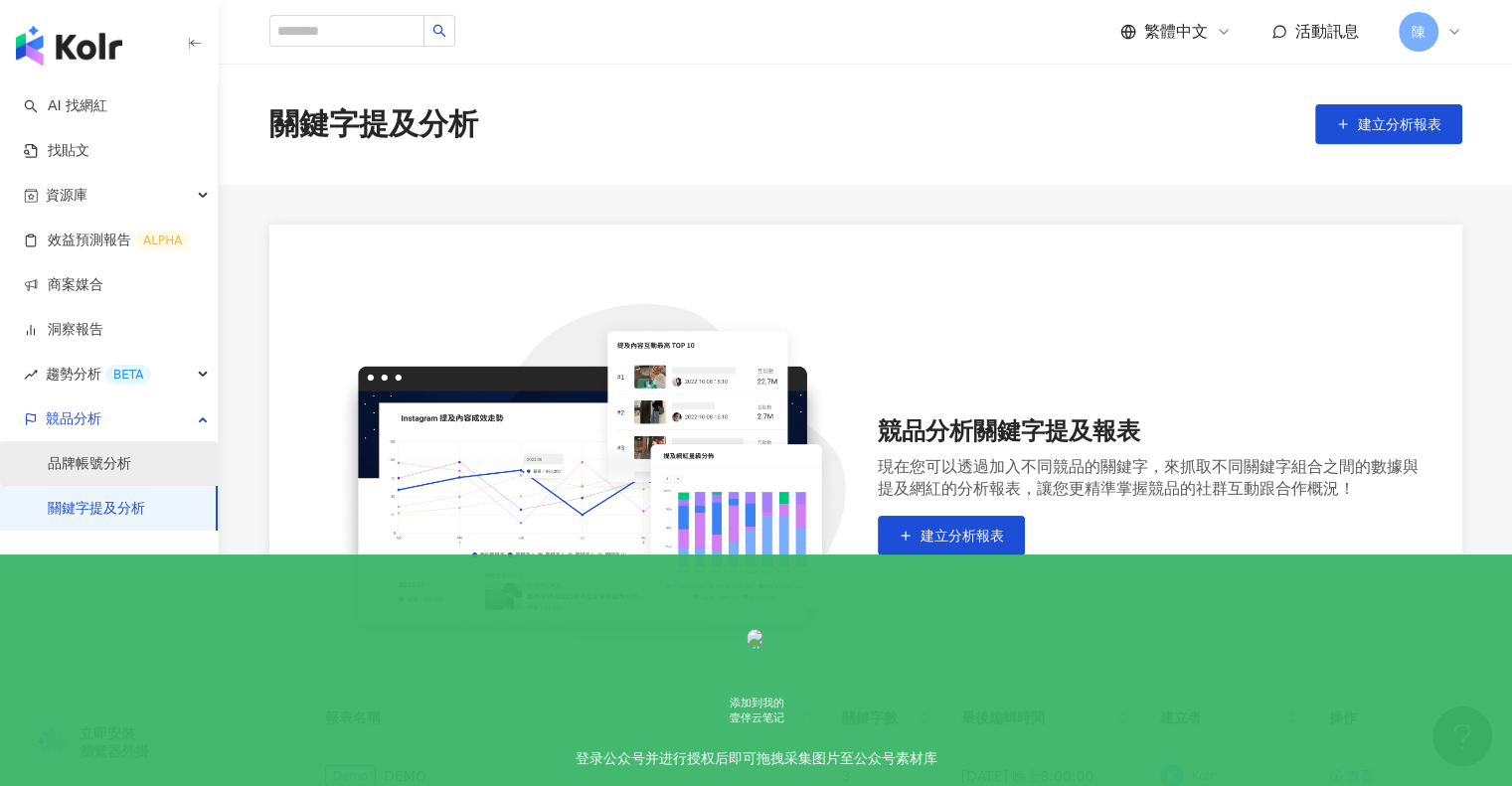
click at [65, 472] on link "品牌帳號分析" at bounding box center [90, 464] width 84 height 20
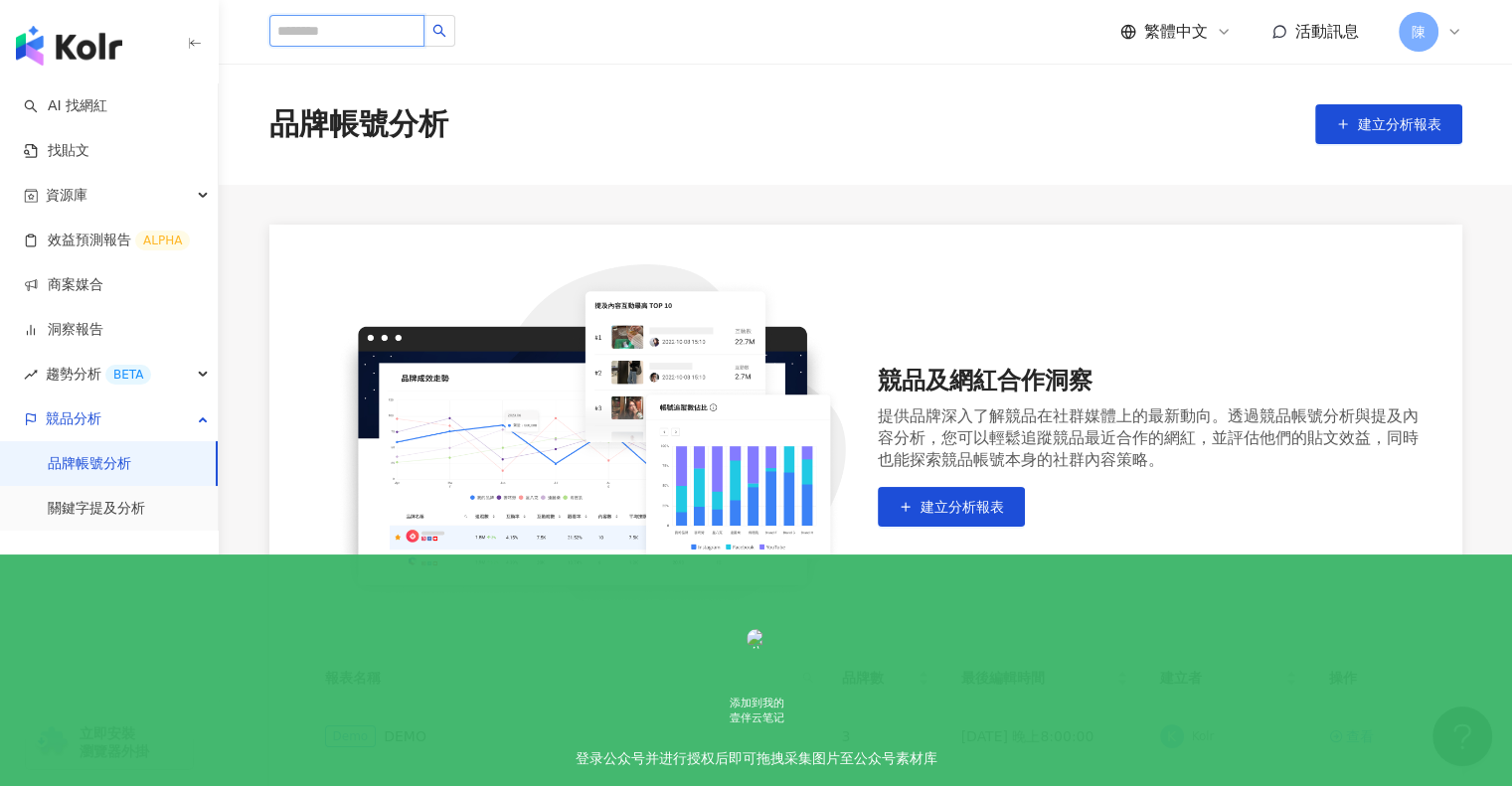
click at [394, 32] on input "search" at bounding box center [347, 31] width 155 height 32
click at [393, 32] on input "search" at bounding box center [347, 31] width 155 height 32
click at [72, 372] on span "趨勢分析 BETA" at bounding box center [99, 374] width 106 height 45
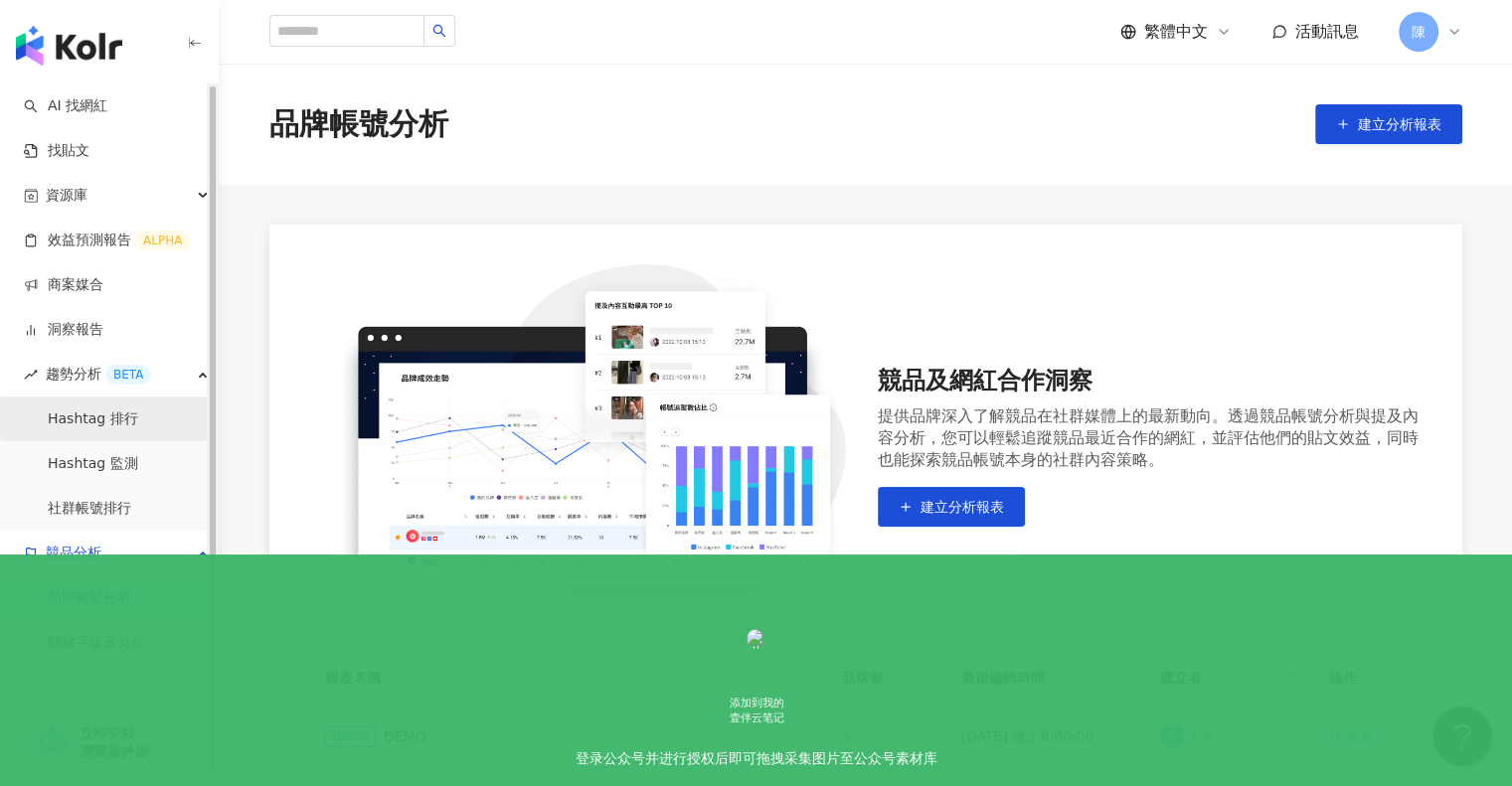
click at [83, 414] on link "Hashtag 排行" at bounding box center [93, 419] width 91 height 20
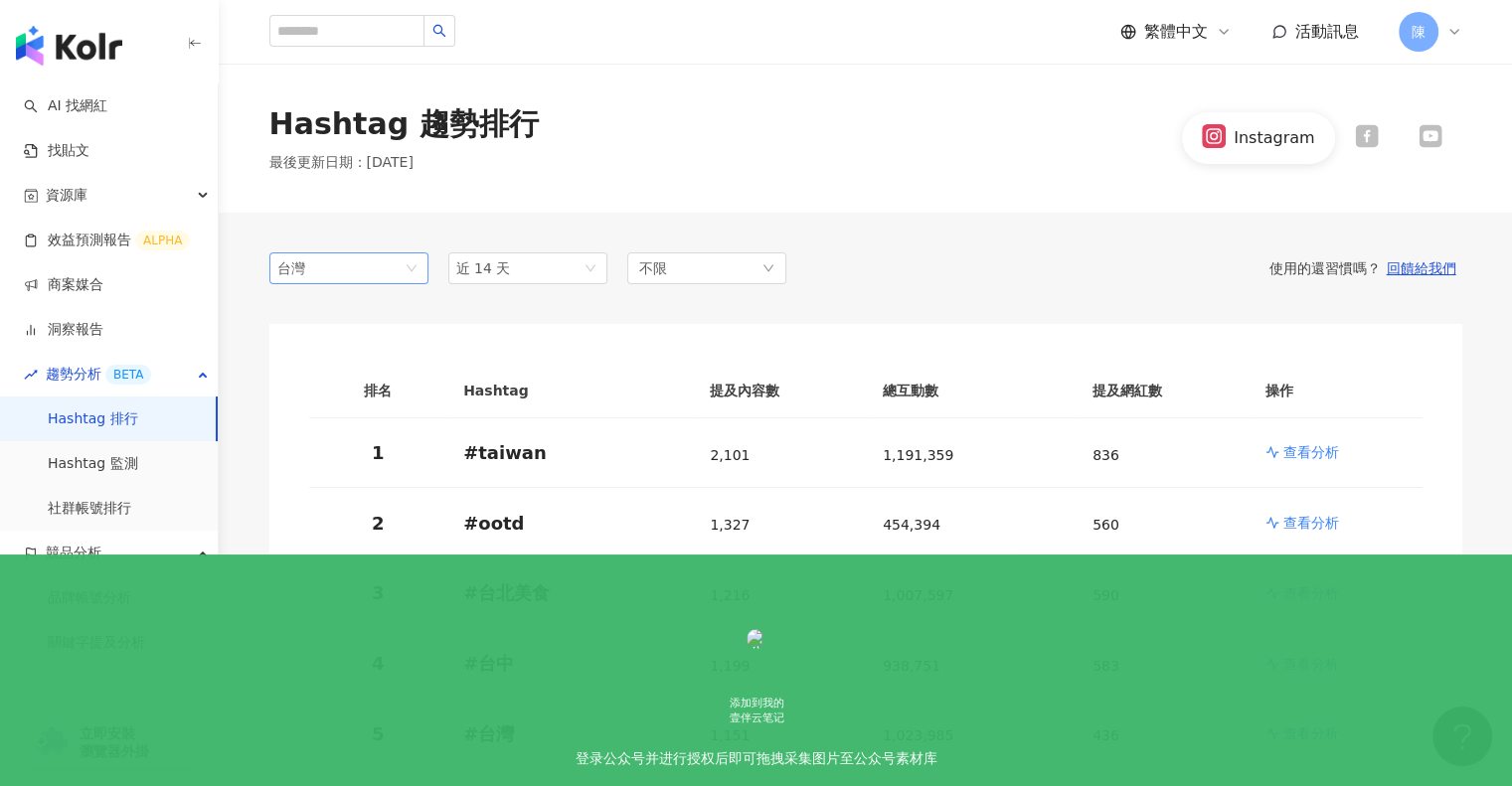
click at [352, 269] on span "台灣" at bounding box center [349, 268] width 143 height 30
click at [323, 382] on div "香港" at bounding box center [317, 377] width 65 height 22
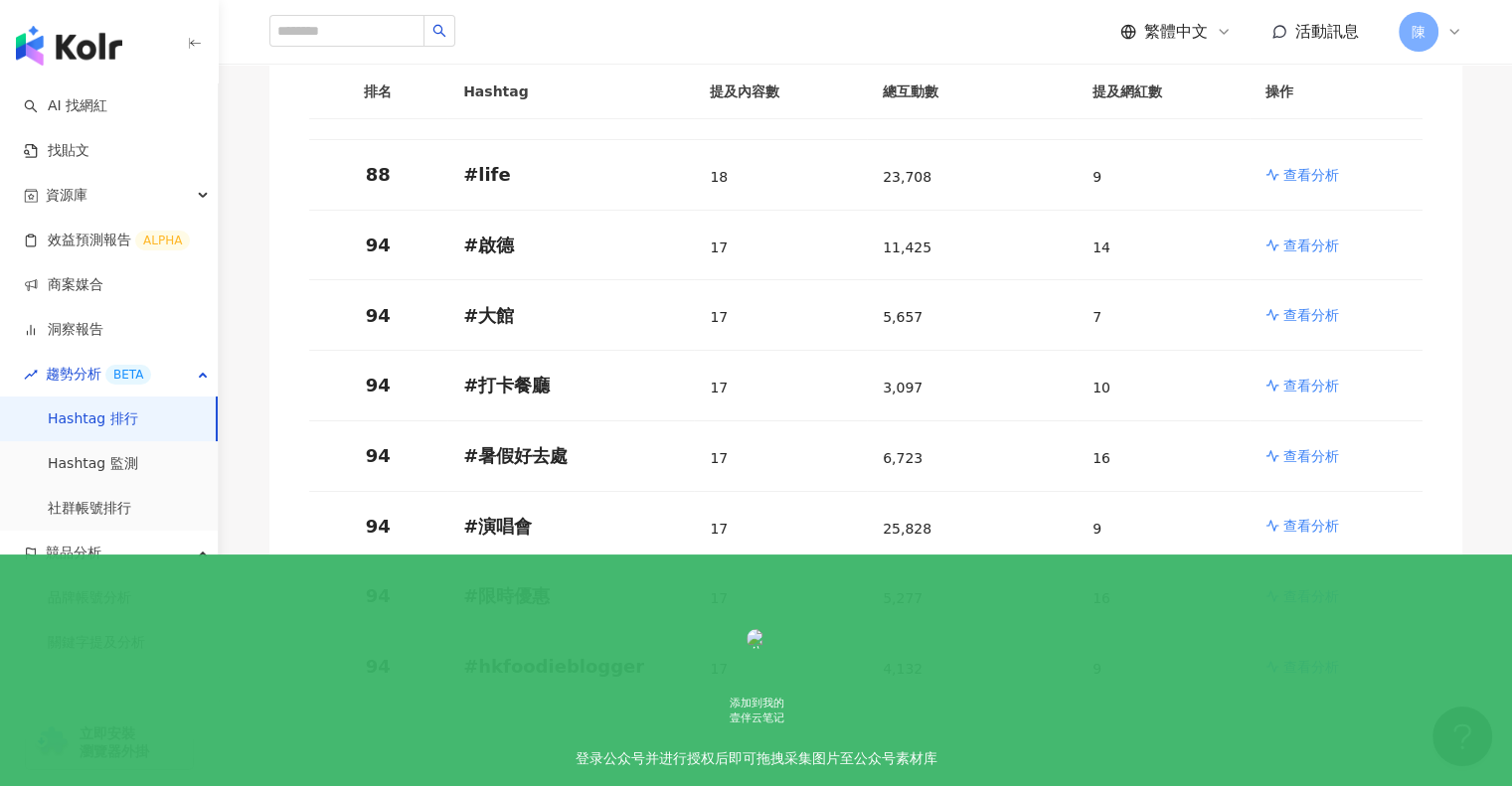
scroll to position [6941, 0]
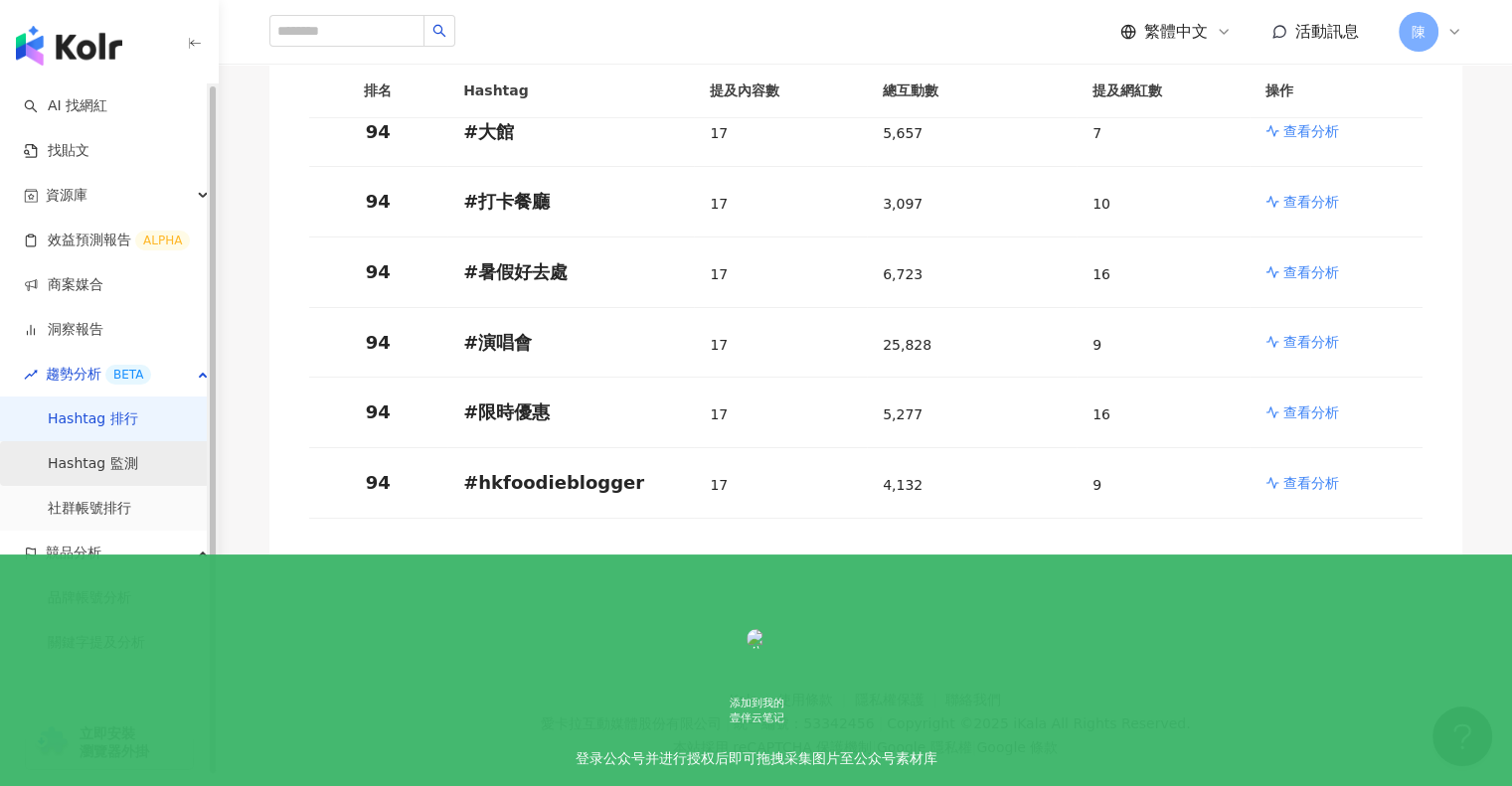
click at [96, 466] on link "Hashtag 監測" at bounding box center [93, 464] width 91 height 20
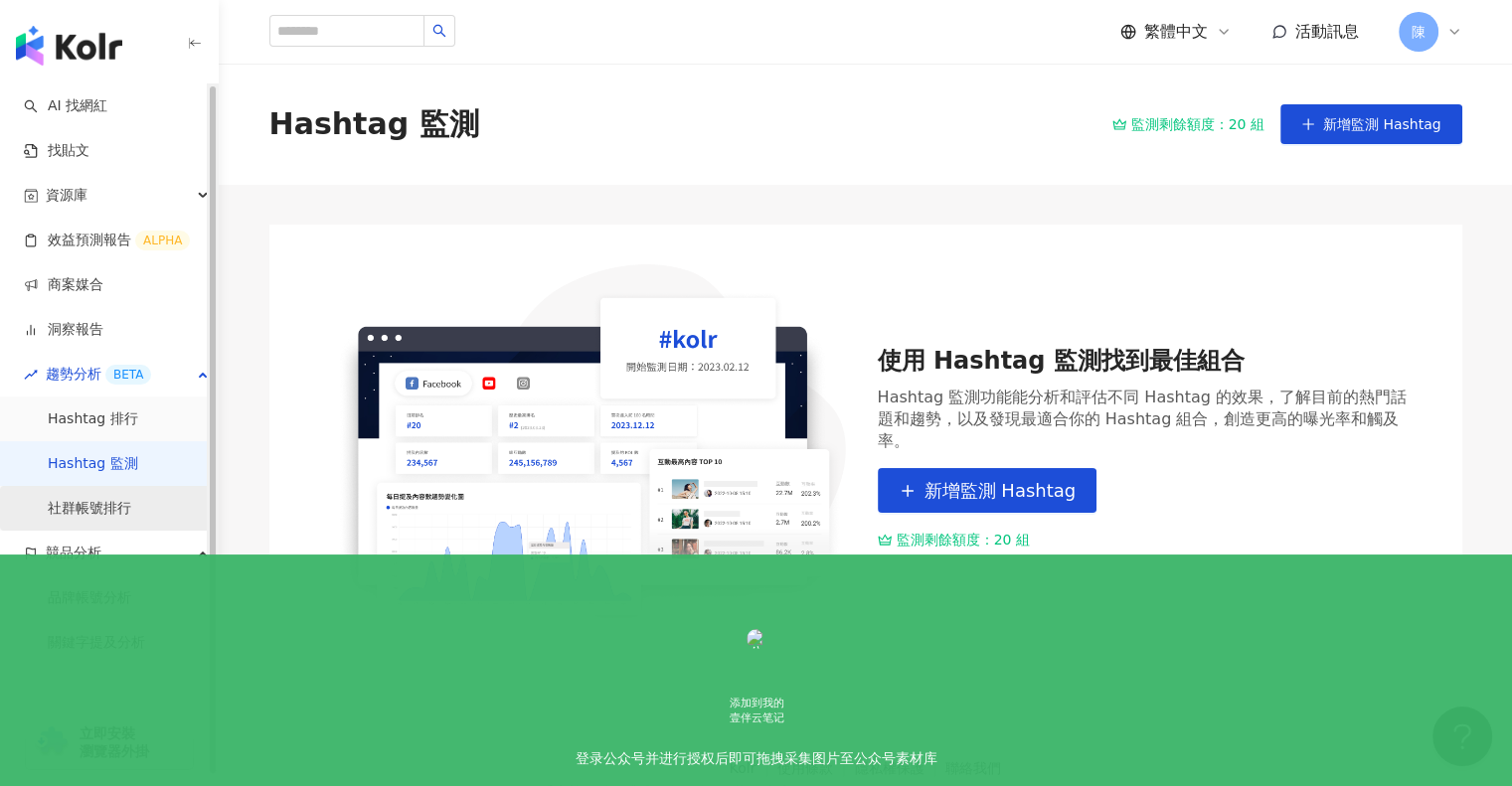
click at [79, 504] on link "社群帳號排行" at bounding box center [90, 509] width 84 height 20
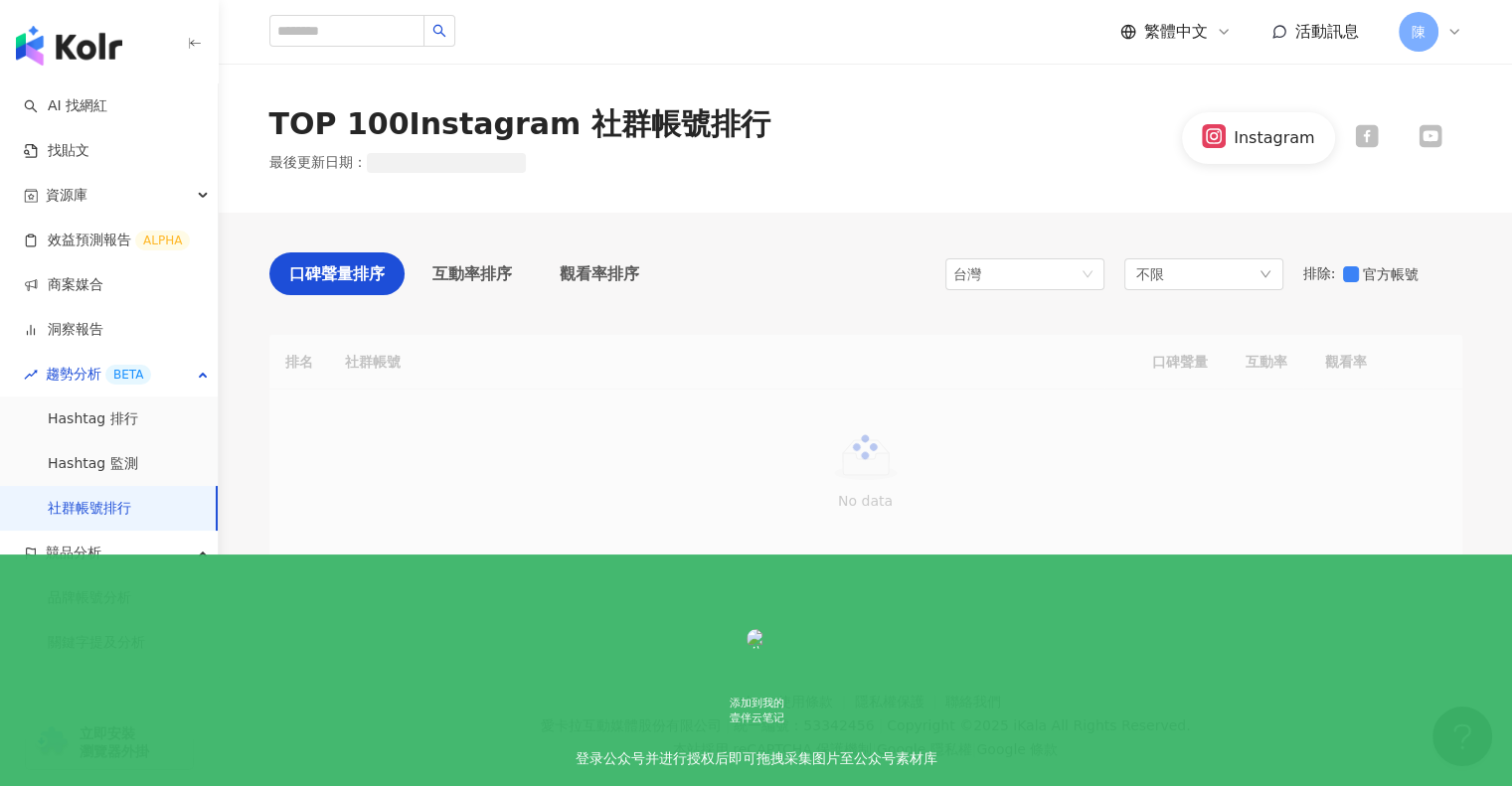
click at [1021, 269] on span "台灣" at bounding box center [1025, 274] width 143 height 30
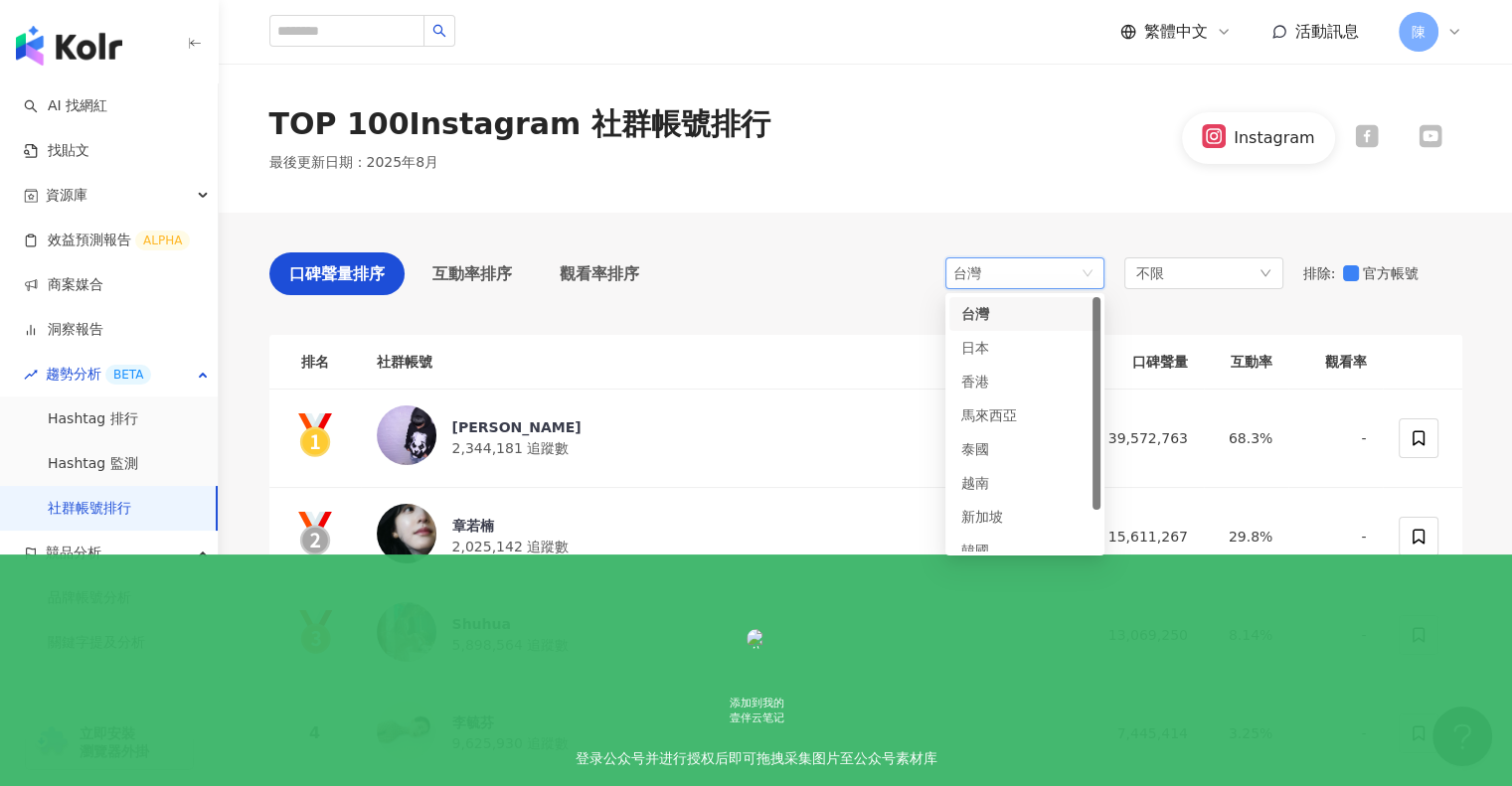
click at [1031, 286] on span "台灣" at bounding box center [1025, 273] width 143 height 30
click at [1011, 278] on div "台灣" at bounding box center [985, 273] width 65 height 30
click at [980, 386] on div "香港" at bounding box center [993, 382] width 65 height 22
